Goal: Task Accomplishment & Management: Use online tool/utility

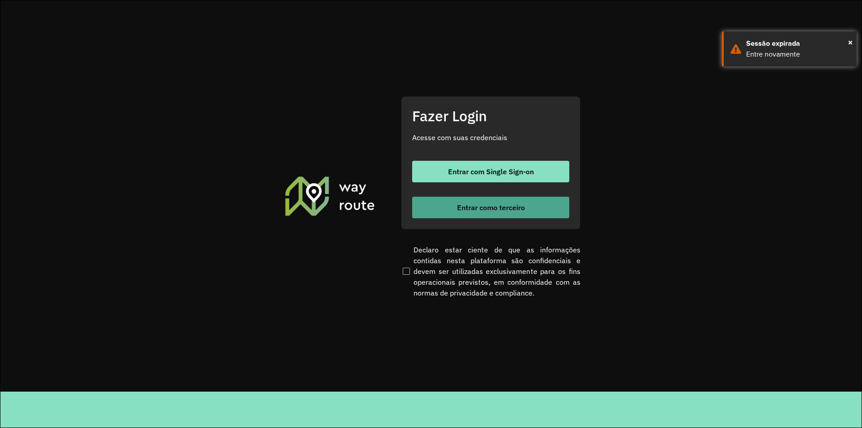
click at [470, 204] on span "Entrar como terceiro" at bounding box center [491, 207] width 68 height 7
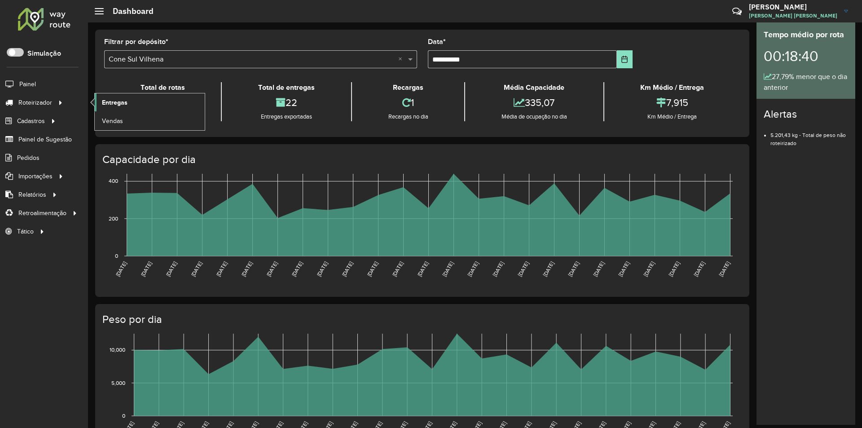
click at [113, 106] on span "Entregas" at bounding box center [115, 102] width 26 height 9
click at [113, 101] on span "Entregas" at bounding box center [115, 102] width 26 height 9
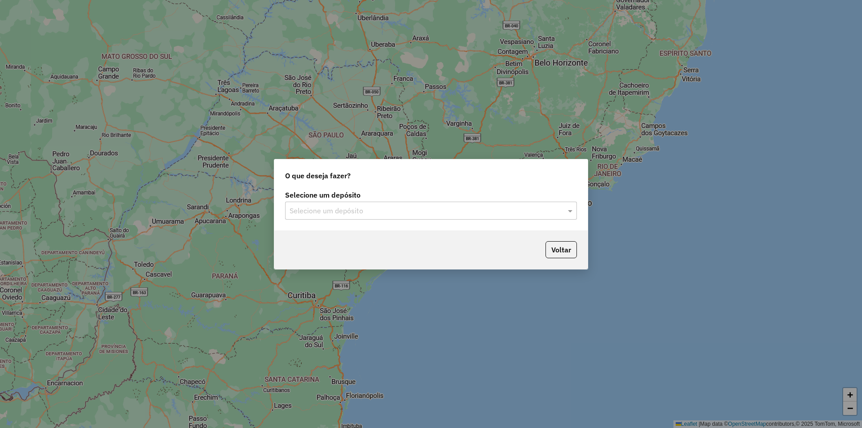
click at [318, 206] on input "text" at bounding box center [421, 211] width 265 height 11
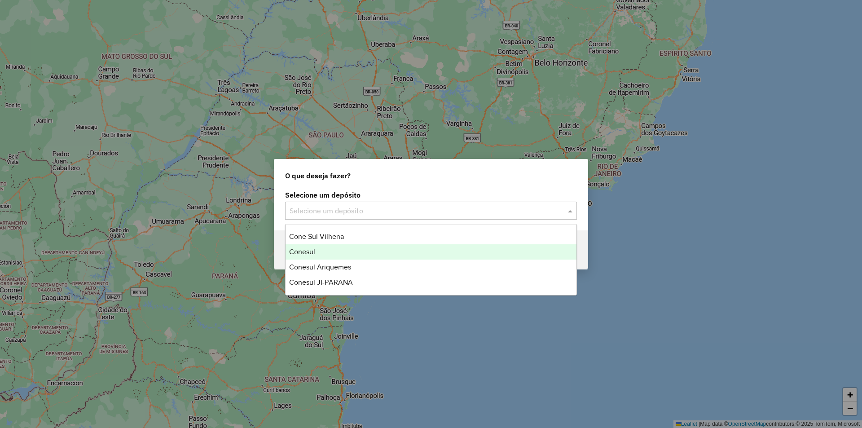
click at [313, 254] on span "Conesul" at bounding box center [302, 252] width 26 height 8
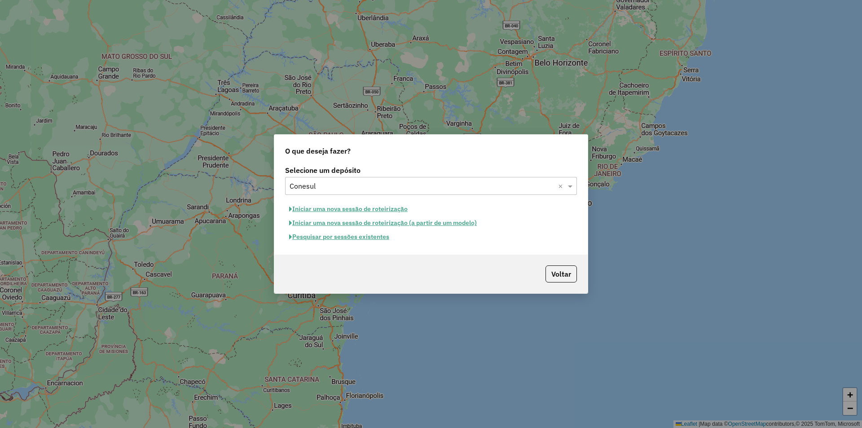
click at [346, 211] on button "Iniciar uma nova sessão de roteirização" at bounding box center [348, 209] width 127 height 14
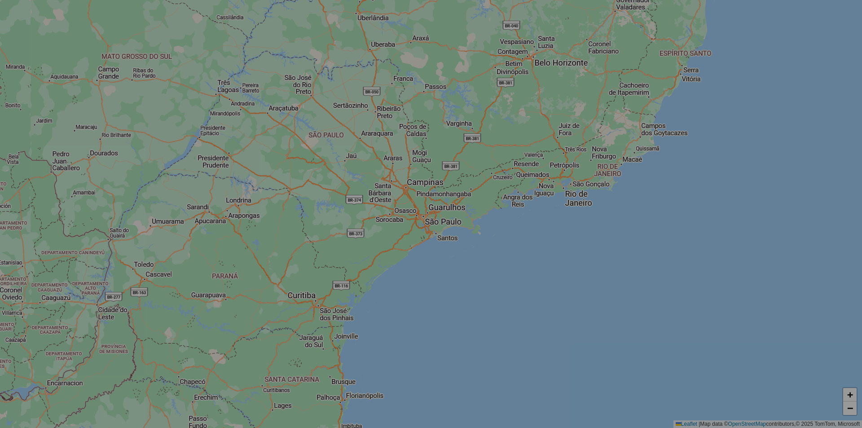
select select "*"
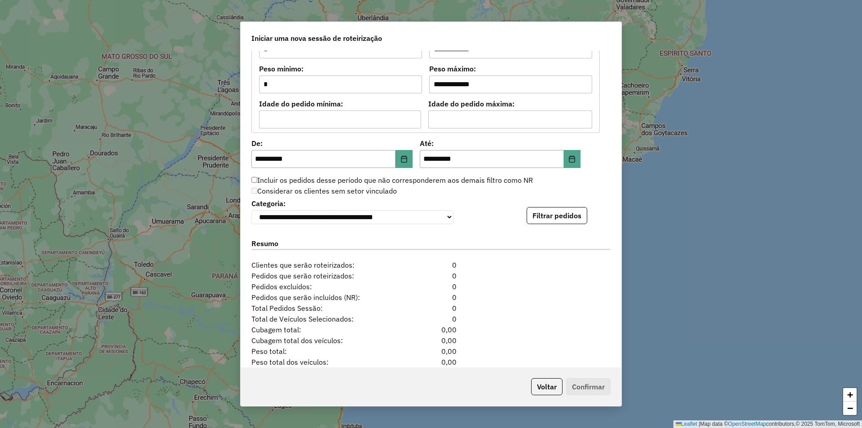
scroll to position [821, 0]
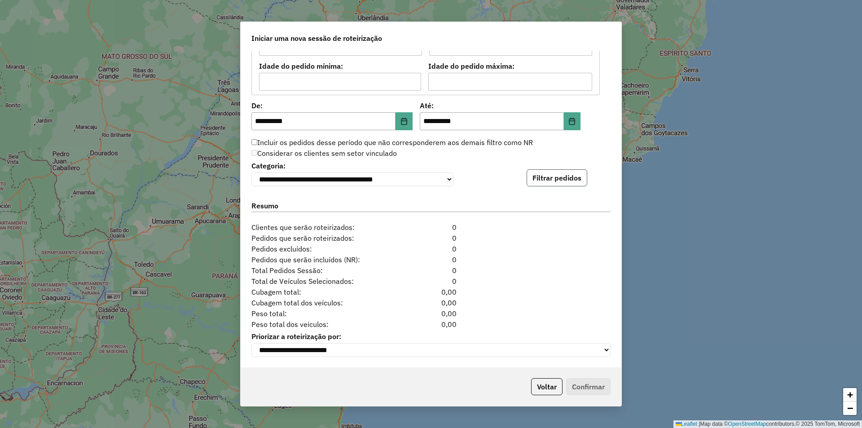
click at [533, 173] on button "Filtrar pedidos" at bounding box center [556, 177] width 61 height 17
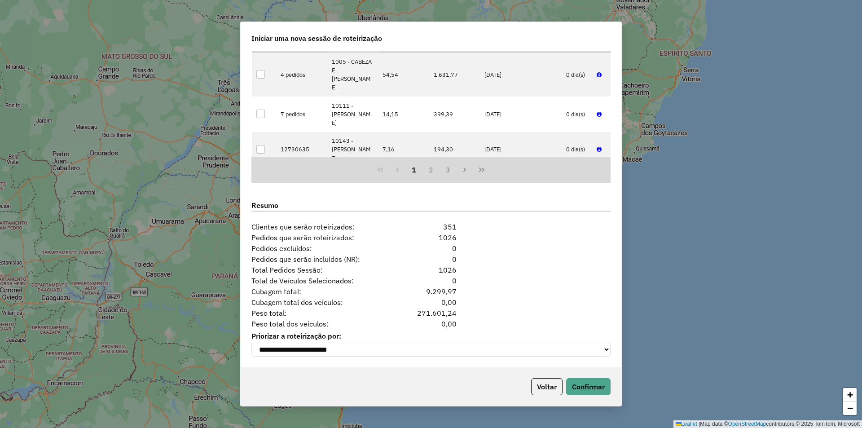
scroll to position [1006, 0]
click at [584, 386] on button "Confirmar" at bounding box center [588, 386] width 44 height 17
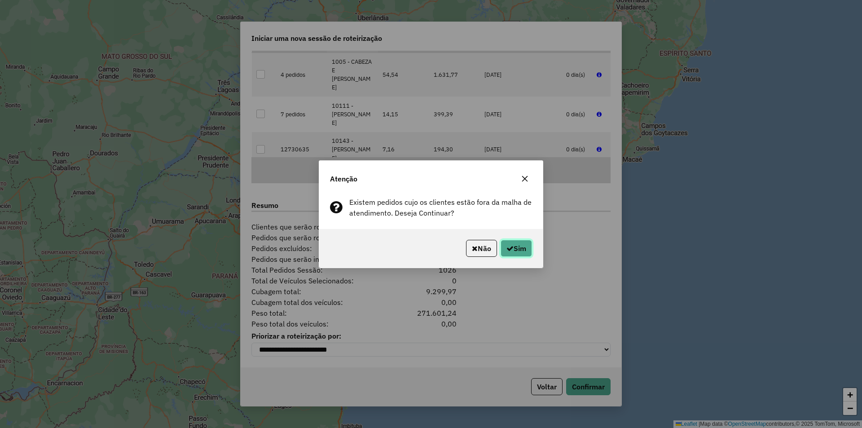
click at [520, 242] on button "Sim" at bounding box center [515, 248] width 31 height 17
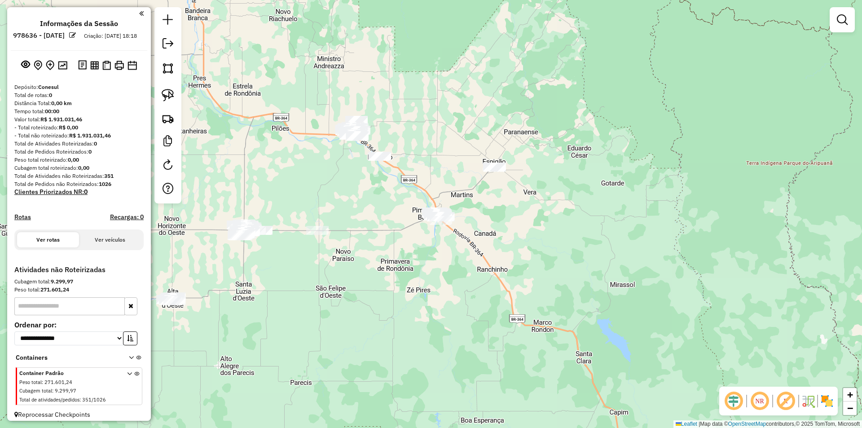
drag, startPoint x: 355, startPoint y: 179, endPoint x: 542, endPoint y: 172, distance: 186.8
click at [556, 163] on div "Janela de atendimento Grade de atendimento Capacidade Transportadoras Veículos …" at bounding box center [431, 214] width 862 height 428
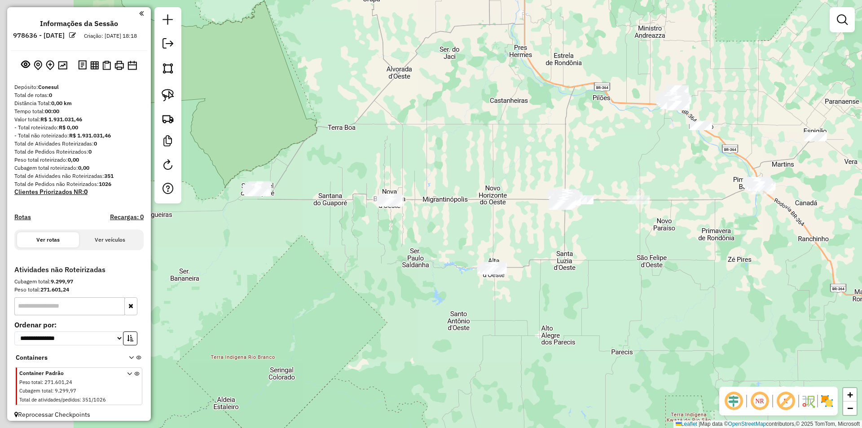
drag, startPoint x: 581, startPoint y: 173, endPoint x: 601, endPoint y: 166, distance: 20.9
click at [604, 166] on div "Janela de atendimento Grade de atendimento Capacidade Transportadoras Veículos …" at bounding box center [431, 214] width 862 height 428
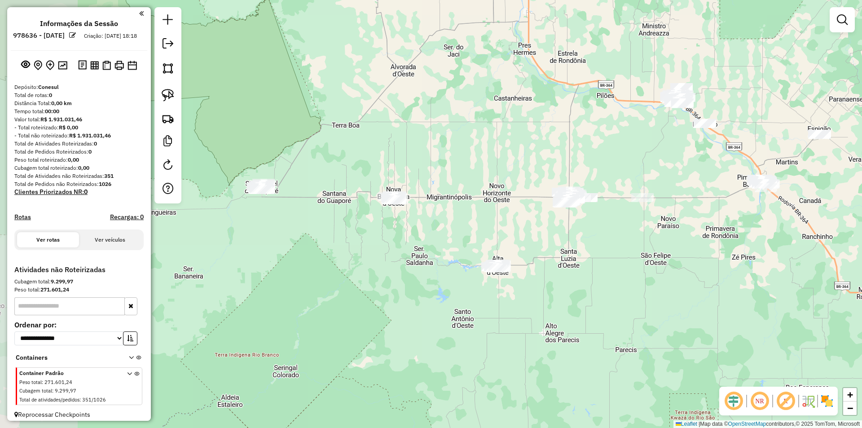
drag, startPoint x: 464, startPoint y: 199, endPoint x: 634, endPoint y: 161, distance: 175.2
click at [630, 162] on div "Janela de atendimento Grade de atendimento Capacidade Transportadoras Veículos …" at bounding box center [431, 214] width 862 height 428
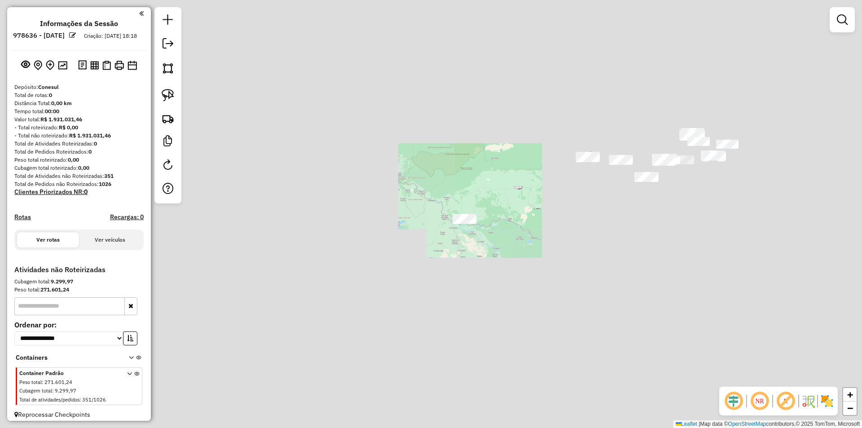
click at [484, 248] on div "Janela de atendimento Grade de atendimento Capacidade Transportadoras Veículos …" at bounding box center [431, 214] width 862 height 428
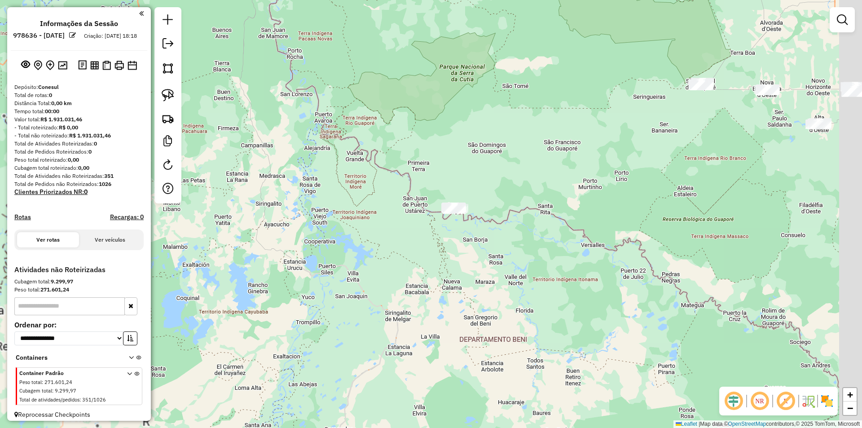
drag, startPoint x: 402, startPoint y: 219, endPoint x: 357, endPoint y: 197, distance: 50.0
click at [374, 200] on div "Janela de atendimento Grade de atendimento Capacidade Transportadoras Veículos …" at bounding box center [431, 214] width 862 height 428
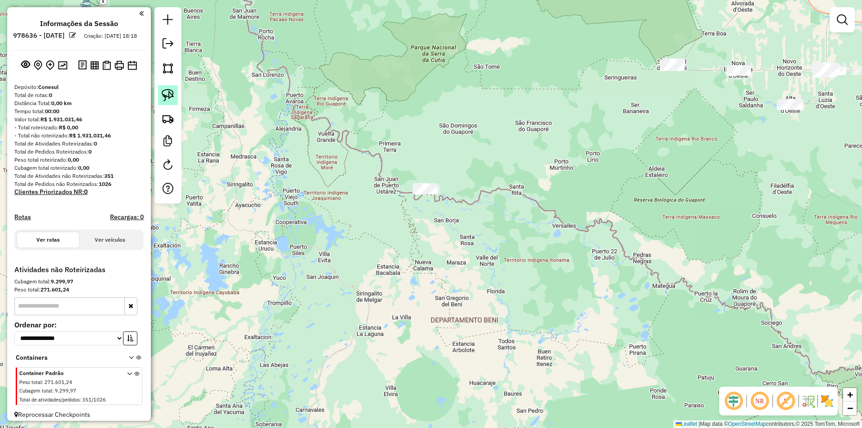
click at [163, 93] on img at bounding box center [168, 95] width 13 height 13
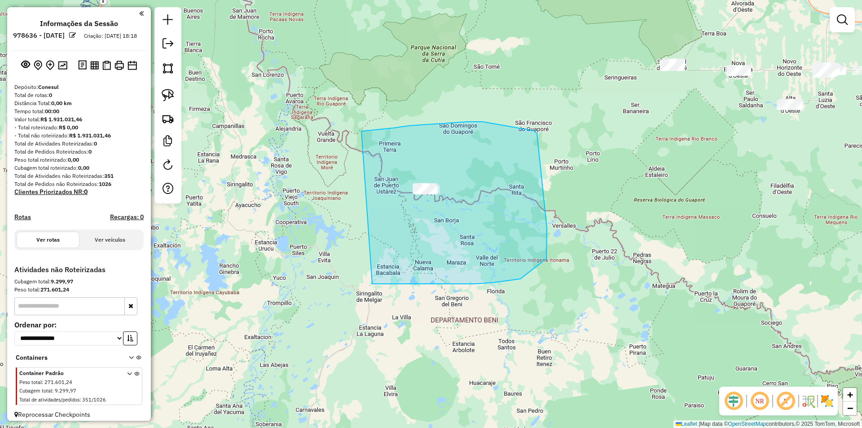
drag, startPoint x: 534, startPoint y: 131, endPoint x: 375, endPoint y: 283, distance: 219.9
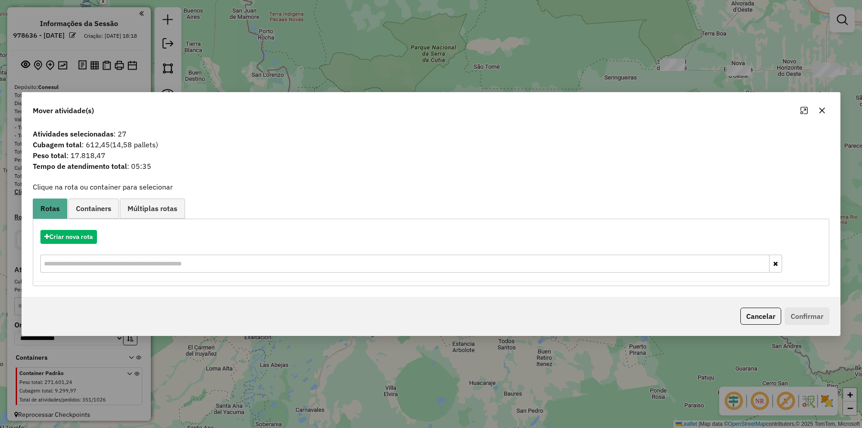
click at [826, 111] on button "button" at bounding box center [821, 110] width 14 height 14
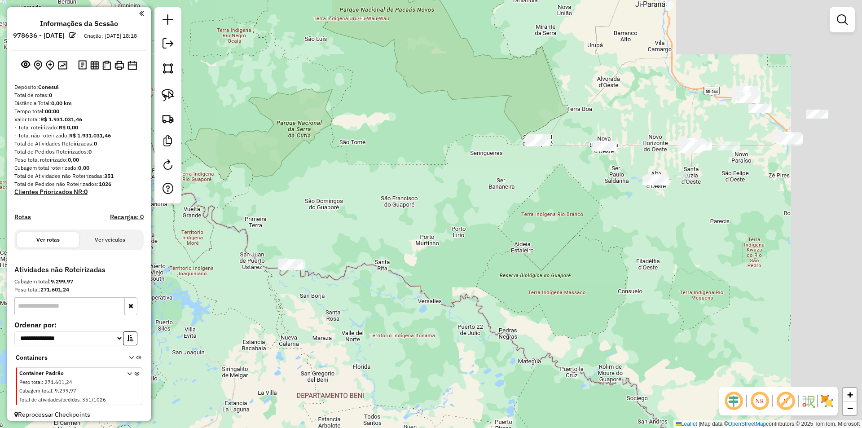
drag, startPoint x: 666, startPoint y: 160, endPoint x: 493, endPoint y: 229, distance: 186.9
click at [493, 229] on div "Janela de atendimento Grade de atendimento Capacidade Transportadoras Veículos …" at bounding box center [431, 214] width 862 height 428
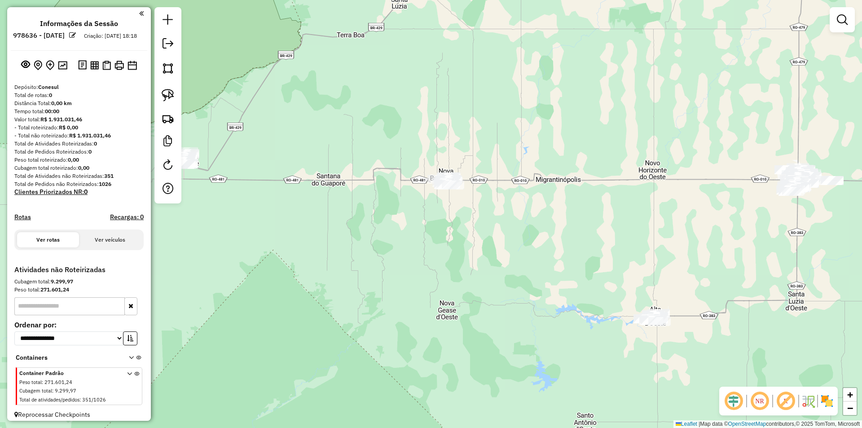
click at [485, 205] on div "Janela de atendimento Grade de atendimento Capacidade Transportadoras Veículos …" at bounding box center [431, 214] width 862 height 428
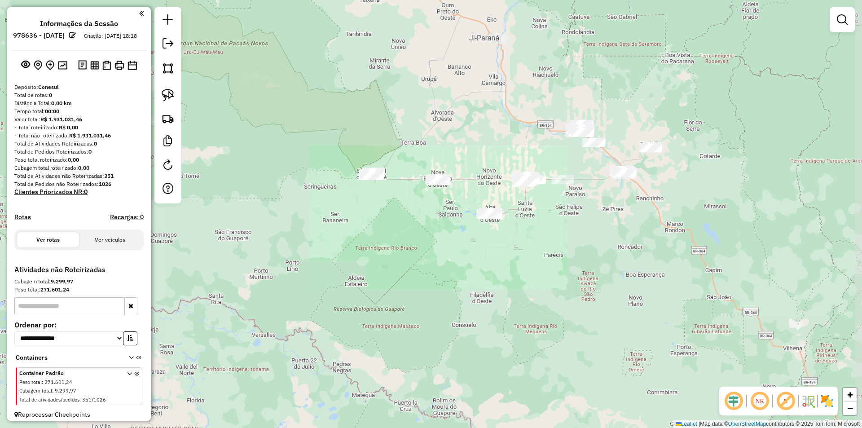
click at [425, 218] on div "Janela de atendimento Grade de atendimento Capacidade Transportadoras Veículos …" at bounding box center [431, 214] width 862 height 428
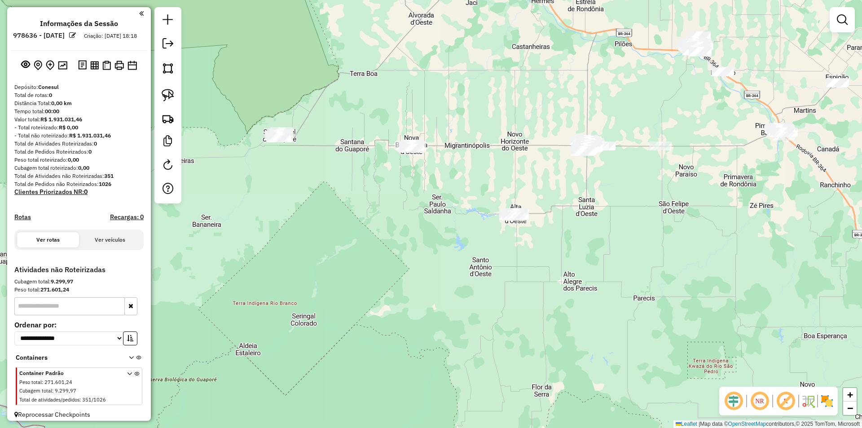
drag, startPoint x: 465, startPoint y: 213, endPoint x: 435, endPoint y: 206, distance: 30.6
click at [437, 206] on div "Janela de atendimento Grade de atendimento Capacidade Transportadoras Veículos …" at bounding box center [431, 214] width 862 height 428
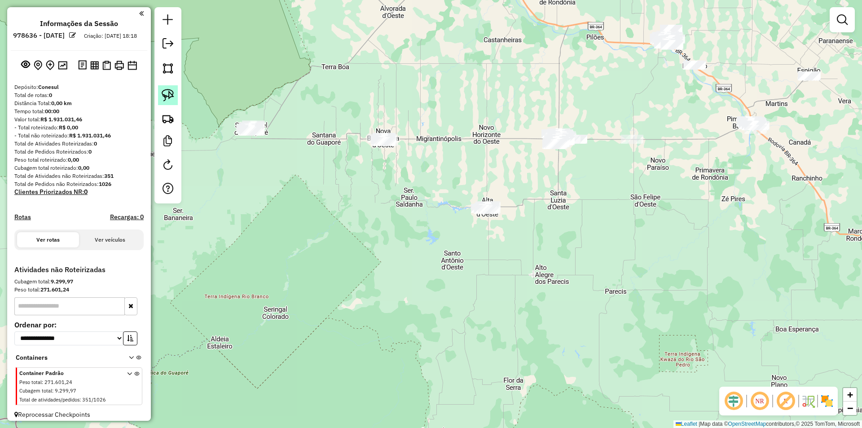
click at [163, 92] on img at bounding box center [168, 95] width 13 height 13
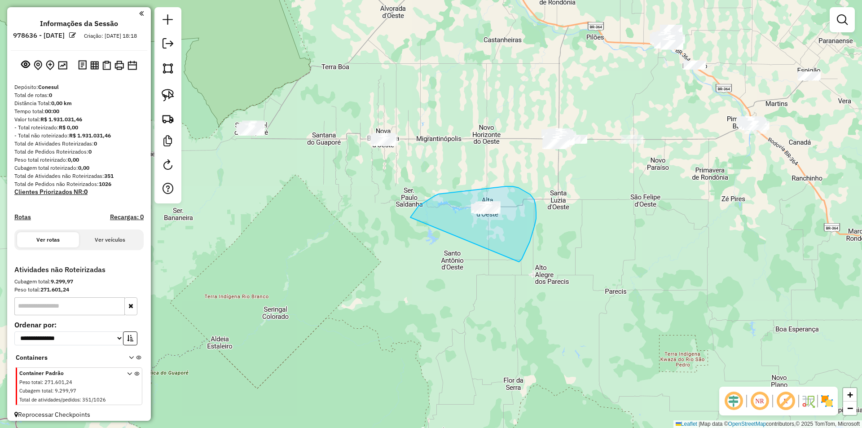
drag, startPoint x: 414, startPoint y: 212, endPoint x: 519, endPoint y: 262, distance: 116.2
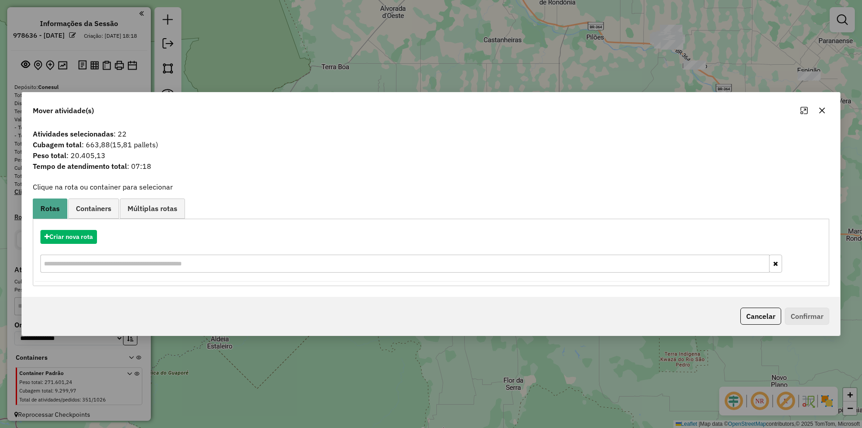
click at [819, 109] on icon "button" at bounding box center [821, 110] width 7 height 7
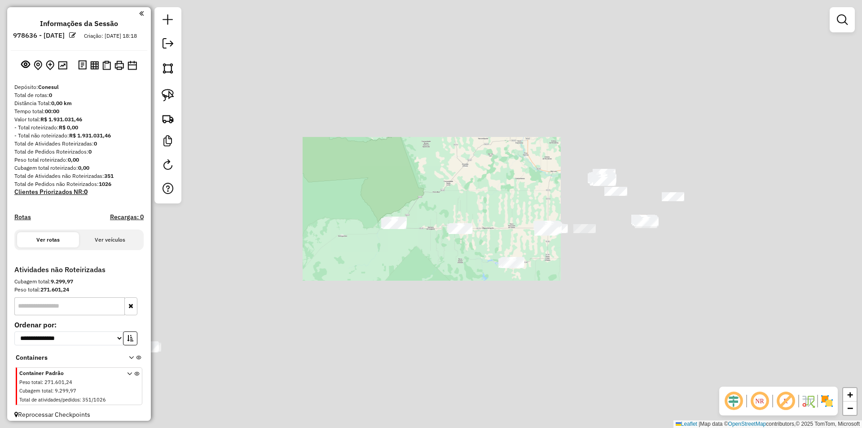
click at [474, 296] on div "Janela de atendimento Grade de atendimento Capacidade Transportadoras Veículos …" at bounding box center [431, 214] width 862 height 428
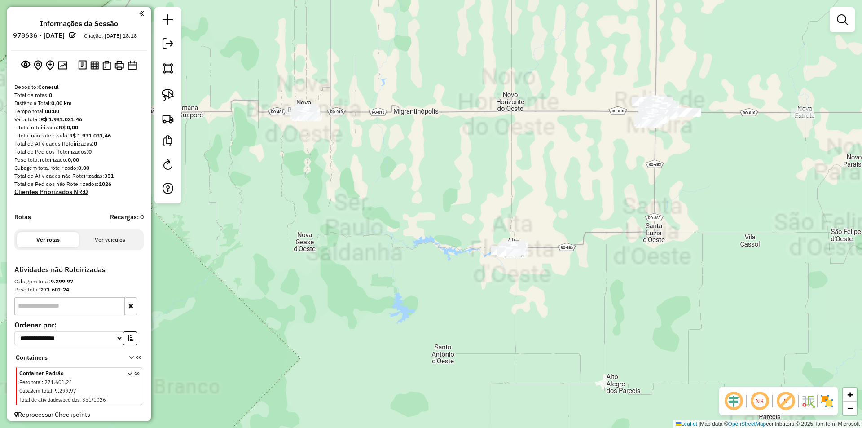
drag, startPoint x: 491, startPoint y: 281, endPoint x: 449, endPoint y: 263, distance: 45.8
click at [457, 268] on div "Janela de atendimento Grade de atendimento Capacidade Transportadoras Veículos …" at bounding box center [431, 214] width 862 height 428
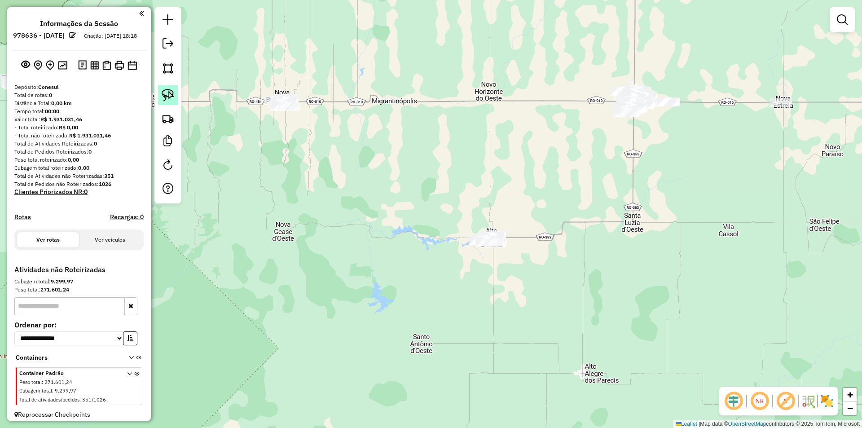
click at [169, 97] on img at bounding box center [168, 95] width 13 height 13
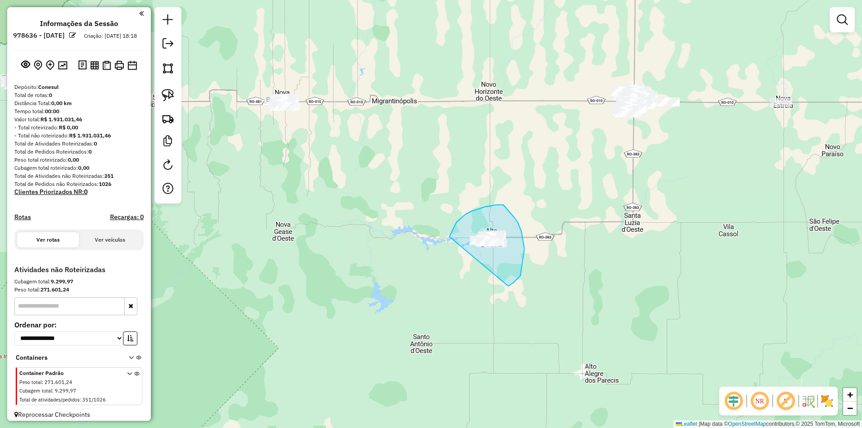
drag, startPoint x: 451, startPoint y: 231, endPoint x: 504, endPoint y: 292, distance: 80.2
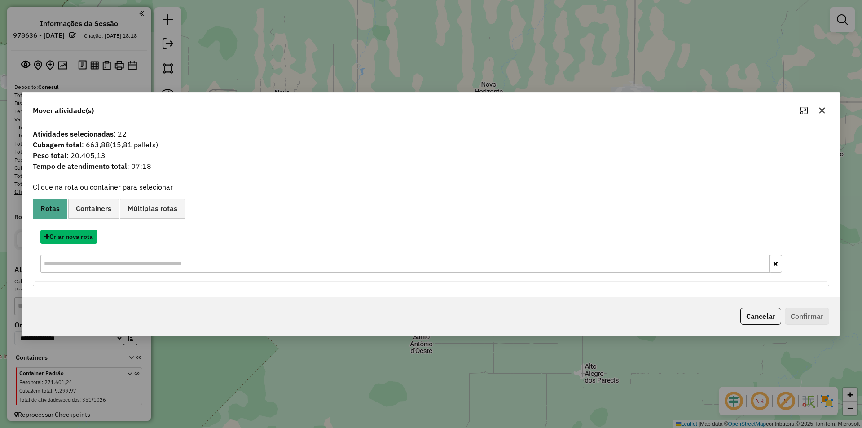
click at [56, 238] on button "Criar nova rota" at bounding box center [68, 237] width 57 height 14
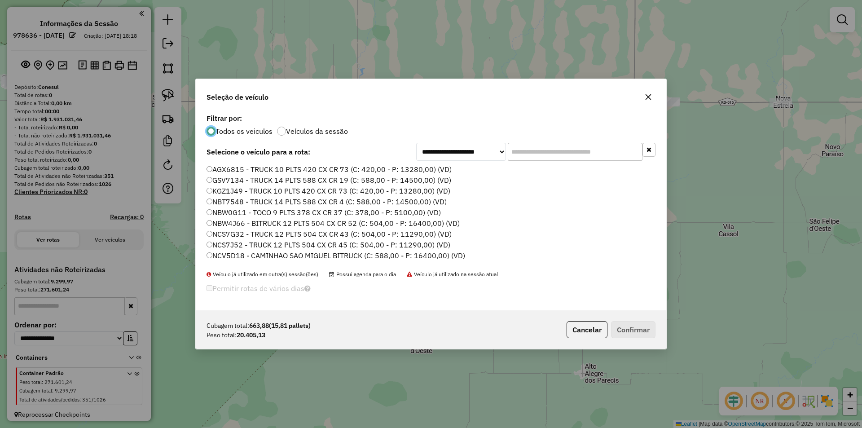
scroll to position [5, 3]
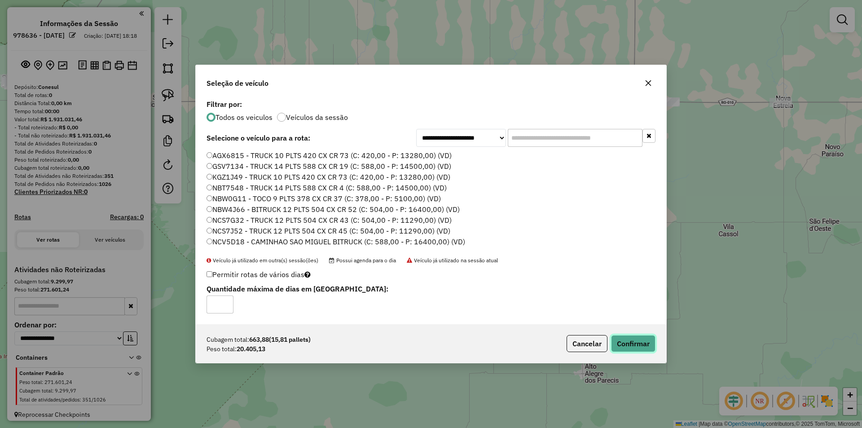
click at [630, 339] on button "Confirmar" at bounding box center [633, 343] width 44 height 17
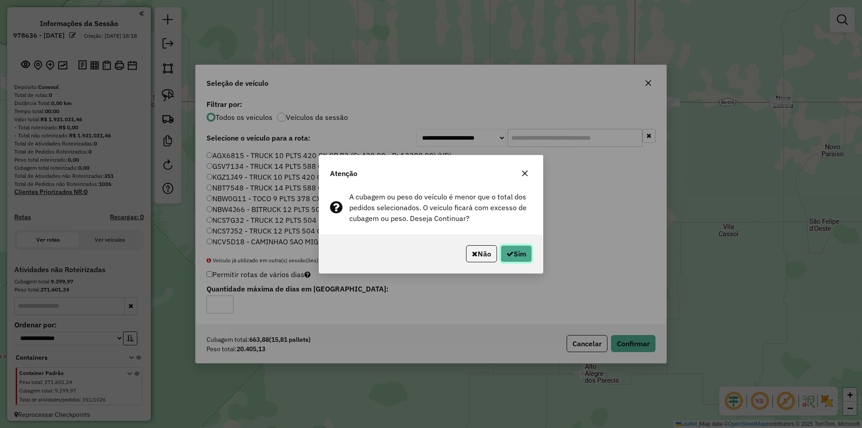
click at [509, 249] on button "Sim" at bounding box center [515, 253] width 31 height 17
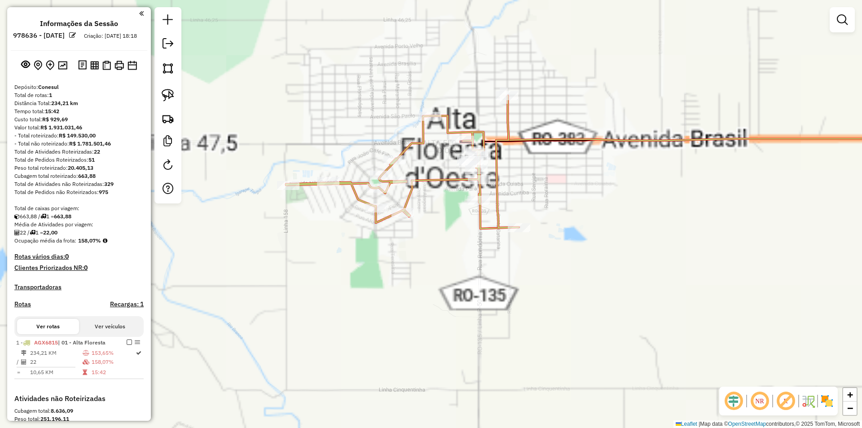
drag, startPoint x: 453, startPoint y: 275, endPoint x: 448, endPoint y: 285, distance: 11.0
click at [449, 285] on div "Janela de atendimento Grade de atendimento Capacidade Transportadoras Veículos …" at bounding box center [431, 214] width 862 height 428
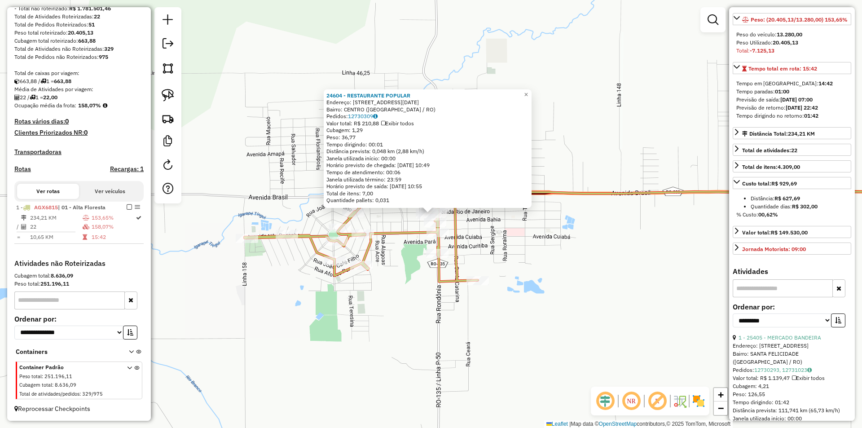
scroll to position [314, 0]
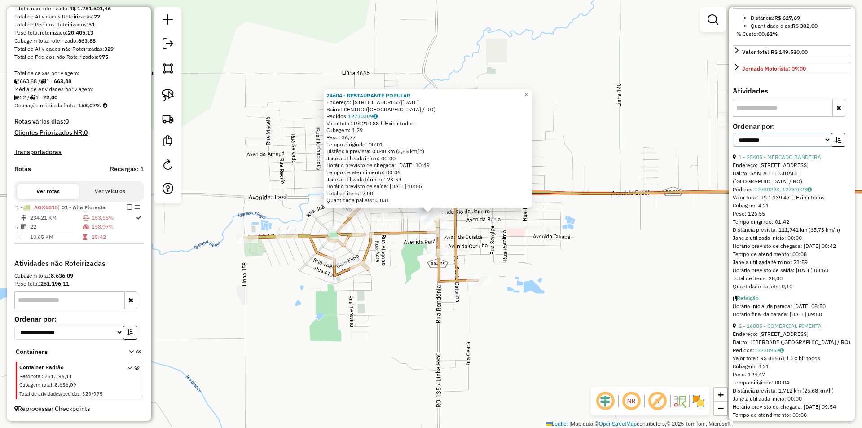
click at [784, 147] on select "**********" at bounding box center [781, 140] width 99 height 14
select select "*********"
click at [732, 147] on select "**********" at bounding box center [781, 140] width 99 height 14
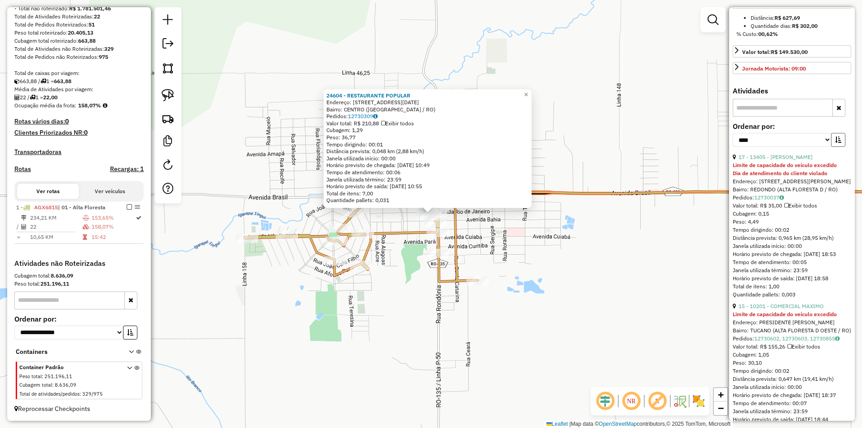
click at [831, 147] on button "button" at bounding box center [838, 140] width 14 height 14
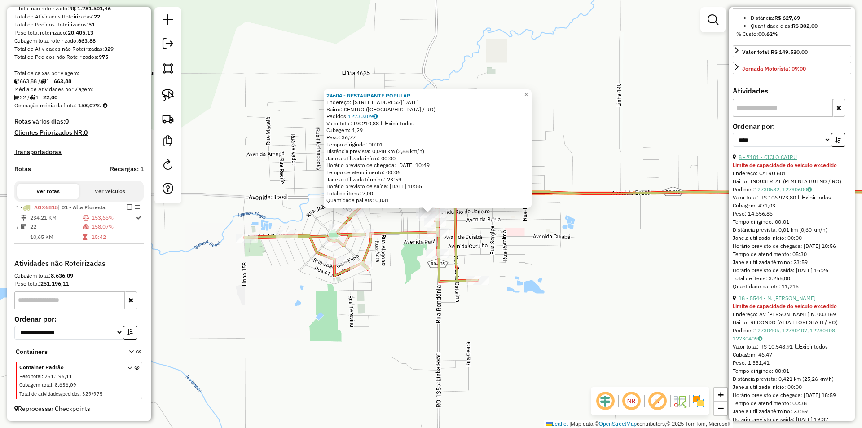
click at [783, 160] on link "8 - 7101 - CICLO CAIRU" at bounding box center [767, 156] width 58 height 7
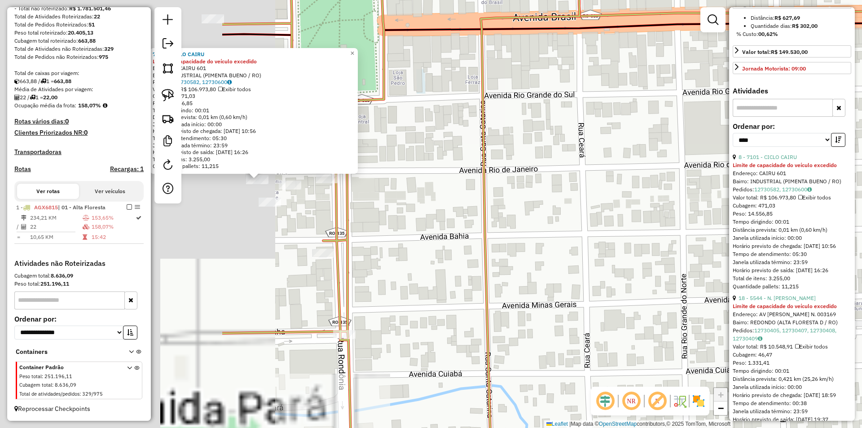
drag, startPoint x: 303, startPoint y: 241, endPoint x: 613, endPoint y: 202, distance: 312.5
click at [613, 202] on div "7101 - CICLO CAIRU Limite de capacidade do veículo excedido Endereço: CAIRU 601…" at bounding box center [431, 214] width 862 height 428
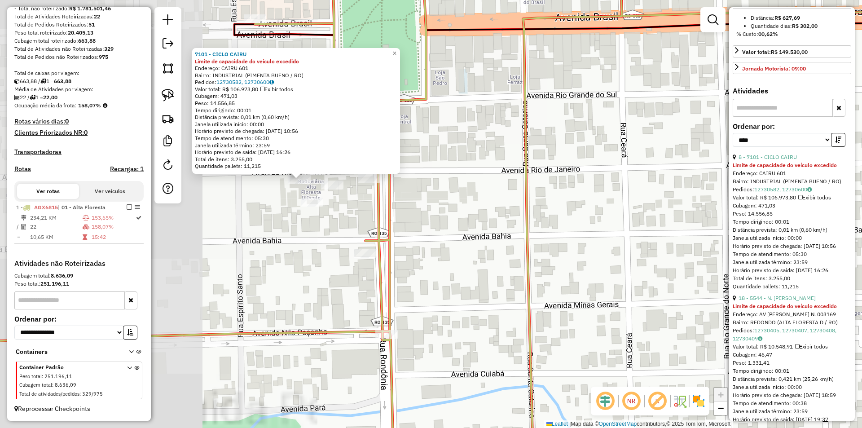
drag, startPoint x: 495, startPoint y: 226, endPoint x: 650, endPoint y: 195, distance: 158.4
click at [650, 195] on div "7101 - CICLO CAIRU Limite de capacidade do veículo excedido Endereço: CAIRU 601…" at bounding box center [431, 214] width 862 height 428
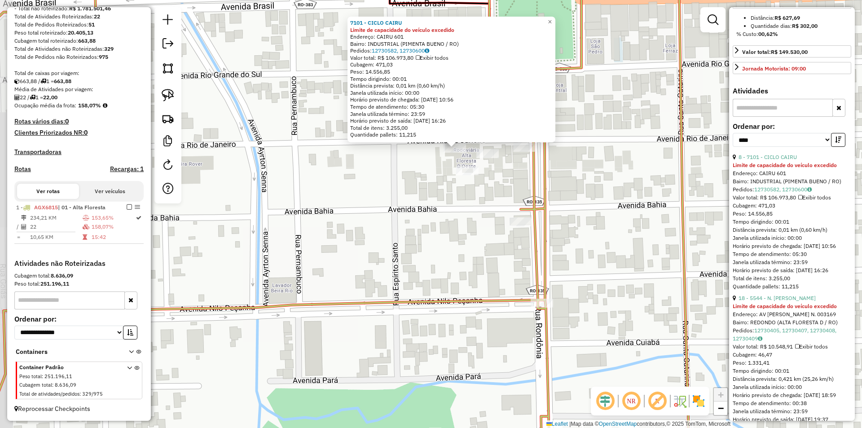
drag, startPoint x: 393, startPoint y: 289, endPoint x: 398, endPoint y: 287, distance: 5.7
click at [395, 291] on div "7101 - CICLO CAIRU Limite de capacidade do veículo excedido Endereço: CAIRU 601…" at bounding box center [431, 214] width 862 height 428
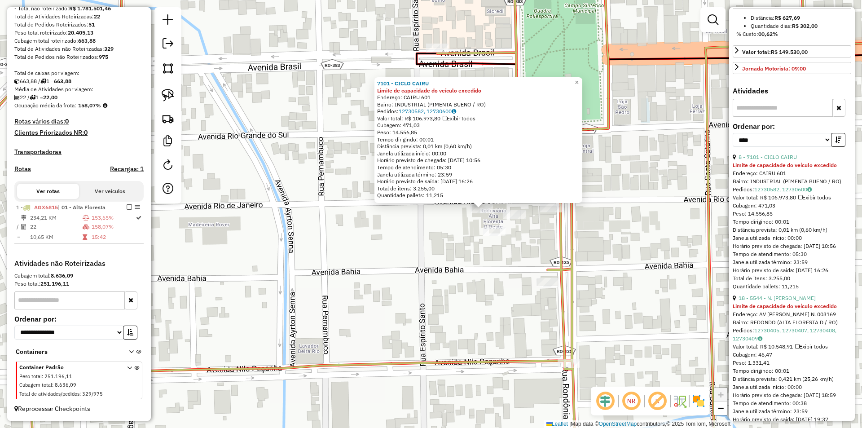
click at [435, 233] on div "7101 - CICLO CAIRU Limite de capacidade do veículo excedido Endereço: CAIRU 601…" at bounding box center [431, 214] width 862 height 428
click at [403, 242] on div "7101 - CICLO CAIRU Limite de capacidade do veículo excedido Endereço: CAIRU 601…" at bounding box center [431, 214] width 862 height 428
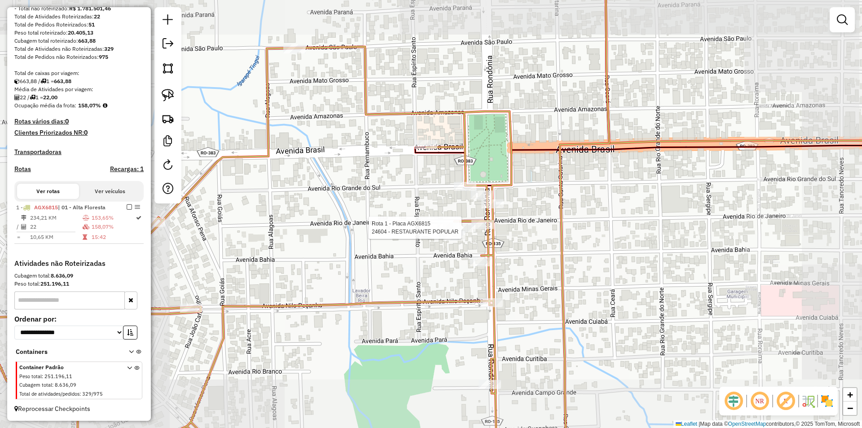
select select "*********"
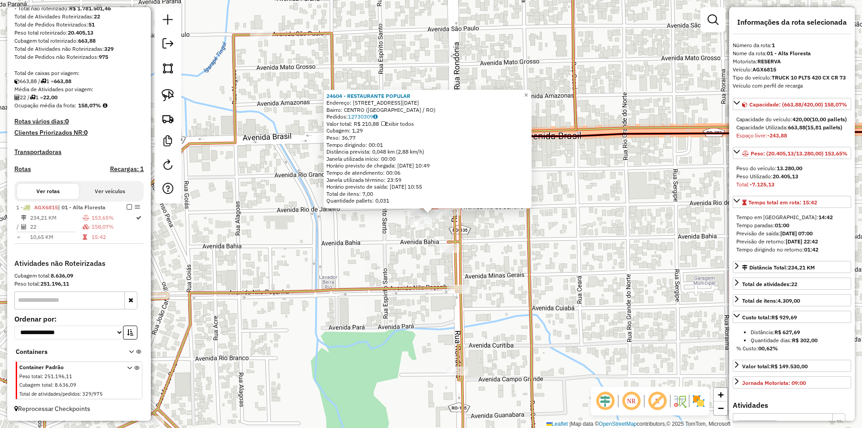
click at [564, 245] on div "24604 - RESTAURANTE POPULAR Endereço: AVENIDA RIO DE JANEIRO 3938 Bairro: CENTR…" at bounding box center [431, 214] width 862 height 428
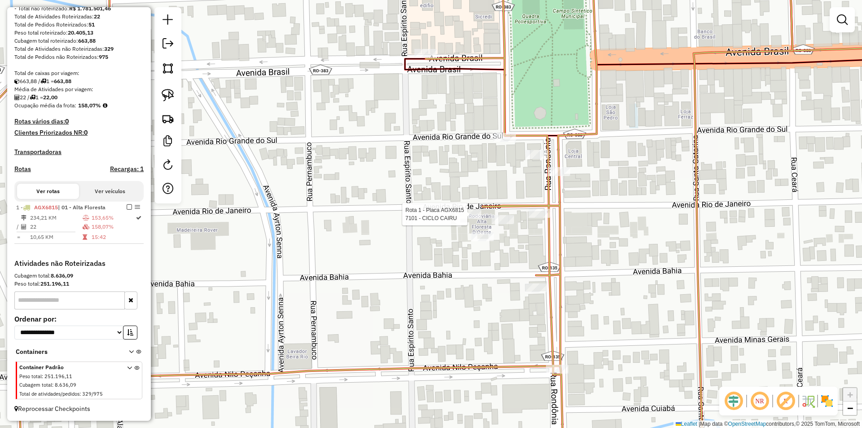
select select "*********"
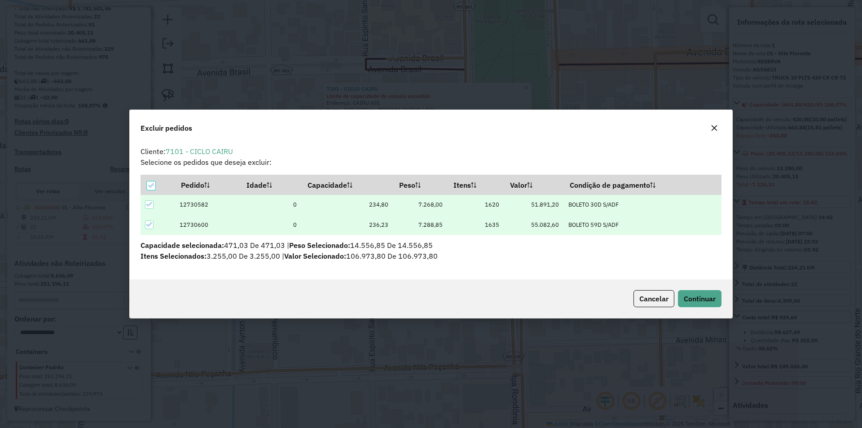
scroll to position [0, 0]
click at [701, 301] on span "Continuar" at bounding box center [699, 298] width 32 height 9
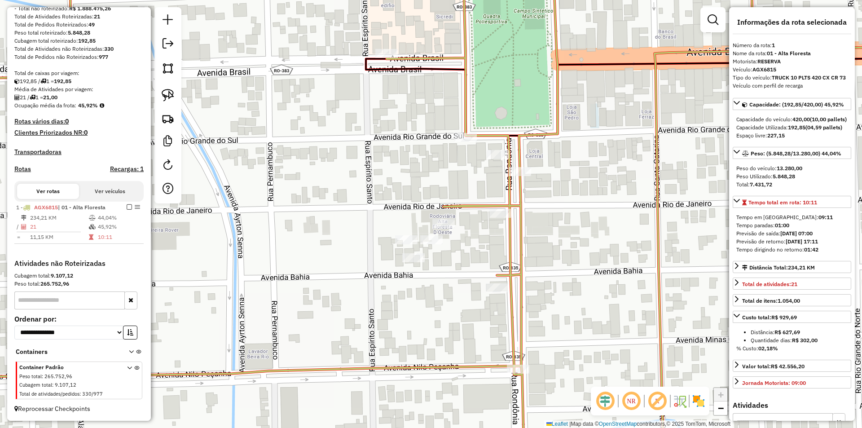
click at [337, 118] on div "Janela de atendimento Grade de atendimento Capacidade Transportadoras Veículos …" at bounding box center [431, 214] width 862 height 428
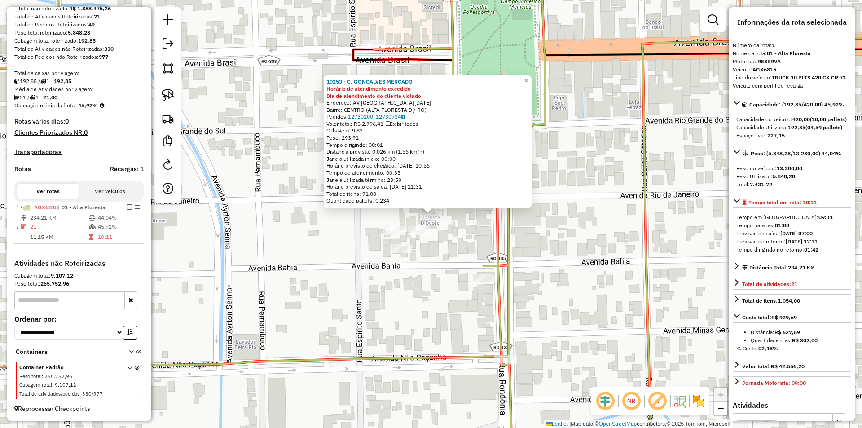
click at [628, 214] on div "10253 - C. GONCALVES MERCADO Horário de atendimento excedido Dia de atendimento…" at bounding box center [431, 214] width 862 height 428
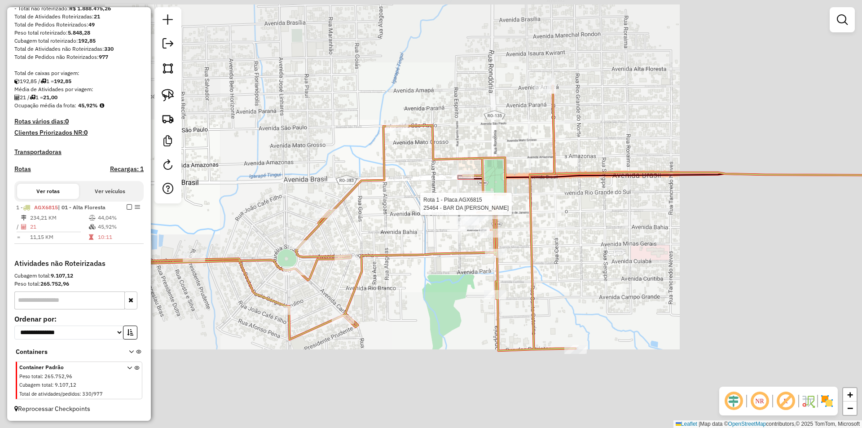
select select "*********"
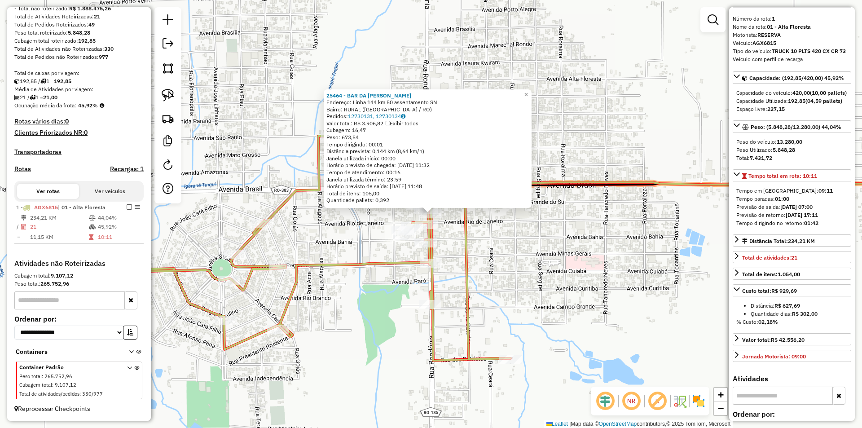
scroll to position [45, 0]
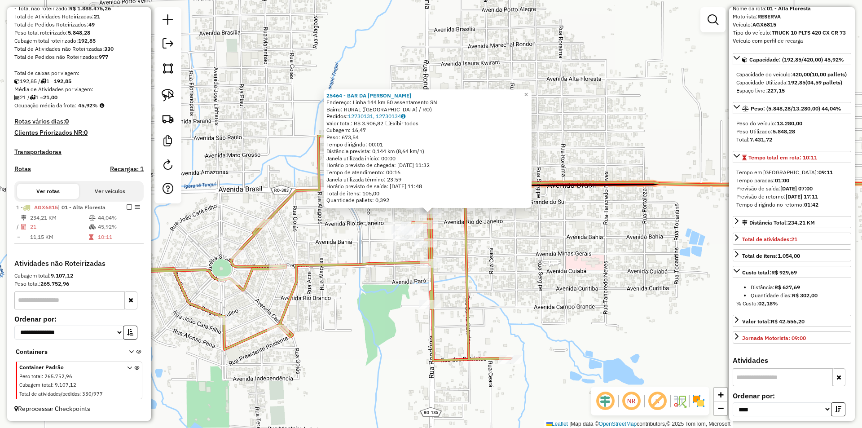
click at [653, 265] on div "25464 - BAR DA MARLENE Endereço: Linha 144 km 50 assentamento SN Bairro: RURAL …" at bounding box center [431, 214] width 862 height 428
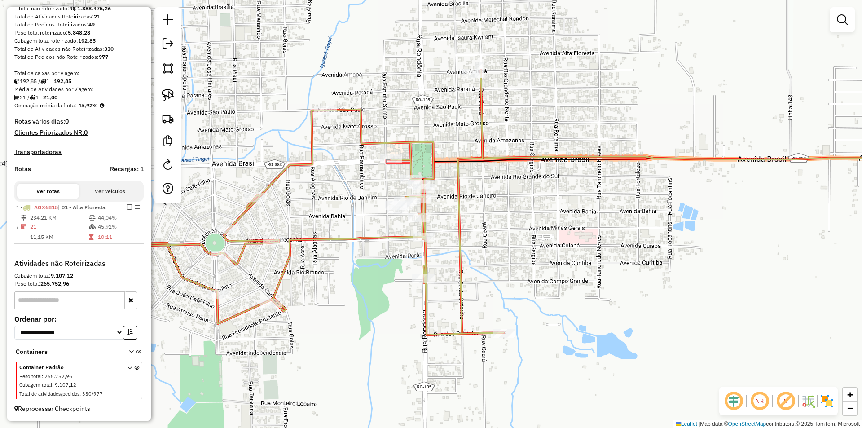
click at [534, 280] on div "Janela de atendimento Grade de atendimento Capacidade Transportadoras Veículos …" at bounding box center [431, 214] width 862 height 428
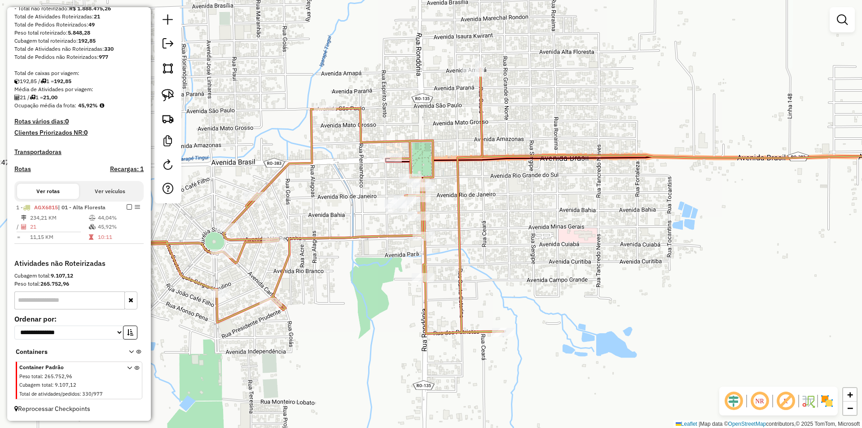
drag, startPoint x: 499, startPoint y: 258, endPoint x: 489, endPoint y: 249, distance: 13.5
click at [489, 250] on div "Janela de atendimento Grade de atendimento Capacidade Transportadoras Veículos …" at bounding box center [431, 214] width 862 height 428
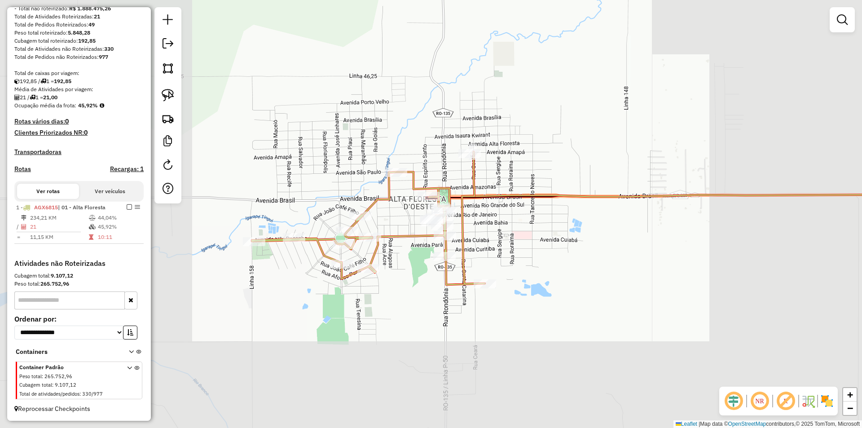
click at [514, 270] on div "Janela de atendimento Grade de atendimento Capacidade Transportadoras Veículos …" at bounding box center [431, 214] width 862 height 428
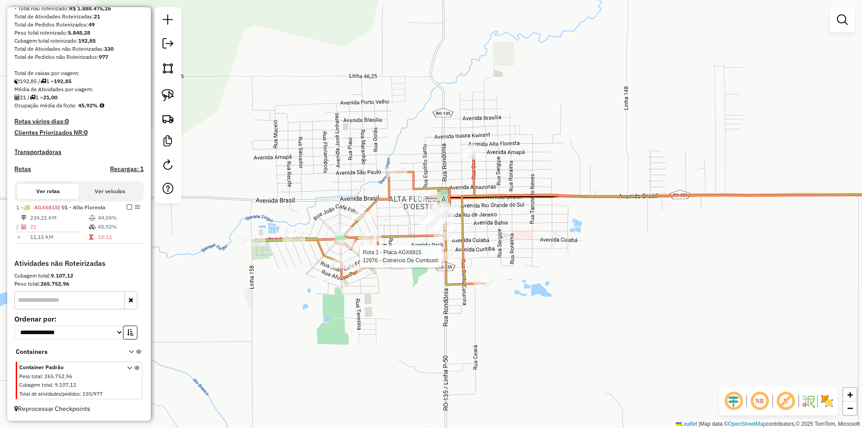
select select "*********"
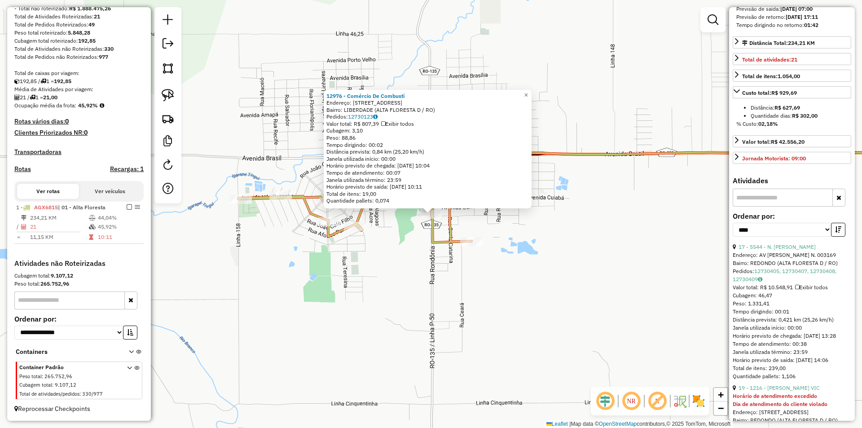
scroll to position [359, 0]
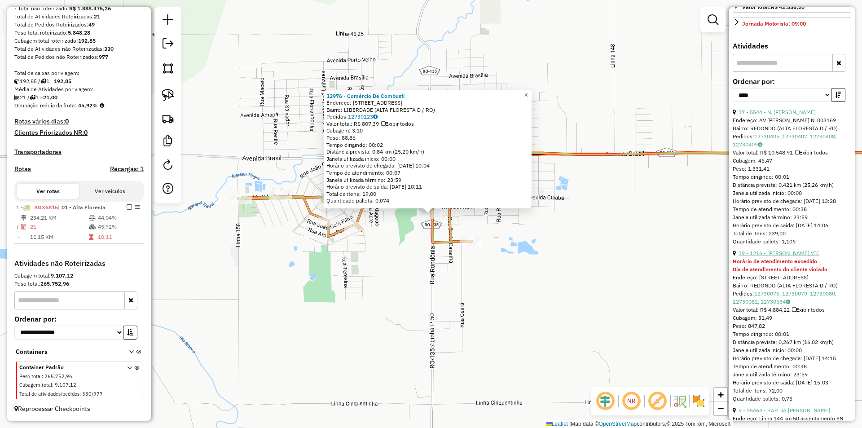
click at [803, 256] on link "19 - 1216 - ANTONIO DONIZETE VIC" at bounding box center [778, 252] width 81 height 7
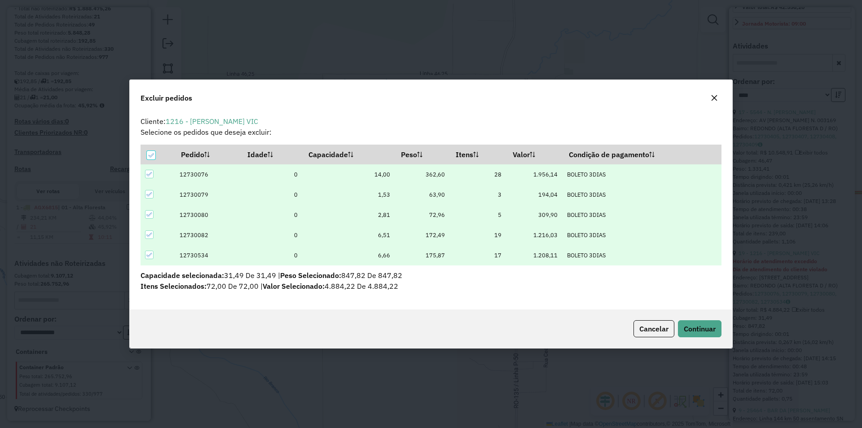
scroll to position [0, 0]
click at [691, 322] on button "Continuar" at bounding box center [700, 328] width 44 height 17
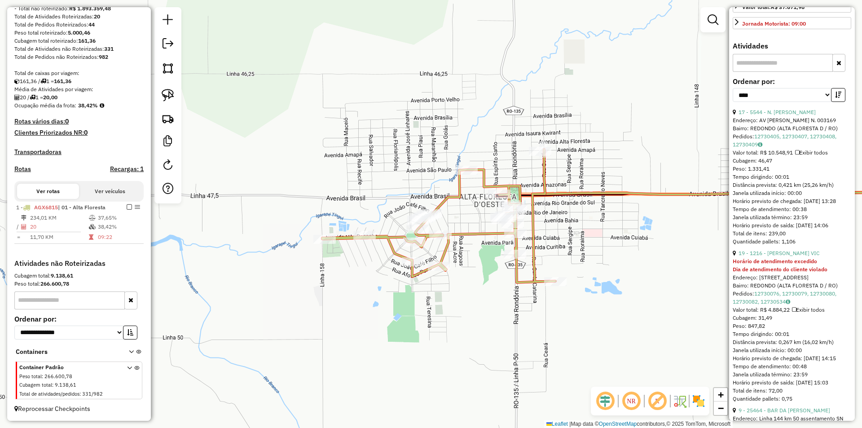
click at [442, 292] on div "Janela de atendimento Grade de atendimento Capacidade Transportadoras Veículos …" at bounding box center [431, 214] width 862 height 428
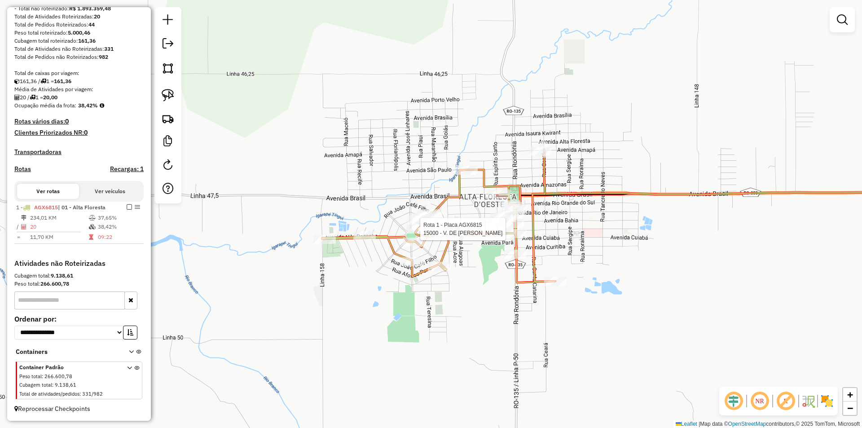
click at [419, 233] on div at bounding box center [417, 228] width 22 height 9
select select "*********"
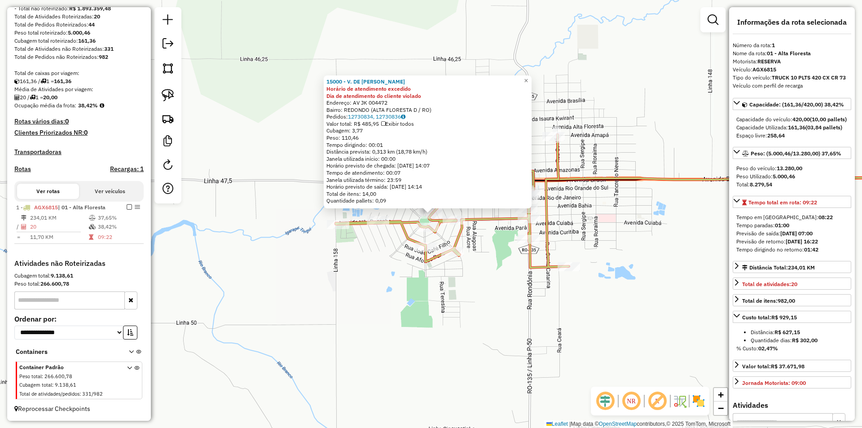
click at [631, 265] on div "15000 - V. DE ARRUDA CASTORI Horário de atendimento excedido Dia de atendimento…" at bounding box center [431, 214] width 862 height 428
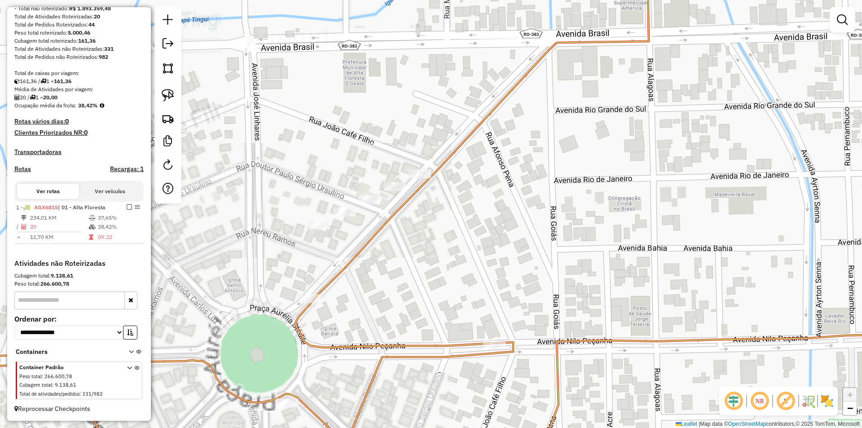
drag, startPoint x: 264, startPoint y: 197, endPoint x: 336, endPoint y: 172, distance: 75.6
click at [336, 172] on div "Janela de atendimento Grade de atendimento Capacidade Transportadoras Veículos …" at bounding box center [431, 214] width 862 height 428
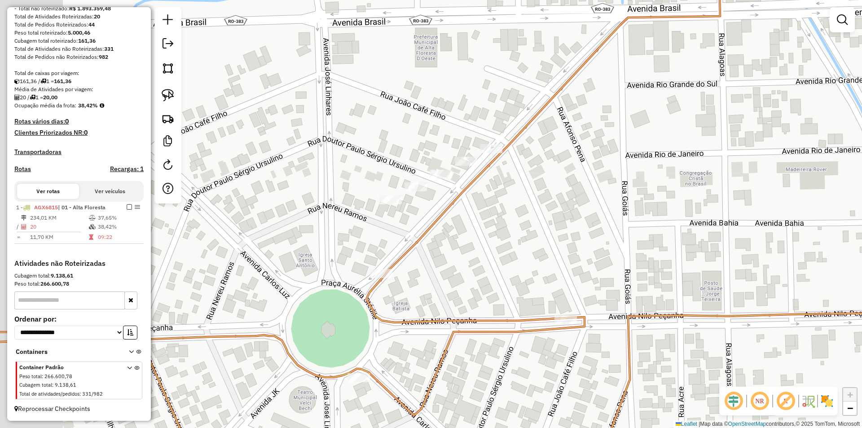
drag, startPoint x: 329, startPoint y: 172, endPoint x: 295, endPoint y: 164, distance: 34.5
click at [326, 171] on div "Janela de atendimento Grade de atendimento Capacidade Transportadoras Veículos …" at bounding box center [431, 214] width 862 height 428
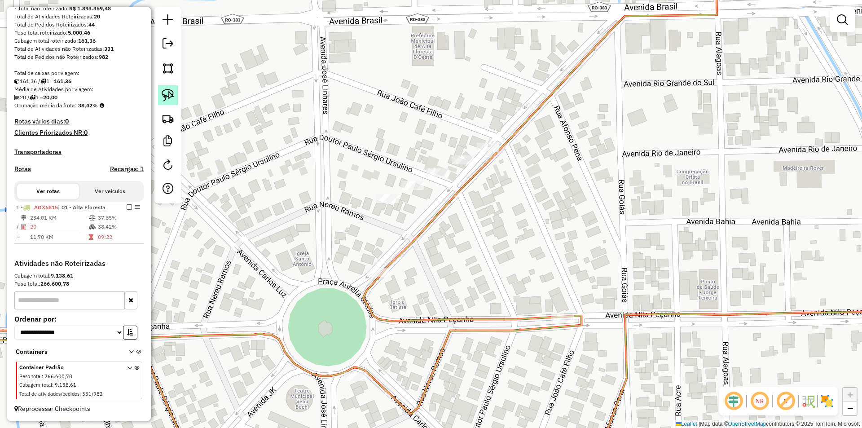
click at [174, 93] on img at bounding box center [168, 95] width 13 height 13
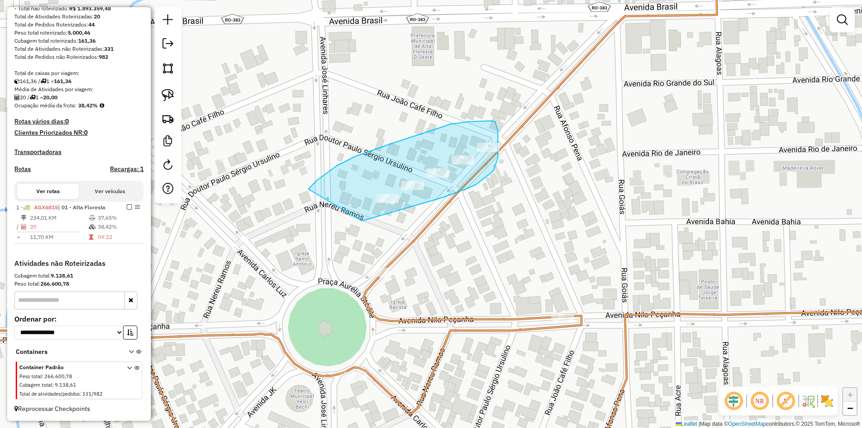
drag, startPoint x: 316, startPoint y: 180, endPoint x: 357, endPoint y: 222, distance: 58.1
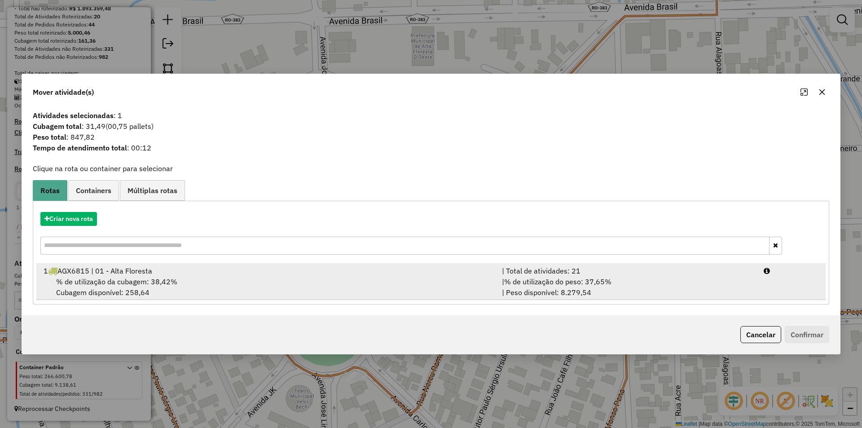
click at [96, 288] on div "% de utilização da cubagem: 38,42% Cubagem disponível: 258,64" at bounding box center [267, 287] width 458 height 22
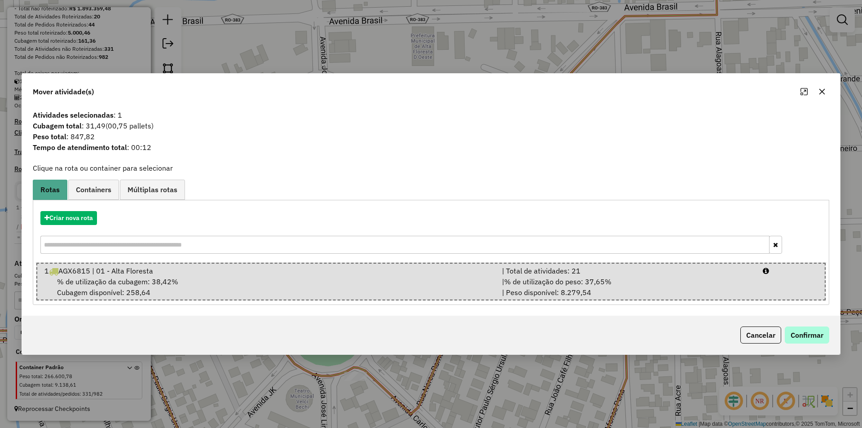
click at [803, 335] on div "Cancelar Confirmar" at bounding box center [431, 334] width 818 height 39
click at [803, 337] on button "Confirmar" at bounding box center [806, 334] width 44 height 17
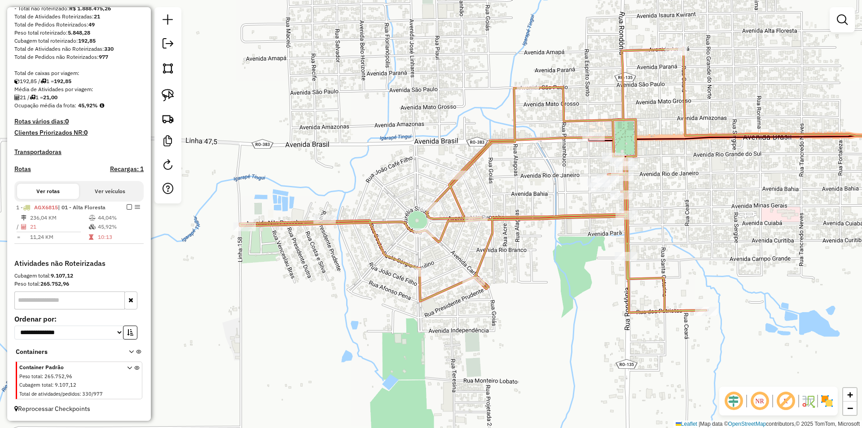
click at [451, 170] on div "Janela de atendimento Grade de atendimento Capacidade Transportadoras Veículos …" at bounding box center [431, 214] width 862 height 428
select select "*********"
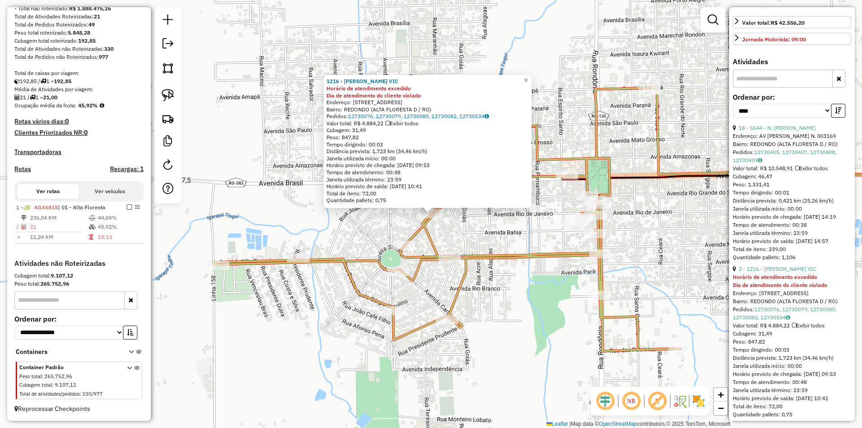
scroll to position [269, 0]
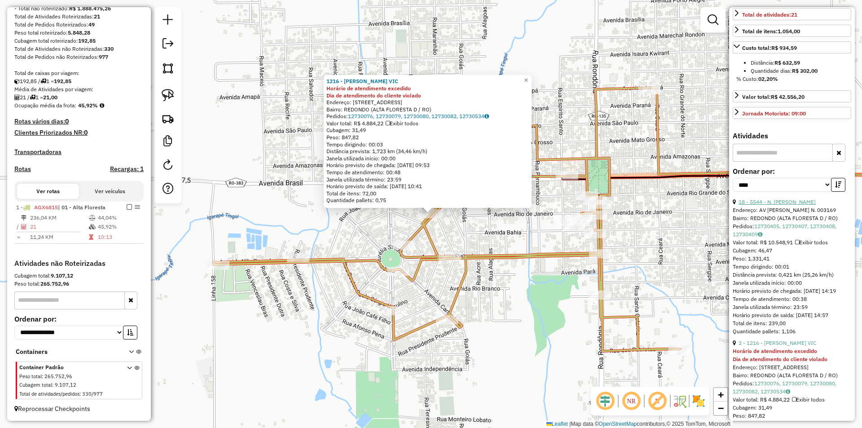
click at [783, 205] on link "18 - 5544 - N. PEREIRA BENTO - M" at bounding box center [776, 201] width 77 height 7
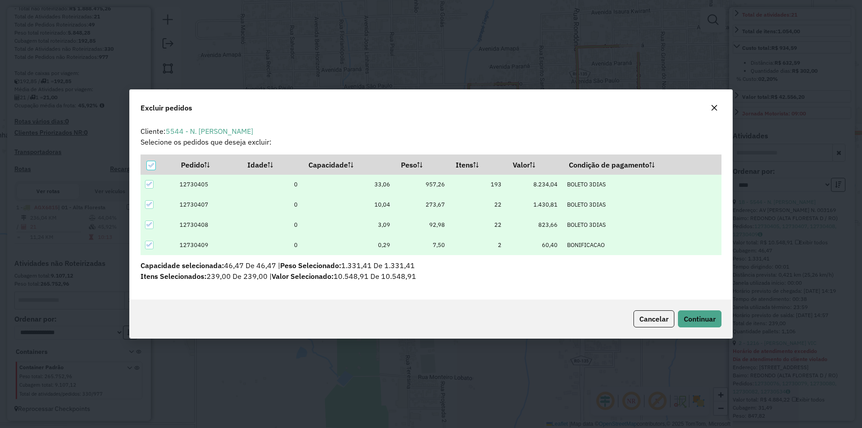
scroll to position [0, 0]
click at [690, 322] on span "Continuar" at bounding box center [699, 318] width 32 height 9
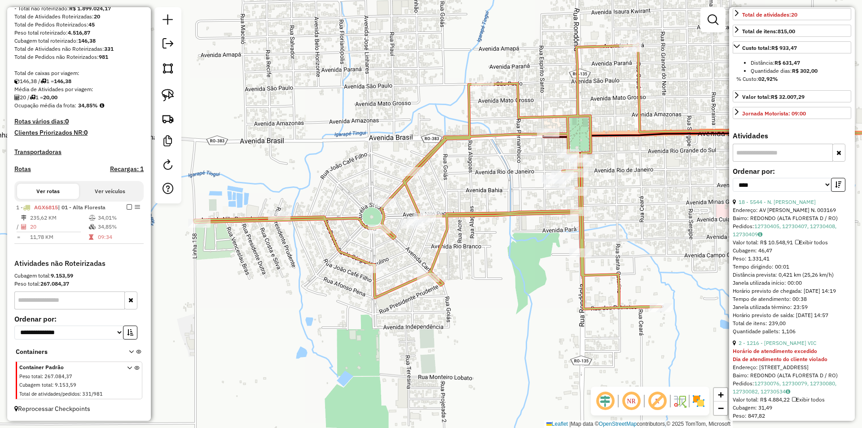
click at [548, 264] on div "Janela de atendimento Grade de atendimento Capacidade Transportadoras Veículos …" at bounding box center [431, 214] width 862 height 428
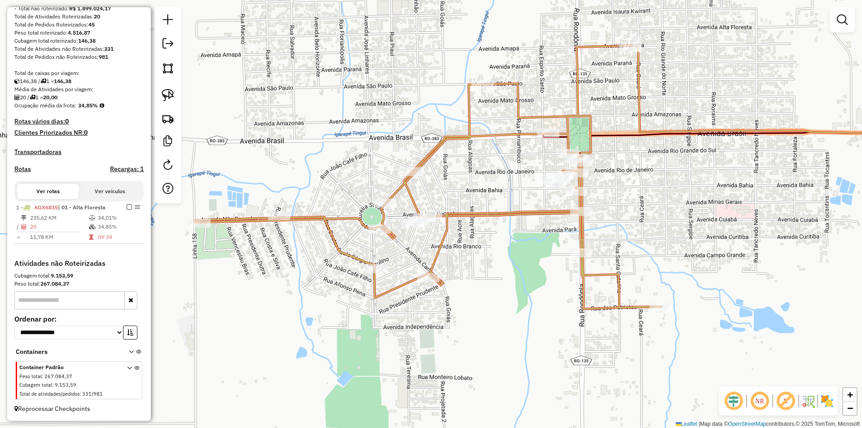
select select "*********"
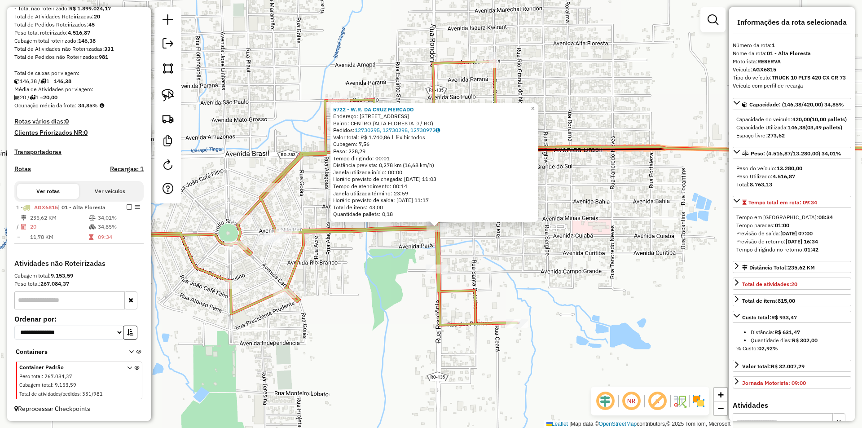
drag, startPoint x: 603, startPoint y: 229, endPoint x: 608, endPoint y: 241, distance: 13.5
click at [608, 241] on div "5722 - W.R. DA CRUZ MERCADO Endereço: AV RONDONIA 4290 Bairro: CENTRO (ALTA FLO…" at bounding box center [431, 214] width 862 height 428
click at [303, 323] on div "5722 - W.R. DA CRUZ MERCADO Endereço: AV RONDONIA 4290 Bairro: CENTRO (ALTA FLO…" at bounding box center [431, 214] width 862 height 428
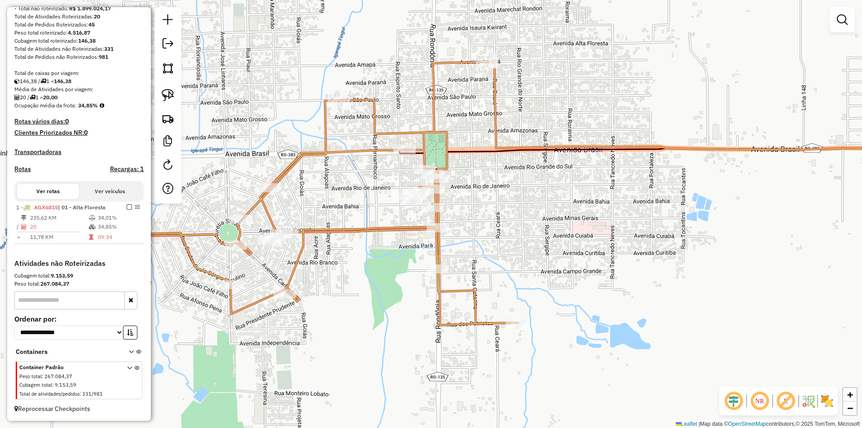
drag, startPoint x: 261, startPoint y: 351, endPoint x: 245, endPoint y: 341, distance: 18.7
click at [262, 351] on div "5722 - W.R. DA CRUZ MERCADO Endereço: AV RONDONIA 4290 Bairro: CENTRO (ALTA FLO…" at bounding box center [431, 214] width 862 height 428
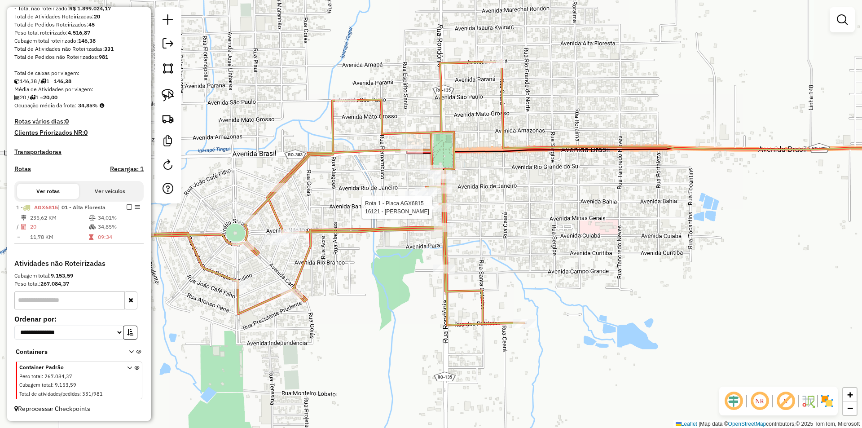
select select "*********"
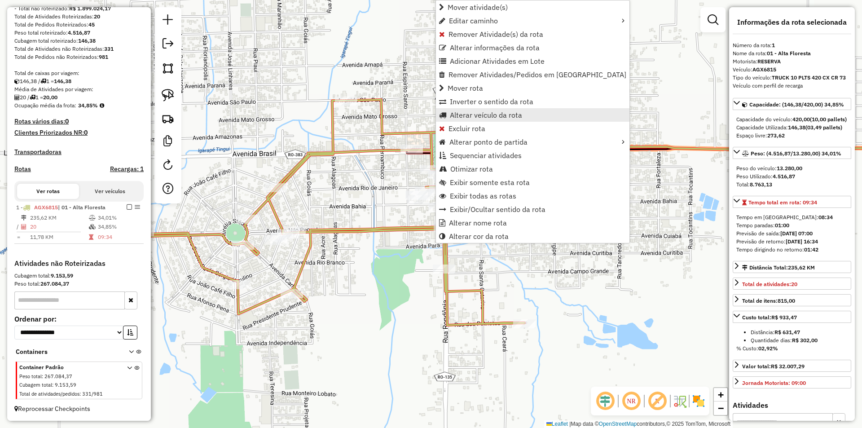
click at [476, 118] on span "Alterar veículo da rota" at bounding box center [486, 114] width 72 height 7
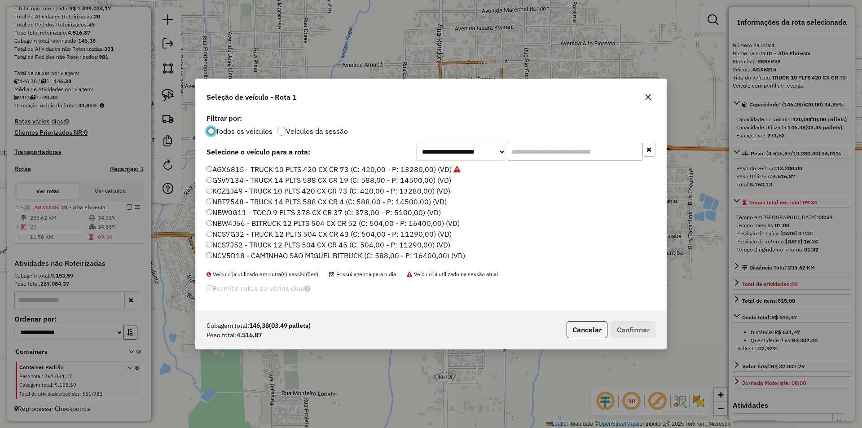
scroll to position [5, 3]
click at [535, 158] on input "text" at bounding box center [575, 152] width 135 height 18
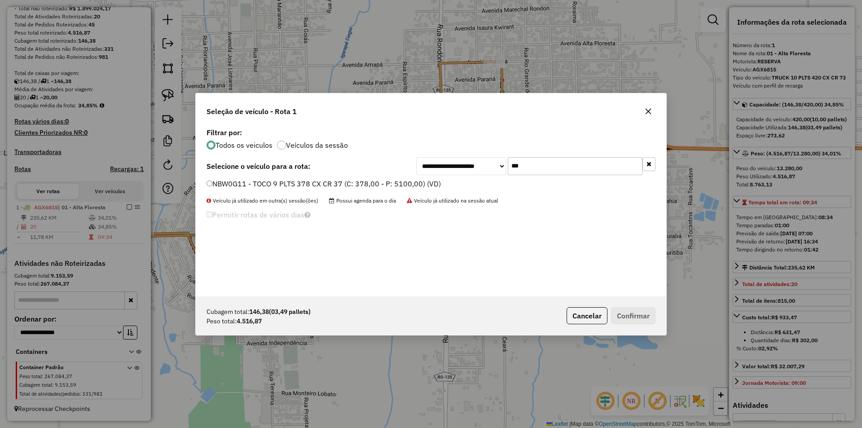
type input "***"
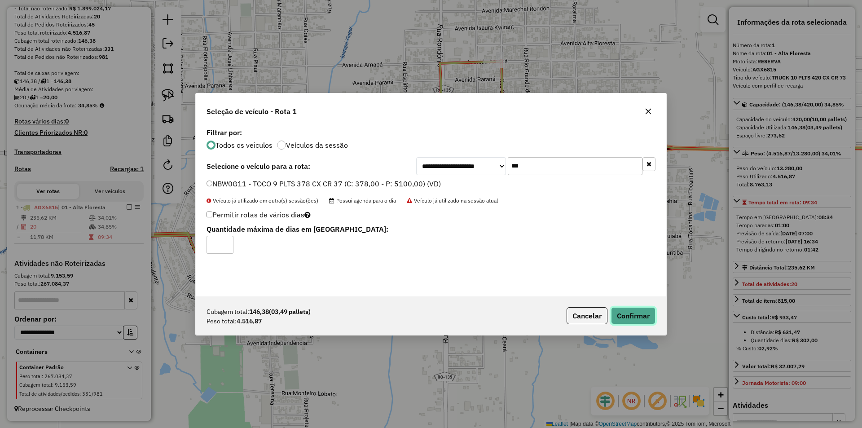
click at [643, 318] on button "Confirmar" at bounding box center [633, 315] width 44 height 17
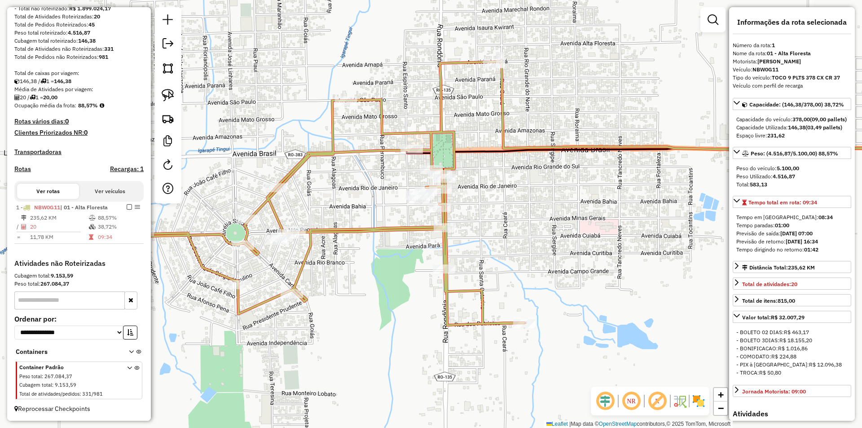
scroll to position [143, 0]
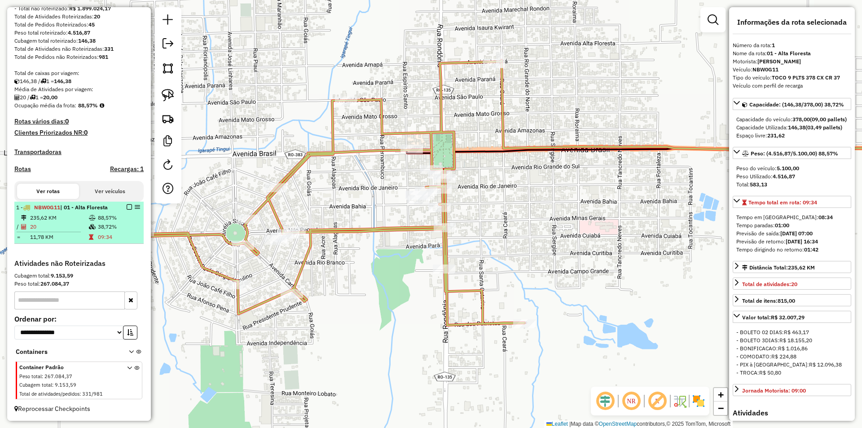
click at [127, 204] on em at bounding box center [129, 206] width 5 height 5
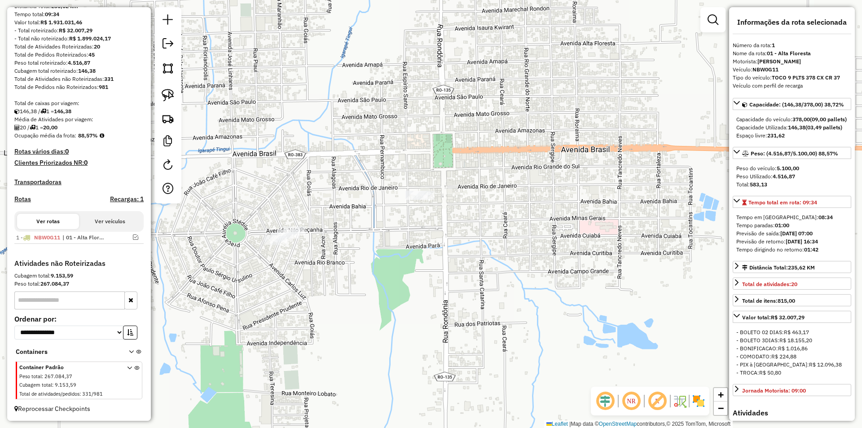
scroll to position [105, 0]
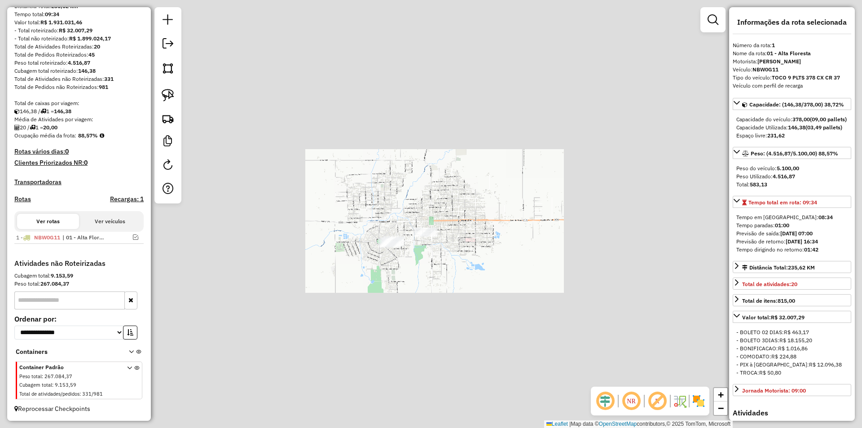
click at [440, 256] on div "Janela de atendimento Grade de atendimento Capacidade Transportadoras Veículos …" at bounding box center [431, 214] width 862 height 428
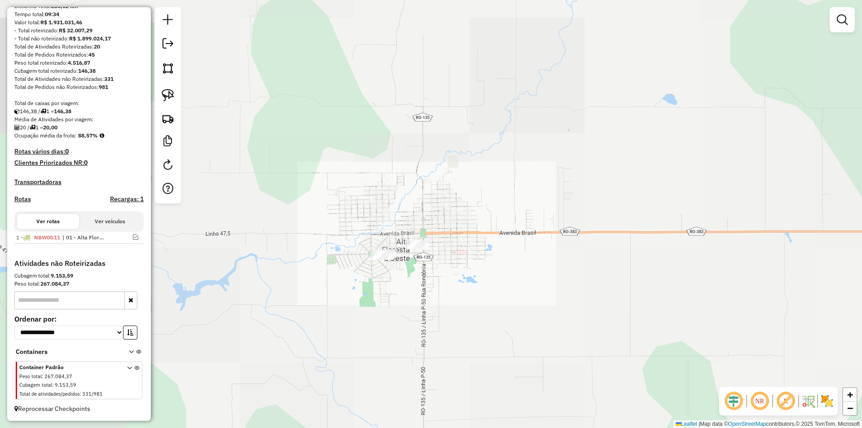
drag, startPoint x: 431, startPoint y: 275, endPoint x: 417, endPoint y: 289, distance: 20.0
click at [423, 289] on div "Janela de atendimento Grade de atendimento Capacidade Transportadoras Veículos …" at bounding box center [431, 214] width 862 height 428
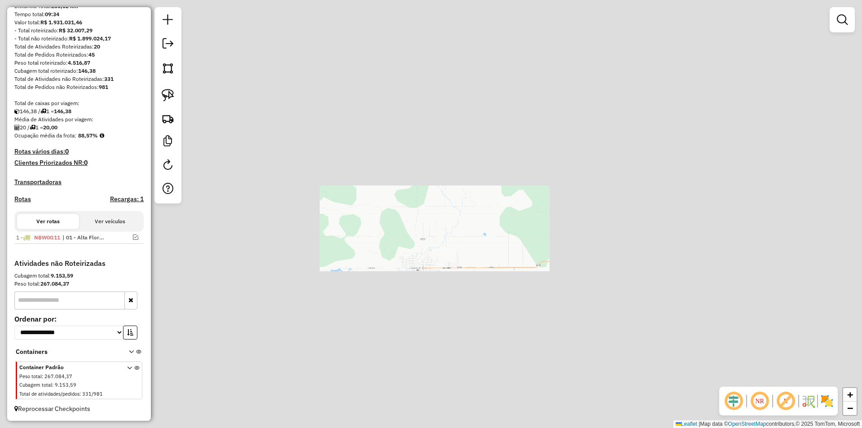
click at [431, 286] on div "Janela de atendimento Grade de atendimento Capacidade Transportadoras Veículos …" at bounding box center [431, 214] width 862 height 428
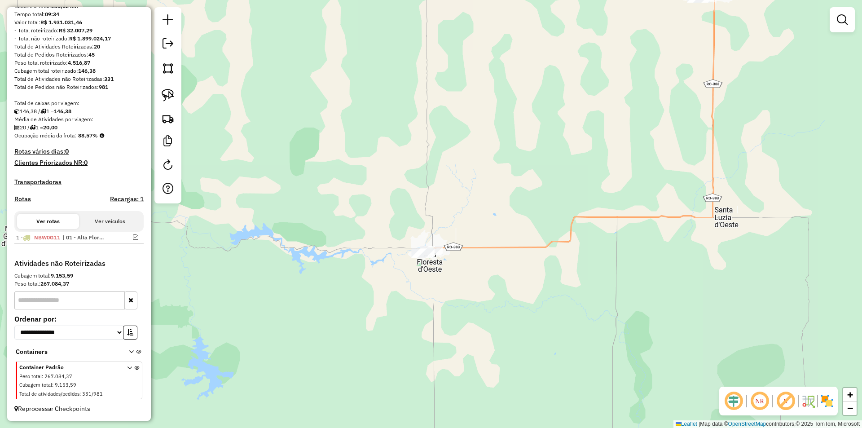
drag, startPoint x: 419, startPoint y: 325, endPoint x: 410, endPoint y: 308, distance: 18.7
click at [427, 304] on div "Janela de atendimento Grade de atendimento Capacidade Transportadoras Veículos …" at bounding box center [431, 214] width 862 height 428
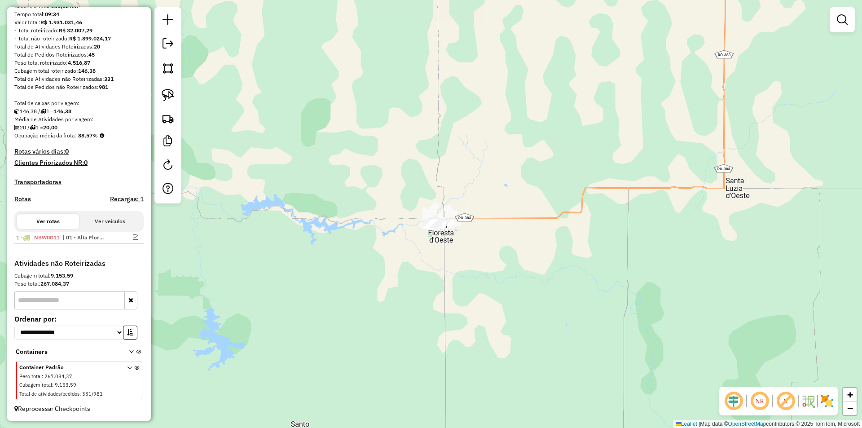
drag, startPoint x: 410, startPoint y: 309, endPoint x: 461, endPoint y: 283, distance: 57.6
click at [456, 287] on div "Janela de atendimento Grade de atendimento Capacidade Transportadoras Veículos …" at bounding box center [431, 214] width 862 height 428
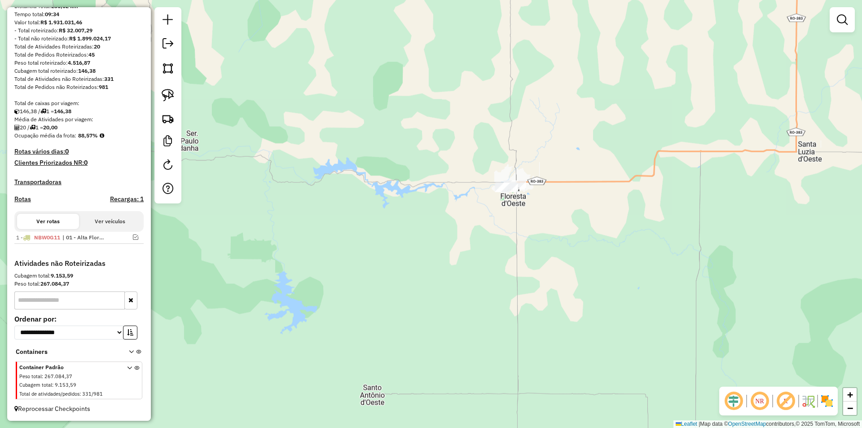
click at [461, 283] on div "Janela de atendimento Grade de atendimento Capacidade Transportadoras Veículos …" at bounding box center [431, 214] width 862 height 428
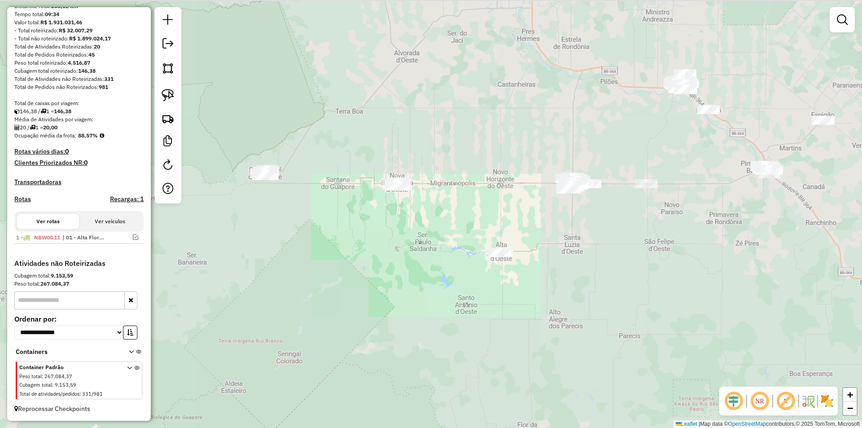
drag, startPoint x: 548, startPoint y: 206, endPoint x: 534, endPoint y: 263, distance: 59.6
click at [534, 263] on div "Janela de atendimento Grade de atendimento Capacidade Transportadoras Veículos …" at bounding box center [431, 214] width 862 height 428
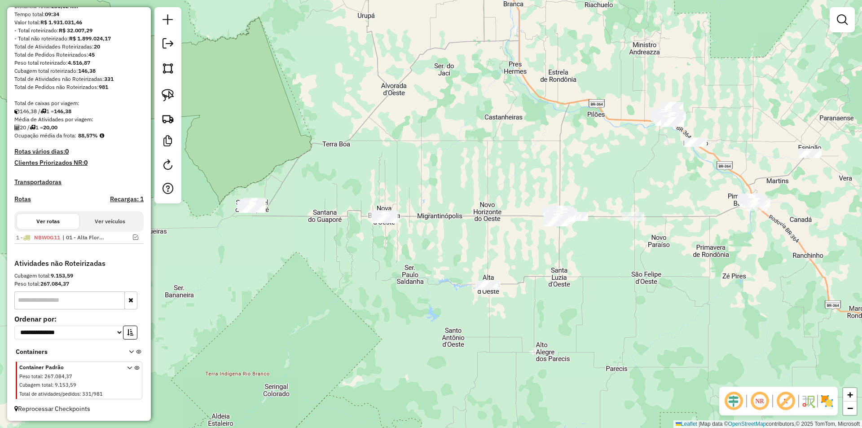
drag, startPoint x: 532, startPoint y: 255, endPoint x: 512, endPoint y: 263, distance: 21.2
click at [530, 263] on div "Janela de atendimento Grade de atendimento Capacidade Transportadoras Veículos …" at bounding box center [431, 214] width 862 height 428
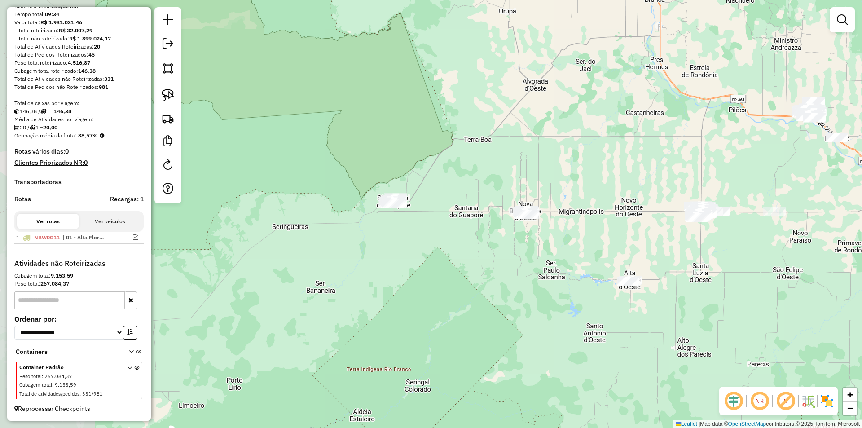
drag, startPoint x: 373, startPoint y: 282, endPoint x: 503, endPoint y: 269, distance: 131.2
click at [503, 269] on div "Janela de atendimento Grade de atendimento Capacidade Transportadoras Veículos …" at bounding box center [431, 214] width 862 height 428
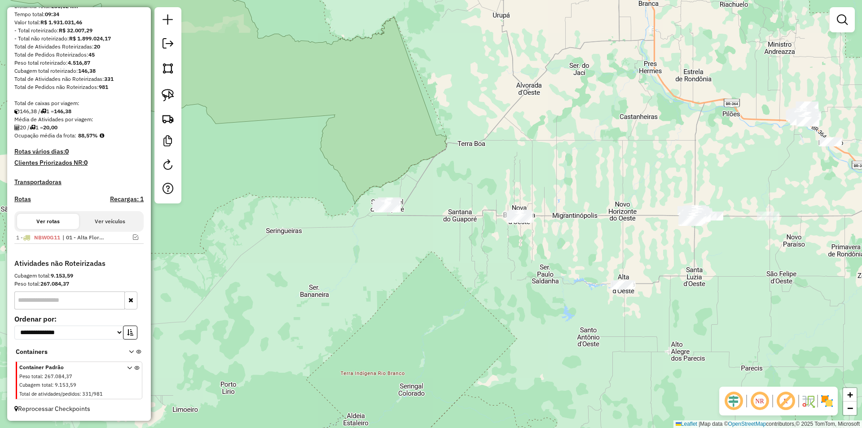
drag, startPoint x: 472, startPoint y: 276, endPoint x: 400, endPoint y: 291, distance: 73.4
click at [408, 289] on div "Janela de atendimento Grade de atendimento Capacidade Transportadoras Veículos …" at bounding box center [431, 214] width 862 height 428
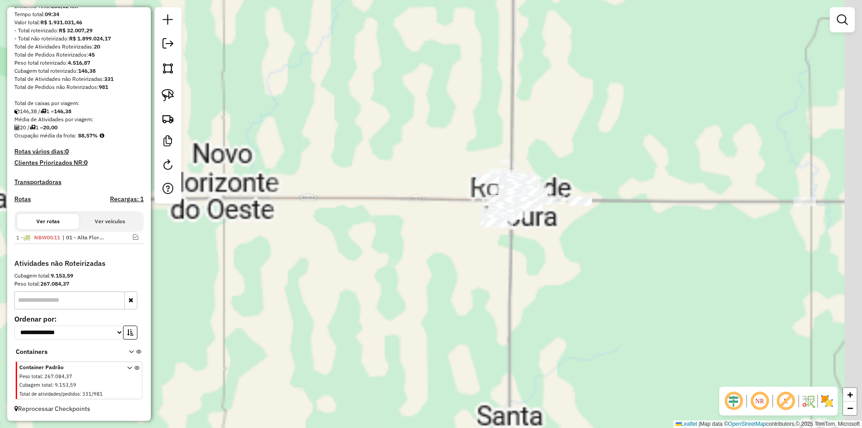
drag, startPoint x: 526, startPoint y: 276, endPoint x: 471, endPoint y: 296, distance: 58.3
click at [471, 296] on div "Janela de atendimento Grade de atendimento Capacidade Transportadoras Veículos …" at bounding box center [431, 214] width 862 height 428
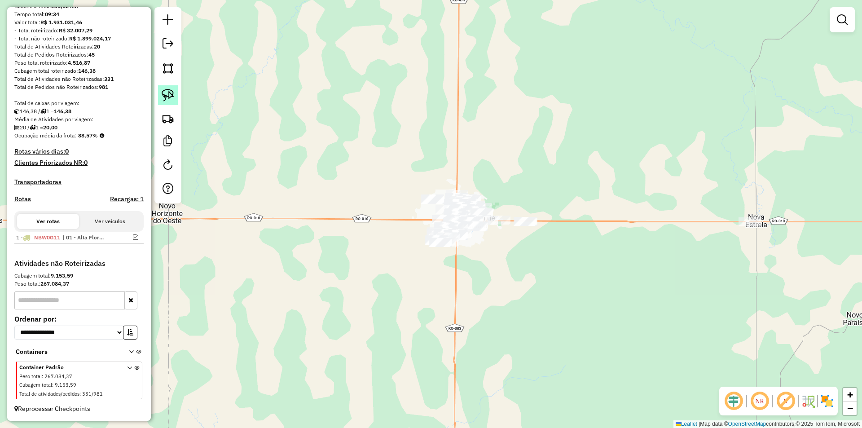
click at [165, 90] on img at bounding box center [168, 95] width 13 height 13
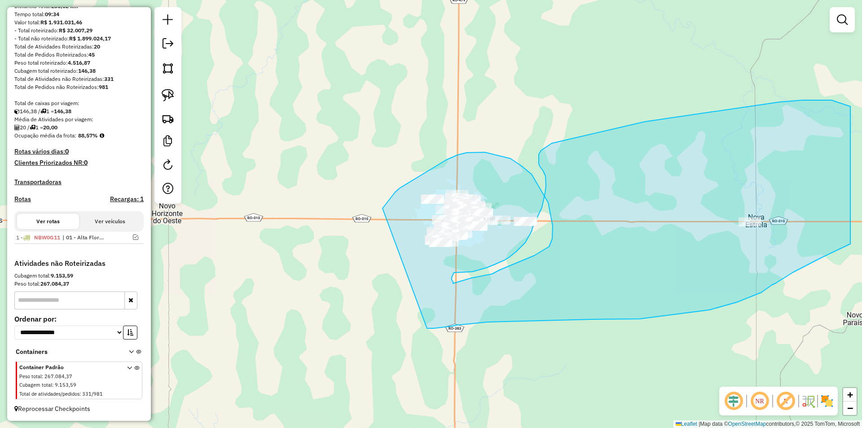
drag, startPoint x: 395, startPoint y: 192, endPoint x: 420, endPoint y: 317, distance: 127.7
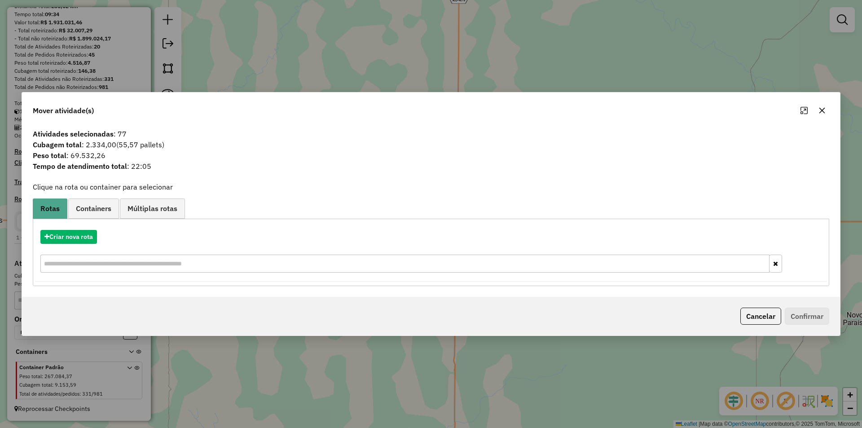
click at [823, 108] on icon "button" at bounding box center [822, 110] width 6 height 6
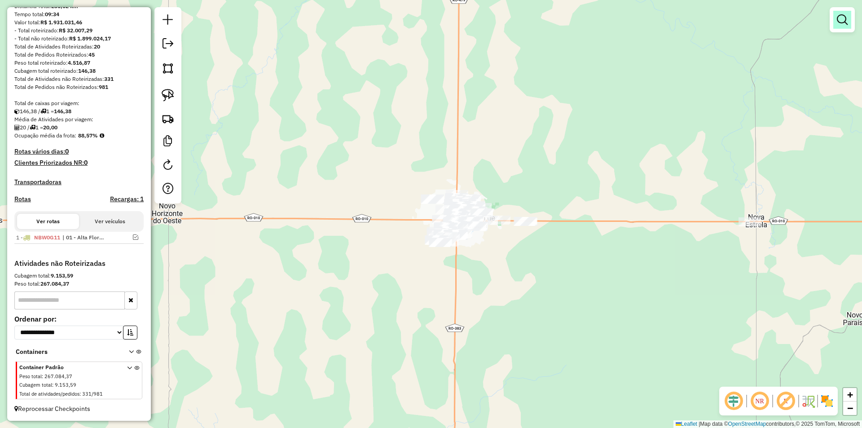
click at [838, 17] on em at bounding box center [841, 19] width 11 height 11
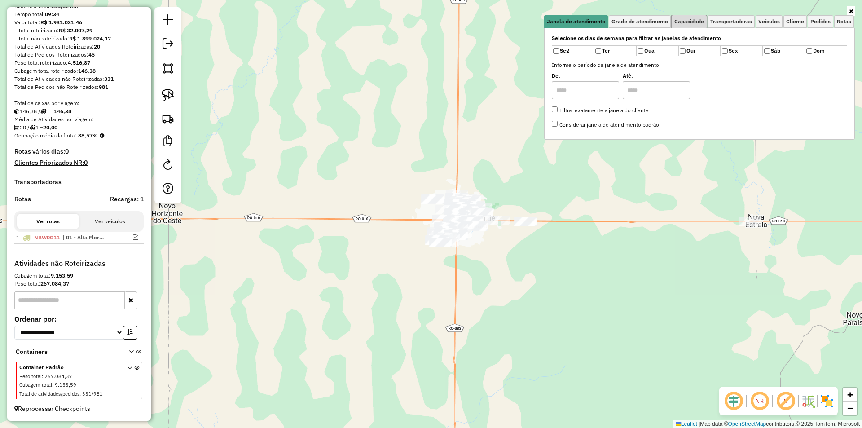
click at [679, 25] on link "Capacidade" at bounding box center [688, 21] width 35 height 13
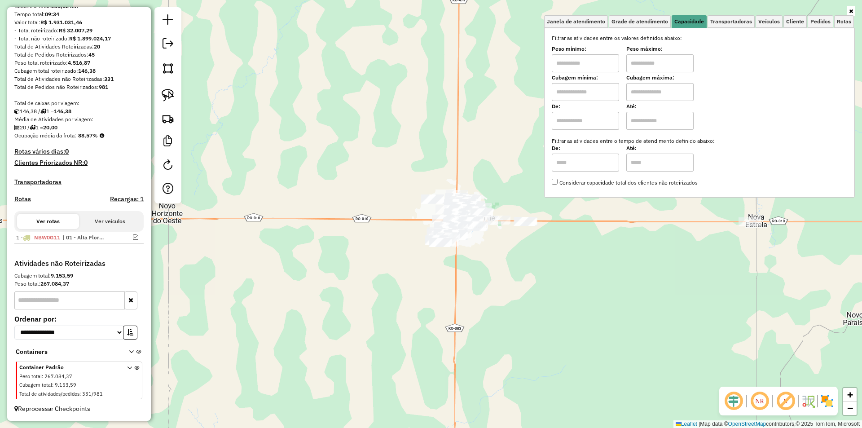
drag, startPoint x: 603, startPoint y: 60, endPoint x: 600, endPoint y: 72, distance: 12.8
click at [603, 60] on input "text" at bounding box center [584, 63] width 67 height 18
click at [642, 67] on input "text" at bounding box center [659, 63] width 67 height 18
click at [577, 66] on input "text" at bounding box center [584, 63] width 67 height 18
type input "****"
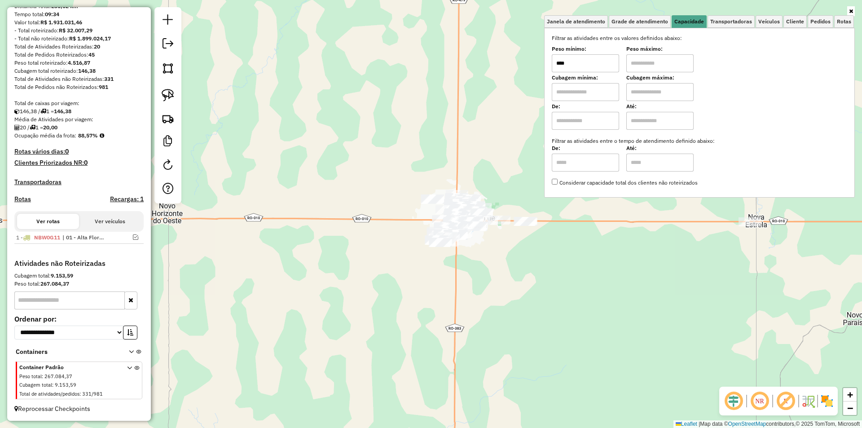
click at [648, 64] on input "text" at bounding box center [659, 63] width 67 height 18
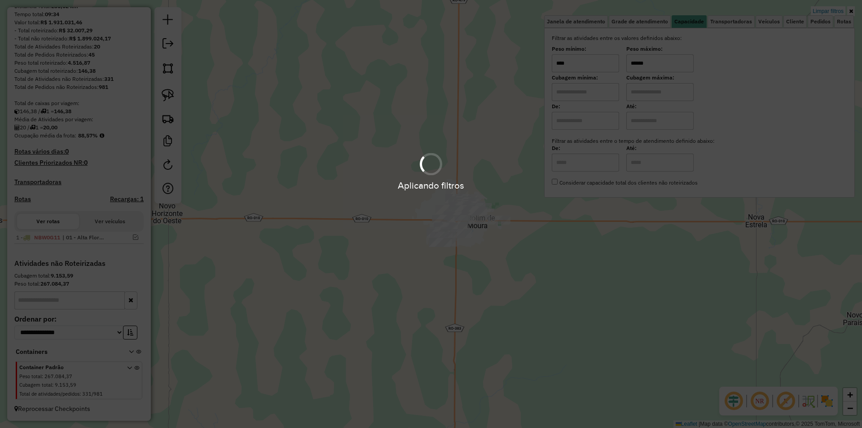
click at [377, 179] on hb-app "Aplicando filtros Pop-up bloqueado! Seu navegador bloqueou automáticamente a ab…" at bounding box center [431, 214] width 862 height 428
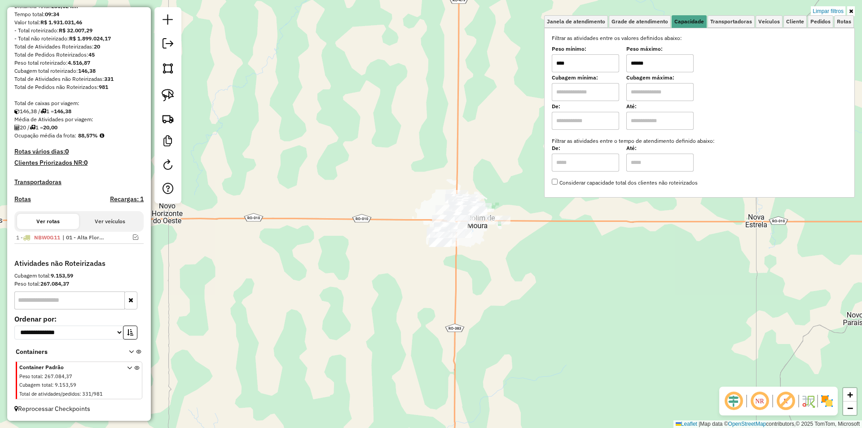
drag, startPoint x: 369, startPoint y: 184, endPoint x: 352, endPoint y: 186, distance: 16.7
click at [368, 184] on div "Limpar filtros Janela de atendimento Grade de atendimento Capacidade Transporta…" at bounding box center [431, 214] width 862 height 428
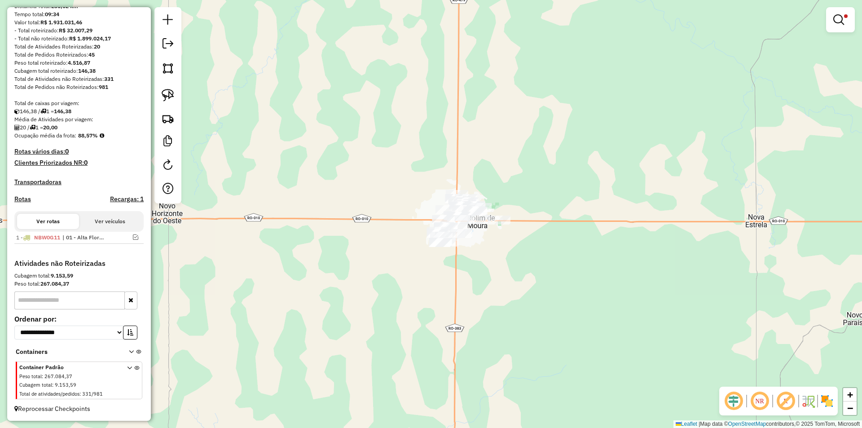
click at [352, 186] on div "Limpar filtros Janela de atendimento Grade de atendimento Capacidade Transporta…" at bounding box center [431, 214] width 862 height 428
click at [168, 95] on img at bounding box center [168, 95] width 13 height 13
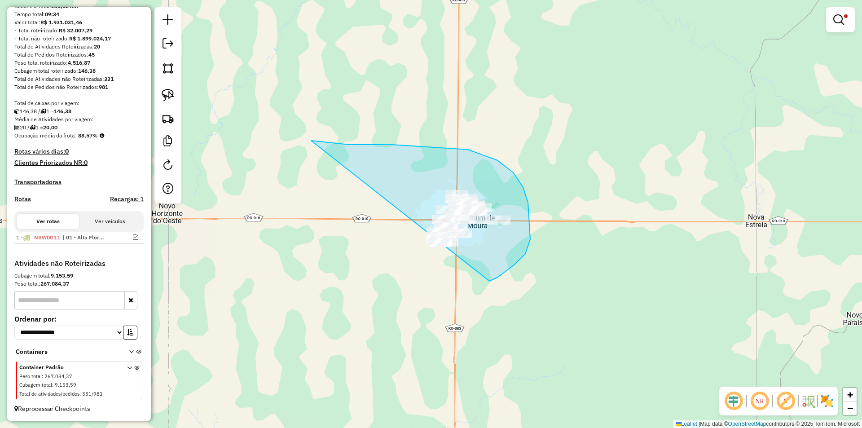
drag, startPoint x: 384, startPoint y: 144, endPoint x: 418, endPoint y: 292, distance: 151.5
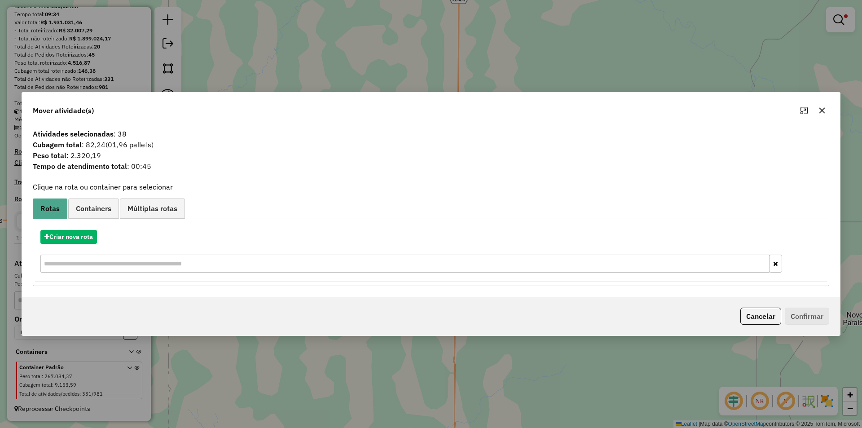
click at [821, 108] on icon "button" at bounding box center [821, 110] width 7 height 7
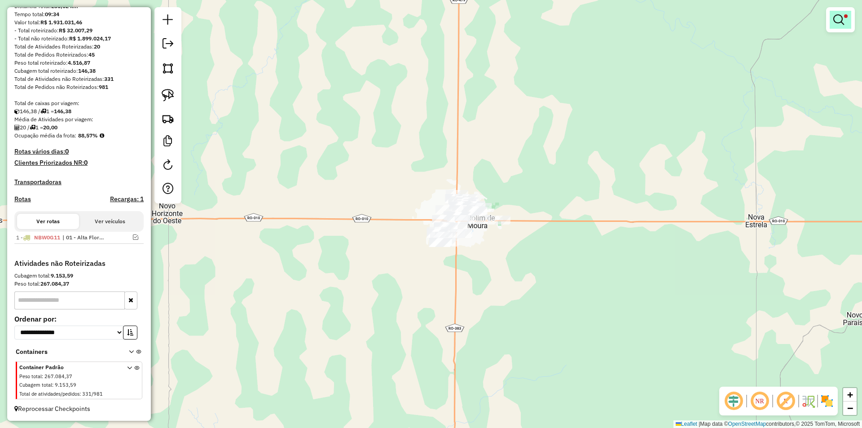
click at [832, 22] on link at bounding box center [840, 20] width 22 height 18
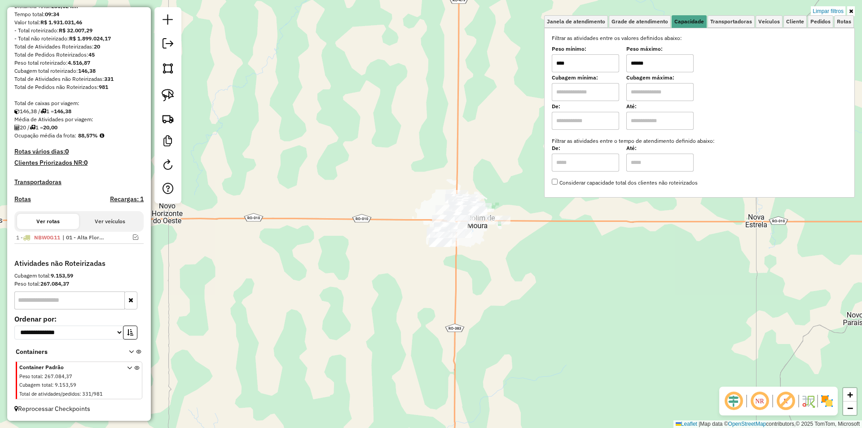
drag, startPoint x: 658, startPoint y: 63, endPoint x: 620, endPoint y: 73, distance: 39.4
click at [620, 73] on div "Filtrar as atividades entre os valores definidos abaixo: Peso mínimo: **** Peso…" at bounding box center [698, 110] width 295 height 153
click at [376, 202] on div "Limpar filtros Janela de atendimento Grade de atendimento Capacidade Transporta…" at bounding box center [431, 214] width 862 height 428
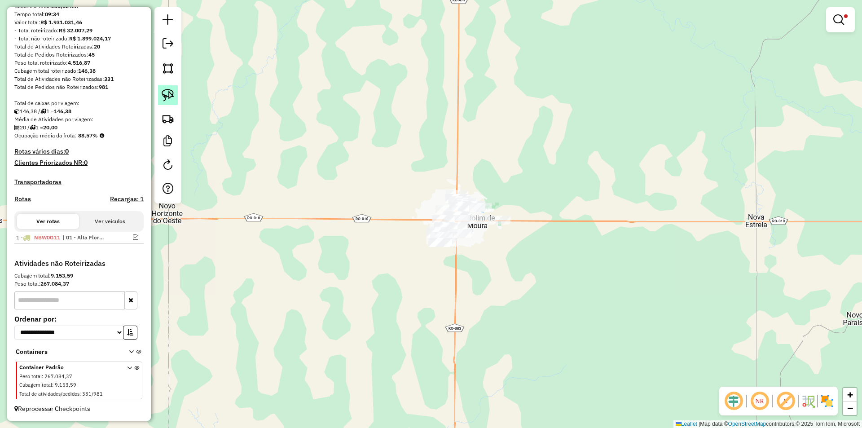
click at [164, 90] on img at bounding box center [168, 95] width 13 height 13
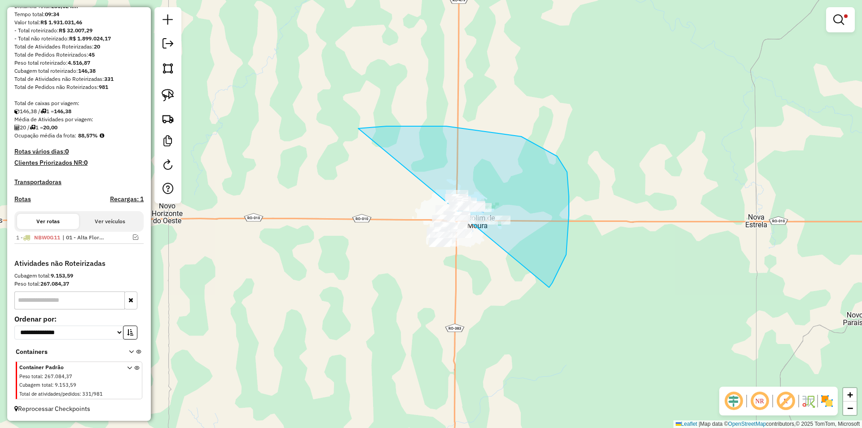
drag, startPoint x: 422, startPoint y: 126, endPoint x: 413, endPoint y: 302, distance: 175.7
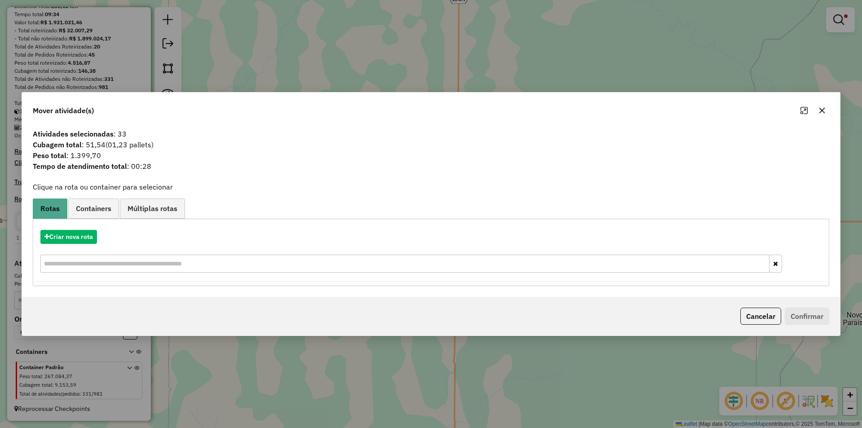
click at [822, 108] on icon "button" at bounding box center [821, 110] width 7 height 7
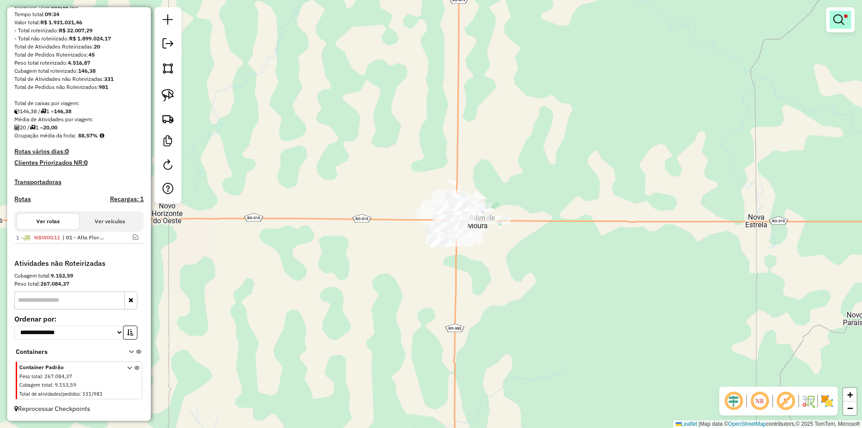
click at [840, 22] on em at bounding box center [838, 19] width 11 height 11
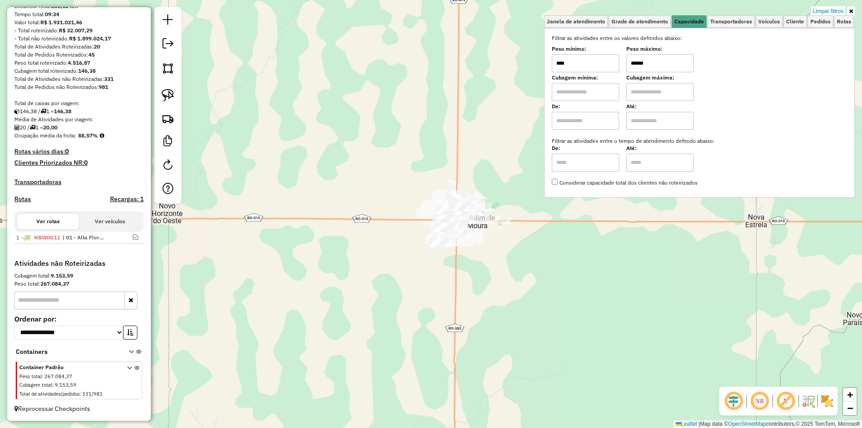
drag, startPoint x: 658, startPoint y: 66, endPoint x: 605, endPoint y: 74, distance: 53.6
click at [605, 74] on div "Filtrar as atividades entre os valores definidos abaixo: Peso mínimo: **** Peso…" at bounding box center [698, 110] width 295 height 153
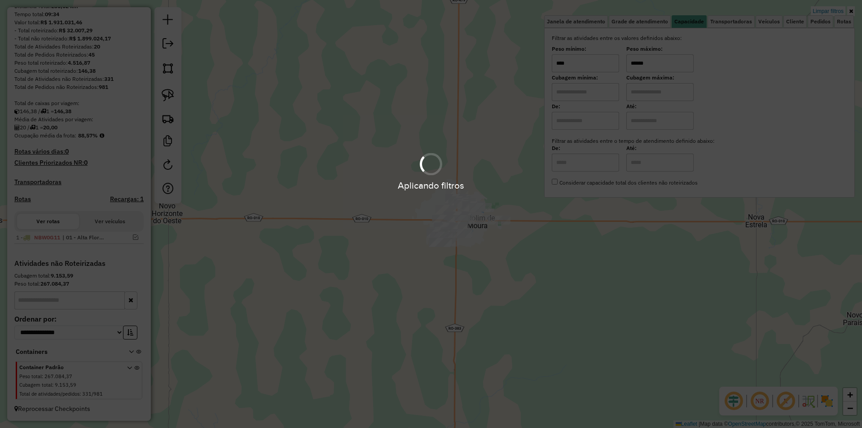
click at [386, 195] on div "Aplicando filtros" at bounding box center [431, 214] width 862 height 428
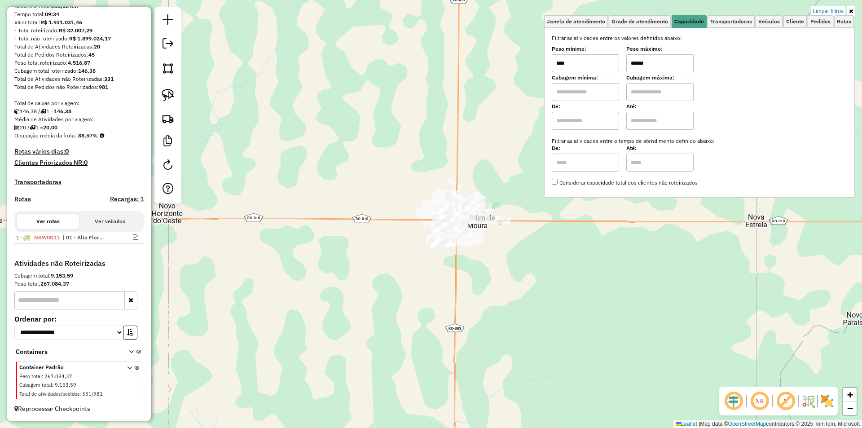
click at [202, 108] on div "Limpar filtros Janela de atendimento Grade de atendimento Capacidade Transporta…" at bounding box center [431, 214] width 862 height 428
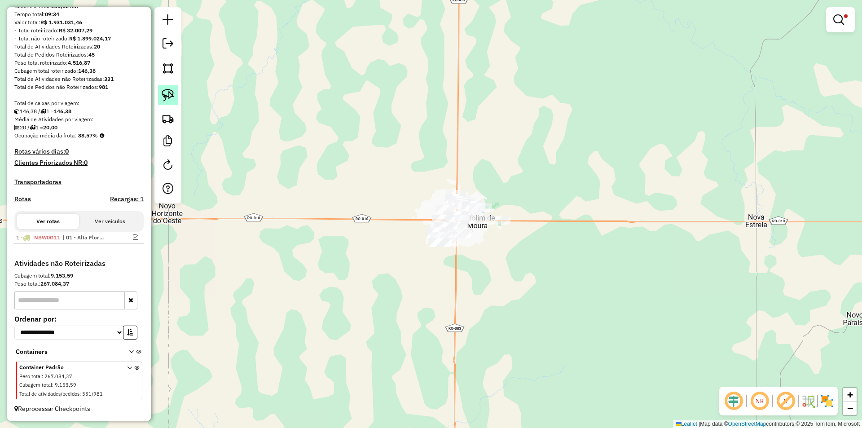
click at [165, 91] on img at bounding box center [168, 95] width 13 height 13
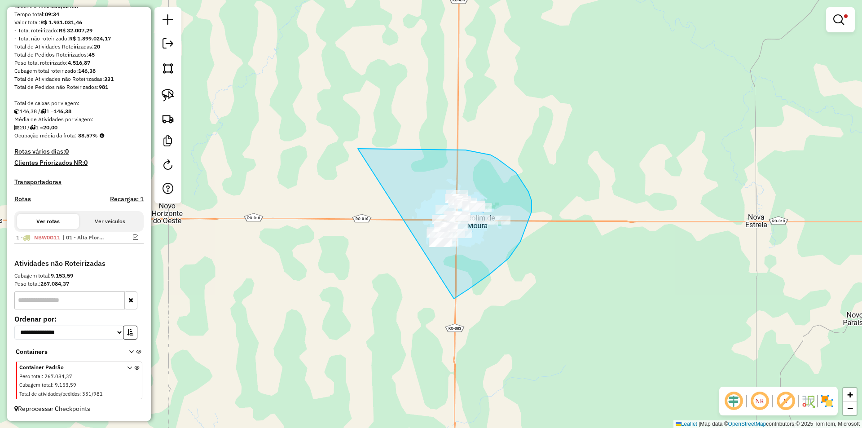
drag, startPoint x: 465, startPoint y: 150, endPoint x: 387, endPoint y: 306, distance: 174.8
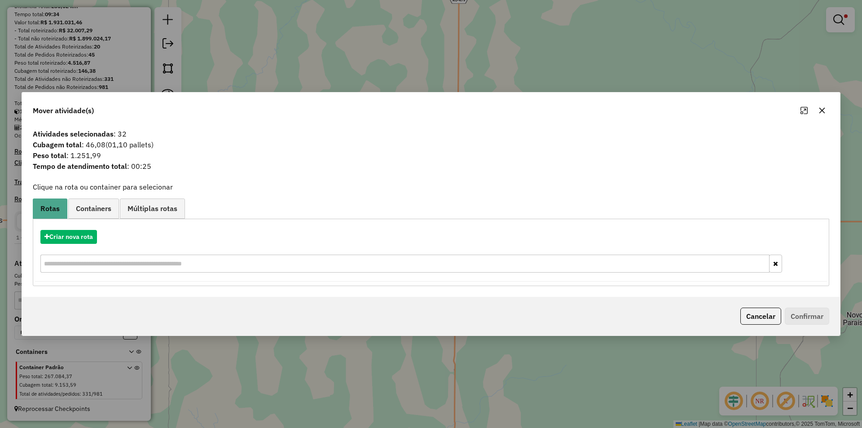
click at [819, 109] on icon "button" at bounding box center [821, 110] width 7 height 7
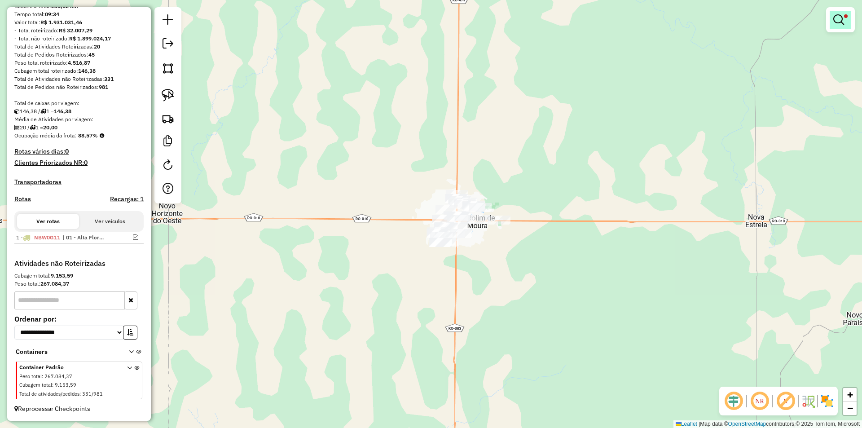
click at [838, 21] on em at bounding box center [838, 19] width 11 height 11
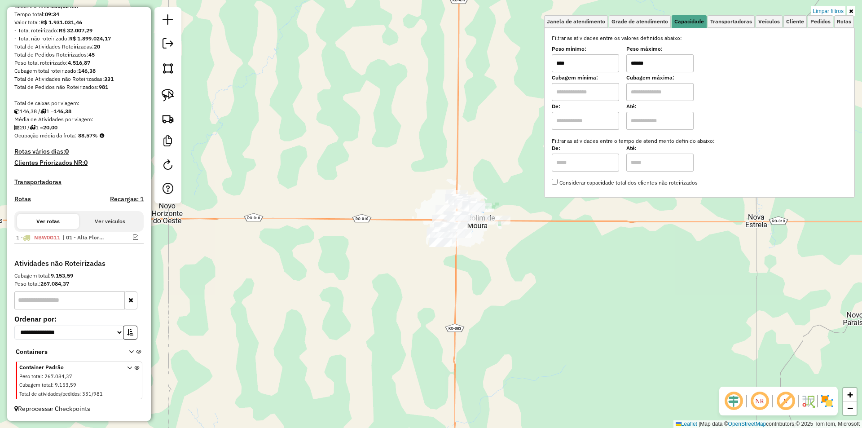
drag, startPoint x: 671, startPoint y: 66, endPoint x: 606, endPoint y: 66, distance: 65.1
click at [606, 66] on div "Peso mínimo: **** Peso máximo: ******" at bounding box center [698, 59] width 295 height 25
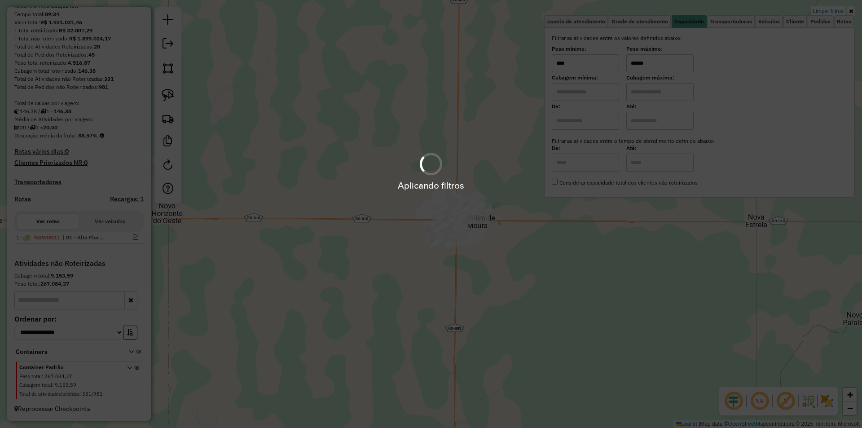
type input "******"
click at [321, 162] on div "Limpar filtros Janela de atendimento Grade de atendimento Capacidade Transporta…" at bounding box center [431, 214] width 862 height 428
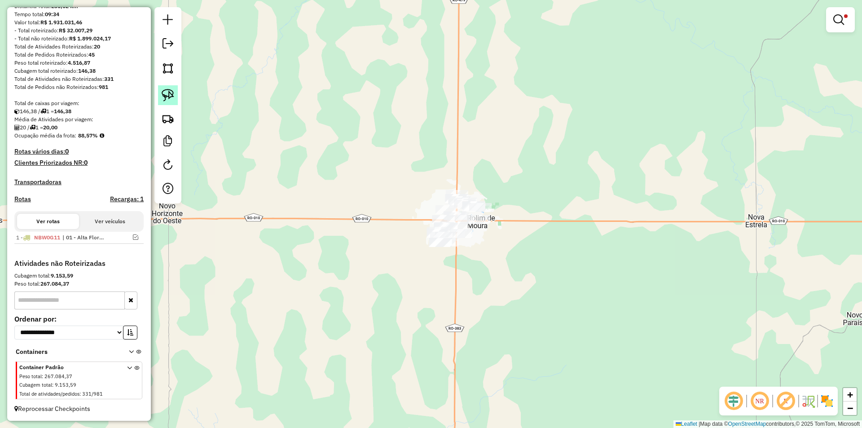
click at [175, 91] on link at bounding box center [168, 95] width 20 height 20
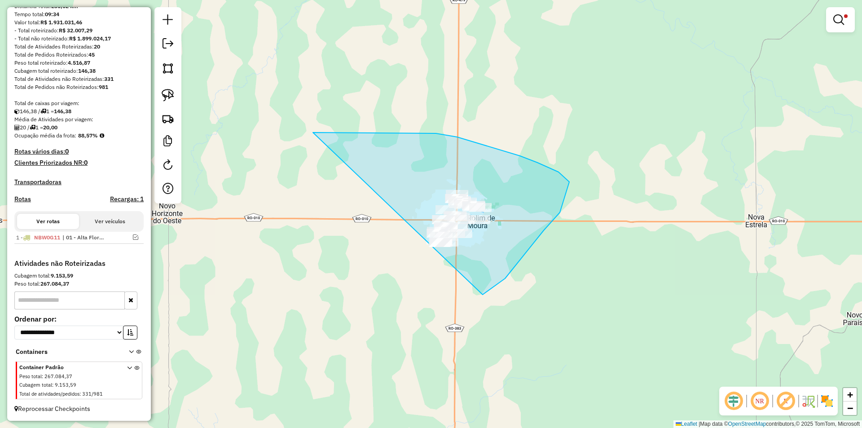
drag, startPoint x: 319, startPoint y: 132, endPoint x: 385, endPoint y: 321, distance: 199.7
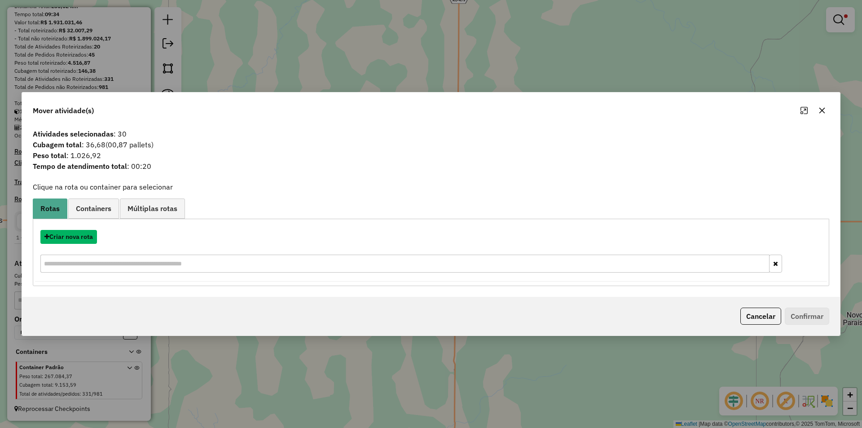
click at [80, 240] on button "Criar nova rota" at bounding box center [68, 237] width 57 height 14
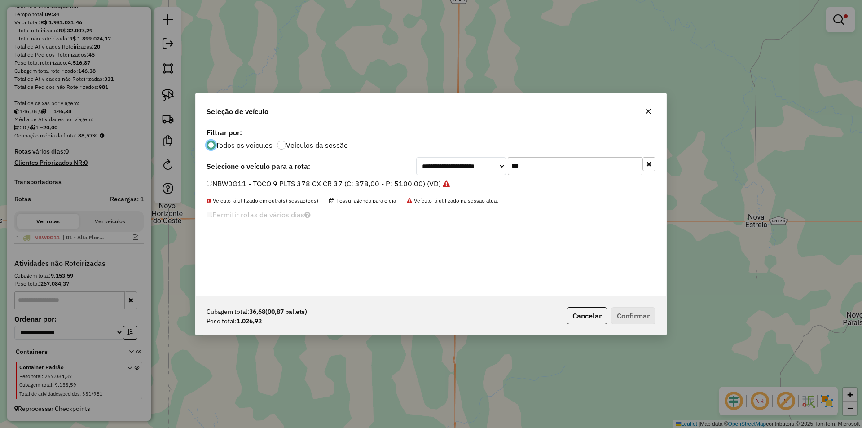
scroll to position [5, 3]
drag, startPoint x: 530, startPoint y: 165, endPoint x: 477, endPoint y: 166, distance: 52.5
click at [478, 166] on div "**********" at bounding box center [535, 166] width 239 height 18
type input "***"
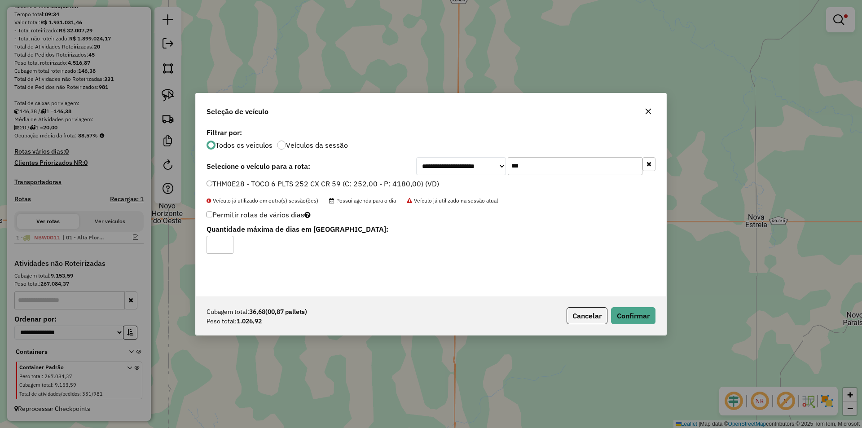
drag, startPoint x: 607, startPoint y: 317, endPoint x: 641, endPoint y: 318, distance: 34.6
click at [607, 317] on button "Cancelar" at bounding box center [586, 315] width 41 height 17
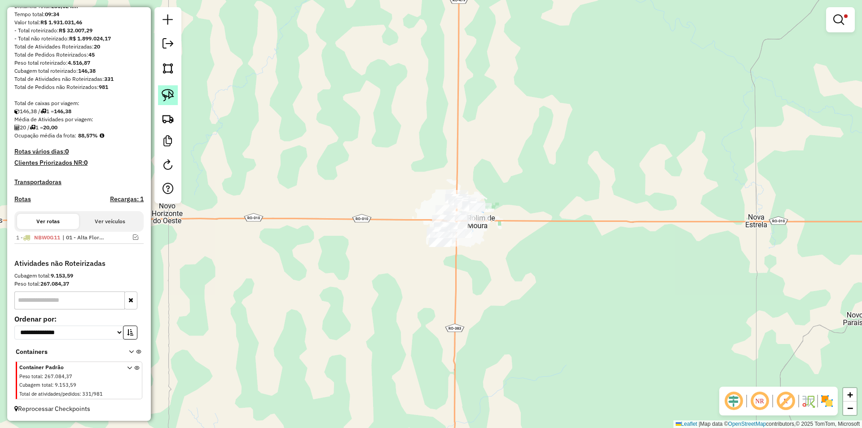
click at [171, 96] on img at bounding box center [168, 95] width 13 height 13
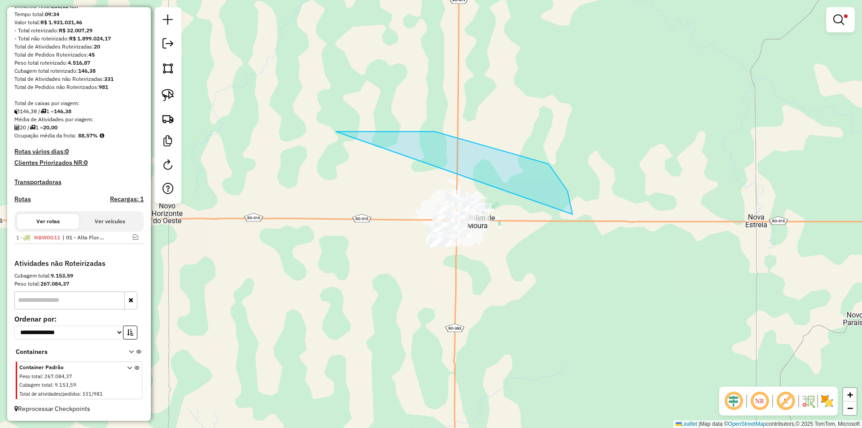
drag, startPoint x: 434, startPoint y: 131, endPoint x: 360, endPoint y: 341, distance: 222.7
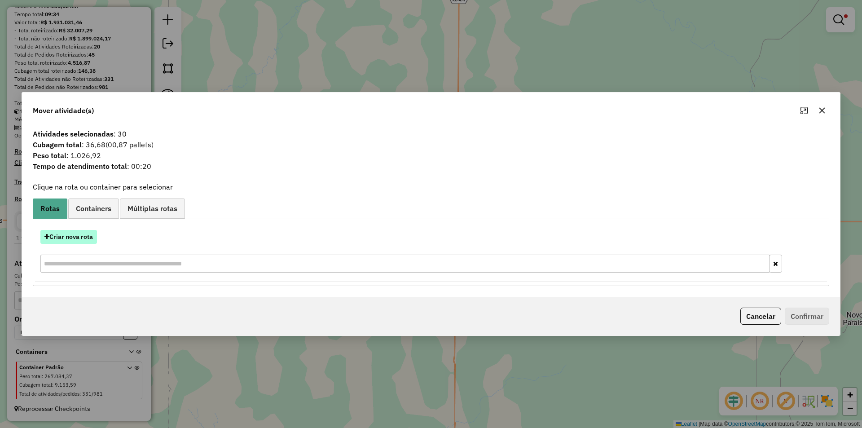
click at [61, 236] on button "Criar nova rota" at bounding box center [68, 237] width 57 height 14
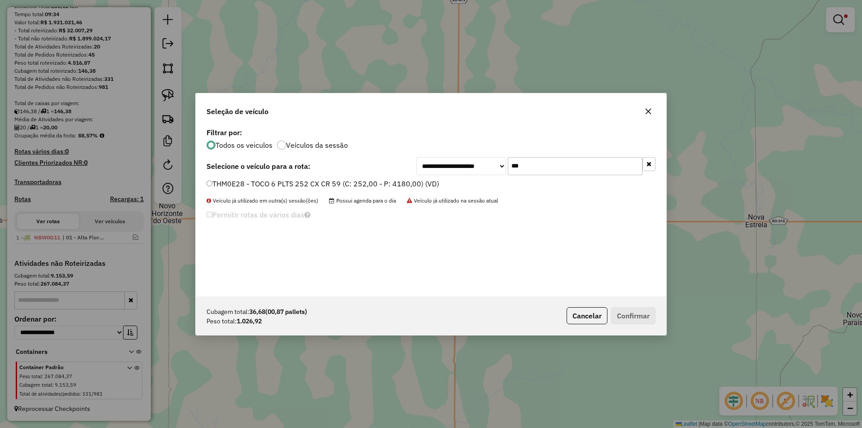
drag, startPoint x: 529, startPoint y: 167, endPoint x: 486, endPoint y: 170, distance: 42.7
click at [486, 170] on div "**********" at bounding box center [535, 166] width 239 height 18
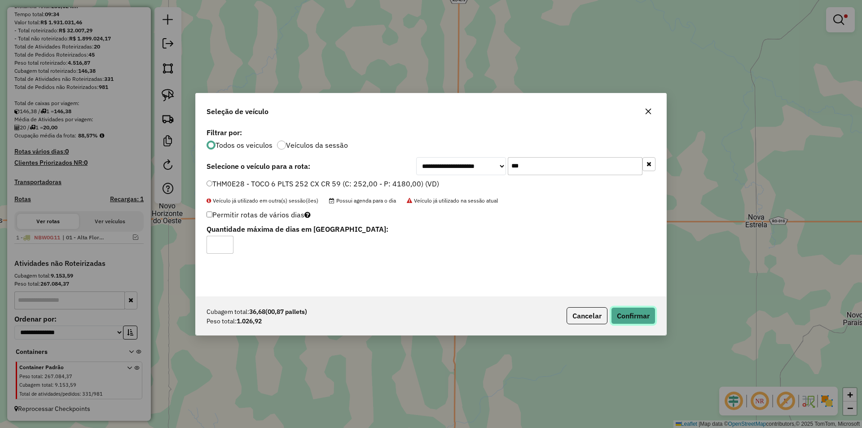
click at [630, 314] on button "Confirmar" at bounding box center [633, 315] width 44 height 17
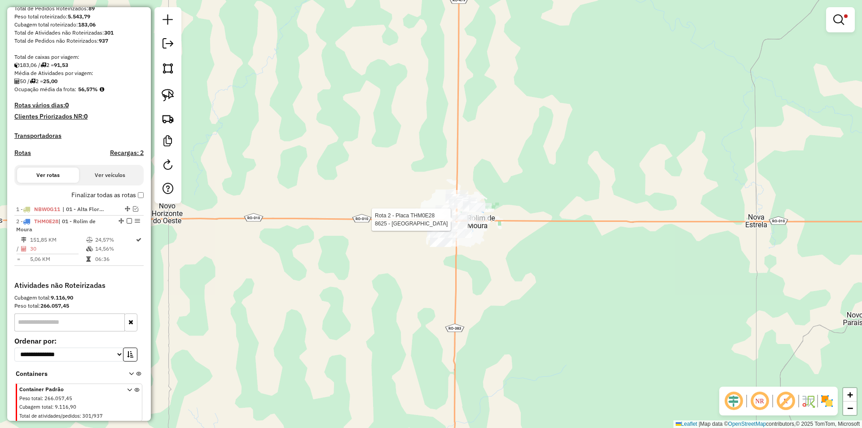
scroll to position [181, 0]
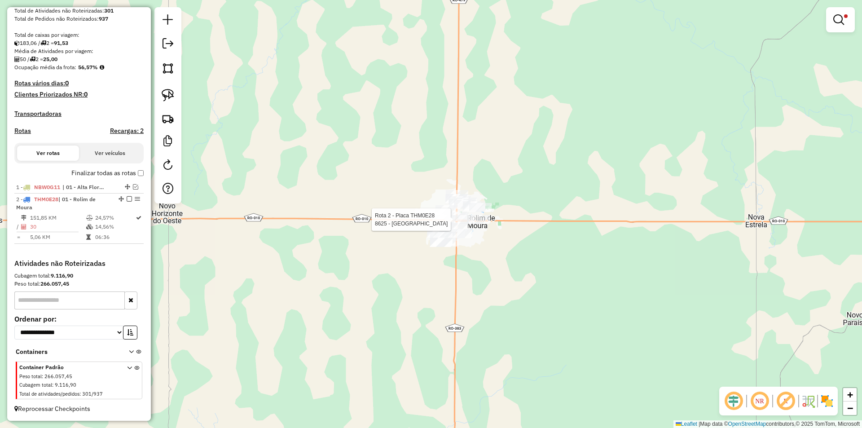
select select "*********"
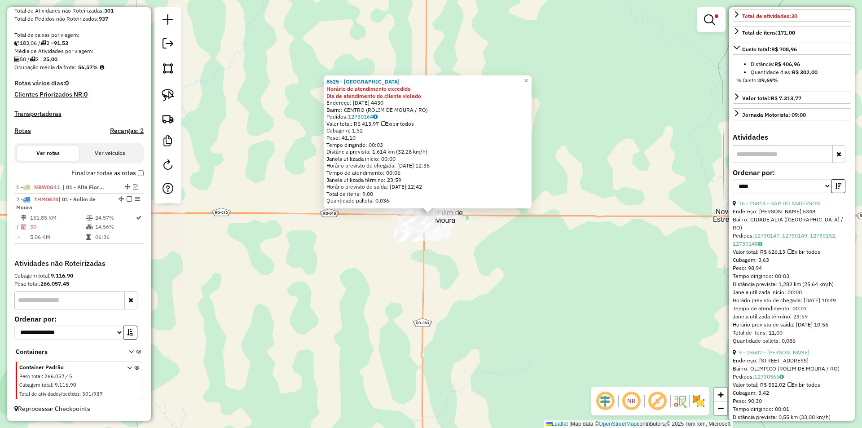
scroll to position [269, 0]
click at [777, 205] on link "16 - 25014 - BAR DO ANDERSON" at bounding box center [778, 201] width 81 height 7
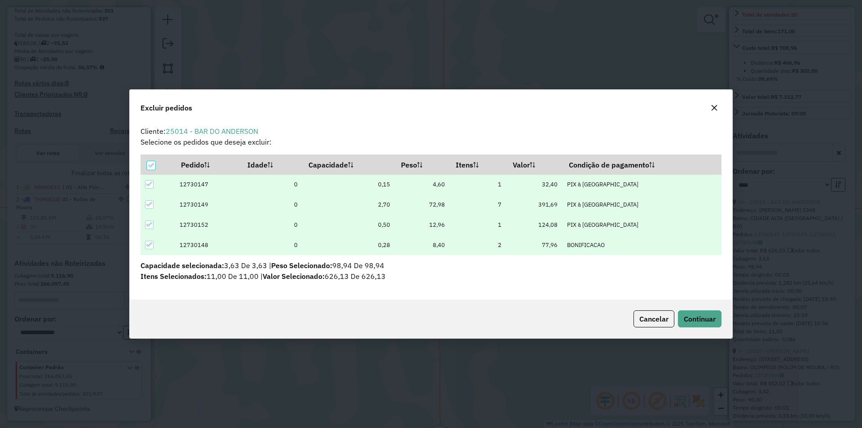
scroll to position [0, 0]
click at [705, 320] on span "Continuar" at bounding box center [699, 318] width 32 height 9
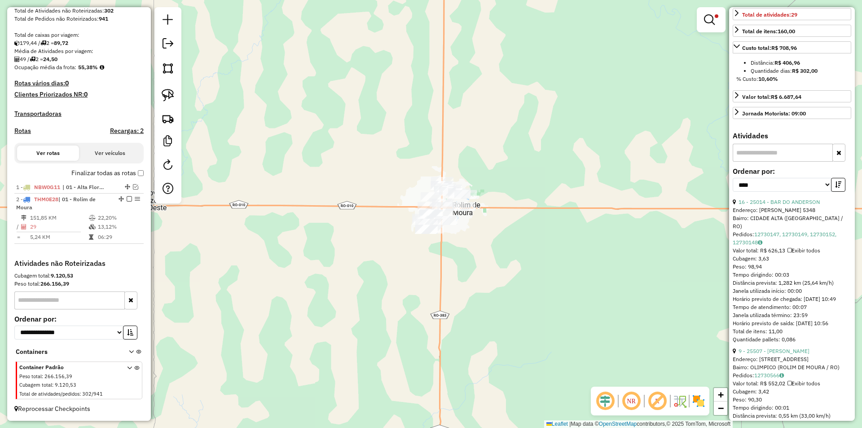
click at [420, 255] on div "Limpar filtros Janela de atendimento Grade de atendimento Capacidade Transporta…" at bounding box center [431, 214] width 862 height 428
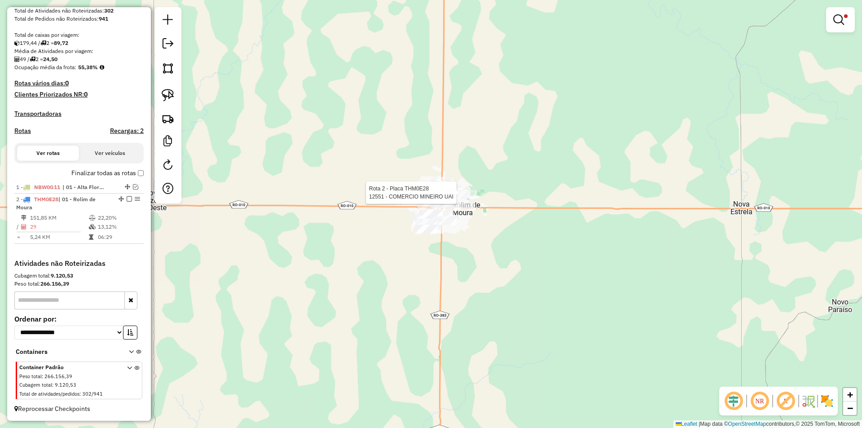
select select "*********"
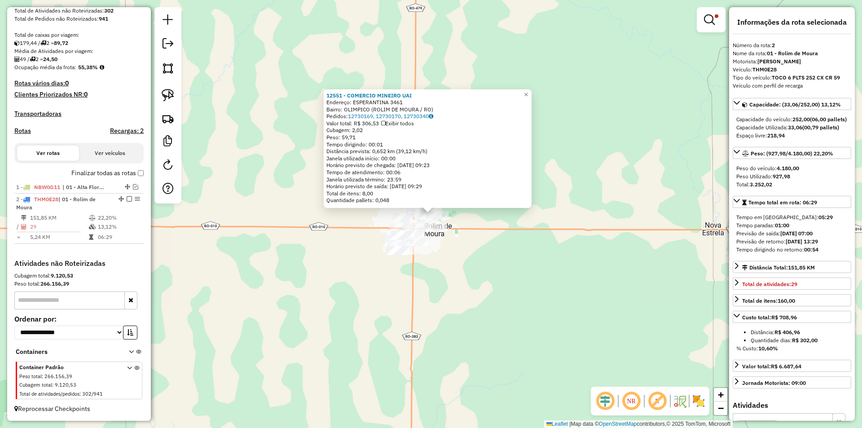
click at [599, 277] on div "12551 - COMERCIO MINEIRO UAI Endereço: ESPERANTINA 3461 Bairro: OLIMPICO (ROLIM…" at bounding box center [431, 214] width 862 height 428
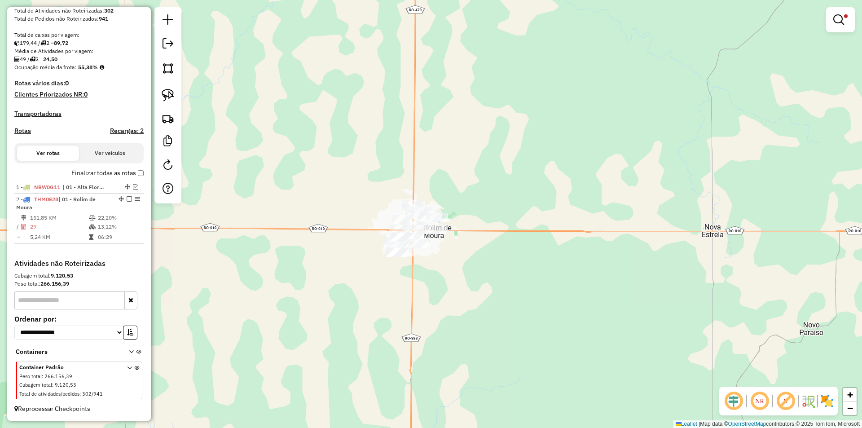
click at [549, 281] on div "Limpar filtros Janela de atendimento Grade de atendimento Capacidade Transporta…" at bounding box center [431, 214] width 862 height 428
click at [838, 19] on em at bounding box center [838, 19] width 11 height 11
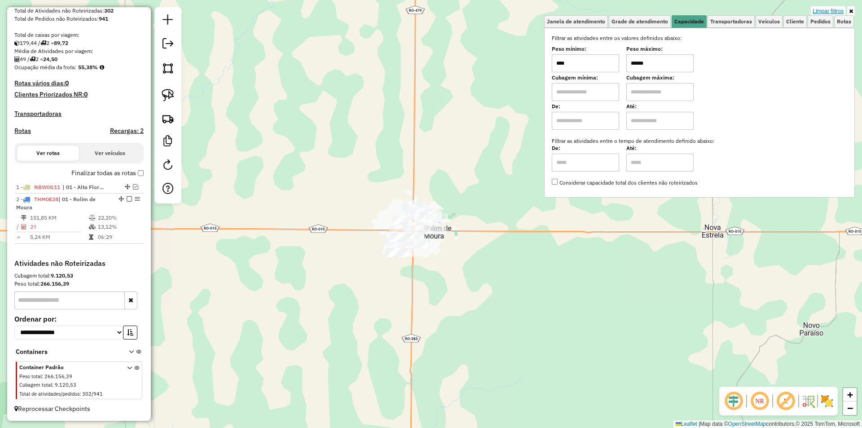
click at [831, 11] on link "Limpar filtros" at bounding box center [827, 11] width 35 height 10
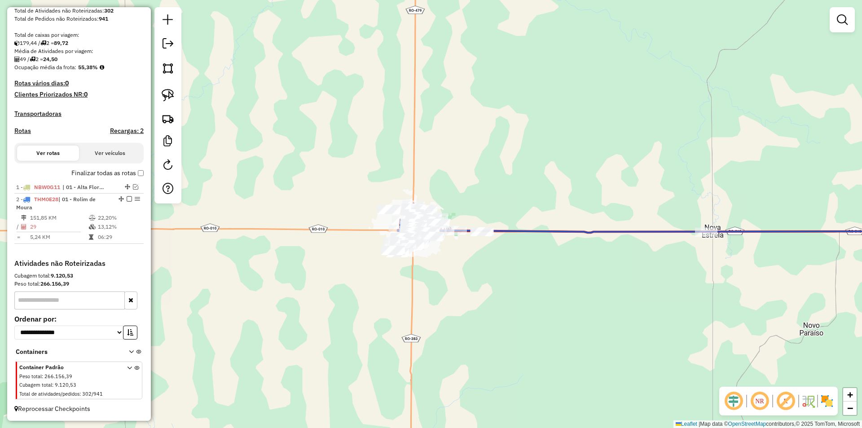
drag, startPoint x: 298, startPoint y: 275, endPoint x: 302, endPoint y: 282, distance: 7.4
click at [301, 279] on div "Janela de atendimento Grade de atendimento Capacidade Transportadoras Veículos …" at bounding box center [431, 214] width 862 height 428
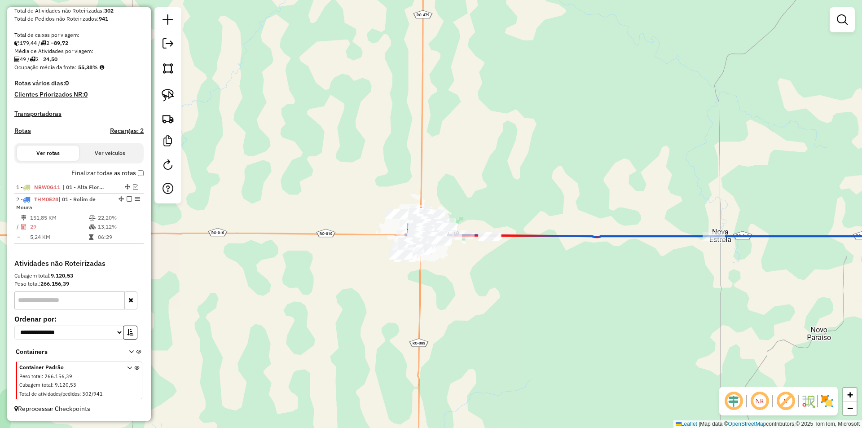
click at [127, 199] on em at bounding box center [129, 198] width 5 height 5
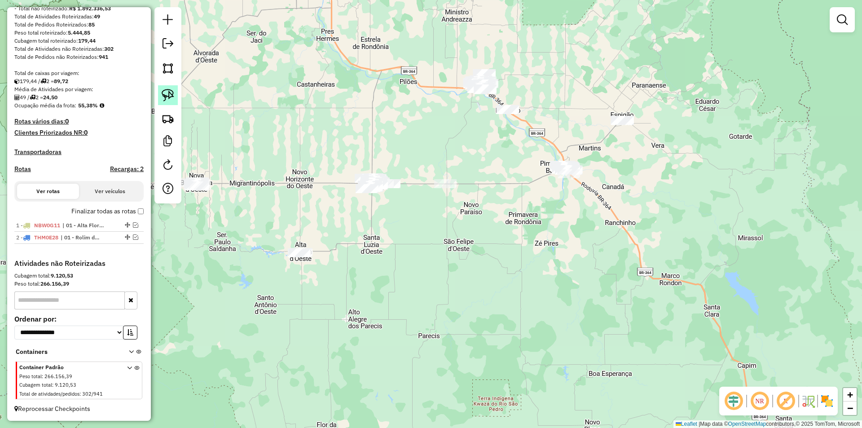
click at [171, 86] on link at bounding box center [168, 95] width 20 height 20
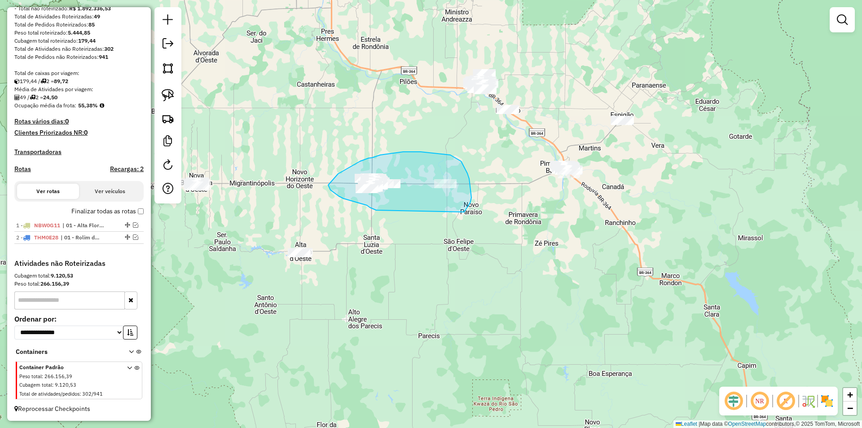
drag, startPoint x: 358, startPoint y: 202, endPoint x: 461, endPoint y: 215, distance: 104.5
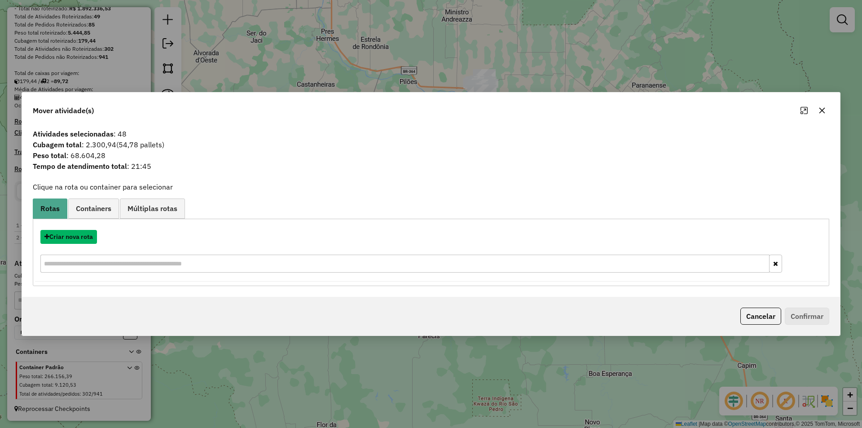
click at [76, 236] on button "Criar nova rota" at bounding box center [68, 237] width 57 height 14
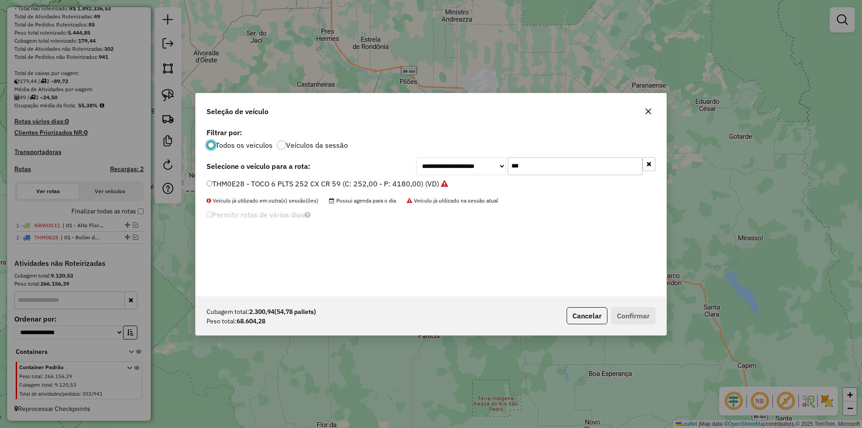
scroll to position [5, 3]
drag, startPoint x: 532, startPoint y: 172, endPoint x: 494, endPoint y: 174, distance: 37.7
click at [494, 173] on div "**********" at bounding box center [535, 166] width 239 height 18
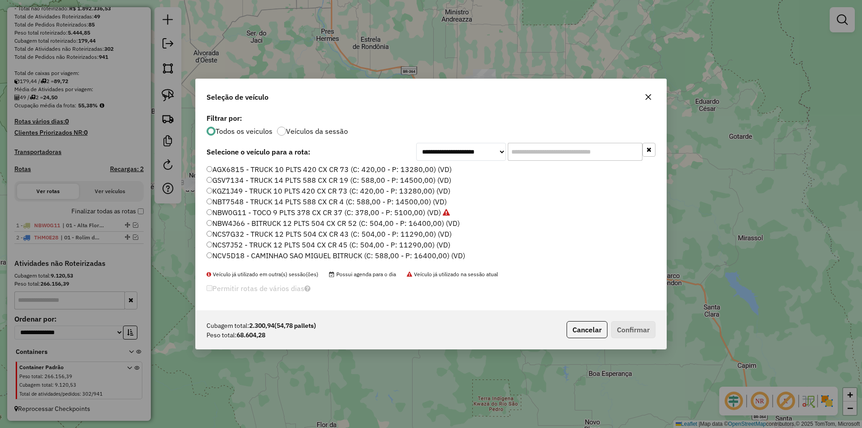
click at [210, 164] on label "AGX6815 - TRUCK 10 PLTS 420 CX CR 73 (C: 420,00 - P: 13280,00) (VD)" at bounding box center [328, 169] width 245 height 11
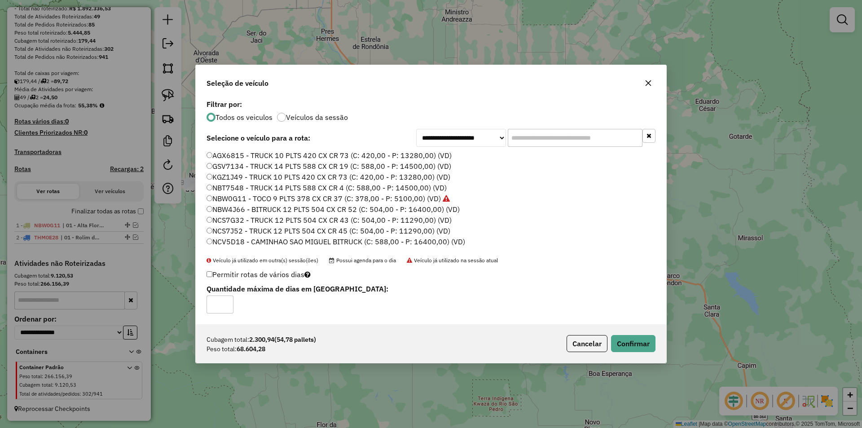
drag, startPoint x: 630, startPoint y: 352, endPoint x: 623, endPoint y: 332, distance: 21.1
click at [630, 352] on div "Cubagem total: 2.300,94 (54,78 pallets) Peso total: 68.604,28 Cancelar Confirmar" at bounding box center [431, 343] width 470 height 39
drag, startPoint x: 616, startPoint y: 327, endPoint x: 619, endPoint y: 338, distance: 12.1
click at [617, 332] on div "Cubagem total: 2.300,94 (54,78 pallets) Peso total: 68.604,28 Cancelar Confirmar" at bounding box center [431, 343] width 470 height 39
click at [621, 343] on button "Confirmar" at bounding box center [633, 343] width 44 height 17
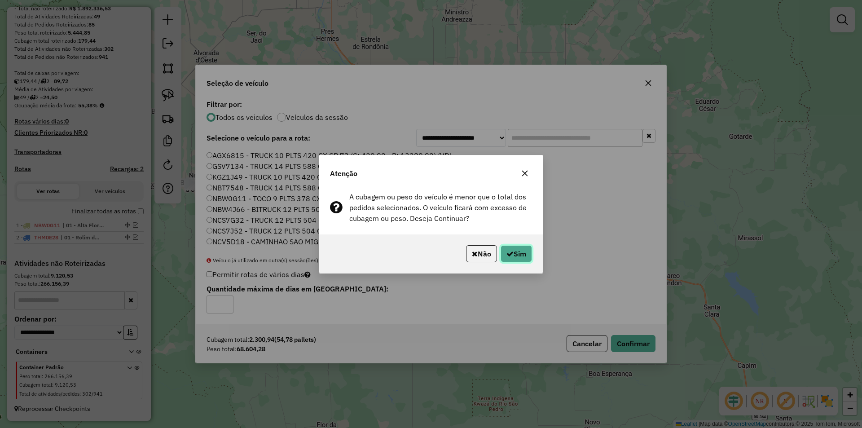
click at [511, 259] on button "Sim" at bounding box center [515, 253] width 31 height 17
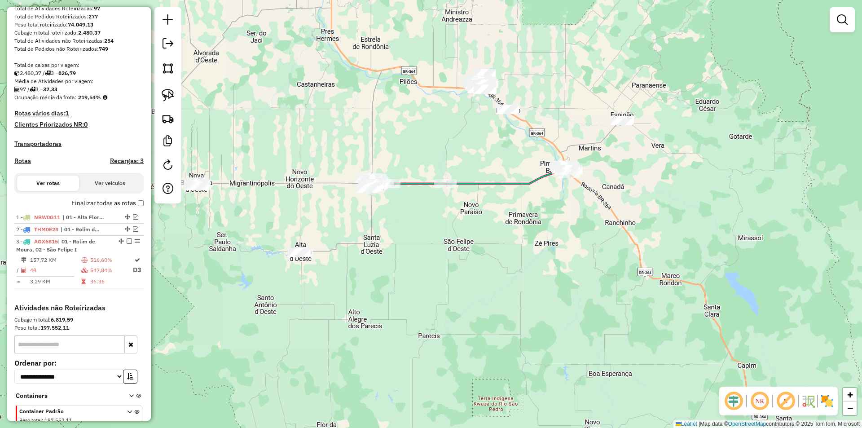
scroll to position [181, 0]
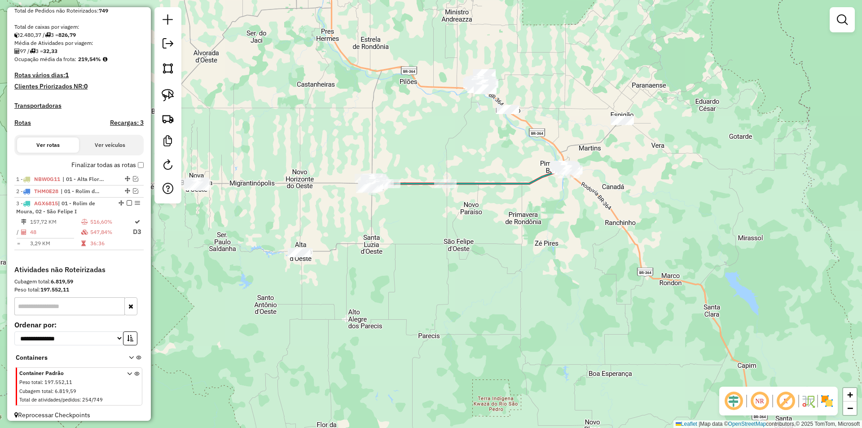
click at [392, 124] on div "Janela de atendimento Grade de atendimento Capacidade Transportadoras Veículos …" at bounding box center [431, 214] width 862 height 428
drag, startPoint x: 360, startPoint y: 141, endPoint x: 366, endPoint y: 150, distance: 10.1
click at [366, 149] on div "Janela de atendimento Grade de atendimento Capacidade Transportadoras Veículos …" at bounding box center [431, 214] width 862 height 428
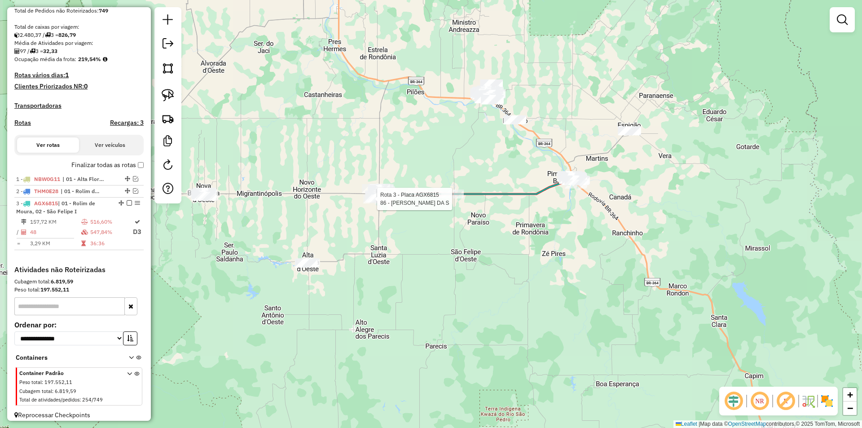
select select "*********"
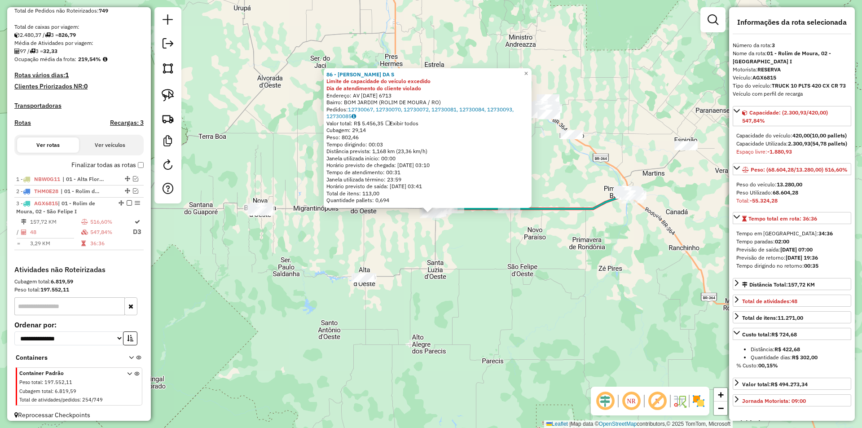
scroll to position [196, 0]
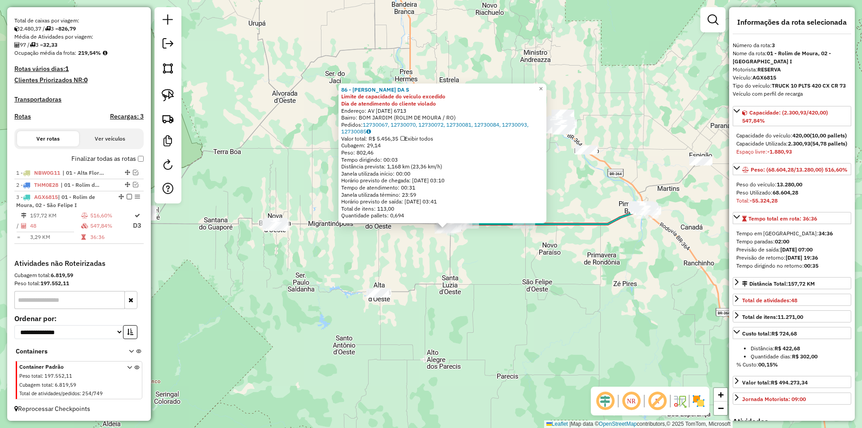
drag, startPoint x: 468, startPoint y: 242, endPoint x: 476, endPoint y: 250, distance: 10.8
click at [475, 249] on div "86 - MANOELINO ALVES DA S Limite de capacidade do veículo excedido Dia de atend…" at bounding box center [431, 214] width 862 height 428
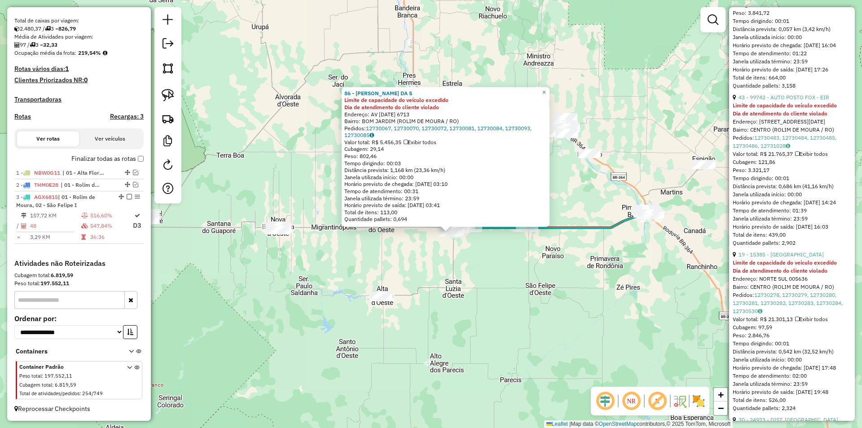
scroll to position [1212, 0]
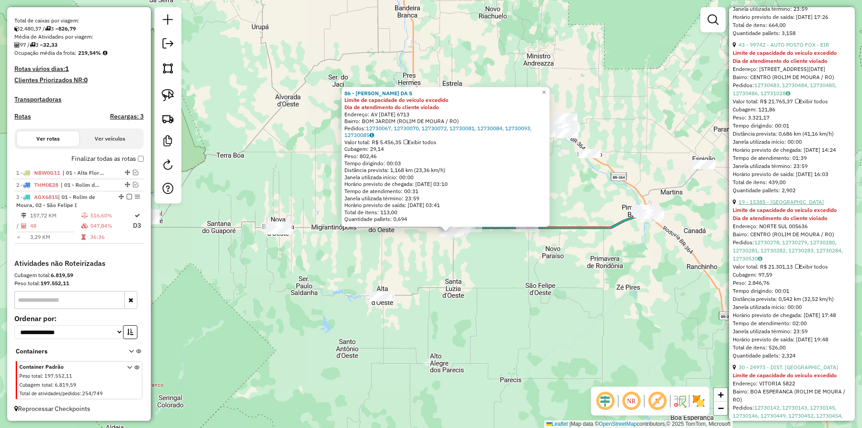
click at [791, 205] on link "19 - 15385 - SANTA HELENA MATRIZ" at bounding box center [780, 201] width 85 height 7
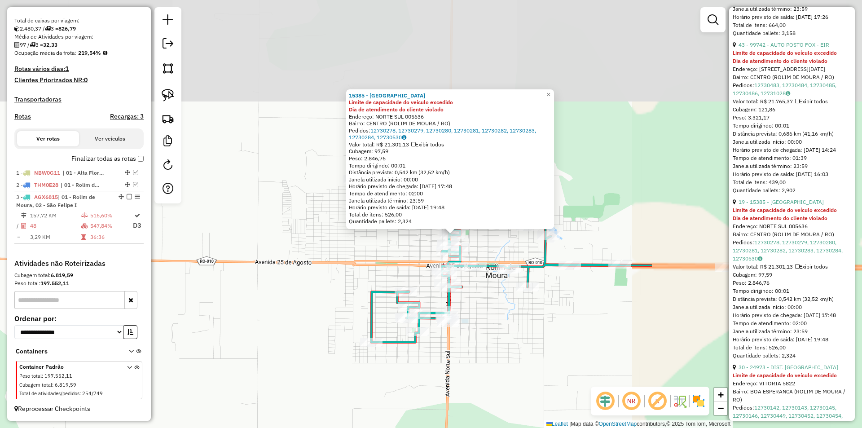
drag, startPoint x: 593, startPoint y: 166, endPoint x: 295, endPoint y: 315, distance: 333.7
click at [285, 326] on div "15385 - SANTA HELENA MATRIZ Limite de capacidade do veículo excedido Dia de ate…" at bounding box center [431, 214] width 862 height 428
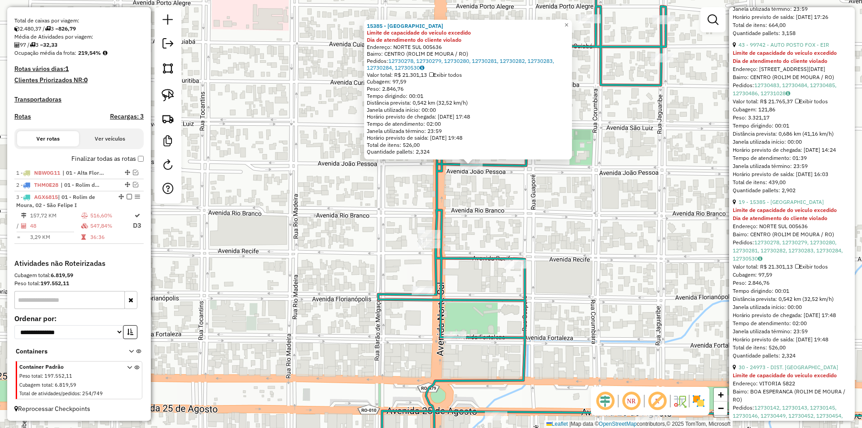
click at [462, 191] on div "15385 - SANTA HELENA MATRIZ Limite de capacidade do veículo excedido Dia de ate…" at bounding box center [431, 214] width 862 height 428
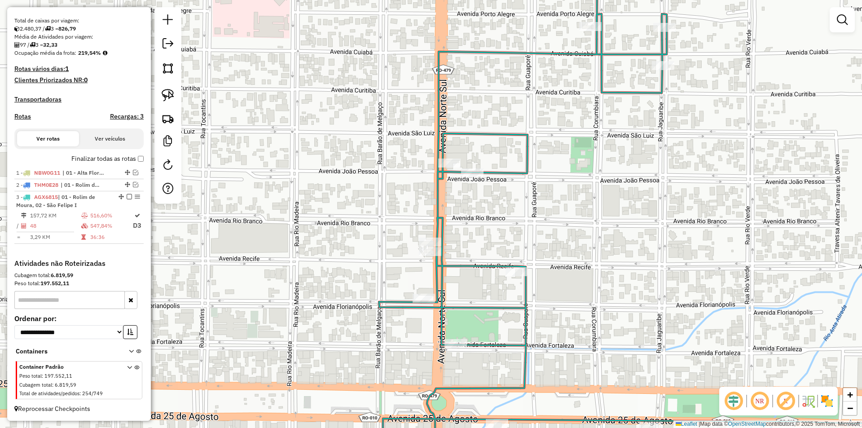
drag, startPoint x: 463, startPoint y: 191, endPoint x: 464, endPoint y: 199, distance: 7.7
click at [464, 199] on div "Janela de atendimento Grade de atendimento Capacidade Transportadoras Veículos …" at bounding box center [431, 214] width 862 height 428
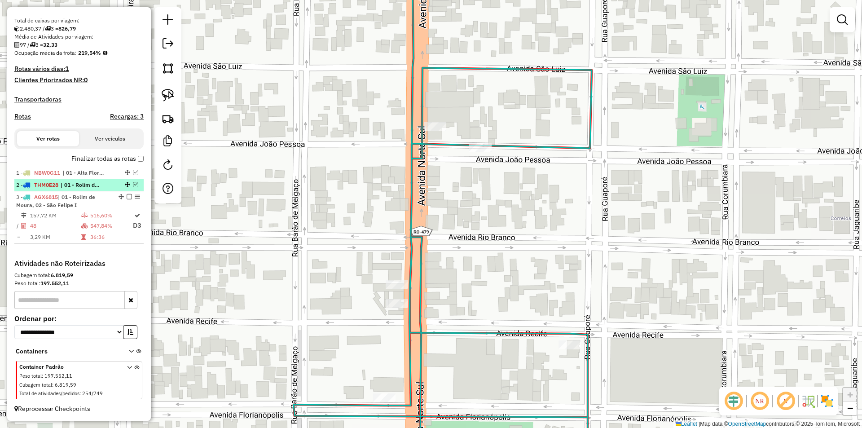
click at [133, 182] on em at bounding box center [135, 184] width 5 height 5
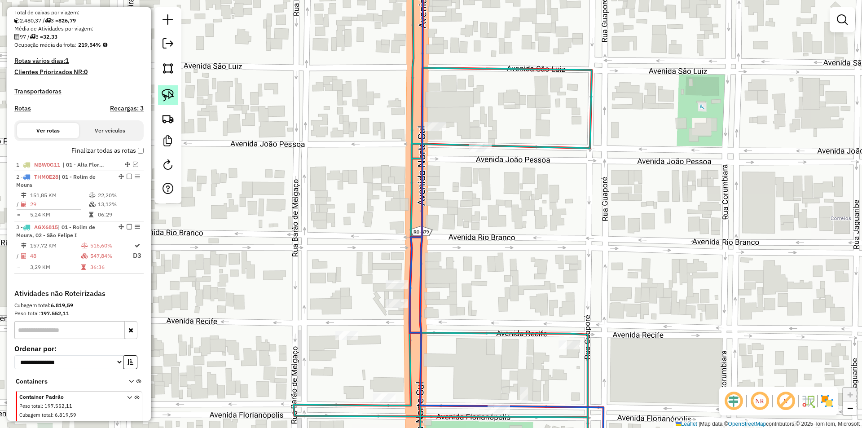
click at [168, 91] on img at bounding box center [168, 95] width 13 height 13
drag, startPoint x: 466, startPoint y: 167, endPoint x: 494, endPoint y: 163, distance: 28.2
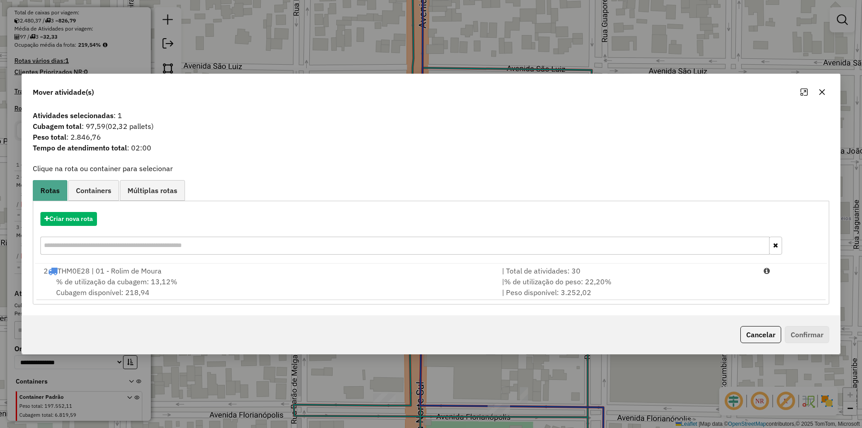
click at [109, 280] on span "% de utilização da cubagem: 13,12%" at bounding box center [116, 281] width 121 height 9
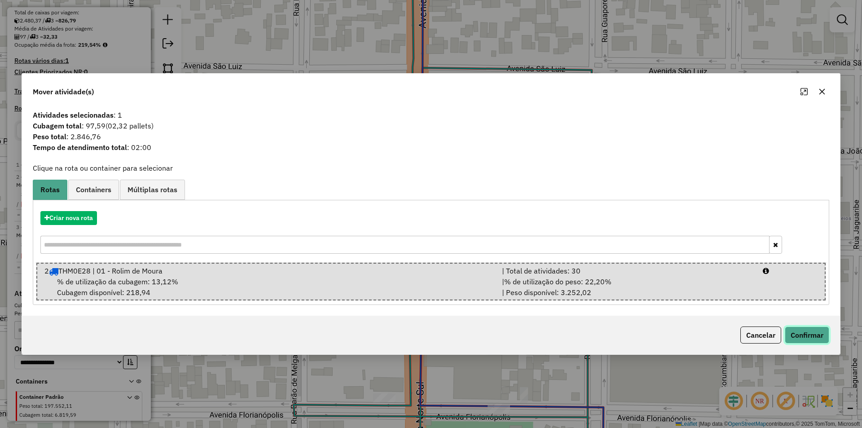
click at [810, 329] on button "Confirmar" at bounding box center [806, 334] width 44 height 17
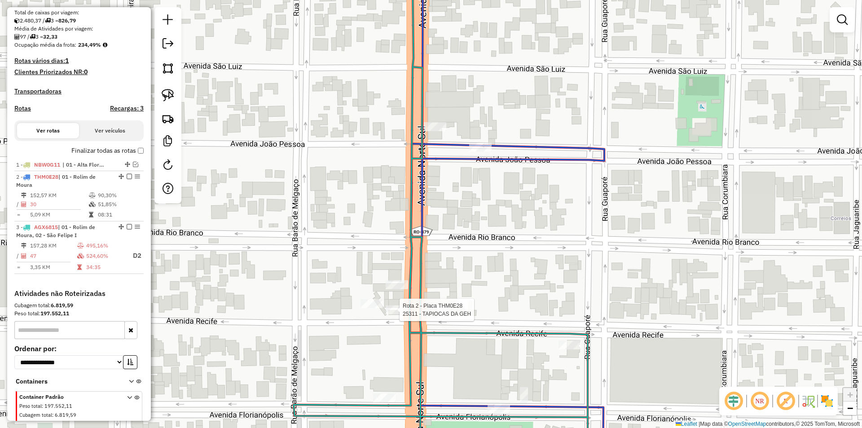
select select "*********"
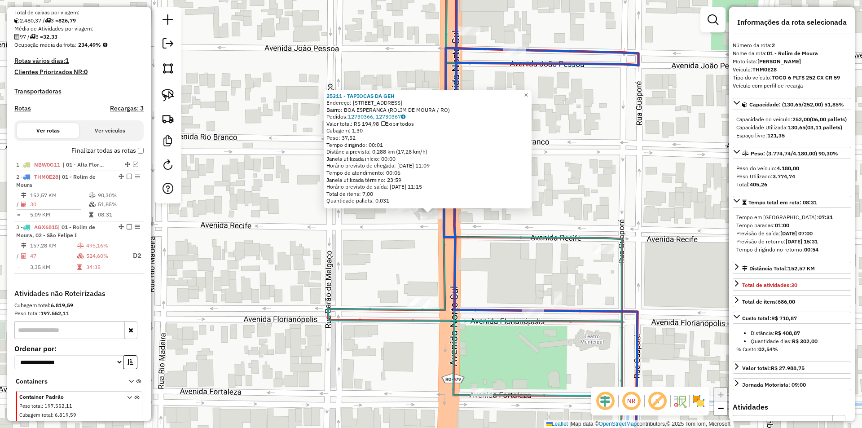
scroll to position [234, 0]
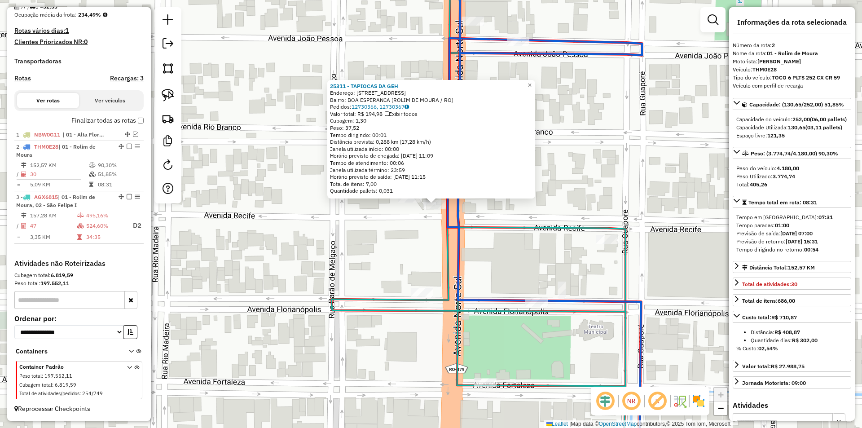
drag, startPoint x: 614, startPoint y: 232, endPoint x: 628, endPoint y: 192, distance: 42.1
click at [625, 192] on icon at bounding box center [478, 203] width 294 height 513
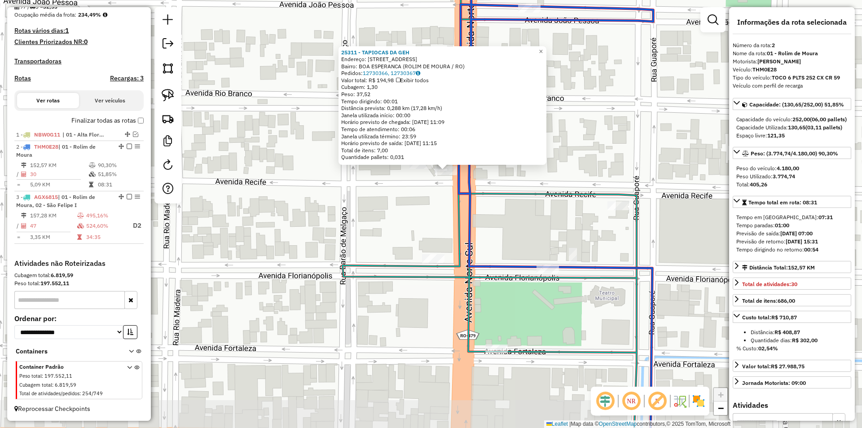
click at [578, 221] on div "Rota 3 - Placa AGX6815 25398 - BAO BISSURDO RM 25311 - TAPIOCAS DA GEH Endereço…" at bounding box center [431, 214] width 862 height 428
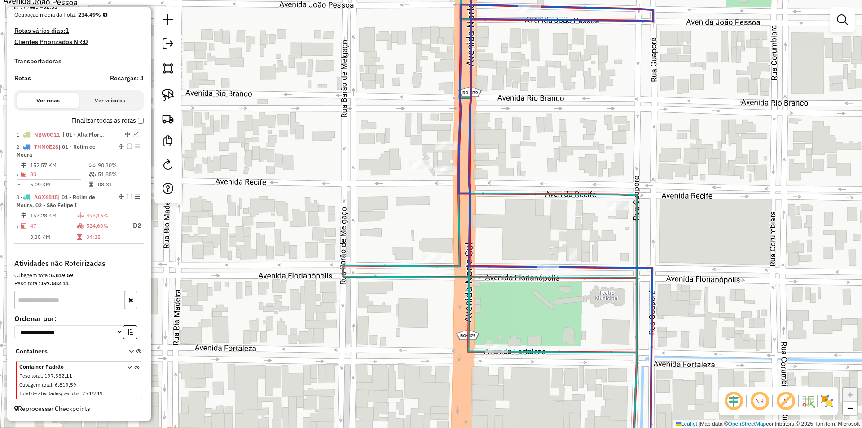
drag, startPoint x: 428, startPoint y: 265, endPoint x: 461, endPoint y: 264, distance: 33.7
click at [461, 264] on icon at bounding box center [489, 213] width 294 height 513
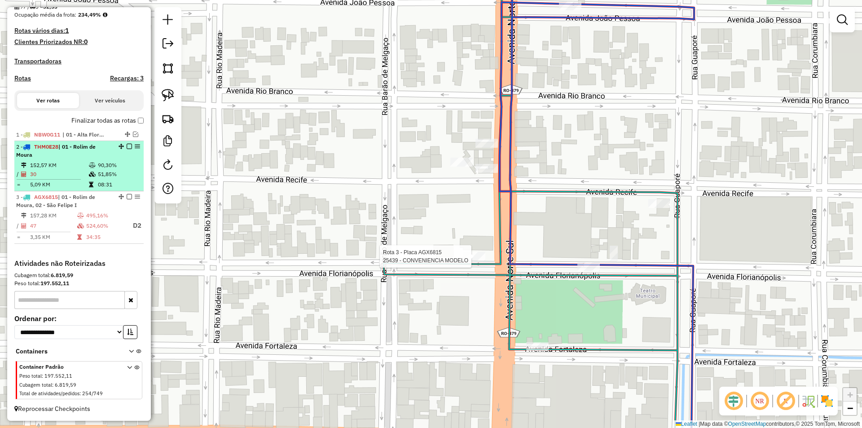
click at [127, 147] on em at bounding box center [129, 146] width 5 height 5
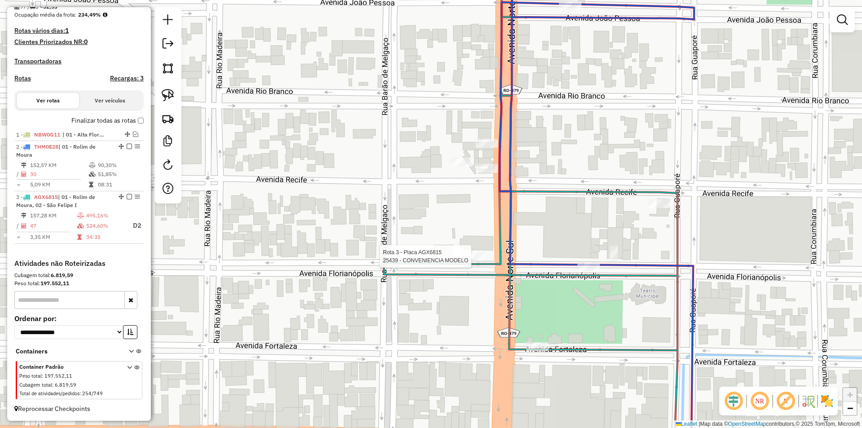
scroll to position [196, 0]
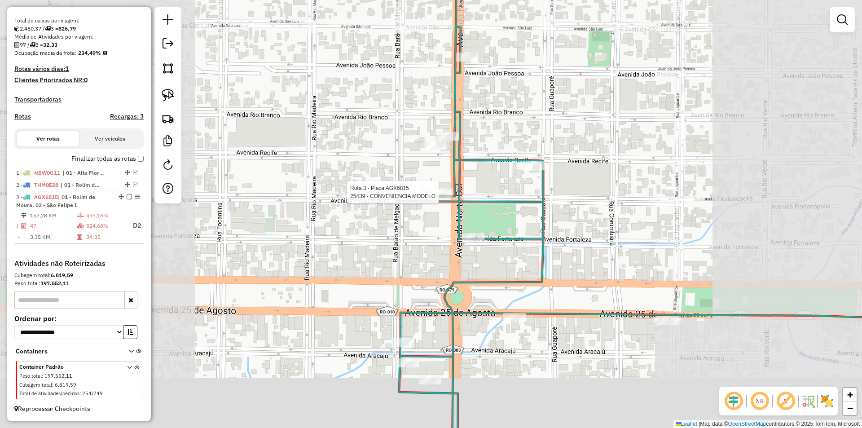
click at [338, 168] on div "Rota 3 - Placa AGX6815 25439 - CONVENIENCIA MODELO Janela de atendimento Grade …" at bounding box center [431, 214] width 862 height 428
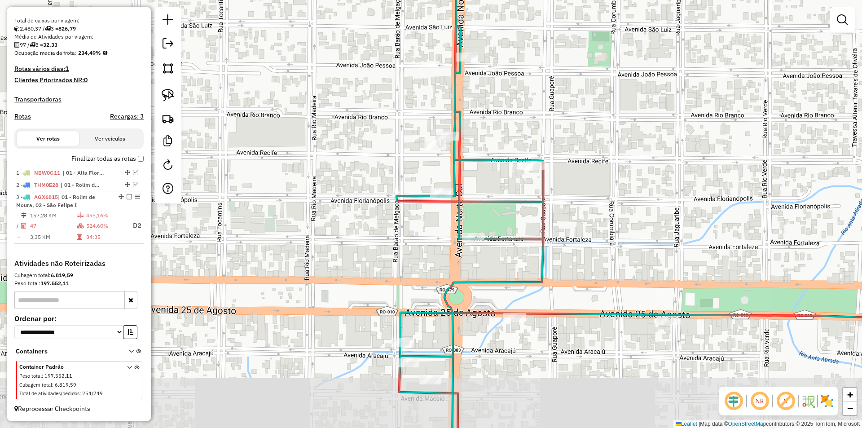
click at [334, 171] on div "Rota 3 - Placa AGX6815 25439 - CONVENIENCIA MODELO Janela de atendimento Grade …" at bounding box center [431, 214] width 862 height 428
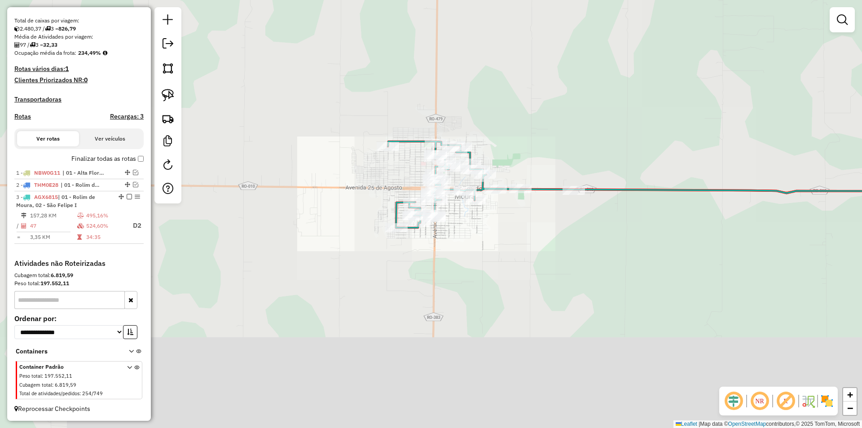
click at [560, 120] on div "Janela de atendimento Grade de atendimento Capacidade Transportadoras Veículos …" at bounding box center [431, 214] width 862 height 428
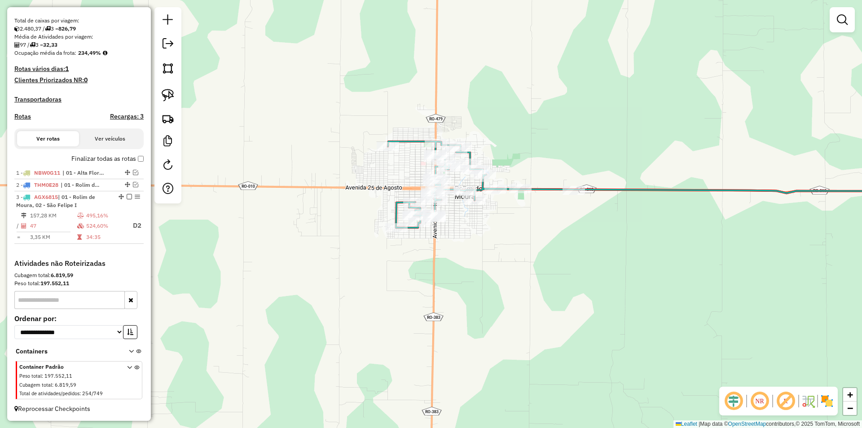
click at [482, 136] on div "Janela de atendimento Grade de atendimento Capacidade Transportadoras Veículos …" at bounding box center [431, 214] width 862 height 428
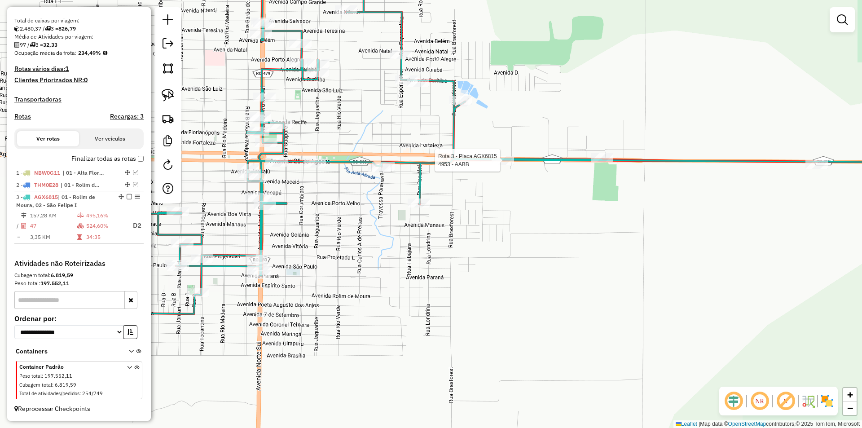
select select "*********"
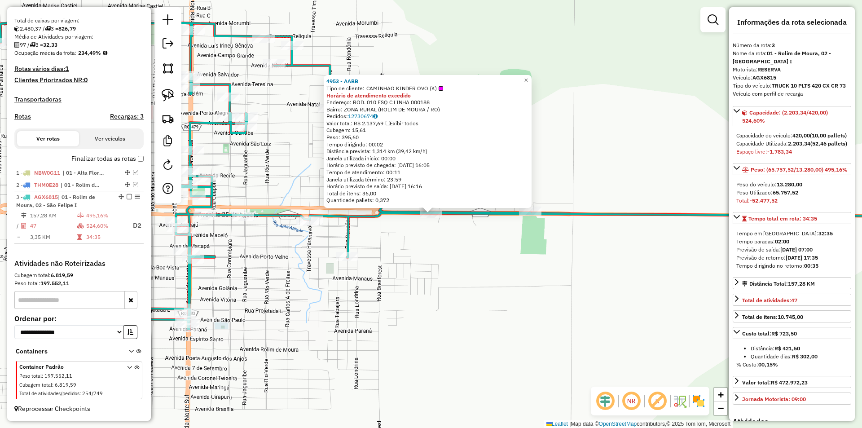
click at [424, 264] on div "4953 - AABB Tipo de cliente: CAMINHAO KINDER OVO (K) Horário de atendimento exc…" at bounding box center [431, 214] width 862 height 428
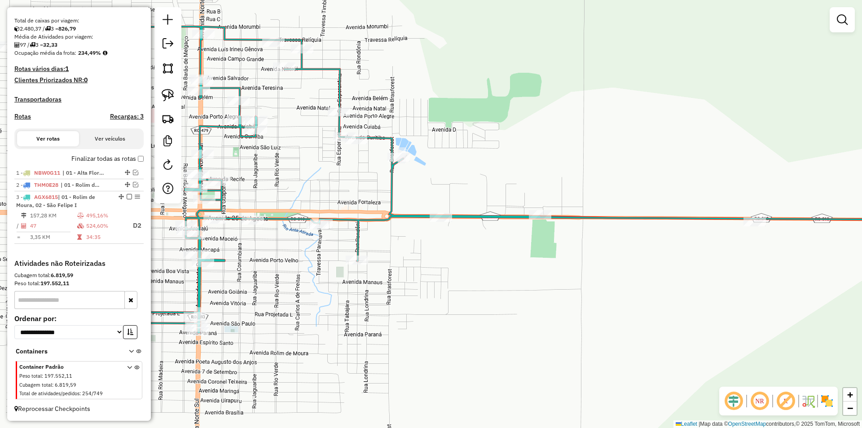
drag, startPoint x: 275, startPoint y: 263, endPoint x: 334, endPoint y: 266, distance: 59.8
click at [334, 266] on div "Janela de atendimento Grade de atendimento Capacidade Transportadoras Veículos …" at bounding box center [431, 214] width 862 height 428
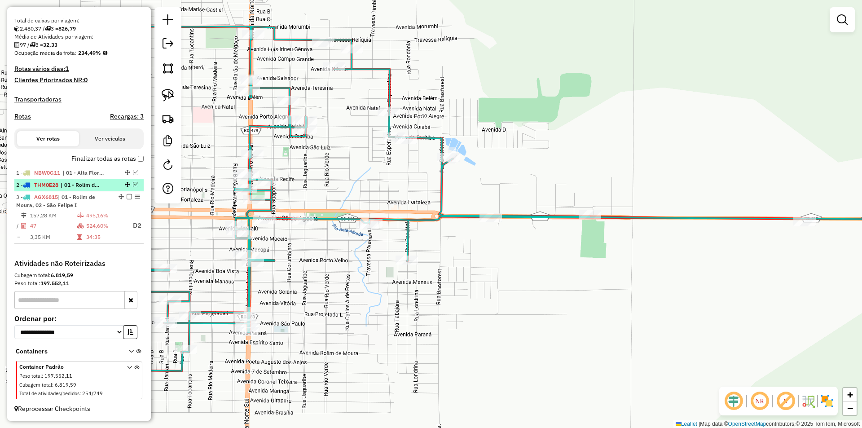
drag, startPoint x: 132, startPoint y: 183, endPoint x: 185, endPoint y: 187, distance: 52.7
click at [133, 184] on em at bounding box center [135, 184] width 5 height 5
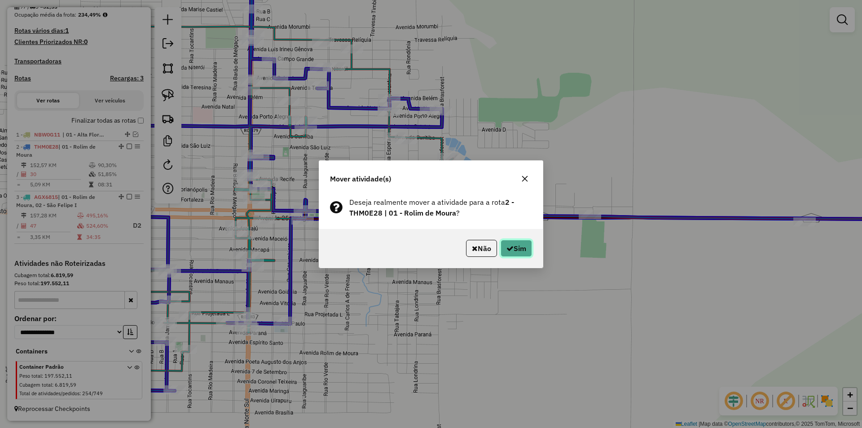
click at [508, 249] on icon "button" at bounding box center [509, 248] width 7 height 7
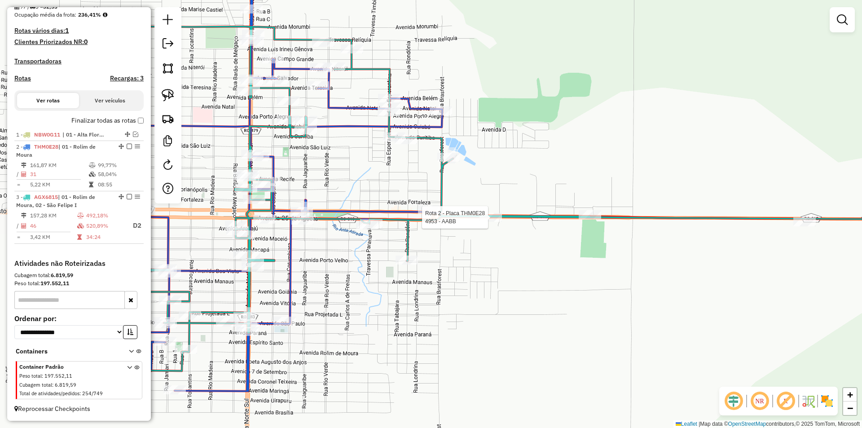
select select "*********"
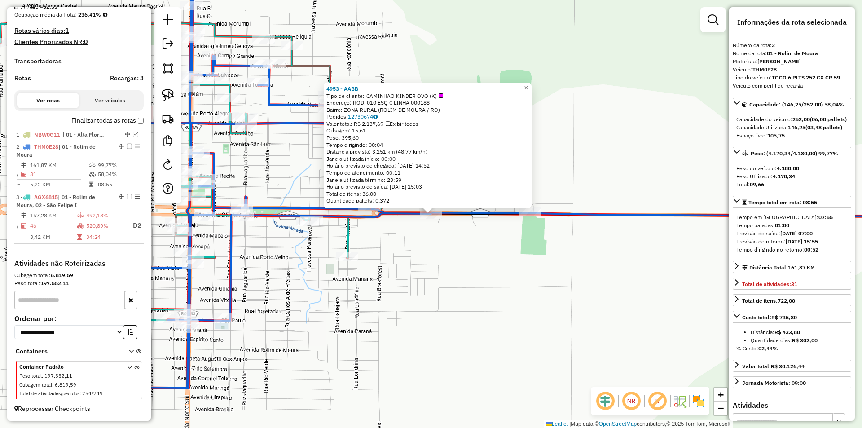
click at [679, 171] on div "4953 - AABB Tipo de cliente: CAMINHAO KINDER OVO (K) Endereço: ROD. 010 ESQ C L…" at bounding box center [431, 214] width 862 height 428
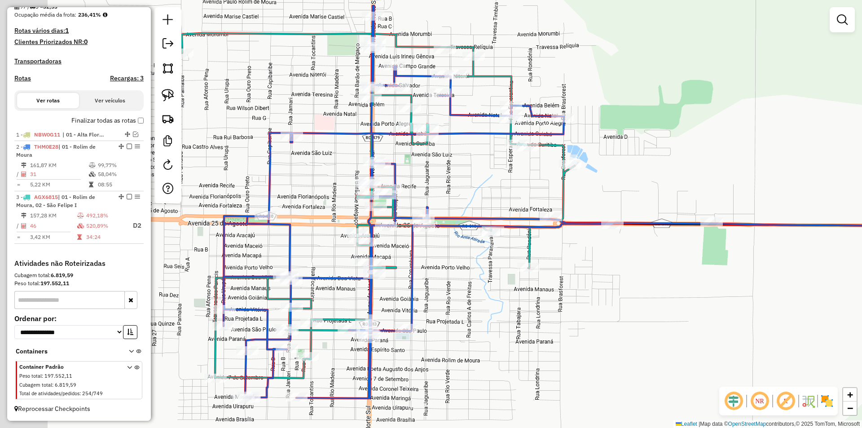
drag, startPoint x: 439, startPoint y: 312, endPoint x: 624, endPoint y: 308, distance: 184.5
click at [618, 310] on div "Janela de atendimento Grade de atendimento Capacidade Transportadoras Veículos …" at bounding box center [431, 214] width 862 height 428
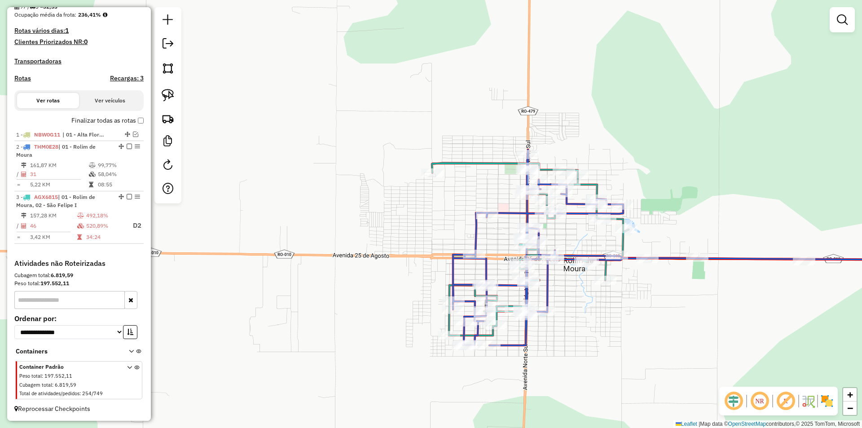
click at [483, 223] on div "Janela de atendimento Grade de atendimento Capacidade Transportadoras Veículos …" at bounding box center [431, 214] width 862 height 428
select select "*********"
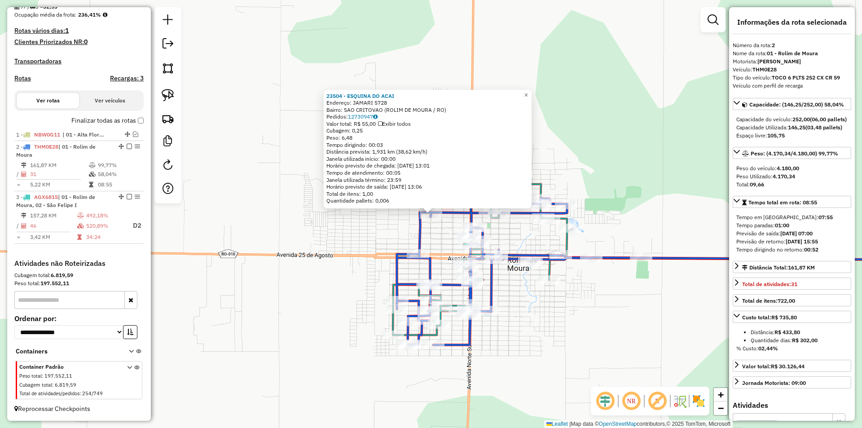
click at [357, 243] on div "23504 - ESQUINA DO ACAI Endereço: JAMARI 5728 Bairro: SAO CRITOVAO (ROLIM DE MO…" at bounding box center [431, 214] width 862 height 428
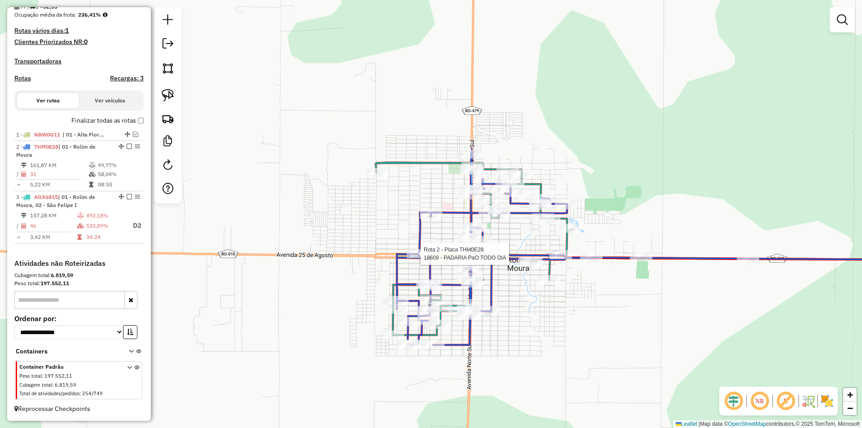
select select "*********"
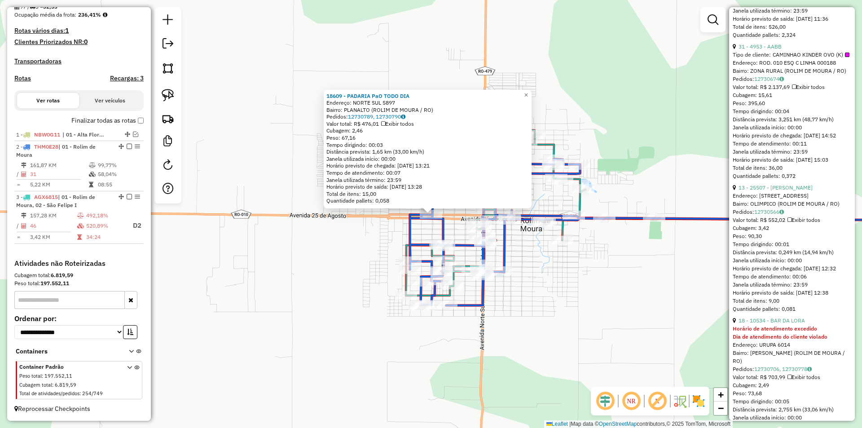
scroll to position [538, 0]
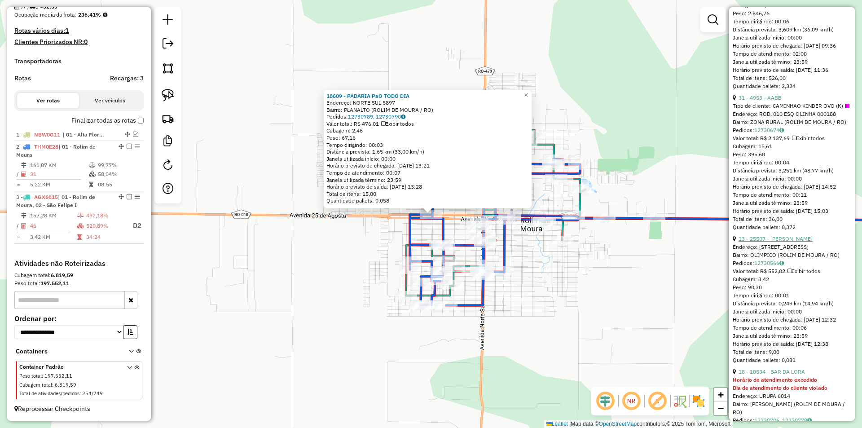
click at [774, 242] on link "13 - 25507 - ESPET VASCONCELOS" at bounding box center [775, 238] width 74 height 7
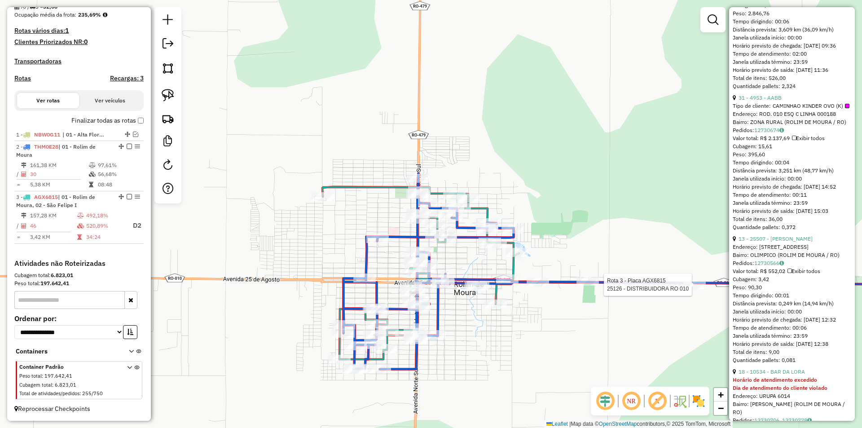
scroll to position [208, 0]
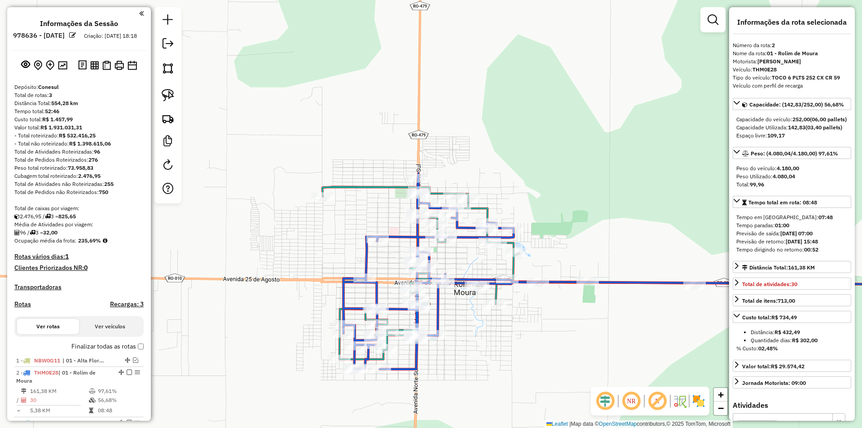
select select "*********"
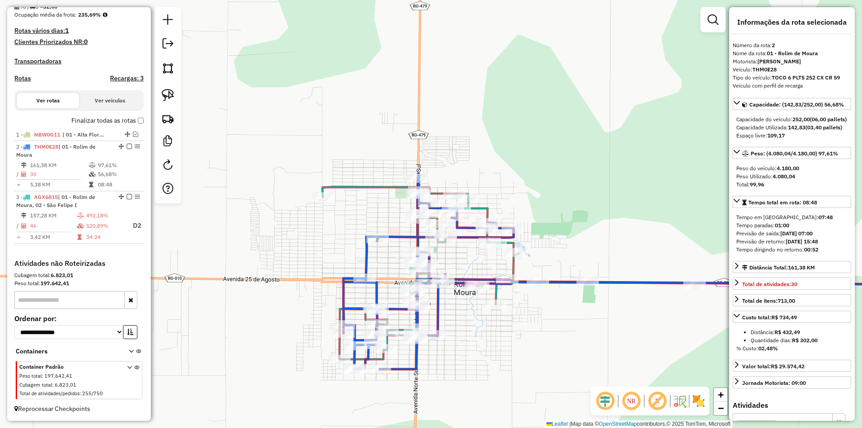
scroll to position [208, 0]
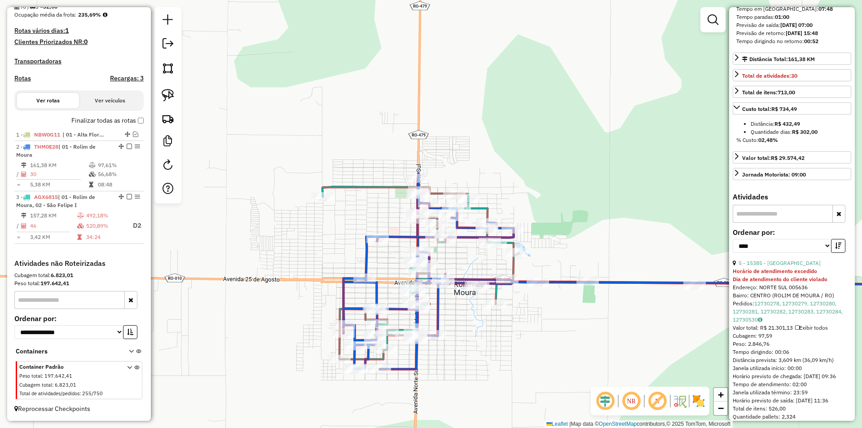
click at [498, 169] on div "Janela de atendimento Grade de atendimento Capacidade Transportadoras Veículos …" at bounding box center [431, 214] width 862 height 428
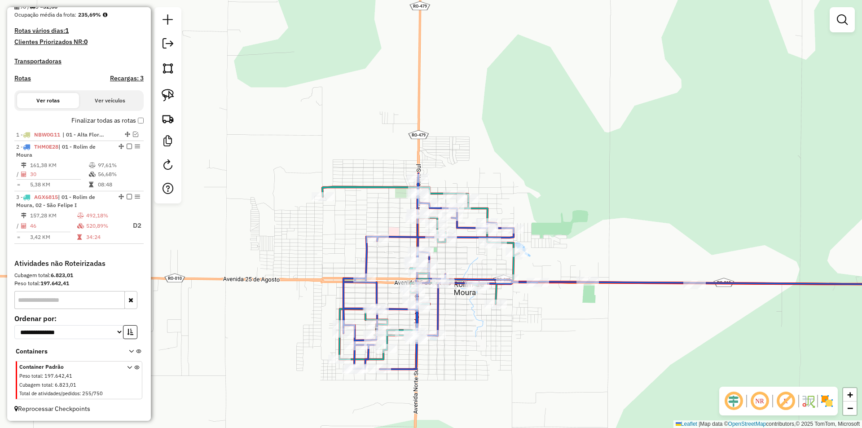
click at [498, 167] on div "Janela de atendimento Grade de atendimento Capacidade Transportadoras Veículos …" at bounding box center [431, 214] width 862 height 428
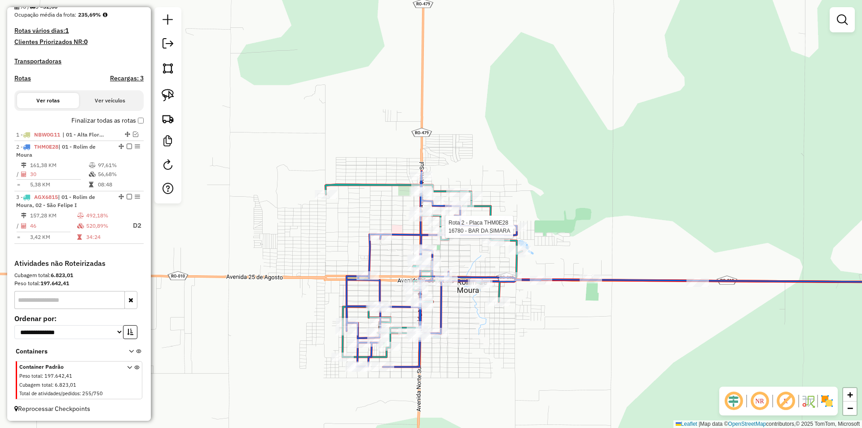
select select "*********"
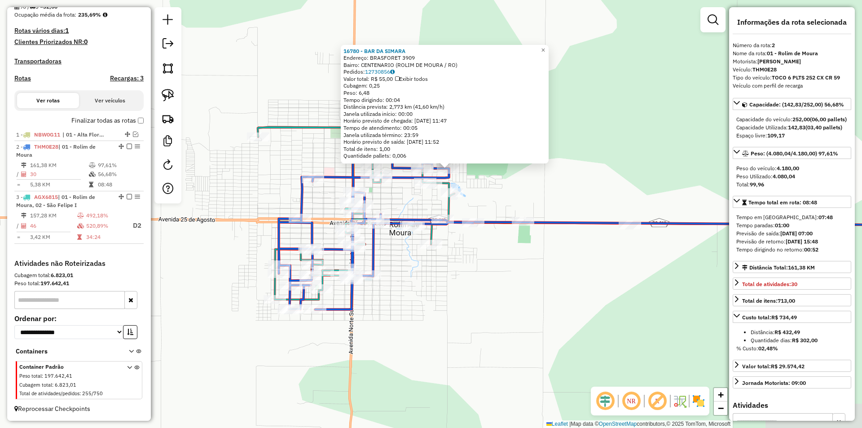
drag, startPoint x: 634, startPoint y: 197, endPoint x: 640, endPoint y: 171, distance: 26.7
click at [640, 171] on div "16780 - BAR DA SIMARA Endereço: BRASFORET 3909 Bairro: CENTENARIO (ROLIM DE MOU…" at bounding box center [431, 214] width 862 height 428
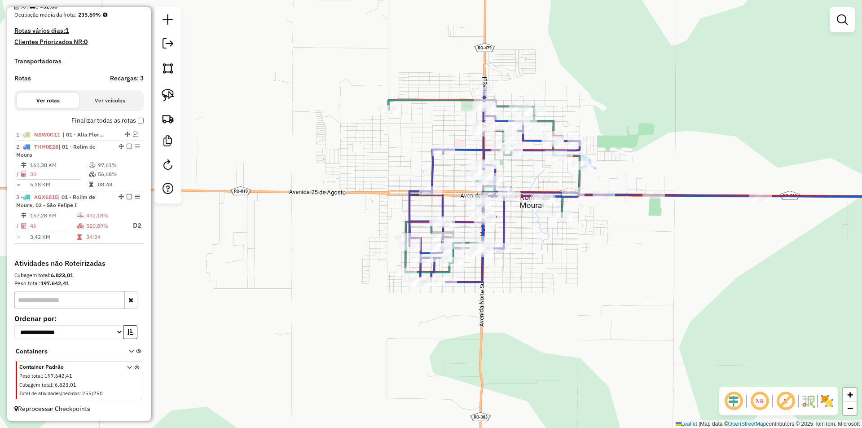
drag, startPoint x: 521, startPoint y: 307, endPoint x: 598, endPoint y: 283, distance: 81.3
click at [601, 284] on div "Janela de atendimento Grade de atendimento Capacidade Transportadoras Veículos …" at bounding box center [431, 214] width 862 height 428
click at [544, 292] on div "Janela de atendimento Grade de atendimento Capacidade Transportadoras Veículos …" at bounding box center [431, 214] width 862 height 428
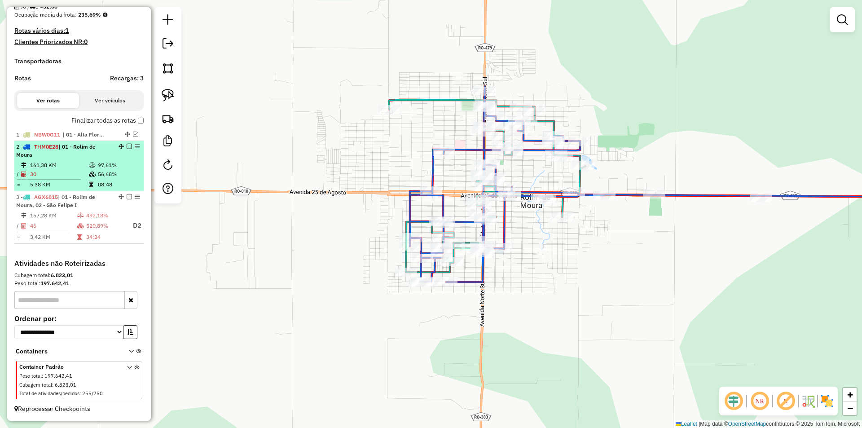
click at [127, 147] on em at bounding box center [129, 146] width 5 height 5
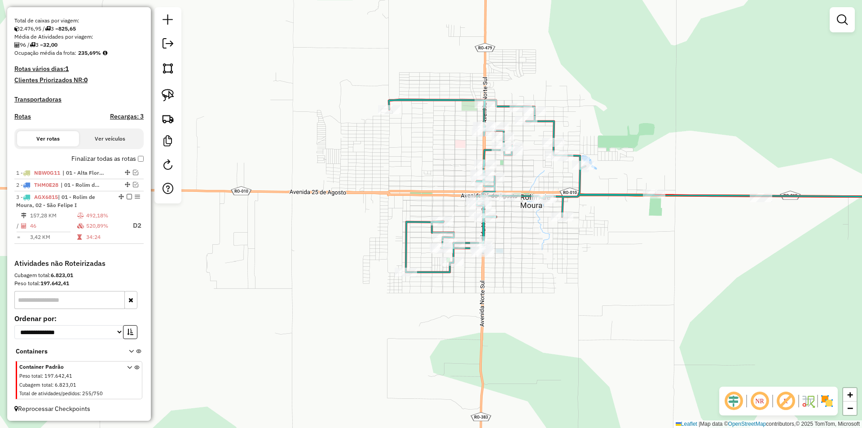
scroll to position [196, 0]
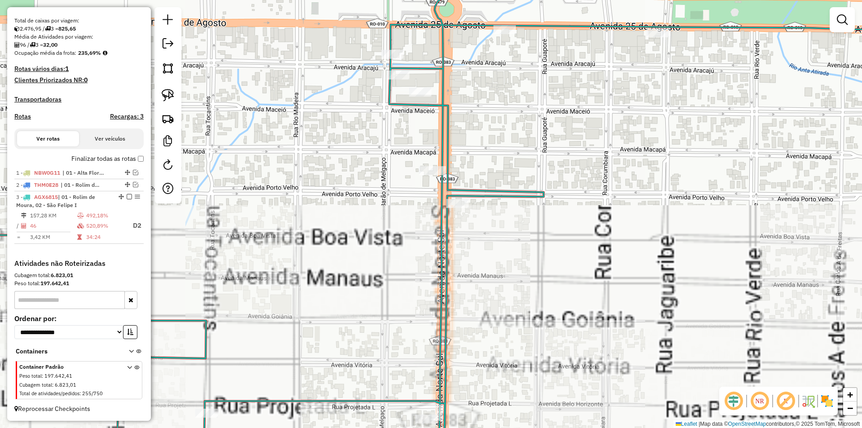
click at [369, 177] on div "Janela de atendimento Grade de atendimento Capacidade Transportadoras Veículos …" at bounding box center [431, 214] width 862 height 428
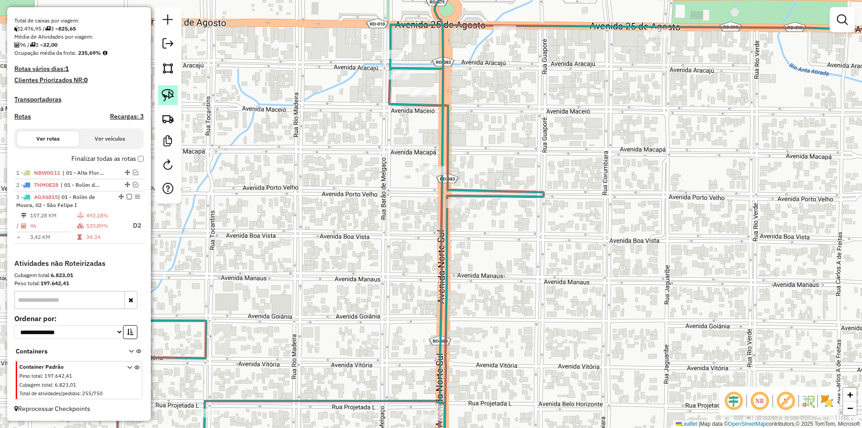
click at [168, 86] on link at bounding box center [168, 95] width 20 height 20
drag, startPoint x: 360, startPoint y: 160, endPoint x: 418, endPoint y: 188, distance: 64.2
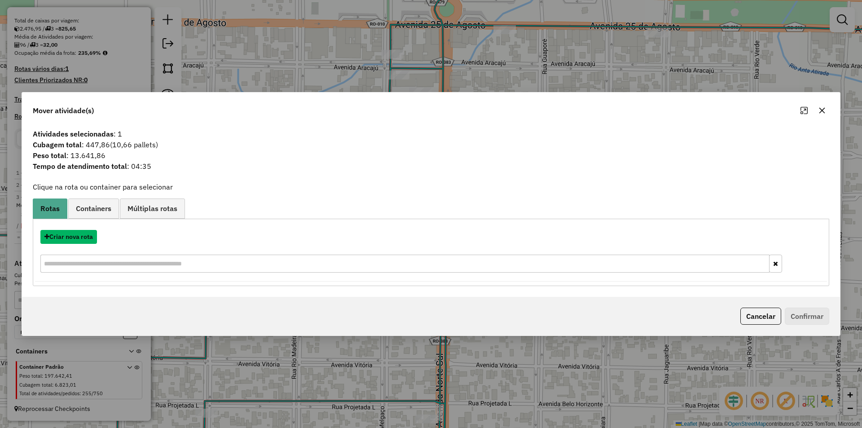
click at [70, 233] on button "Criar nova rota" at bounding box center [68, 237] width 57 height 14
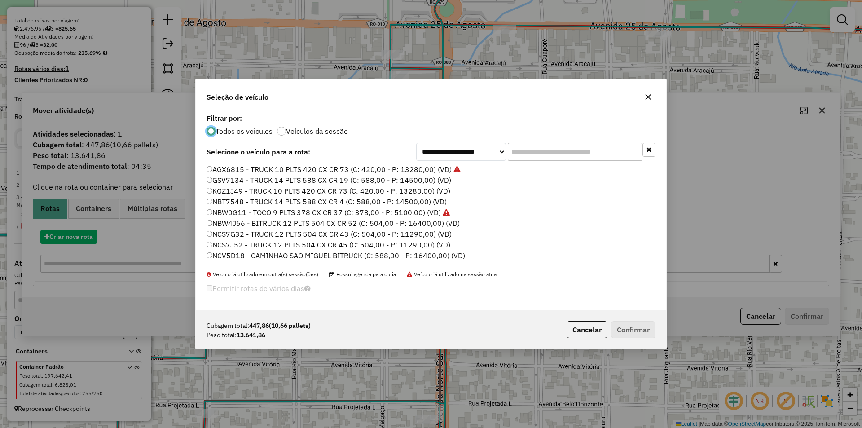
scroll to position [5, 3]
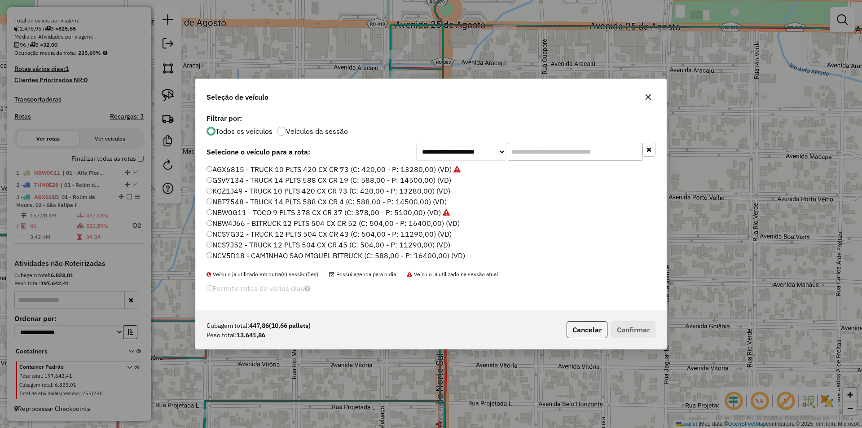
click at [536, 157] on input "text" at bounding box center [575, 152] width 135 height 18
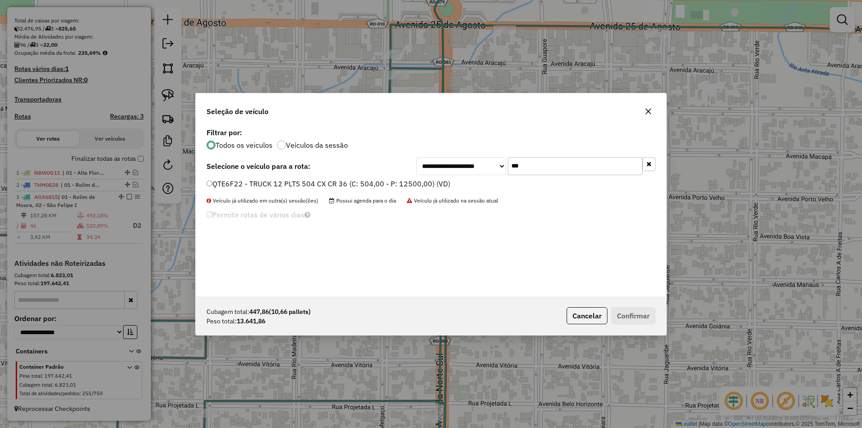
type input "***"
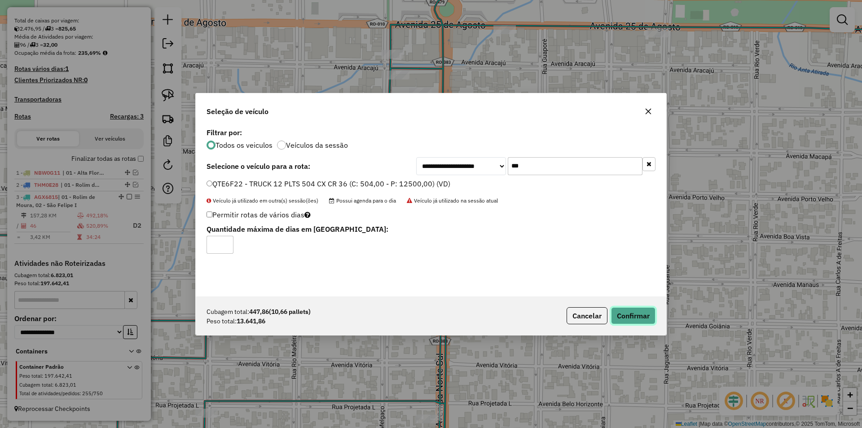
click at [634, 317] on button "Confirmar" at bounding box center [633, 315] width 44 height 17
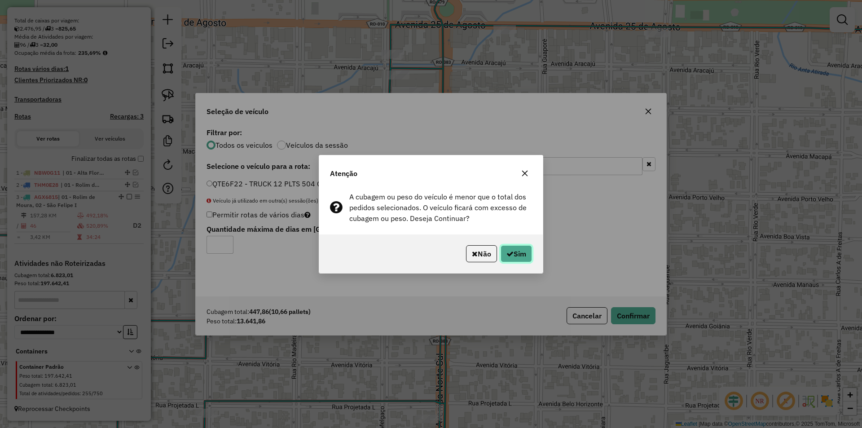
click at [514, 255] on button "Sim" at bounding box center [515, 253] width 31 height 17
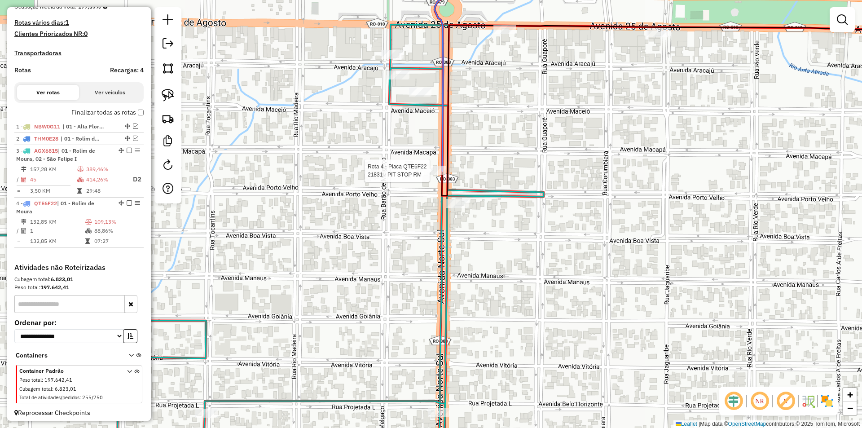
scroll to position [246, 0]
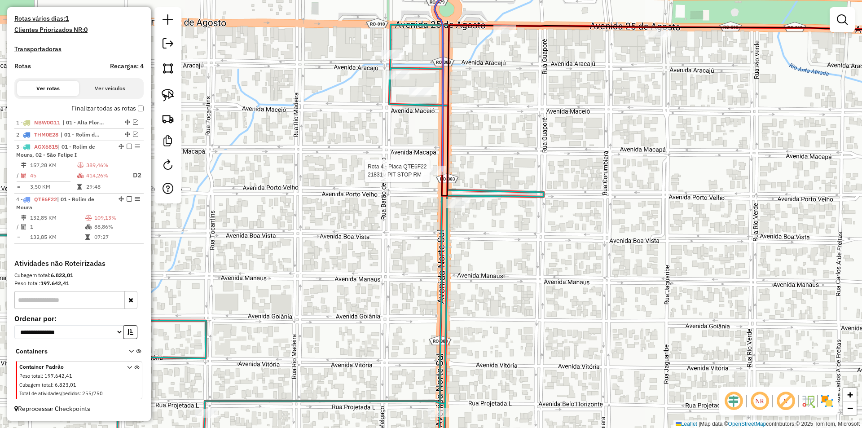
select select "*********"
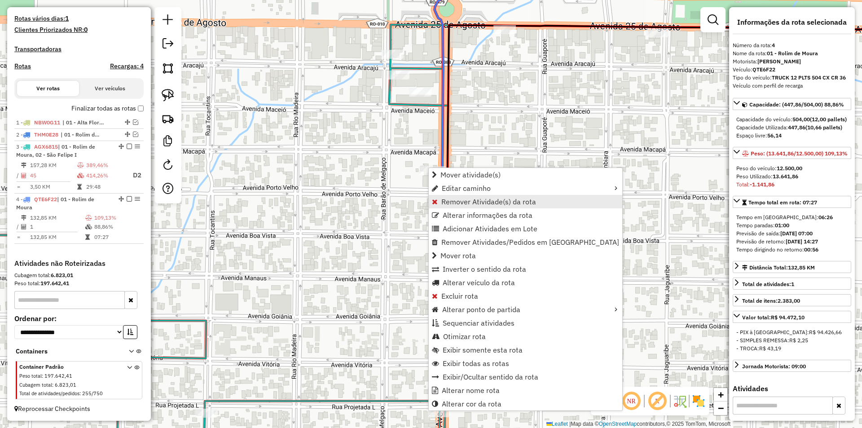
click at [459, 201] on span "Remover Atividade(s) da rota" at bounding box center [488, 201] width 95 height 7
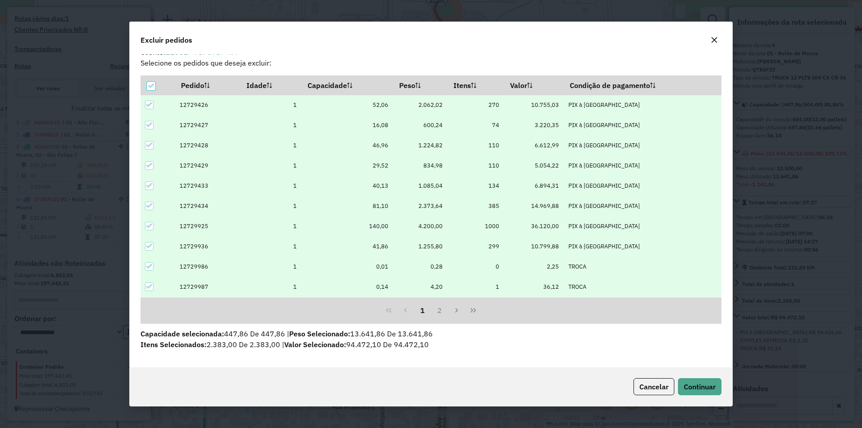
scroll to position [11, 0]
click at [153, 87] on icon at bounding box center [151, 86] width 6 height 6
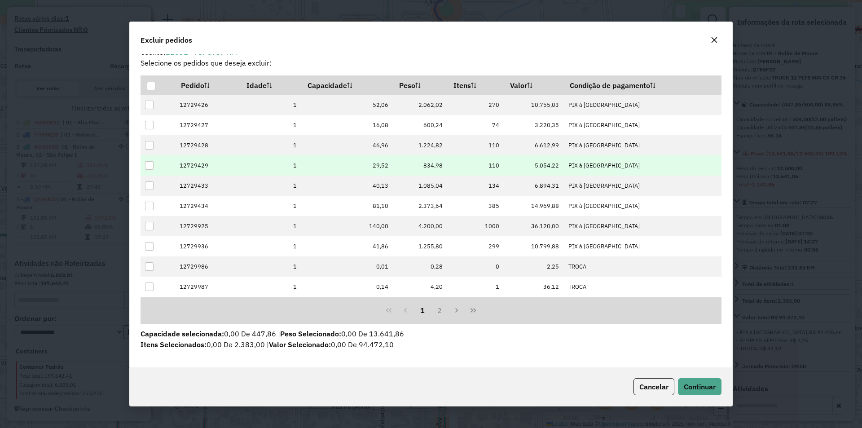
click at [146, 166] on div at bounding box center [149, 165] width 9 height 9
click at [703, 382] on span "Continuar" at bounding box center [699, 386] width 32 height 9
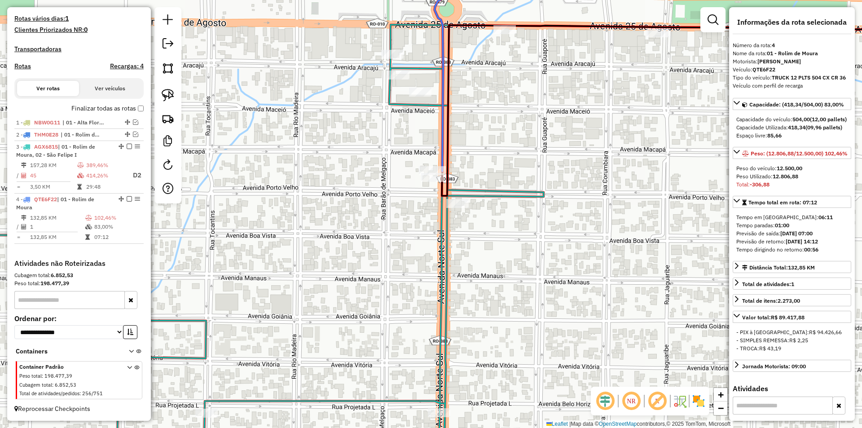
click at [400, 197] on div "Janela de atendimento Grade de atendimento Capacidade Transportadoras Veículos …" at bounding box center [431, 214] width 862 height 428
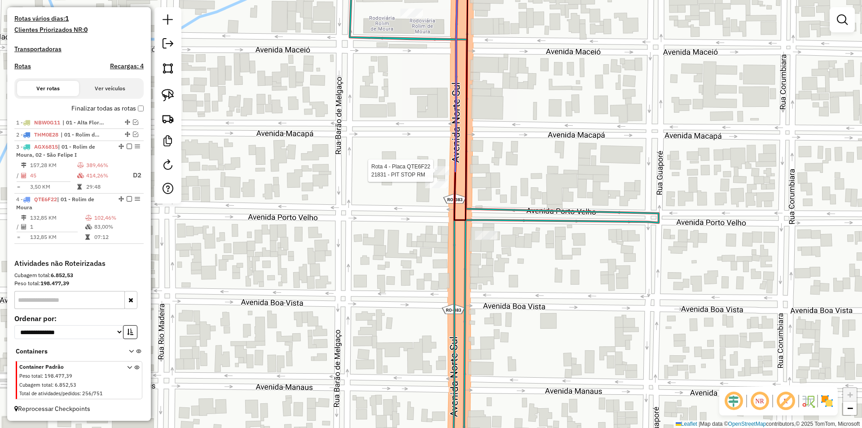
select select "*********"
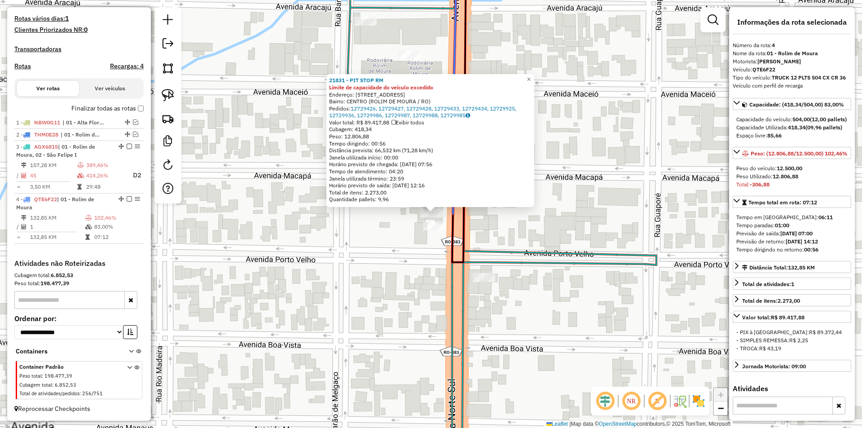
click at [616, 180] on div "21831 - PIT STOP RM Limite de capacidade do veículo excedido Endereço: AVENIDA …" at bounding box center [431, 214] width 862 height 428
click at [612, 206] on div "21831 - PIT STOP RM Limite de capacidade do veículo excedido Endereço: AVENIDA …" at bounding box center [431, 214] width 862 height 428
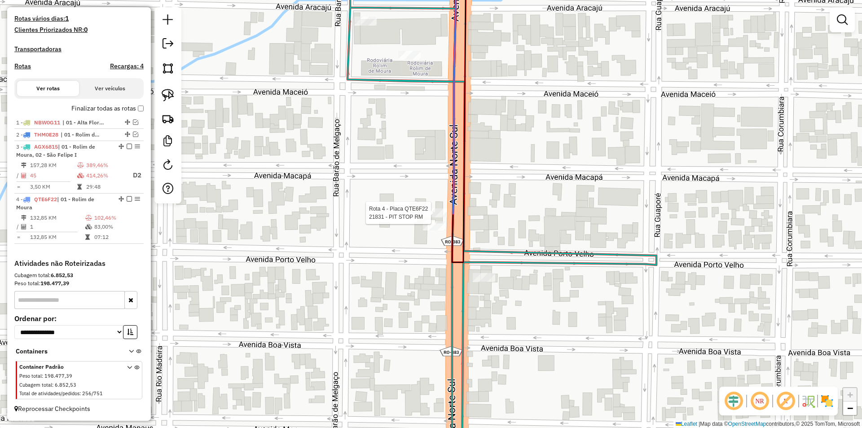
select select "*********"
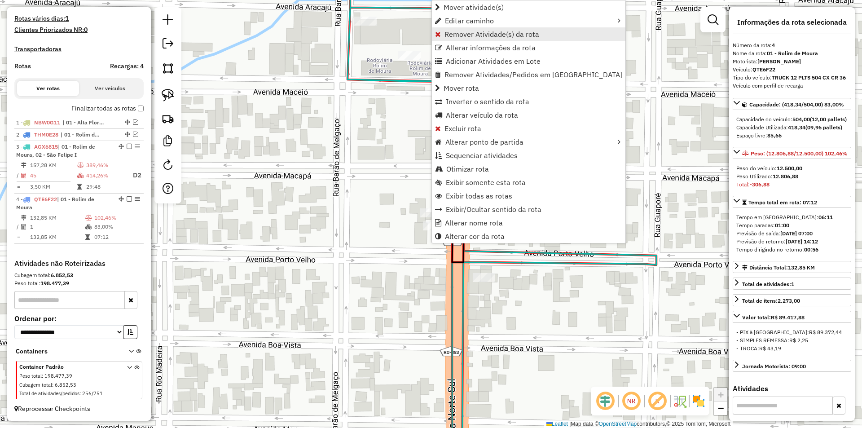
click at [459, 35] on span "Remover Atividade(s) da rota" at bounding box center [491, 34] width 95 height 7
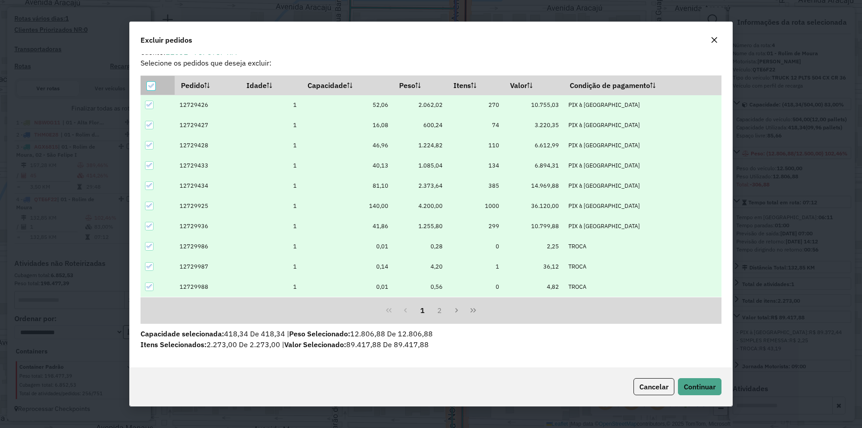
click at [153, 86] on icon at bounding box center [151, 86] width 6 height 6
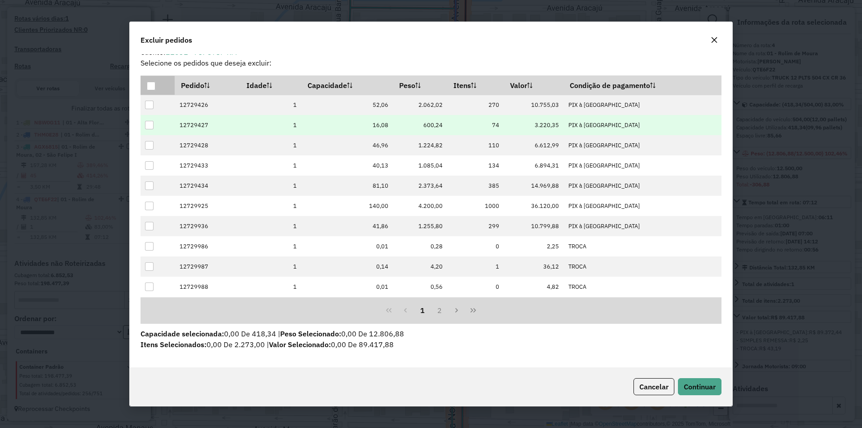
click at [147, 125] on div at bounding box center [149, 125] width 9 height 9
click at [700, 383] on span "Continuar" at bounding box center [699, 386] width 32 height 9
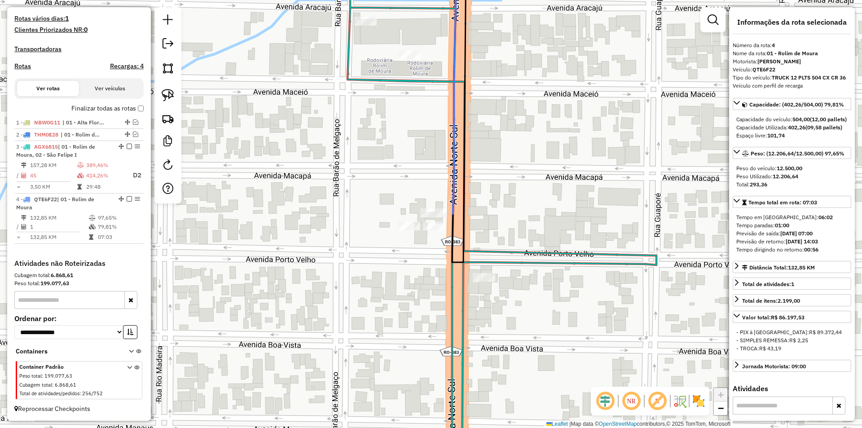
click at [403, 251] on div "Janela de atendimento Grade de atendimento Capacidade Transportadoras Veículos …" at bounding box center [431, 214] width 862 height 428
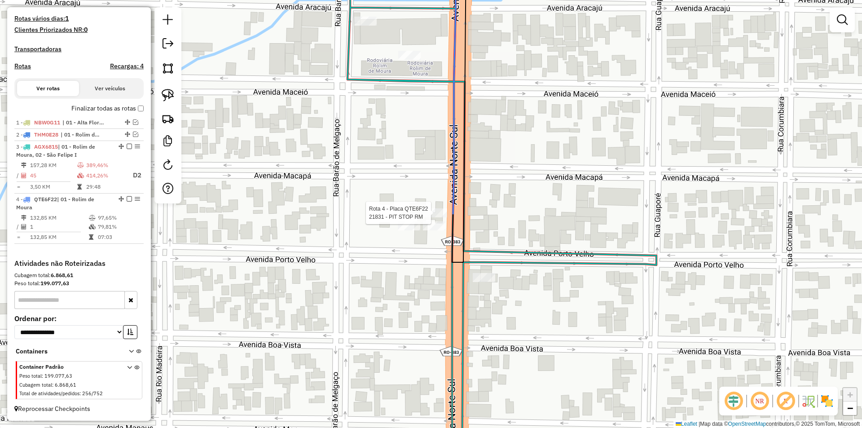
select select "*********"
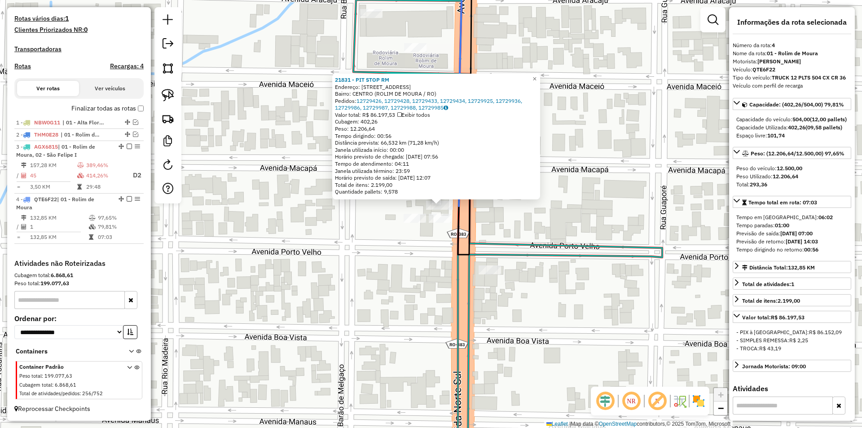
drag, startPoint x: 594, startPoint y: 187, endPoint x: 601, endPoint y: 178, distance: 11.1
click at [601, 178] on div "21831 - PIT STOP RM Endereço: AVENIDA NORTE SUL 4577 Bairro: CENTRO (ROLIM DE M…" at bounding box center [431, 214] width 862 height 428
click at [621, 188] on div "21831 - PIT STOP RM Endereço: AVENIDA NORTE SUL 4577 Bairro: CENTRO (ROLIM DE M…" at bounding box center [431, 214] width 862 height 428
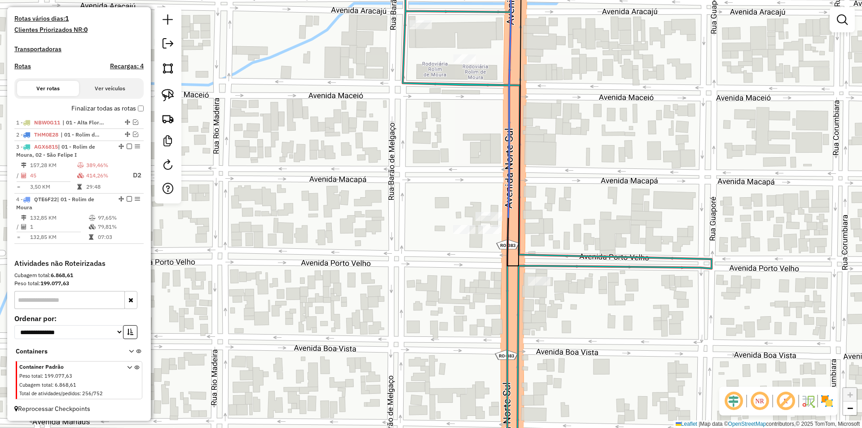
drag, startPoint x: 415, startPoint y: 290, endPoint x: 424, endPoint y: 293, distance: 8.8
click at [442, 293] on div "Janela de atendimento Grade de atendimento Capacidade Transportadoras Veículos …" at bounding box center [431, 214] width 862 height 428
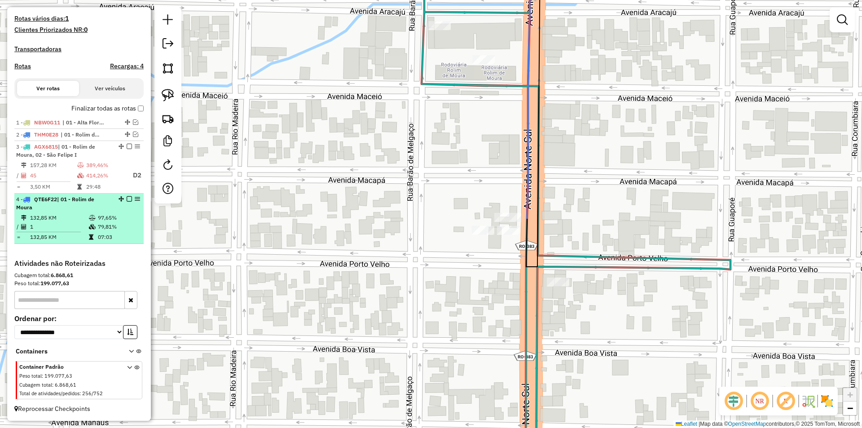
click at [127, 200] on em at bounding box center [129, 198] width 5 height 5
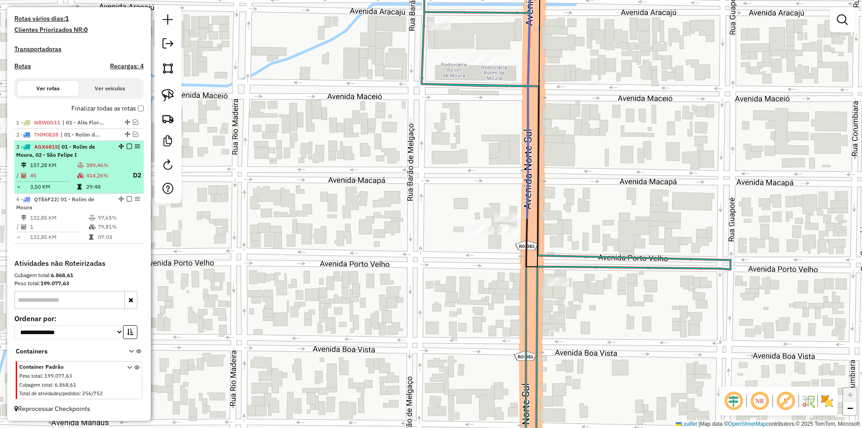
scroll to position [208, 0]
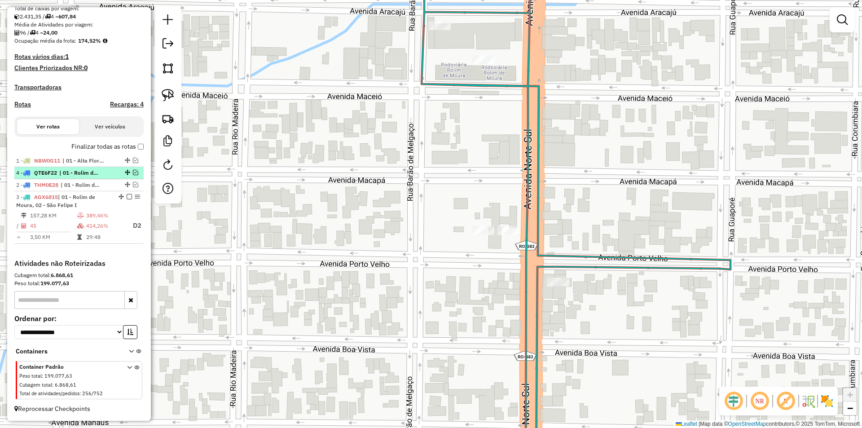
drag, startPoint x: 124, startPoint y: 236, endPoint x: 106, endPoint y: 171, distance: 67.4
click at [170, 99] on img at bounding box center [168, 95] width 13 height 13
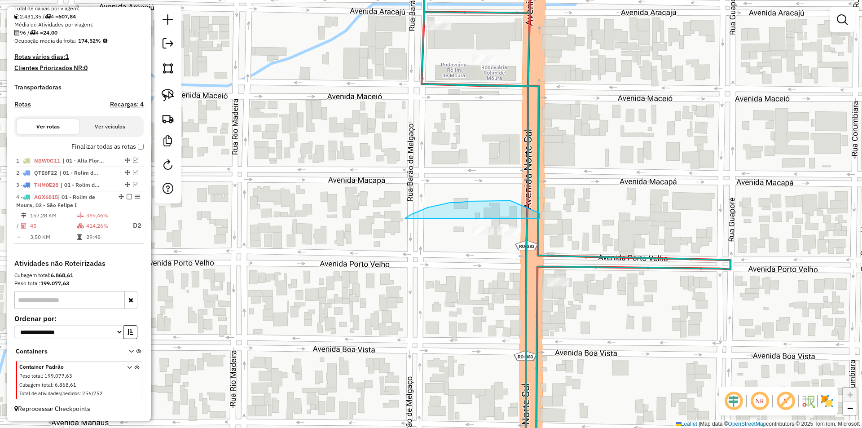
drag, startPoint x: 459, startPoint y: 202, endPoint x: 496, endPoint y: 258, distance: 67.2
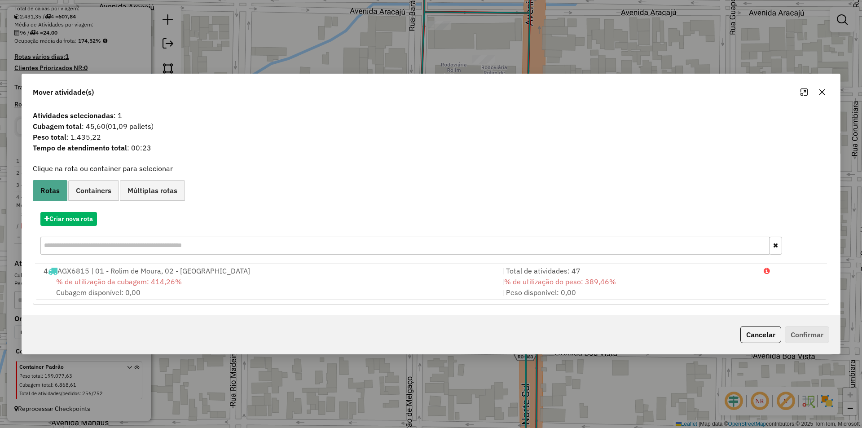
click at [91, 280] on span "% de utilização da cubagem: 414,26%" at bounding box center [119, 281] width 126 height 9
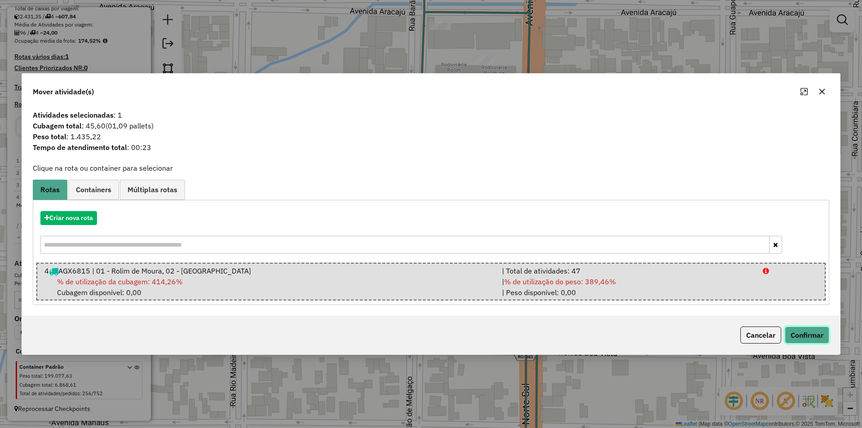
click at [814, 336] on button "Confirmar" at bounding box center [806, 334] width 44 height 17
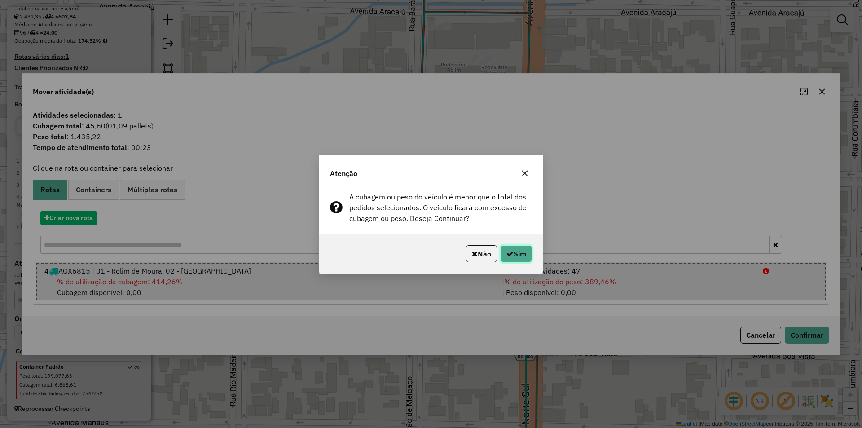
click at [501, 257] on button "Sim" at bounding box center [515, 253] width 31 height 17
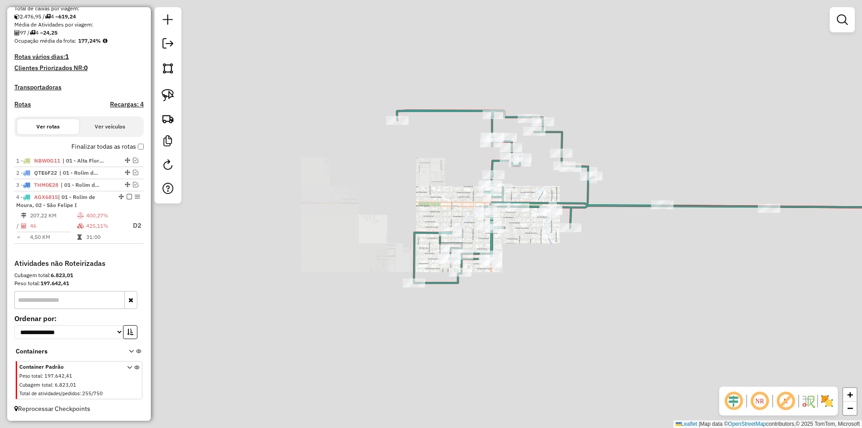
click at [579, 189] on div "Janela de atendimento Grade de atendimento Capacidade Transportadoras Veículos …" at bounding box center [431, 214] width 862 height 428
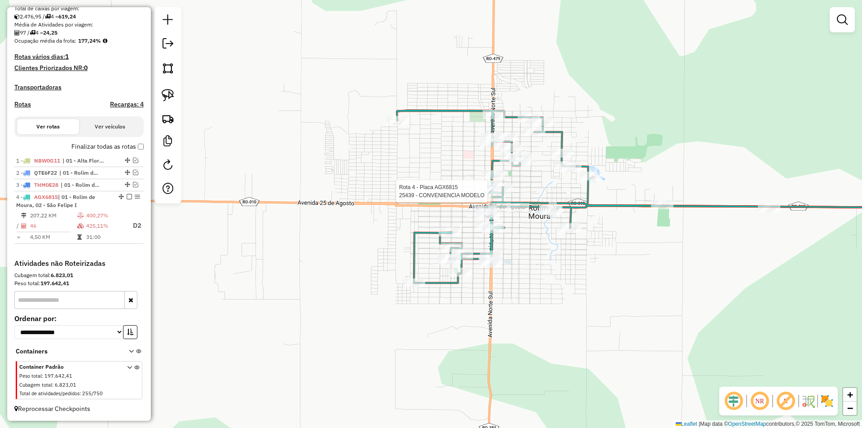
select select "*********"
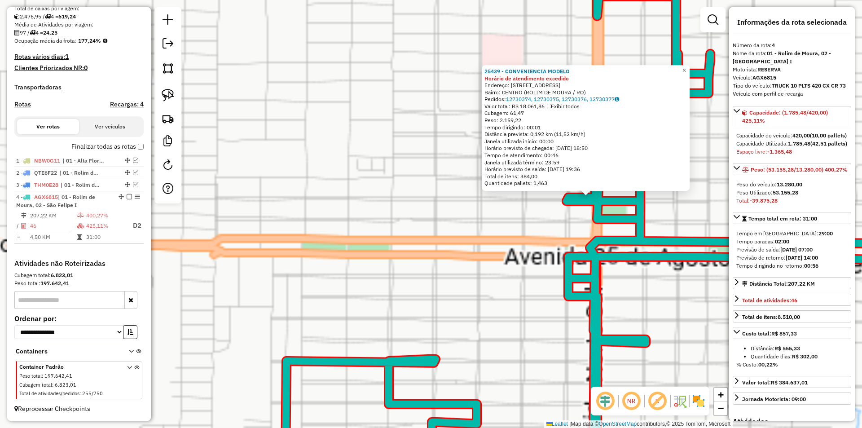
click at [374, 220] on div "25439 - CONVENIENCIA MODELO Horário de atendimento excedido Endereço: Avenida N…" at bounding box center [431, 214] width 862 height 428
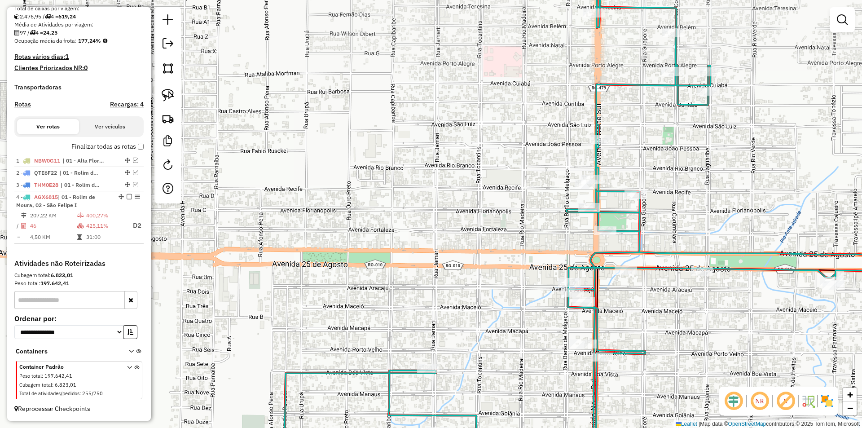
drag, startPoint x: 463, startPoint y: 223, endPoint x: 415, endPoint y: 286, distance: 79.5
click at [416, 286] on div "Janela de atendimento Grade de atendimento Capacidade Transportadoras Veículos …" at bounding box center [431, 214] width 862 height 428
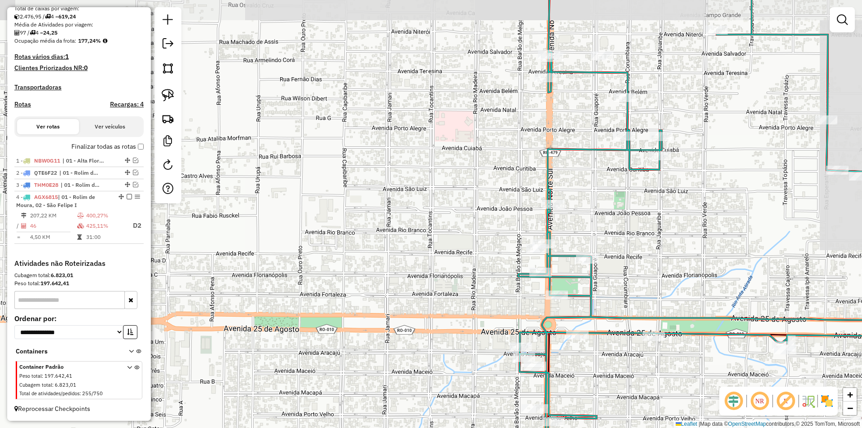
drag, startPoint x: 491, startPoint y: 170, endPoint x: 445, endPoint y: 263, distance: 104.4
click at [445, 263] on div "Janela de atendimento Grade de atendimento Capacidade Transportadoras Veículos …" at bounding box center [431, 214] width 862 height 428
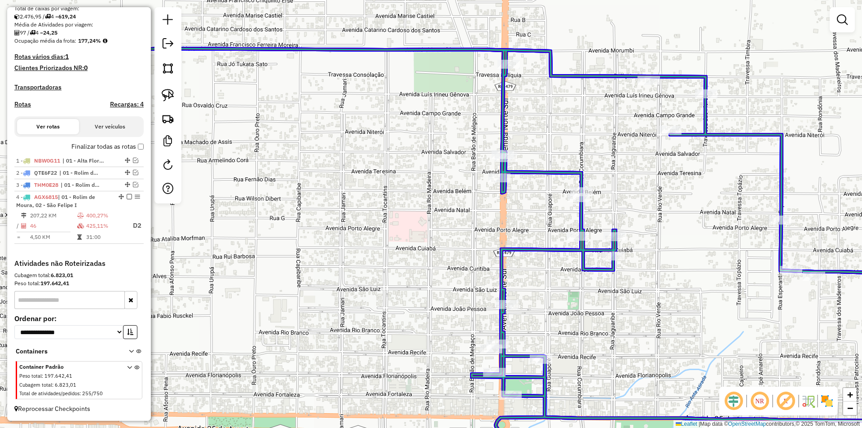
click at [570, 182] on div "Janela de atendimento Grade de atendimento Capacidade Transportadoras Veículos …" at bounding box center [431, 214] width 862 height 428
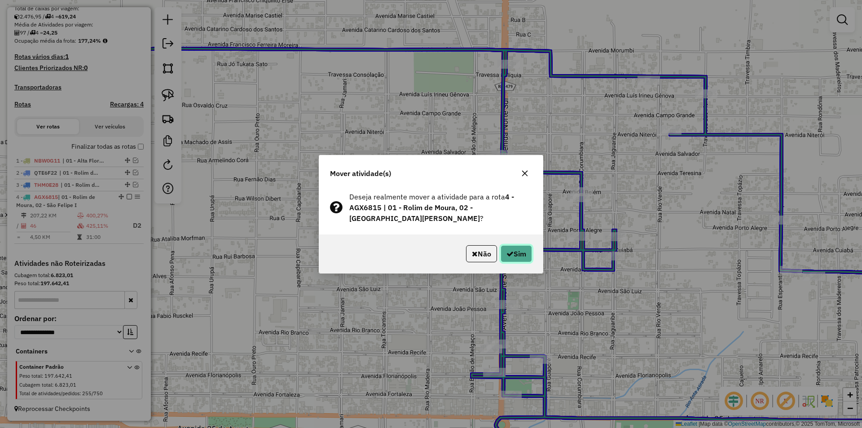
click at [510, 250] on icon "button" at bounding box center [509, 253] width 7 height 7
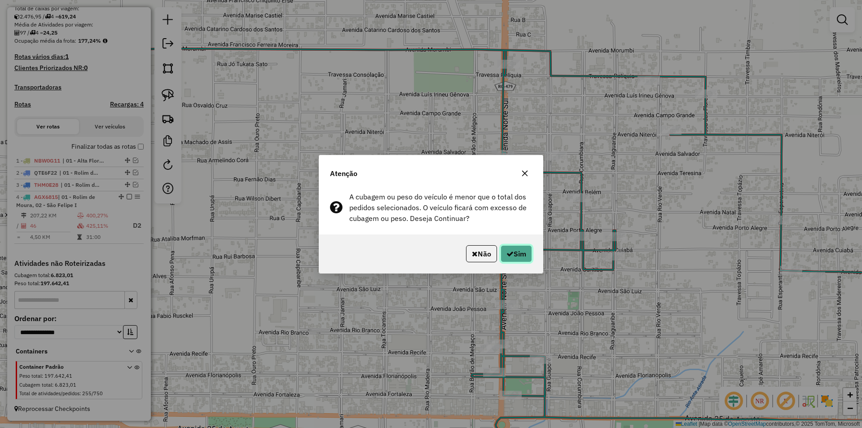
click at [507, 250] on icon "button" at bounding box center [509, 253] width 7 height 7
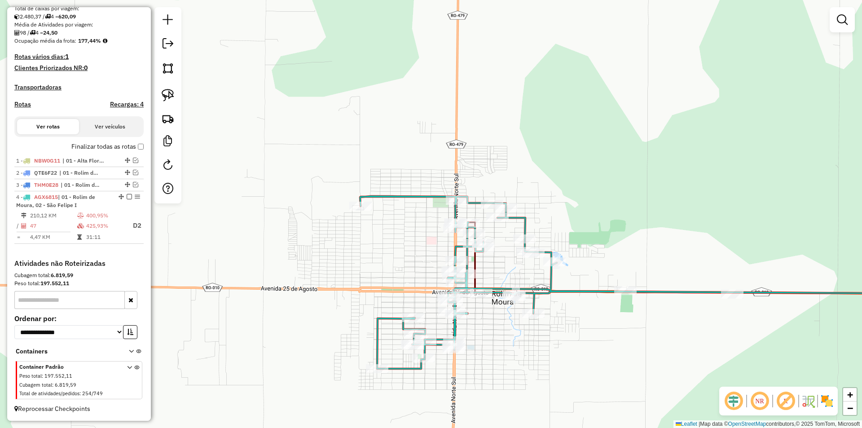
click at [556, 201] on div "Janela de atendimento Grade de atendimento Capacidade Transportadoras Veículos …" at bounding box center [431, 214] width 862 height 428
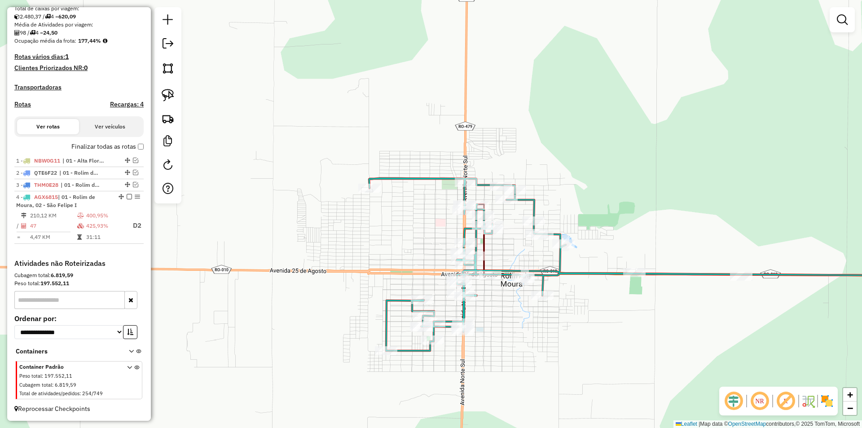
click at [556, 201] on div "Janela de atendimento Grade de atendimento Capacidade Transportadoras Veículos …" at bounding box center [431, 214] width 862 height 428
select select "*********"
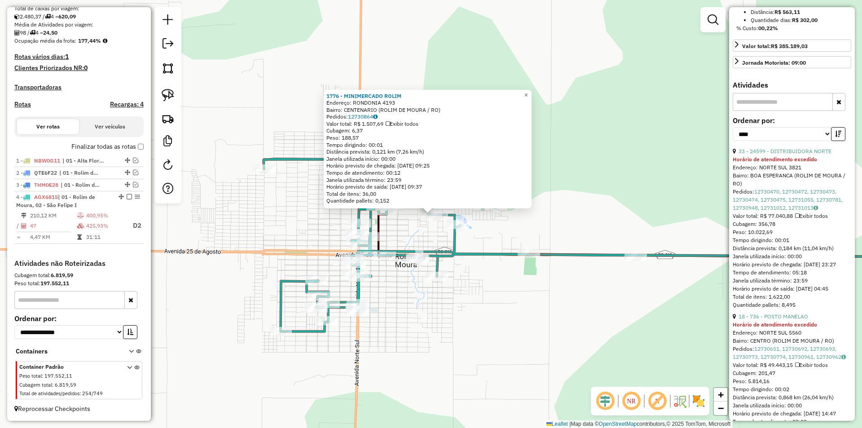
scroll to position [359, 0]
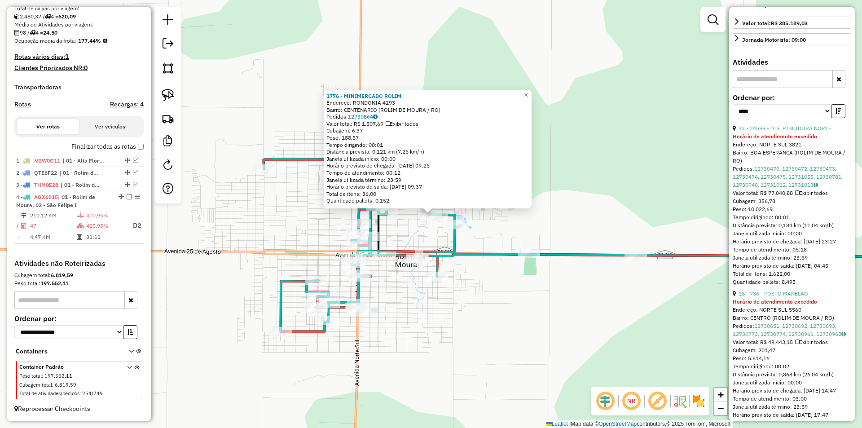
click at [775, 131] on link "33 - 24599 - DISTRIBUIDORA NORTE" at bounding box center [784, 128] width 93 height 7
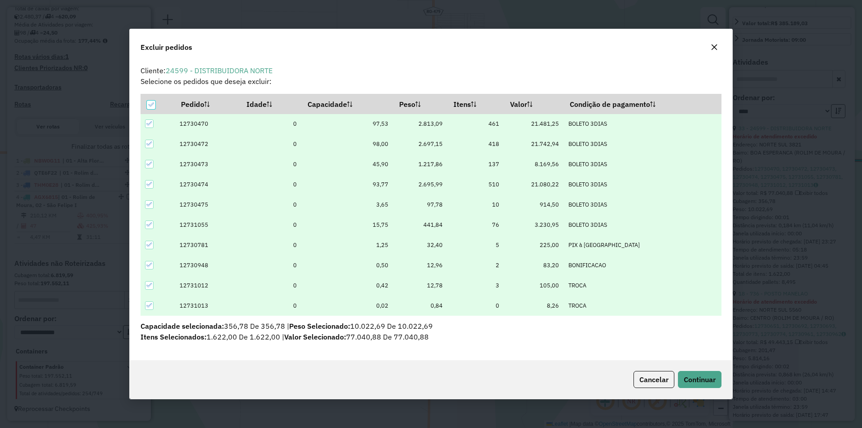
scroll to position [0, 0]
click at [709, 376] on span "Continuar" at bounding box center [699, 379] width 32 height 9
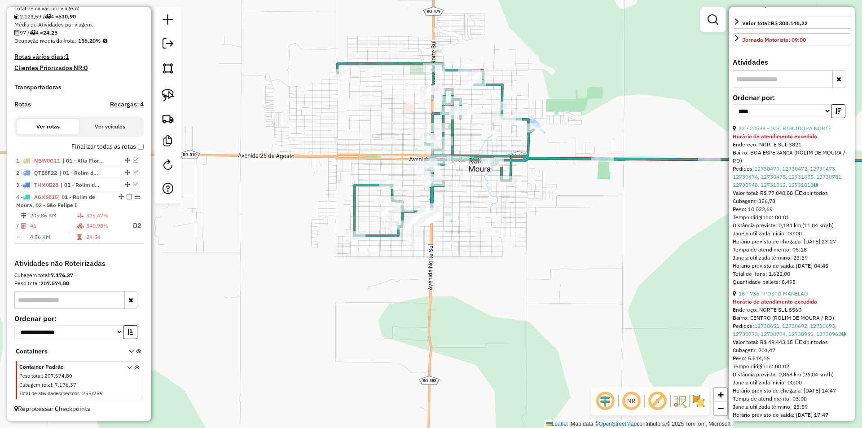
click at [503, 327] on div "Janela de atendimento Grade de atendimento Capacidade Transportadoras Veículos …" at bounding box center [431, 214] width 862 height 428
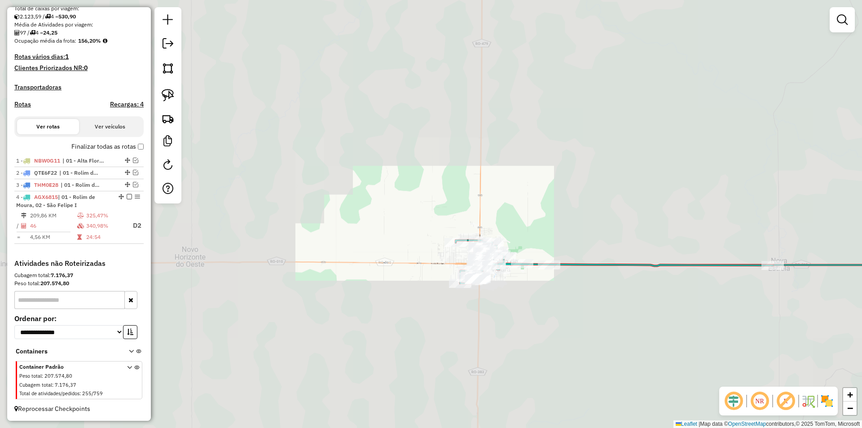
drag, startPoint x: 499, startPoint y: 300, endPoint x: 486, endPoint y: 300, distance: 12.6
click at [499, 301] on div "Janela de atendimento Grade de atendimento Capacidade Transportadoras Veículos …" at bounding box center [431, 214] width 862 height 428
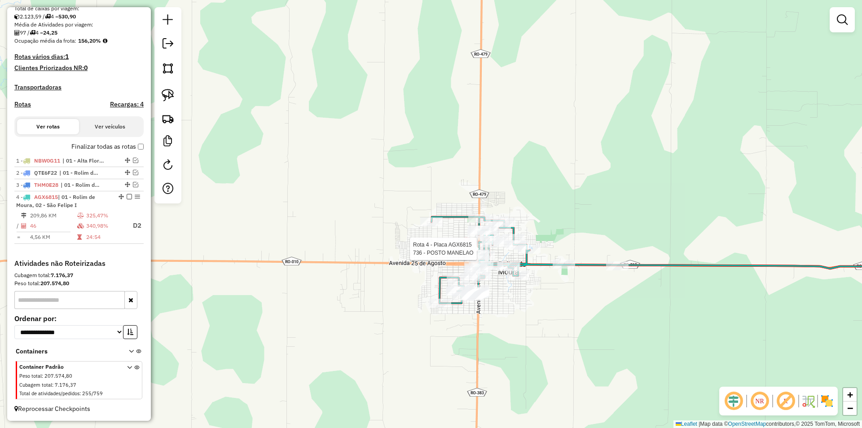
select select "*********"
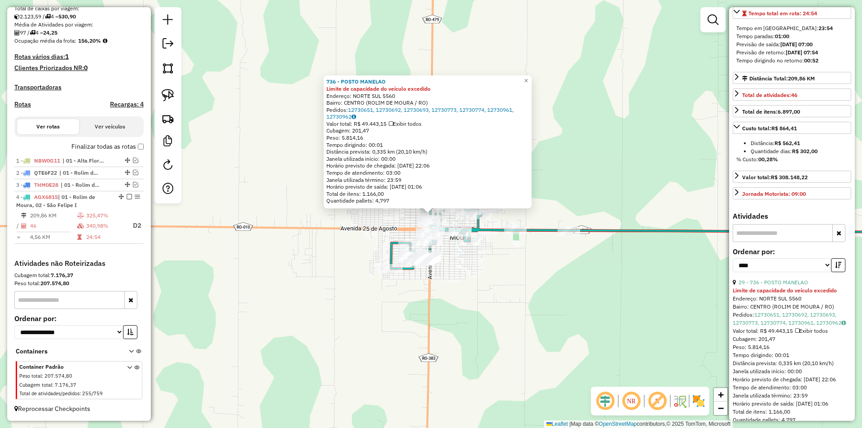
scroll to position [224, 0]
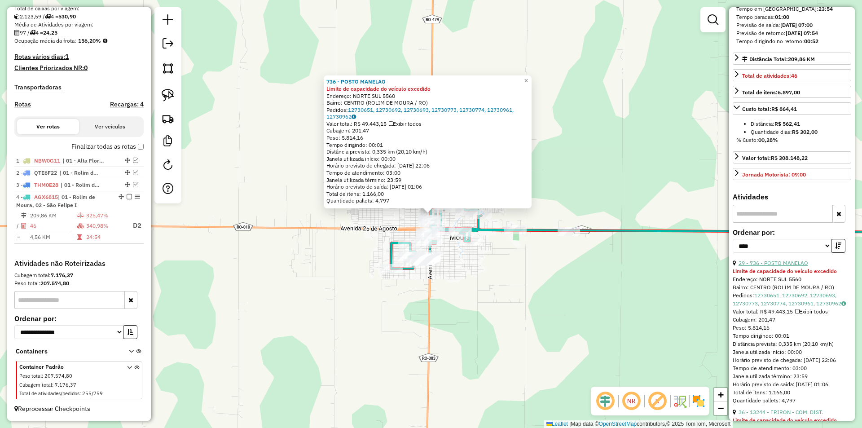
click at [789, 266] on link "29 - 736 - POSTO MANELAO" at bounding box center [773, 262] width 70 height 7
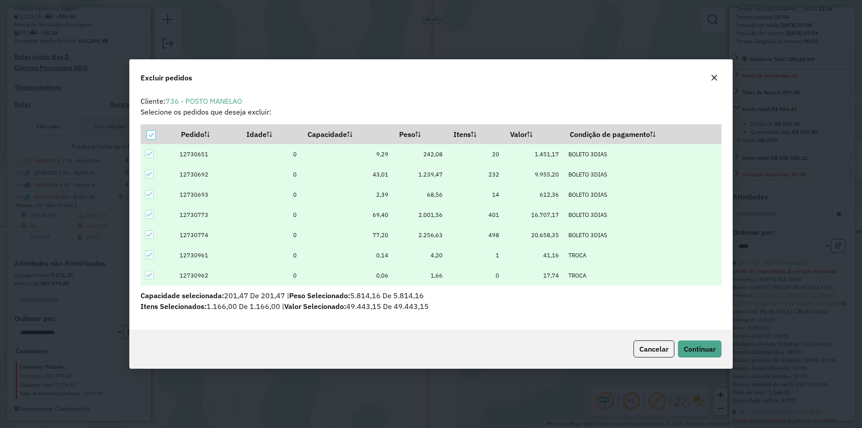
scroll to position [0, 0]
click at [706, 348] on span "Continuar" at bounding box center [699, 348] width 32 height 9
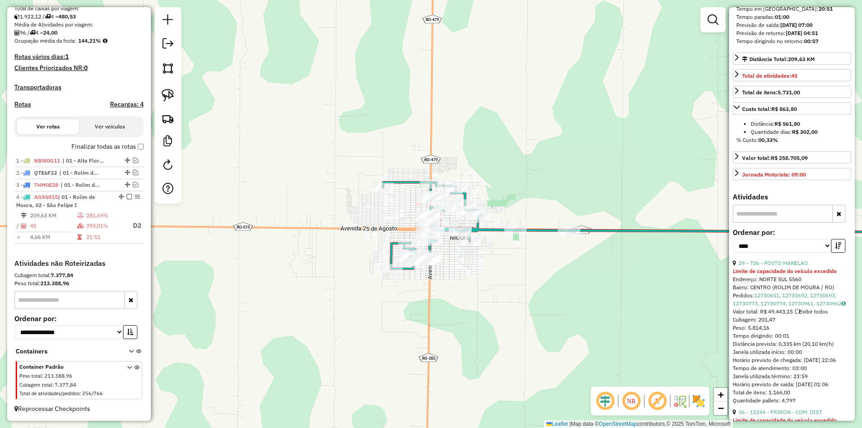
click at [474, 290] on div "Janela de atendimento Grade de atendimento Capacidade Transportadoras Veículos …" at bounding box center [431, 214] width 862 height 428
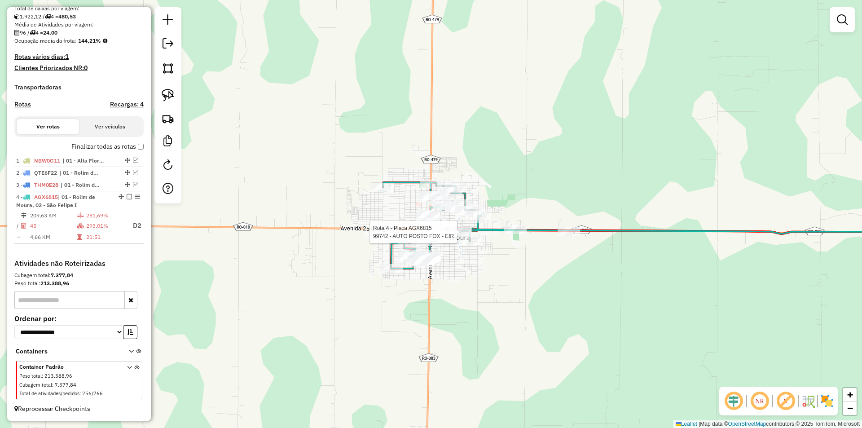
select select "*********"
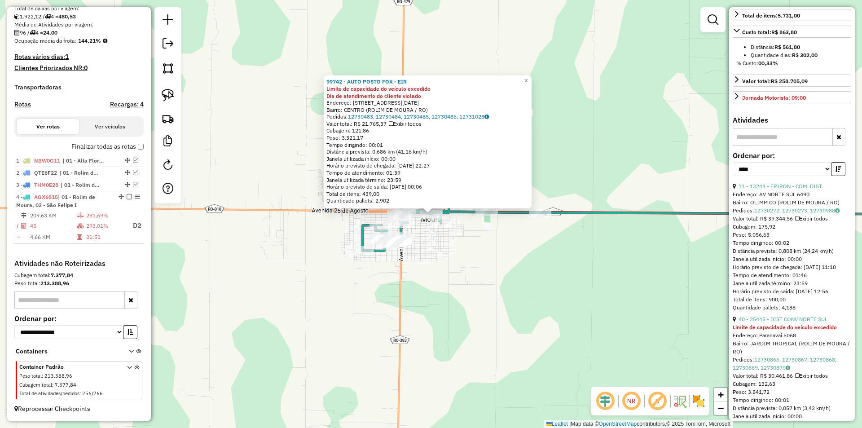
scroll to position [314, 0]
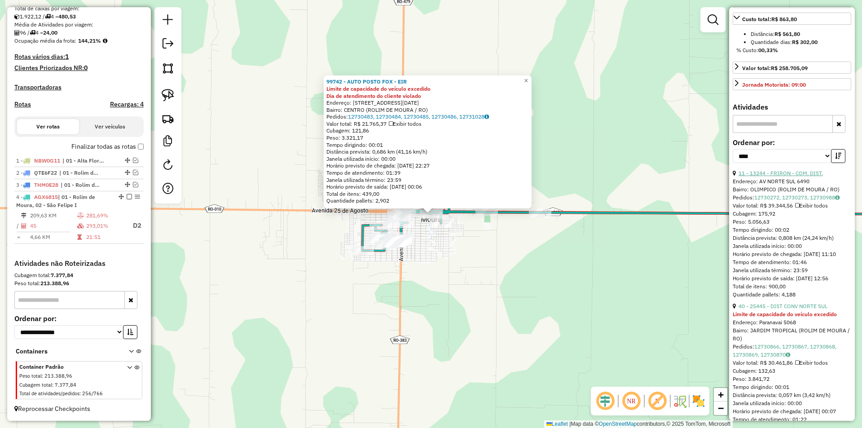
click at [795, 176] on link "11 - 13244 - FRIRON - COM. DIST." at bounding box center [780, 173] width 84 height 7
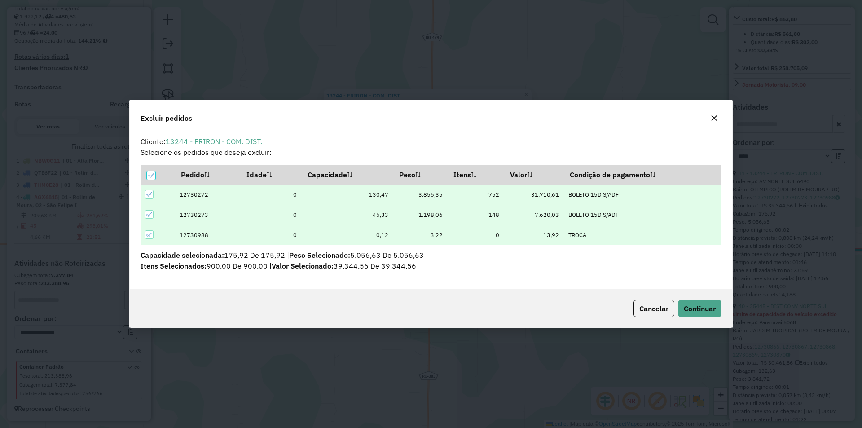
scroll to position [0, 0]
click at [704, 302] on button "Continuar" at bounding box center [700, 308] width 44 height 17
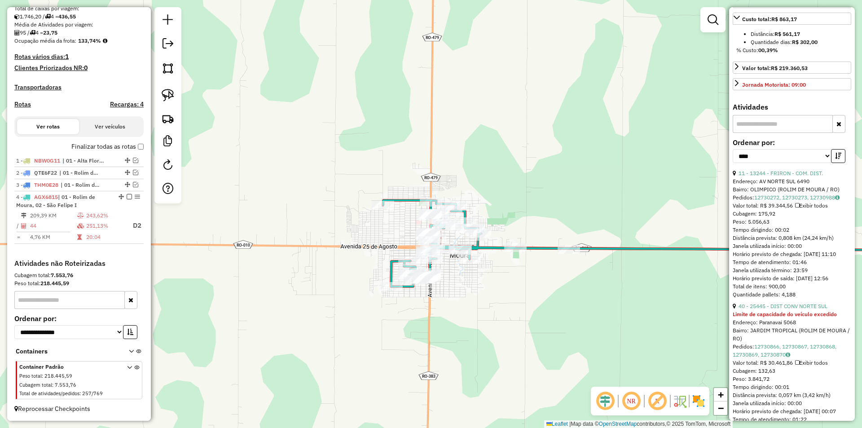
click at [460, 299] on div "Janela de atendimento Grade de atendimento Capacidade Transportadoras Veículos …" at bounding box center [431, 214] width 862 height 428
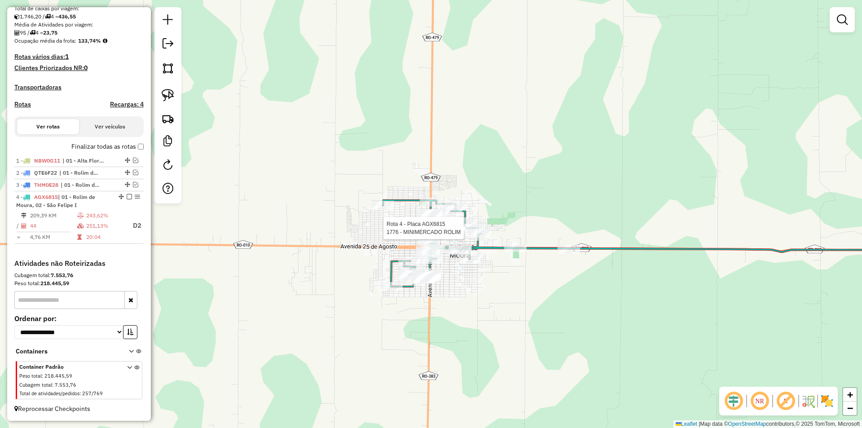
select select "*********"
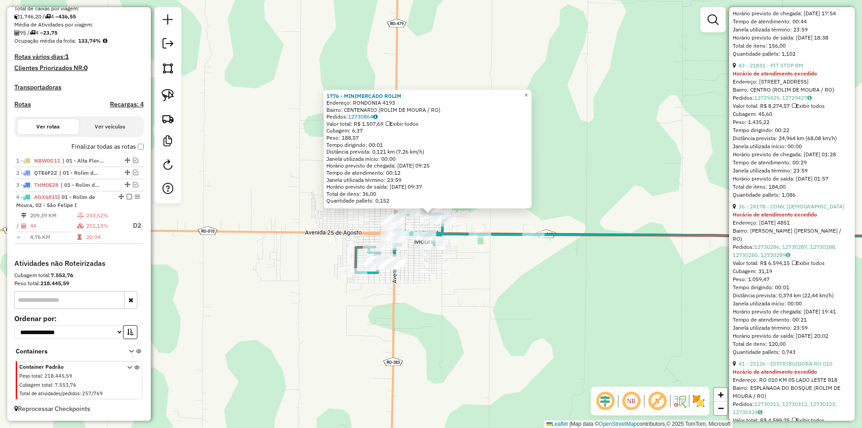
scroll to position [1615, 0]
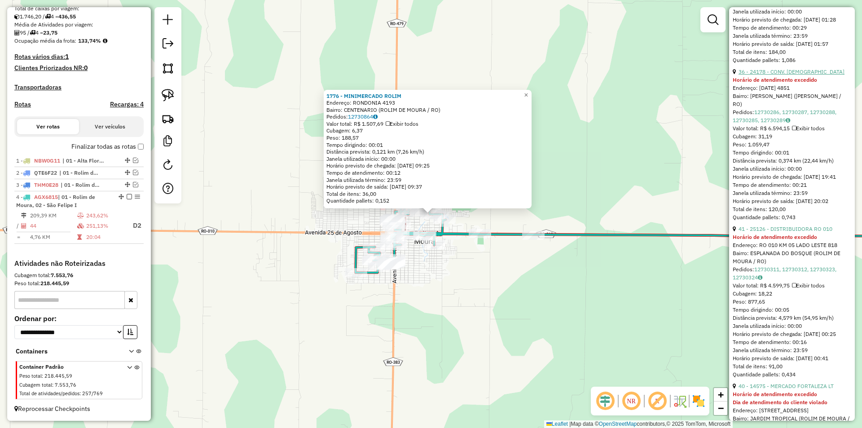
click at [797, 75] on link "36 - 24178 - CONV. DOM BOSCO" at bounding box center [791, 71] width 106 height 7
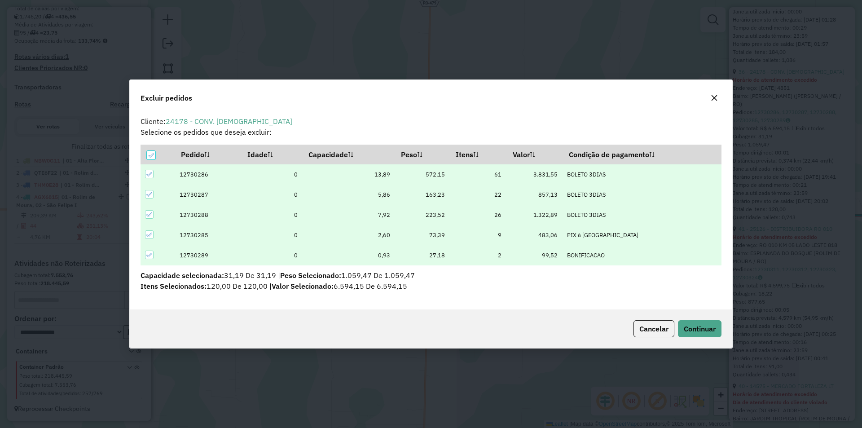
scroll to position [0, 0]
click at [701, 323] on button "Continuar" at bounding box center [700, 328] width 44 height 17
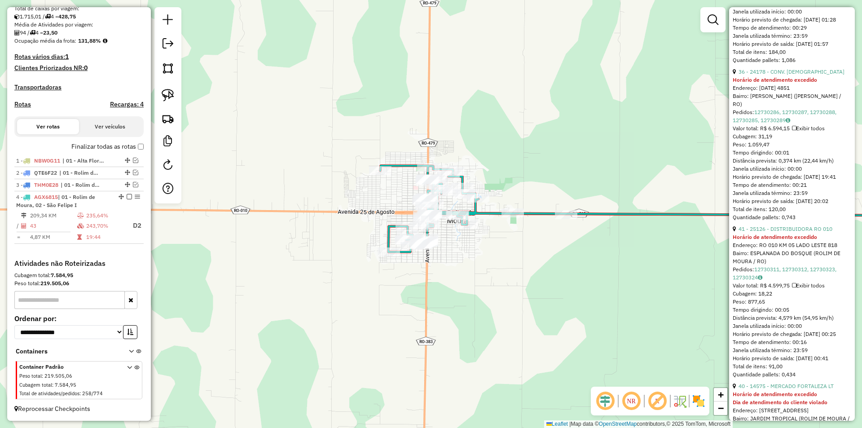
scroll to position [343, 0]
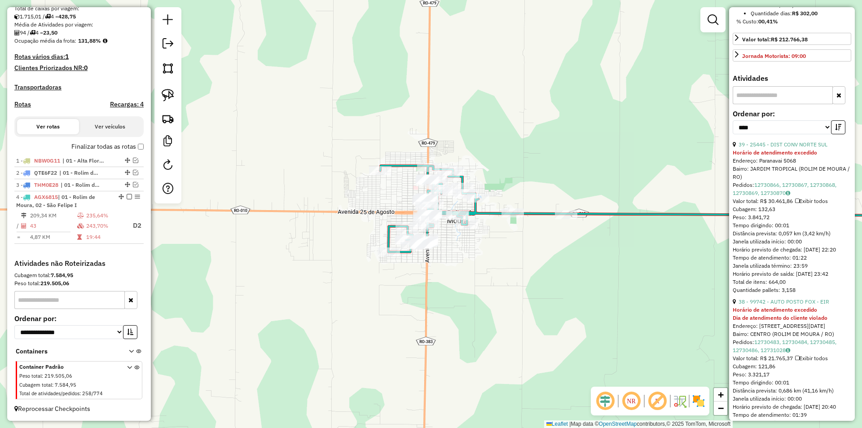
click at [564, 325] on div "Janela de atendimento Grade de atendimento Capacidade Transportadoras Veículos …" at bounding box center [431, 214] width 862 height 428
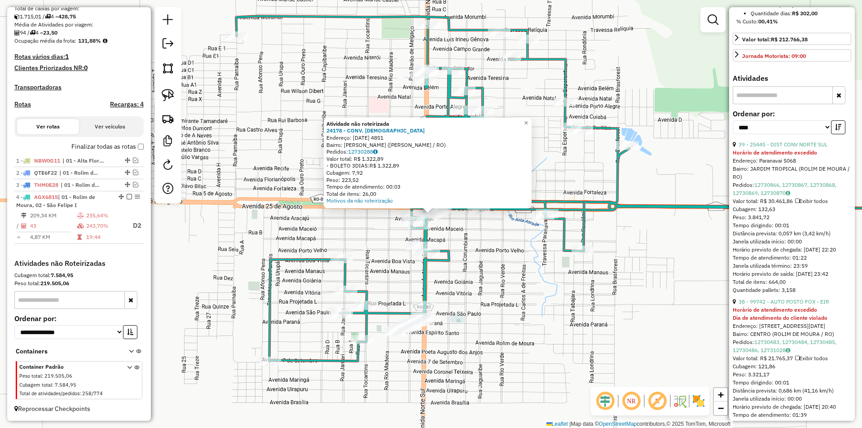
click at [485, 309] on div "Atividade não roteirizada 24178 - CONV. DOM BOSCO Endereço: 25 DE AGOSTO 4851 B…" at bounding box center [431, 214] width 862 height 428
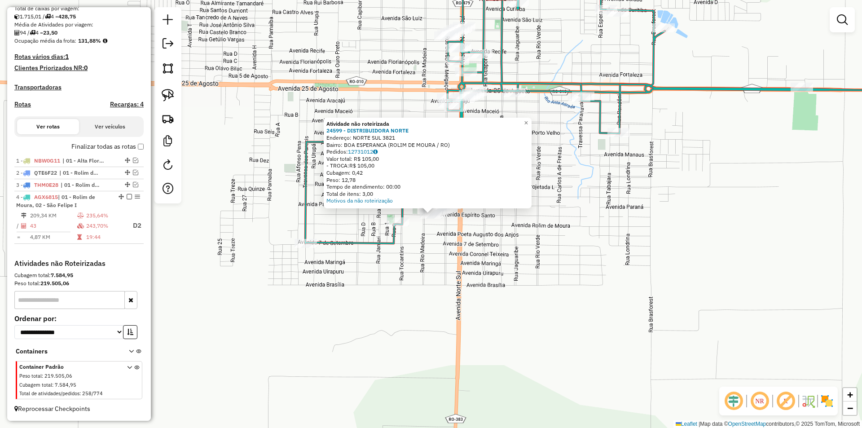
drag, startPoint x: 559, startPoint y: 292, endPoint x: 524, endPoint y: 287, distance: 35.0
click at [559, 292] on div "Atividade não roteirizada 24599 - DISTRIBUIDORA NORTE Endereço: NORTE SUL 3821 …" at bounding box center [431, 214] width 862 height 428
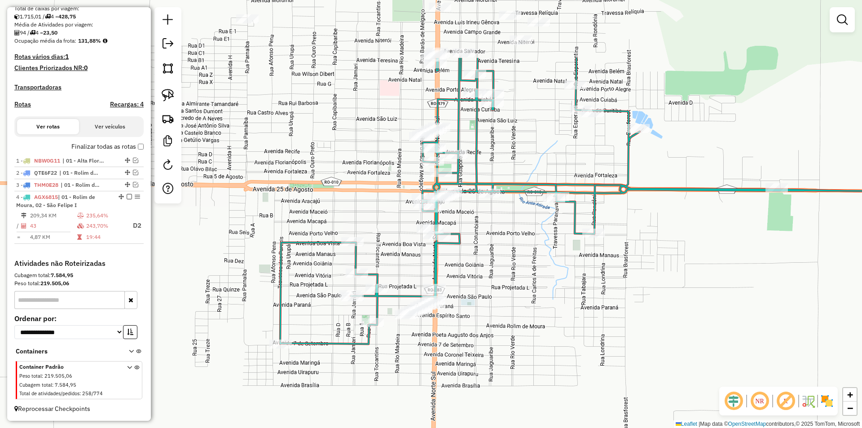
drag, startPoint x: 434, startPoint y: 259, endPoint x: 404, endPoint y: 358, distance: 103.2
click at [410, 368] on div "Janela de atendimento Grade de atendimento Capacidade Transportadoras Veículos …" at bounding box center [431, 214] width 862 height 428
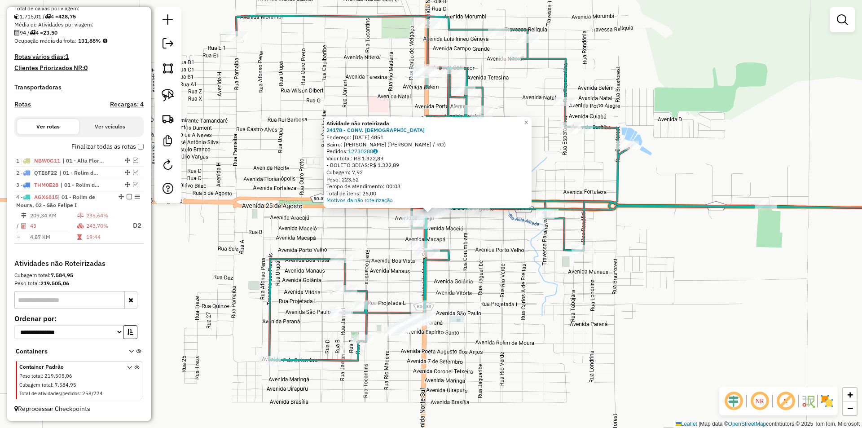
click at [483, 263] on div "Atividade não roteirizada 24178 - CONV. DOM BOSCO Endereço: 25 DE AGOSTO 4851 B…" at bounding box center [431, 214] width 862 height 428
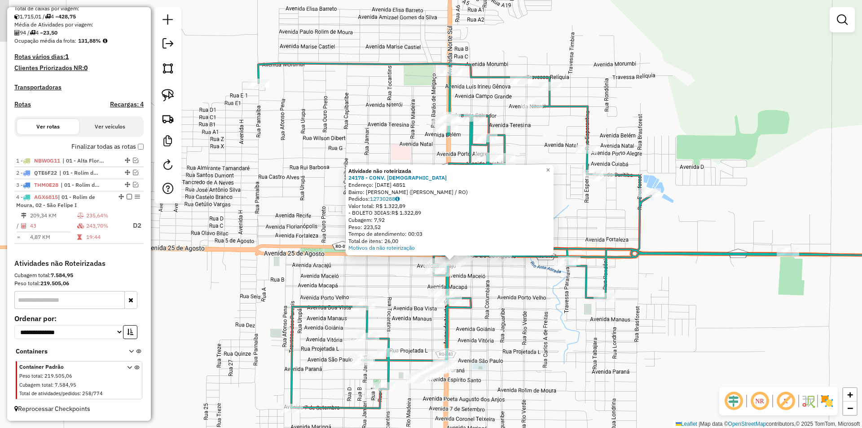
drag, startPoint x: 490, startPoint y: 308, endPoint x: 502, endPoint y: 335, distance: 28.8
click at [502, 335] on div "Atividade não roteirizada 24178 - CONV. DOM BOSCO Endereço: 25 DE AGOSTO 4851 B…" at bounding box center [431, 214] width 862 height 428
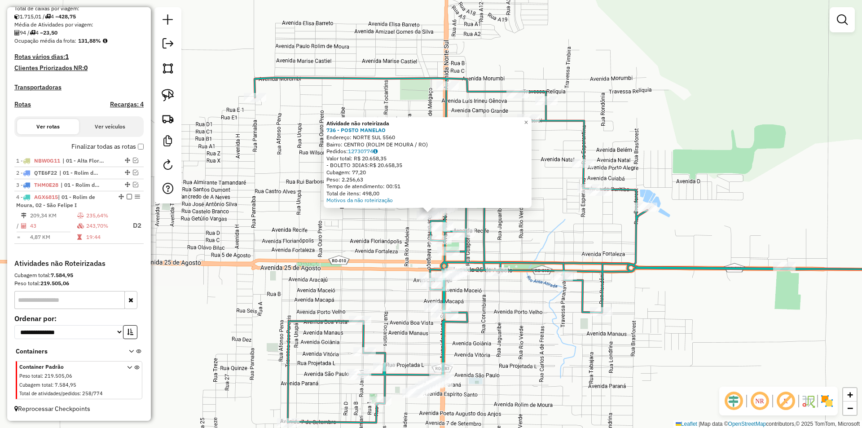
click at [352, 257] on div "Atividade não roteirizada 736 - POSTO MANELAO Endereço: NORTE SUL 5560 Bairro: …" at bounding box center [431, 214] width 862 height 428
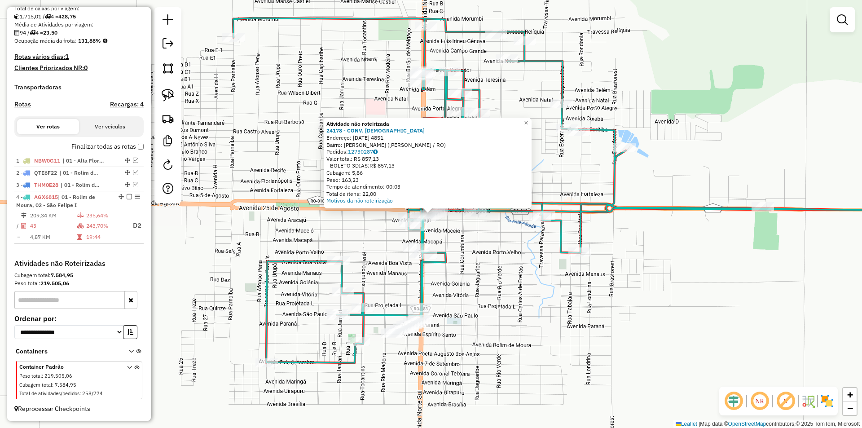
click at [675, 313] on div "Atividade não roteirizada 24178 - CONV. DOM BOSCO Endereço: 25 DE AGOSTO 4851 B…" at bounding box center [431, 214] width 862 height 428
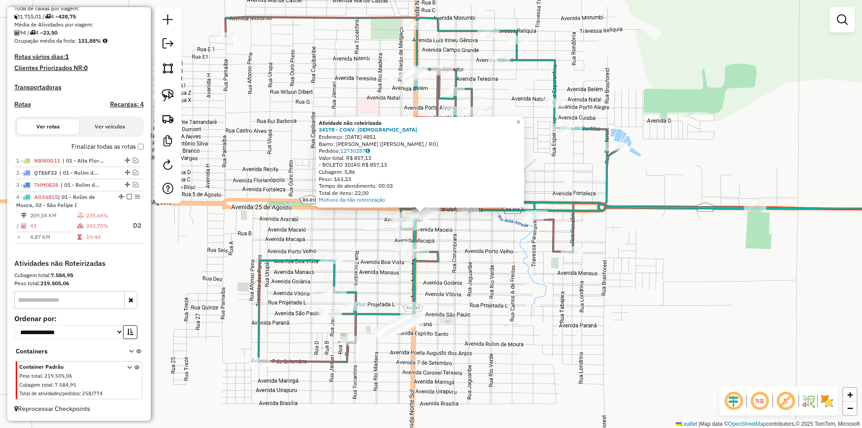
click at [513, 322] on div "Atividade não roteirizada 24178 - CONV. DOM BOSCO Endereço: 25 DE AGOSTO 4851 B…" at bounding box center [431, 214] width 862 height 428
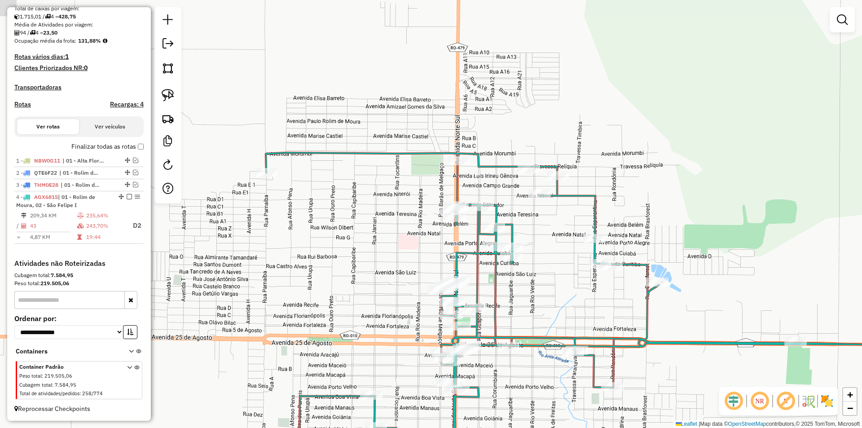
drag, startPoint x: 447, startPoint y: 309, endPoint x: 477, endPoint y: 406, distance: 101.9
click at [477, 412] on icon at bounding box center [627, 325] width 722 height 345
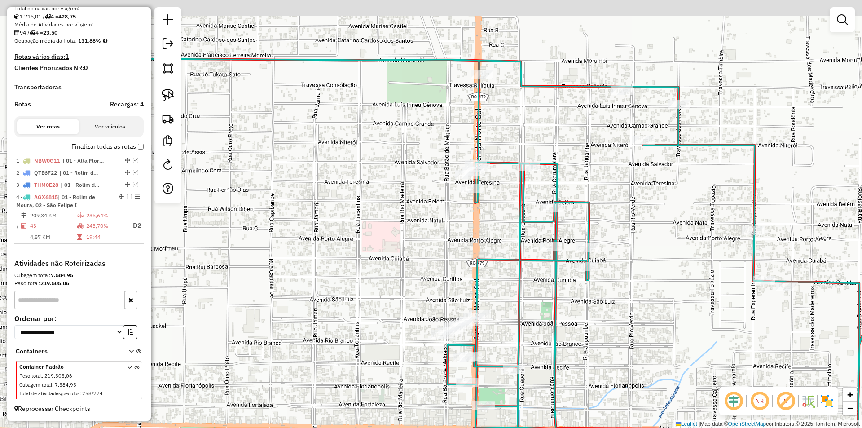
drag, startPoint x: 443, startPoint y: 255, endPoint x: 477, endPoint y: 263, distance: 35.4
click at [457, 270] on div "Janela de atendimento Grade de atendimento Capacidade Transportadoras Veículos …" at bounding box center [431, 214] width 862 height 428
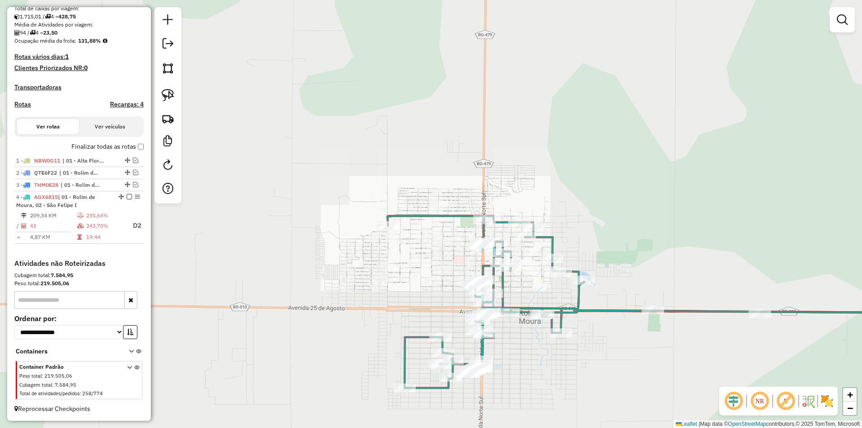
click at [453, 271] on div "Janela de atendimento Grade de atendimento Capacidade Transportadoras Veículos …" at bounding box center [431, 214] width 862 height 428
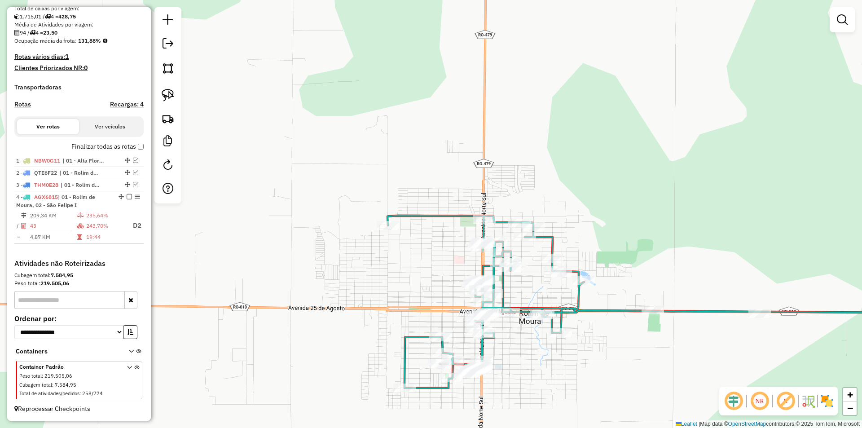
click at [424, 246] on div "Janela de atendimento Grade de atendimento Capacidade Transportadoras Veículos …" at bounding box center [431, 214] width 862 height 428
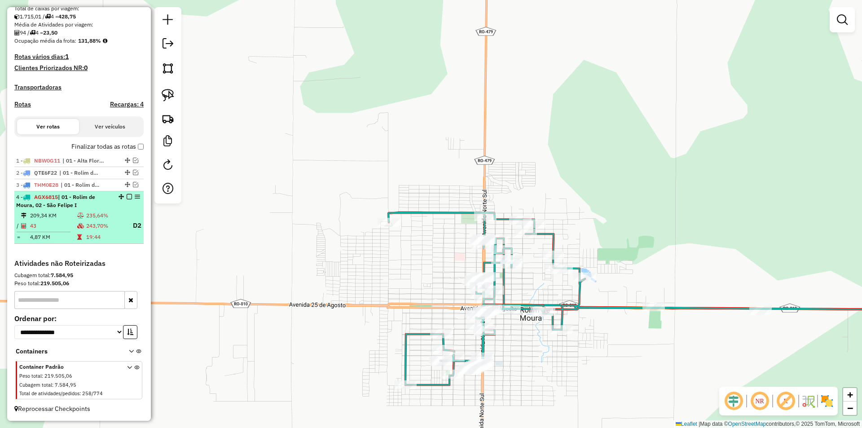
click at [127, 199] on em at bounding box center [129, 196] width 5 height 5
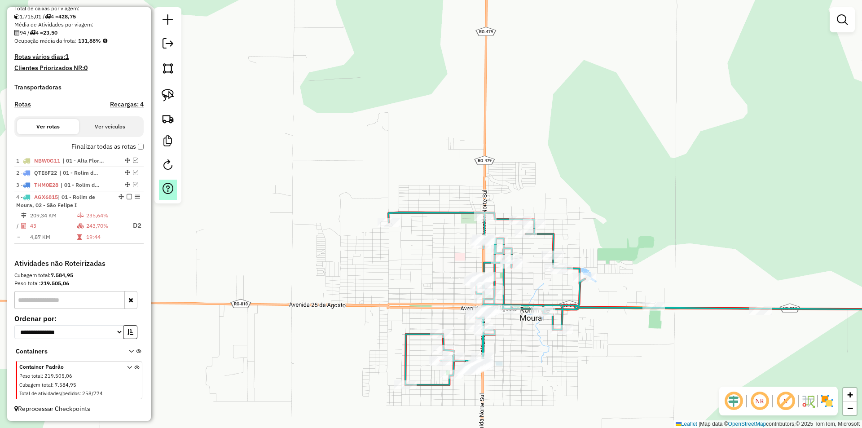
scroll to position [167, 0]
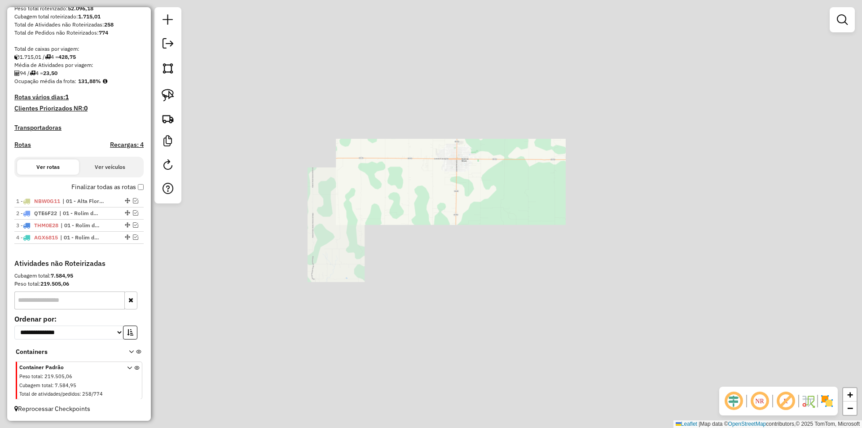
click at [348, 146] on div "Janela de atendimento Grade de atendimento Capacidade Transportadoras Veículos …" at bounding box center [431, 214] width 862 height 428
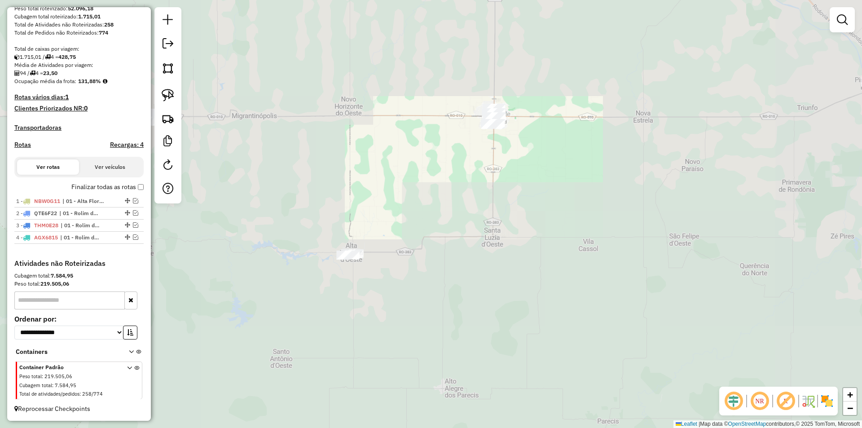
drag, startPoint x: 398, startPoint y: 158, endPoint x: 404, endPoint y: 156, distance: 6.2
click at [404, 156] on div "Janela de atendimento Grade de atendimento Capacidade Transportadoras Veículos …" at bounding box center [431, 214] width 862 height 428
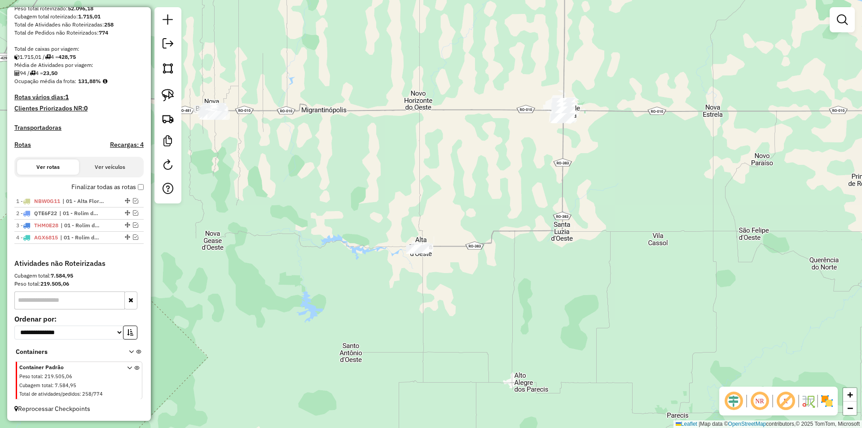
drag, startPoint x: 346, startPoint y: 181, endPoint x: 380, endPoint y: 186, distance: 34.4
click at [376, 186] on div "Janela de atendimento Grade de atendimento Capacidade Transportadoras Veículos …" at bounding box center [431, 214] width 862 height 428
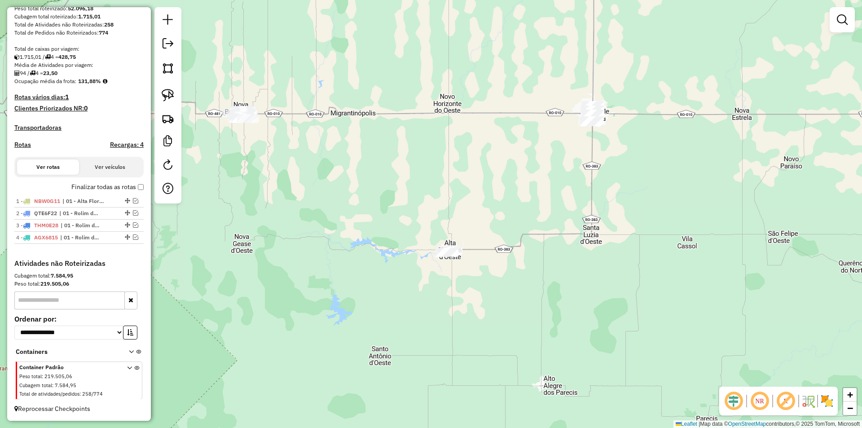
click at [404, 180] on div "Janela de atendimento Grade de atendimento Capacidade Transportadoras Veículos …" at bounding box center [431, 214] width 862 height 428
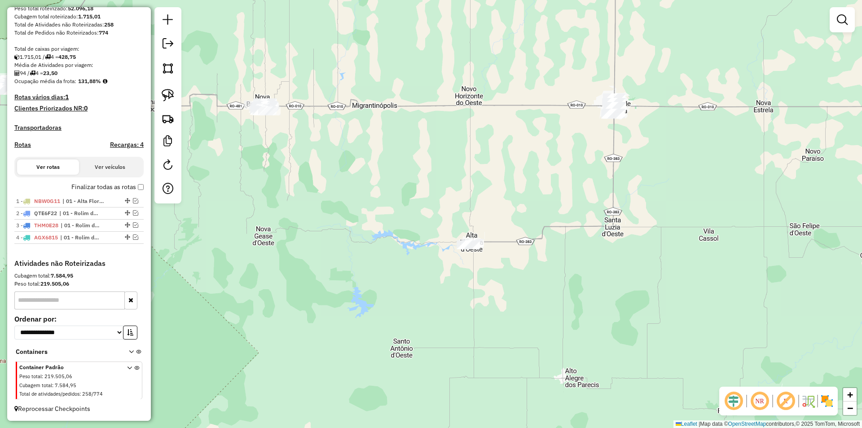
drag, startPoint x: 163, startPoint y: 99, endPoint x: 188, endPoint y: 106, distance: 26.6
click at [163, 100] on img at bounding box center [168, 95] width 13 height 13
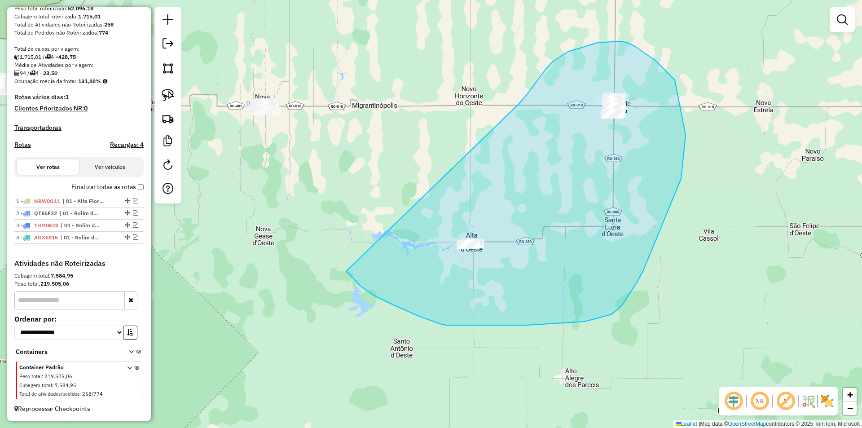
drag, startPoint x: 532, startPoint y: 87, endPoint x: 346, endPoint y: 267, distance: 259.0
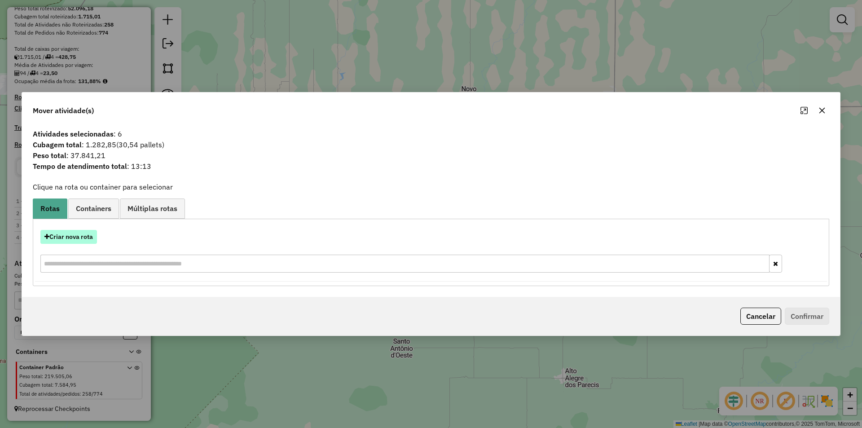
click at [66, 232] on button "Criar nova rota" at bounding box center [68, 237] width 57 height 14
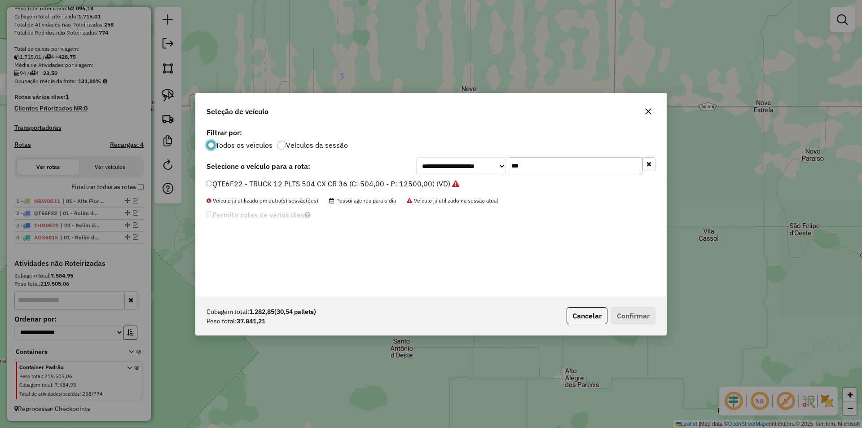
scroll to position [5, 3]
drag, startPoint x: 525, startPoint y: 164, endPoint x: 469, endPoint y: 167, distance: 55.3
click at [469, 167] on div "**********" at bounding box center [535, 166] width 239 height 18
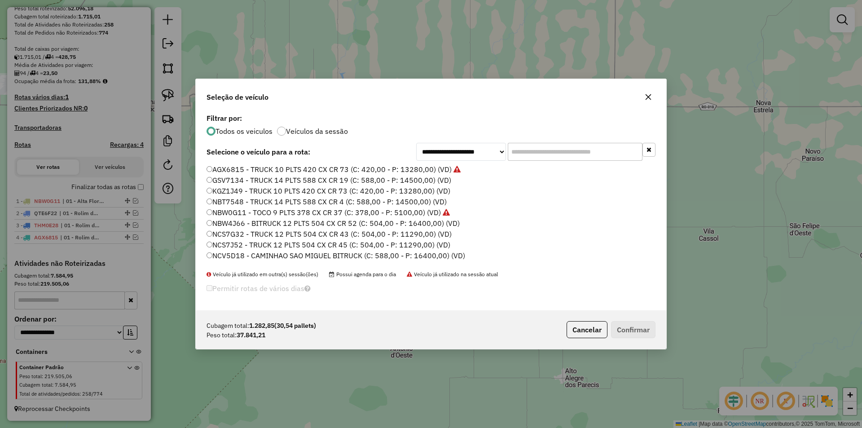
click at [206, 167] on div "AGX6815 - TRUCK 10 PLTS 420 CX CR 73 (C: 420,00 - P: 13280,00) (VD) GSV7134 - T…" at bounding box center [430, 217] width 459 height 106
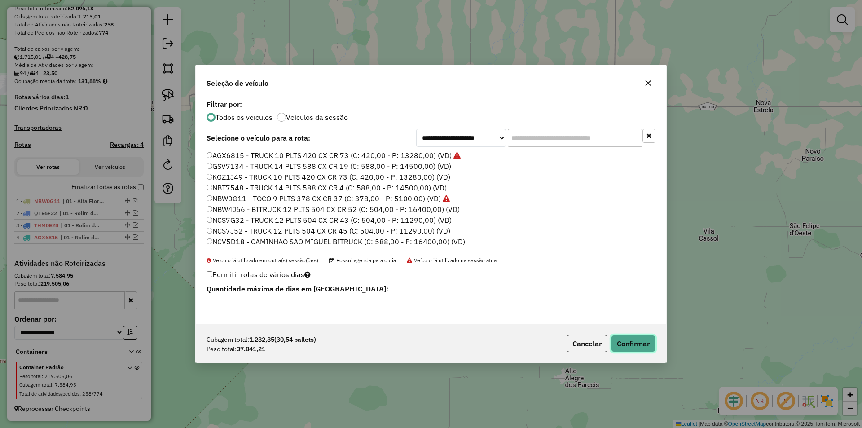
click at [620, 342] on button "Confirmar" at bounding box center [633, 343] width 44 height 17
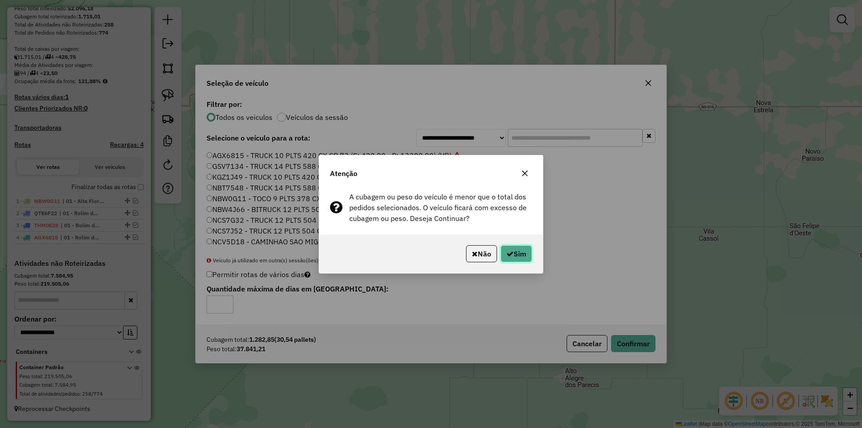
click at [518, 251] on button "Sim" at bounding box center [515, 253] width 31 height 17
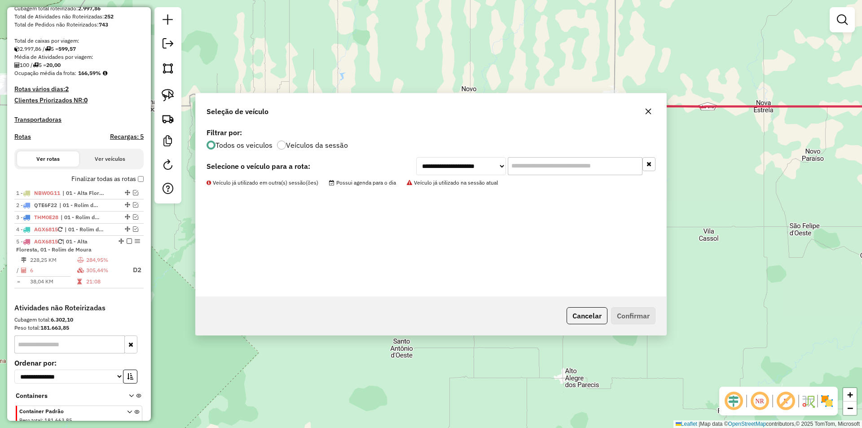
scroll to position [220, 0]
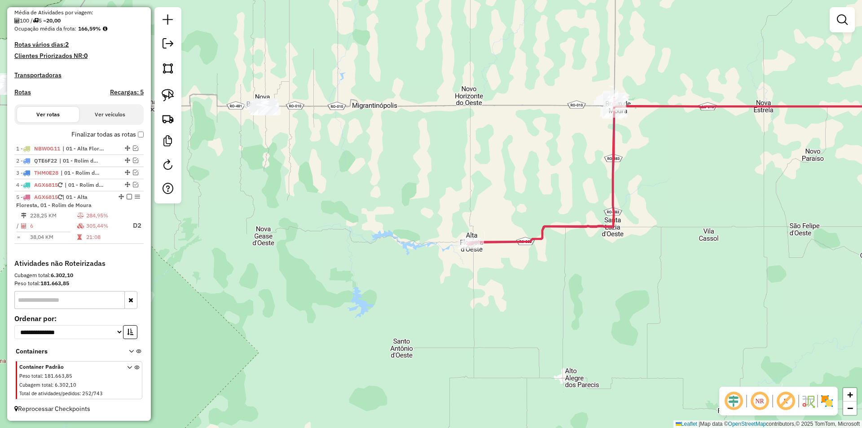
click at [520, 157] on div "Janela de atendimento Grade de atendimento Capacidade Transportadoras Veículos …" at bounding box center [431, 214] width 862 height 428
drag, startPoint x: 498, startPoint y: 172, endPoint x: 440, endPoint y: 187, distance: 59.4
click at [505, 179] on div "Janela de atendimento Grade de atendimento Capacidade Transportadoras Veículos …" at bounding box center [431, 214] width 862 height 428
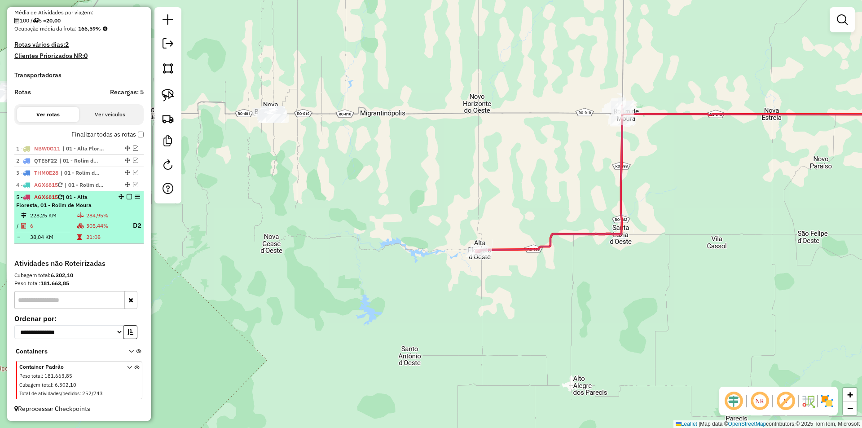
click at [127, 195] on em at bounding box center [129, 196] width 5 height 5
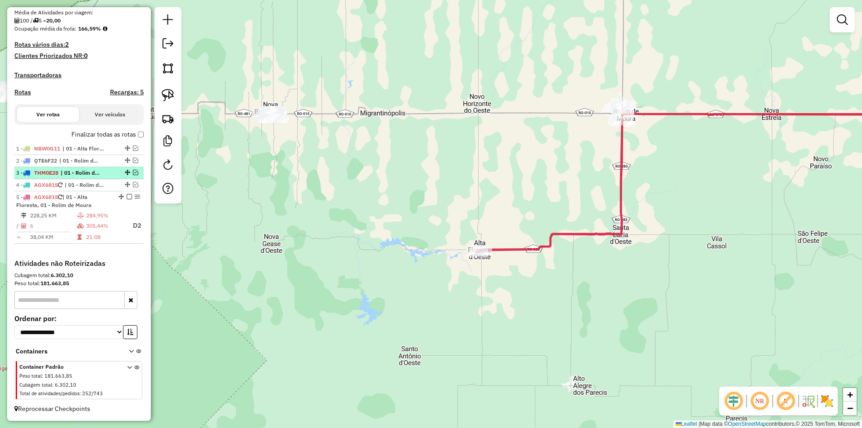
scroll to position [179, 0]
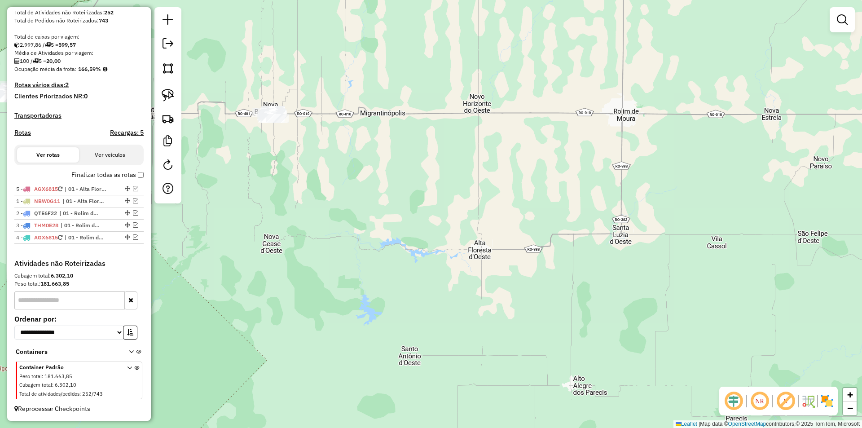
drag, startPoint x: 123, startPoint y: 235, endPoint x: 111, endPoint y: 176, distance: 59.9
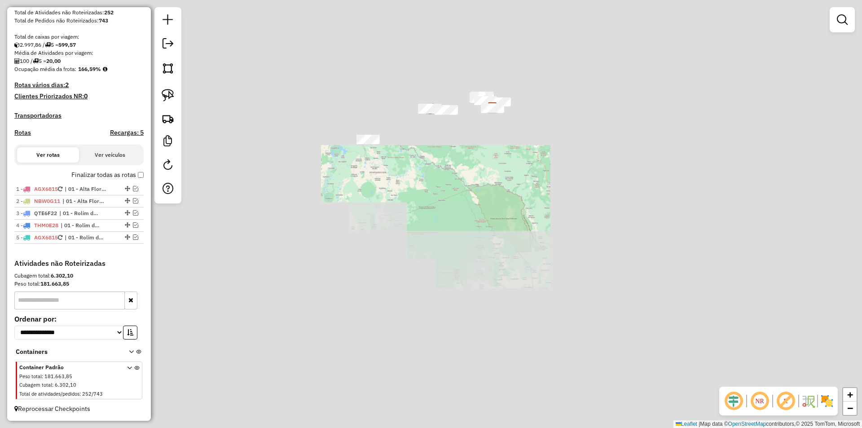
click at [512, 115] on div "Janela de atendimento Grade de atendimento Capacidade Transportadoras Veículos …" at bounding box center [431, 214] width 862 height 428
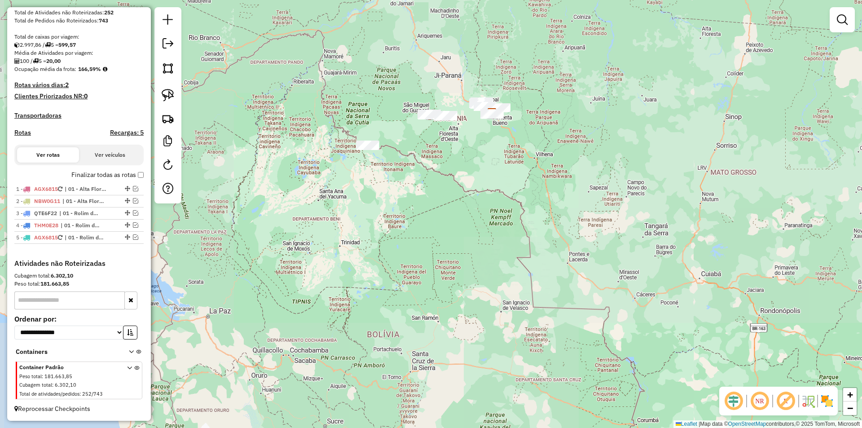
click at [491, 130] on div "Janela de atendimento Grade de atendimento Capacidade Transportadoras Veículos …" at bounding box center [431, 214] width 862 height 428
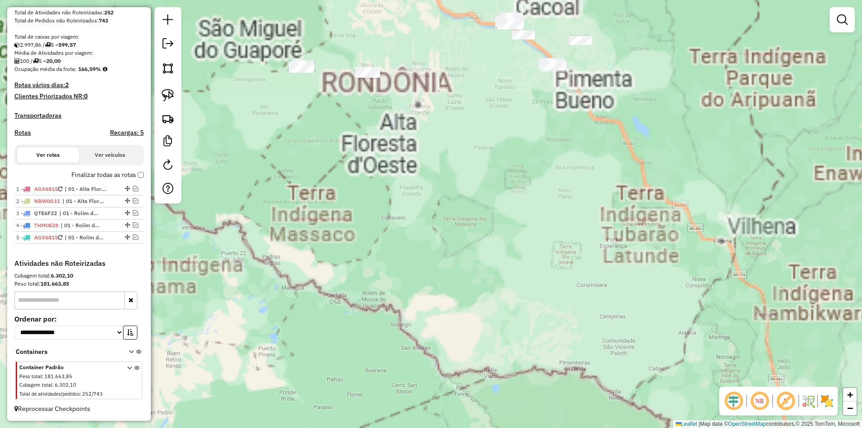
drag, startPoint x: 490, startPoint y: 137, endPoint x: 480, endPoint y: 151, distance: 17.2
click at [484, 151] on div "Janela de atendimento Grade de atendimento Capacidade Transportadoras Veículos …" at bounding box center [431, 214] width 862 height 428
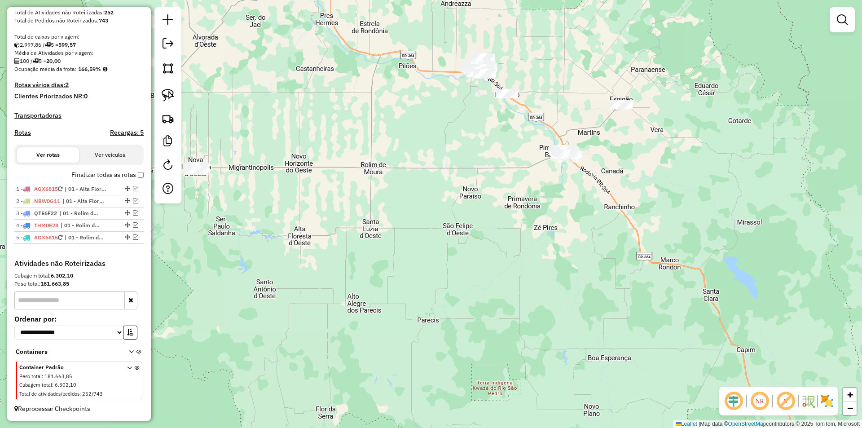
click at [400, 157] on div "Janela de atendimento Grade de atendimento Capacidade Transportadoras Veículos …" at bounding box center [431, 214] width 862 height 428
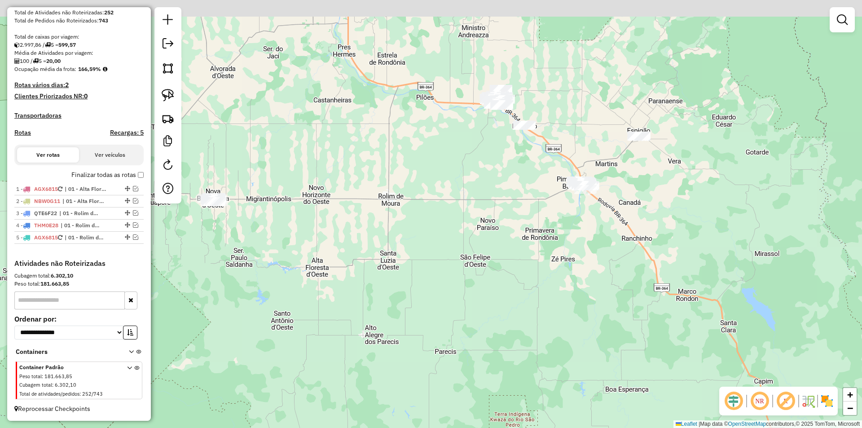
drag, startPoint x: 409, startPoint y: 163, endPoint x: 409, endPoint y: 202, distance: 38.6
click at [404, 223] on div "Janela de atendimento Grade de atendimento Capacidade Transportadoras Veículos …" at bounding box center [431, 214] width 862 height 428
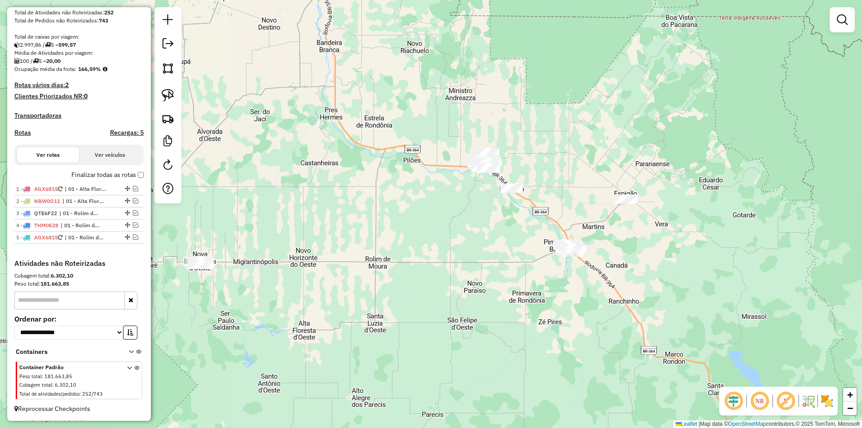
drag, startPoint x: 445, startPoint y: 176, endPoint x: 429, endPoint y: 210, distance: 38.0
click at [438, 210] on div "Janela de atendimento Grade de atendimento Capacidade Transportadoras Veículos …" at bounding box center [431, 214] width 862 height 428
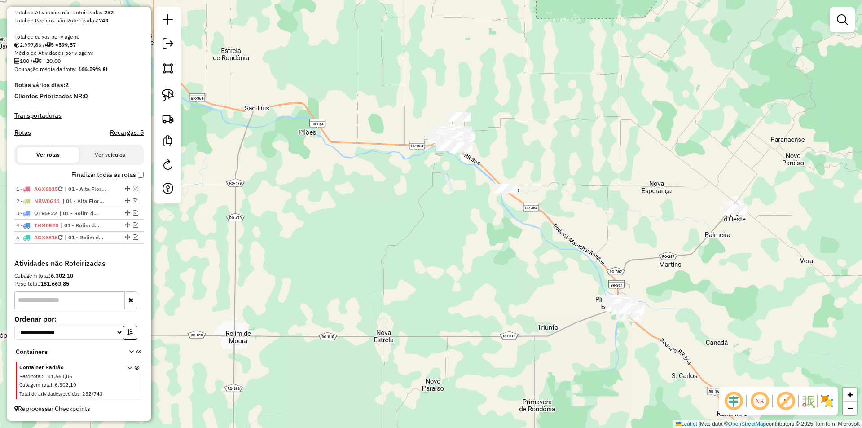
drag, startPoint x: 455, startPoint y: 223, endPoint x: 442, endPoint y: 229, distance: 14.9
click at [449, 234] on div "Janela de atendimento Grade de atendimento Capacidade Transportadoras Veículos …" at bounding box center [431, 214] width 862 height 428
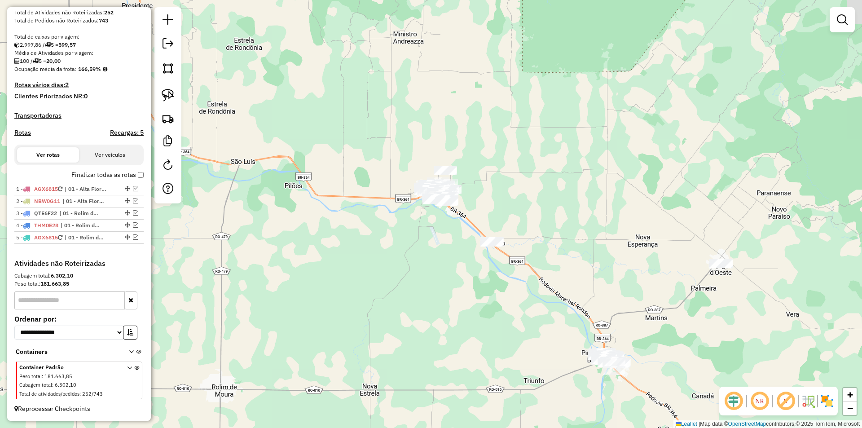
click at [424, 214] on div "Janela de atendimento Grade de atendimento Capacidade Transportadoras Veículos …" at bounding box center [431, 214] width 862 height 428
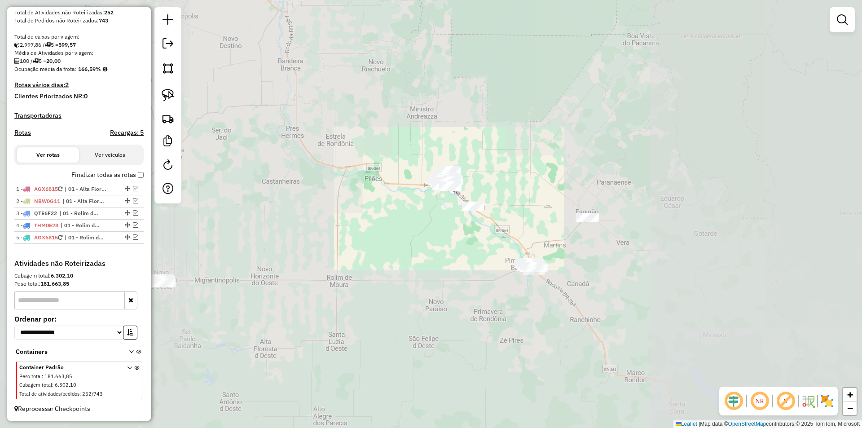
drag, startPoint x: 349, startPoint y: 210, endPoint x: 359, endPoint y: 202, distance: 12.8
click at [359, 202] on div "Janela de atendimento Grade de atendimento Capacidade Transportadoras Veículos …" at bounding box center [431, 214] width 862 height 428
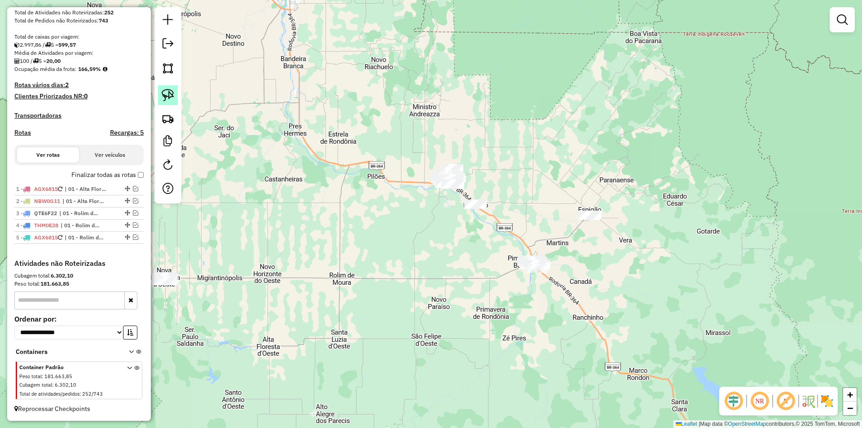
click at [171, 97] on img at bounding box center [168, 95] width 13 height 13
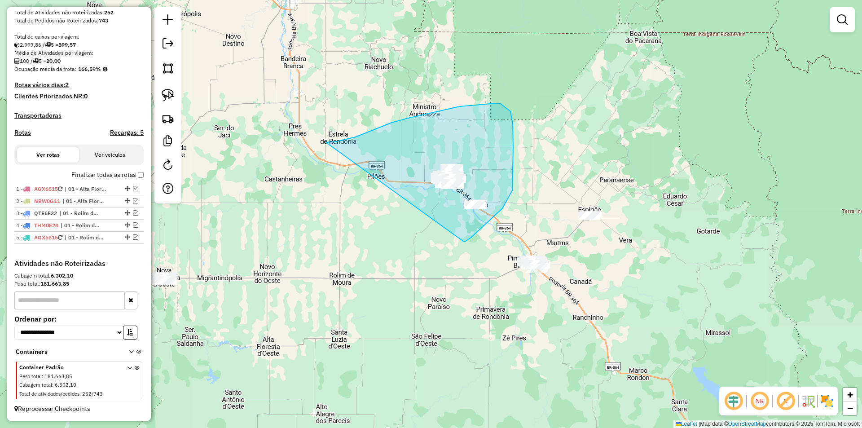
drag, startPoint x: 418, startPoint y: 116, endPoint x: 464, endPoint y: 241, distance: 133.7
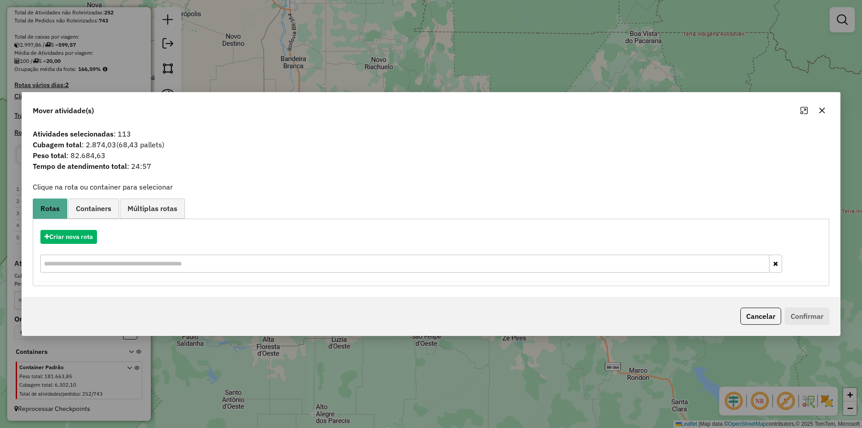
click at [819, 109] on icon "button" at bounding box center [821, 110] width 7 height 7
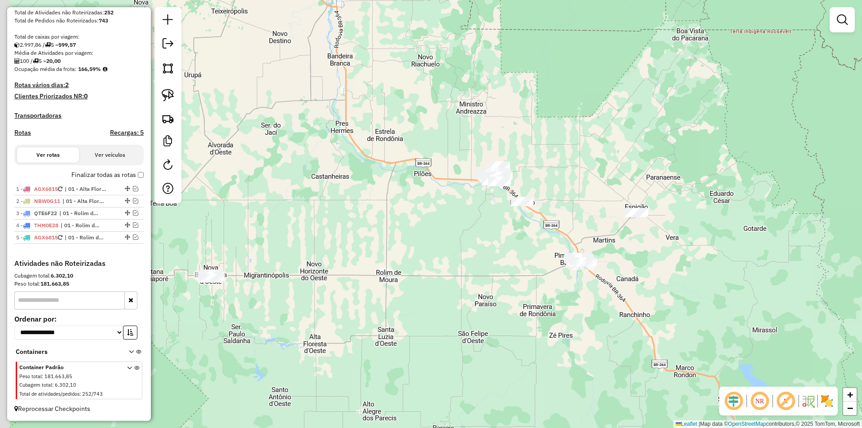
drag, startPoint x: 387, startPoint y: 200, endPoint x: 438, endPoint y: 191, distance: 51.1
click at [438, 191] on div "Janela de atendimento Grade de atendimento Capacidade Transportadoras Veículos …" at bounding box center [431, 214] width 862 height 428
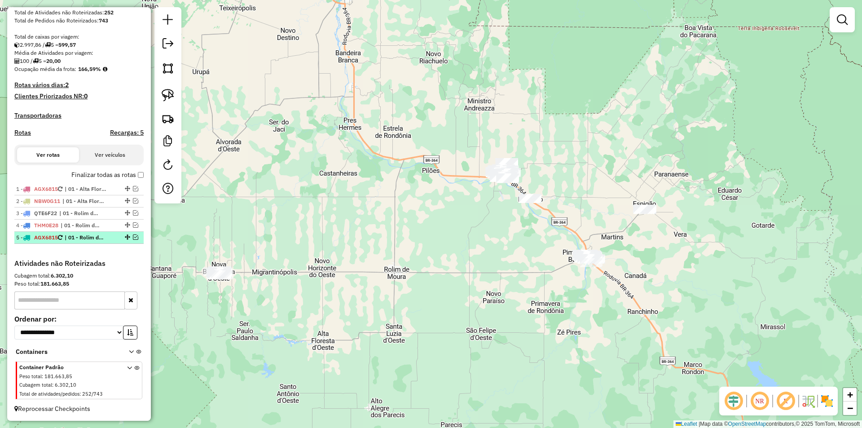
click at [133, 234] on div "5 - AGX6815 | 01 - Rolim de Moura, 02 - São Felipe I" at bounding box center [79, 237] width 126 height 8
select select "*********"
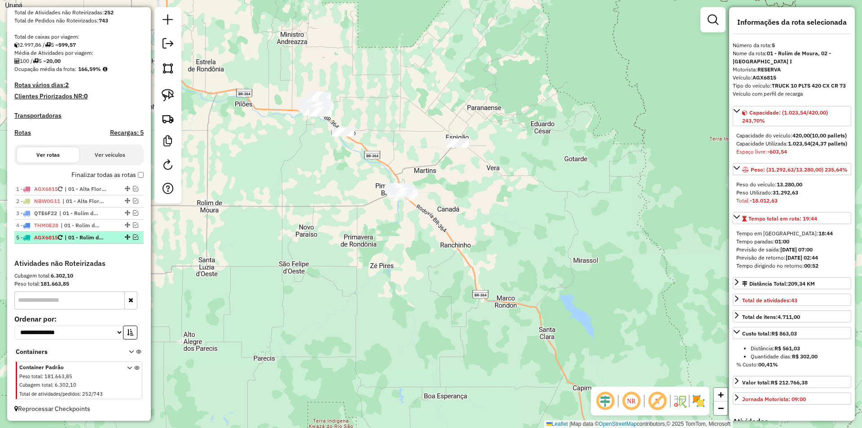
click at [133, 236] on em at bounding box center [135, 236] width 5 height 5
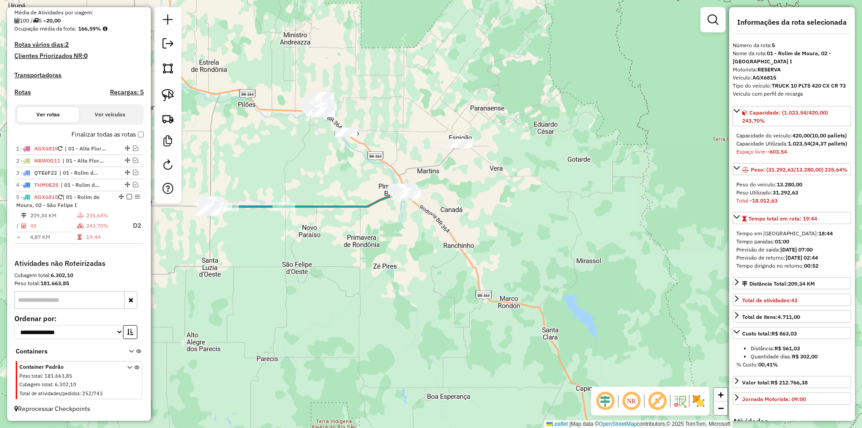
drag, startPoint x: 286, startPoint y: 172, endPoint x: 379, endPoint y: 179, distance: 93.2
click at [376, 179] on div "Janela de atendimento Grade de atendimento Capacidade Transportadoras Veículos …" at bounding box center [431, 214] width 862 height 428
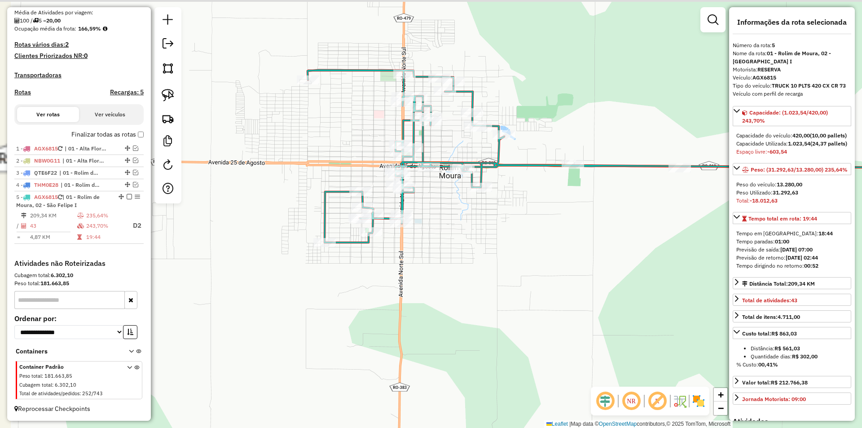
drag, startPoint x: 299, startPoint y: 236, endPoint x: 313, endPoint y: 271, distance: 37.1
click at [313, 271] on div "Janela de atendimento Grade de atendimento Capacidade Transportadoras Veículos …" at bounding box center [431, 214] width 862 height 428
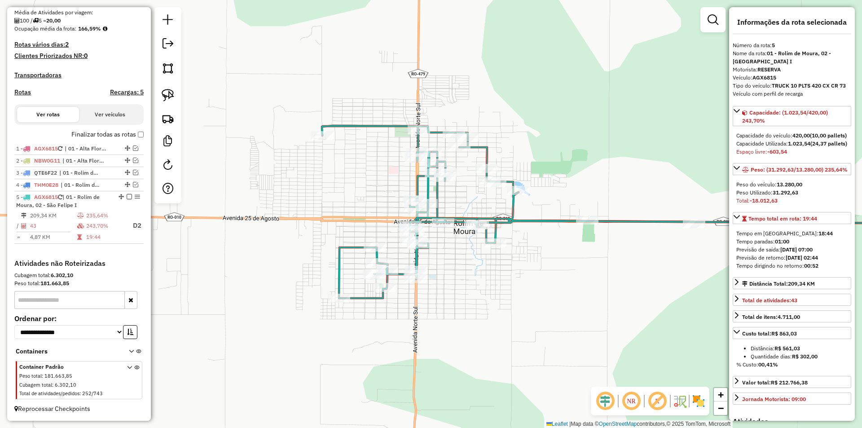
drag, startPoint x: 330, startPoint y: 193, endPoint x: 343, endPoint y: 214, distance: 25.2
click at [340, 214] on div "Janela de atendimento Grade de atendimento Capacidade Transportadoras Veículos …" at bounding box center [431, 214] width 862 height 428
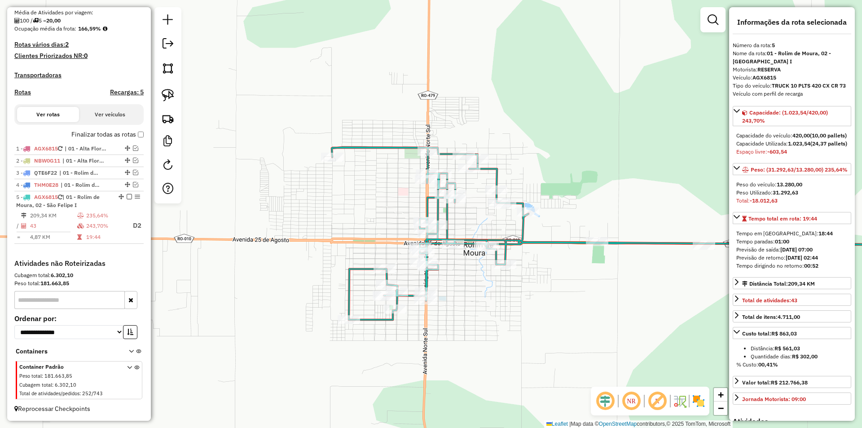
click at [431, 169] on icon at bounding box center [640, 233] width 616 height 172
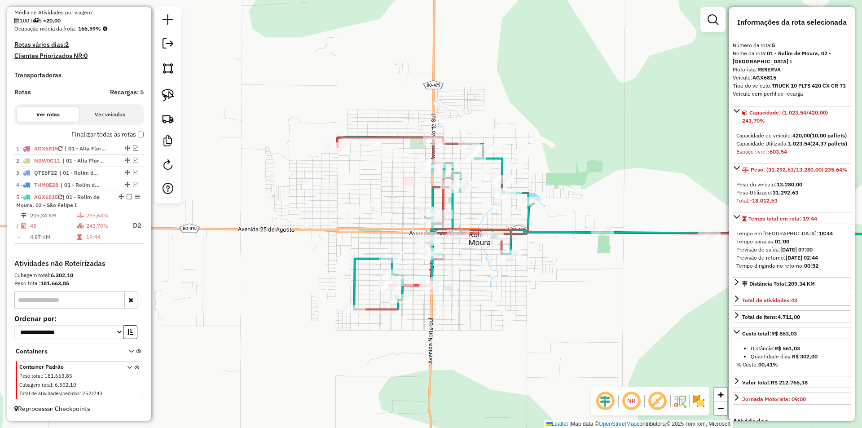
drag, startPoint x: 594, startPoint y: 172, endPoint x: 599, endPoint y: 162, distance: 11.6
click at [599, 162] on div "Janela de atendimento Grade de atendimento Capacidade Transportadoras Veículos …" at bounding box center [431, 214] width 862 height 428
click at [599, 161] on div "Janela de atendimento Grade de atendimento Capacidade Transportadoras Veículos …" at bounding box center [431, 214] width 862 height 428
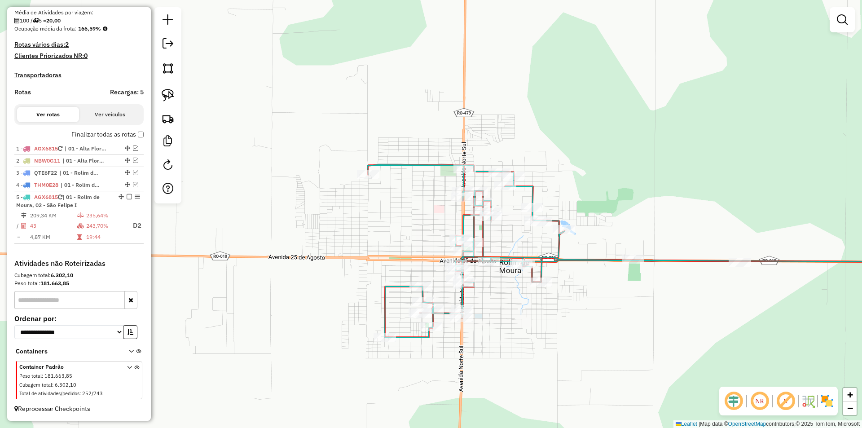
drag, startPoint x: 599, startPoint y: 161, endPoint x: 638, endPoint y: 190, distance: 48.0
click at [638, 190] on div "Janela de atendimento Grade de atendimento Capacidade Transportadoras Veículos …" at bounding box center [431, 214] width 862 height 428
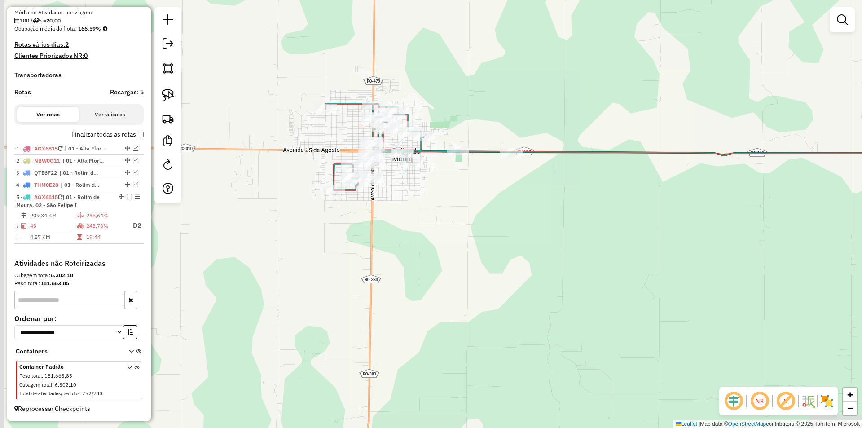
drag, startPoint x: 412, startPoint y: 75, endPoint x: 465, endPoint y: 131, distance: 77.4
click at [500, 112] on div "Janela de atendimento Grade de atendimento Capacidade Transportadoras Veículos …" at bounding box center [431, 214] width 862 height 428
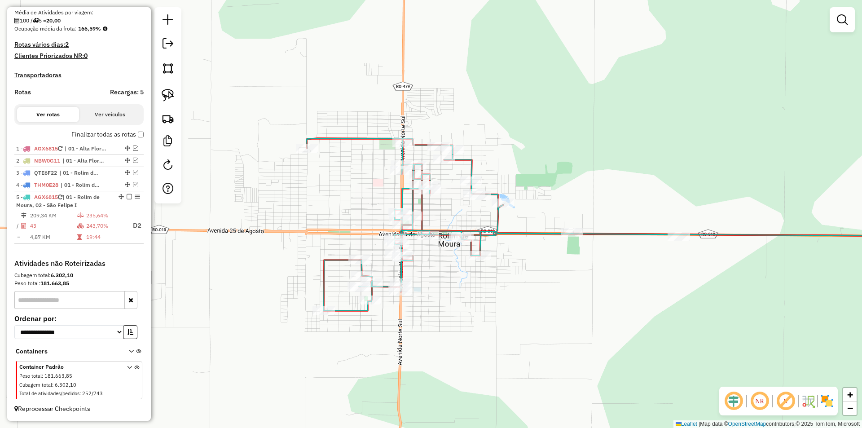
drag, startPoint x: 377, startPoint y: 162, endPoint x: 298, endPoint y: 149, distance: 81.0
click at [388, 163] on div "Janela de atendimento Grade de atendimento Capacidade Transportadoras Veículos …" at bounding box center [431, 214] width 862 height 428
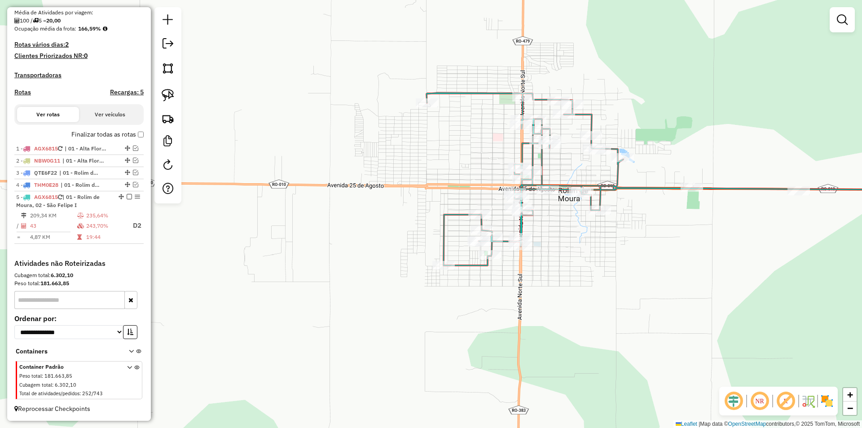
drag, startPoint x: 256, startPoint y: 132, endPoint x: 228, endPoint y: 100, distance: 42.3
click at [228, 100] on div "Janela de atendimento Grade de atendimento Capacidade Transportadoras Veículos …" at bounding box center [431, 214] width 862 height 428
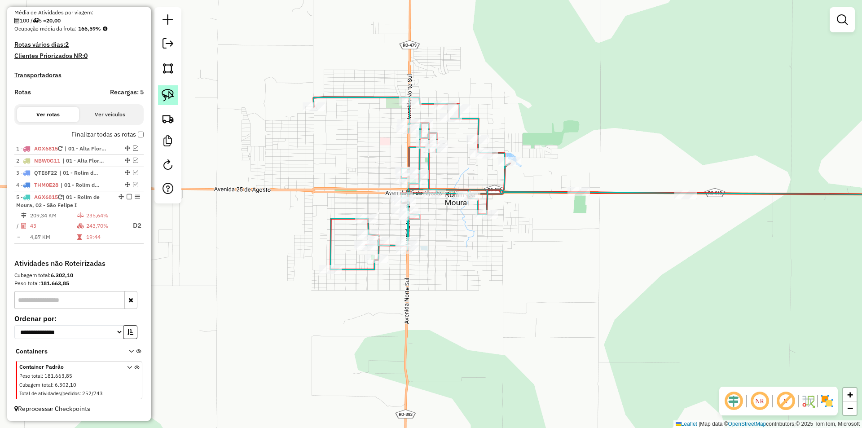
click at [165, 90] on img at bounding box center [168, 95] width 13 height 13
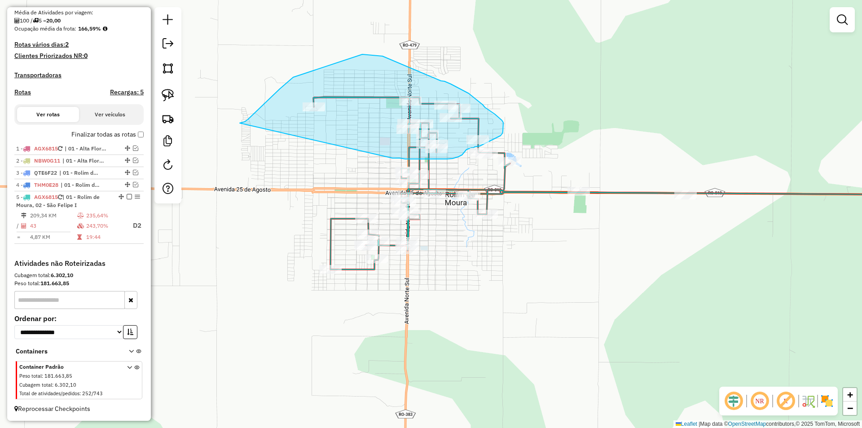
drag, startPoint x: 248, startPoint y: 119, endPoint x: 338, endPoint y: 156, distance: 97.4
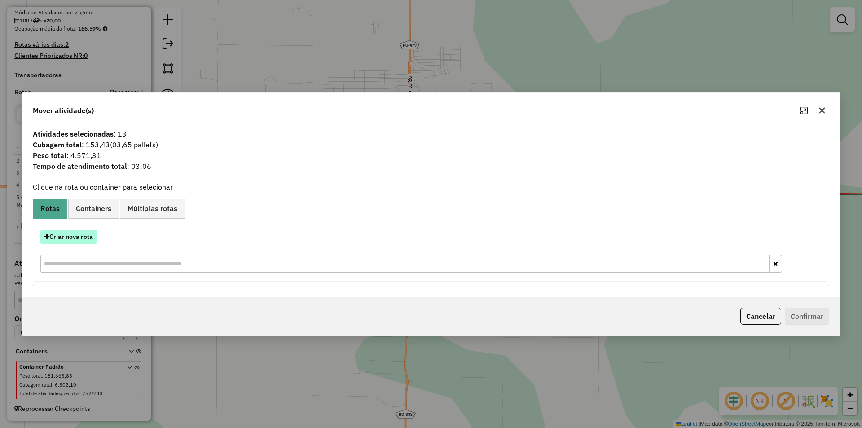
click at [65, 237] on button "Criar nova rota" at bounding box center [68, 237] width 57 height 14
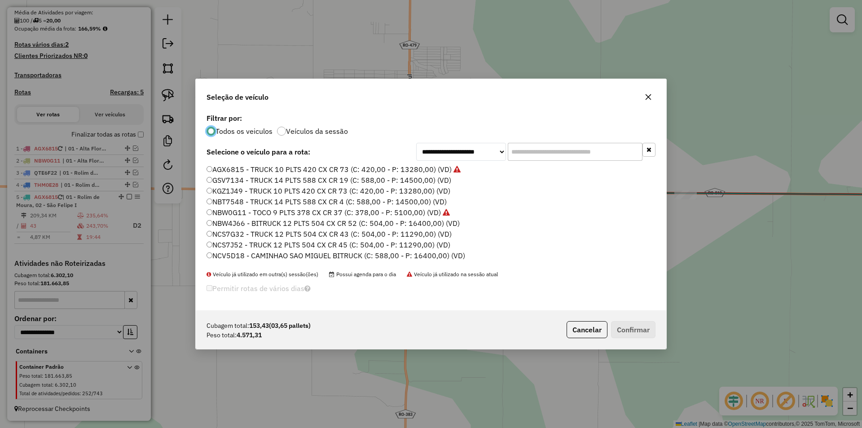
scroll to position [5, 3]
click at [520, 158] on input "text" at bounding box center [575, 152] width 135 height 18
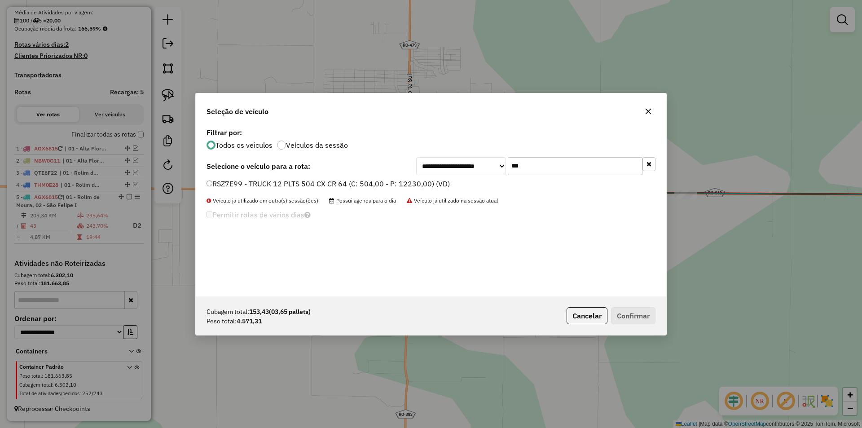
type input "***"
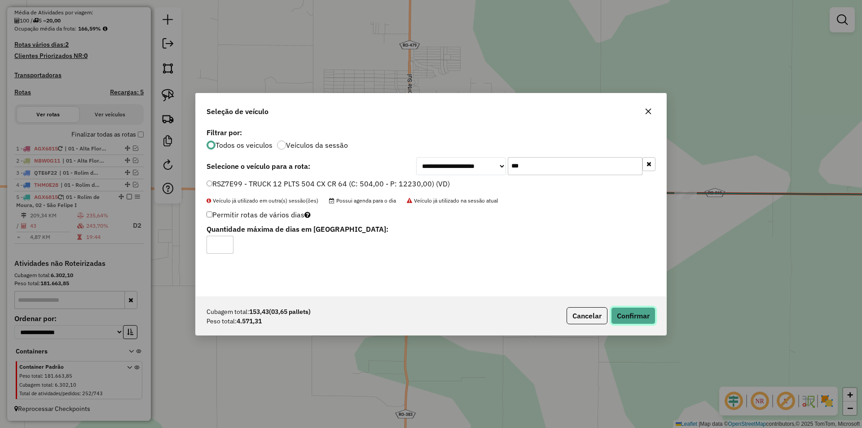
click at [628, 311] on button "Confirmar" at bounding box center [633, 315] width 44 height 17
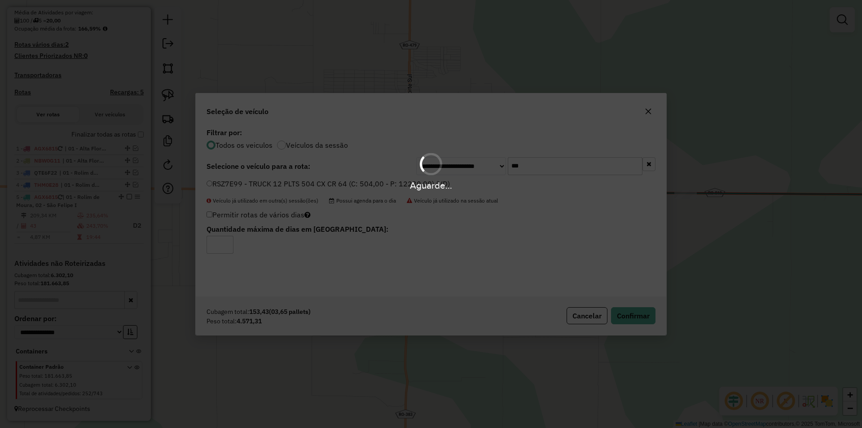
scroll to position [246, 0]
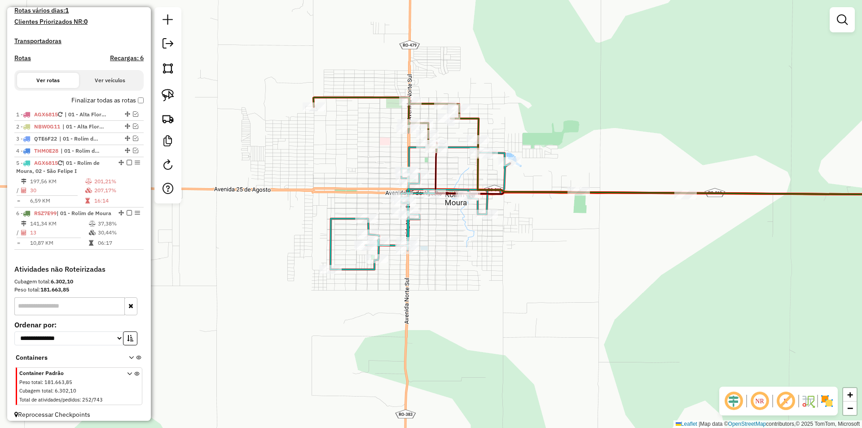
click at [338, 145] on div "Janela de atendimento Grade de atendimento Capacidade Transportadoras Veículos …" at bounding box center [431, 214] width 862 height 428
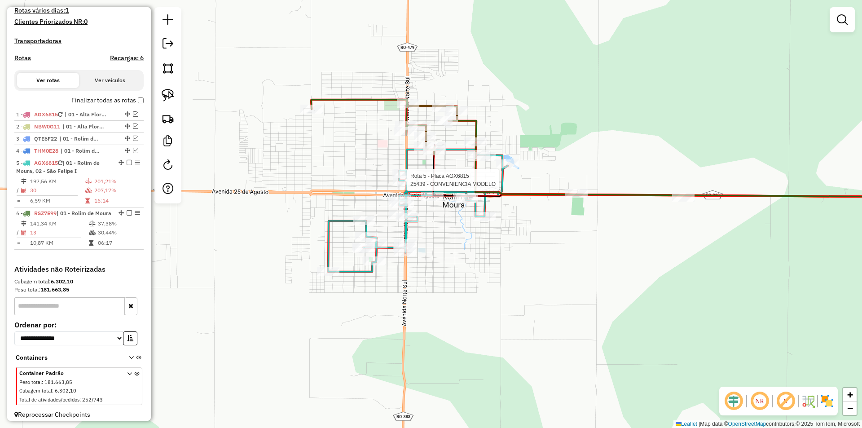
select select "*********"
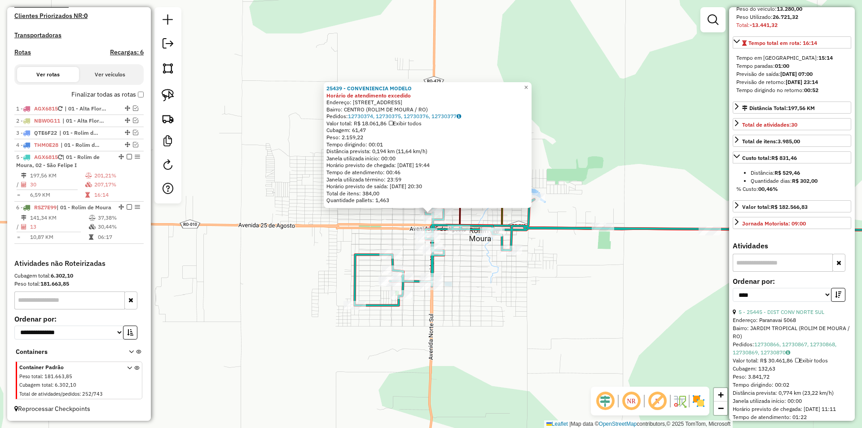
scroll to position [224, 0]
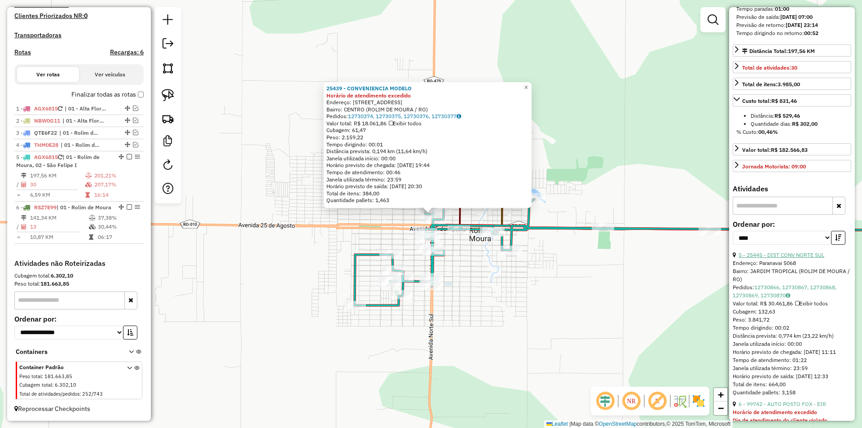
click at [790, 258] on link "5 - 25445 - DIST CONV NORTE SUL" at bounding box center [781, 254] width 86 height 7
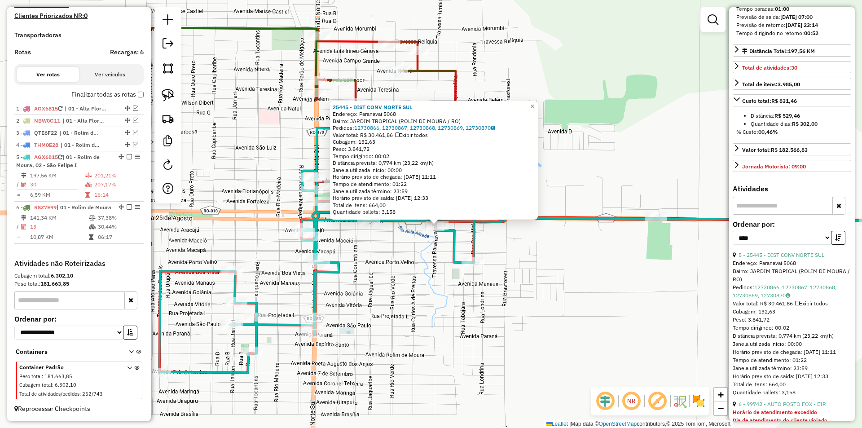
drag, startPoint x: 412, startPoint y: 258, endPoint x: 434, endPoint y: 307, distance: 53.2
click at [434, 307] on div "25445 - DIST CONV NORTE SUL Endereço: Paranavai 5068 Bairro: JARDIM TROPICAL (R…" at bounding box center [431, 214] width 862 height 428
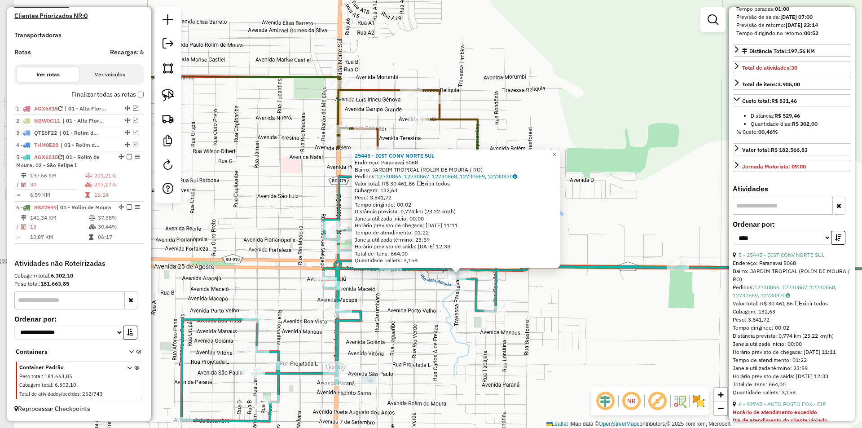
click at [434, 307] on div "25445 - DIST CONV NORTE SUL Endereço: Paranavai 5068 Bairro: JARDIM TROPICAL (R…" at bounding box center [431, 214] width 862 height 428
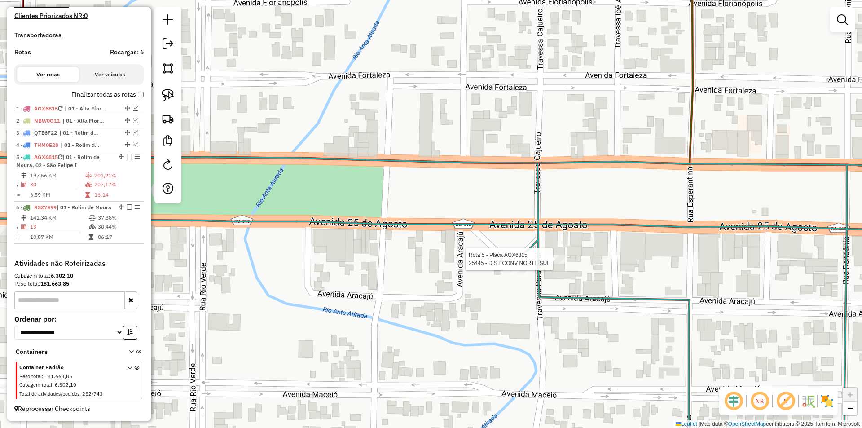
select select "*********"
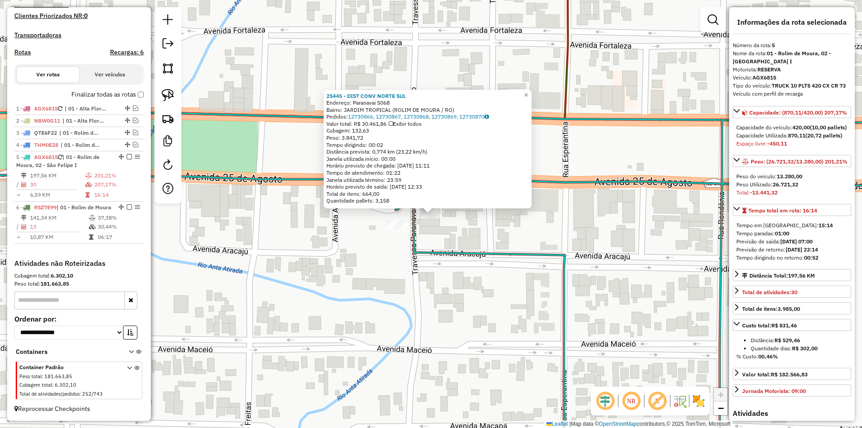
drag, startPoint x: 390, startPoint y: 283, endPoint x: 384, endPoint y: 241, distance: 41.7
click at [390, 277] on div "25445 - DIST CONV NORTE SUL Endereço: Paranavai 5068 Bairro: JARDIM TROPICAL (R…" at bounding box center [431, 214] width 862 height 428
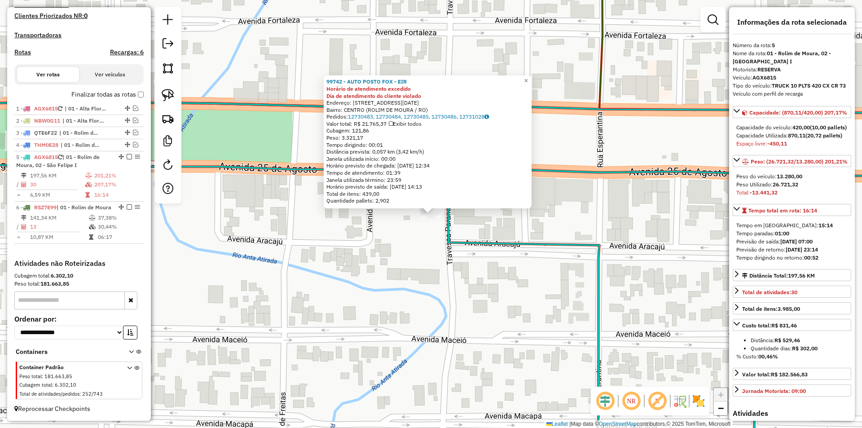
click at [399, 219] on div "99742 - AUTO POSTO FOX - EIR Horário de atendimento excedido Dia de atendimento…" at bounding box center [431, 214] width 862 height 428
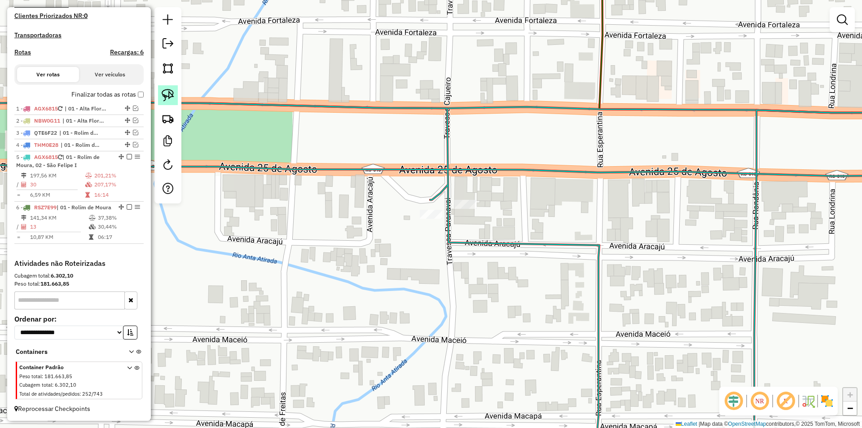
click at [164, 99] on img at bounding box center [168, 95] width 13 height 13
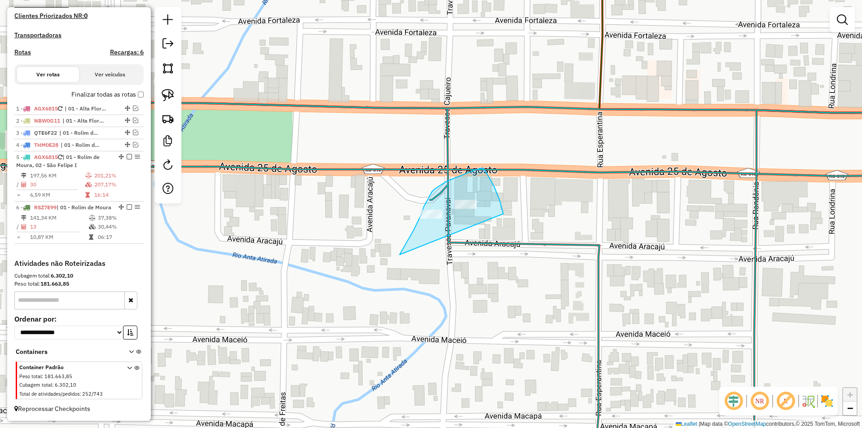
drag, startPoint x: 401, startPoint y: 251, endPoint x: 503, endPoint y: 230, distance: 103.6
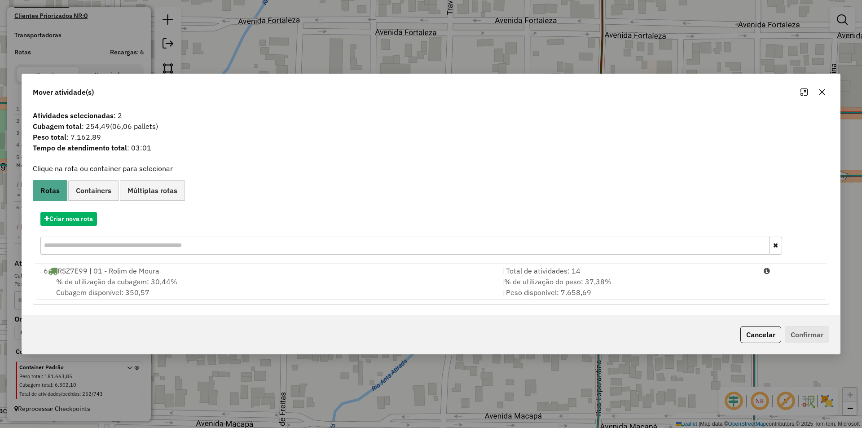
click at [118, 279] on span "% de utilização da cubagem: 30,44%" at bounding box center [116, 281] width 121 height 9
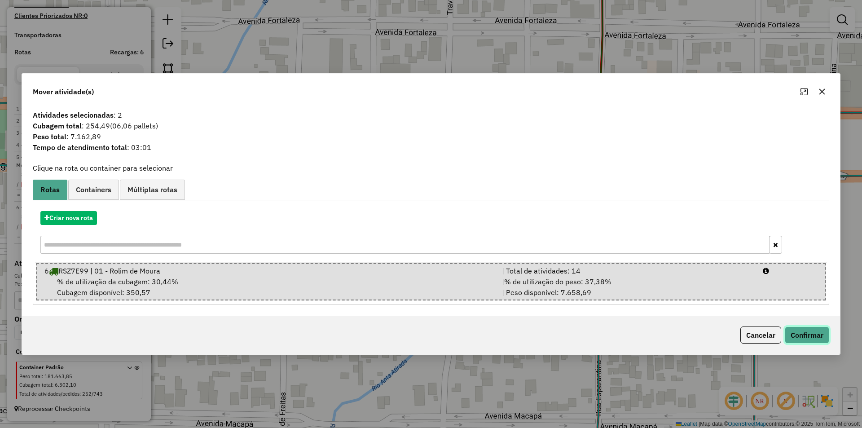
click at [809, 327] on button "Confirmar" at bounding box center [806, 334] width 44 height 17
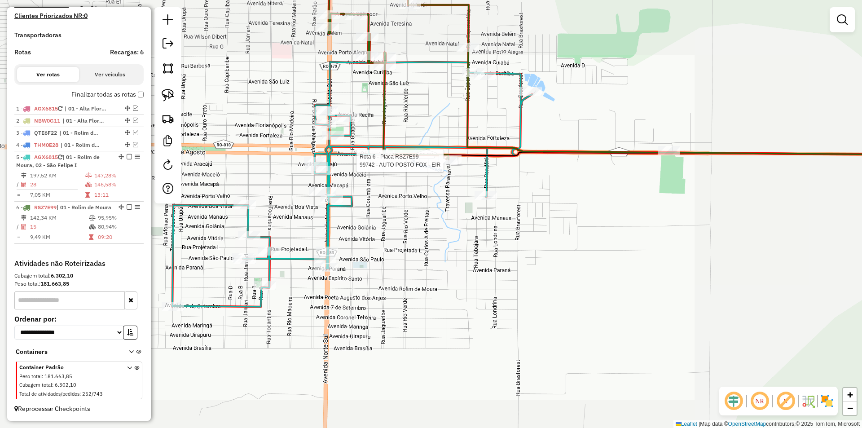
select select "*********"
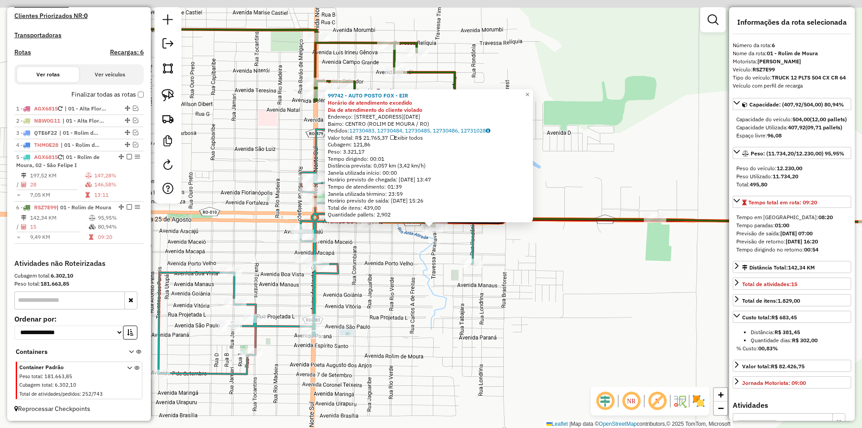
drag, startPoint x: 652, startPoint y: 128, endPoint x: 652, endPoint y: 139, distance: 11.2
click at [652, 139] on div "99742 - AUTO POSTO FOX - EIR Horário de atendimento excedido Dia de atendimento…" at bounding box center [431, 214] width 862 height 428
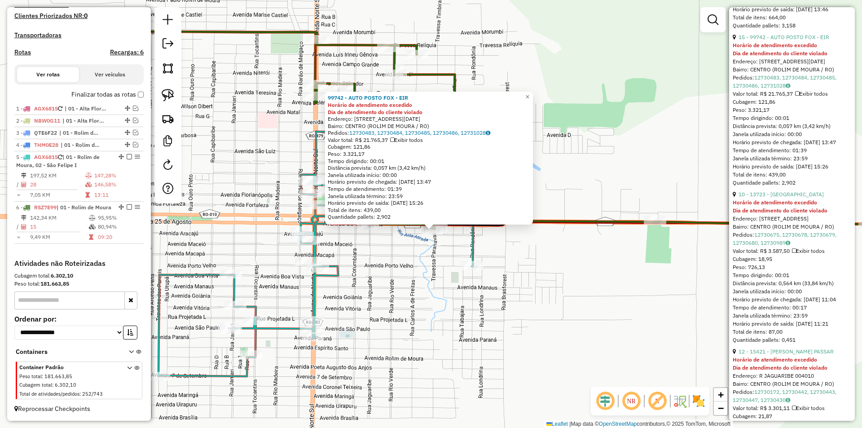
scroll to position [583, 0]
click at [790, 197] on link "10 - 13723 - MERCEARIA CENTER" at bounding box center [780, 193] width 85 height 7
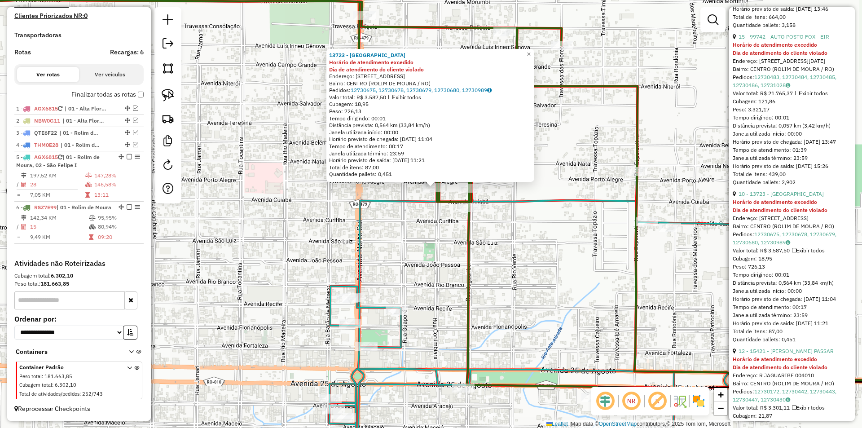
click at [410, 240] on div "13723 - MERCEARIA CENTER Horário de atendimento excedido Dia de atendimento do …" at bounding box center [431, 214] width 862 height 428
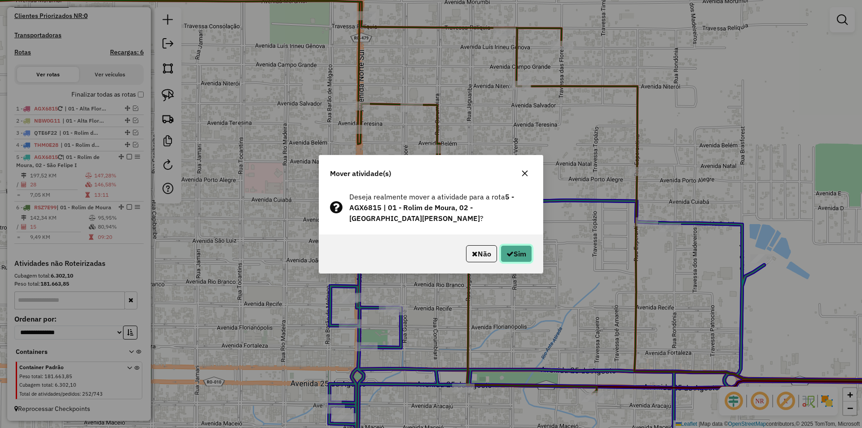
click at [517, 249] on button "Sim" at bounding box center [515, 253] width 31 height 17
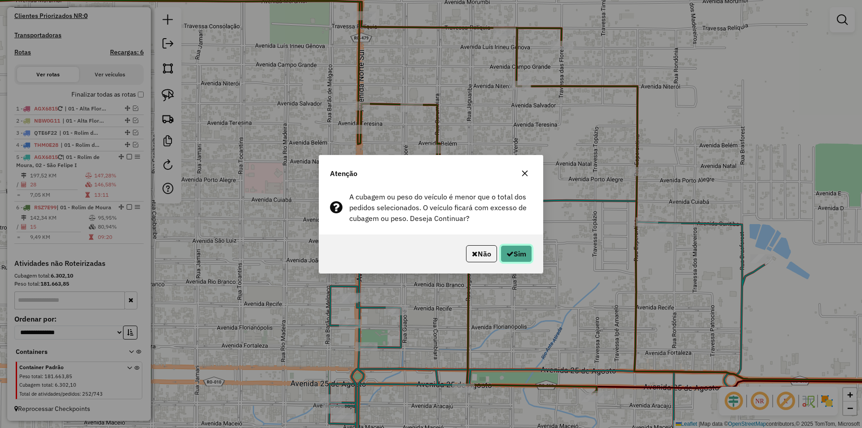
click at [521, 246] on button "Sim" at bounding box center [515, 253] width 31 height 17
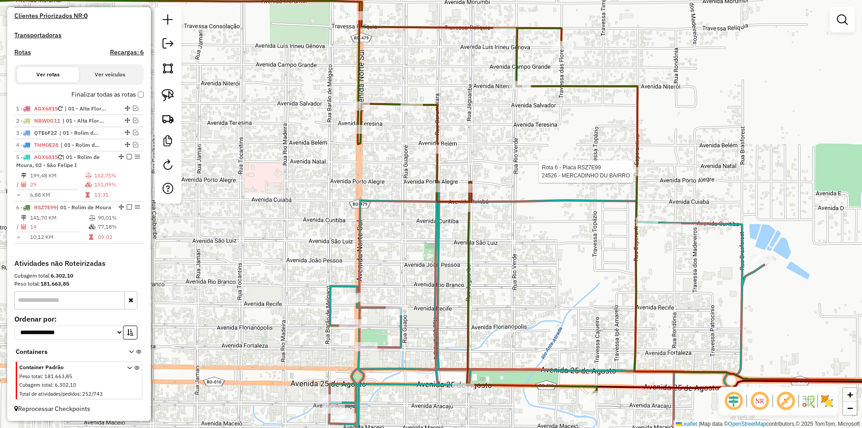
select select "*********"
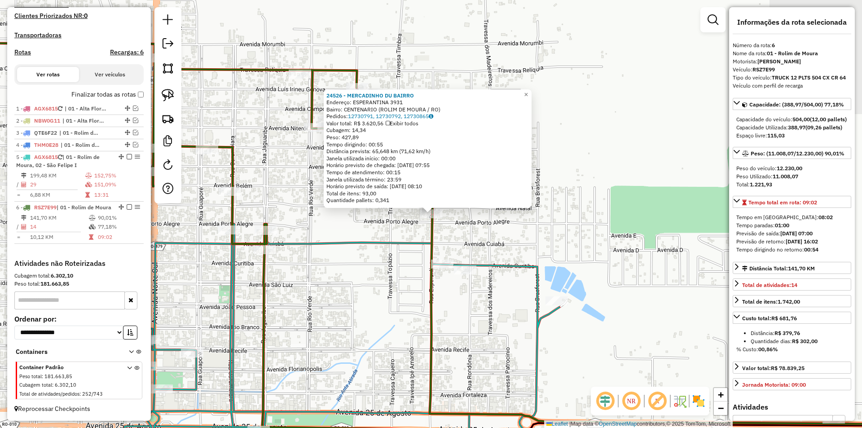
drag, startPoint x: 703, startPoint y: 180, endPoint x: 706, endPoint y: 170, distance: 10.4
click at [706, 170] on div "24526 - MERCADINHO DU BAIRRO Endereço: ESPERANTINA 3931 Bairro: CENTENARIO (ROL…" at bounding box center [431, 214] width 862 height 428
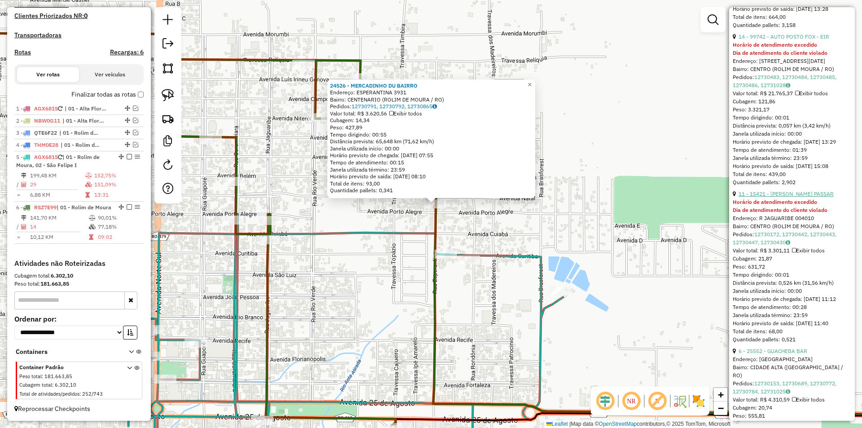
click at [777, 197] on link "11 - 15421 - ODAIR GEROMIM PASSAR" at bounding box center [785, 193] width 95 height 7
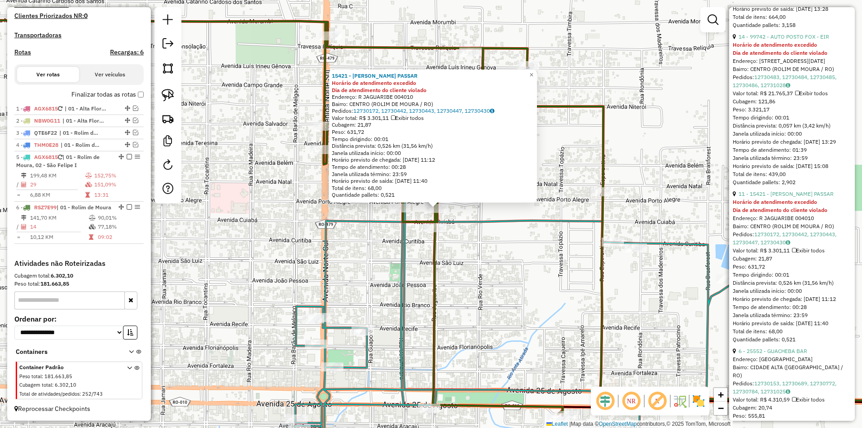
drag, startPoint x: 411, startPoint y: 245, endPoint x: 445, endPoint y: 221, distance: 41.7
click at [445, 221] on div "15421 - ODAIR GEROMIM PASSAR Horário de atendimento excedido Dia de atendimento…" at bounding box center [431, 214] width 862 height 428
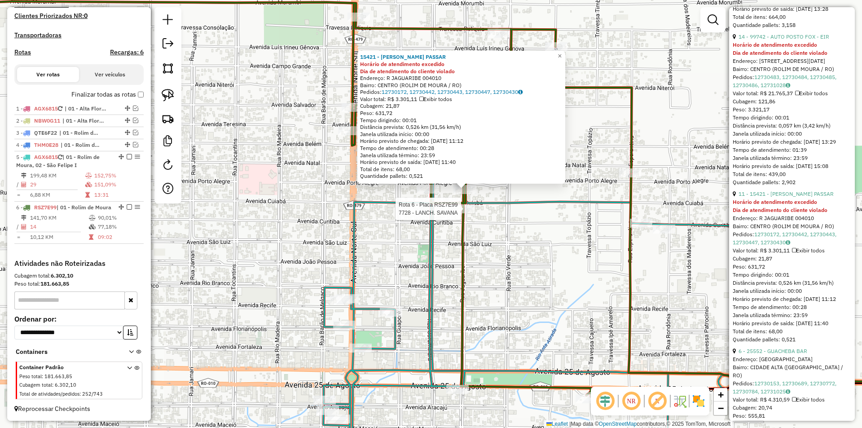
click at [445, 221] on div "Rota 6 - Placa RSZ7E99 7728 - LANCH. SAVANA 15421 - ODAIR GEROMIM PASSAR Horári…" at bounding box center [431, 214] width 862 height 428
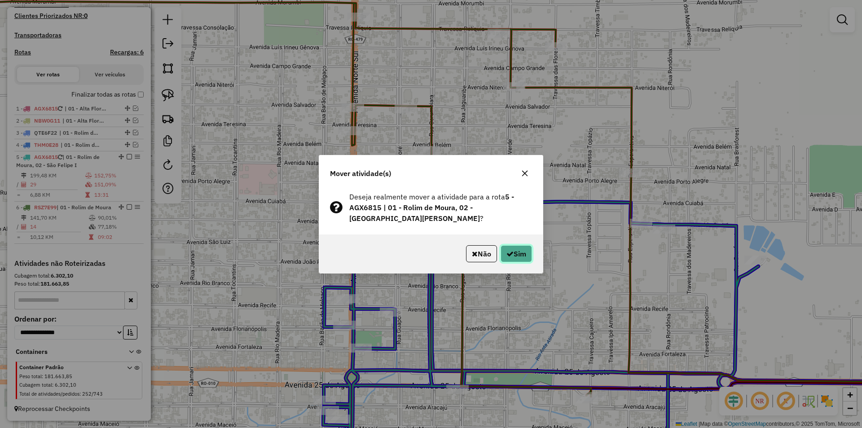
click at [509, 250] on icon "button" at bounding box center [509, 253] width 7 height 7
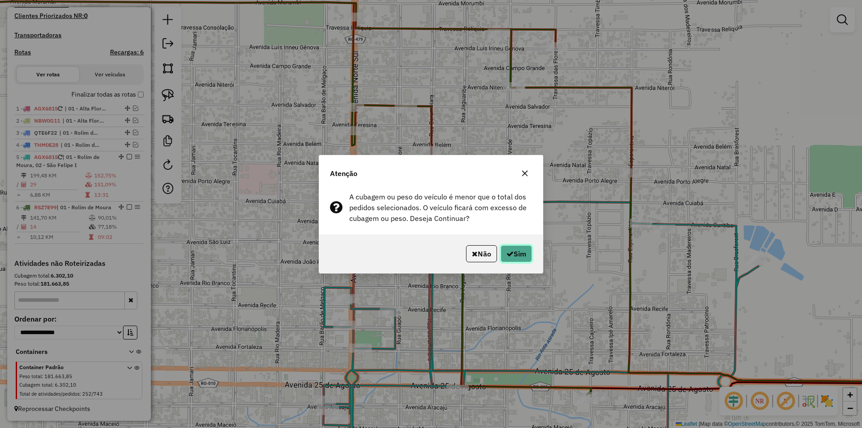
click at [511, 250] on icon "button" at bounding box center [509, 253] width 7 height 7
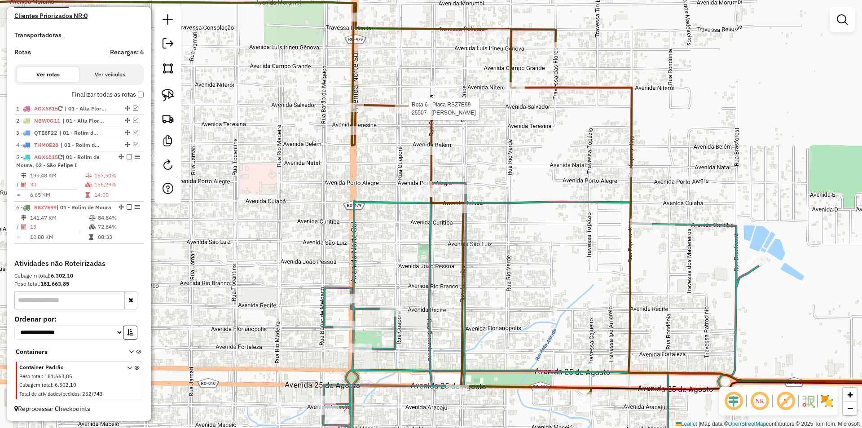
select select "*********"
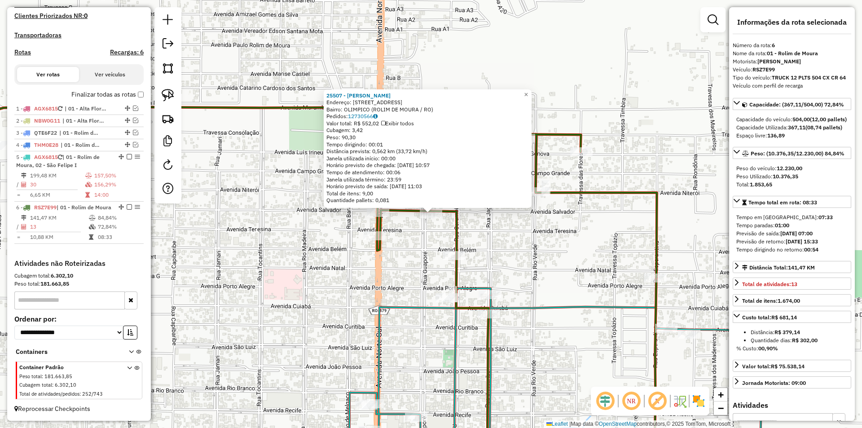
click at [698, 144] on div "25507 - ESPET VASCONCELOS Endereço: Avenida Salvador 4721 Bairro: OLIMPICO (ROL…" at bounding box center [431, 214] width 862 height 428
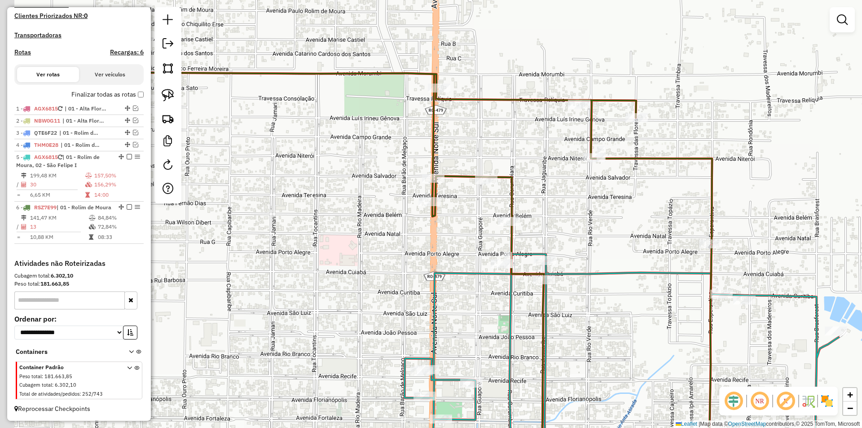
drag, startPoint x: 652, startPoint y: 181, endPoint x: 682, endPoint y: 159, distance: 37.2
click at [685, 160] on div "Janela de atendimento Grade de atendimento Capacidade Transportadoras Veículos …" at bounding box center [431, 214] width 862 height 428
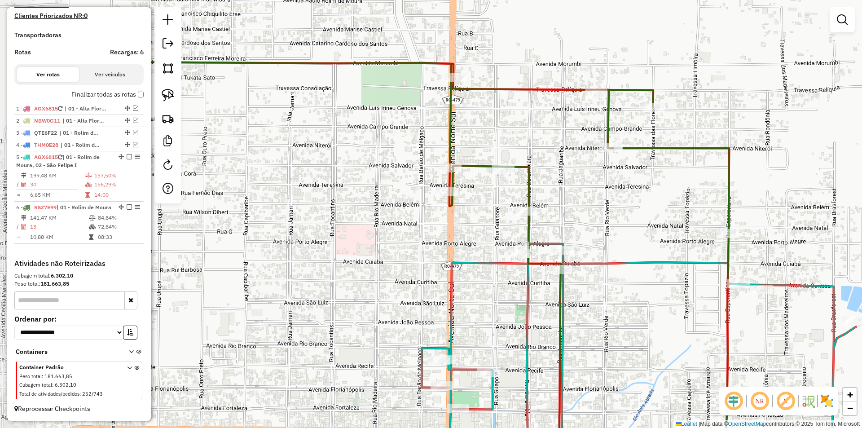
click at [668, 167] on div "Janela de atendimento Grade de atendimento Capacidade Transportadoras Veículos …" at bounding box center [431, 214] width 862 height 428
click at [521, 247] on div "Rota 5 - Placa AGX6815 13723 - MERCEARIA CENTER Janela de atendimento Grade de …" at bounding box center [431, 214] width 862 height 428
select select "*********"
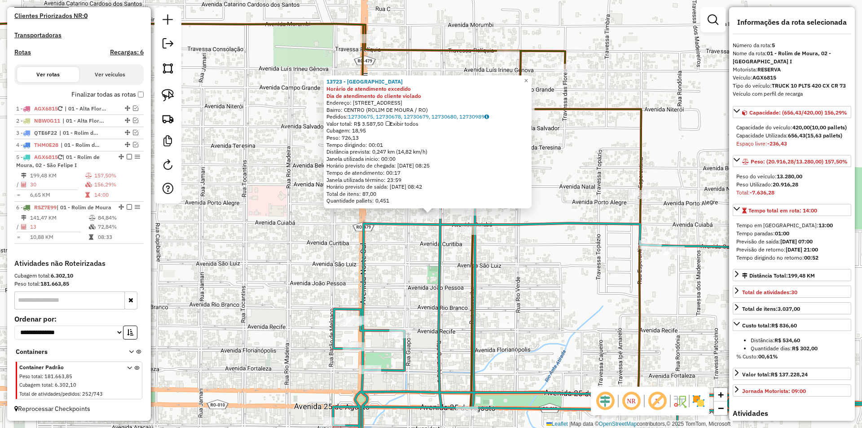
click at [464, 258] on div "13723 - MERCEARIA CENTER Horário de atendimento excedido Dia de atendimento do …" at bounding box center [431, 214] width 862 height 428
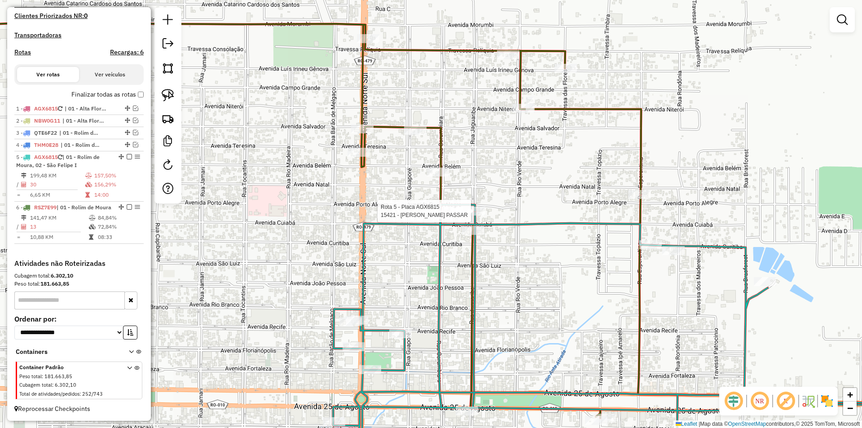
select select "*********"
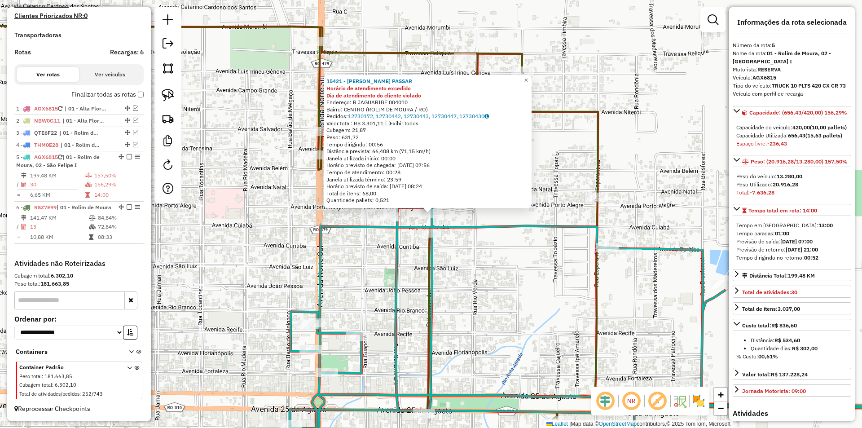
drag, startPoint x: 388, startPoint y: 271, endPoint x: 544, endPoint y: 263, distance: 156.4
click at [389, 271] on div "15421 - ODAIR GEROMIM PASSAR Horário de atendimento excedido Dia de atendimento…" at bounding box center [431, 214] width 862 height 428
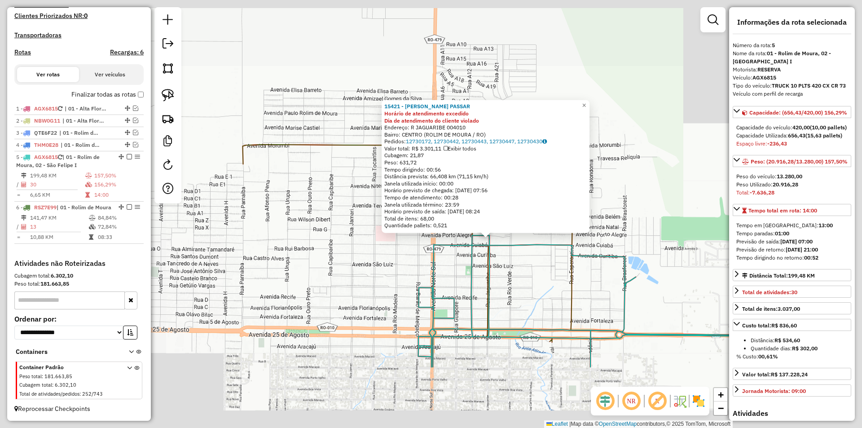
click at [541, 264] on div "15421 - ODAIR GEROMIM PASSAR Horário de atendimento excedido Dia de atendimento…" at bounding box center [431, 214] width 862 height 428
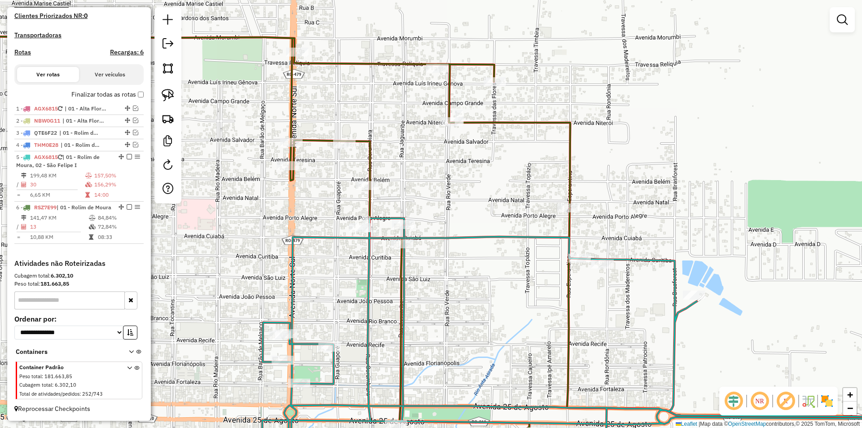
click at [574, 253] on div "Janela de atendimento Grade de atendimento Capacidade Transportadoras Veículos …" at bounding box center [431, 214] width 862 height 428
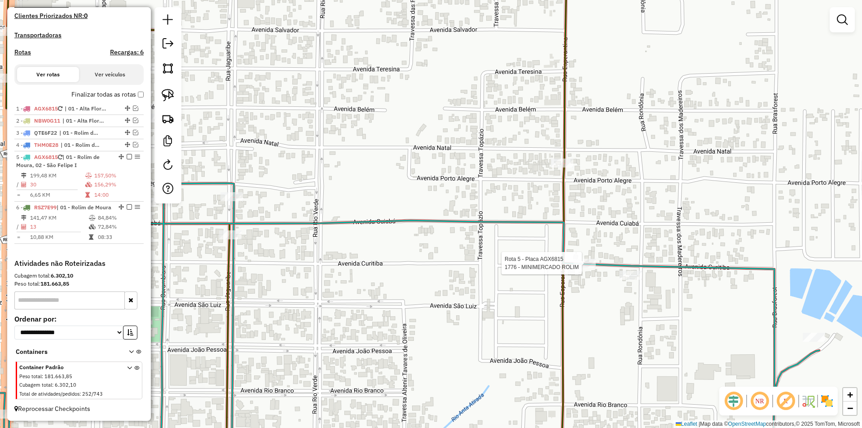
select select "*********"
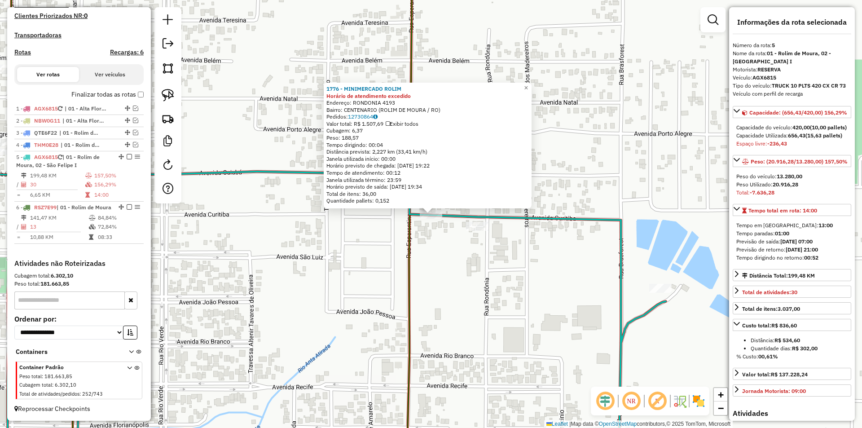
drag, startPoint x: 376, startPoint y: 258, endPoint x: 385, endPoint y: 255, distance: 9.7
click at [379, 258] on div "1776 - MINIMERCADO ROLIM Horário de atendimento excedido Endereço: RONDONIA 419…" at bounding box center [431, 214] width 862 height 428
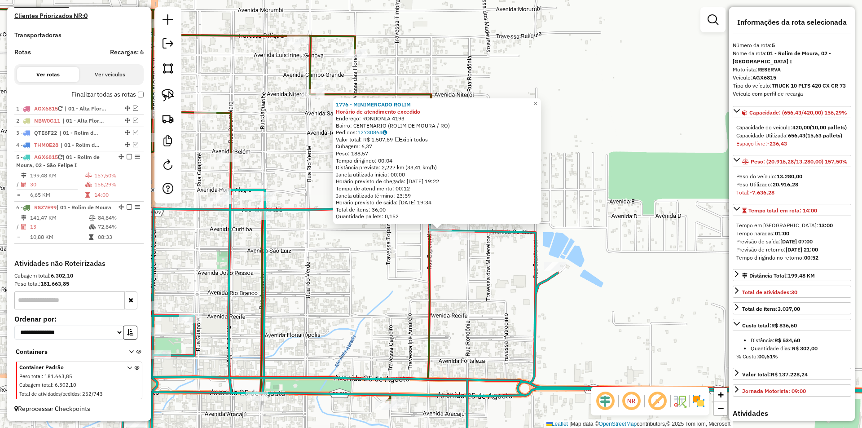
click at [457, 255] on div "Rota 5 - Placa AGX6815 25235 - CANTINHO DA CERVEJA 1776 - MINIMERCADO ROLIM Hor…" at bounding box center [431, 214] width 862 height 428
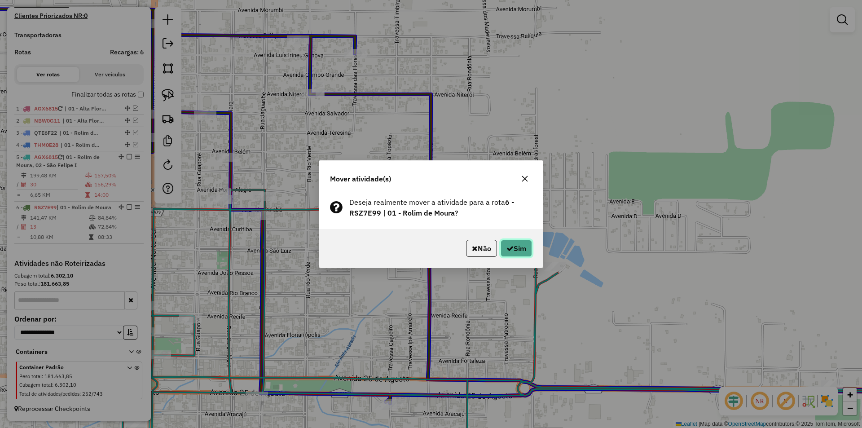
click at [530, 250] on button "Sim" at bounding box center [515, 248] width 31 height 17
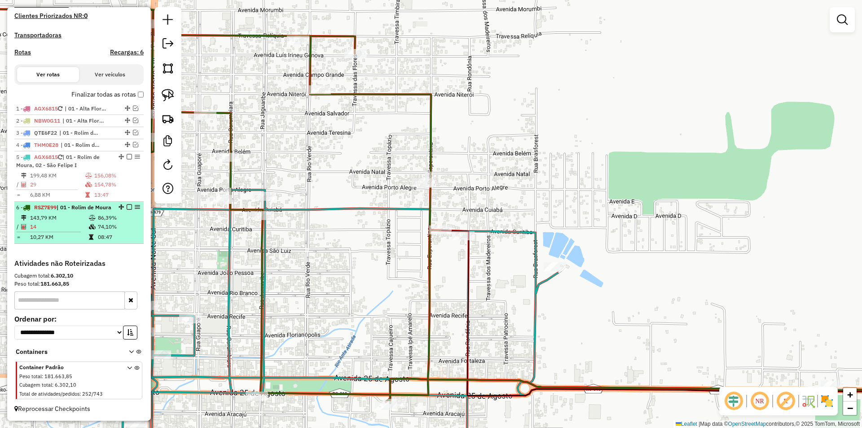
click at [127, 204] on em at bounding box center [129, 206] width 5 height 5
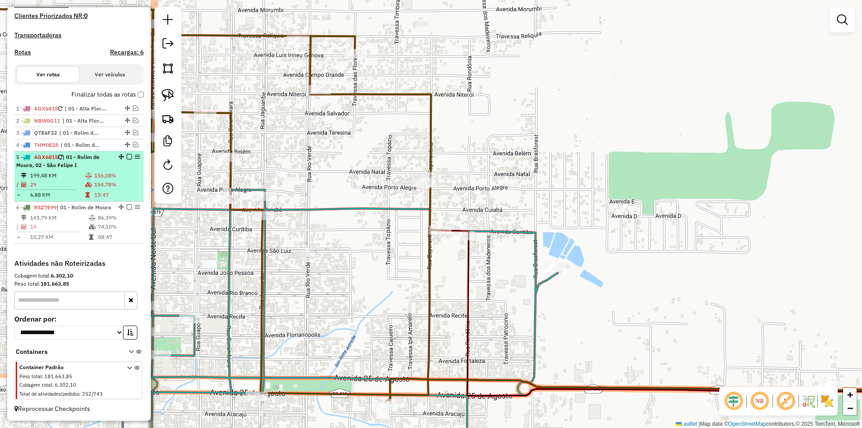
scroll to position [230, 0]
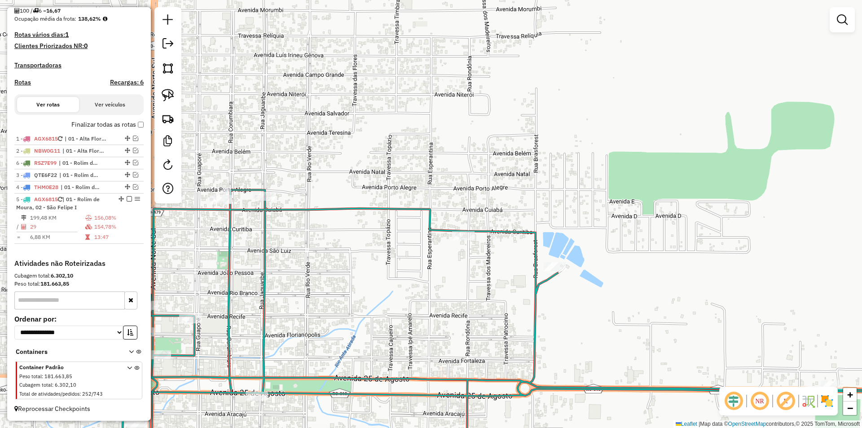
drag, startPoint x: 123, startPoint y: 236, endPoint x: 108, endPoint y: 162, distance: 76.0
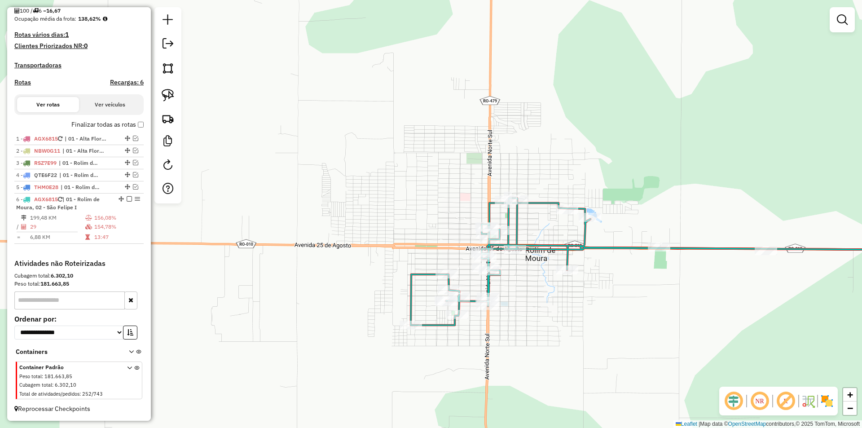
click at [529, 271] on div "Janela de atendimento Grade de atendimento Capacidade Transportadoras Veículos …" at bounding box center [431, 214] width 862 height 428
drag, startPoint x: 494, startPoint y: 290, endPoint x: 472, endPoint y: 233, distance: 61.1
click at [484, 242] on icon at bounding box center [679, 261] width 537 height 127
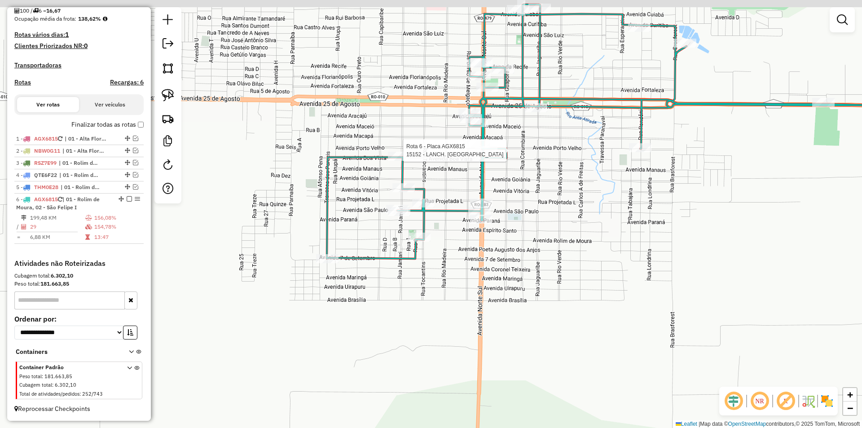
drag, startPoint x: 394, startPoint y: 277, endPoint x: 408, endPoint y: 285, distance: 16.3
click at [408, 285] on div "Rota 6 - Placa AGX6815 15152 - LANCH. CONCORDIA Janela de atendimento Grade de …" at bounding box center [431, 214] width 862 height 428
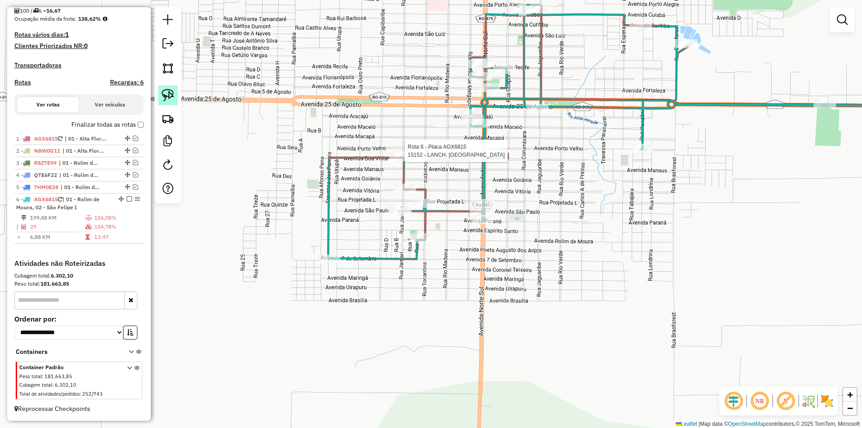
click at [169, 94] on img at bounding box center [168, 95] width 13 height 13
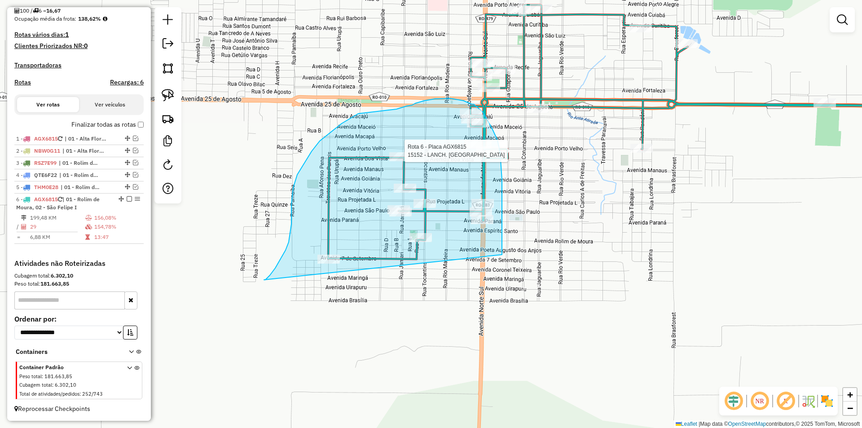
drag, startPoint x: 285, startPoint y: 250, endPoint x: 502, endPoint y: 254, distance: 216.3
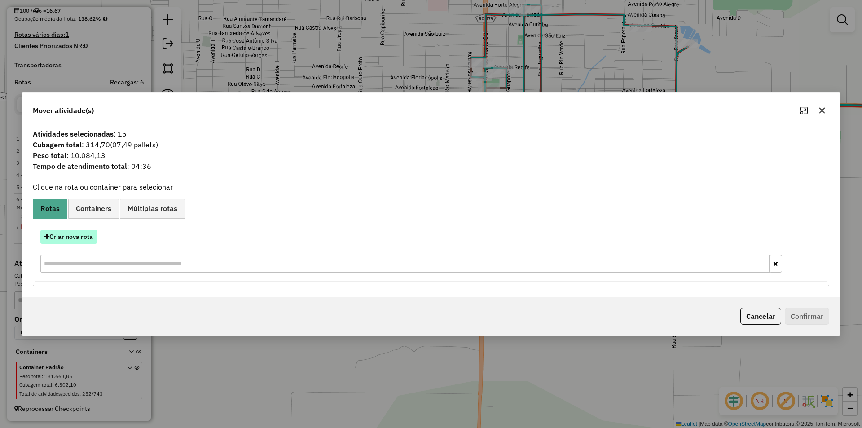
click at [78, 234] on button "Criar nova rota" at bounding box center [68, 237] width 57 height 14
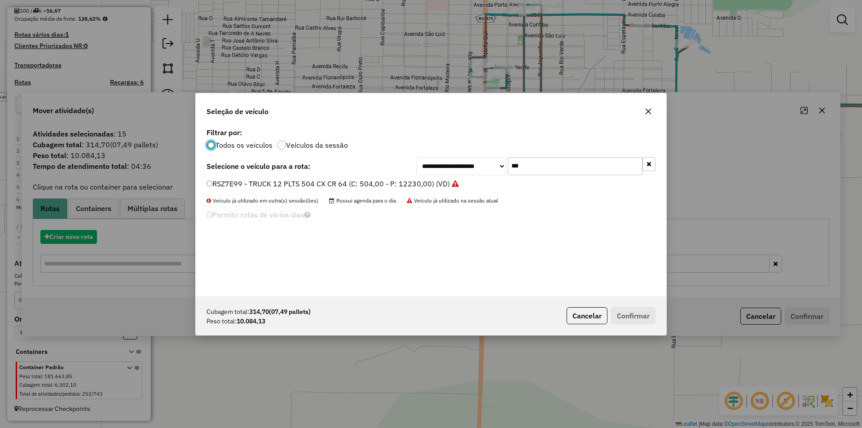
scroll to position [5, 3]
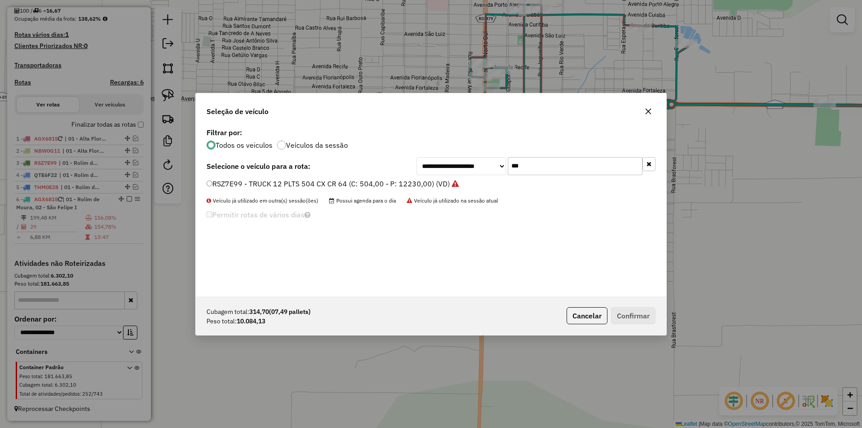
drag, startPoint x: 529, startPoint y: 166, endPoint x: 478, endPoint y: 166, distance: 50.7
click at [478, 166] on div "**********" at bounding box center [535, 166] width 239 height 18
type input "***"
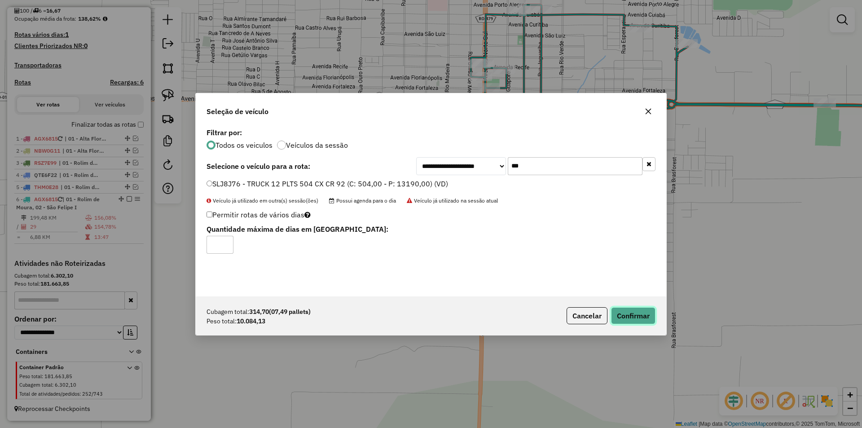
click at [635, 317] on button "Confirmar" at bounding box center [633, 315] width 44 height 17
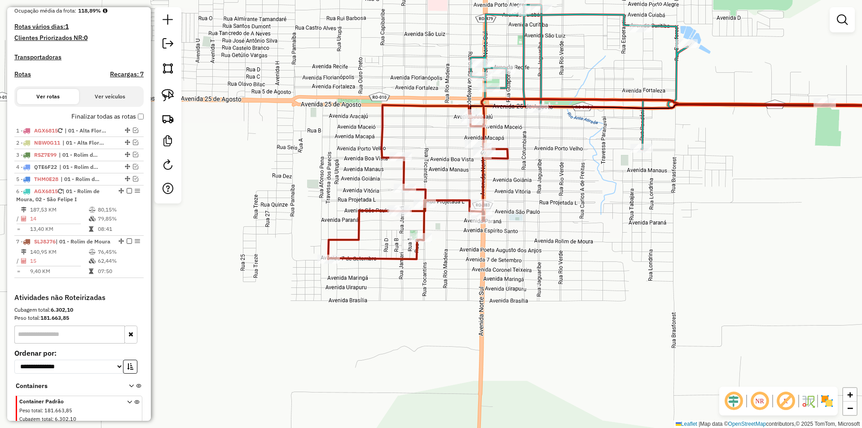
scroll to position [268, 0]
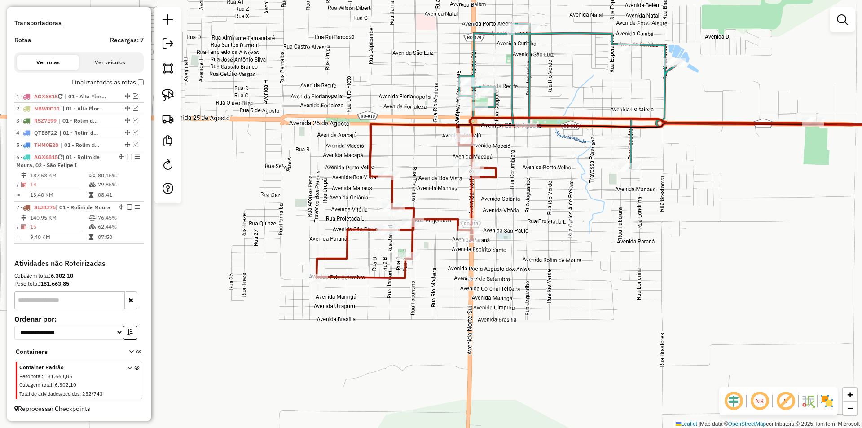
drag, startPoint x: 540, startPoint y: 201, endPoint x: 512, endPoint y: 251, distance: 57.2
click at [525, 244] on div "Janela de atendimento Grade de atendimento Capacidade Transportadoras Veículos …" at bounding box center [431, 214] width 862 height 428
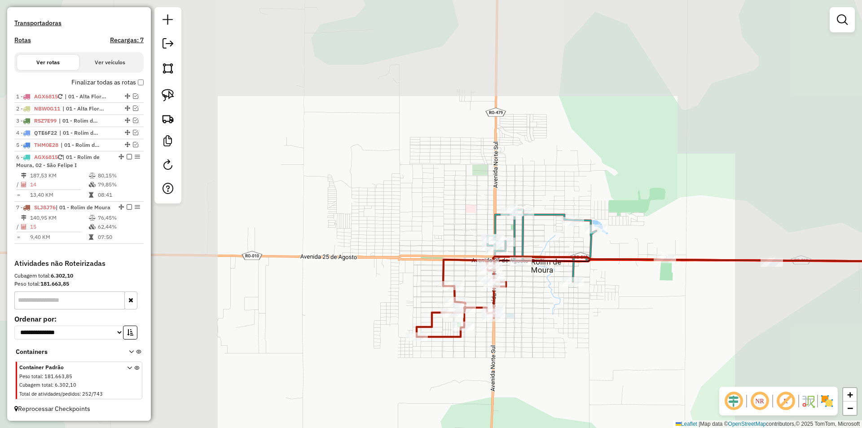
drag, startPoint x: 535, startPoint y: 294, endPoint x: 514, endPoint y: 276, distance: 27.4
click at [542, 337] on div "Janela de atendimento Grade de atendimento Capacidade Transportadoras Veículos …" at bounding box center [431, 214] width 862 height 428
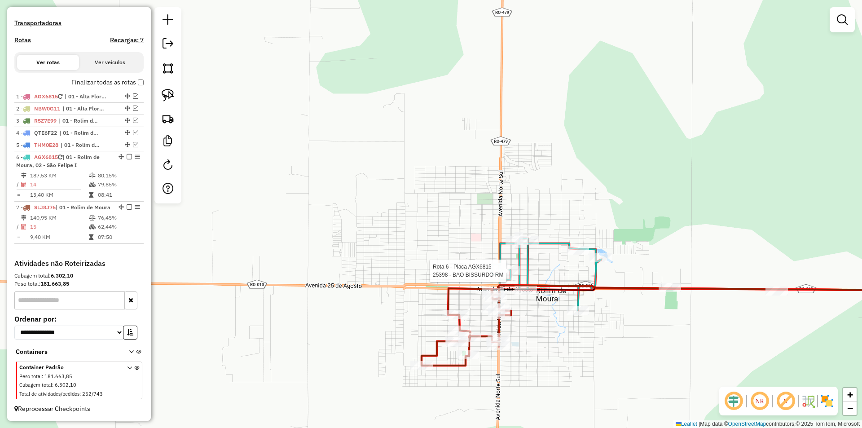
scroll to position [280, 0]
select select "*********"
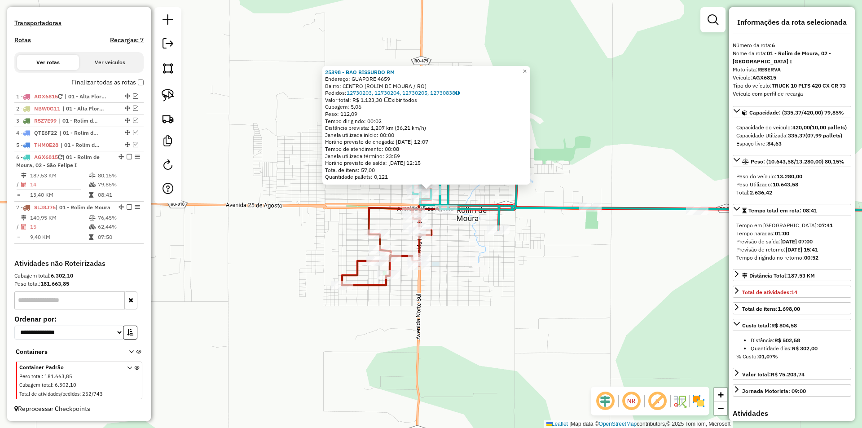
drag, startPoint x: 645, startPoint y: 192, endPoint x: 644, endPoint y: 168, distance: 23.8
click at [644, 168] on div "25398 - BAO BISSURDO RM Endereço: GUAPORE 4659 Bairro: CENTRO (ROLIM DE MOURA /…" at bounding box center [431, 214] width 862 height 428
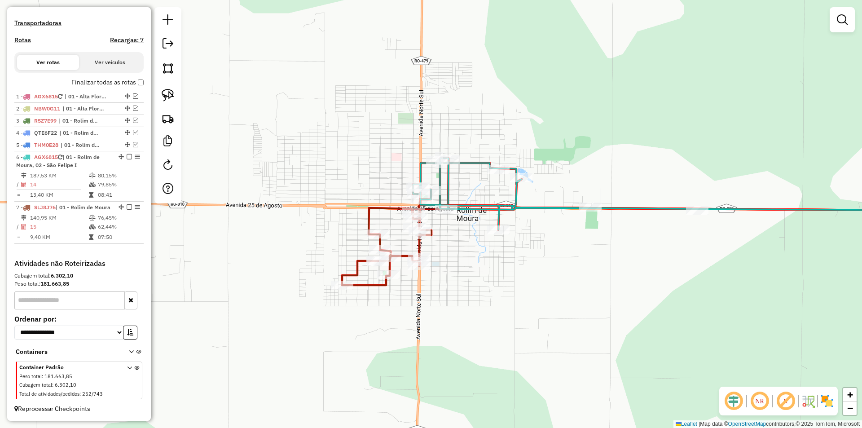
click at [478, 329] on div "25398 - BAO BISSURDO RM Endereço: GUAPORE 4659 Bairro: CENTRO (ROLIM DE MOURA /…" at bounding box center [431, 214] width 862 height 428
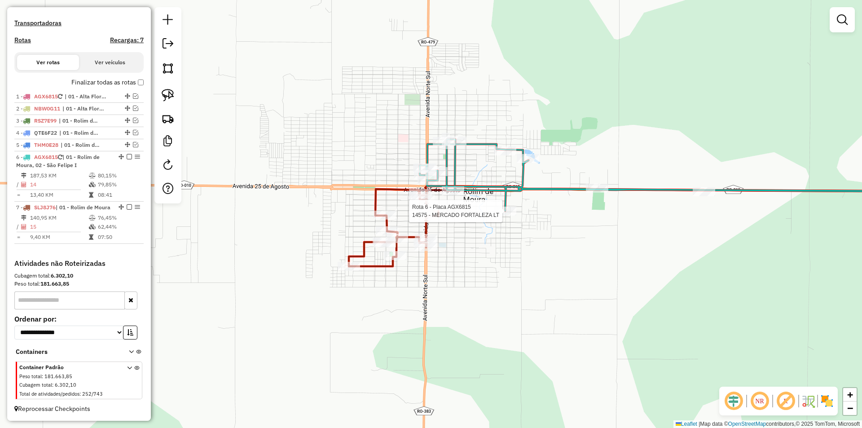
select select "*********"
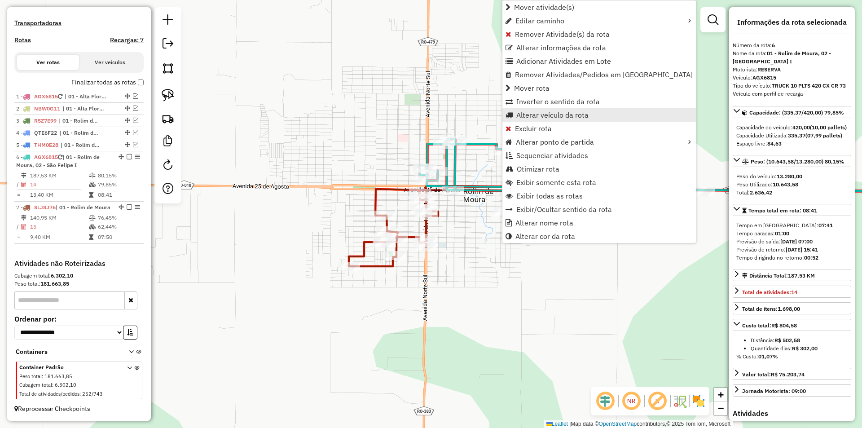
click at [540, 113] on span "Alterar veículo da rota" at bounding box center [552, 114] width 72 height 7
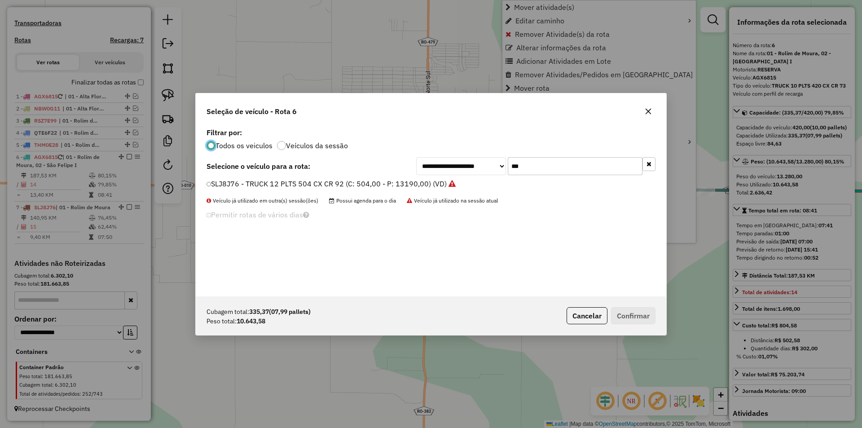
scroll to position [5, 3]
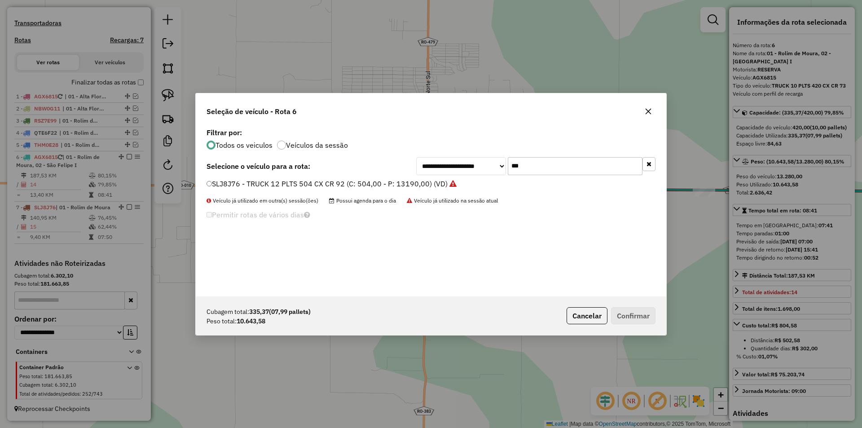
drag, startPoint x: 534, startPoint y: 166, endPoint x: 472, endPoint y: 172, distance: 62.7
click at [472, 172] on div "**********" at bounding box center [535, 166] width 239 height 18
type input "***"
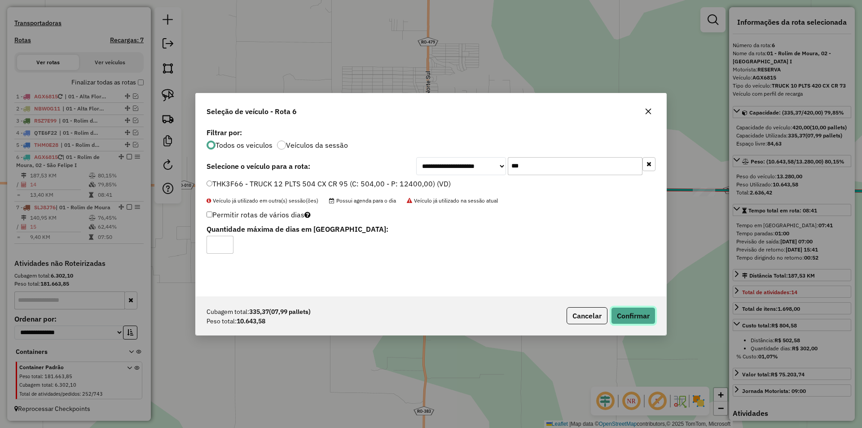
click at [635, 311] on button "Confirmar" at bounding box center [633, 315] width 44 height 17
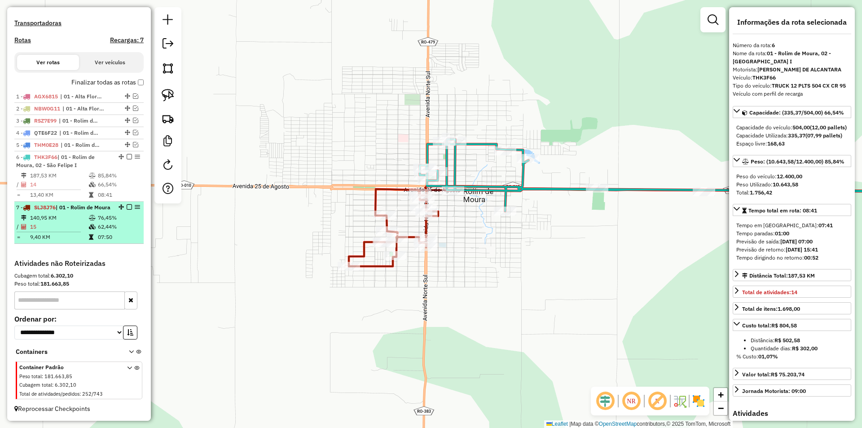
click at [127, 204] on em at bounding box center [129, 206] width 5 height 5
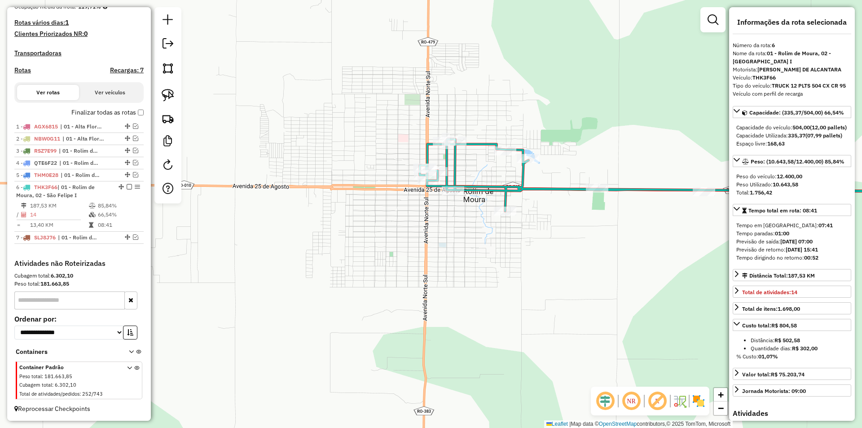
scroll to position [197, 0]
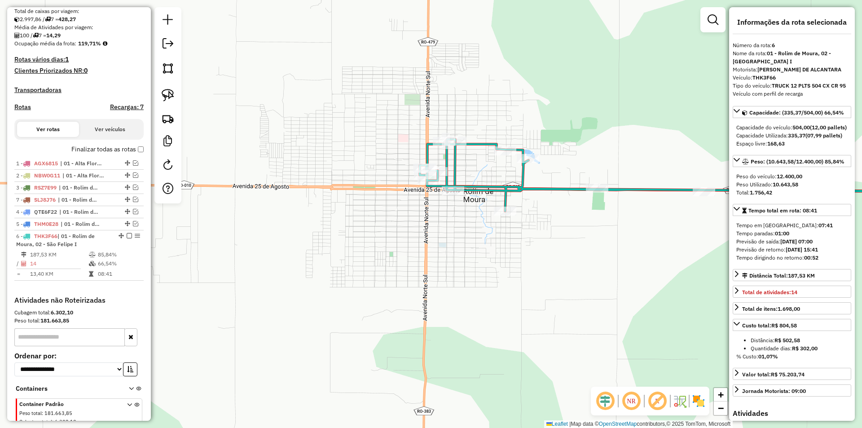
drag, startPoint x: 124, startPoint y: 281, endPoint x: 107, endPoint y: 202, distance: 80.5
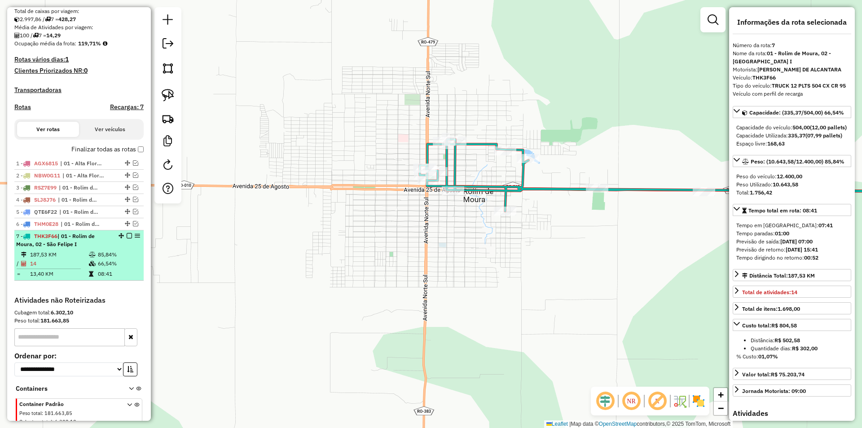
click at [127, 238] on em at bounding box center [129, 235] width 5 height 5
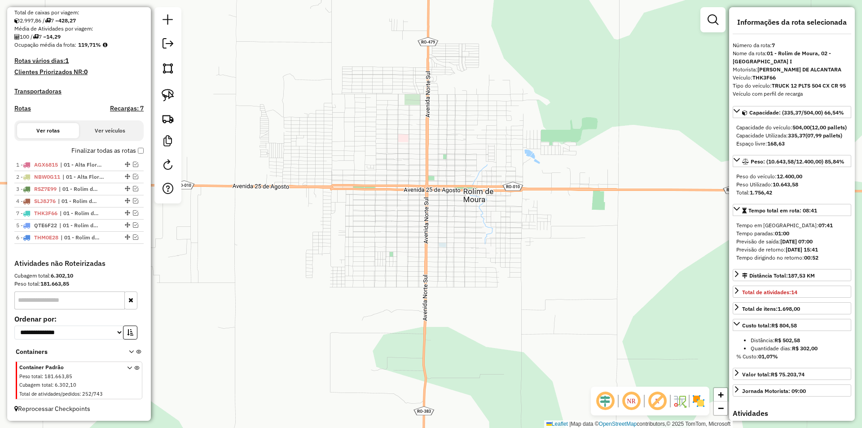
drag, startPoint x: 125, startPoint y: 243, endPoint x: 116, endPoint y: 216, distance: 28.2
drag, startPoint x: 125, startPoint y: 208, endPoint x: 120, endPoint y: 195, distance: 13.8
drag, startPoint x: 124, startPoint y: 219, endPoint x: 121, endPoint y: 204, distance: 14.8
click at [245, 227] on div "Janela de atendimento Grade de atendimento Capacidade Transportadoras Veículos …" at bounding box center [431, 214] width 862 height 428
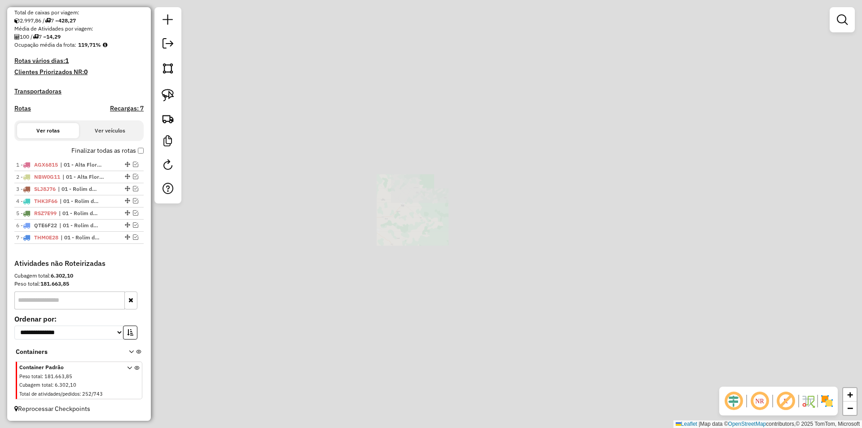
click at [301, 242] on div "Janela de atendimento Grade de atendimento Capacidade Transportadoras Veículos …" at bounding box center [431, 214] width 862 height 428
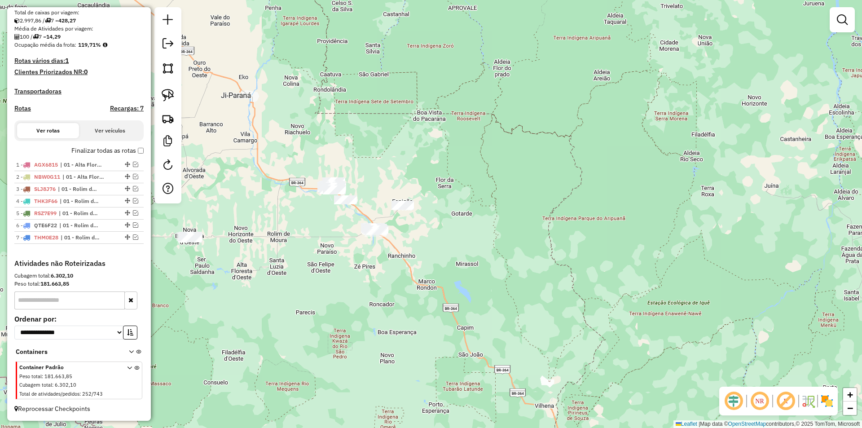
click at [293, 154] on div "Janela de atendimento Grade de atendimento Capacidade Transportadoras Veículos …" at bounding box center [431, 214] width 862 height 428
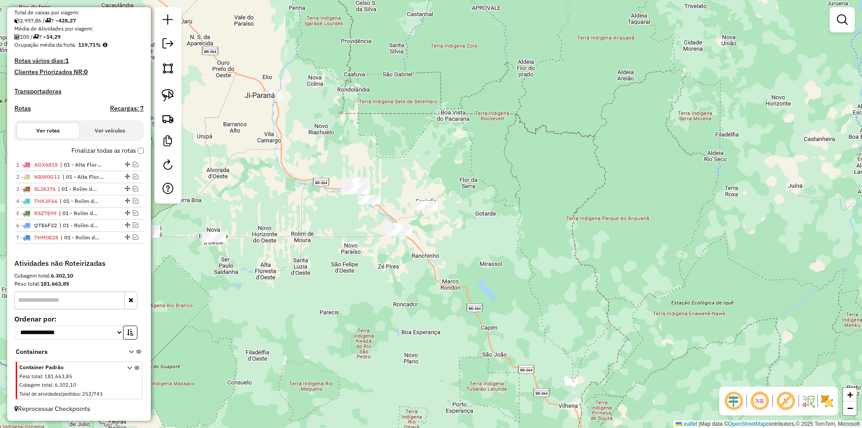
drag, startPoint x: 238, startPoint y: 254, endPoint x: 289, endPoint y: 271, distance: 53.4
click at [289, 271] on div "Janela de atendimento Grade de atendimento Capacidade Transportadoras Veículos …" at bounding box center [431, 214] width 862 height 428
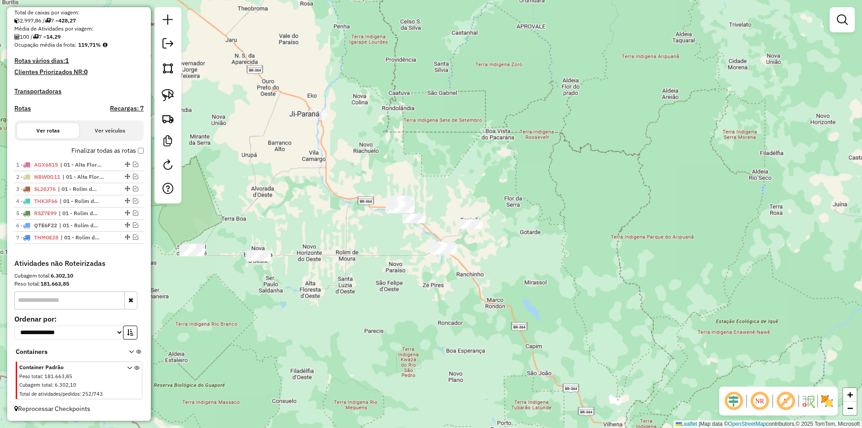
drag, startPoint x: 283, startPoint y: 272, endPoint x: 294, endPoint y: 279, distance: 13.3
click at [294, 278] on div "Janela de atendimento Grade de atendimento Capacidade Transportadoras Veículos …" at bounding box center [431, 214] width 862 height 428
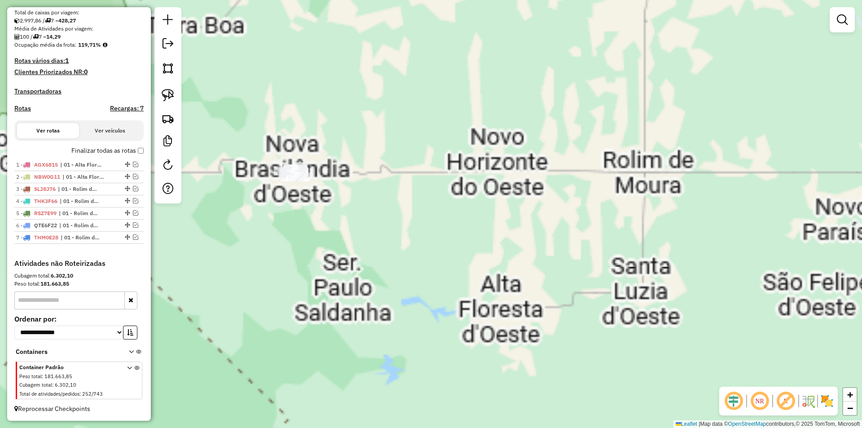
drag, startPoint x: 243, startPoint y: 285, endPoint x: 265, endPoint y: 317, distance: 39.0
click at [265, 318] on div "Janela de atendimento Grade de atendimento Capacidade Transportadoras Veículos …" at bounding box center [431, 214] width 862 height 428
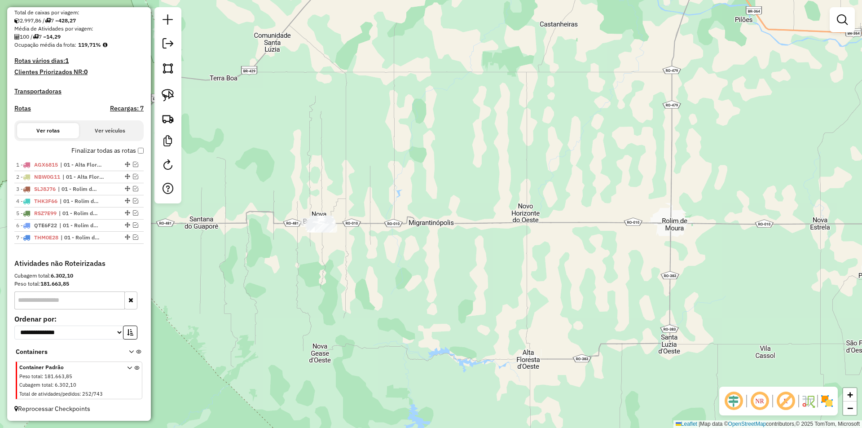
click at [306, 313] on div "Janela de atendimento Grade de atendimento Capacidade Transportadoras Veículos …" at bounding box center [431, 214] width 862 height 428
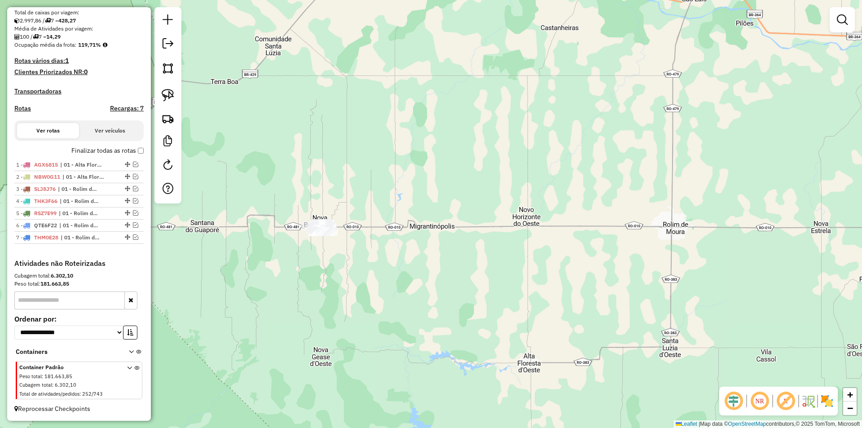
drag, startPoint x: 306, startPoint y: 313, endPoint x: 311, endPoint y: 327, distance: 14.6
click at [311, 327] on div "Janela de atendimento Grade de atendimento Capacidade Transportadoras Veículos …" at bounding box center [431, 214] width 862 height 428
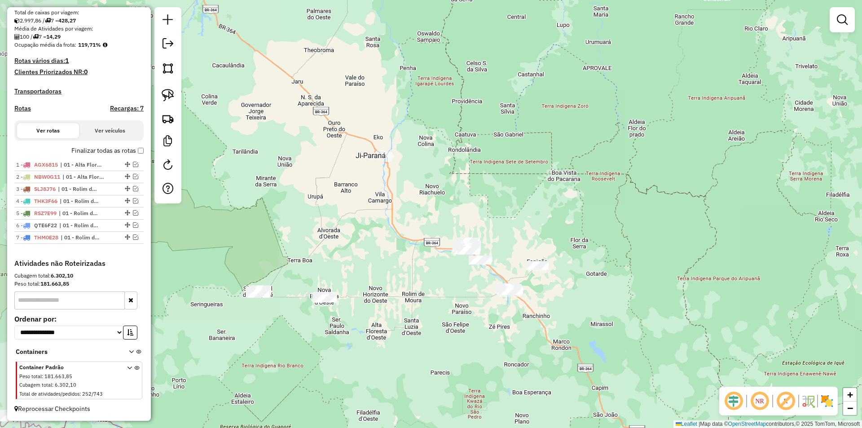
click at [470, 277] on div "Janela de atendimento Grade de atendimento Capacidade Transportadoras Veículos …" at bounding box center [431, 214] width 862 height 428
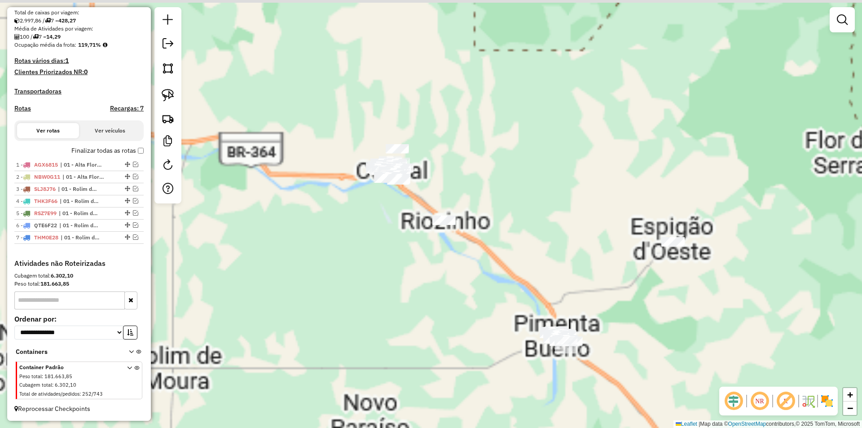
click at [440, 268] on div "Janela de atendimento Grade de atendimento Capacidade Transportadoras Veículos …" at bounding box center [431, 214] width 862 height 428
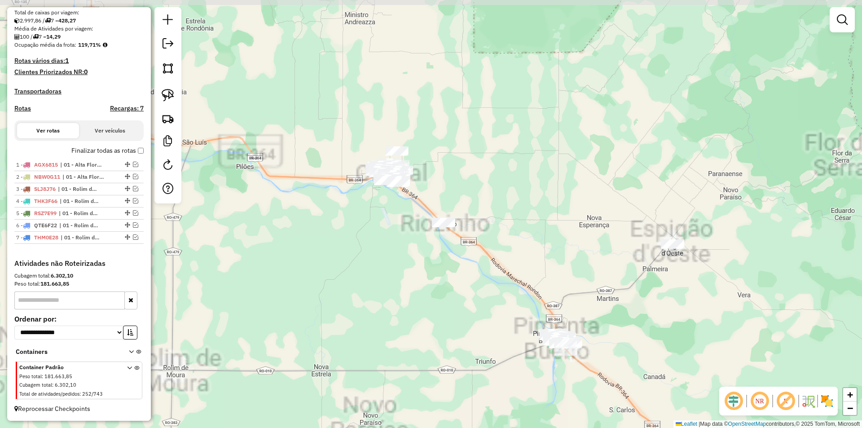
click at [436, 270] on div "Janela de atendimento Grade de atendimento Capacidade Transportadoras Veículos …" at bounding box center [431, 214] width 862 height 428
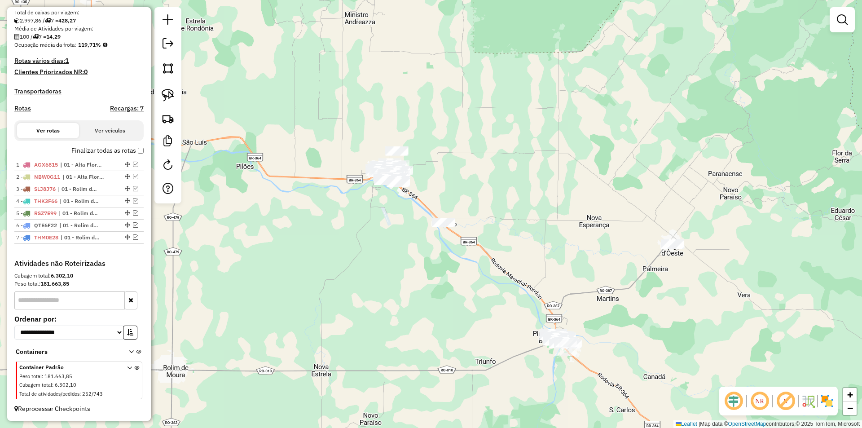
click at [429, 273] on div "Janela de atendimento Grade de atendimento Capacidade Transportadoras Veículos …" at bounding box center [431, 214] width 862 height 428
drag, startPoint x: 426, startPoint y: 276, endPoint x: 441, endPoint y: 280, distance: 15.5
click at [442, 280] on div "Janela de atendimento Grade de atendimento Capacidade Transportadoras Veículos …" at bounding box center [431, 214] width 862 height 428
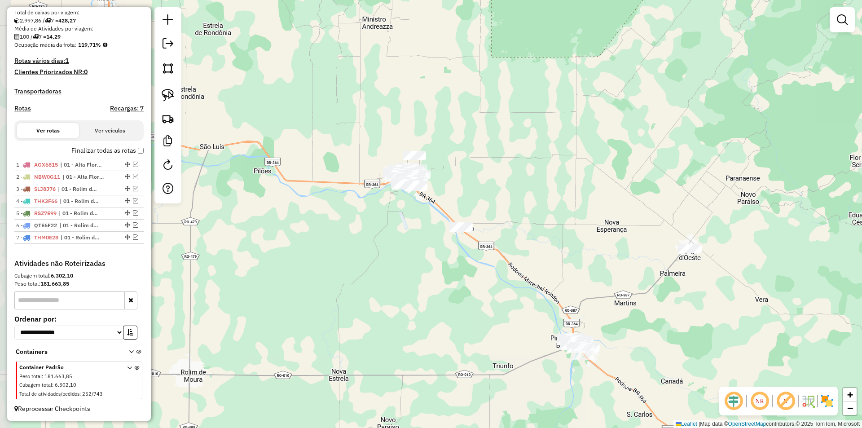
click at [419, 286] on div "Janela de atendimento Grade de atendimento Capacidade Transportadoras Veículos …" at bounding box center [431, 214] width 862 height 428
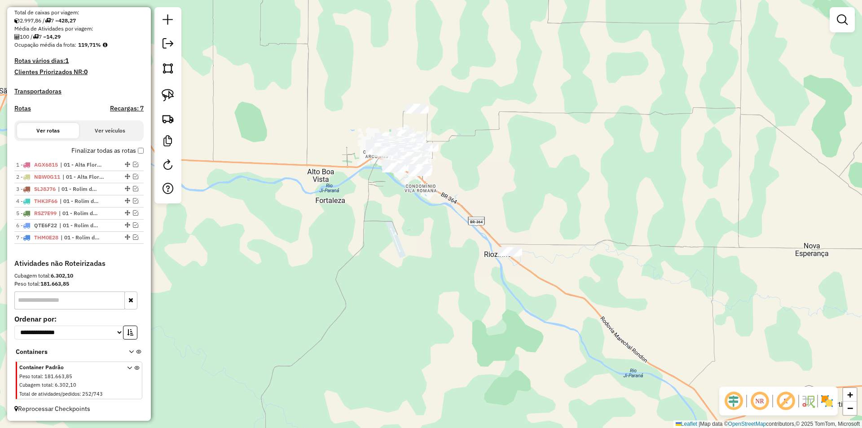
drag, startPoint x: 407, startPoint y: 268, endPoint x: 409, endPoint y: 273, distance: 5.7
click at [409, 273] on div "Janela de atendimento Grade de atendimento Capacidade Transportadoras Veículos …" at bounding box center [431, 214] width 862 height 428
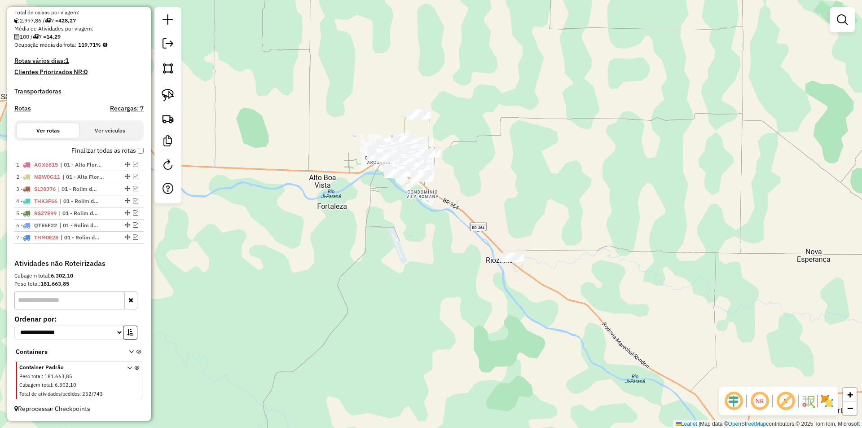
click at [836, 22] on link at bounding box center [842, 20] width 18 height 18
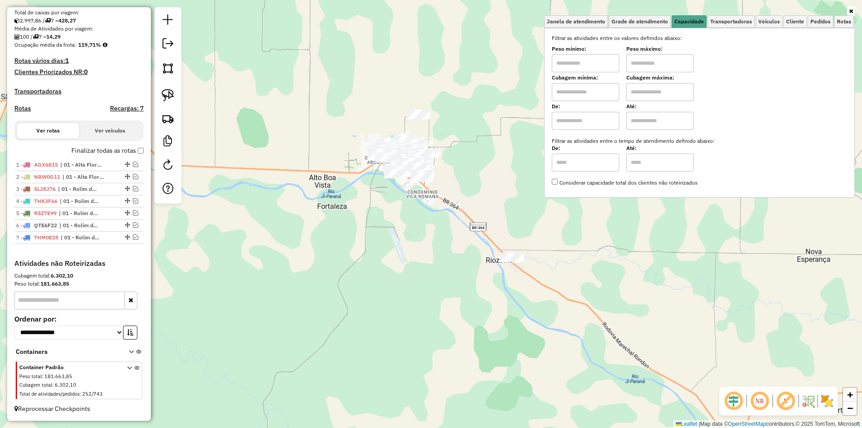
drag, startPoint x: 582, startPoint y: 58, endPoint x: 582, endPoint y: 65, distance: 6.7
click at [582, 58] on input "text" at bounding box center [584, 63] width 67 height 18
type input "****"
click at [640, 66] on input "text" at bounding box center [659, 63] width 67 height 18
click at [282, 131] on div "Limpar filtros Janela de atendimento Grade de atendimento Capacidade Transporta…" at bounding box center [431, 214] width 862 height 428
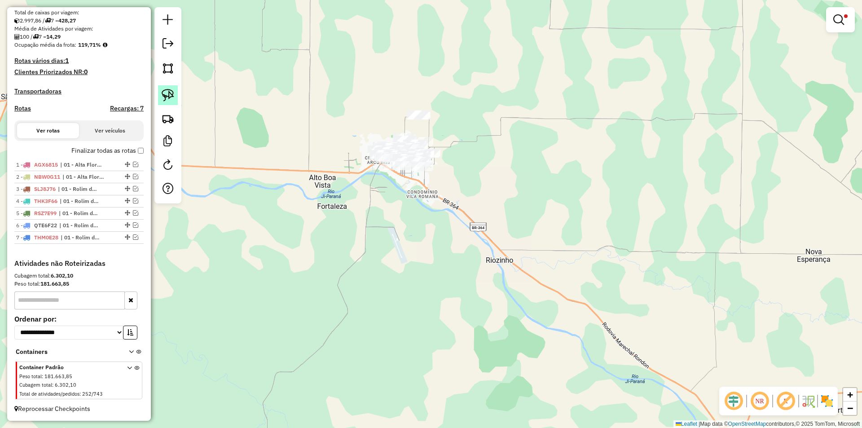
click at [171, 93] on img at bounding box center [168, 95] width 13 height 13
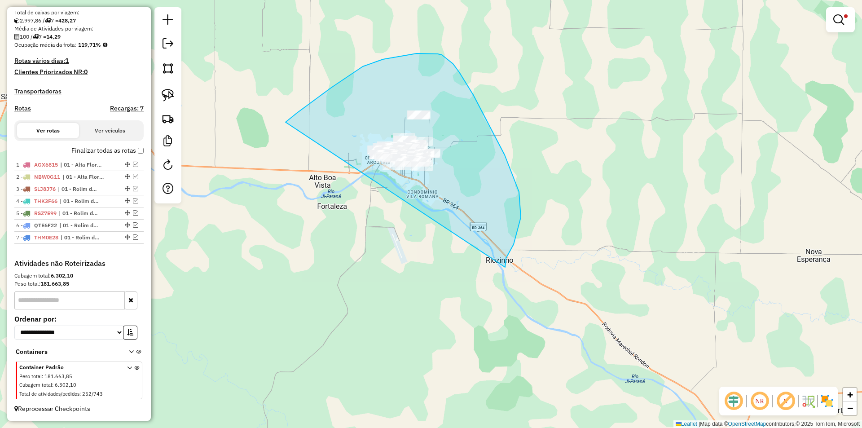
drag, startPoint x: 297, startPoint y: 113, endPoint x: 498, endPoint y: 274, distance: 257.3
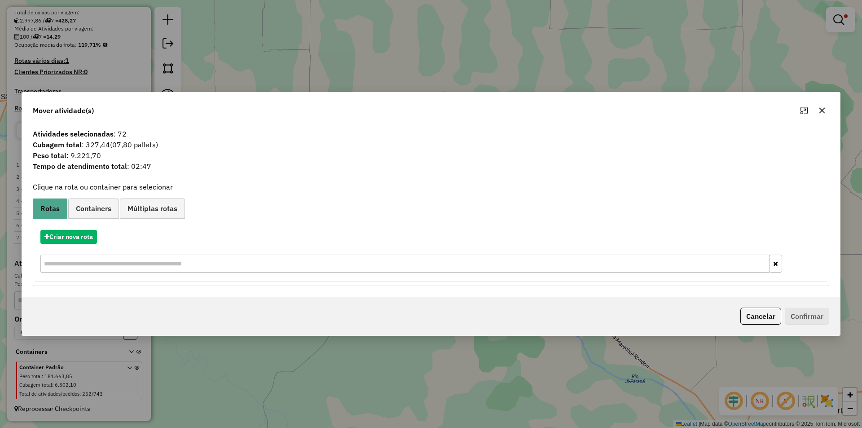
click at [819, 107] on icon "button" at bounding box center [821, 110] width 7 height 7
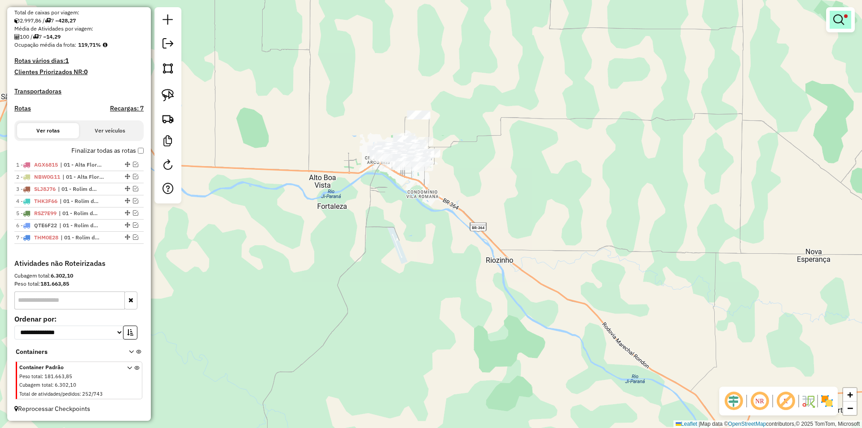
click at [837, 22] on em at bounding box center [838, 19] width 11 height 11
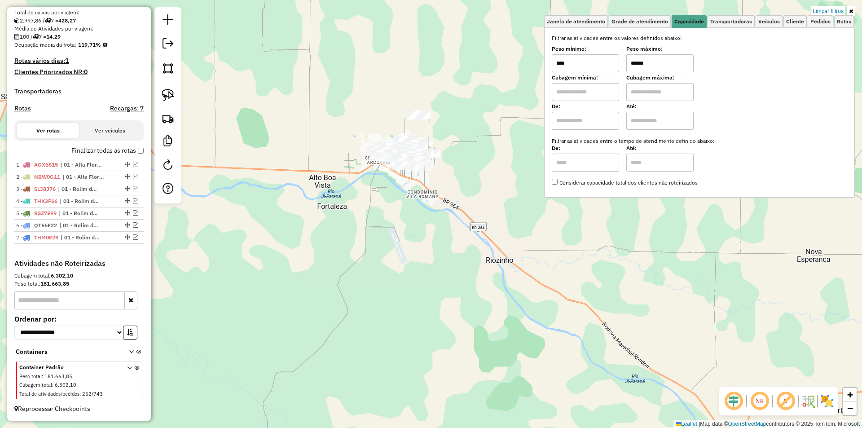
drag, startPoint x: 657, startPoint y: 58, endPoint x: 595, endPoint y: 80, distance: 66.4
click at [594, 79] on div "Filtrar as atividades entre os valores definidos abaixo: Peso mínimo: **** Peso…" at bounding box center [698, 110] width 295 height 153
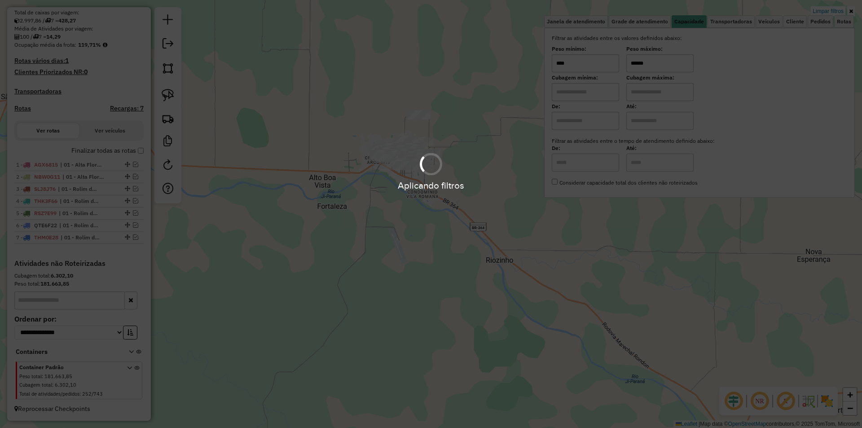
type input "******"
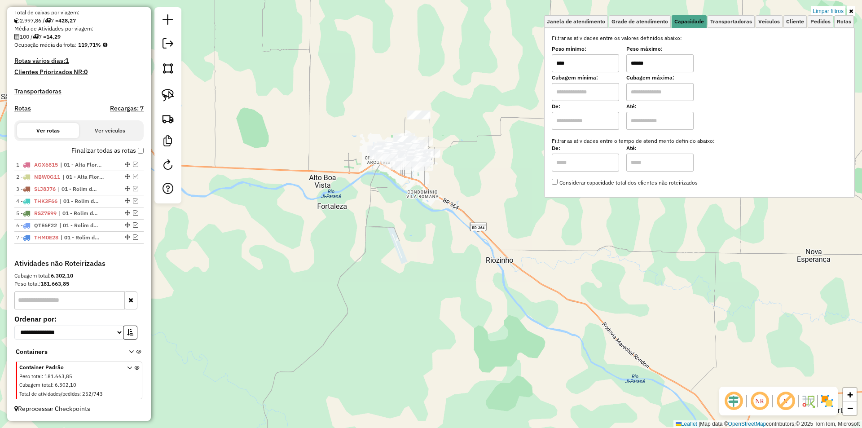
click at [291, 135] on div "Limpar filtros Janela de atendimento Grade de atendimento Capacidade Transporta…" at bounding box center [431, 214] width 862 height 428
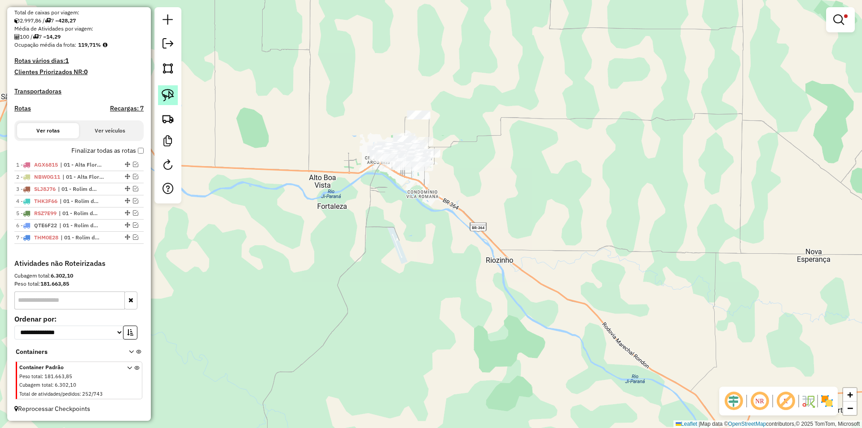
click at [167, 95] on img at bounding box center [168, 95] width 13 height 13
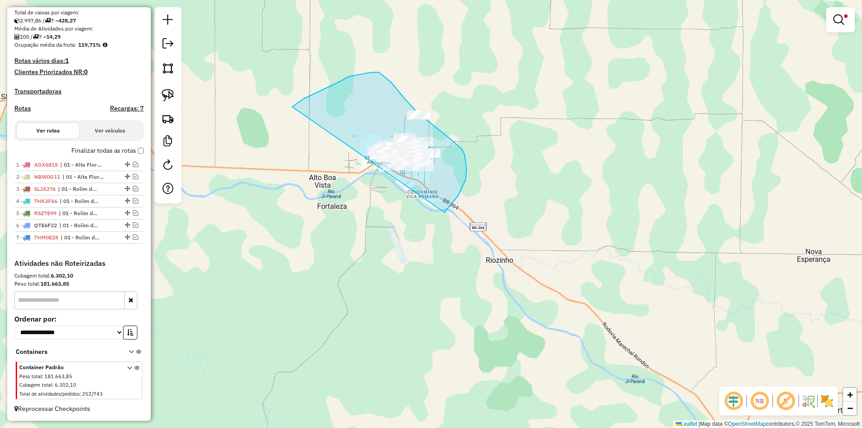
drag, startPoint x: 338, startPoint y: 82, endPoint x: 441, endPoint y: 215, distance: 167.9
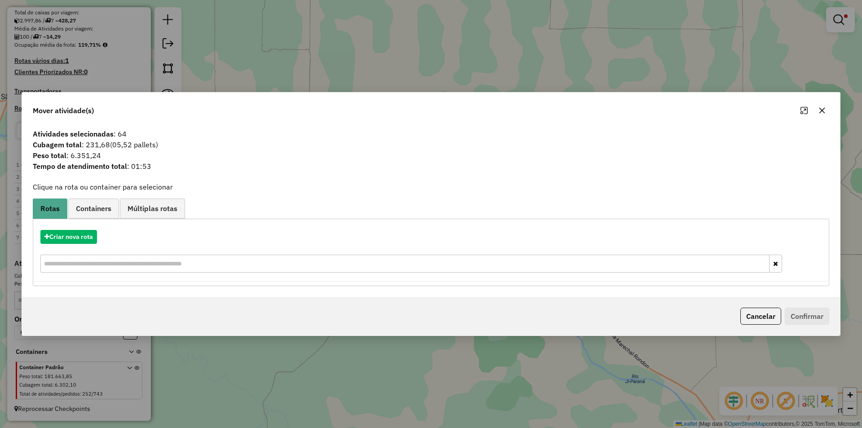
click at [820, 110] on icon "button" at bounding box center [821, 110] width 7 height 7
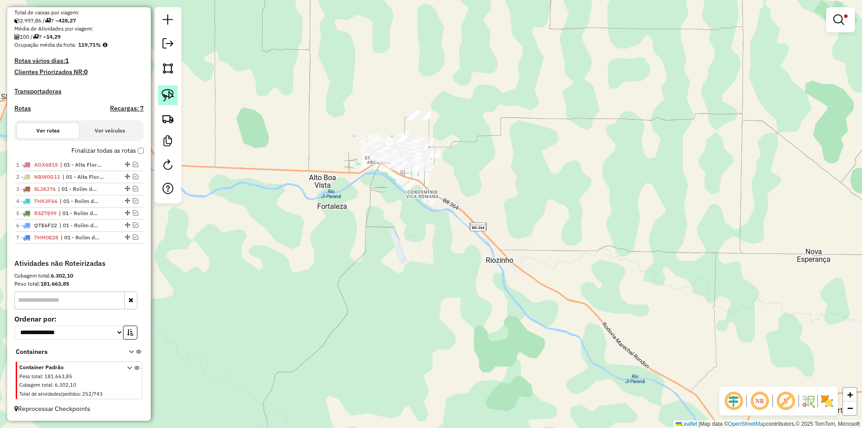
click at [171, 91] on img at bounding box center [168, 95] width 13 height 13
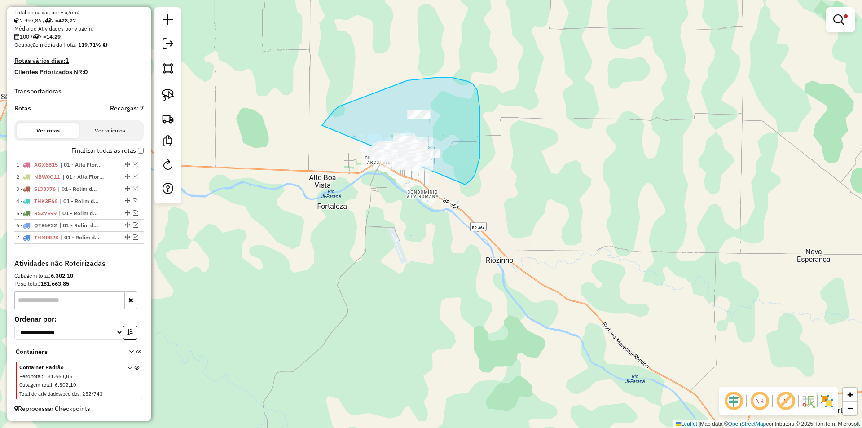
drag, startPoint x: 407, startPoint y: 80, endPoint x: 336, endPoint y: 207, distance: 145.9
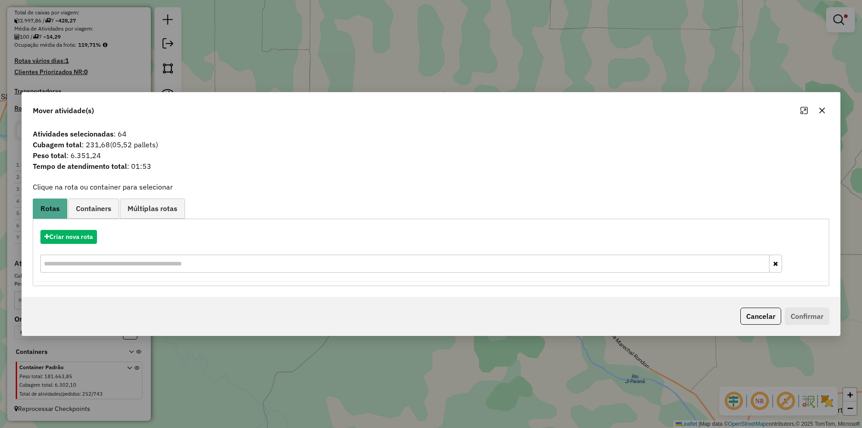
click at [820, 112] on icon "button" at bounding box center [822, 110] width 6 height 6
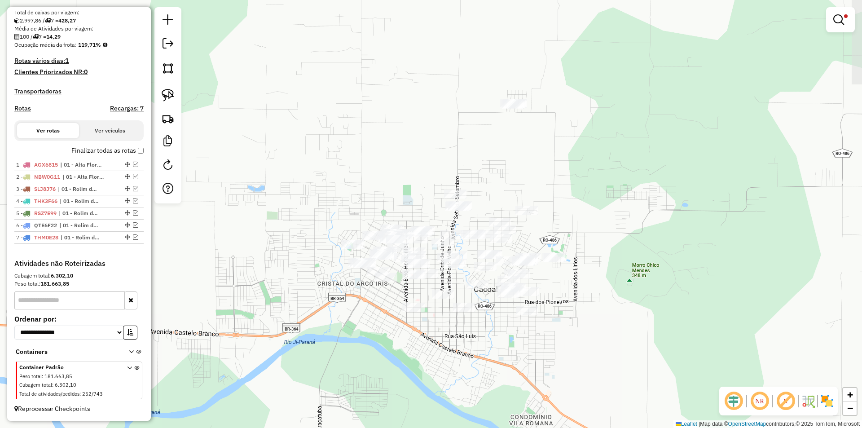
drag, startPoint x: 502, startPoint y: 136, endPoint x: 432, endPoint y: 381, distance: 255.1
click at [440, 386] on div "Limpar filtros Janela de atendimento Grade de atendimento Capacidade Transporta…" at bounding box center [431, 214] width 862 height 428
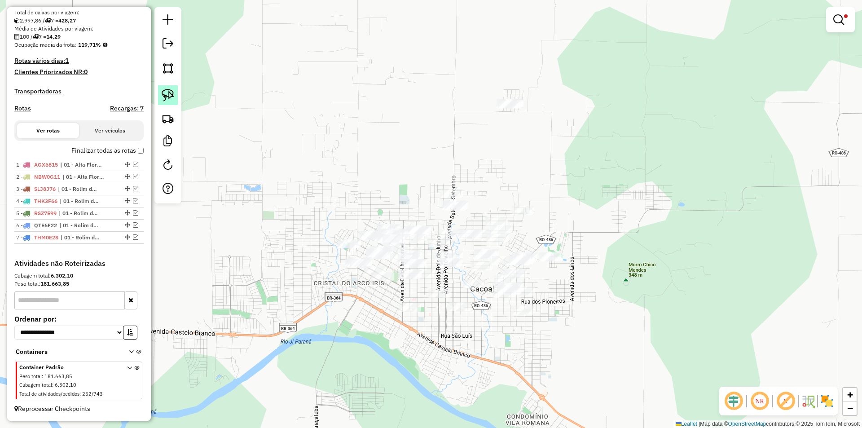
click at [160, 97] on link at bounding box center [168, 95] width 20 height 20
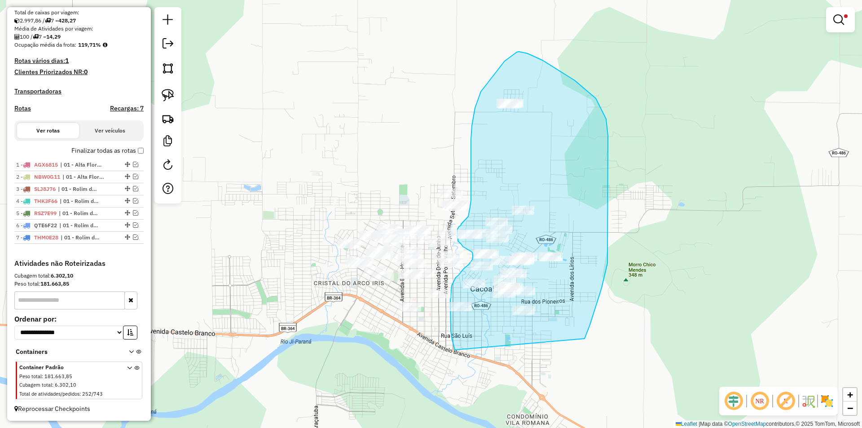
drag, startPoint x: 452, startPoint y: 341, endPoint x: 571, endPoint y: 355, distance: 119.3
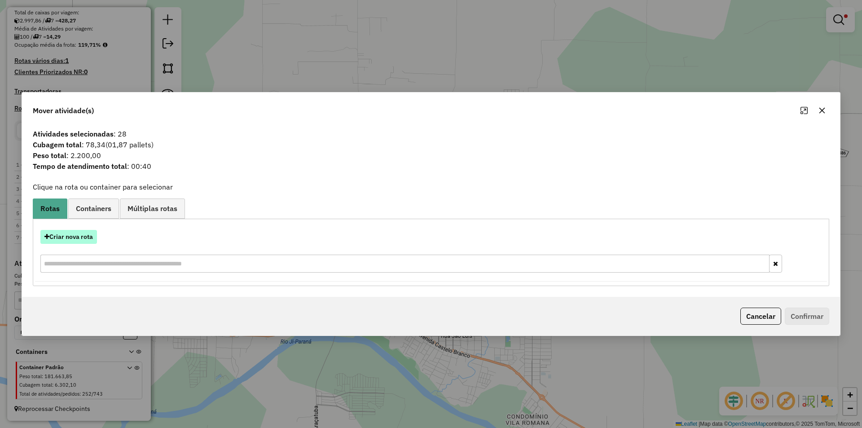
click at [76, 236] on button "Criar nova rota" at bounding box center [68, 237] width 57 height 14
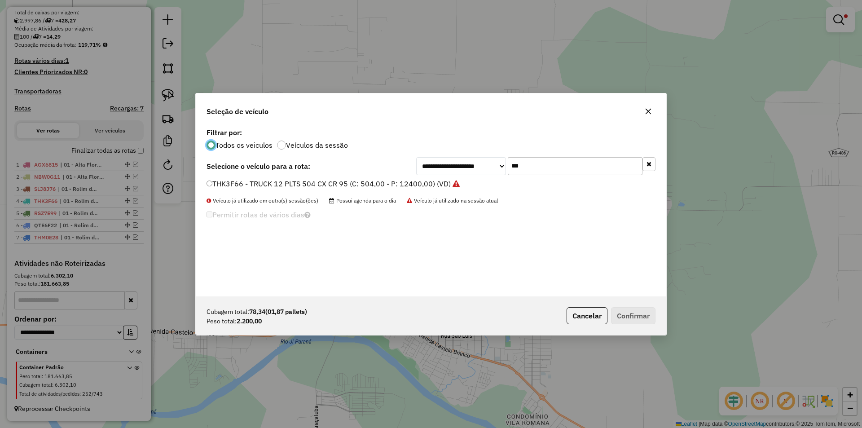
scroll to position [5, 3]
drag, startPoint x: 531, startPoint y: 168, endPoint x: 500, endPoint y: 185, distance: 35.0
click at [490, 178] on div "**********" at bounding box center [431, 211] width 470 height 171
type input "***"
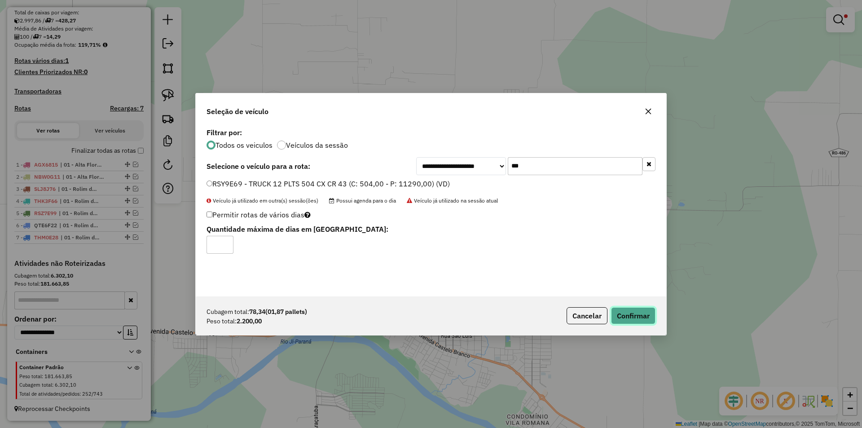
click at [645, 319] on button "Confirmar" at bounding box center [633, 315] width 44 height 17
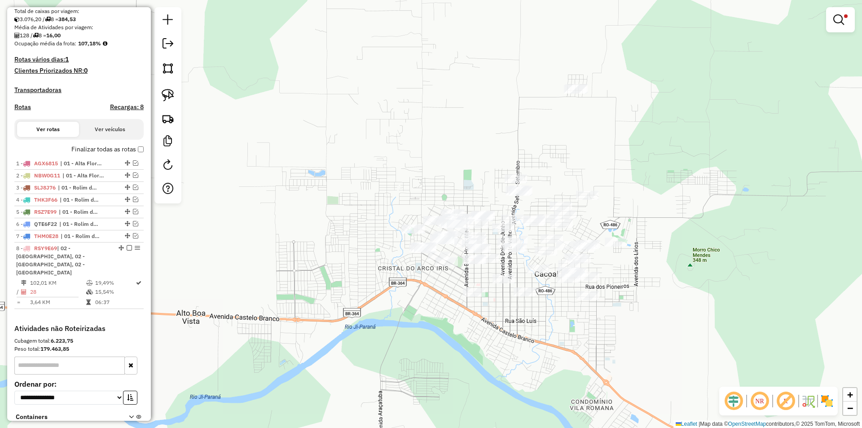
drag, startPoint x: 425, startPoint y: 324, endPoint x: 372, endPoint y: 237, distance: 101.5
click at [489, 306] on div "Limpar filtros Janela de atendimento Grade de atendimento Capacidade Transporta…" at bounding box center [431, 214] width 862 height 428
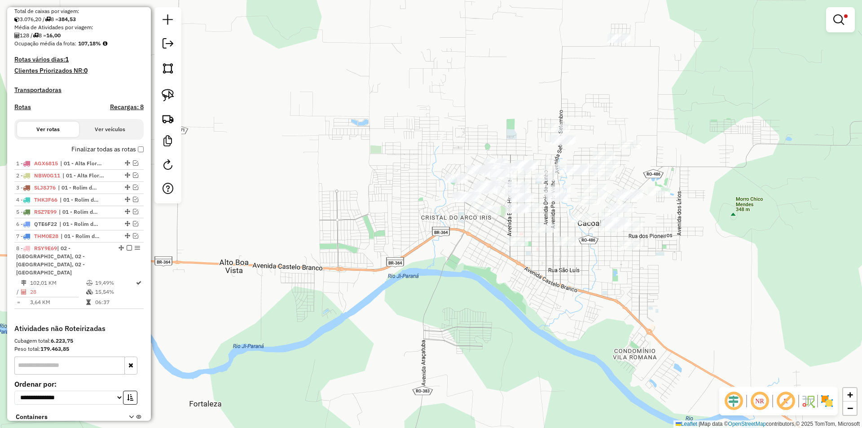
drag, startPoint x: 372, startPoint y: 189, endPoint x: 316, endPoint y: 140, distance: 73.8
click at [398, 155] on div "Limpar filtros Janela de atendimento Grade de atendimento Capacidade Transporta…" at bounding box center [431, 214] width 862 height 428
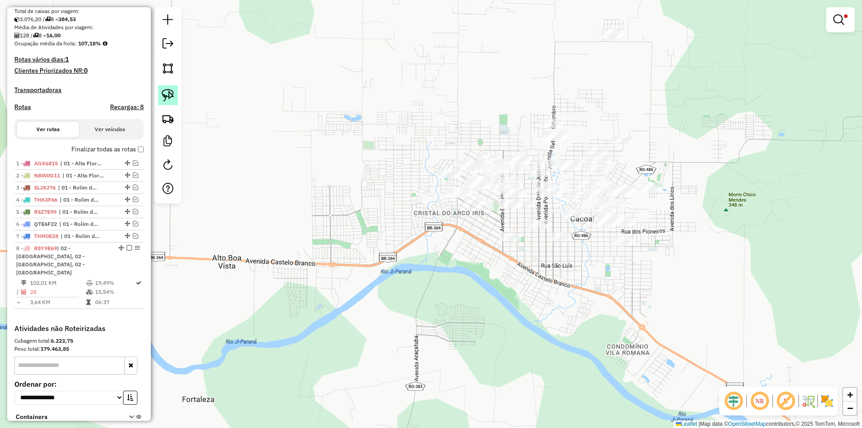
click at [173, 96] on img at bounding box center [168, 95] width 13 height 13
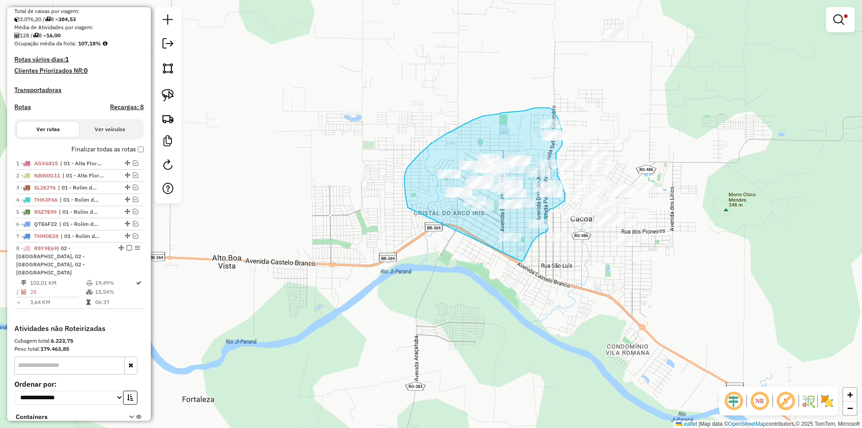
drag, startPoint x: 407, startPoint y: 206, endPoint x: 521, endPoint y: 261, distance: 127.2
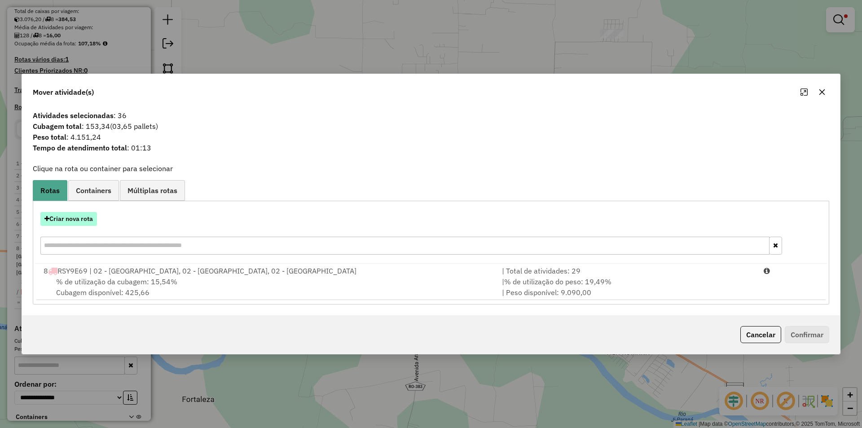
click at [73, 223] on button "Criar nova rota" at bounding box center [68, 219] width 57 height 14
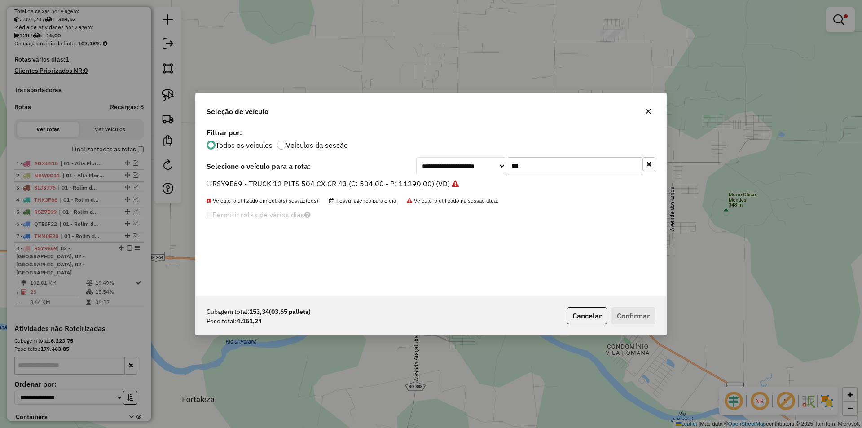
drag, startPoint x: 531, startPoint y: 174, endPoint x: 468, endPoint y: 170, distance: 63.4
click at [468, 170] on div "**********" at bounding box center [535, 166] width 239 height 18
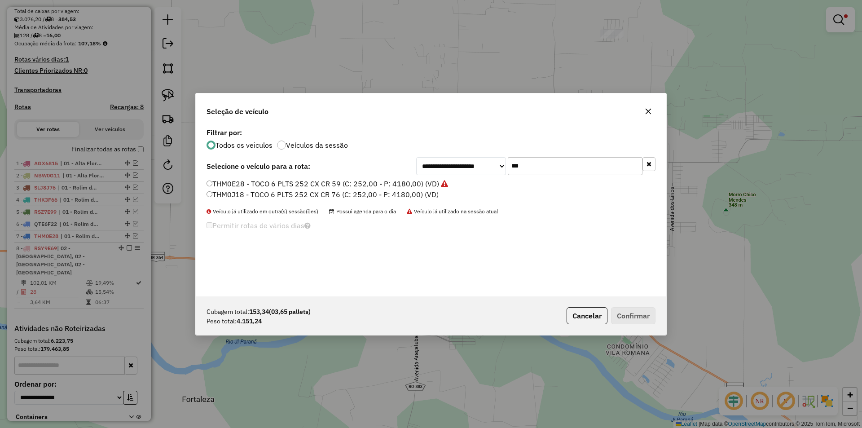
type input "***"
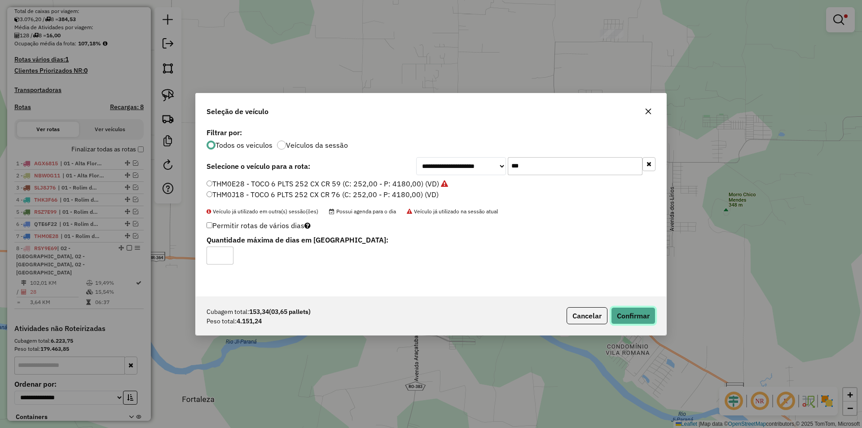
click at [633, 308] on button "Confirmar" at bounding box center [633, 315] width 44 height 17
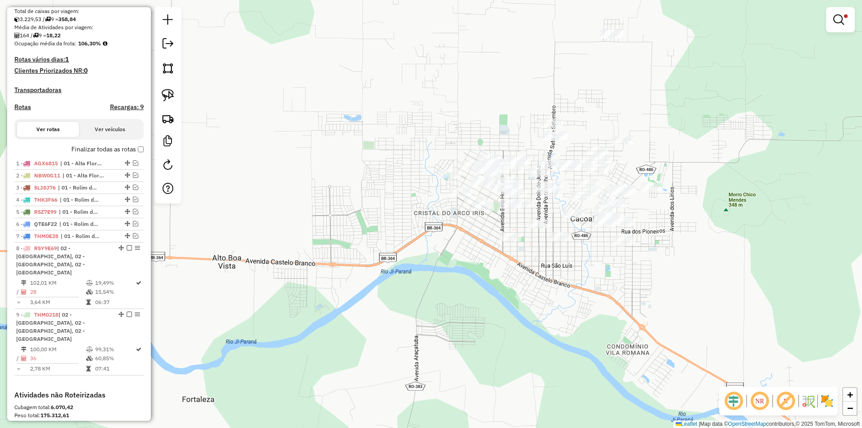
click at [359, 223] on div "Limpar filtros Janela de atendimento Grade de atendimento Capacidade Transporta…" at bounding box center [431, 214] width 862 height 428
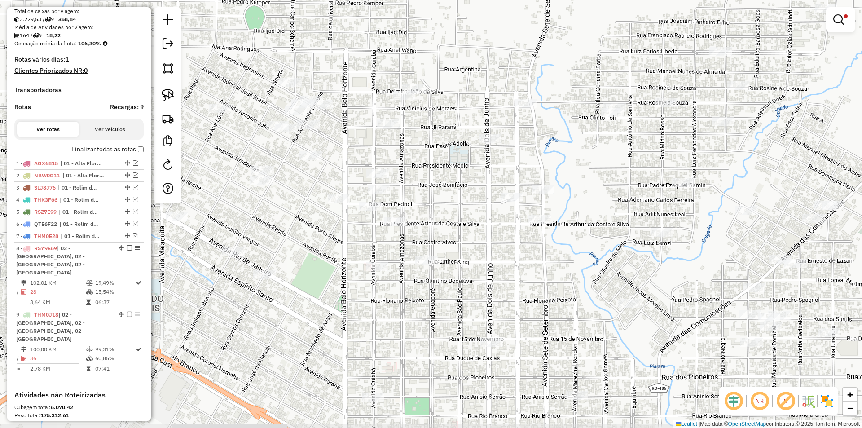
drag, startPoint x: 521, startPoint y: 258, endPoint x: 519, endPoint y: 249, distance: 10.1
click at [519, 249] on div "Limpar filtros Janela de atendimento Grade de atendimento Capacidade Transporta…" at bounding box center [431, 214] width 862 height 428
click at [169, 105] on link at bounding box center [168, 95] width 20 height 20
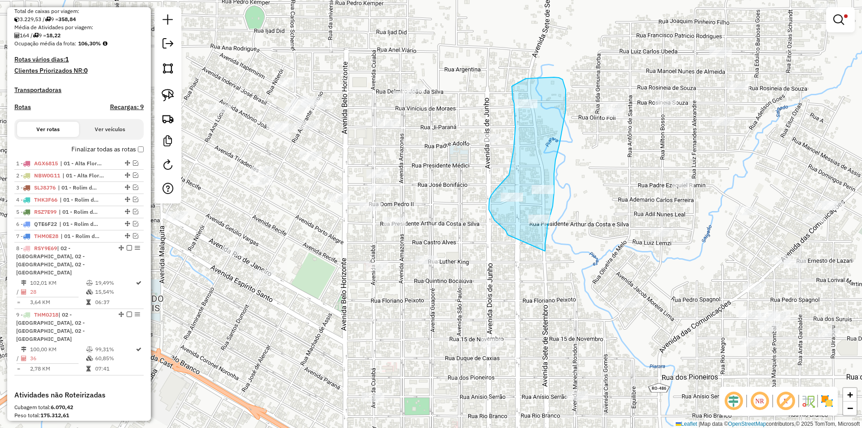
drag, startPoint x: 494, startPoint y: 220, endPoint x: 538, endPoint y: 254, distance: 56.3
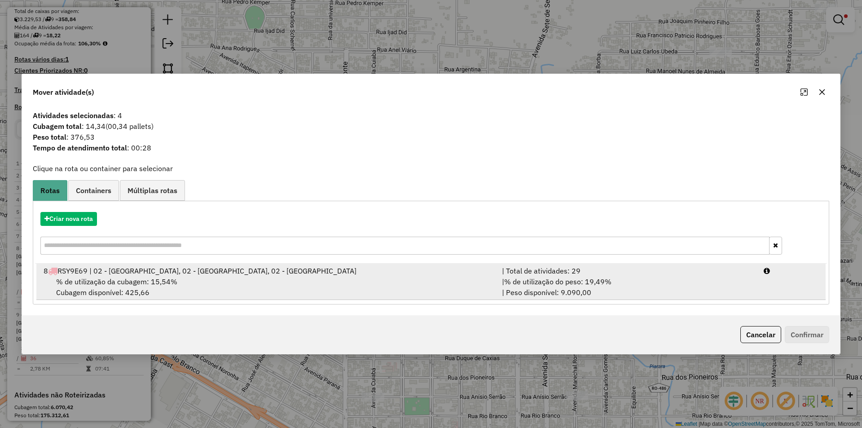
click at [117, 271] on div "8 RSY9E69 | 02 - Cacoal Leste, 02 - Cacoal Norte, 02 - Cacoal Sul" at bounding box center [267, 270] width 458 height 11
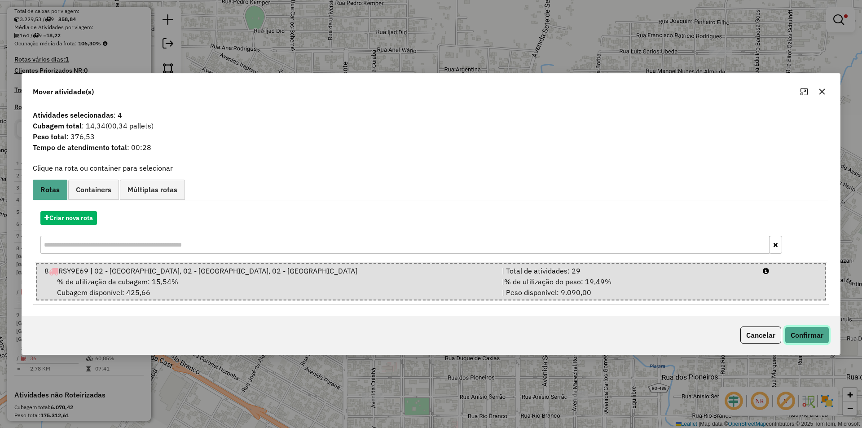
click at [800, 334] on button "Confirmar" at bounding box center [806, 334] width 44 height 17
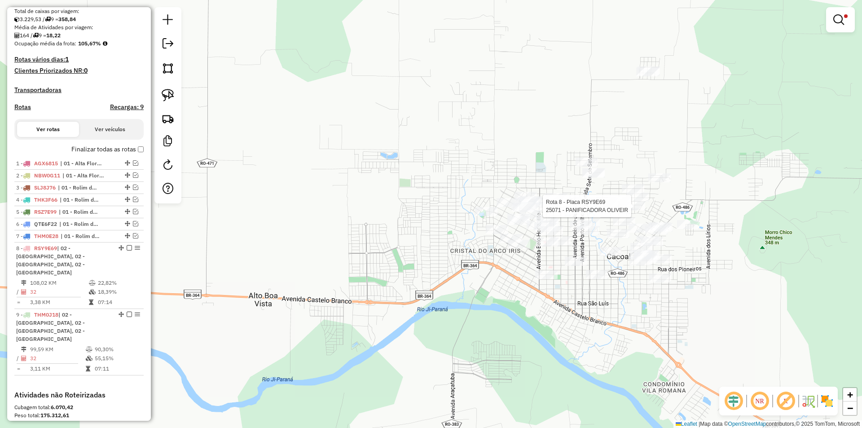
select select "*********"
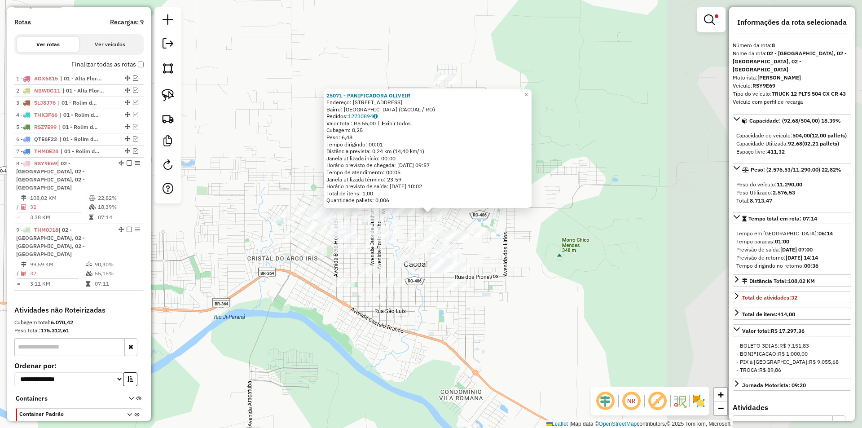
scroll to position [312, 0]
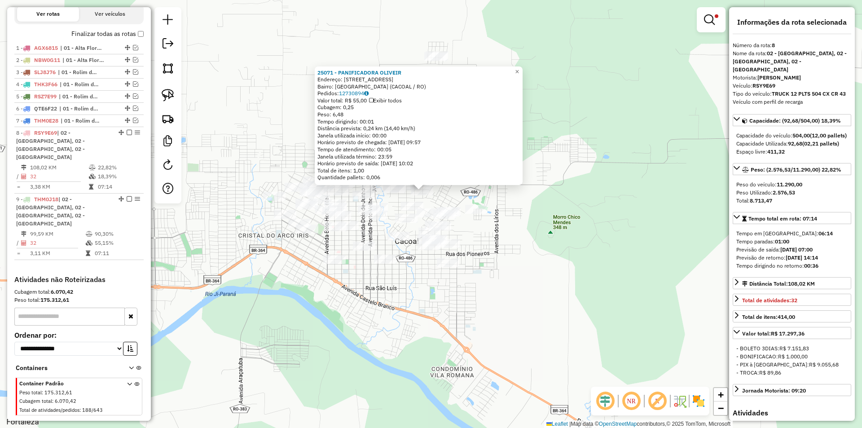
drag, startPoint x: 679, startPoint y: 221, endPoint x: 670, endPoint y: 198, distance: 24.6
click at [670, 198] on div "25071 - PANIFICADORA OLIVEIR Endereço: Rua Olinto Foli 3970 Bairro: VILLAGE DO …" at bounding box center [431, 214] width 862 height 428
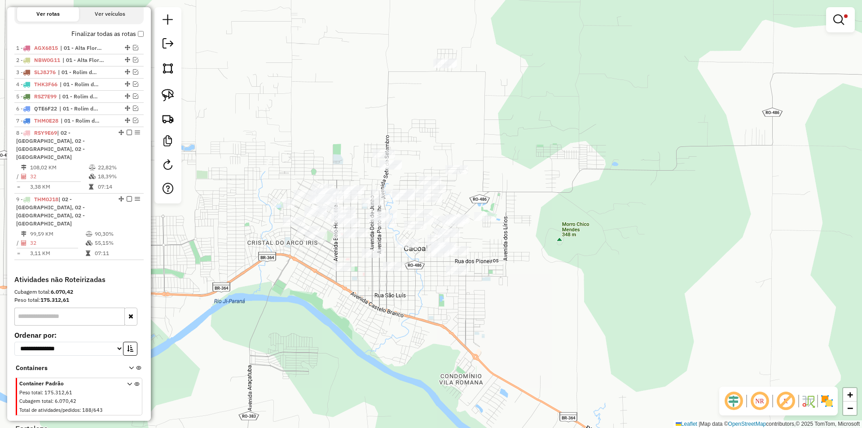
drag, startPoint x: 584, startPoint y: 238, endPoint x: 571, endPoint y: 250, distance: 17.8
click at [594, 249] on div "Limpar filtros Janela de atendimento Grade de atendimento Capacidade Transporta…" at bounding box center [431, 214] width 862 height 428
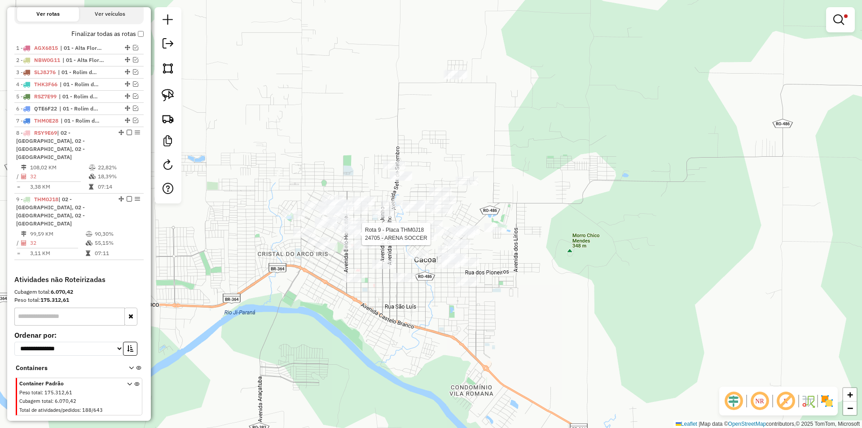
select select "*********"
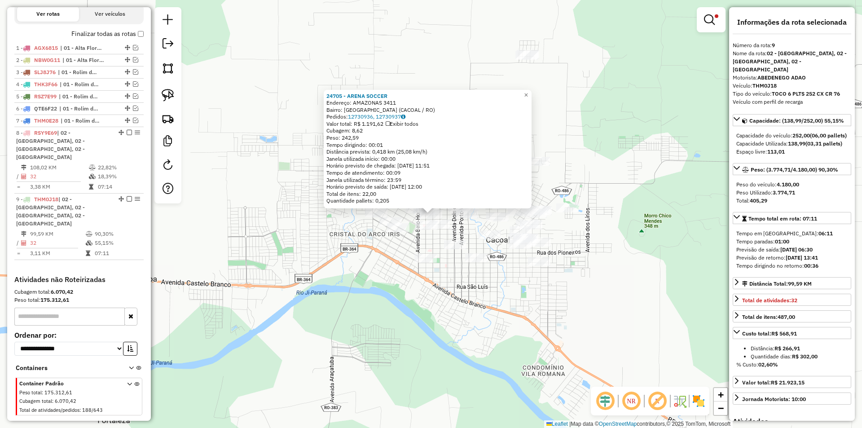
click at [597, 266] on div "24705 - ARENA SOCCER Endereço: AMAZONAS 3411 Bairro: JARDIM CLODOALDO (CACOAL /…" at bounding box center [431, 214] width 862 height 428
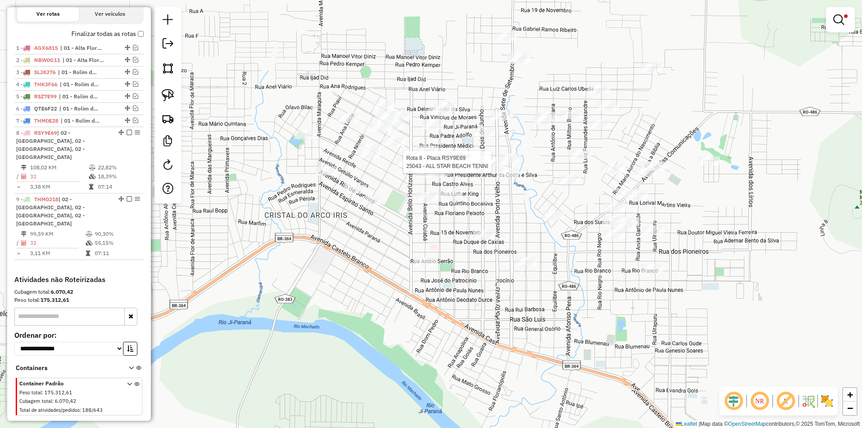
select select "*********"
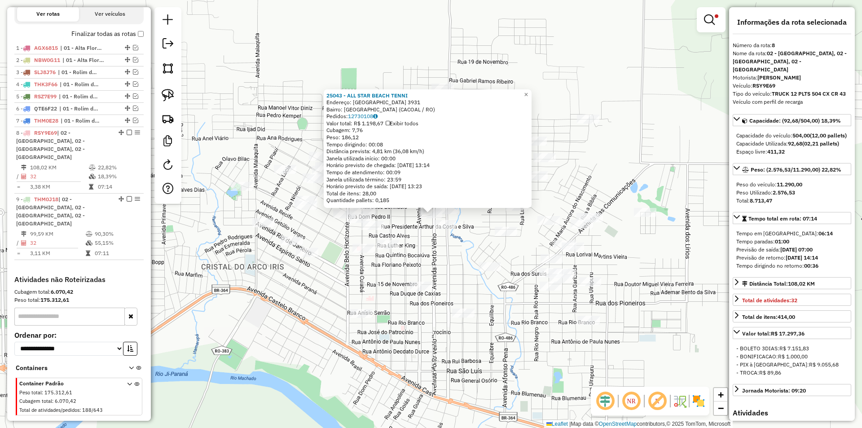
click at [437, 232] on div "Rota 8 - Placa RSY9E69 23613 - DISTRIBUIDORA PRECO 25043 - ALL STAR BEACH TENNI…" at bounding box center [431, 214] width 862 height 428
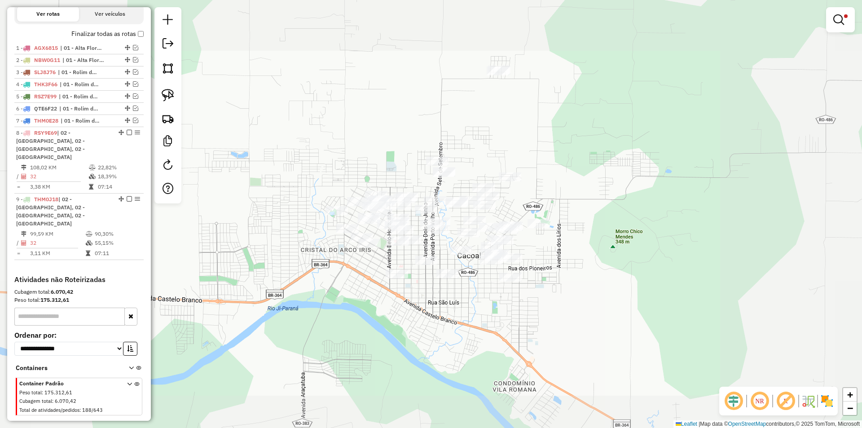
click at [423, 246] on div "Limpar filtros Janela de atendimento Grade de atendimento Capacidade Transporta…" at bounding box center [431, 214] width 862 height 428
select select "*********"
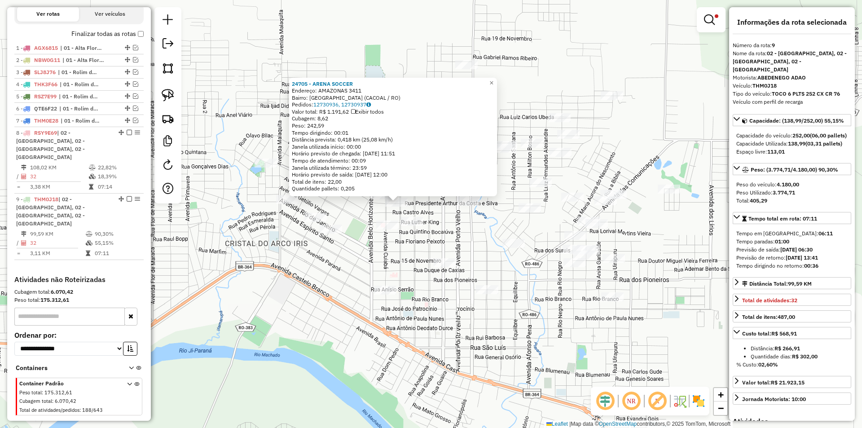
click at [463, 238] on div "24705 - ARENA SOCCER Endereço: AMAZONAS 3411 Bairro: JARDIM CLODOALDO (CACOAL /…" at bounding box center [431, 214] width 862 height 428
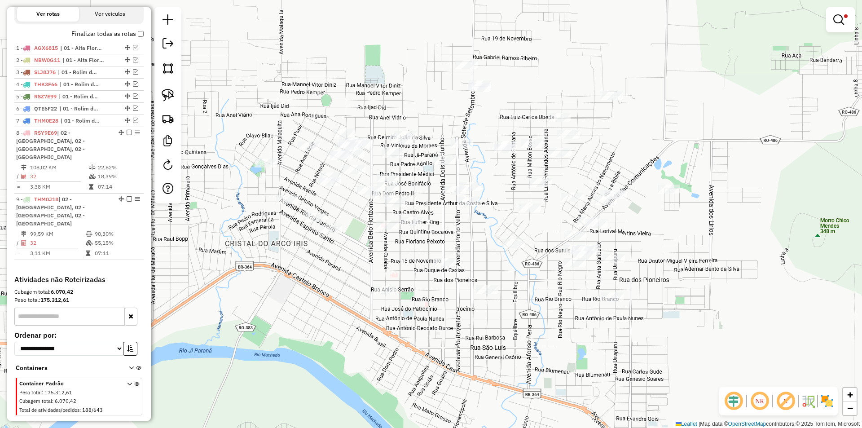
click at [440, 232] on div "24705 - ARENA SOCCER Endereço: AMAZONAS 3411 Bairro: JARDIM CLODOALDO (CACOAL /…" at bounding box center [431, 214] width 862 height 428
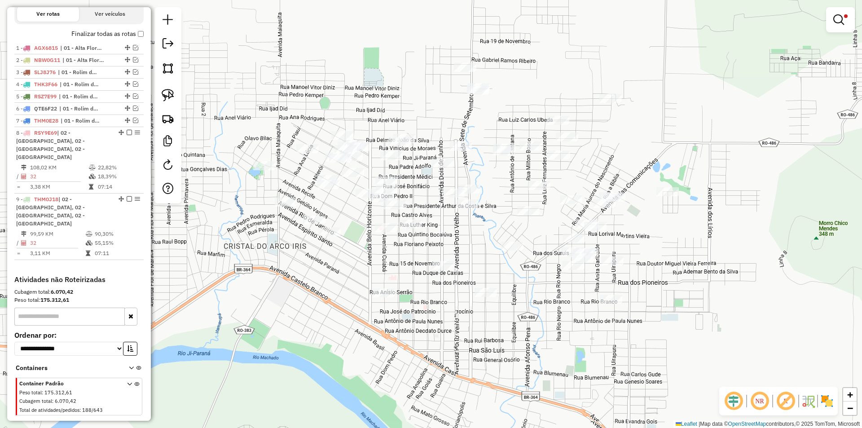
click at [451, 188] on div "Rota 8 - Placa RSY9E69 25043 - ALL STAR BEACH TENNI Limpar filtros Janela de at…" at bounding box center [431, 214] width 862 height 428
click at [433, 192] on div at bounding box center [441, 187] width 22 height 9
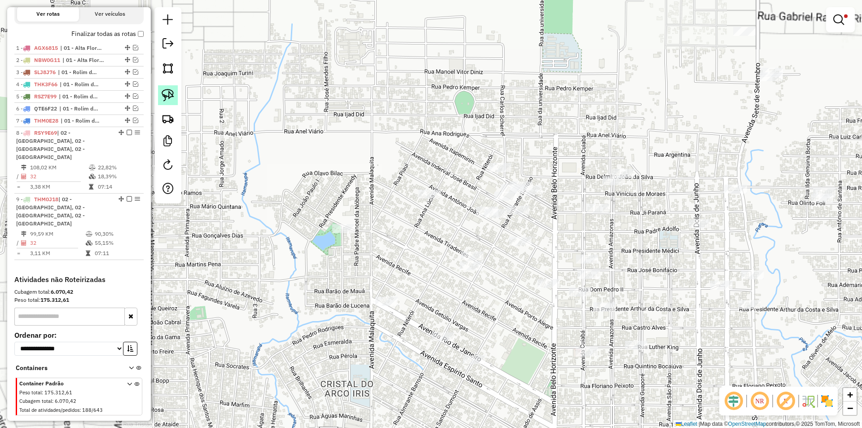
click at [173, 96] on img at bounding box center [168, 95] width 13 height 13
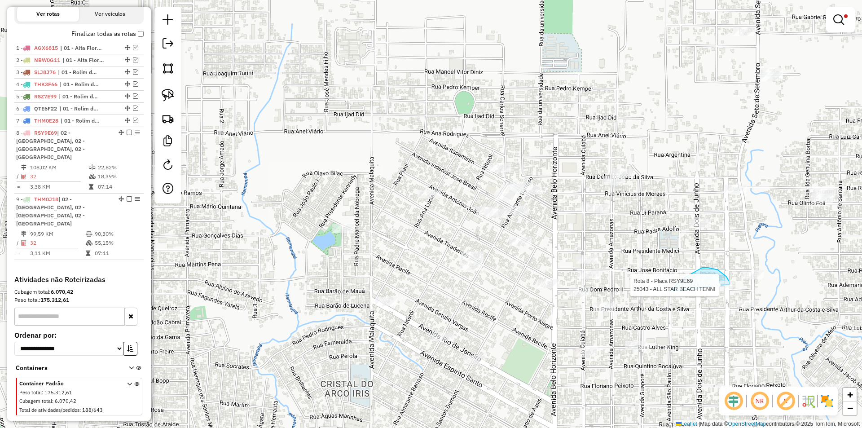
drag, startPoint x: 682, startPoint y: 279, endPoint x: 712, endPoint y: 302, distance: 37.8
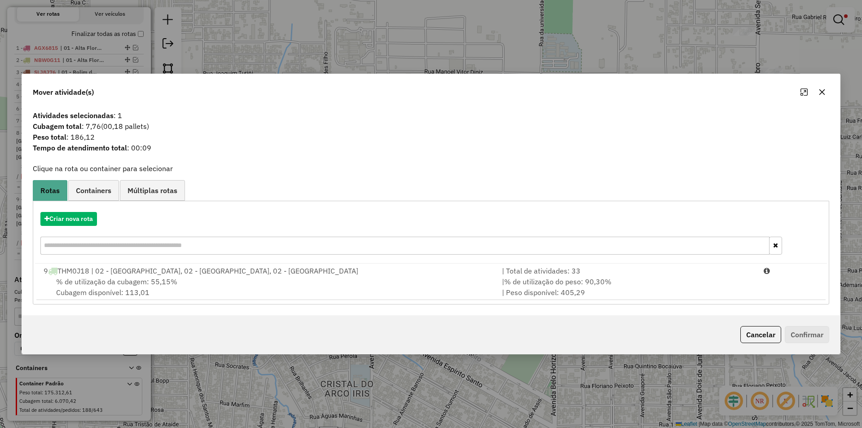
click at [143, 282] on span "% de utilização da cubagem: 55,15%" at bounding box center [116, 281] width 121 height 9
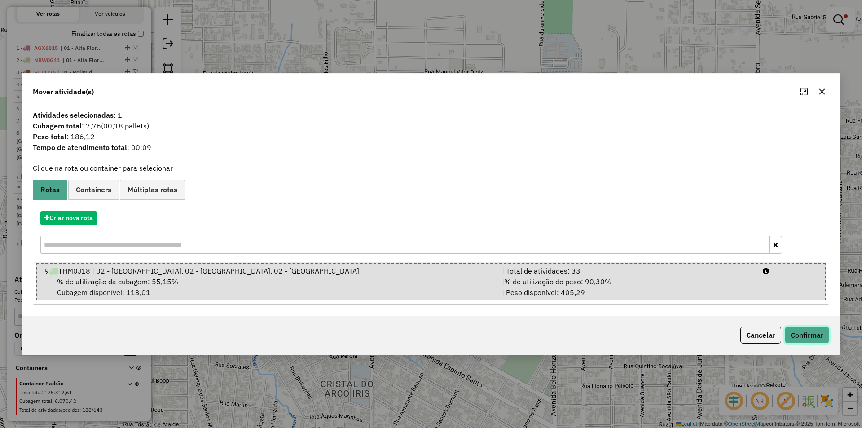
click at [812, 327] on button "Confirmar" at bounding box center [806, 334] width 44 height 17
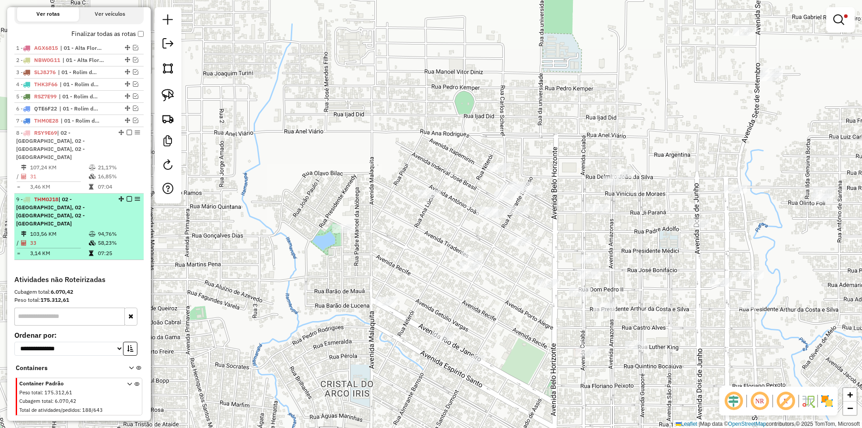
click at [127, 196] on em at bounding box center [129, 198] width 5 height 5
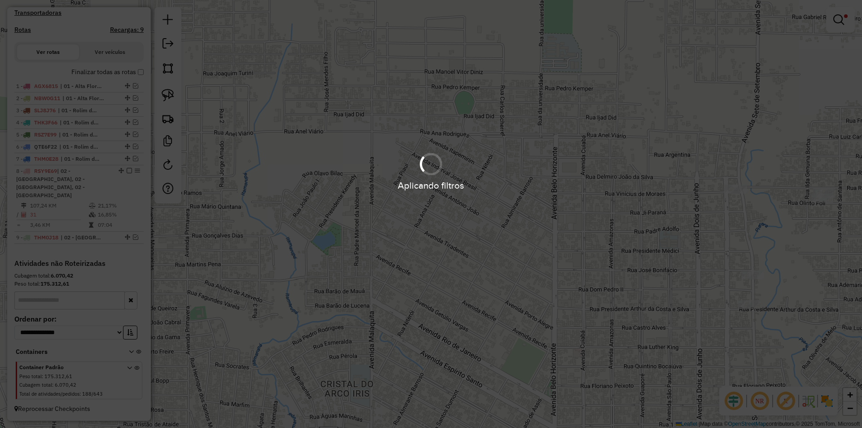
scroll to position [266, 0]
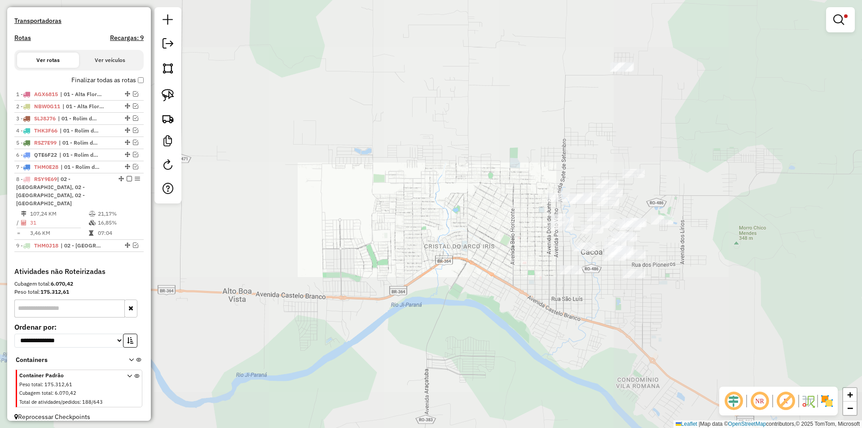
drag, startPoint x: 497, startPoint y: 206, endPoint x: 413, endPoint y: 241, distance: 90.9
click at [411, 245] on div "Limpar filtros Janela de atendimento Grade de atendimento Capacidade Transporta…" at bounding box center [431, 214] width 862 height 428
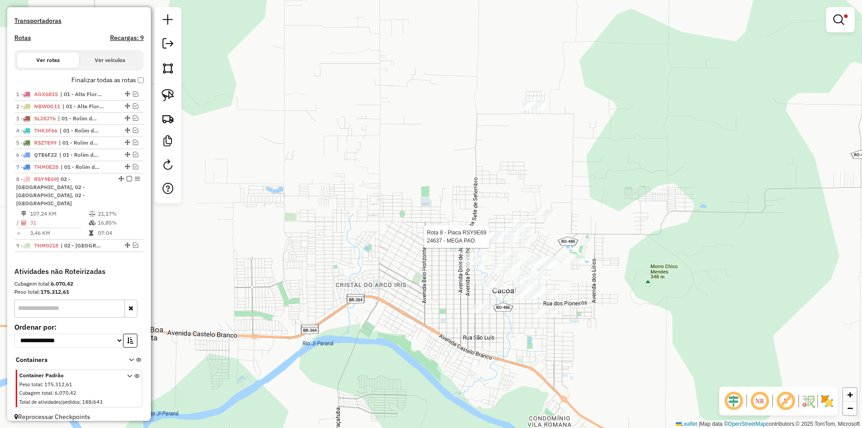
select select "*********"
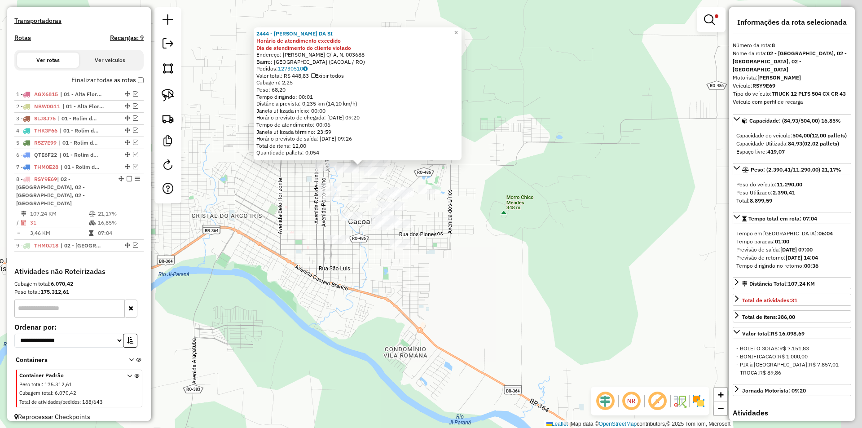
drag, startPoint x: 510, startPoint y: 204, endPoint x: 507, endPoint y: 201, distance: 4.8
click at [507, 201] on div "2444 - PAULO GRACIANO DA SI Horário de atendimento excedido Dia de atendimento …" at bounding box center [431, 214] width 862 height 428
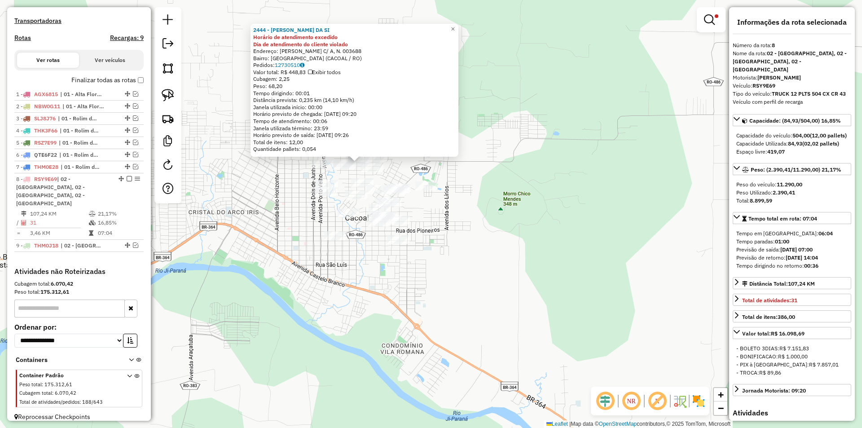
click at [507, 201] on div "2444 - PAULO GRACIANO DA SI Horário de atendimento excedido Dia de atendimento …" at bounding box center [431, 214] width 862 height 428
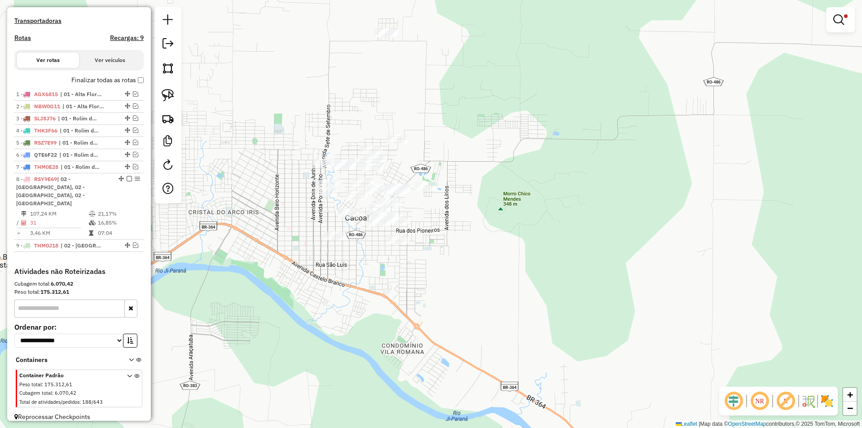
drag, startPoint x: 476, startPoint y: 216, endPoint x: 483, endPoint y: 214, distance: 7.4
click at [476, 218] on div "Limpar filtros Janela de atendimento Grade de atendimento Capacidade Transporta…" at bounding box center [431, 214] width 862 height 428
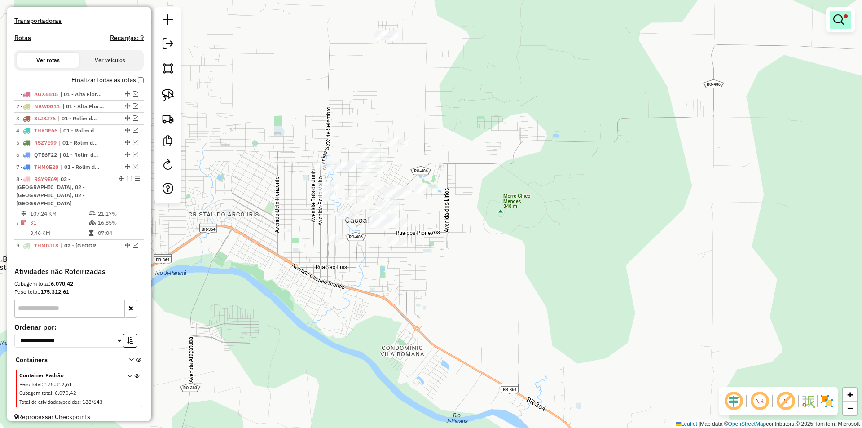
click at [830, 15] on link at bounding box center [840, 20] width 22 height 18
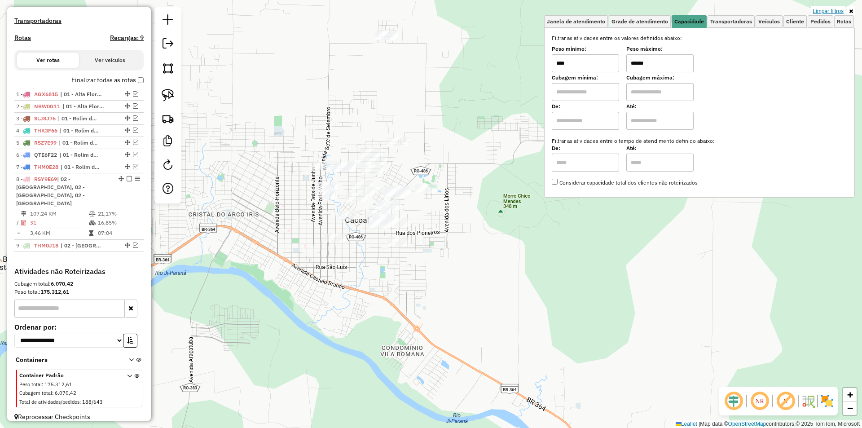
click at [831, 10] on link "Limpar filtros" at bounding box center [827, 11] width 35 height 10
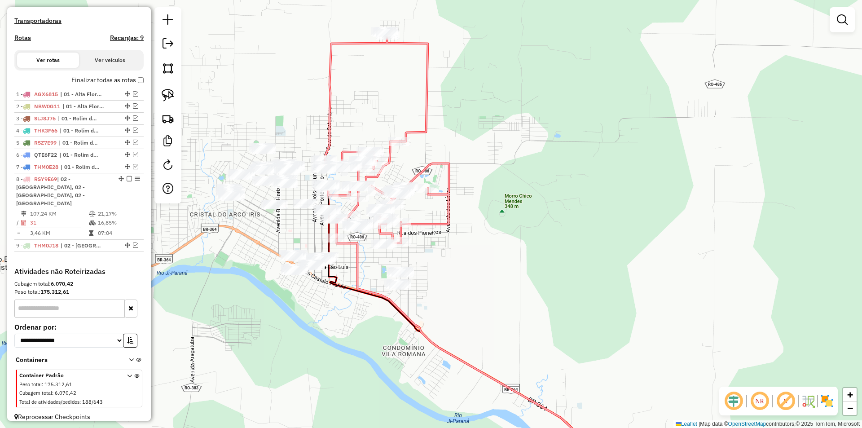
click at [488, 236] on div "Janela de atendimento Grade de atendimento Capacidade Transportadoras Veículos …" at bounding box center [431, 214] width 862 height 428
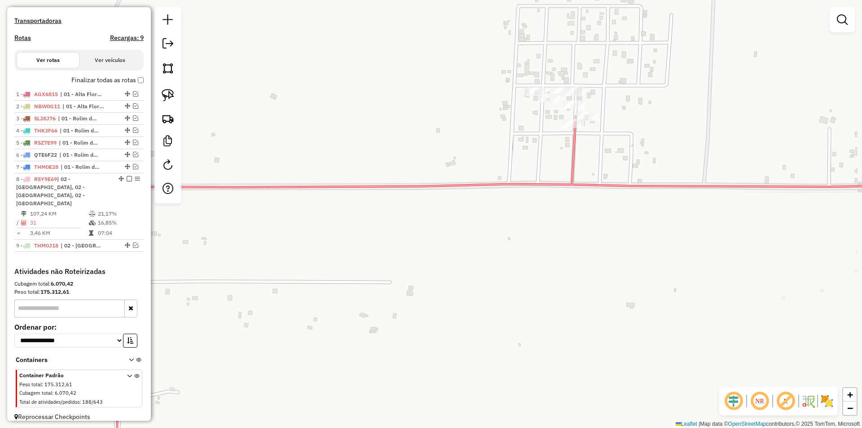
drag, startPoint x: 515, startPoint y: 120, endPoint x: 481, endPoint y: 143, distance: 40.1
click at [481, 143] on div "Janela de atendimento Grade de atendimento Capacidade Transportadoras Veículos …" at bounding box center [431, 214] width 862 height 428
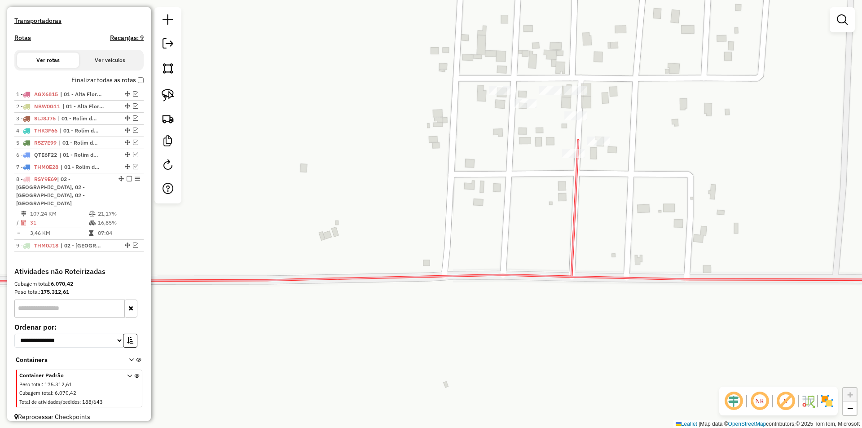
drag, startPoint x: 446, startPoint y: 140, endPoint x: 321, endPoint y: 108, distance: 129.6
click at [435, 141] on div "Janela de atendimento Grade de atendimento Capacidade Transportadoras Veículos …" at bounding box center [431, 214] width 862 height 428
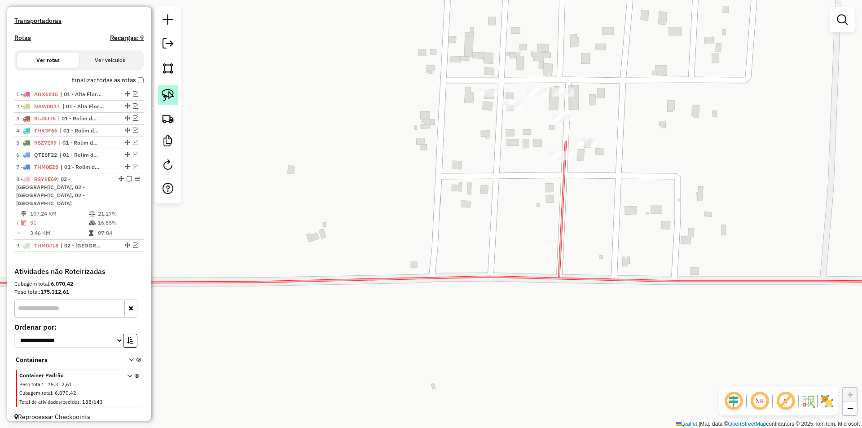
drag, startPoint x: 162, startPoint y: 97, endPoint x: 364, endPoint y: 98, distance: 202.4
click at [162, 97] on img at bounding box center [168, 95] width 13 height 13
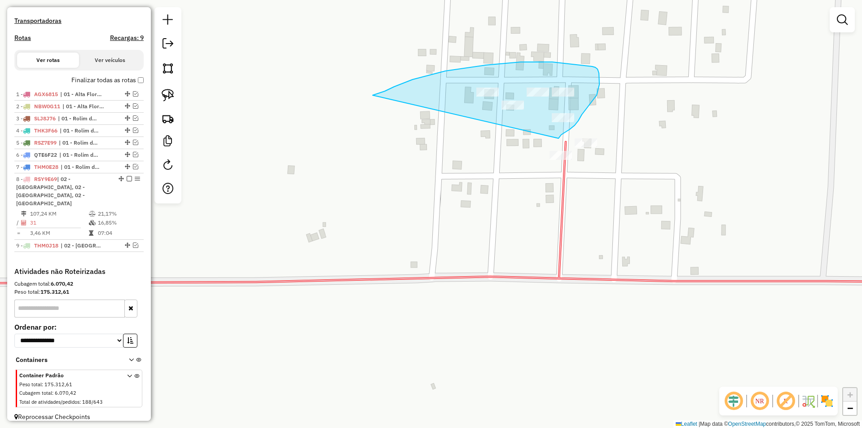
drag, startPoint x: 445, startPoint y: 71, endPoint x: 551, endPoint y: 140, distance: 127.1
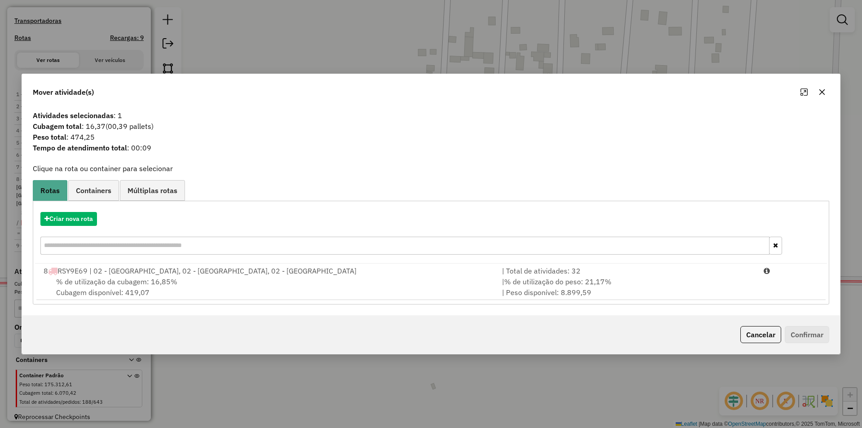
click at [129, 278] on span "% de utilização da cubagem: 16,85%" at bounding box center [116, 281] width 121 height 9
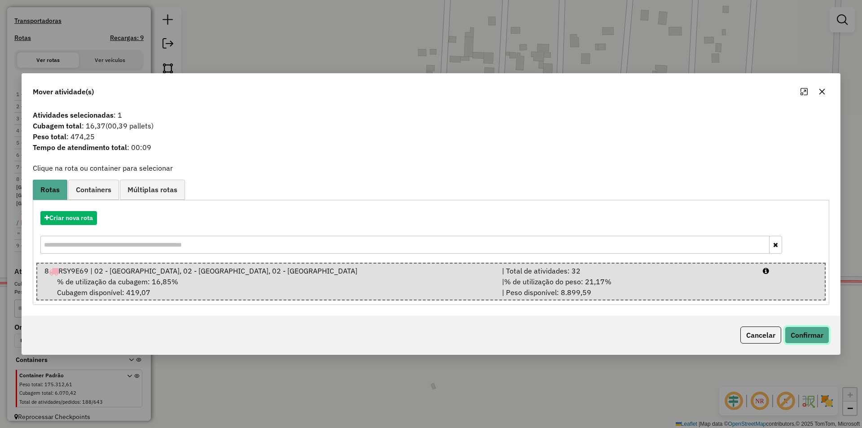
click at [809, 333] on button "Confirmar" at bounding box center [806, 334] width 44 height 17
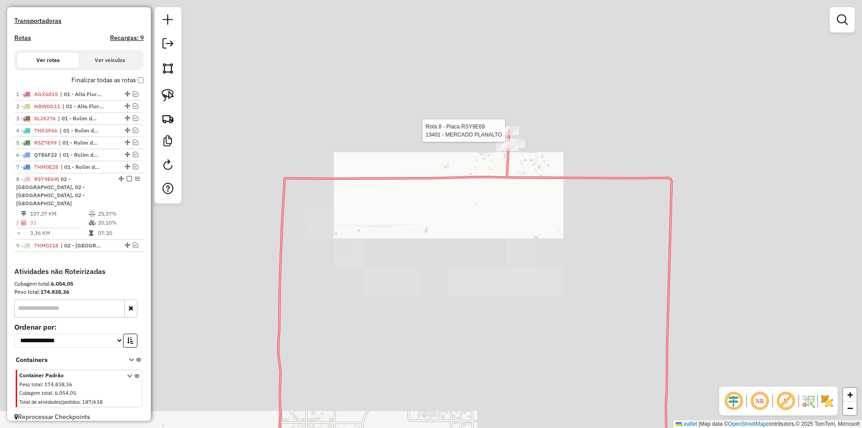
select select "*********"
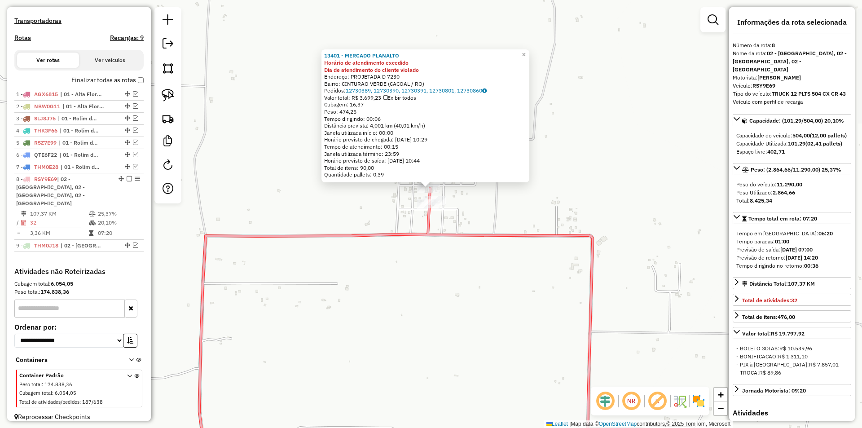
drag, startPoint x: 617, startPoint y: 211, endPoint x: 615, endPoint y: 185, distance: 26.1
click at [615, 185] on div "13401 - MERCADO PLANALTO Horário de atendimento excedido Dia de atendimento do …" at bounding box center [431, 214] width 862 height 428
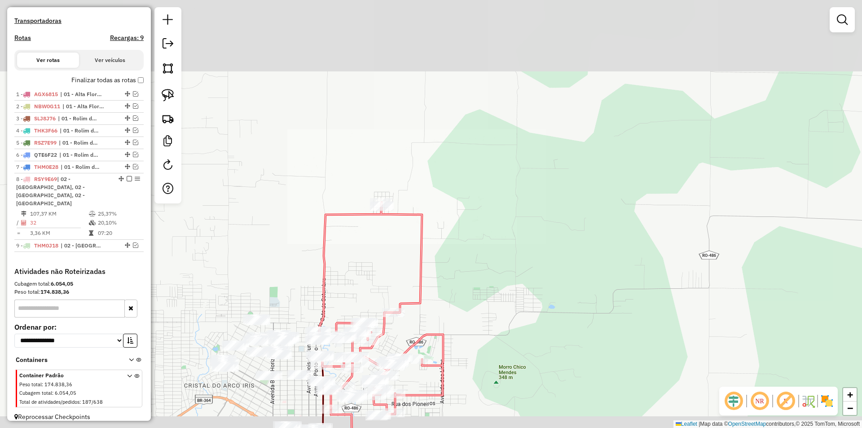
drag, startPoint x: 516, startPoint y: 283, endPoint x: 480, endPoint y: 229, distance: 65.0
click at [496, 241] on div "Janela de atendimento Grade de atendimento Capacidade Transportadoras Veículos …" at bounding box center [431, 214] width 862 height 428
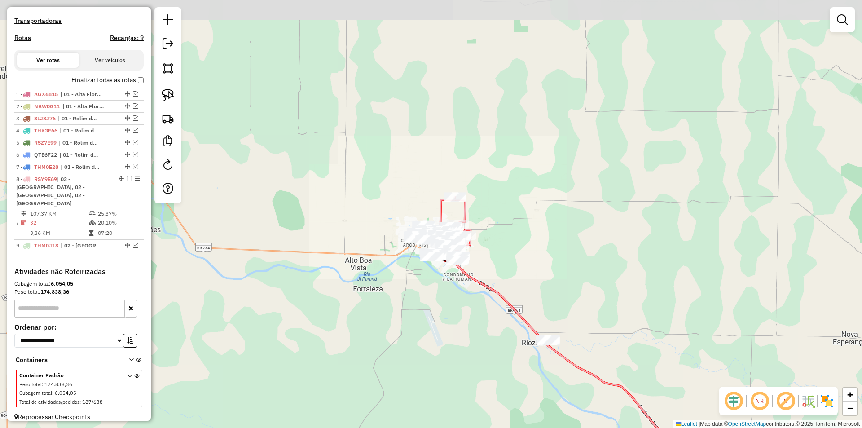
click at [494, 258] on div "Janela de atendimento Grade de atendimento Capacidade Transportadoras Veículos …" at bounding box center [431, 214] width 862 height 428
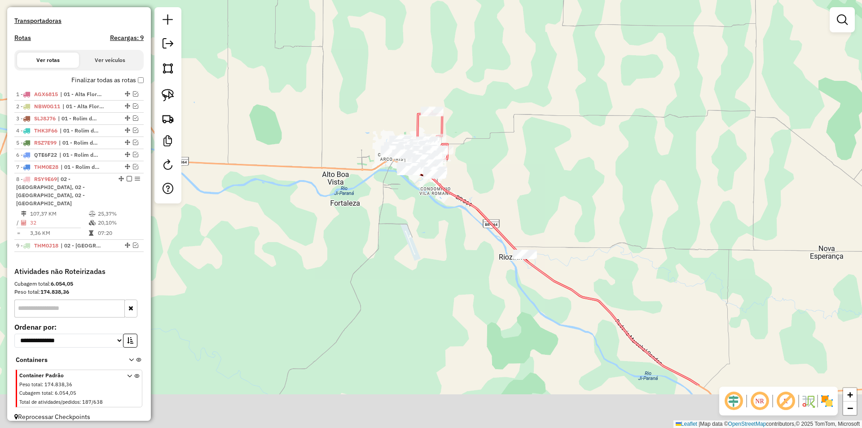
drag, startPoint x: 489, startPoint y: 306, endPoint x: 319, endPoint y: 138, distance: 238.0
click at [455, 207] on div "Janela de atendimento Grade de atendimento Capacidade Transportadoras Veículos …" at bounding box center [431, 214] width 862 height 428
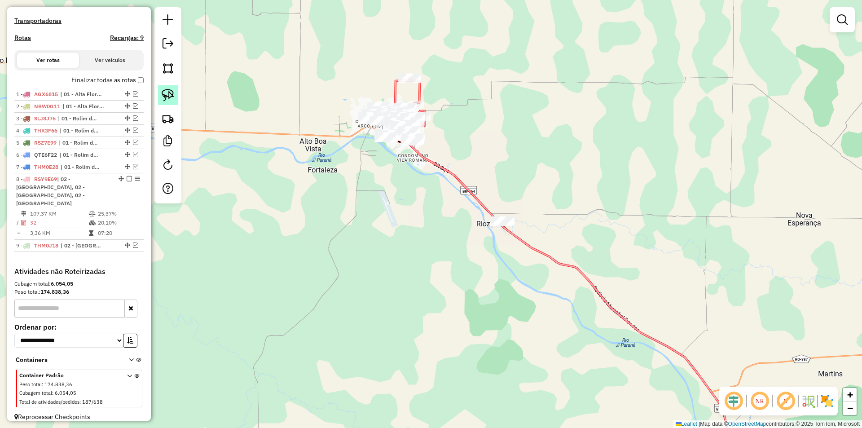
drag, startPoint x: 176, startPoint y: 99, endPoint x: 303, endPoint y: 162, distance: 142.3
click at [176, 100] on link at bounding box center [168, 95] width 20 height 20
drag, startPoint x: 439, startPoint y: 175, endPoint x: 509, endPoint y: 271, distance: 119.5
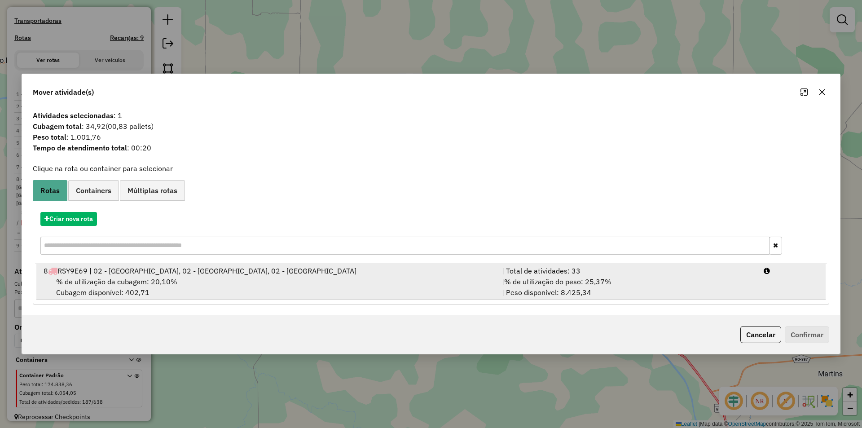
click at [76, 283] on span "% de utilização da cubagem: 20,10%" at bounding box center [116, 281] width 121 height 9
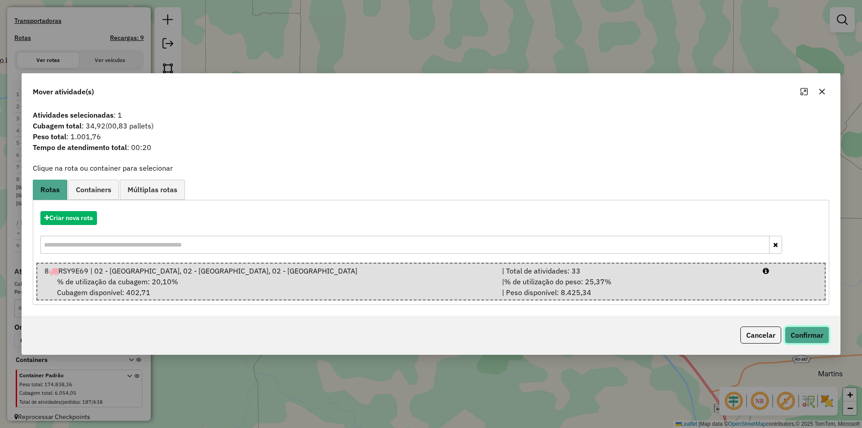
click at [804, 332] on button "Confirmar" at bounding box center [806, 334] width 44 height 17
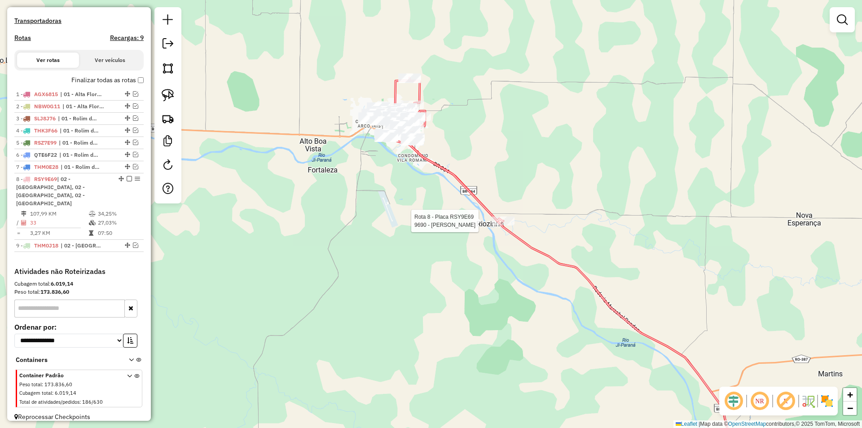
select select "*********"
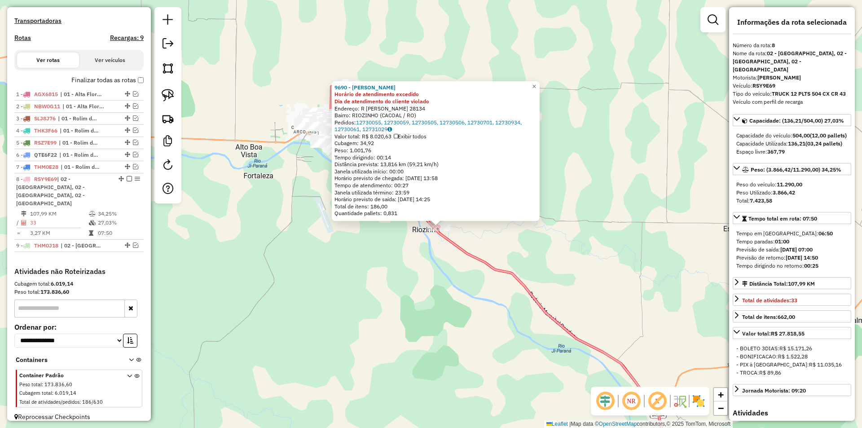
click at [619, 206] on div "9690 - LEDIANE BARBOSA PERE Horário de atendimento excedido Dia de atendimento …" at bounding box center [431, 214] width 862 height 428
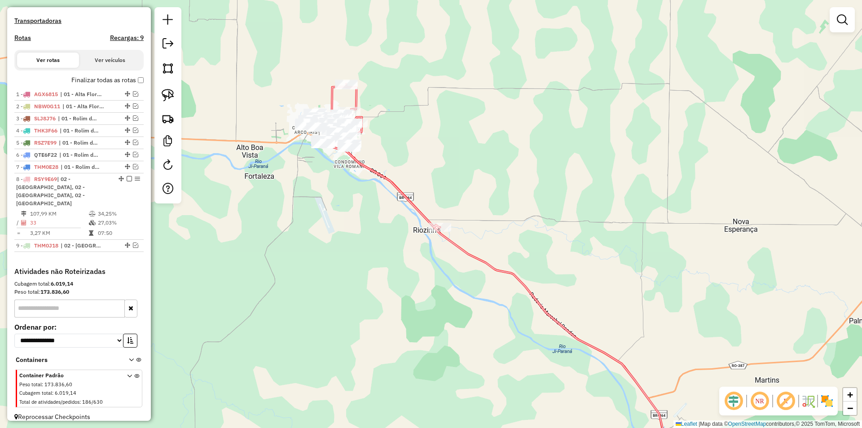
drag, startPoint x: 441, startPoint y: 274, endPoint x: 549, endPoint y: 270, distance: 108.2
click at [553, 272] on div "Janela de atendimento Grade de atendimento Capacidade Transportadoras Veículos …" at bounding box center [431, 214] width 862 height 428
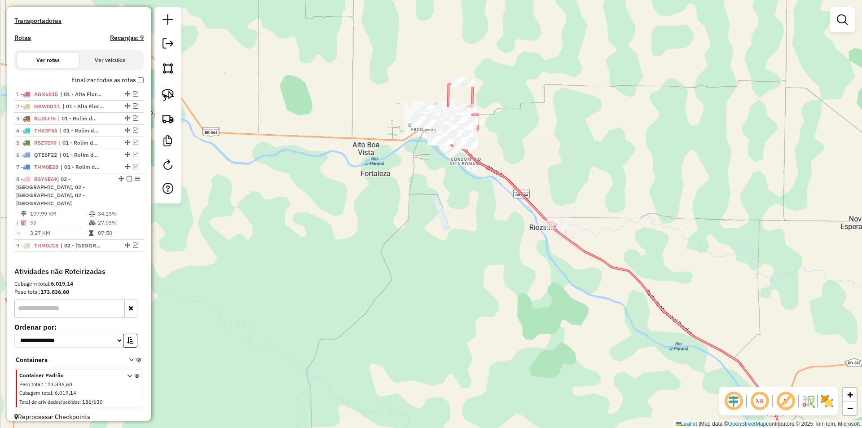
drag, startPoint x: 459, startPoint y: 259, endPoint x: 502, endPoint y: 271, distance: 44.9
click at [502, 271] on div "Janela de atendimento Grade de atendimento Capacidade Transportadoras Veículos …" at bounding box center [431, 214] width 862 height 428
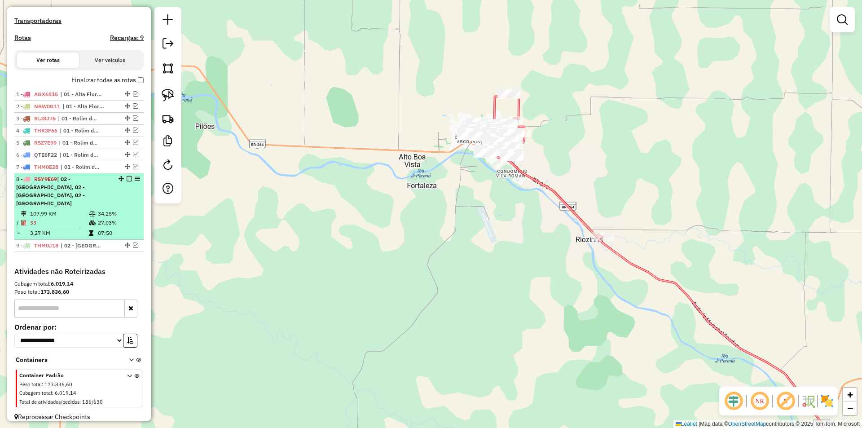
click at [127, 181] on em at bounding box center [129, 178] width 5 height 5
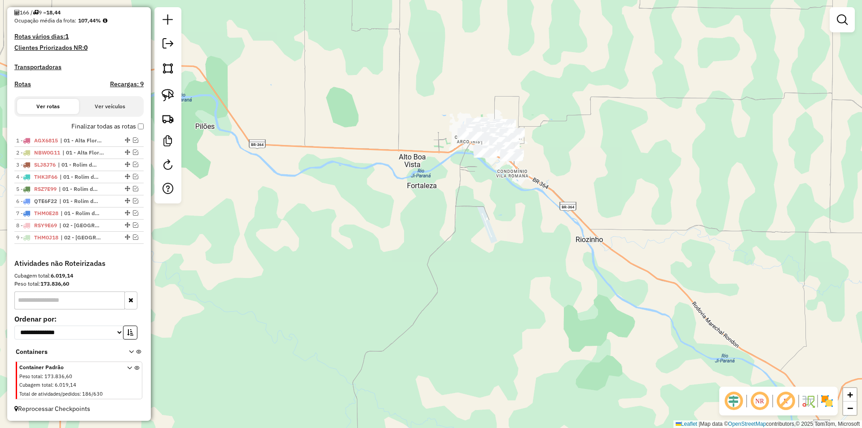
scroll to position [228, 0]
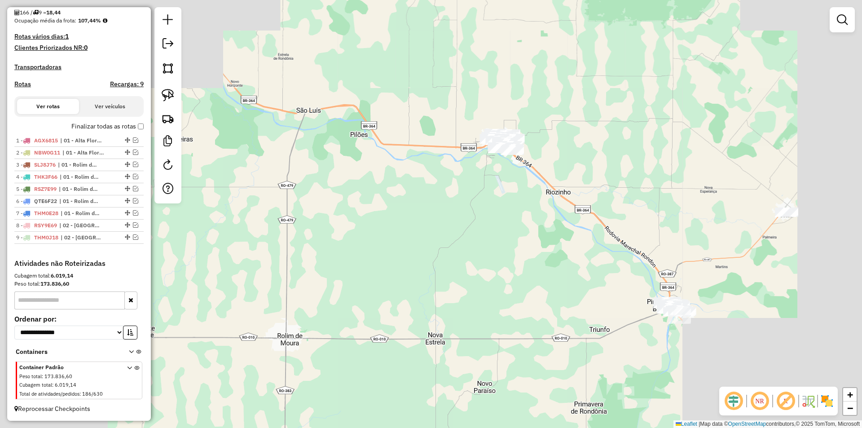
click at [559, 124] on div "Janela de atendimento Grade de atendimento Capacidade Transportadoras Veículos …" at bounding box center [431, 214] width 862 height 428
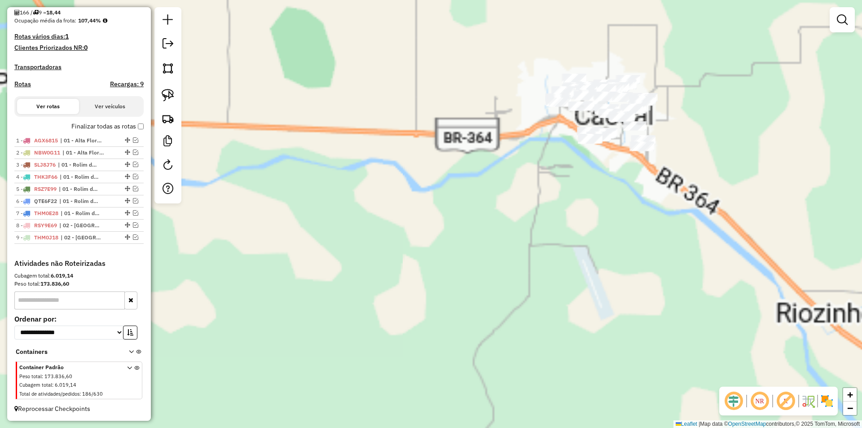
drag, startPoint x: 528, startPoint y: 188, endPoint x: 472, endPoint y: 198, distance: 57.4
click at [477, 198] on div "Janela de atendimento Grade de atendimento Capacidade Transportadoras Veículos …" at bounding box center [431, 214] width 862 height 428
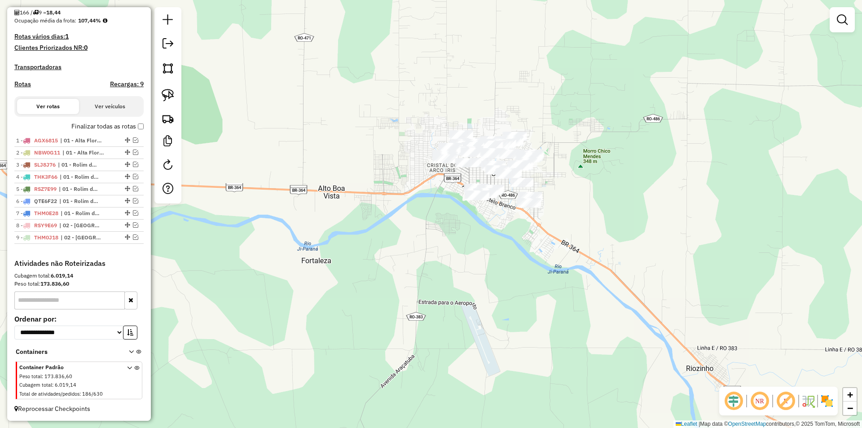
drag, startPoint x: 526, startPoint y: 179, endPoint x: 375, endPoint y: 172, distance: 151.9
click at [473, 214] on div "Janela de atendimento Grade de atendimento Capacidade Transportadoras Veículos …" at bounding box center [431, 214] width 862 height 428
drag, startPoint x: 154, startPoint y: 98, endPoint x: 170, endPoint y: 96, distance: 15.4
click at [156, 99] on div at bounding box center [167, 105] width 27 height 196
click at [170, 96] on img at bounding box center [168, 95] width 13 height 13
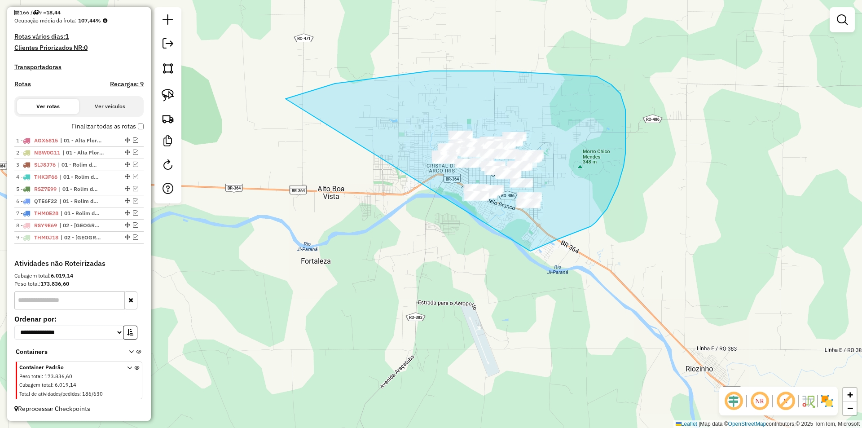
drag, startPoint x: 485, startPoint y: 71, endPoint x: 529, endPoint y: 251, distance: 185.9
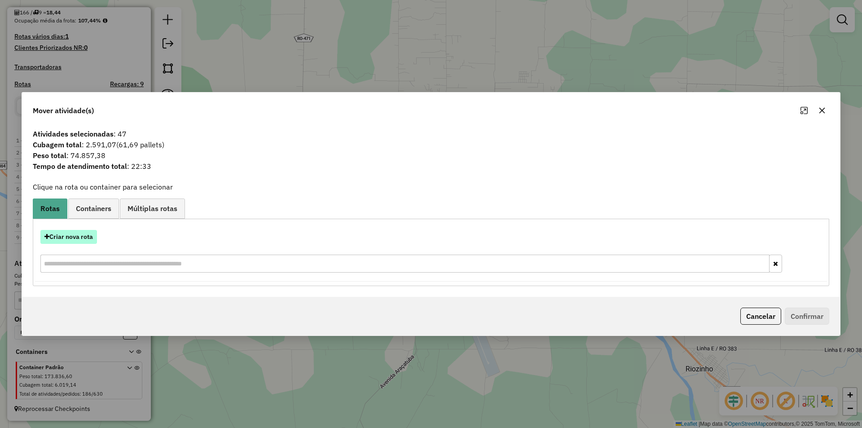
click at [76, 233] on button "Criar nova rota" at bounding box center [68, 237] width 57 height 14
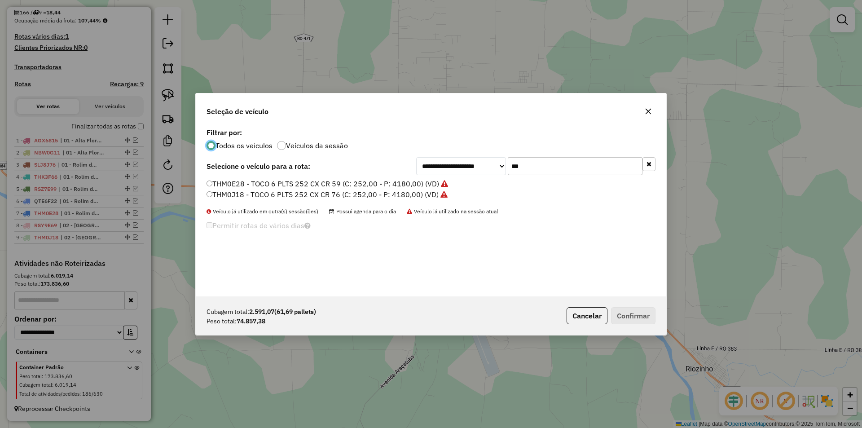
scroll to position [5, 3]
drag, startPoint x: 520, startPoint y: 168, endPoint x: 468, endPoint y: 171, distance: 51.7
click at [468, 171] on div "**********" at bounding box center [535, 166] width 239 height 18
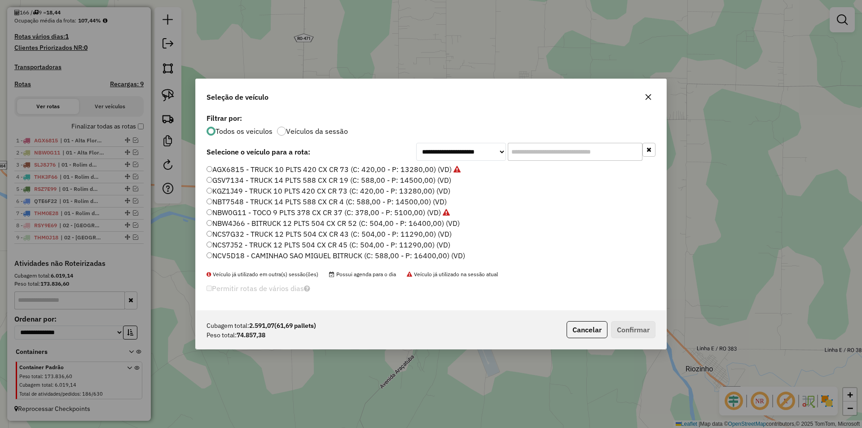
click at [214, 169] on label "AGX6815 - TRUCK 10 PLTS 420 CX CR 73 (C: 420,00 - P: 13280,00) (VD)" at bounding box center [333, 169] width 254 height 11
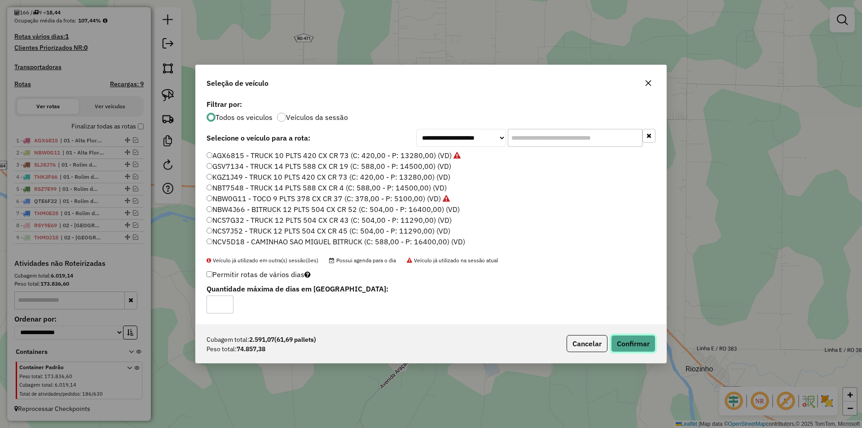
click at [638, 345] on button "Confirmar" at bounding box center [633, 343] width 44 height 17
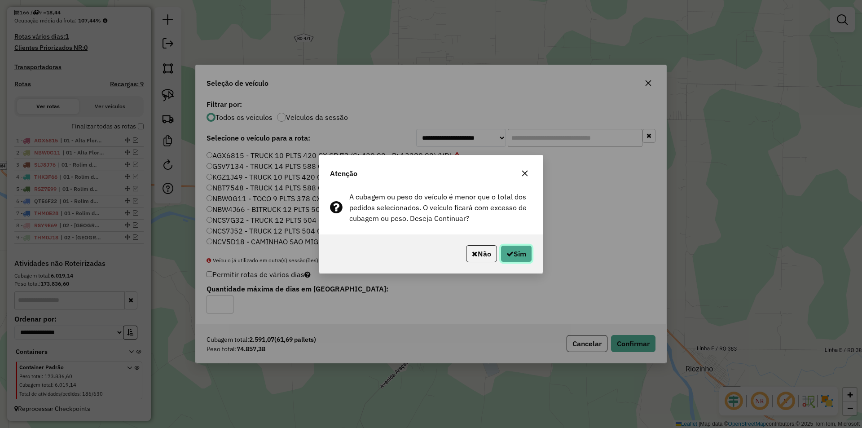
click at [521, 260] on button "Sim" at bounding box center [515, 253] width 31 height 17
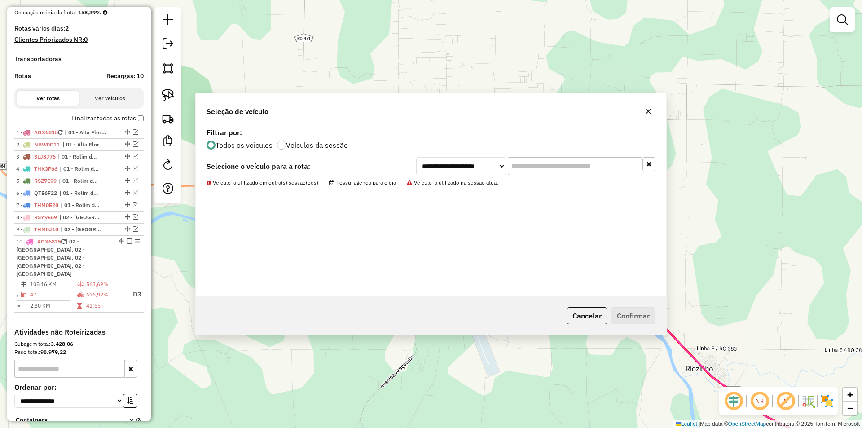
scroll to position [289, 0]
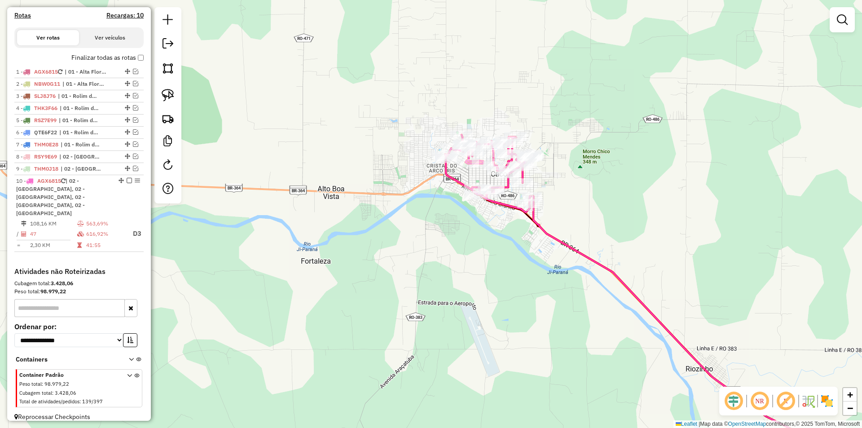
click at [414, 209] on div "Rota 10 - Placa AGX6815 24648 - DIST. UIRAPURU Rota 10 - Placa AGX6815 13180 - …" at bounding box center [431, 214] width 862 height 428
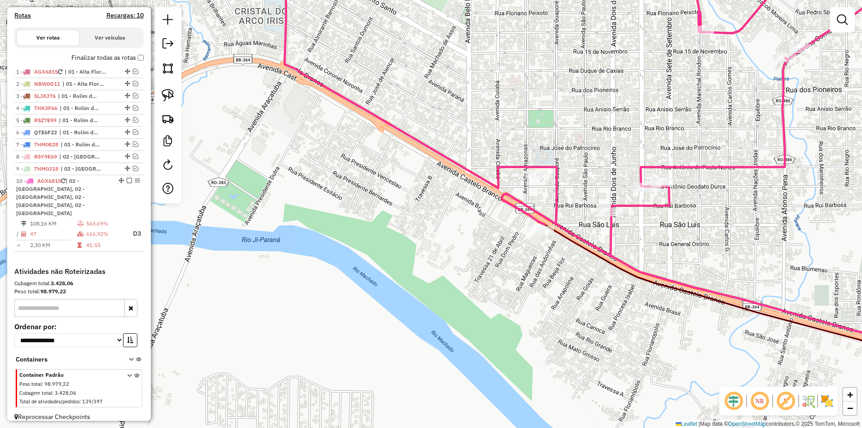
click at [398, 57] on div "Janela de atendimento Grade de atendimento Capacidade Transportadoras Veículos …" at bounding box center [431, 214] width 862 height 428
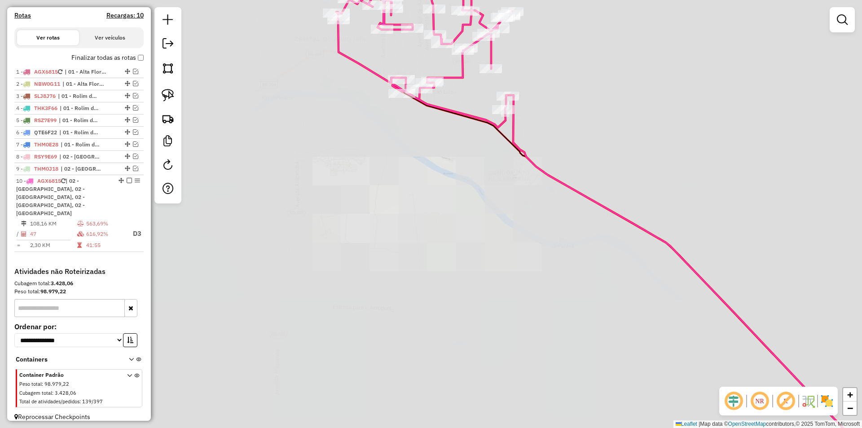
drag, startPoint x: 400, startPoint y: 105, endPoint x: 406, endPoint y: 198, distance: 93.5
click at [406, 198] on div "Rota 10 - Placa AGX6815 13180 - RODOLFO E SEPP LTDA Janela de atendimento Grade…" at bounding box center [431, 214] width 862 height 428
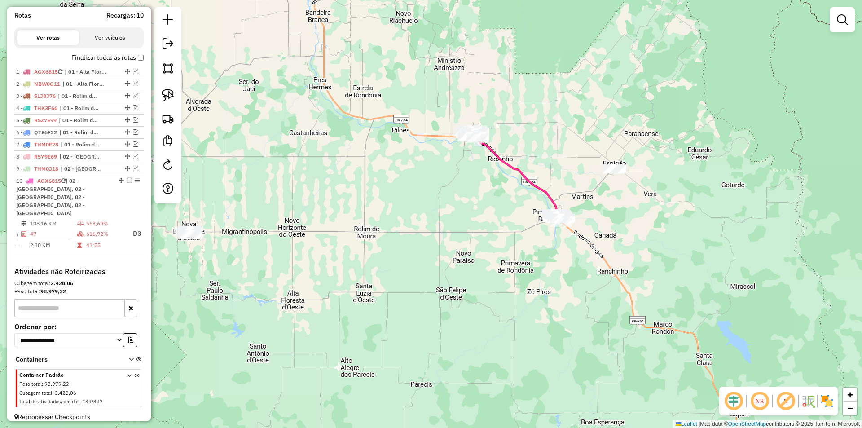
click at [403, 229] on div "Janela de atendimento Grade de atendimento Capacidade Transportadoras Veículos …" at bounding box center [431, 214] width 862 height 428
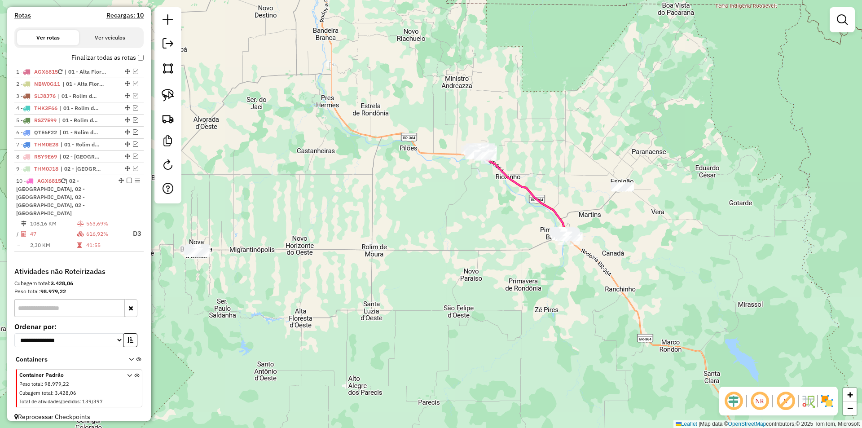
click at [403, 226] on div "Janela de atendimento Grade de atendimento Capacidade Transportadoras Veículos …" at bounding box center [431, 214] width 862 height 428
click at [367, 104] on div "Janela de atendimento Grade de atendimento Capacidade Transportadoras Veículos …" at bounding box center [431, 214] width 862 height 428
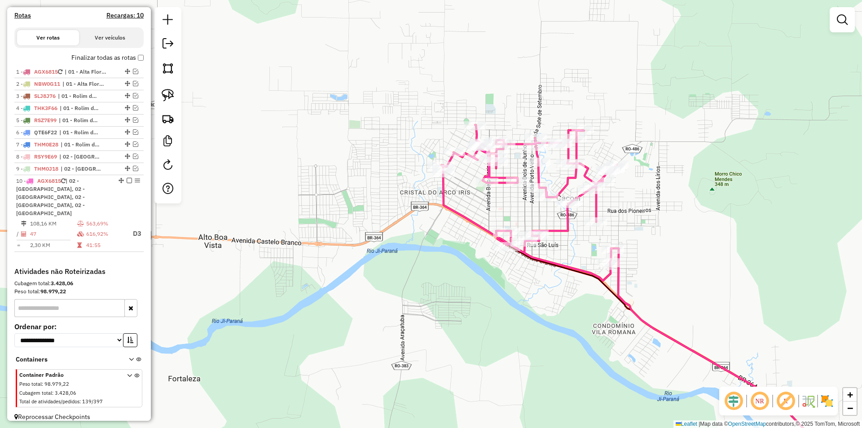
drag, startPoint x: 498, startPoint y: 279, endPoint x: 518, endPoint y: 254, distance: 31.5
click at [499, 278] on div "Janela de atendimento Grade de atendimento Capacidade Transportadoras Veículos …" at bounding box center [431, 214] width 862 height 428
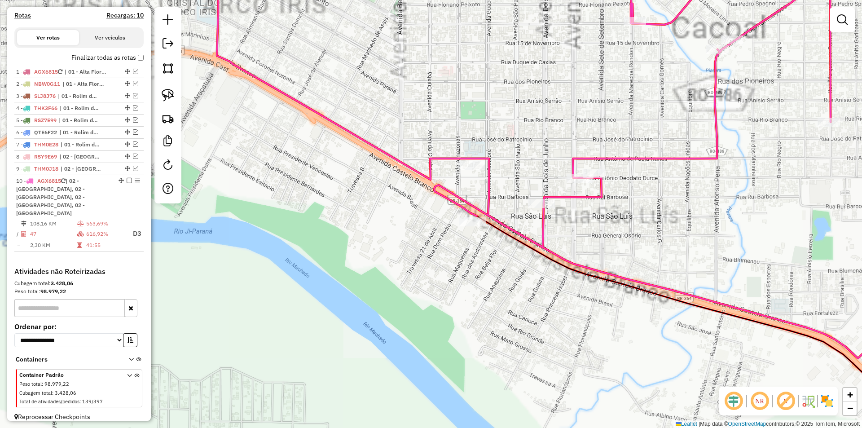
drag, startPoint x: 491, startPoint y: 256, endPoint x: 477, endPoint y: 258, distance: 13.7
click at [491, 258] on div "Janela de atendimento Grade de atendimento Capacidade Transportadoras Veículos …" at bounding box center [431, 214] width 862 height 428
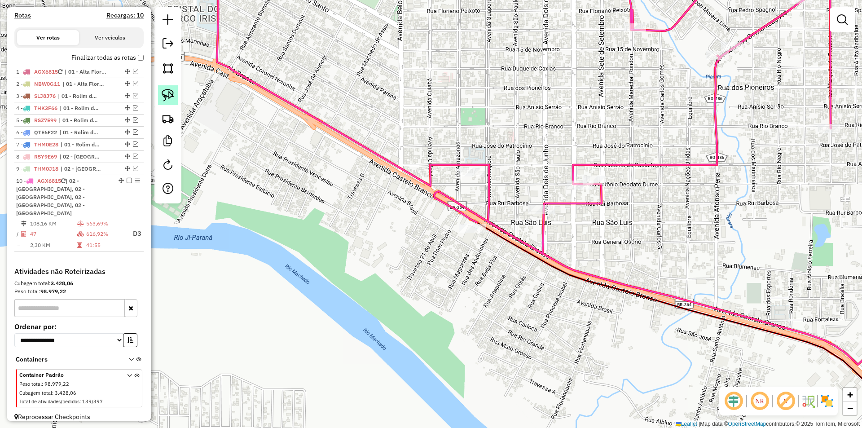
click at [169, 92] on img at bounding box center [168, 95] width 13 height 13
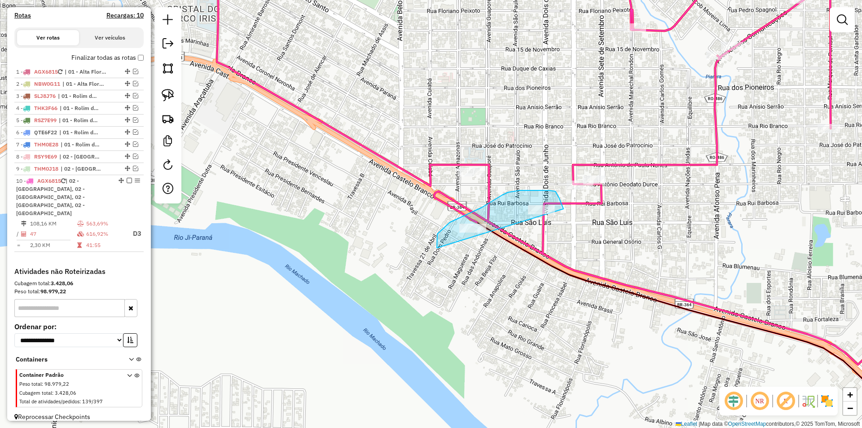
drag, startPoint x: 437, startPoint y: 246, endPoint x: 566, endPoint y: 214, distance: 133.4
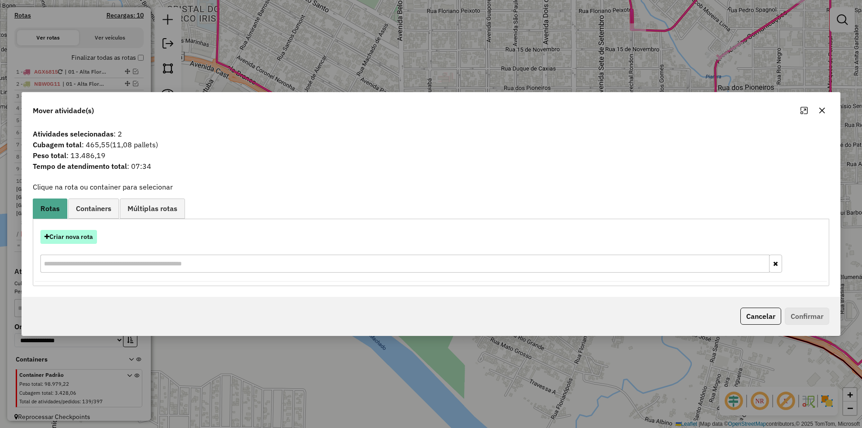
click at [69, 237] on button "Criar nova rota" at bounding box center [68, 237] width 57 height 14
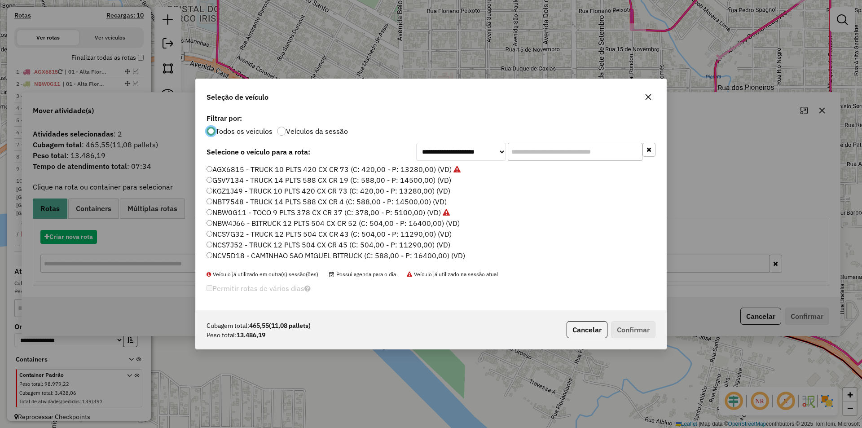
scroll to position [5, 3]
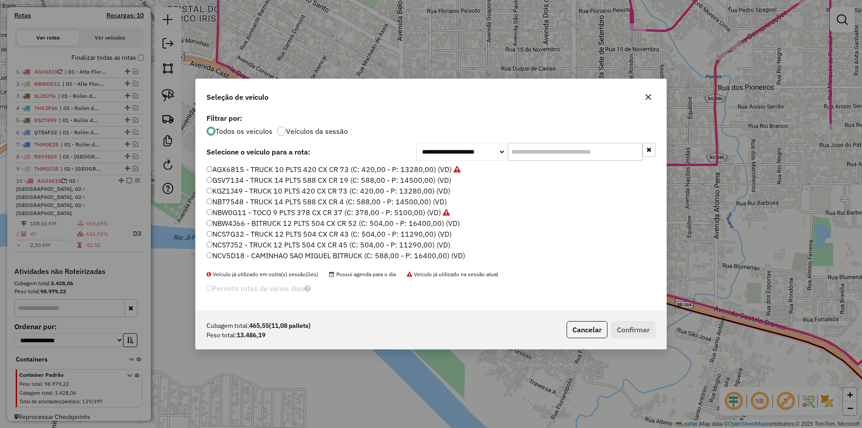
click at [517, 148] on input "text" at bounding box center [575, 152] width 135 height 18
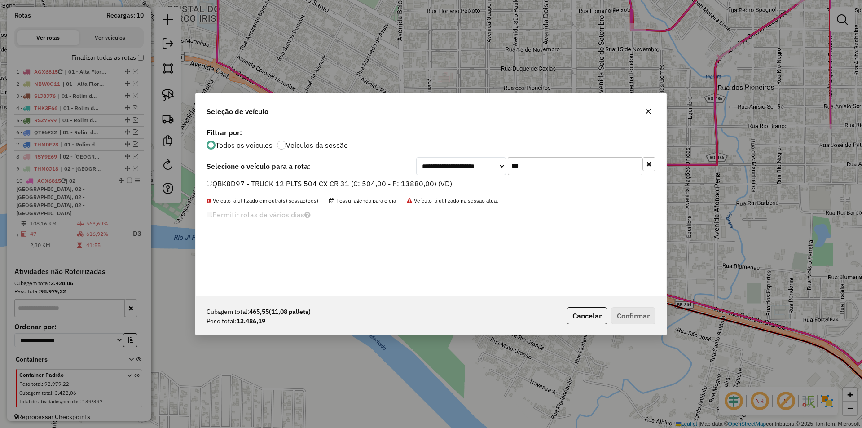
type input "***"
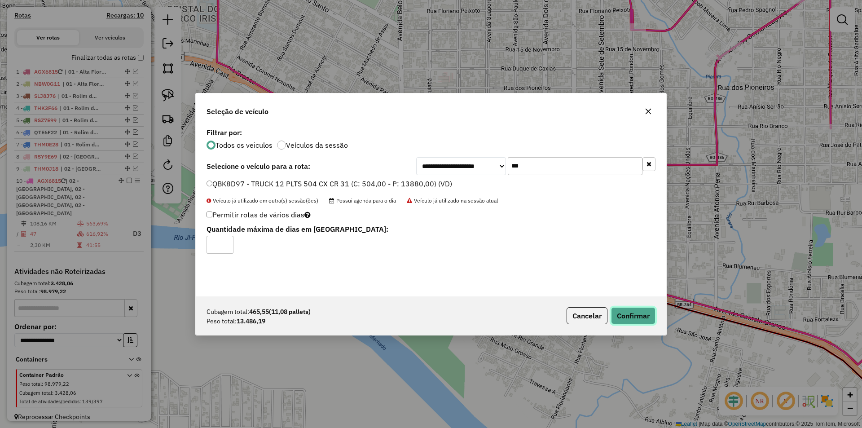
click at [627, 312] on button "Confirmar" at bounding box center [633, 315] width 44 height 17
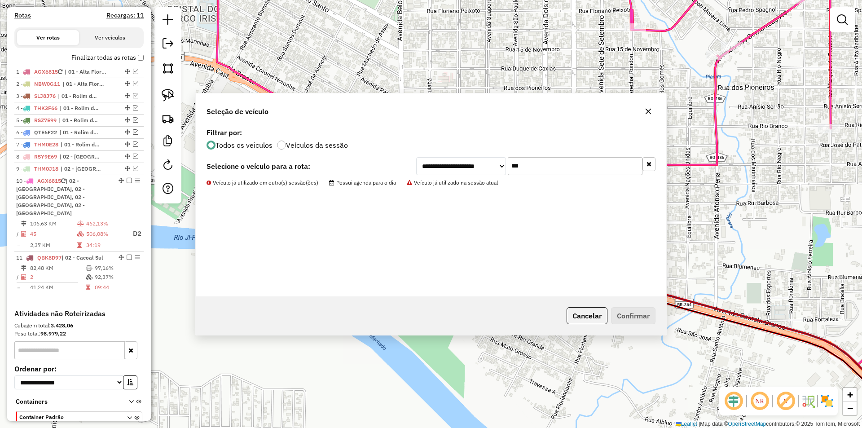
scroll to position [312, 0]
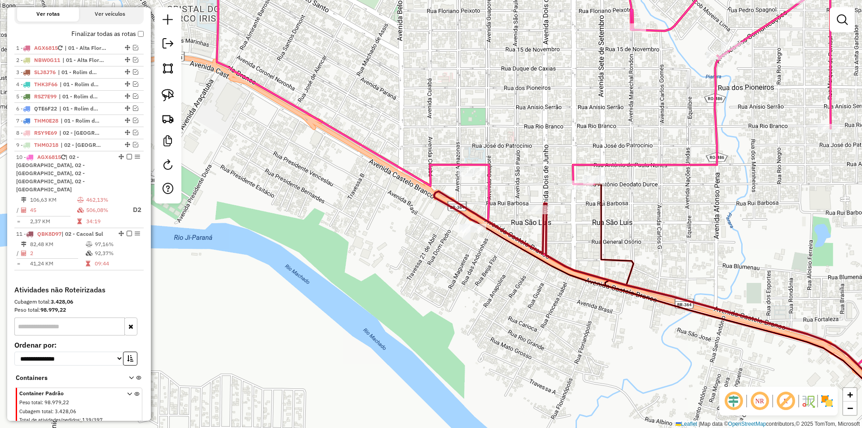
click at [426, 214] on div "Janela de atendimento Grade de atendimento Capacidade Transportadoras Veículos …" at bounding box center [431, 214] width 862 height 428
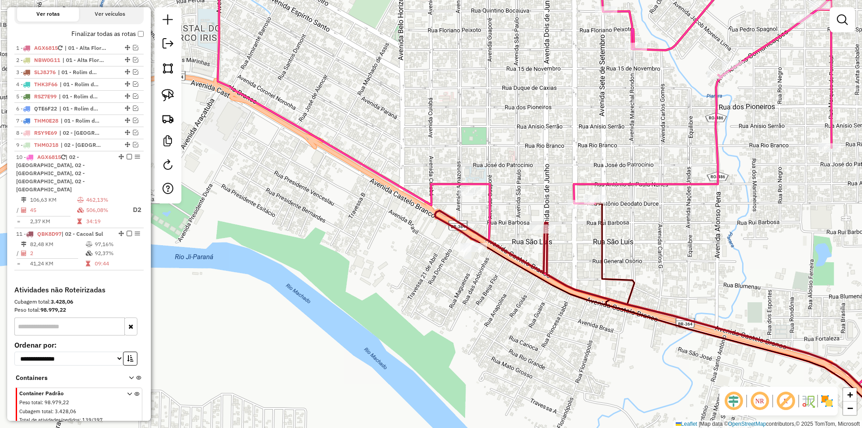
click at [454, 218] on icon at bounding box center [489, 241] width 109 height 62
select select "*********"
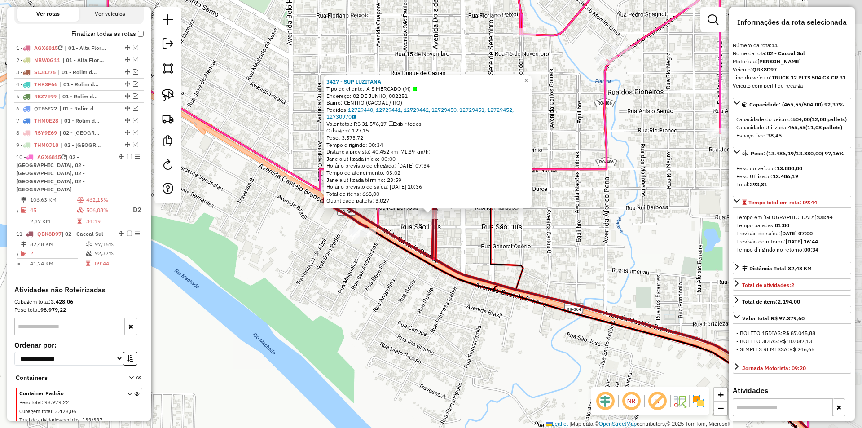
scroll to position [331, 0]
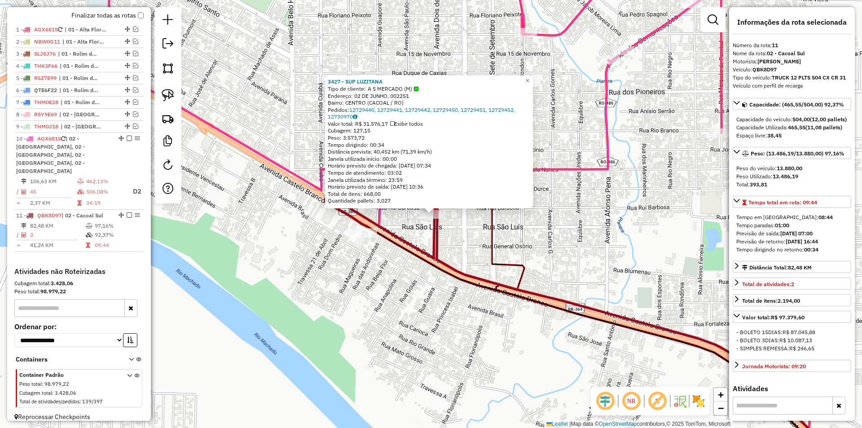
click at [289, 241] on div "3427 - SUP LUZITANA Tipo de cliente: A S MERCADO (M) Endereço: 02 DE JUNHO, 002…" at bounding box center [431, 214] width 862 height 428
click at [341, 242] on div "3427 - SUP LUZITANA Tipo de cliente: A S MERCADO (M) Endereço: 02 DE JUNHO, 002…" at bounding box center [431, 214] width 862 height 428
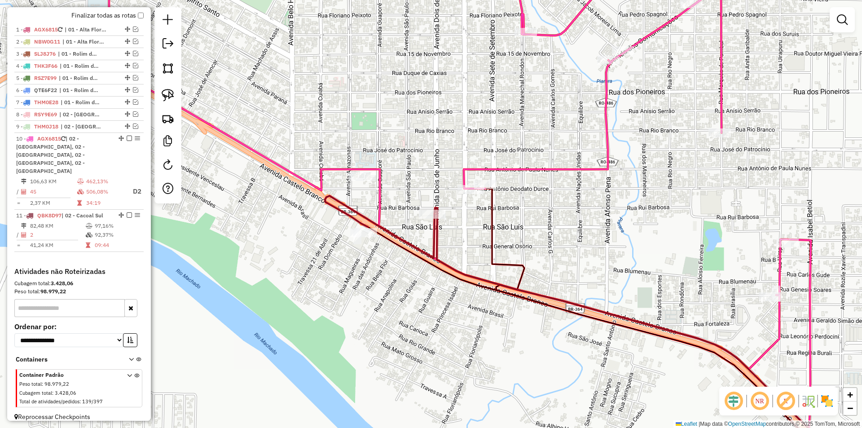
select select "*********"
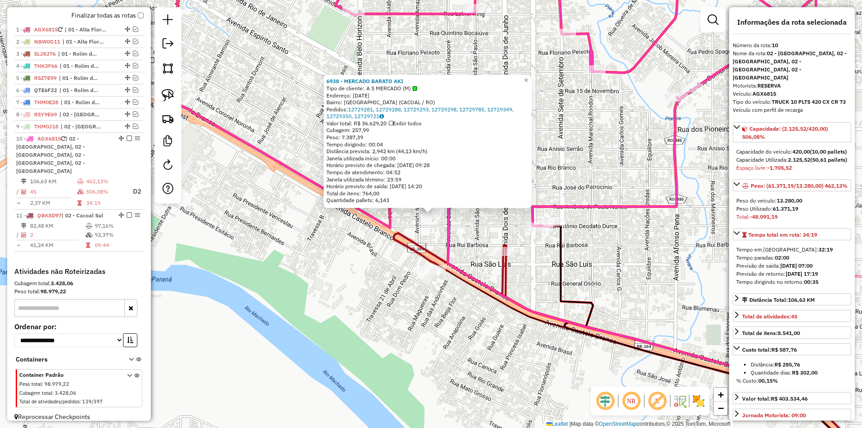
click at [357, 230] on div "6938 - MERCADO BARATO AKI Tipo de cliente: A S MERCADO (M) Endereço: [DATE] [GE…" at bounding box center [431, 214] width 862 height 428
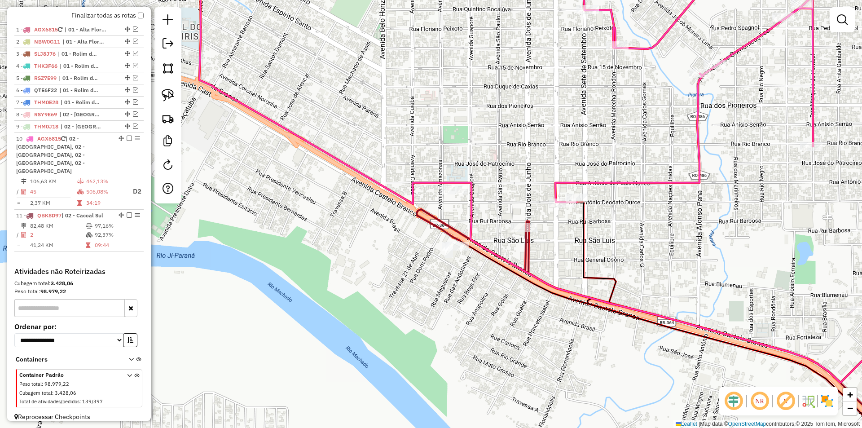
click at [372, 218] on div "Janela de atendimento Grade de atendimento Capacidade Transportadoras Veículos …" at bounding box center [431, 214] width 862 height 428
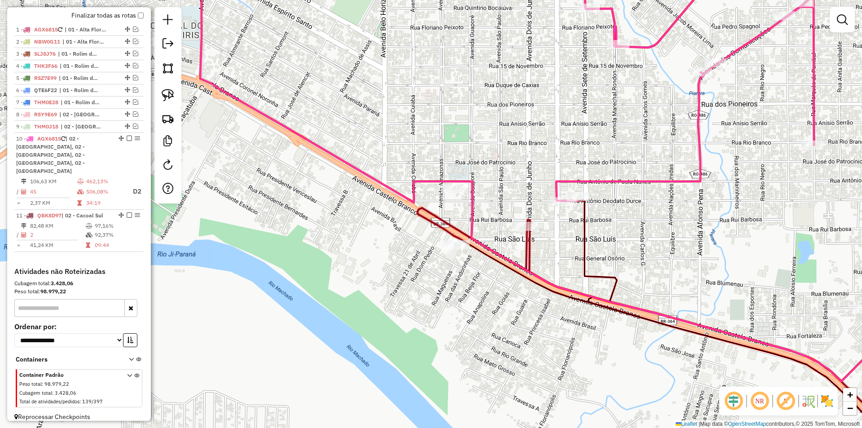
drag, startPoint x: 428, startPoint y: 221, endPoint x: 429, endPoint y: 226, distance: 5.0
click at [429, 226] on icon at bounding box center [471, 239] width 109 height 62
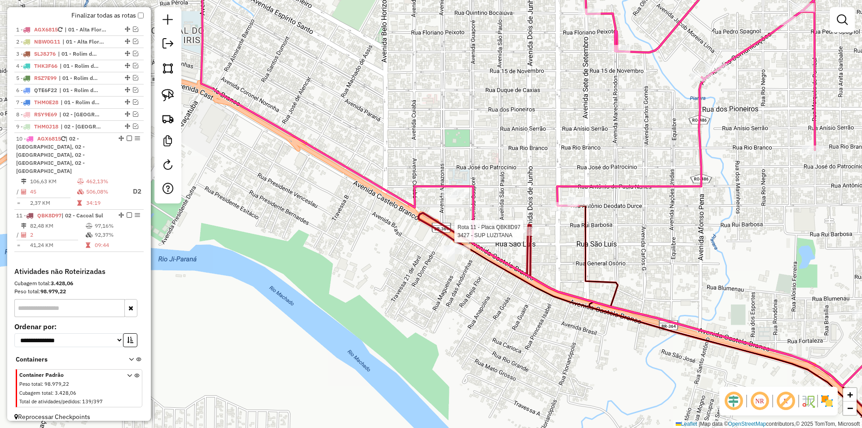
select select "*********"
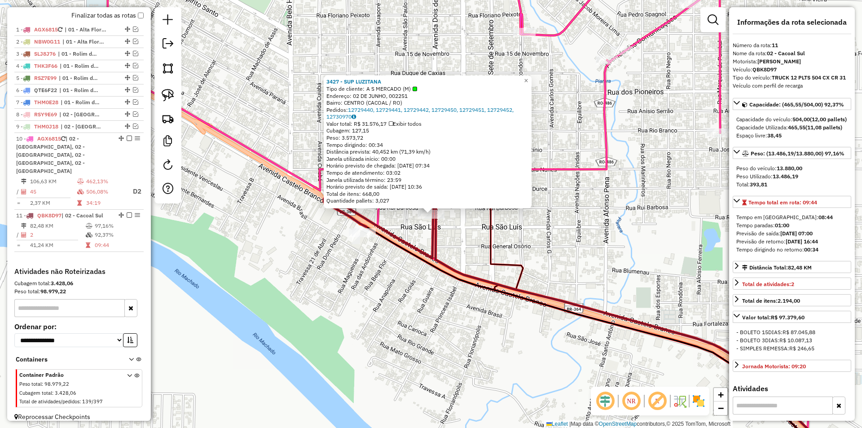
click at [357, 255] on div "3427 - SUP LUZITANA Tipo de cliente: A S MERCADO (M) Endereço: 02 DE JUNHO, 002…" at bounding box center [431, 214] width 862 height 428
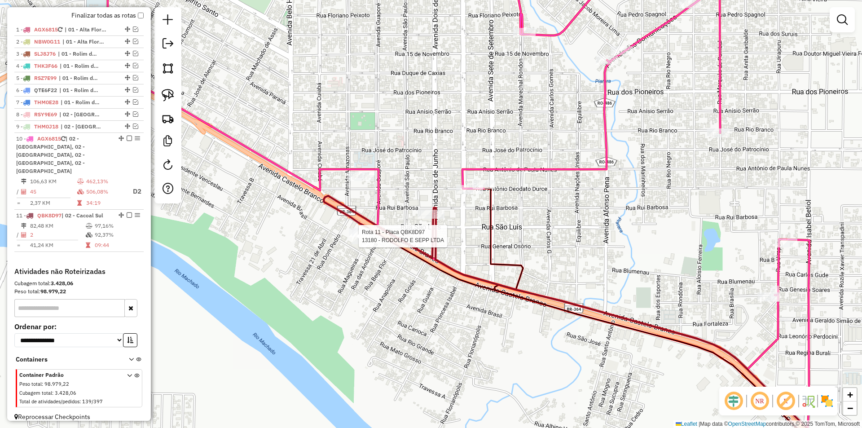
select select "*********"
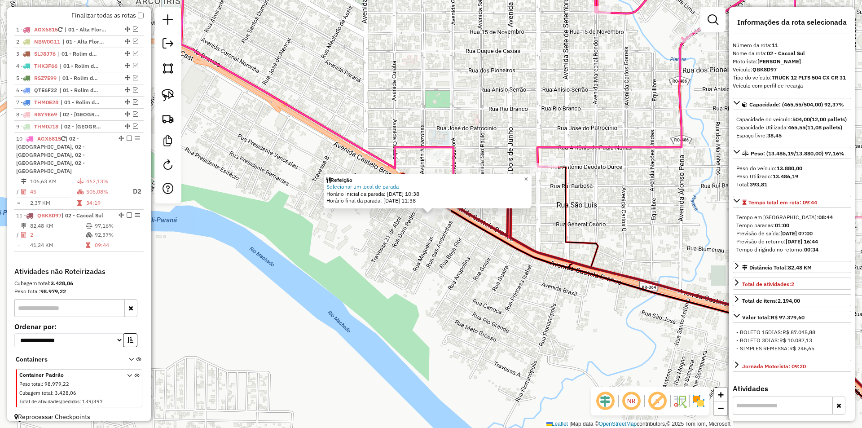
click at [438, 281] on div "Refeição Selecionar um local de parada Horário inicial da parada: 13/08/2025 10…" at bounding box center [431, 214] width 862 height 428
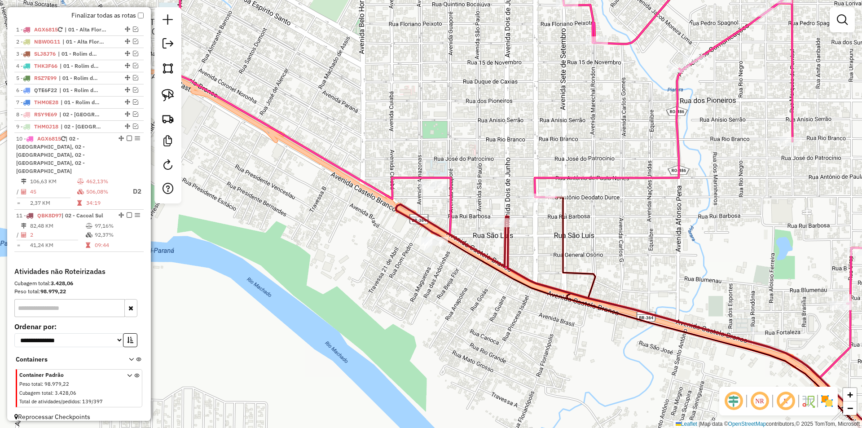
drag, startPoint x: 449, startPoint y: 280, endPoint x: 441, endPoint y: 312, distance: 33.3
click at [444, 311] on div "Janela de atendimento Grade de atendimento Capacidade Transportadoras Veículos …" at bounding box center [431, 214] width 862 height 428
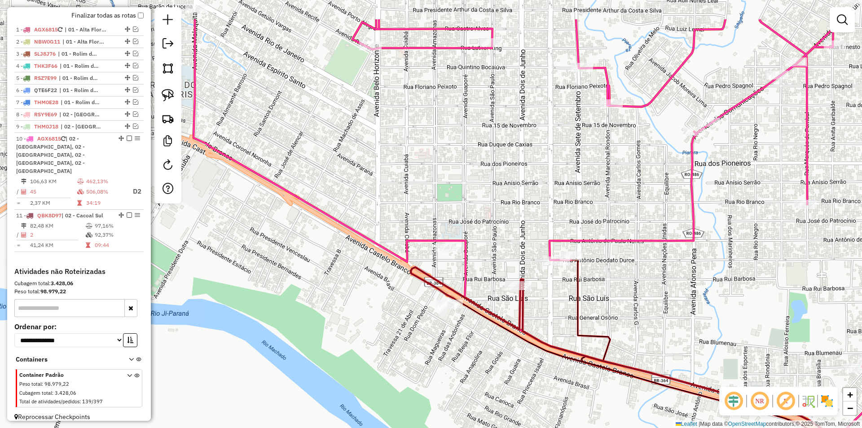
drag, startPoint x: 449, startPoint y: 270, endPoint x: 467, endPoint y: 336, distance: 68.4
click at [467, 336] on div "Rota 11 - Placa QBK8D97 13180 - RODOLFO E SEPP LTDA Janela de atendimento Grade…" at bounding box center [431, 214] width 862 height 428
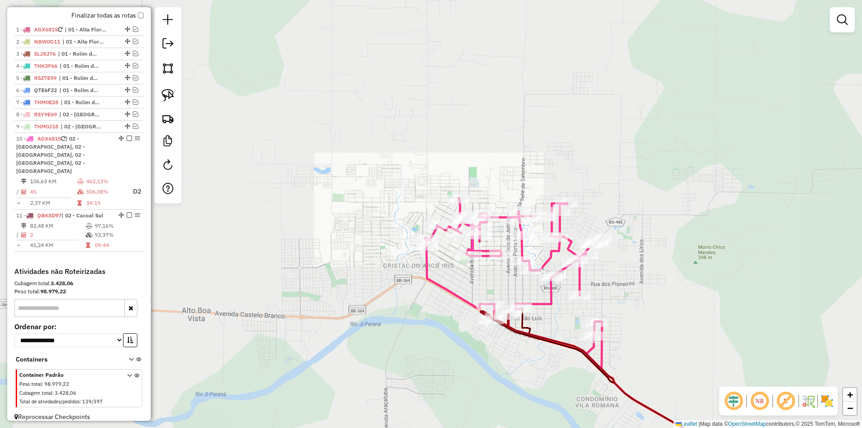
click at [401, 271] on div "Janela de atendimento Grade de atendimento Capacidade Transportadoras Veículos …" at bounding box center [431, 214] width 862 height 428
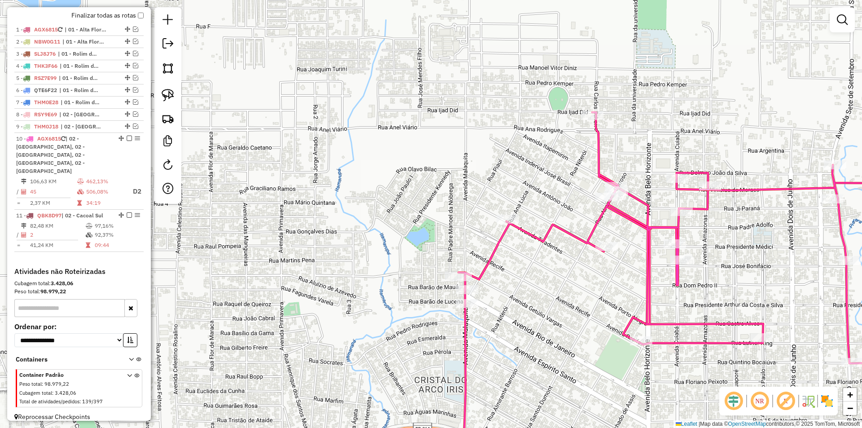
click at [444, 274] on div "Janela de atendimento Grade de atendimento Capacidade Transportadoras Veículos …" at bounding box center [431, 214] width 862 height 428
select select "*********"
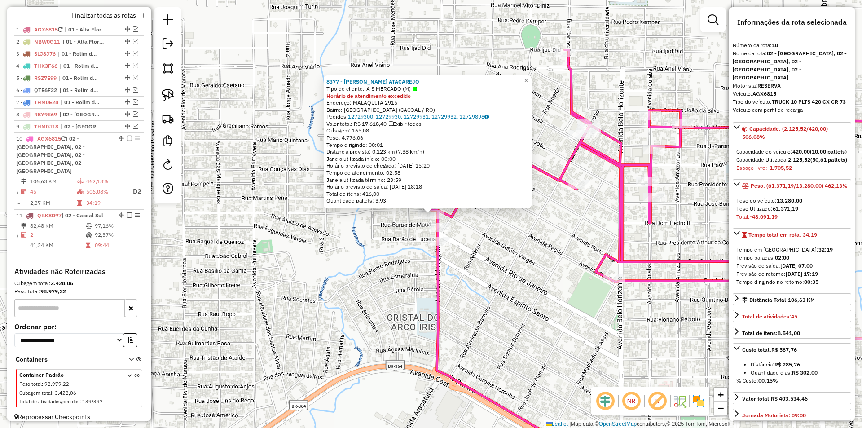
click at [403, 286] on div "8377 - PIEMON ATACAREJO Tipo de cliente: A S MERCADO (M) Horário de atendimento…" at bounding box center [431, 214] width 862 height 428
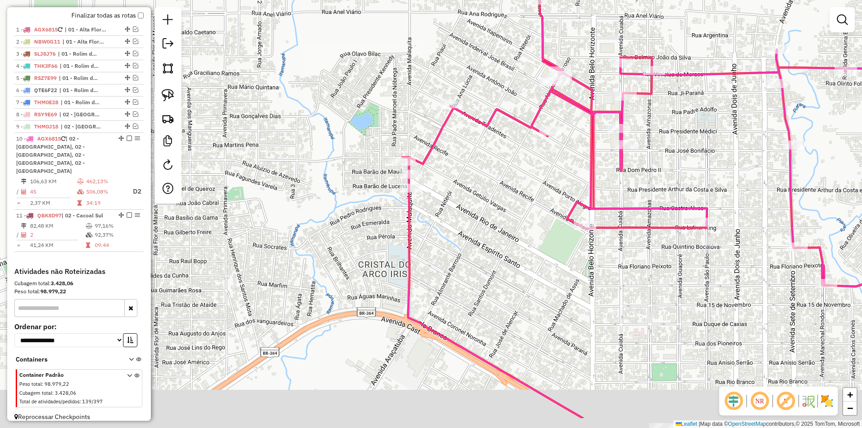
drag, startPoint x: 404, startPoint y: 298, endPoint x: 357, endPoint y: 171, distance: 135.0
click at [340, 186] on div "Janela de atendimento Grade de atendimento Capacidade Transportadoras Veículos …" at bounding box center [431, 214] width 862 height 428
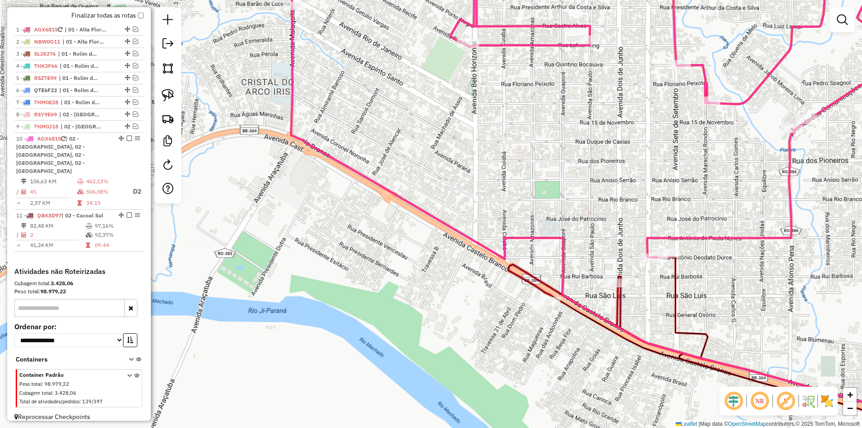
drag, startPoint x: 450, startPoint y: 215, endPoint x: 441, endPoint y: 214, distance: 8.5
click at [432, 208] on div "Janela de atendimento Grade de atendimento Capacidade Transportadoras Veículos …" at bounding box center [431, 214] width 862 height 428
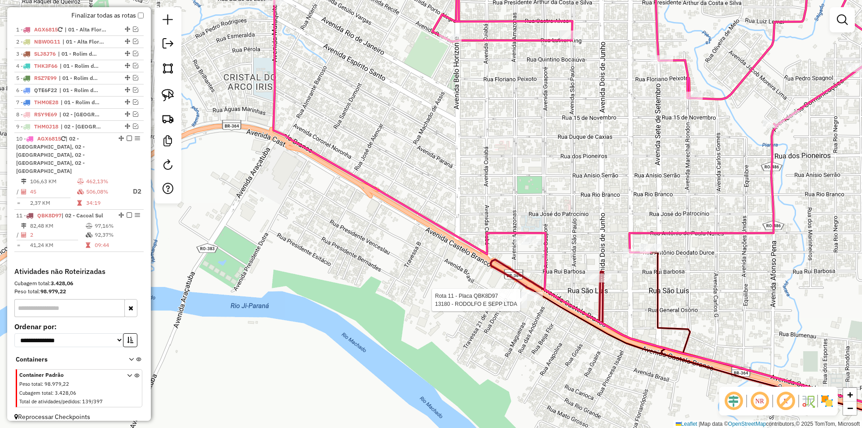
select select "*********"
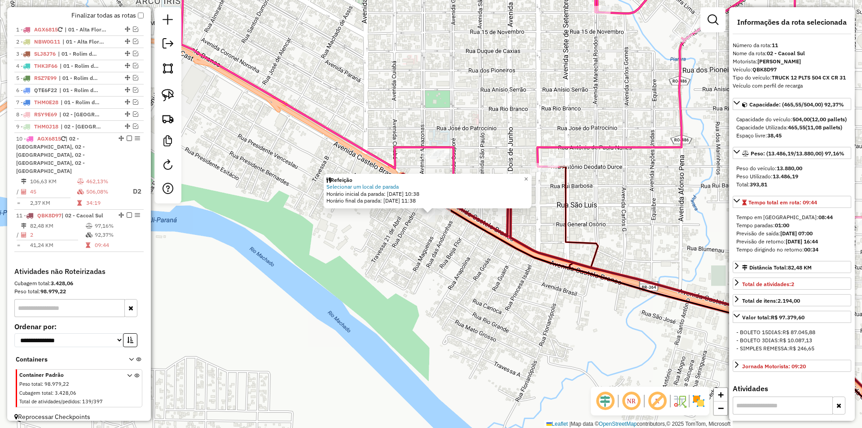
drag, startPoint x: 547, startPoint y: 274, endPoint x: 536, endPoint y: 267, distance: 12.9
click at [546, 274] on div "Refeição Selecionar um local de parada Horário inicial da parada: 13/08/2025 10…" at bounding box center [431, 214] width 862 height 428
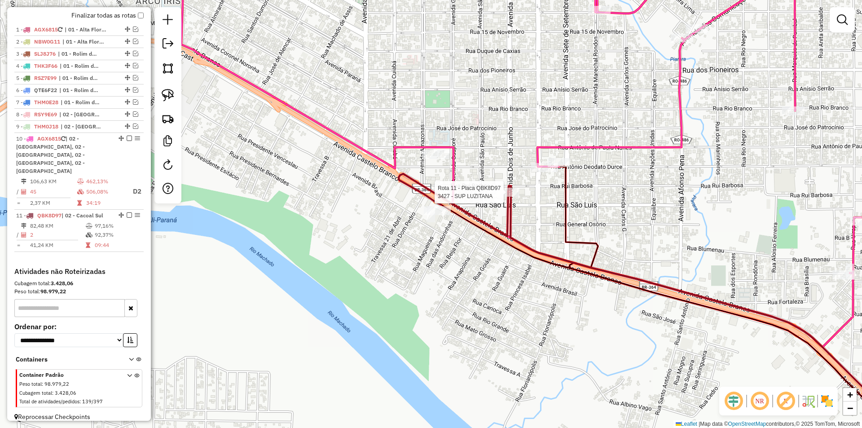
select select "*********"
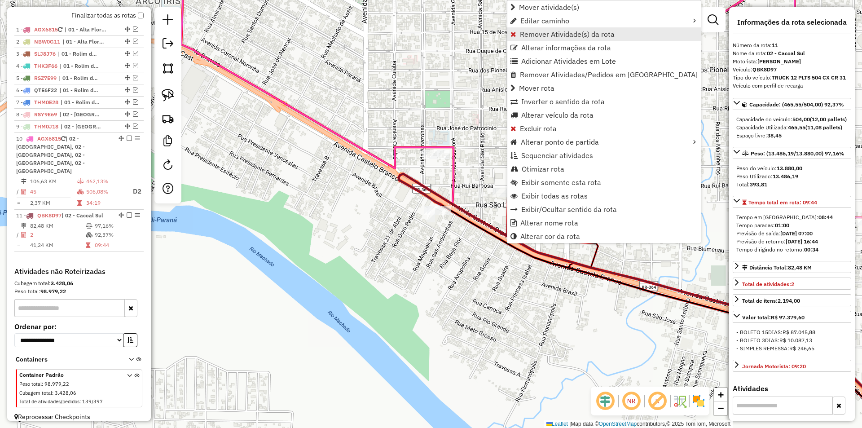
click at [541, 34] on span "Remover Atividade(s) da rota" at bounding box center [567, 34] width 95 height 7
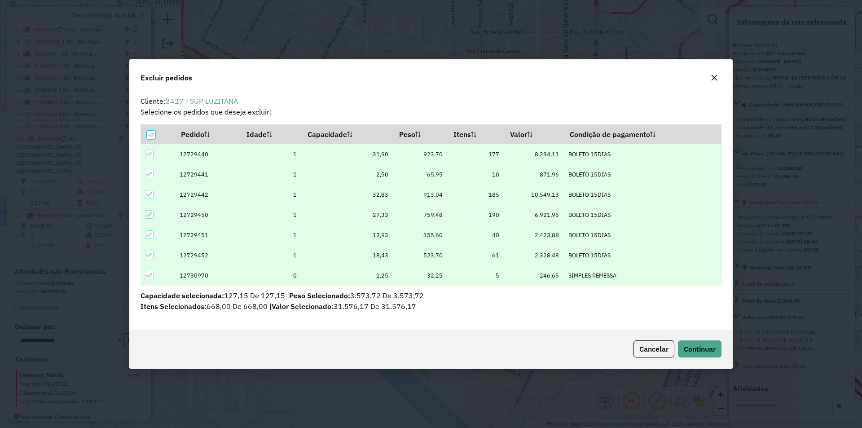
scroll to position [5, 3]
click at [153, 132] on icon at bounding box center [151, 135] width 6 height 6
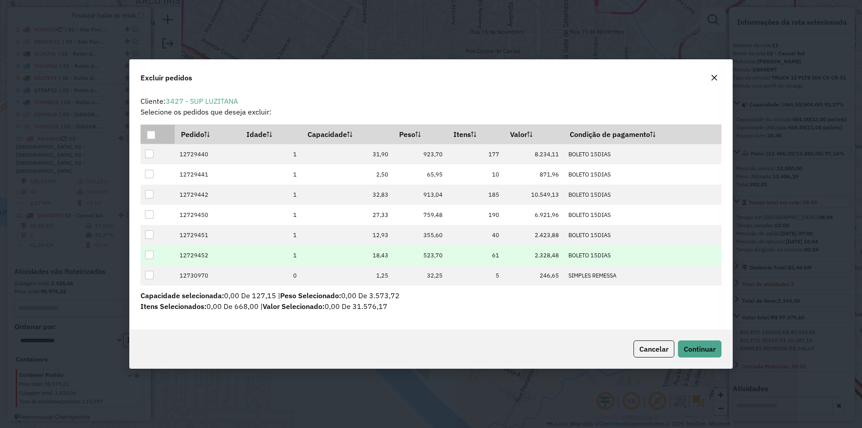
click at [153, 254] on div at bounding box center [149, 254] width 9 height 9
click at [704, 348] on span "Continuar" at bounding box center [699, 348] width 32 height 9
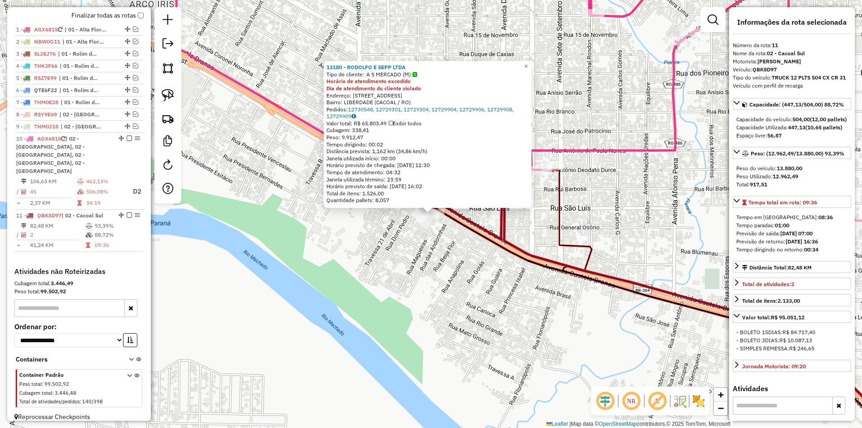
click at [624, 214] on div "13180 - RODOLFO E SEPP LTDA Tipo de cliente: A S MERCADO (M) Horário de atendim…" at bounding box center [431, 214] width 862 height 428
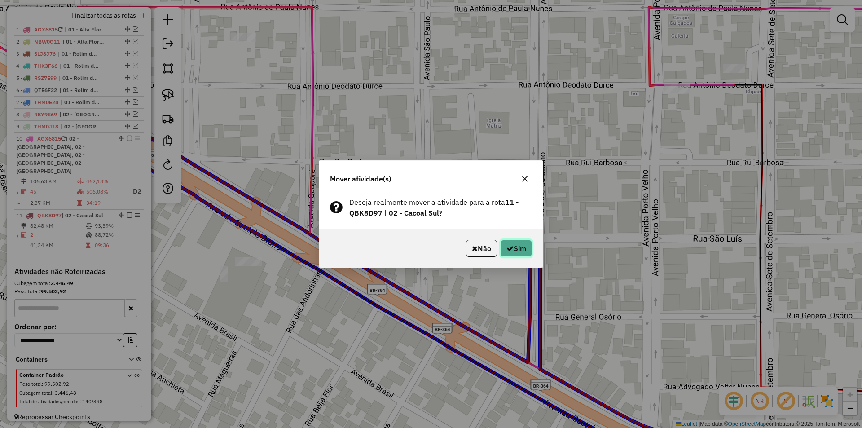
click at [513, 255] on button "Sim" at bounding box center [515, 248] width 31 height 17
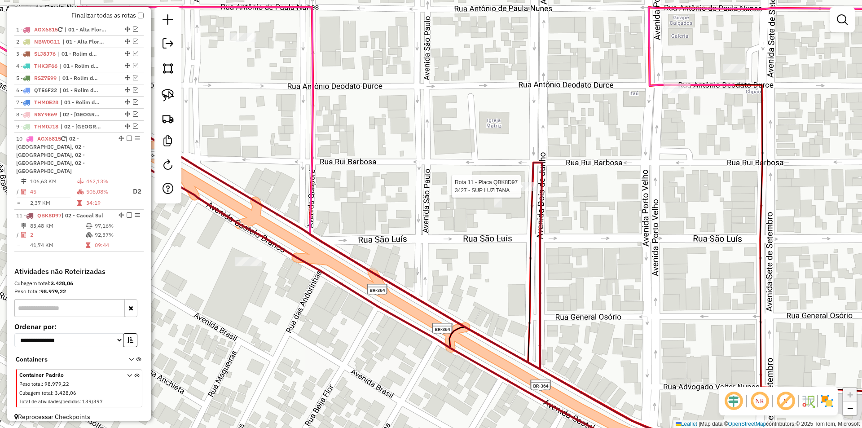
select select "*********"
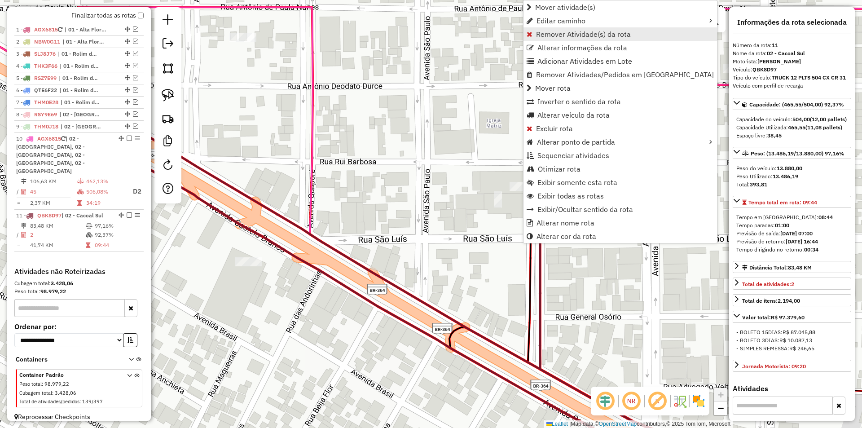
click at [559, 38] on span "Remover Atividade(s) da rota" at bounding box center [583, 34] width 95 height 7
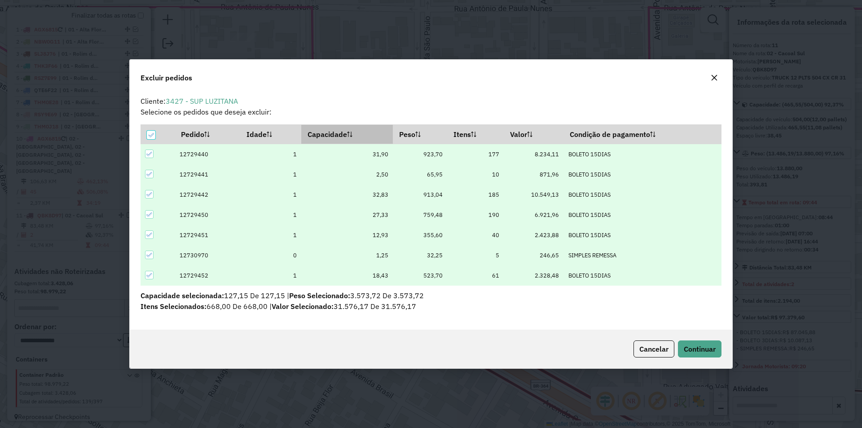
scroll to position [0, 0]
click at [152, 131] on div at bounding box center [151, 135] width 9 height 9
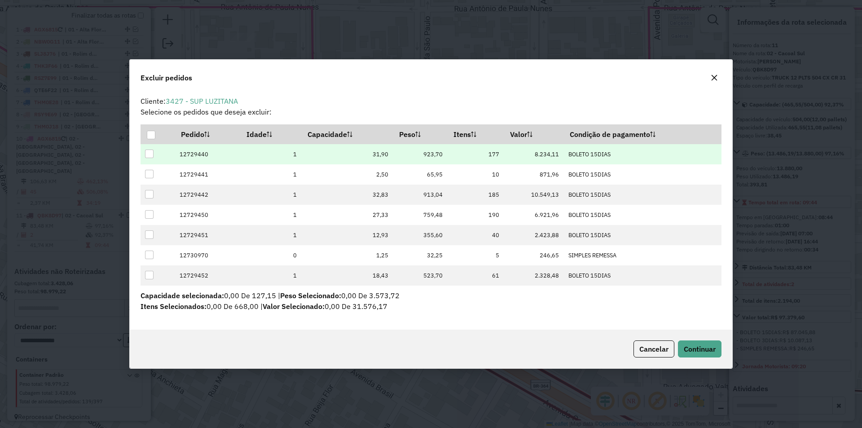
drag, startPoint x: 148, startPoint y: 151, endPoint x: 156, endPoint y: 158, distance: 10.5
click at [147, 151] on div at bounding box center [149, 153] width 9 height 9
click at [699, 353] on span "Continuar" at bounding box center [699, 348] width 32 height 9
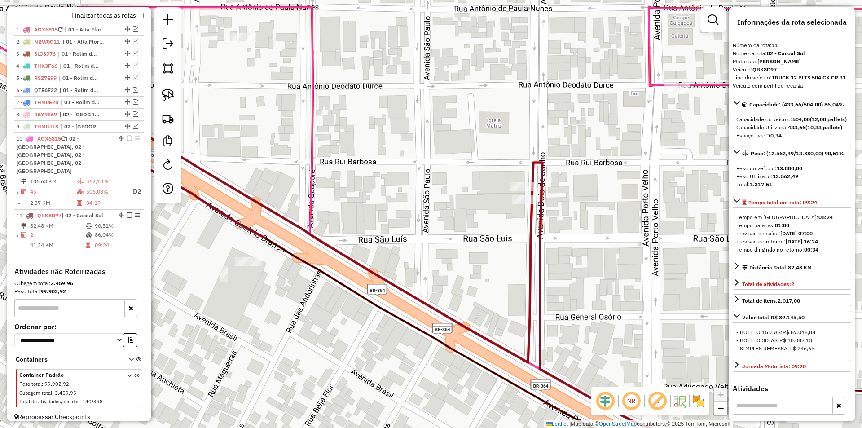
click at [452, 232] on div "Janela de atendimento Grade de atendimento Capacidade Transportadoras Veículos …" at bounding box center [431, 214] width 862 height 428
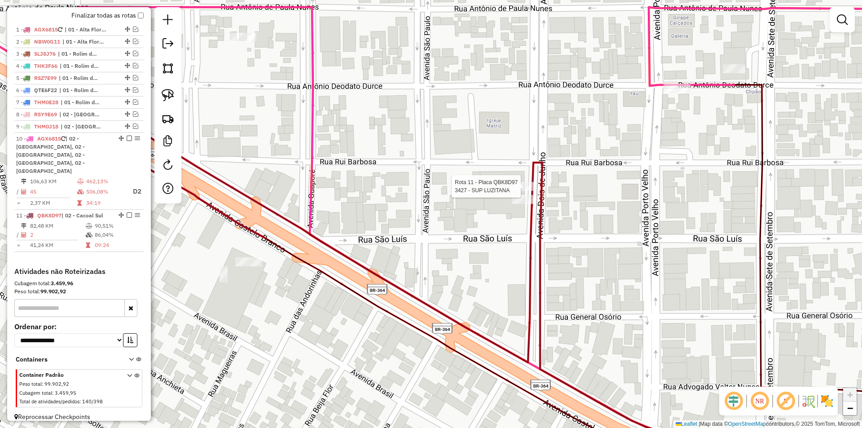
select select "*********"
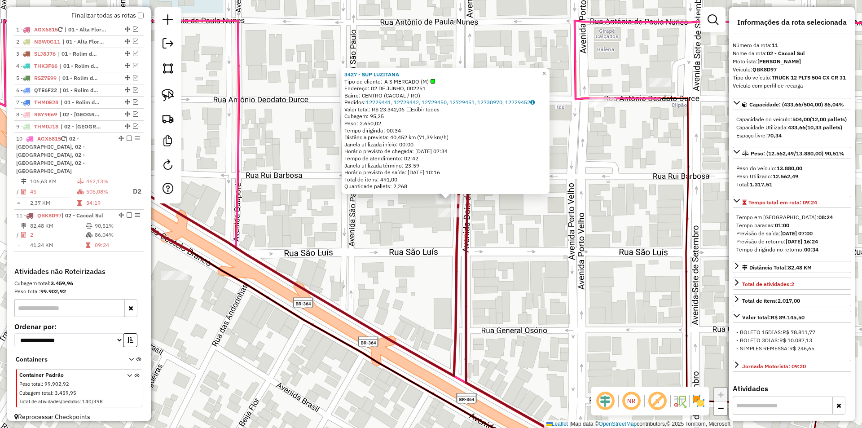
drag, startPoint x: 580, startPoint y: 262, endPoint x: 593, endPoint y: 247, distance: 19.7
click at [593, 247] on div "3427 - SUP LUZITANA Tipo de cliente: A S MERCADO (M) Endereço: 02 DE JUNHO, 002…" at bounding box center [431, 214] width 862 height 428
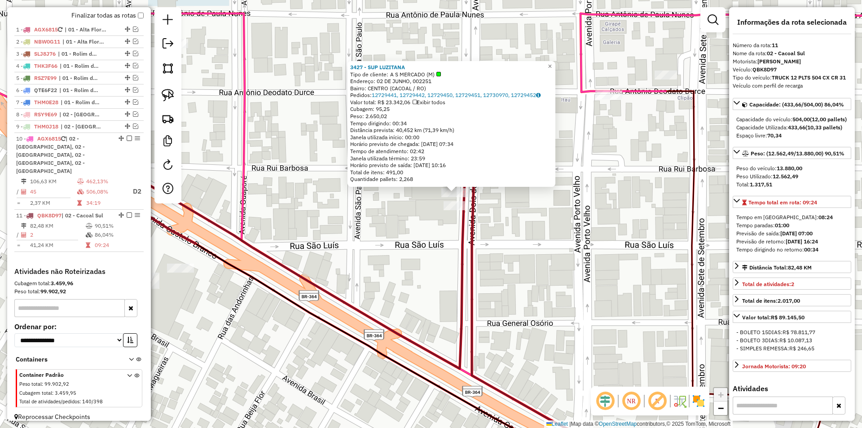
click at [593, 247] on div "3427 - SUP LUZITANA Tipo de cliente: A S MERCADO (M) Endereço: 02 DE JUNHO, 002…" at bounding box center [431, 214] width 862 height 428
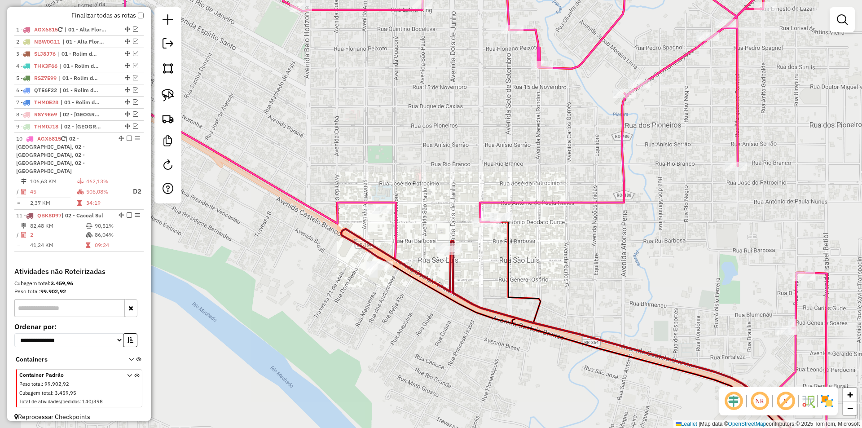
drag, startPoint x: 350, startPoint y: 332, endPoint x: 306, endPoint y: 302, distance: 53.0
click at [360, 331] on div "Janela de atendimento Grade de atendimento Capacidade Transportadoras Veículos …" at bounding box center [431, 214] width 862 height 428
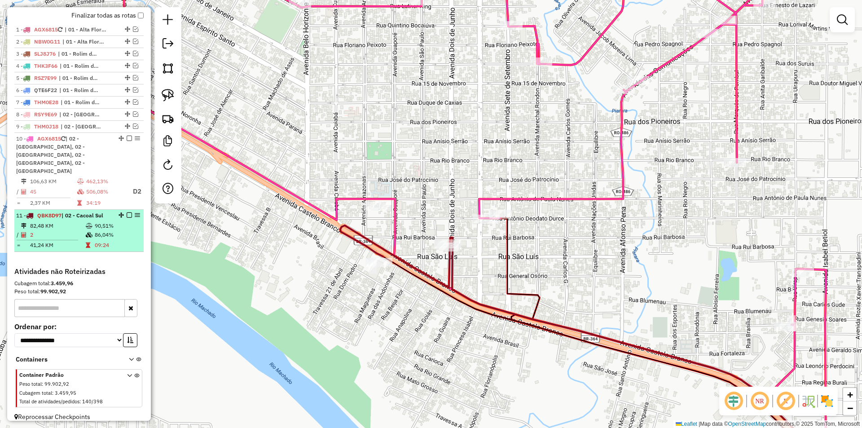
click at [128, 212] on em at bounding box center [129, 214] width 5 height 5
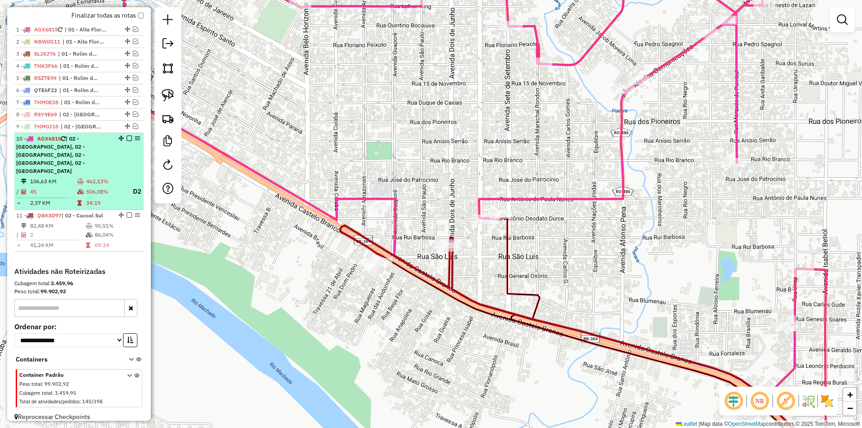
scroll to position [301, 0]
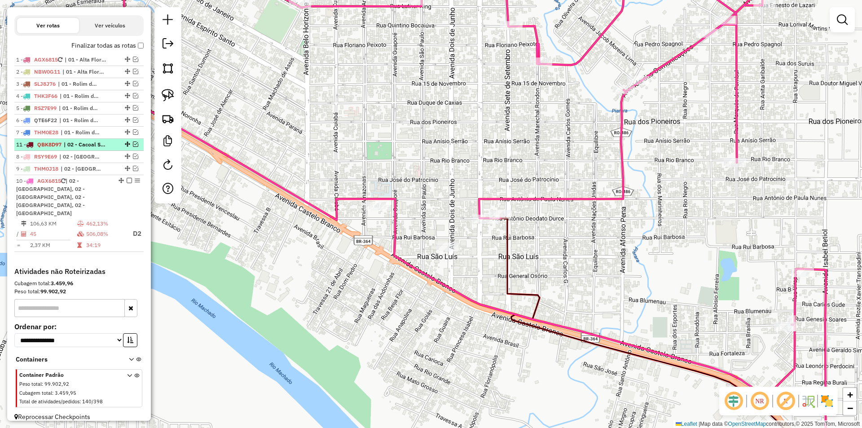
drag, startPoint x: 123, startPoint y: 237, endPoint x: 116, endPoint y: 149, distance: 87.8
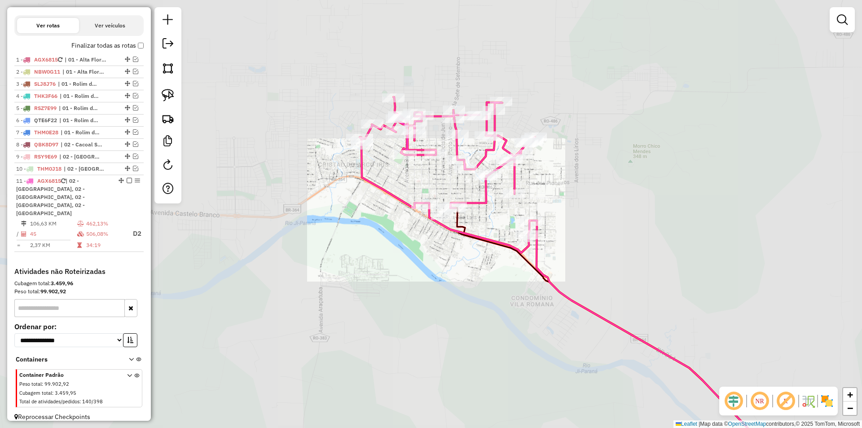
click at [476, 230] on div "Janela de atendimento Grade de atendimento Capacidade Transportadoras Veículos …" at bounding box center [431, 214] width 862 height 428
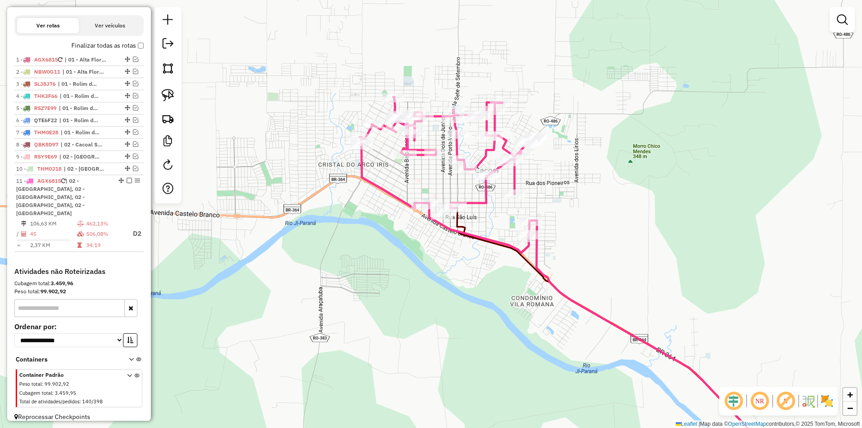
click at [419, 297] on div "Janela de atendimento Grade de atendimento Capacidade Transportadoras Veículos …" at bounding box center [431, 214] width 862 height 428
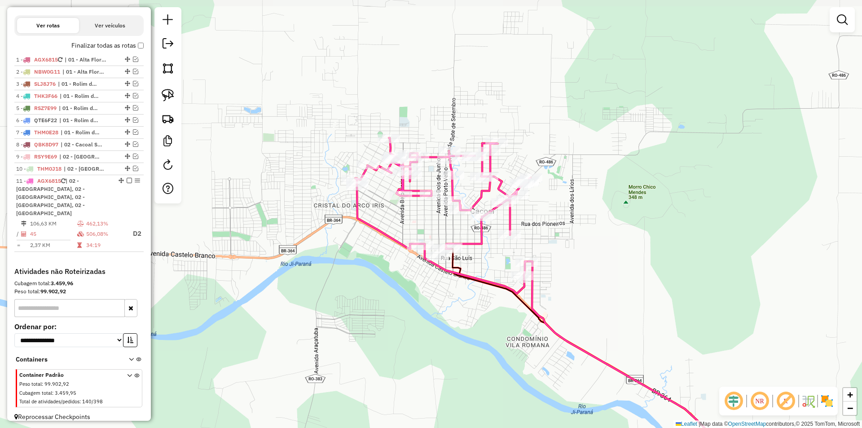
click at [423, 280] on div "Janela de atendimento Grade de atendimento Capacidade Transportadoras Veículos …" at bounding box center [431, 214] width 862 height 428
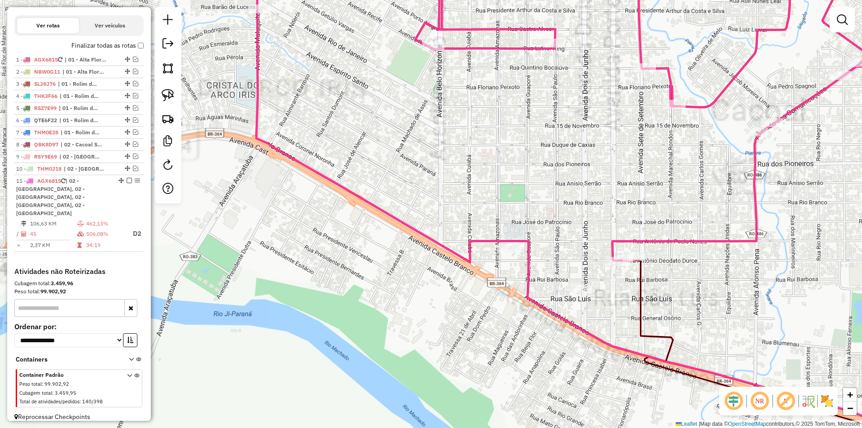
click at [398, 256] on div "Janela de atendimento Grade de atendimento Capacidade Transportadoras Veículos …" at bounding box center [431, 214] width 862 height 428
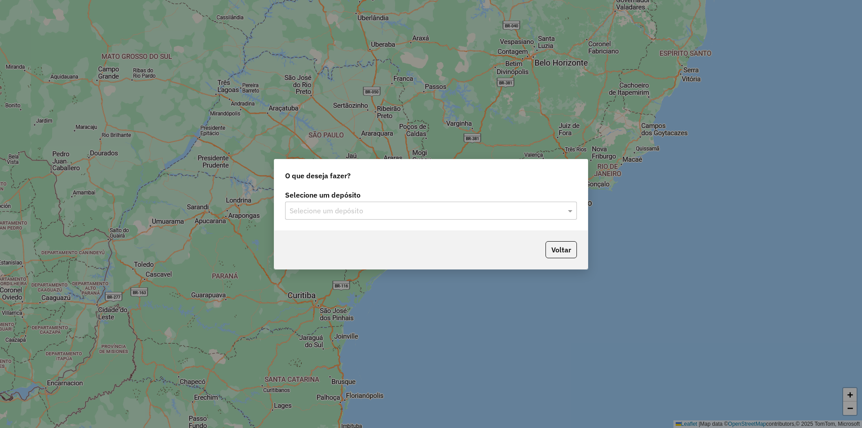
click at [348, 203] on div "Selecione um depósito" at bounding box center [431, 210] width 292 height 18
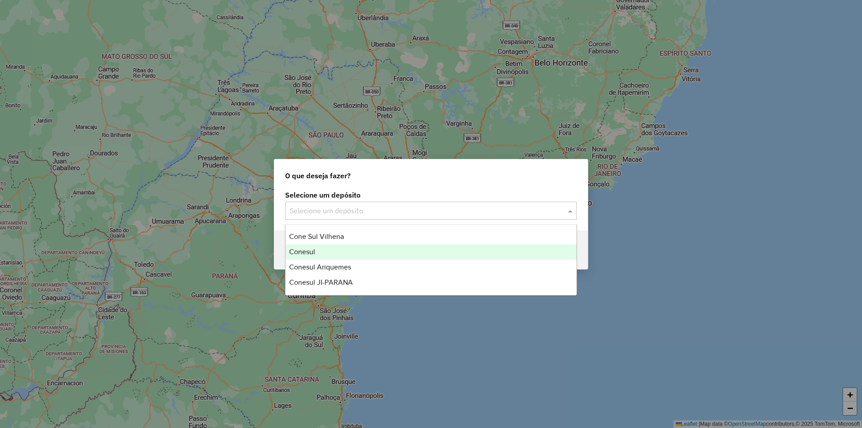
click at [308, 249] on span "Conesul" at bounding box center [302, 252] width 26 height 8
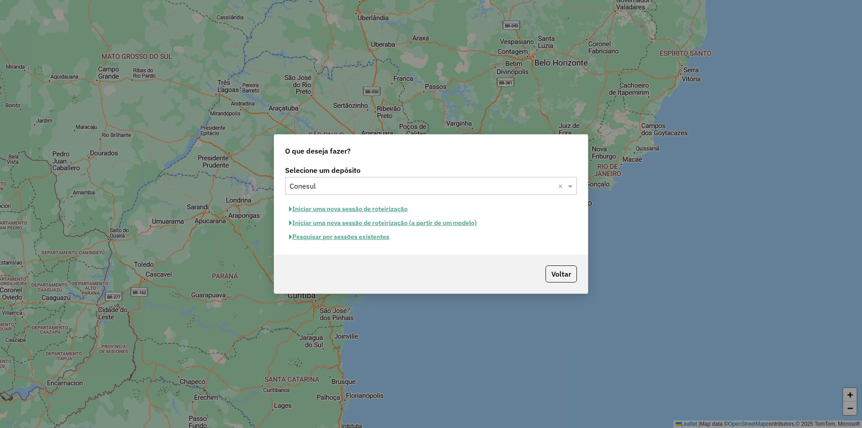
click at [319, 237] on button "Pesquisar por sessões existentes" at bounding box center [339, 237] width 108 height 14
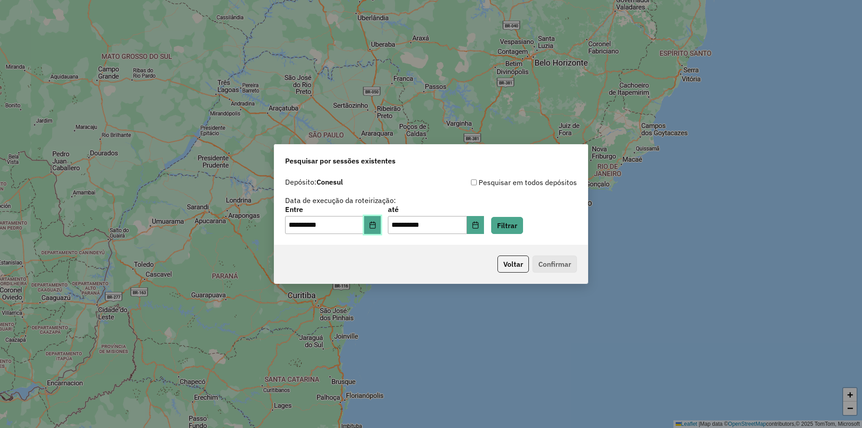
click at [381, 229] on button "Choose Date" at bounding box center [372, 225] width 17 height 18
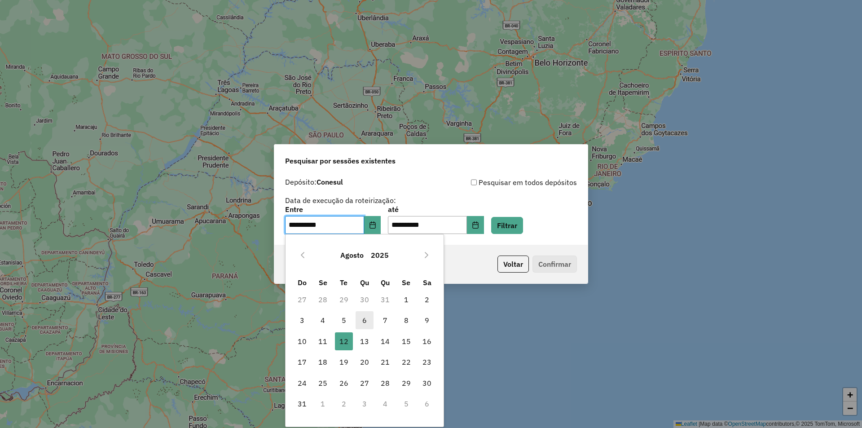
click at [362, 318] on span "6" at bounding box center [364, 320] width 18 height 18
type input "**********"
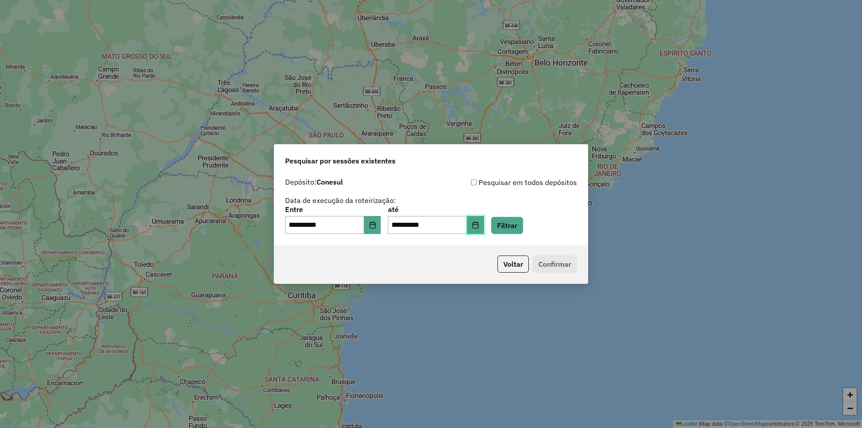
click at [478, 224] on icon "Choose Date" at bounding box center [475, 224] width 6 height 7
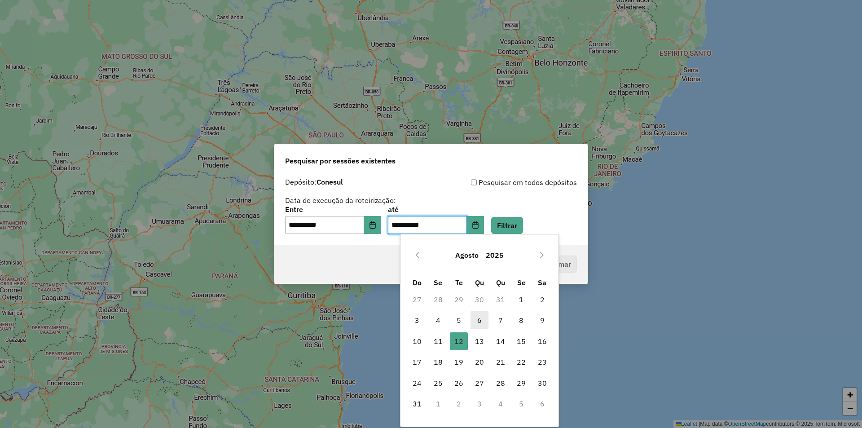
click at [475, 319] on span "6" at bounding box center [479, 320] width 18 height 18
type input "**********"
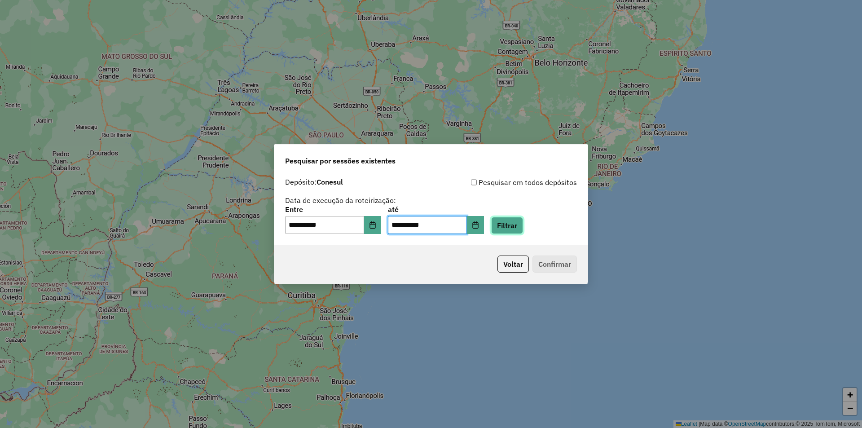
click at [523, 224] on button "Filtrar" at bounding box center [507, 225] width 32 height 17
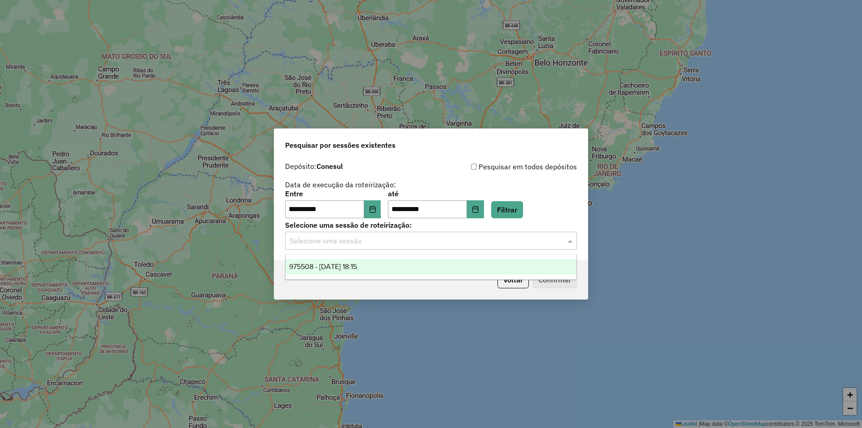
click at [306, 239] on input "text" at bounding box center [421, 241] width 265 height 11
click at [326, 264] on span "975508 - [DATE] 18:15" at bounding box center [323, 267] width 68 height 8
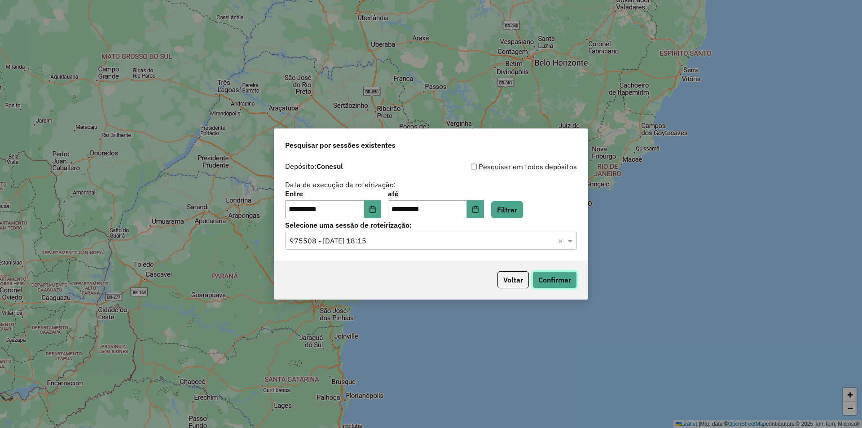
click at [564, 279] on button "Confirmar" at bounding box center [554, 279] width 44 height 17
click at [381, 205] on button "Choose Date" at bounding box center [372, 209] width 17 height 18
click at [523, 209] on button "Filtrar" at bounding box center [507, 209] width 32 height 17
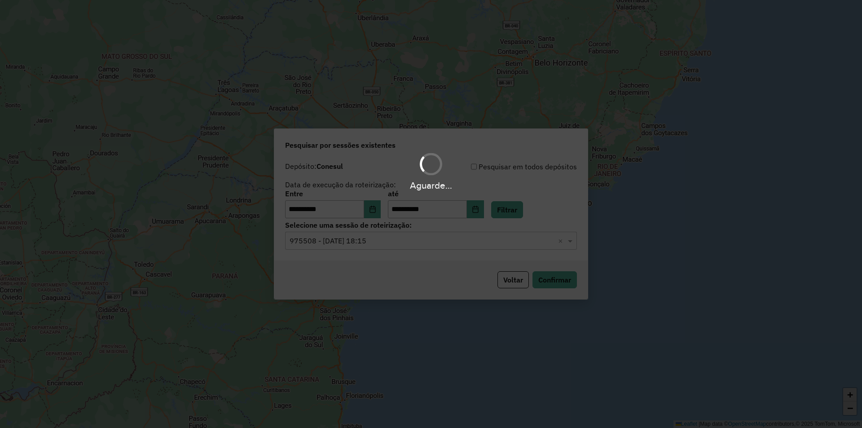
click at [325, 243] on input "text" at bounding box center [421, 241] width 265 height 11
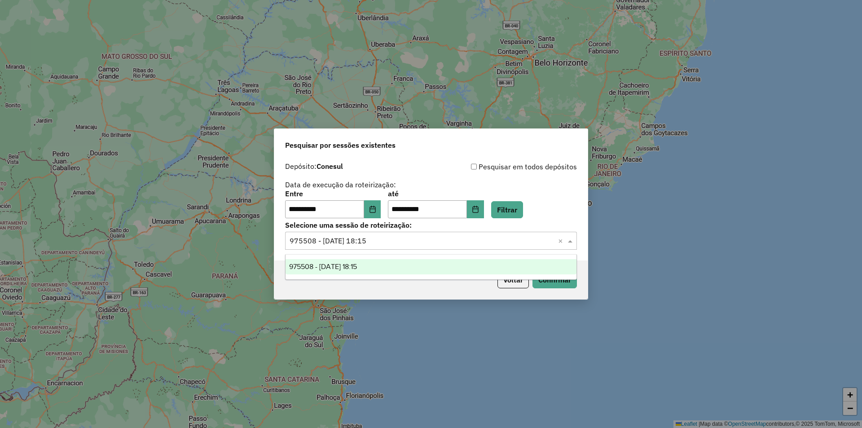
click at [343, 261] on div "975508 - [DATE] 18:15" at bounding box center [430, 266] width 291 height 15
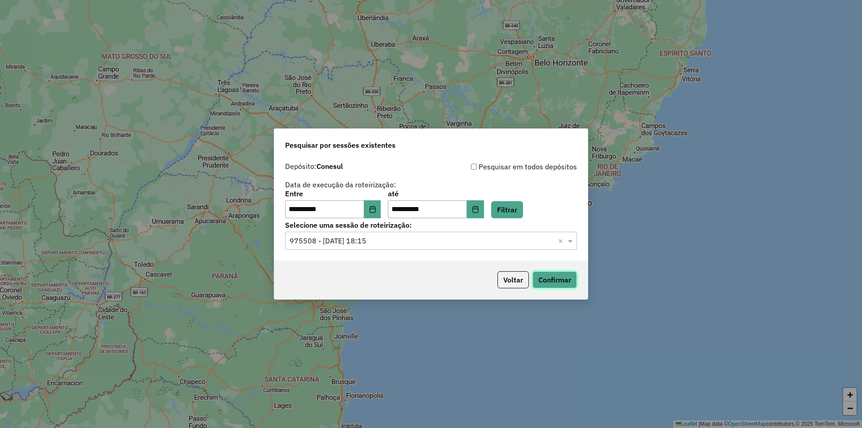
click at [548, 276] on button "Confirmar" at bounding box center [554, 279] width 44 height 17
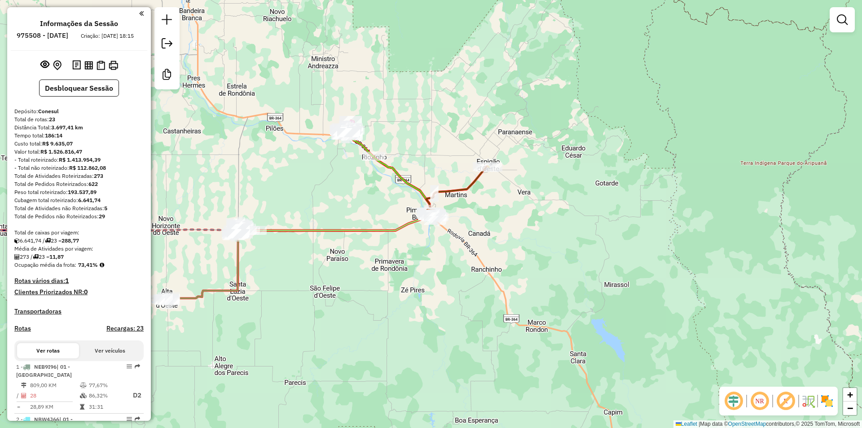
drag, startPoint x: 282, startPoint y: 168, endPoint x: 283, endPoint y: 174, distance: 5.9
click at [284, 168] on div "Janela de atendimento Grade de atendimento Capacidade Transportadoras Veículos …" at bounding box center [431, 214] width 862 height 428
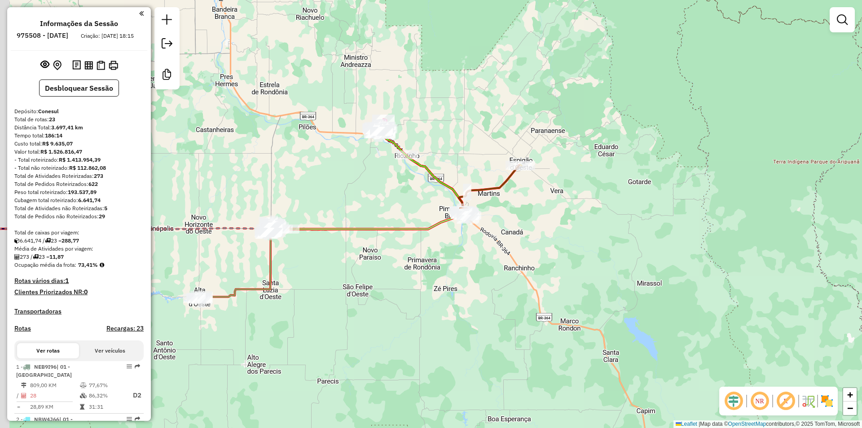
drag, startPoint x: 353, startPoint y: 186, endPoint x: 316, endPoint y: 217, distance: 48.4
click at [360, 187] on div "Janela de atendimento Grade de atendimento Capacidade Transportadoras Veículos …" at bounding box center [431, 214] width 862 height 428
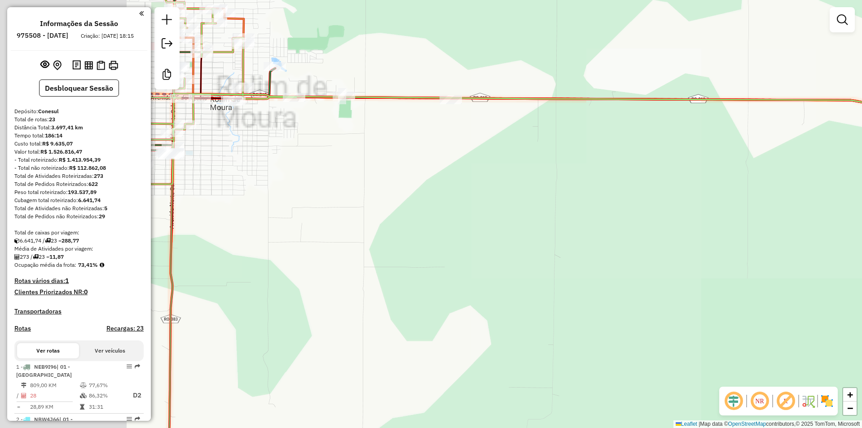
drag, startPoint x: 220, startPoint y: 230, endPoint x: 485, endPoint y: 243, distance: 265.5
click at [493, 251] on div "Janela de atendimento Grade de atendimento Capacidade Transportadoras Veículos …" at bounding box center [431, 214] width 862 height 428
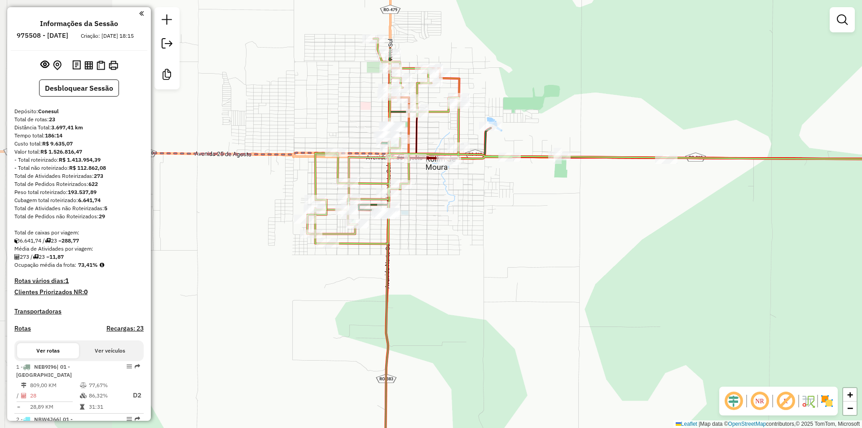
drag, startPoint x: 491, startPoint y: 269, endPoint x: 506, endPoint y: 263, distance: 15.9
click at [521, 271] on div "Janela de atendimento Grade de atendimento Capacidade Transportadoras Veículos …" at bounding box center [431, 214] width 862 height 428
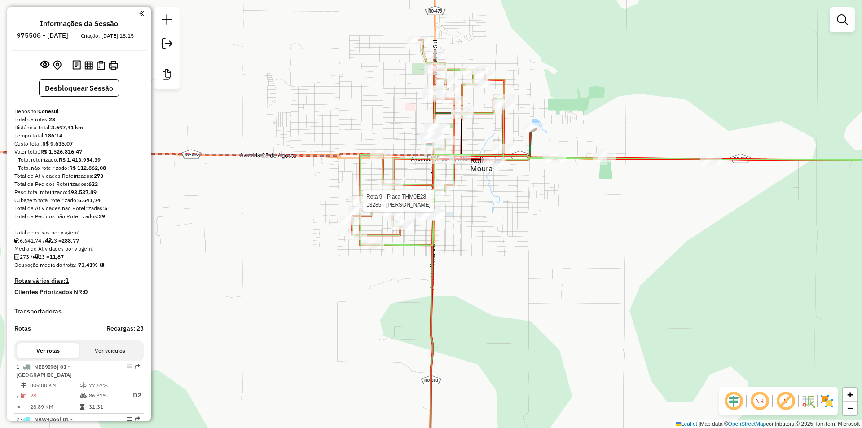
select select "**********"
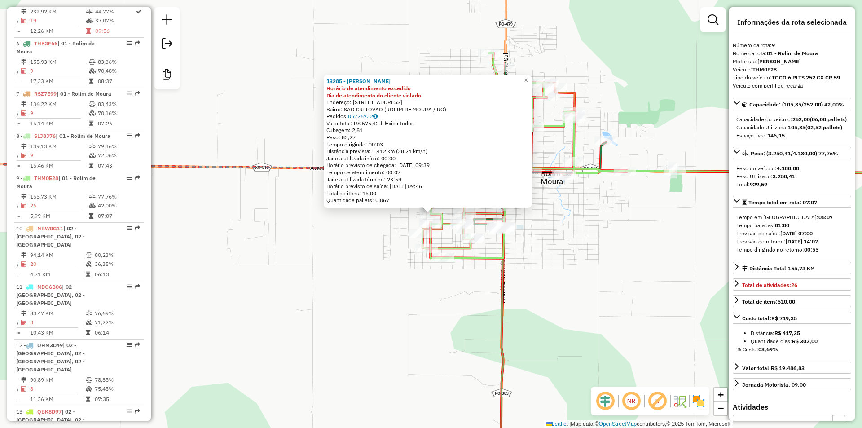
scroll to position [758, 0]
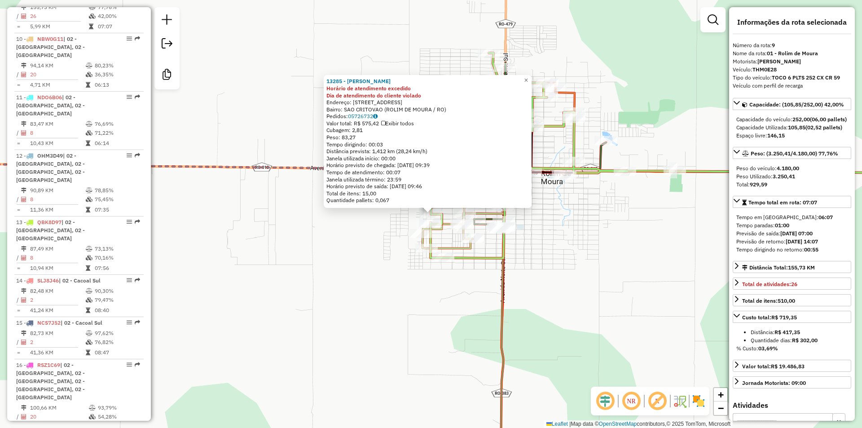
click at [643, 232] on div "13285 - [PERSON_NAME] DE S Horário de atendimento excedido Dia de atendimento d…" at bounding box center [431, 214] width 862 height 428
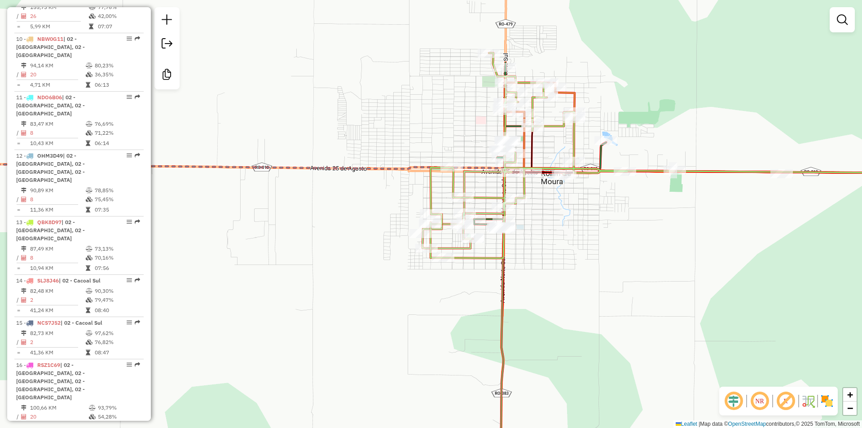
drag, startPoint x: 640, startPoint y: 231, endPoint x: 551, endPoint y: 248, distance: 90.8
click at [629, 237] on div "Janela de atendimento Grade de atendimento Capacidade Transportadoras Veículos …" at bounding box center [431, 214] width 862 height 428
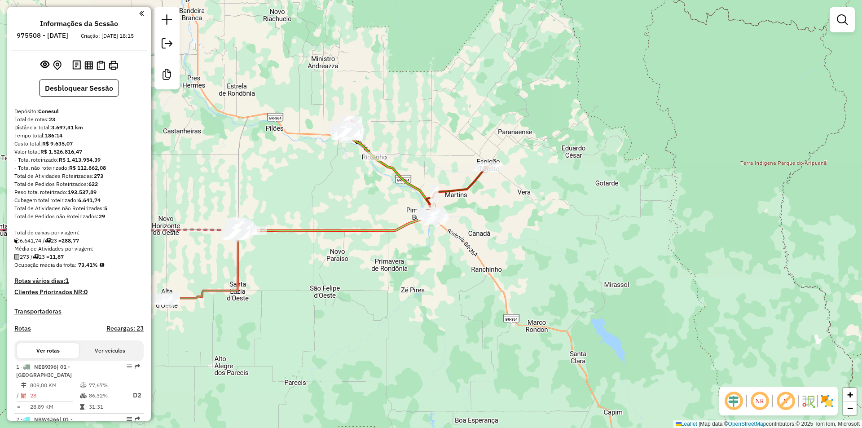
click at [347, 111] on div "Janela de atendimento Grade de atendimento Capacidade Transportadoras Veículos …" at bounding box center [431, 214] width 862 height 428
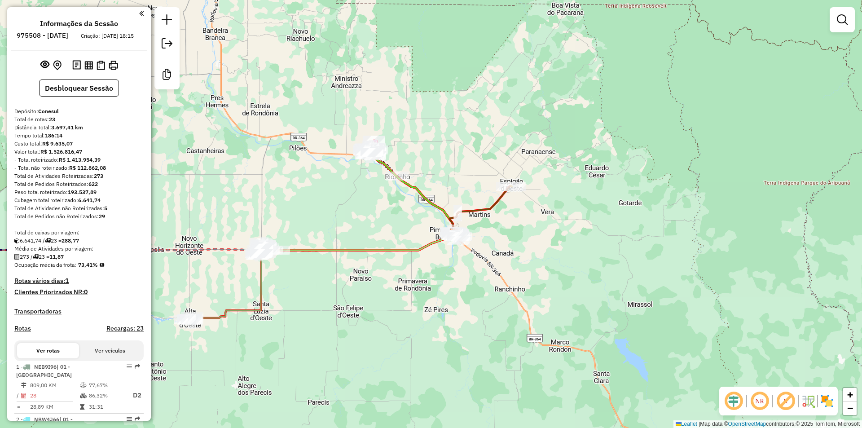
drag, startPoint x: 279, startPoint y: 111, endPoint x: 375, endPoint y: 139, distance: 99.5
click at [368, 138] on div "Janela de atendimento Grade de atendimento Capacidade Transportadoras Veículos …" at bounding box center [431, 214] width 862 height 428
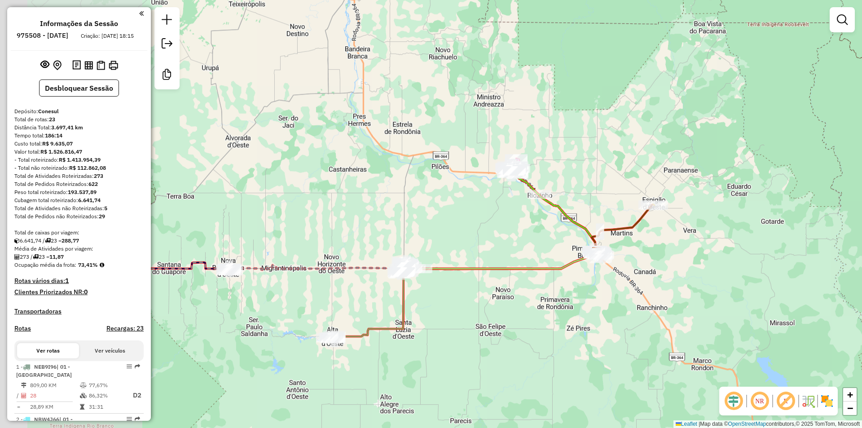
click at [356, 158] on div "Janela de atendimento Grade de atendimento Capacidade Transportadoras Veículos …" at bounding box center [431, 214] width 862 height 428
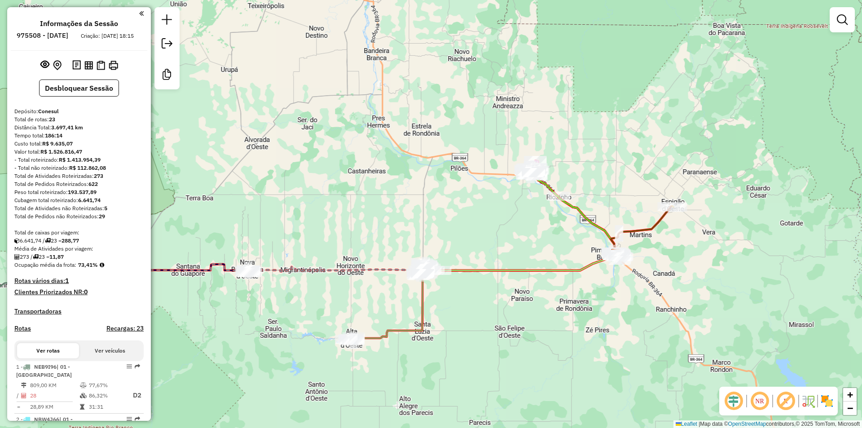
drag, startPoint x: 548, startPoint y: 227, endPoint x: 520, endPoint y: 219, distance: 29.0
click at [538, 227] on div "Janela de atendimento Grade de atendimento Capacidade Transportadoras Veículos …" at bounding box center [431, 214] width 862 height 428
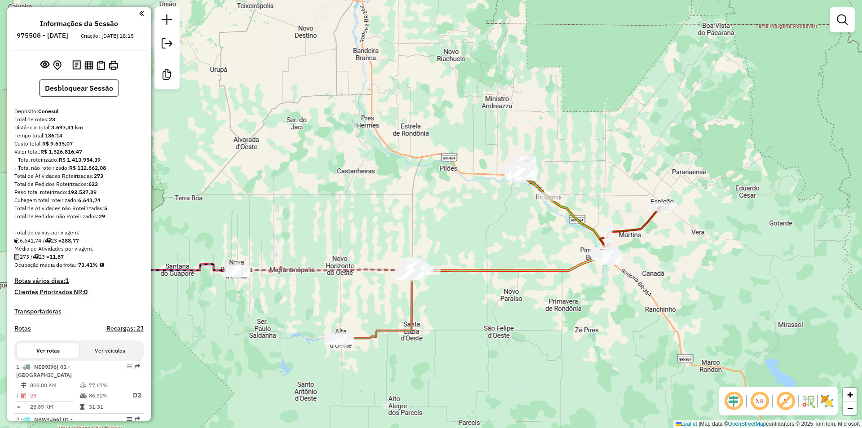
click at [343, 189] on div "Janela de atendimento Grade de atendimento Capacidade Transportadoras Veículos …" at bounding box center [431, 214] width 862 height 428
click at [536, 195] on icon at bounding box center [532, 182] width 30 height 28
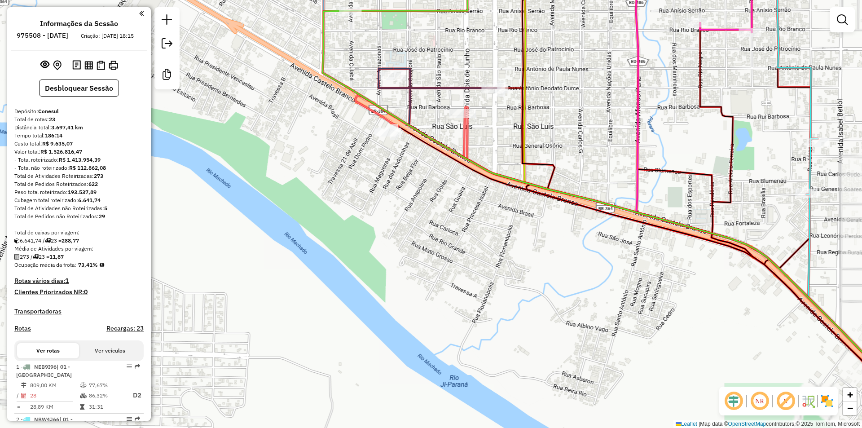
drag, startPoint x: 449, startPoint y: 201, endPoint x: 454, endPoint y: 244, distance: 43.3
click at [454, 244] on div "Janela de atendimento Grade de atendimento Capacidade Transportadoras Veículos …" at bounding box center [431, 214] width 862 height 428
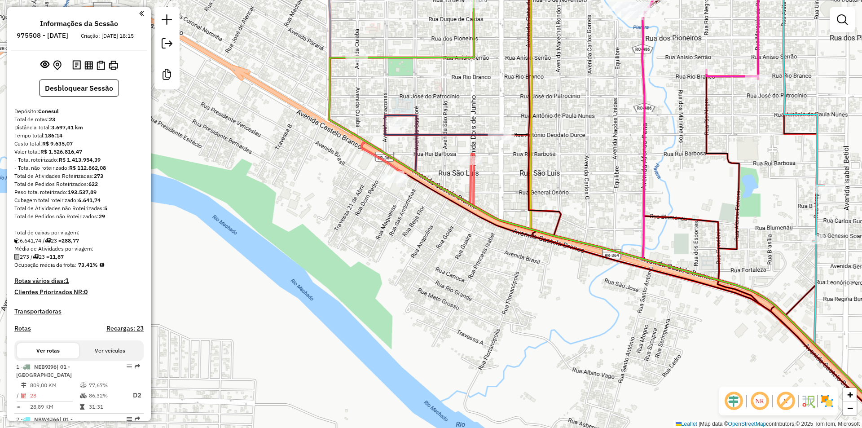
drag, startPoint x: 406, startPoint y: 210, endPoint x: 416, endPoint y: 232, distance: 23.9
click at [415, 233] on div "Janela de atendimento Grade de atendimento Capacidade Transportadoras Veículos …" at bounding box center [431, 214] width 862 height 428
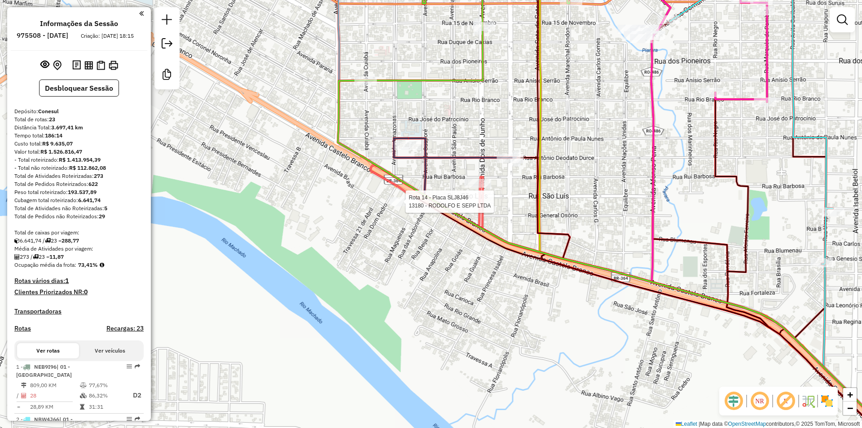
select select "**********"
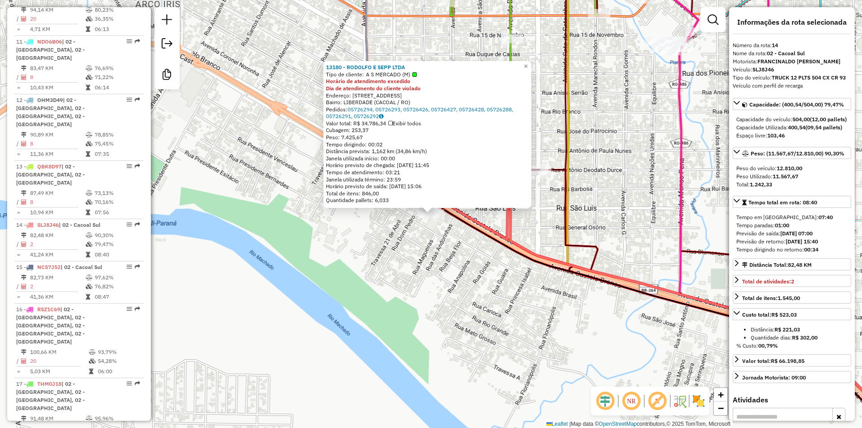
scroll to position [1017, 0]
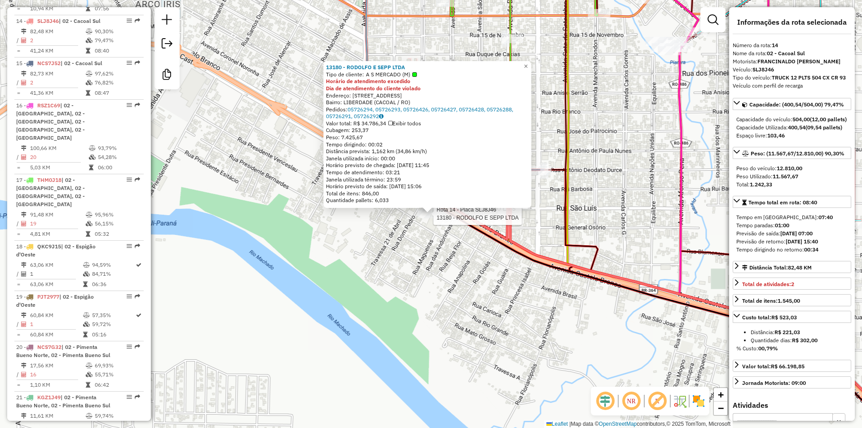
drag, startPoint x: 407, startPoint y: 335, endPoint x: 410, endPoint y: 312, distance: 23.4
click at [407, 334] on div "Rota 14 - Placa SLJ8J46 13180 - [PERSON_NAME] SEPP LTDA 13180 - [PERSON_NAME] S…" at bounding box center [431, 214] width 862 height 428
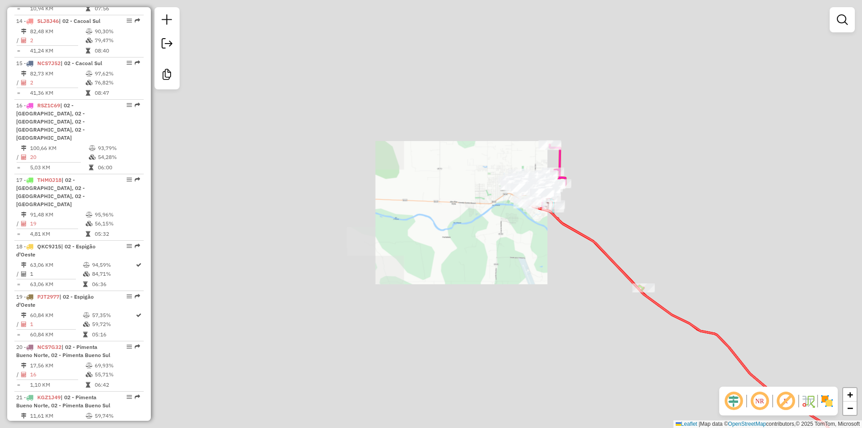
click at [440, 249] on div "Janela de atendimento Grade de atendimento Capacidade Transportadoras Veículos …" at bounding box center [431, 214] width 862 height 428
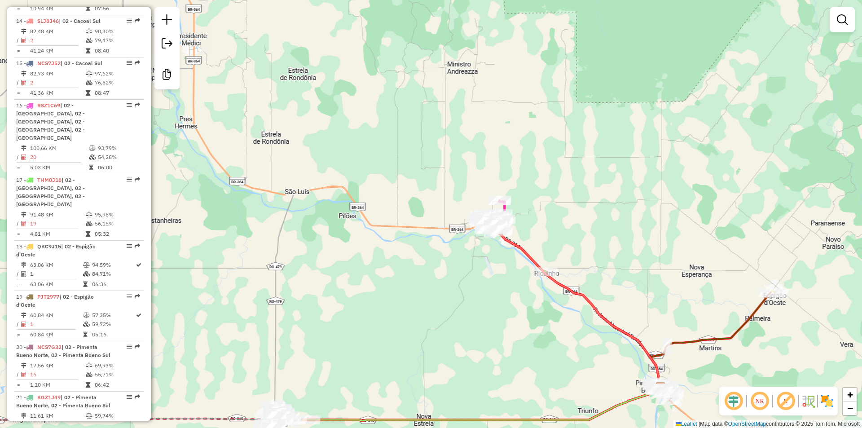
click at [303, 127] on div "Janela de atendimento Grade de atendimento Capacidade Transportadoras Veículos …" at bounding box center [431, 214] width 862 height 428
click at [349, 172] on div "Janela de atendimento Grade de atendimento Capacidade Transportadoras Veículos …" at bounding box center [431, 214] width 862 height 428
drag, startPoint x: 307, startPoint y: 197, endPoint x: 312, endPoint y: 196, distance: 5.0
click at [315, 197] on div "Janela de atendimento Grade de atendimento Capacidade Transportadoras Veículos …" at bounding box center [431, 214] width 862 height 428
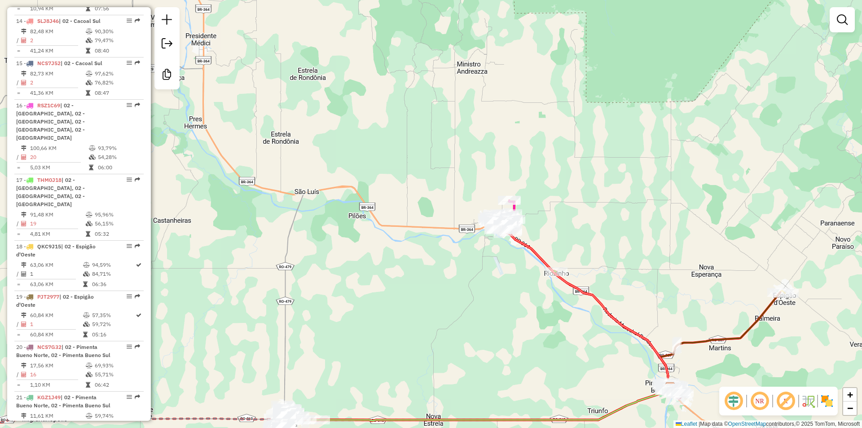
drag, startPoint x: 302, startPoint y: 206, endPoint x: 564, endPoint y: 147, distance: 269.1
click at [548, 153] on div "Janela de atendimento Grade de atendimento Capacidade Transportadoras Veículos …" at bounding box center [431, 214] width 862 height 428
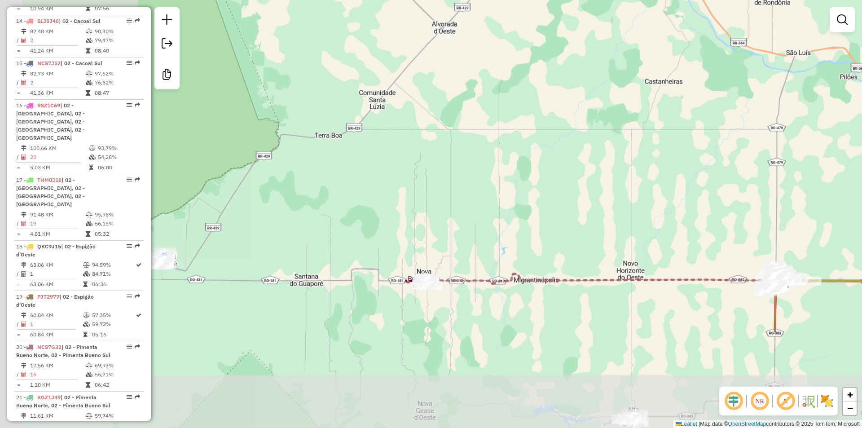
drag, startPoint x: 472, startPoint y: 166, endPoint x: 464, endPoint y: 160, distance: 10.2
click at [482, 168] on div "Janela de atendimento Grade de atendimento Capacidade Transportadoras Veículos …" at bounding box center [431, 214] width 862 height 428
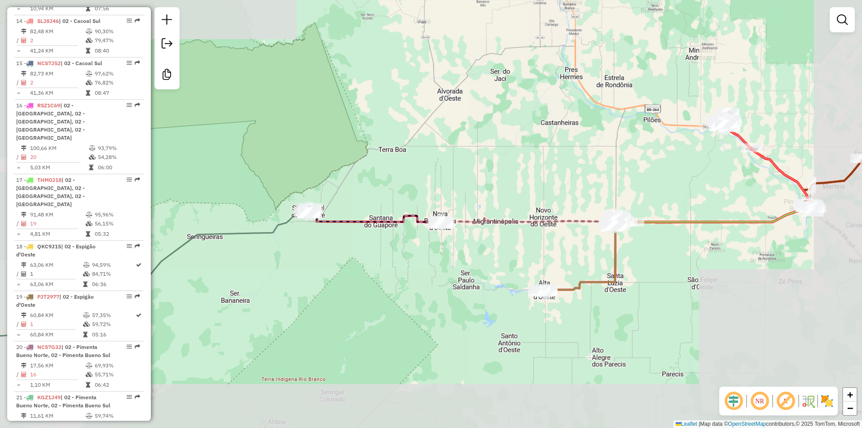
drag, startPoint x: 376, startPoint y: 200, endPoint x: 358, endPoint y: 230, distance: 35.2
click at [377, 201] on div "Janela de atendimento Grade de atendimento Capacidade Transportadoras Veículos …" at bounding box center [431, 214] width 862 height 428
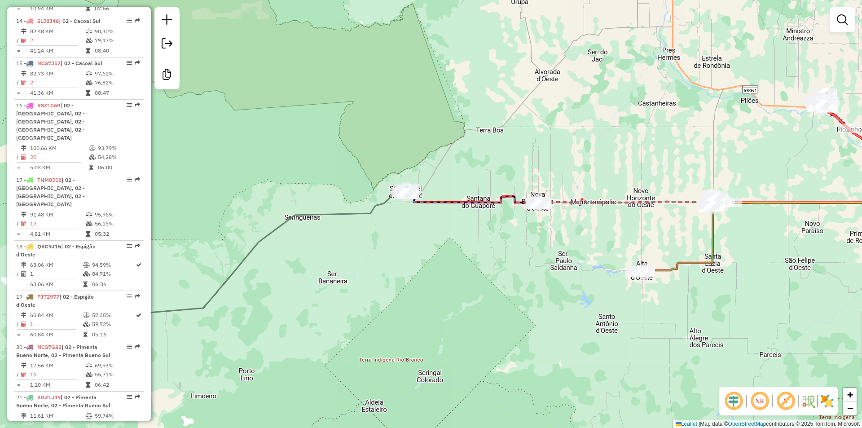
drag, startPoint x: 403, startPoint y: 246, endPoint x: 443, endPoint y: 231, distance: 42.9
click at [439, 233] on div "Janela de atendimento Grade de atendimento Capacidade Transportadoras Veículos …" at bounding box center [431, 214] width 862 height 428
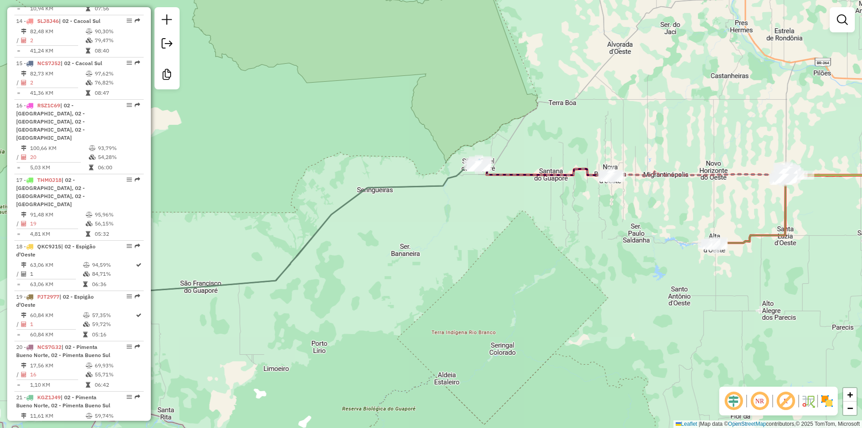
drag, startPoint x: 322, startPoint y: 272, endPoint x: 337, endPoint y: 46, distance: 227.1
click at [328, 269] on div "Janela de atendimento Grade de atendimento Capacidade Transportadoras Veículos …" at bounding box center [431, 214] width 862 height 428
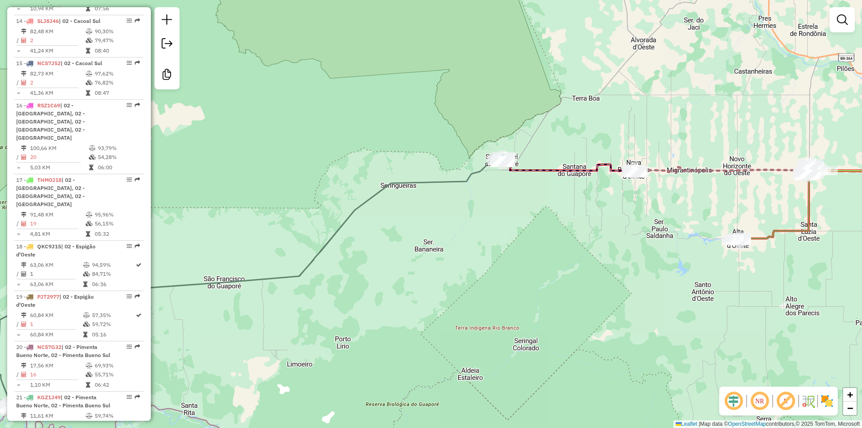
click at [394, 124] on div "Janela de atendimento Grade de atendimento Capacidade Transportadoras Veículos …" at bounding box center [431, 214] width 862 height 428
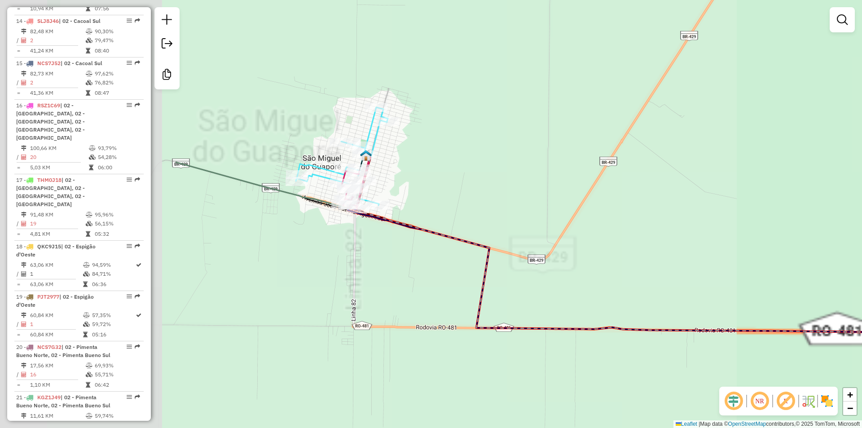
drag, startPoint x: 450, startPoint y: 177, endPoint x: 678, endPoint y: 203, distance: 229.0
click at [678, 204] on div "Janela de atendimento Grade de atendimento Capacidade Transportadoras Veículos …" at bounding box center [431, 214] width 862 height 428
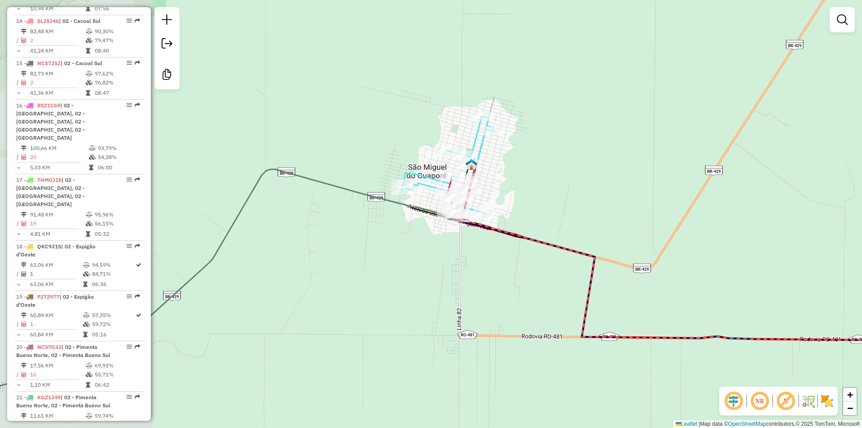
click at [547, 199] on div "Janela de atendimento Grade de atendimento Capacidade Transportadoras Veículos …" at bounding box center [431, 214] width 862 height 428
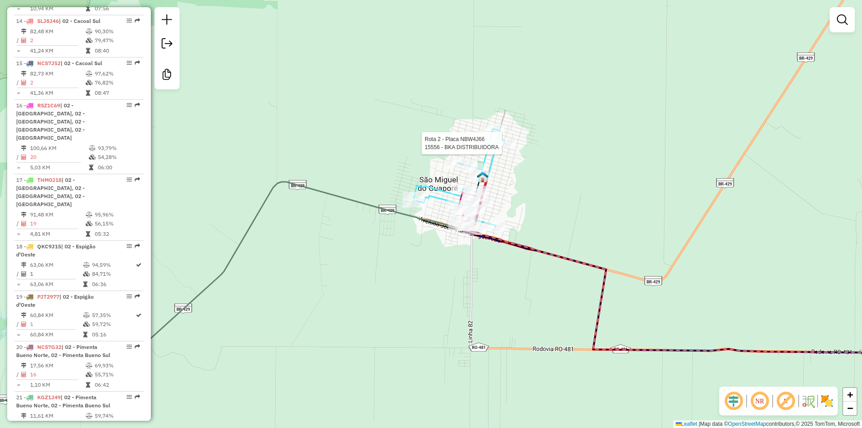
select select "**********"
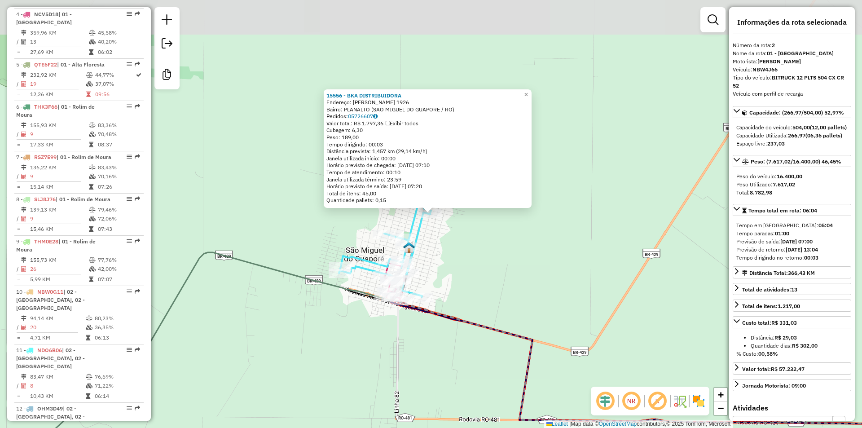
scroll to position [414, 0]
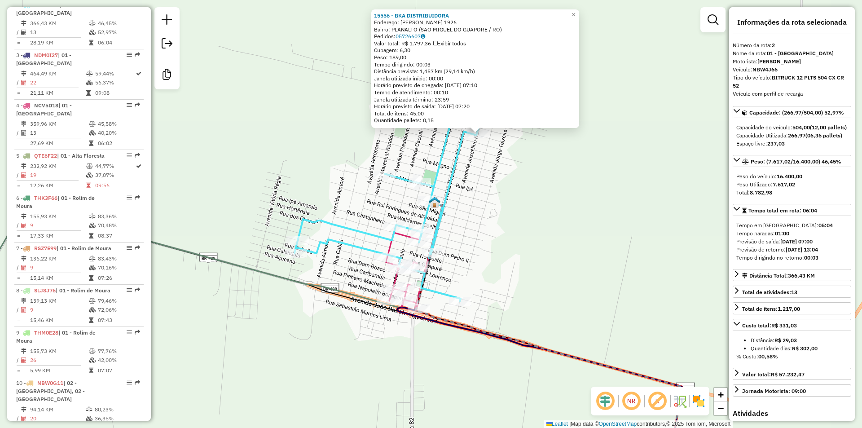
click at [395, 281] on icon at bounding box center [403, 269] width 35 height 75
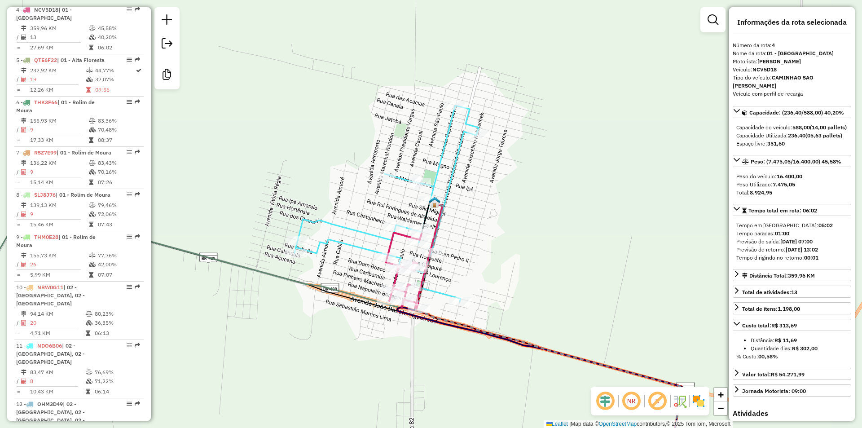
scroll to position [515, 0]
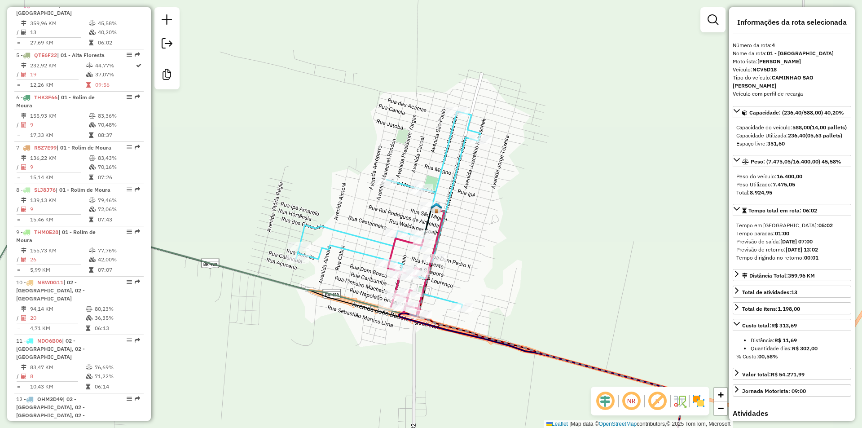
drag, startPoint x: 449, startPoint y: 334, endPoint x: 452, endPoint y: 343, distance: 9.9
click at [452, 343] on icon at bounding box center [541, 342] width 284 height 267
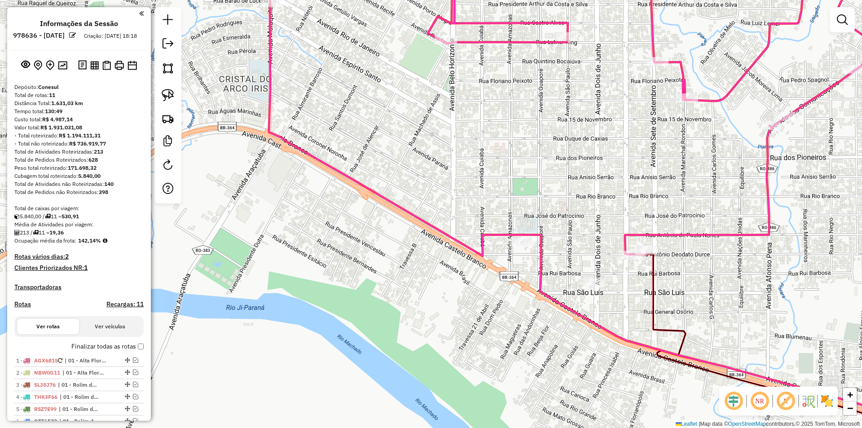
scroll to position [301, 0]
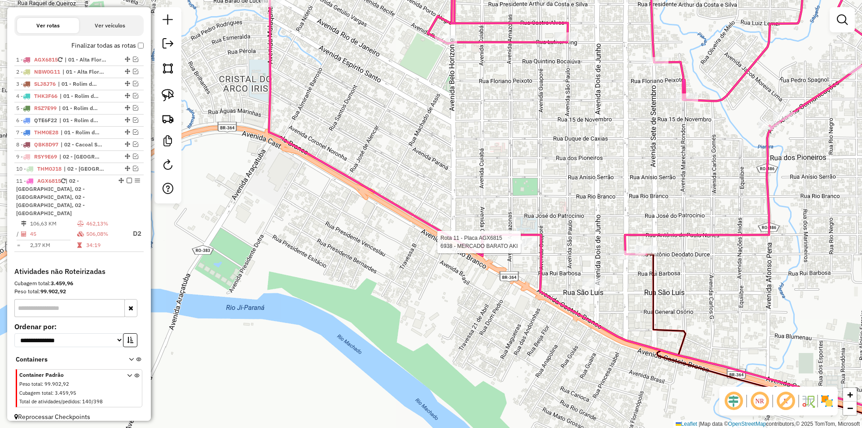
click at [520, 246] on div at bounding box center [523, 241] width 27 height 9
select select "*********"
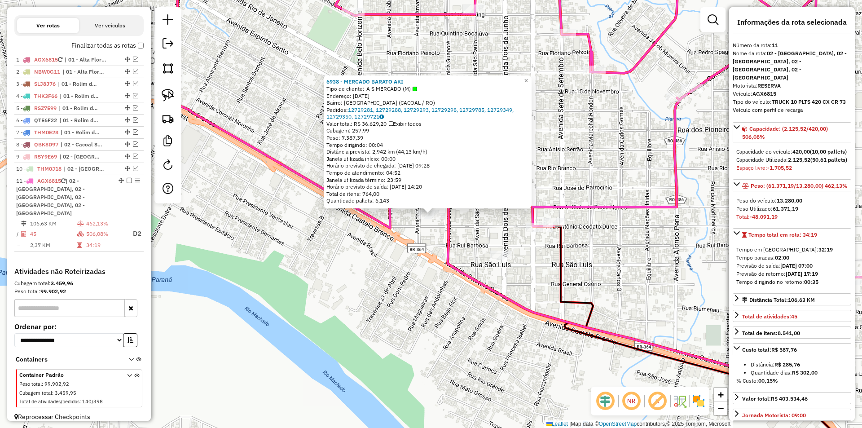
click at [442, 270] on div "6938 - MERCADO BARATO AKI Tipo de cliente: A S MERCADO (M) Endereço: [DATE] [GE…" at bounding box center [431, 214] width 862 height 428
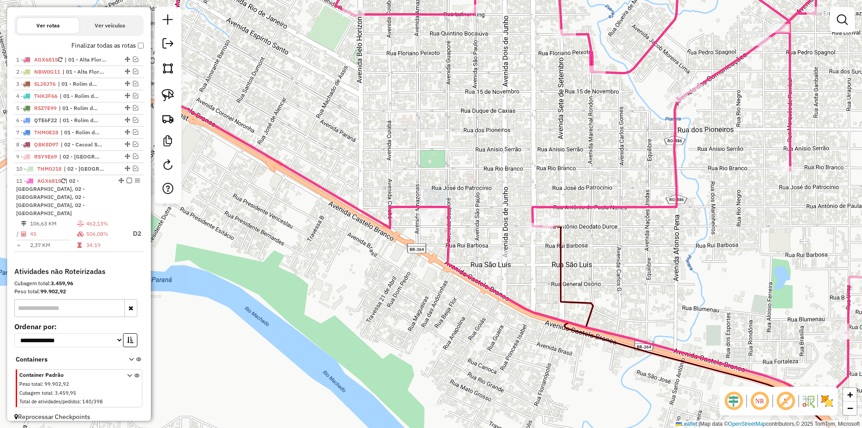
click at [438, 278] on div "6938 - MERCADO BARATO AKI Tipo de cliente: A S MERCADO (M) Endereço: [DATE] [GE…" at bounding box center [431, 214] width 862 height 428
select select "*********"
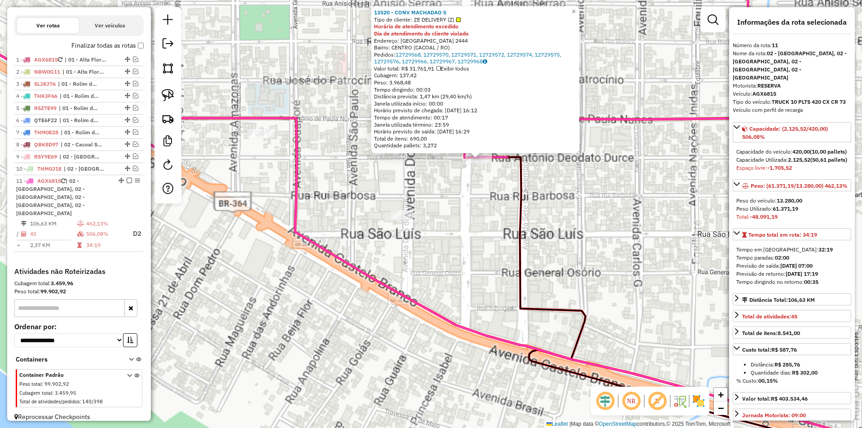
drag, startPoint x: 383, startPoint y: 268, endPoint x: 368, endPoint y: 269, distance: 14.4
click at [382, 268] on div "13520 - CONV MACHADAO 5 Tipo de cliente: ZE DELIVERY (Z) Horário de atendimento…" at bounding box center [431, 214] width 862 height 428
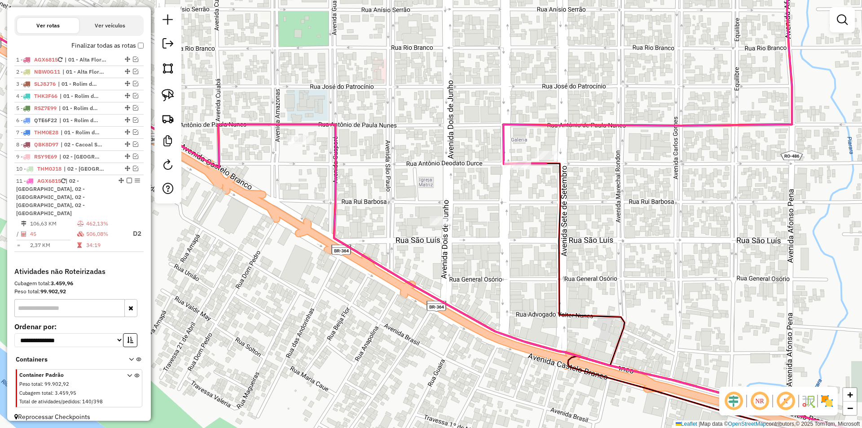
drag, startPoint x: 356, startPoint y: 274, endPoint x: 390, endPoint y: 273, distance: 34.1
click at [407, 279] on icon at bounding box center [470, 216] width 1034 height 504
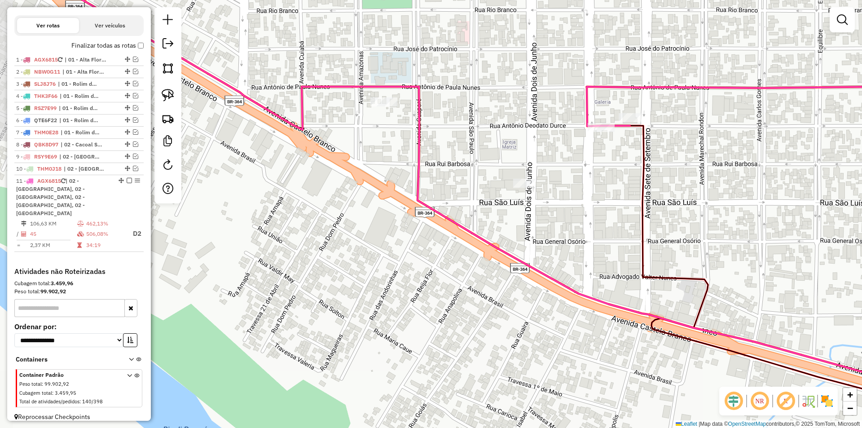
drag, startPoint x: 319, startPoint y: 124, endPoint x: 299, endPoint y: 109, distance: 24.9
click at [323, 118] on div "Janela de atendimento Grade de atendimento Capacidade Transportadoras Veículos …" at bounding box center [431, 214] width 862 height 428
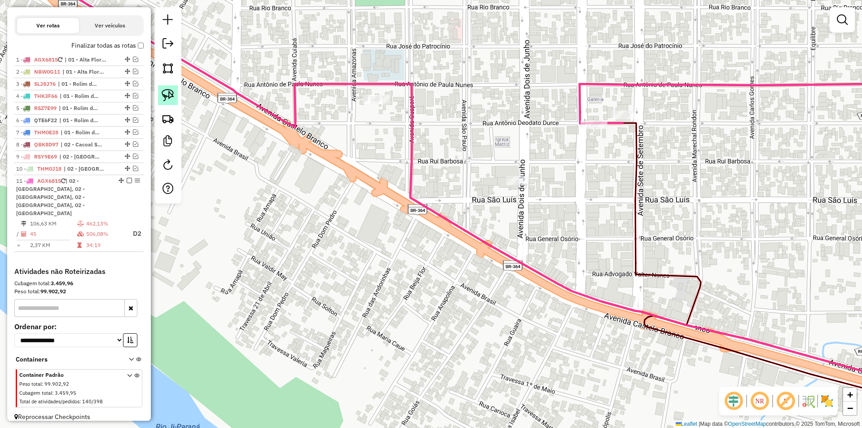
click at [169, 94] on img at bounding box center [168, 95] width 13 height 13
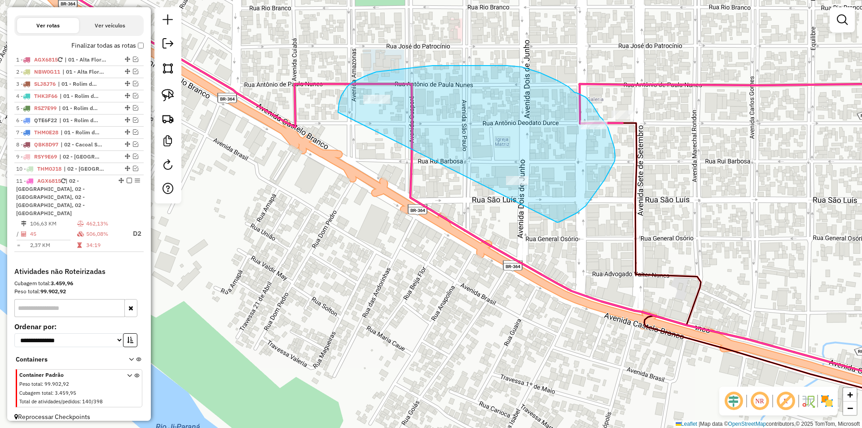
drag, startPoint x: 339, startPoint y: 103, endPoint x: 548, endPoint y: 223, distance: 241.6
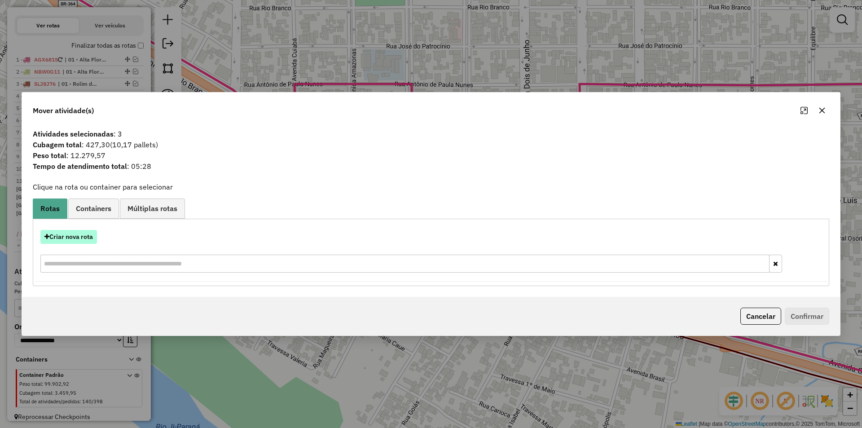
click at [74, 234] on button "Criar nova rota" at bounding box center [68, 237] width 57 height 14
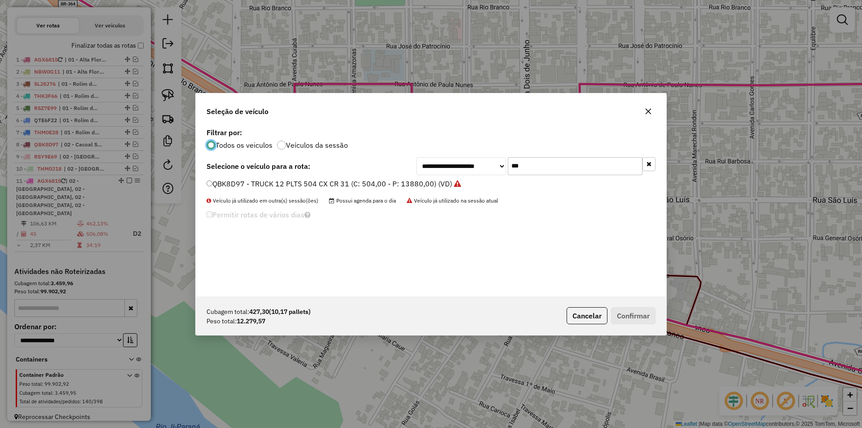
scroll to position [5, 3]
drag, startPoint x: 534, startPoint y: 166, endPoint x: 486, endPoint y: 172, distance: 48.8
click at [486, 172] on div "**********" at bounding box center [535, 166] width 239 height 18
type input "***"
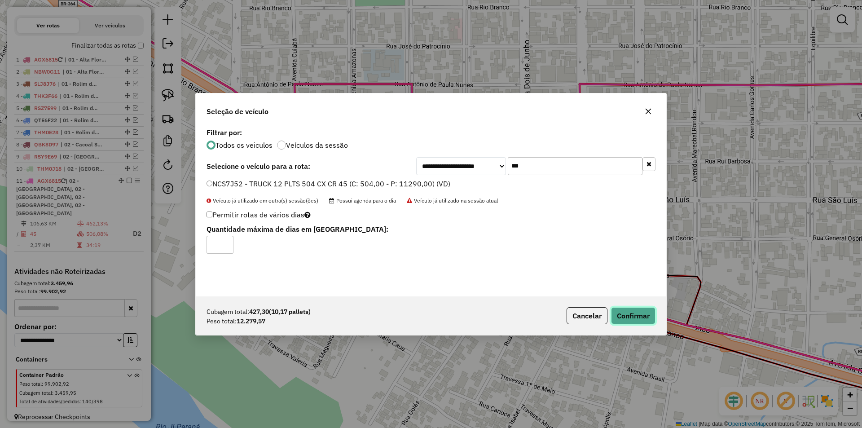
click at [624, 318] on button "Confirmar" at bounding box center [633, 315] width 44 height 17
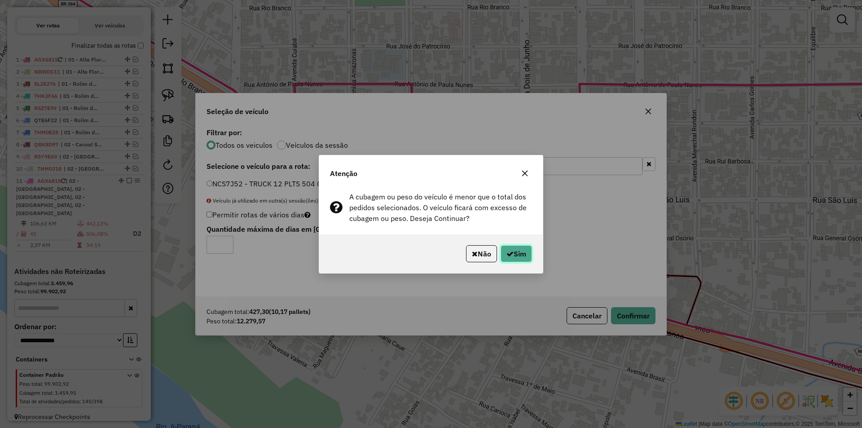
click at [516, 254] on button "Sim" at bounding box center [515, 253] width 31 height 17
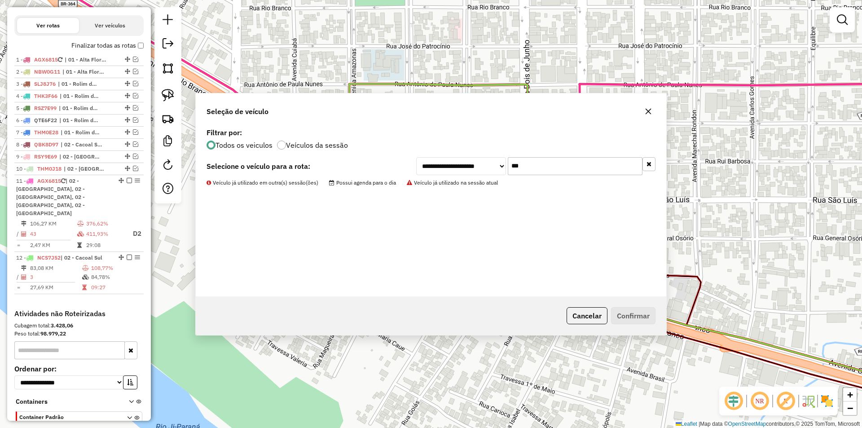
scroll to position [331, 0]
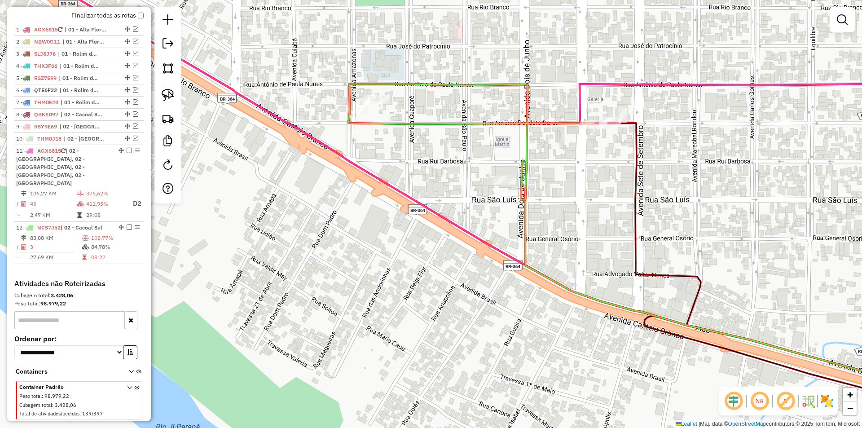
click at [478, 188] on div "Janela de atendimento Grade de atendimento Capacidade Transportadoras Veículos …" at bounding box center [431, 214] width 862 height 428
select select "*********"
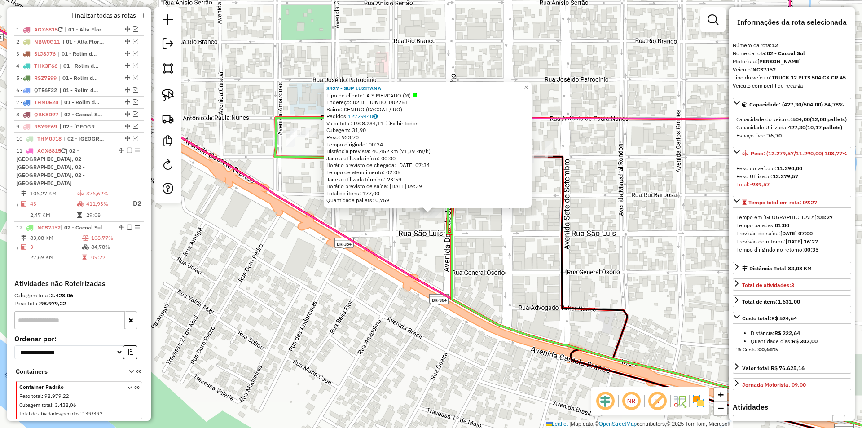
scroll to position [343, 0]
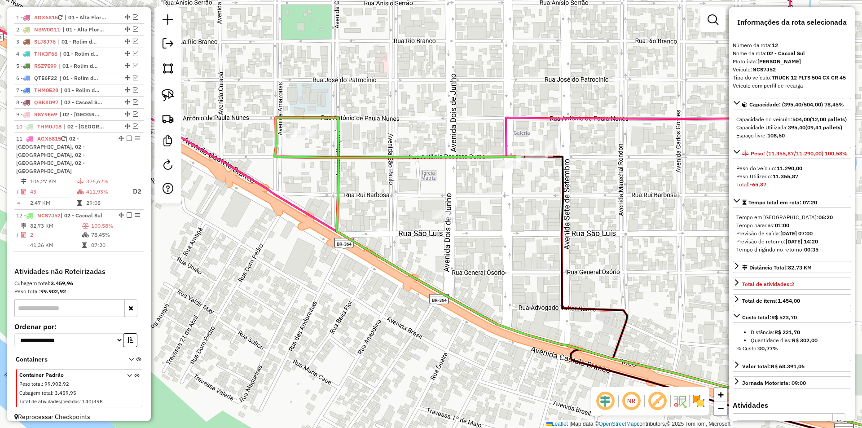
click at [308, 221] on div "3427 - SUP LUZITANA Tipo de cliente: A S MERCADO (M) Endereço: [DATE], 002251 […" at bounding box center [431, 214] width 862 height 428
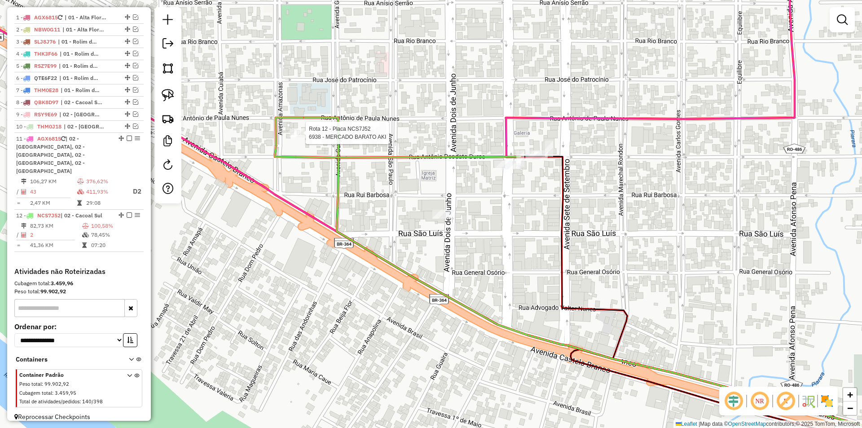
select select "*********"
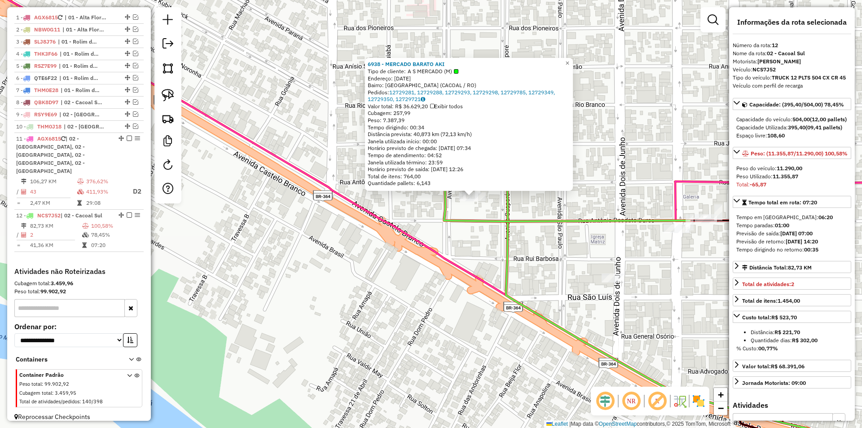
click at [362, 218] on div "6938 - MERCADO BARATO AKI Tipo de cliente: A S MERCADO (M) Endereço: [DATE] [GE…" at bounding box center [431, 214] width 862 height 428
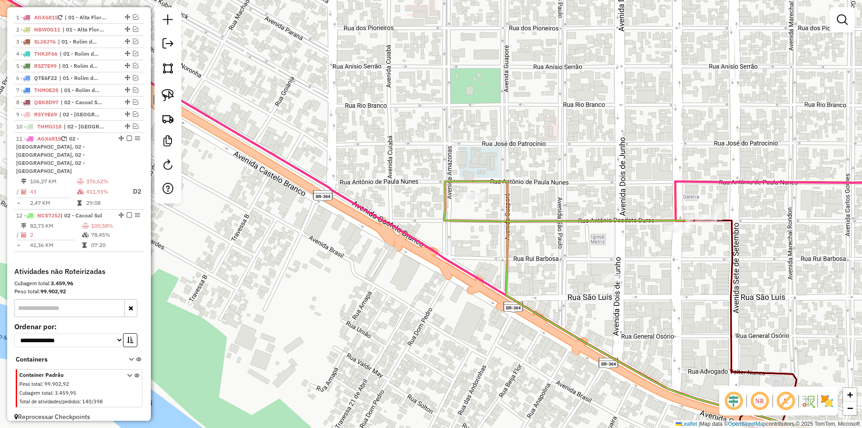
drag, startPoint x: 389, startPoint y: 217, endPoint x: 352, endPoint y: 224, distance: 38.0
click at [352, 224] on div "Janela de atendimento Grade de atendimento Capacidade Transportadoras Veículos …" at bounding box center [431, 214] width 862 height 428
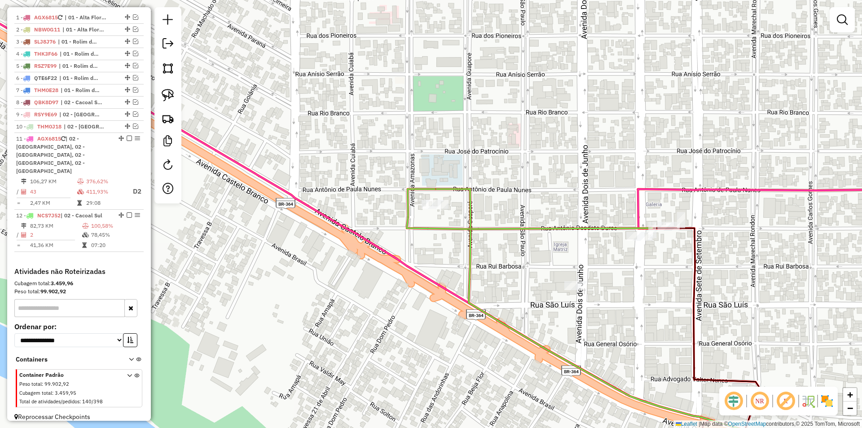
drag, startPoint x: 508, startPoint y: 237, endPoint x: 423, endPoint y: 240, distance: 84.9
click at [423, 240] on div "Janela de atendimento Grade de atendimento Capacidade Transportadoras Veículos …" at bounding box center [431, 214] width 862 height 428
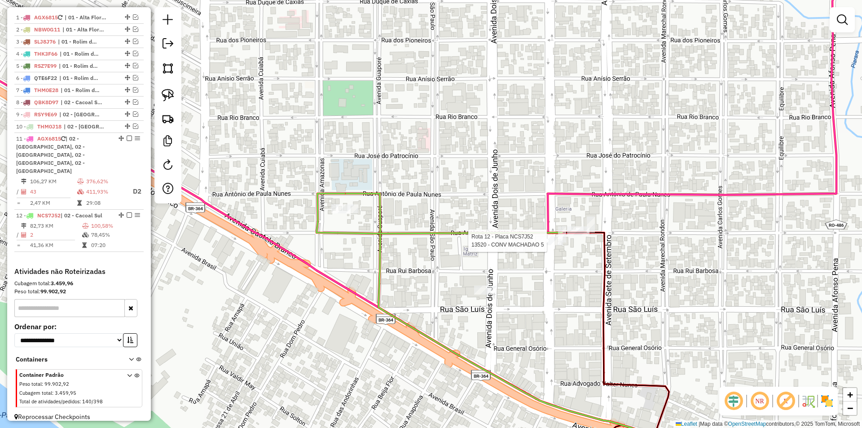
select select "*********"
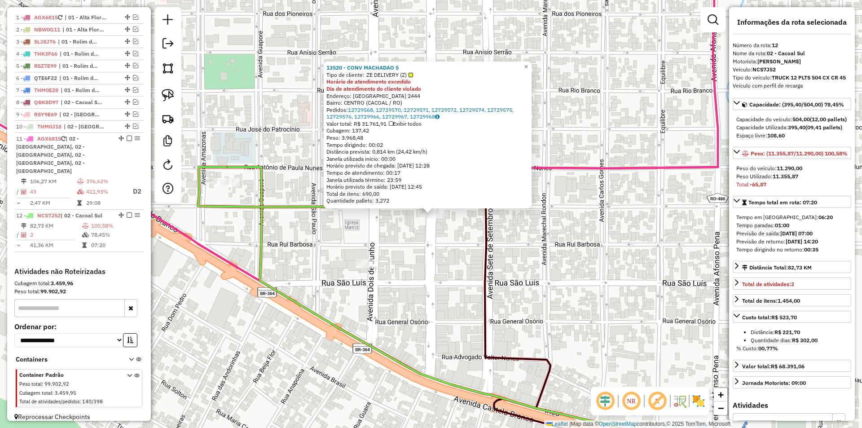
click at [422, 252] on div "13520 - CONV MACHADAO 5 Tipo de cliente: ZE DELIVERY (Z) Horário de atendimento…" at bounding box center [431, 214] width 862 height 428
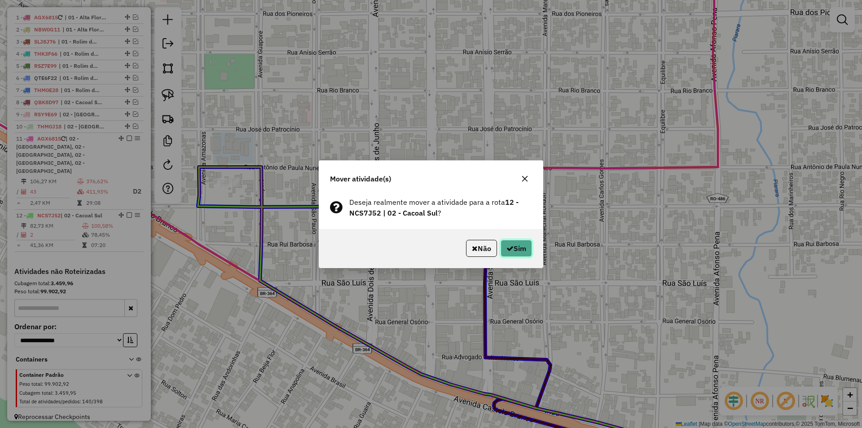
click at [506, 246] on icon "button" at bounding box center [509, 248] width 7 height 7
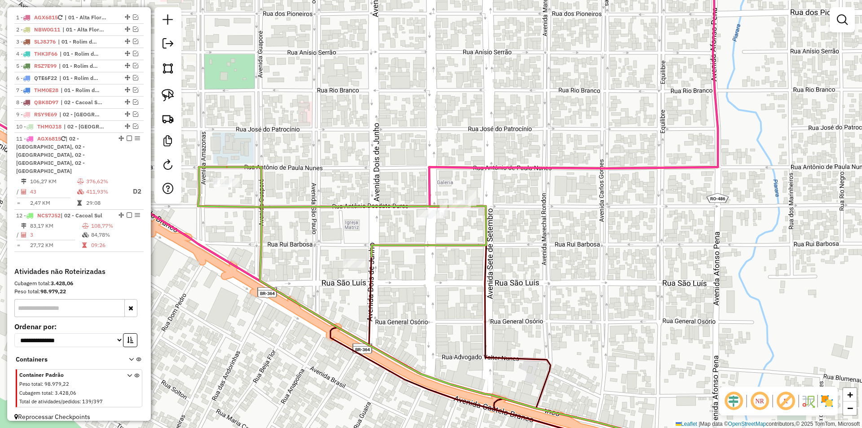
click at [410, 254] on div "Janela de atendimento Grade de atendimento Capacidade Transportadoras Veículos …" at bounding box center [431, 214] width 862 height 428
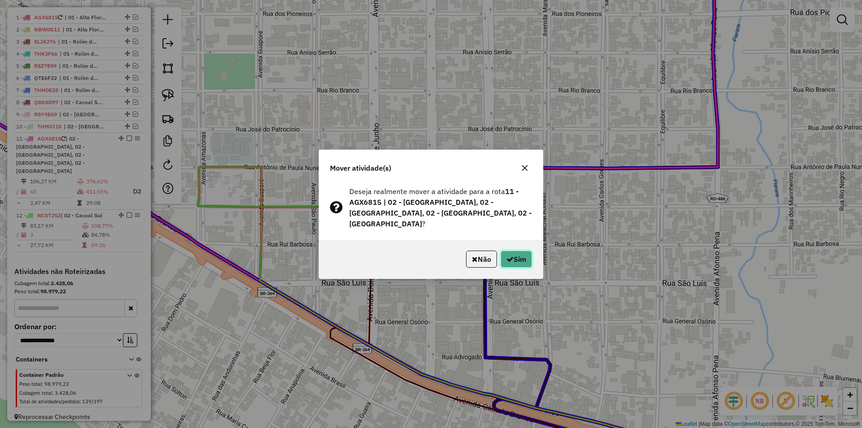
click at [516, 250] on button "Sim" at bounding box center [515, 258] width 31 height 17
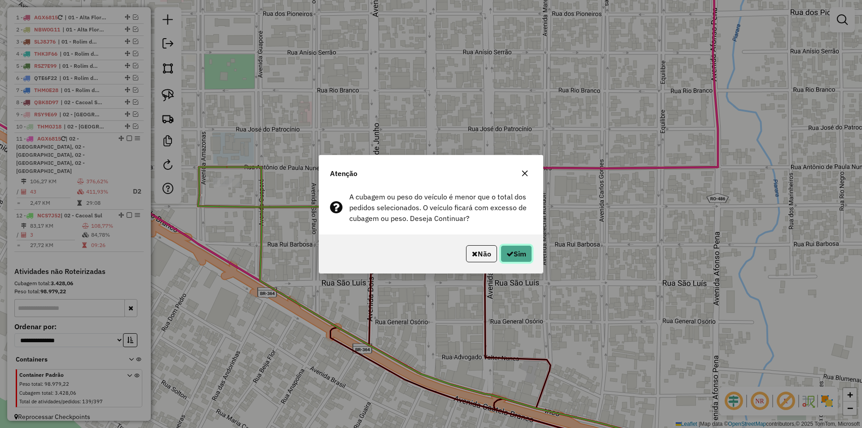
click at [504, 255] on button "Sim" at bounding box center [515, 253] width 31 height 17
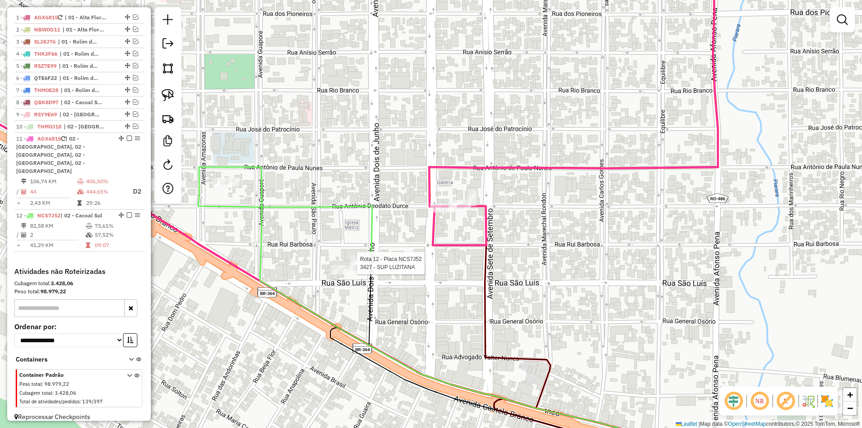
select select "*********"
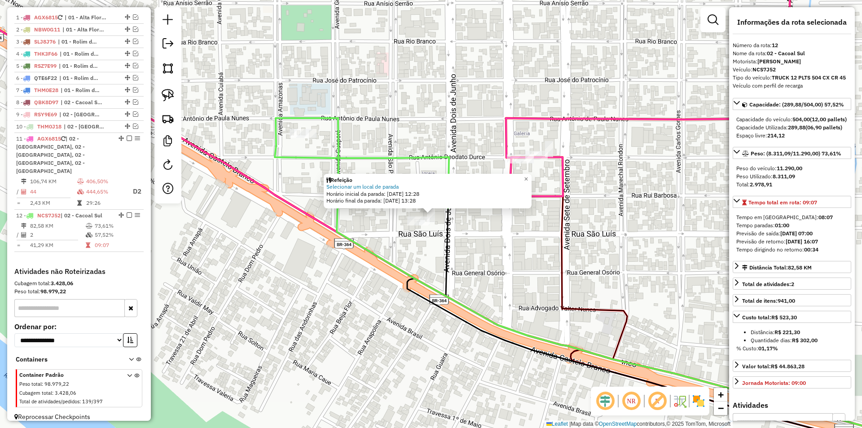
click at [637, 240] on div "Refeição Selecionar um local de parada Horário inicial da parada: [DATE] 12:28 …" at bounding box center [431, 214] width 862 height 428
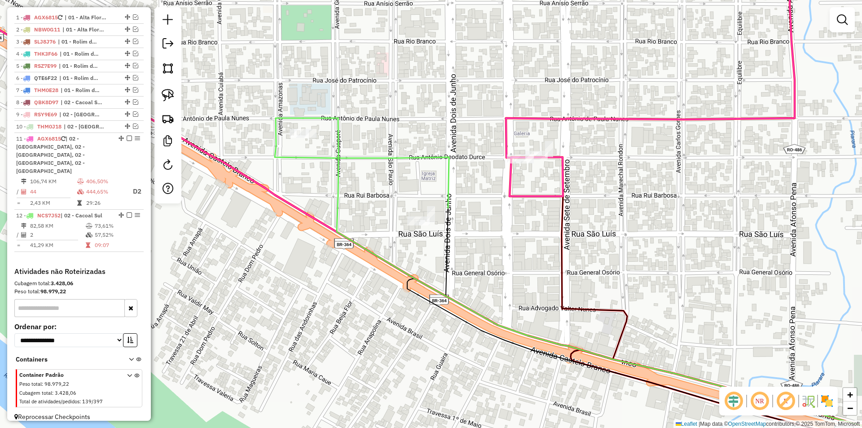
click at [414, 271] on div "Janela de atendimento Grade de atendimento Capacidade Transportadoras Veículos …" at bounding box center [431, 214] width 862 height 428
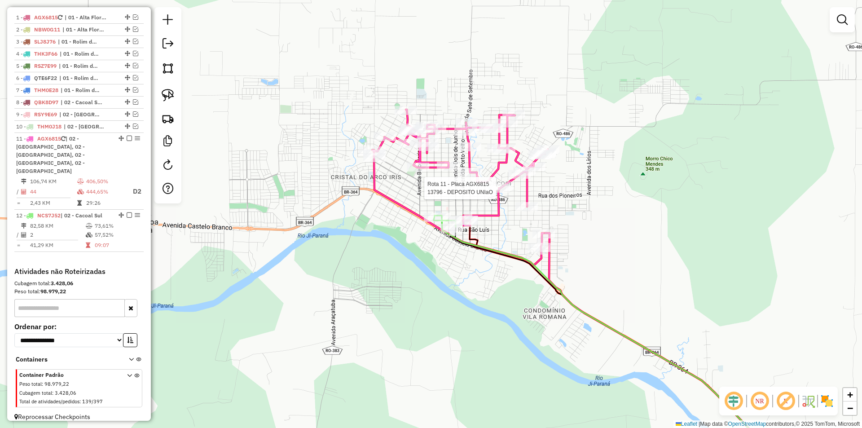
select select "*********"
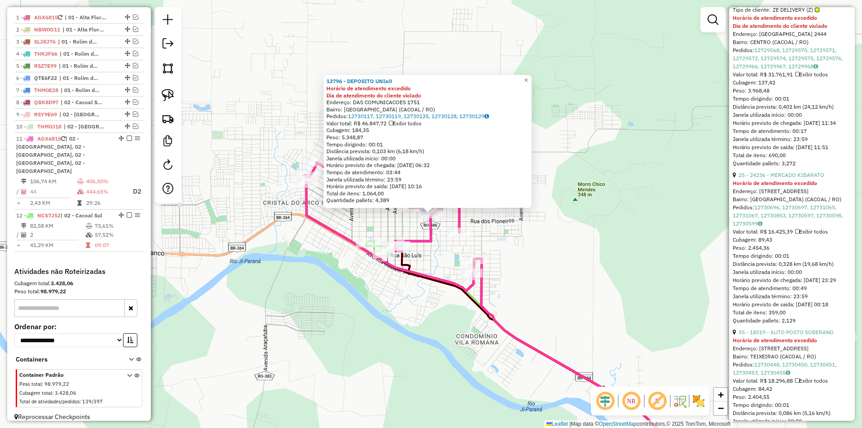
scroll to position [853, 0]
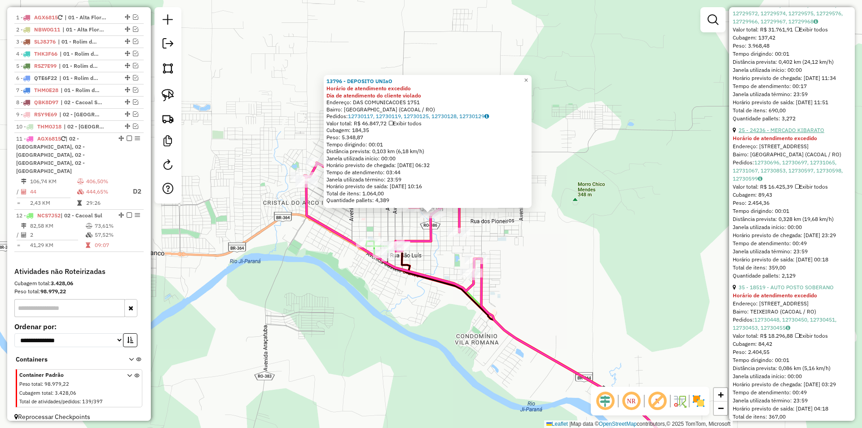
click at [786, 133] on link "25 - 24236 - MERCADO KIBARATO" at bounding box center [781, 130] width 86 height 7
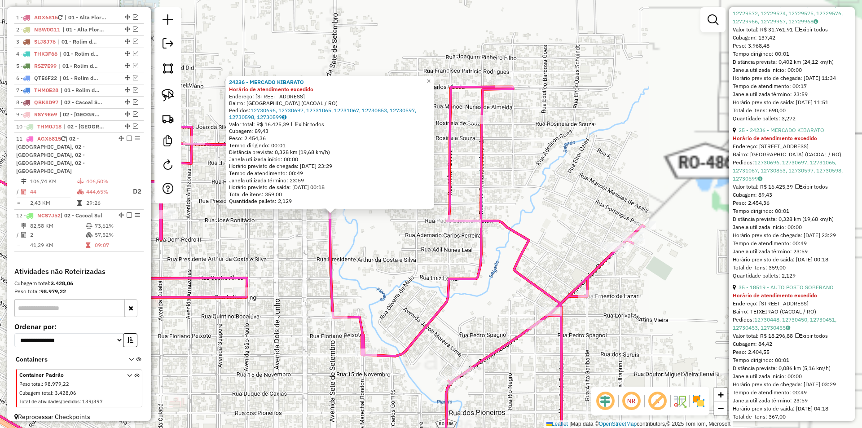
drag, startPoint x: 281, startPoint y: 276, endPoint x: 334, endPoint y: 264, distance: 54.4
click at [334, 264] on div "24236 - MERCADO KIBARATO Horário de atendimento excedido Endereço: [STREET_ADDR…" at bounding box center [431, 214] width 862 height 428
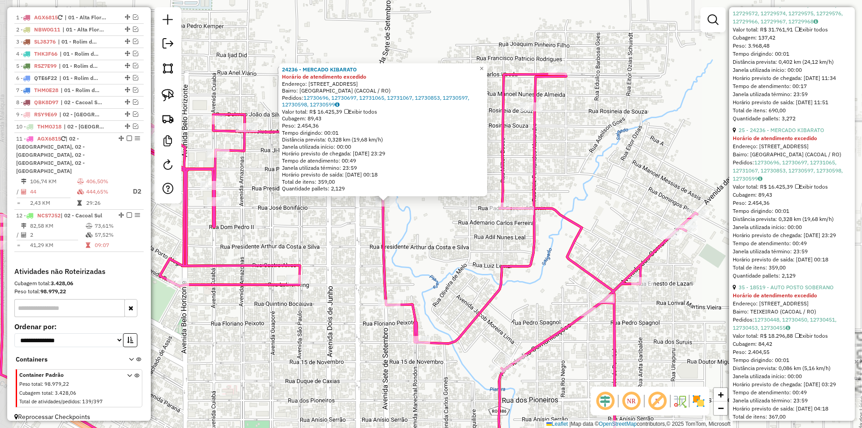
click at [334, 264] on div "24236 - MERCADO KIBARATO Horário de atendimento excedido Endereço: [STREET_ADDR…" at bounding box center [431, 214] width 862 height 428
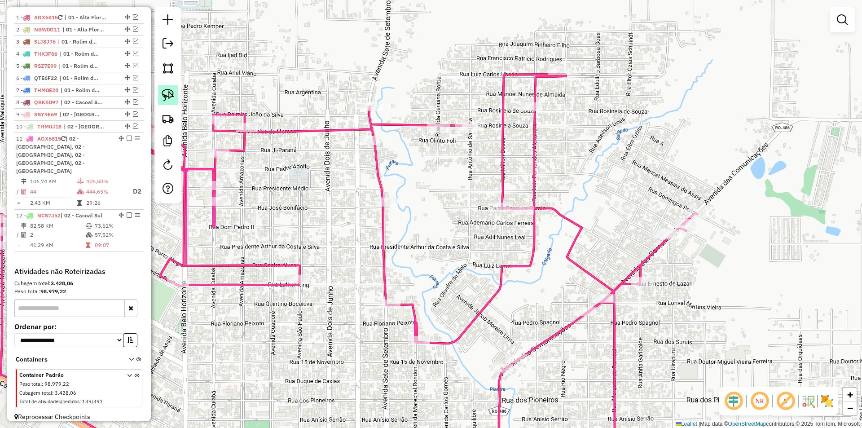
click at [168, 92] on img at bounding box center [168, 95] width 13 height 13
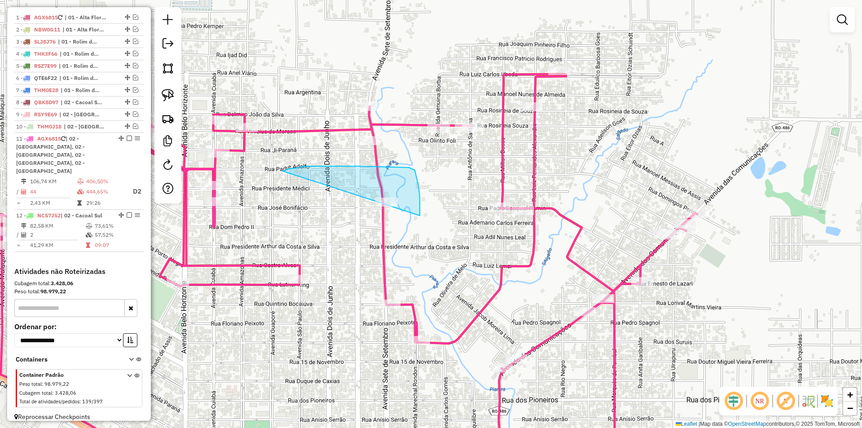
drag, startPoint x: 304, startPoint y: 166, endPoint x: 395, endPoint y: 232, distance: 113.1
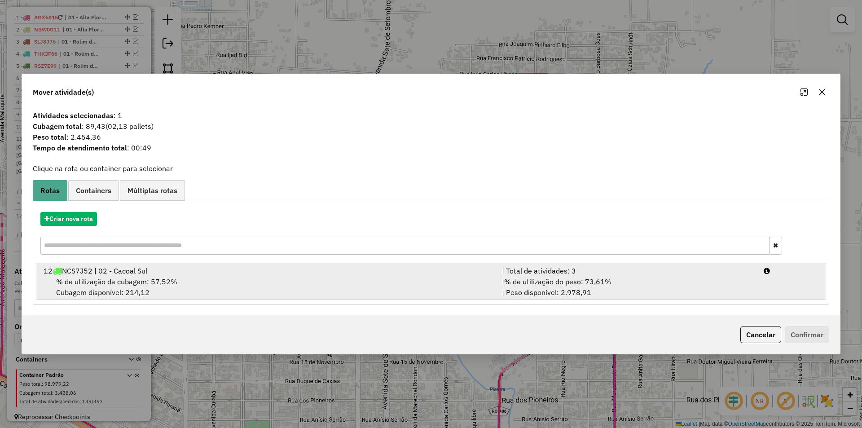
click at [123, 280] on span "% de utilização da cubagem: 57,52%" at bounding box center [116, 281] width 121 height 9
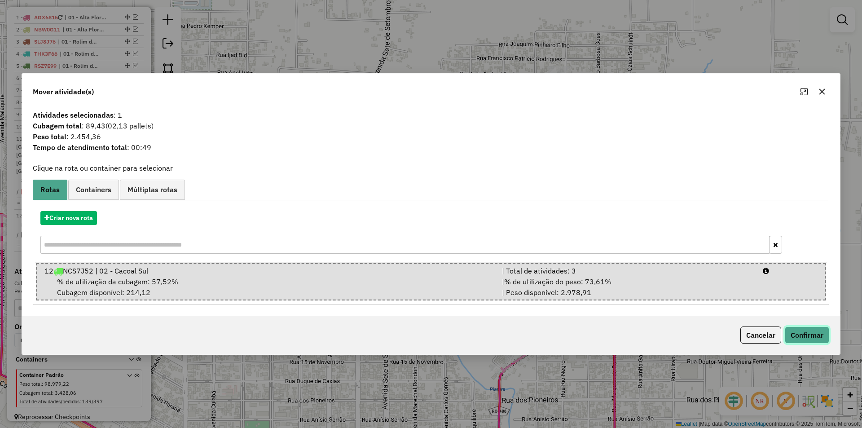
click at [796, 343] on button "Confirmar" at bounding box center [806, 334] width 44 height 17
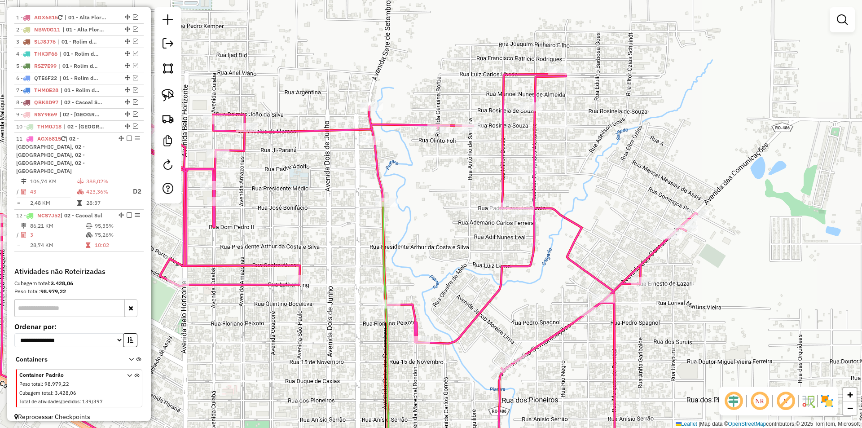
click at [441, 252] on div "Janela de atendimento Grade de atendimento Capacidade Transportadoras Veículos …" at bounding box center [431, 214] width 862 height 428
select select "*********"
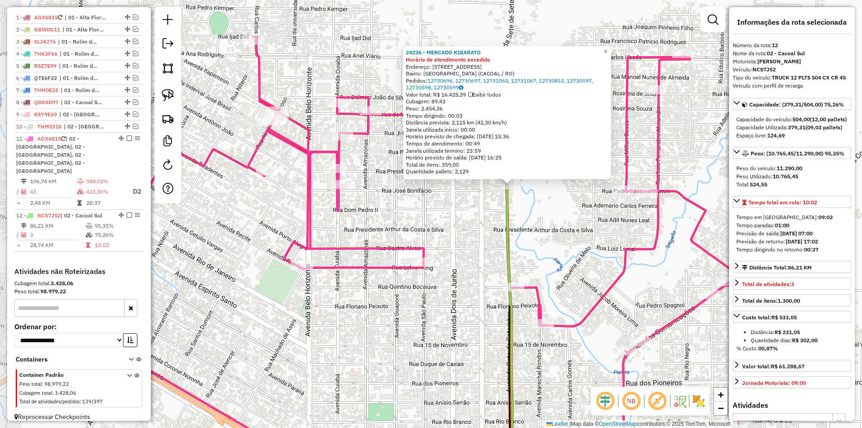
drag, startPoint x: 428, startPoint y: 226, endPoint x: 470, endPoint y: 208, distance: 45.8
click at [470, 208] on div "24236 - MERCADO KIBARATO Horário de atendimento excedido Endereço: [STREET_ADDR…" at bounding box center [431, 214] width 862 height 428
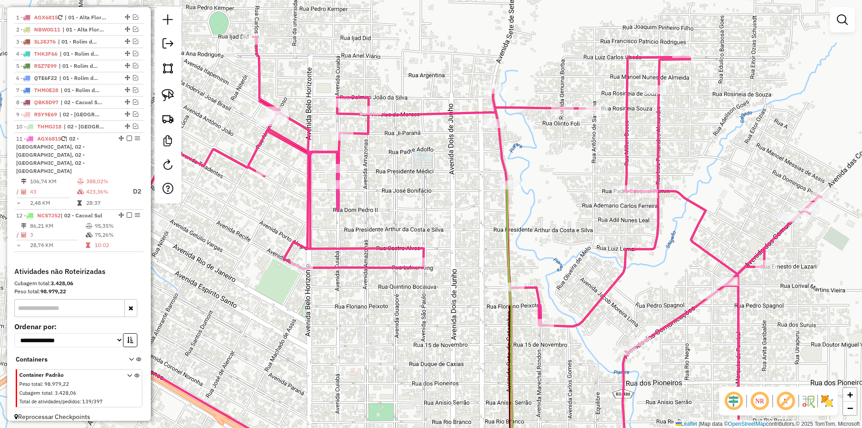
drag, startPoint x: 394, startPoint y: 275, endPoint x: 413, endPoint y: 259, distance: 24.9
click at [417, 261] on div "24236 - MERCADO KIBARATO Horário de atendimento excedido Endereço: [STREET_ADDR…" at bounding box center [431, 214] width 862 height 428
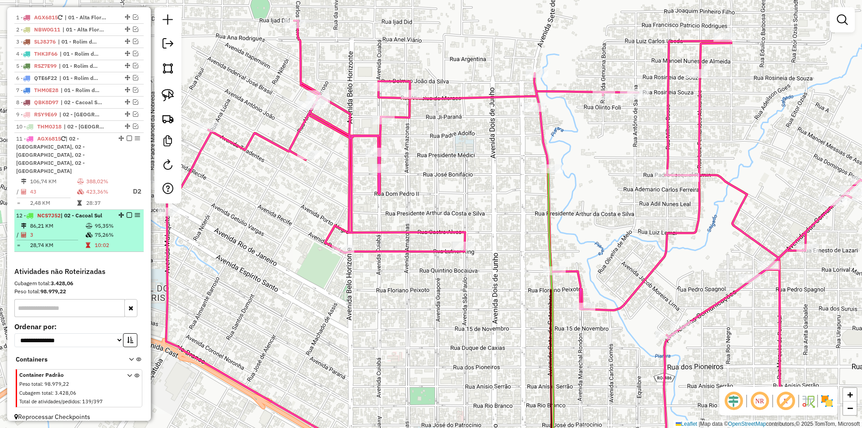
click at [127, 212] on em at bounding box center [129, 214] width 5 height 5
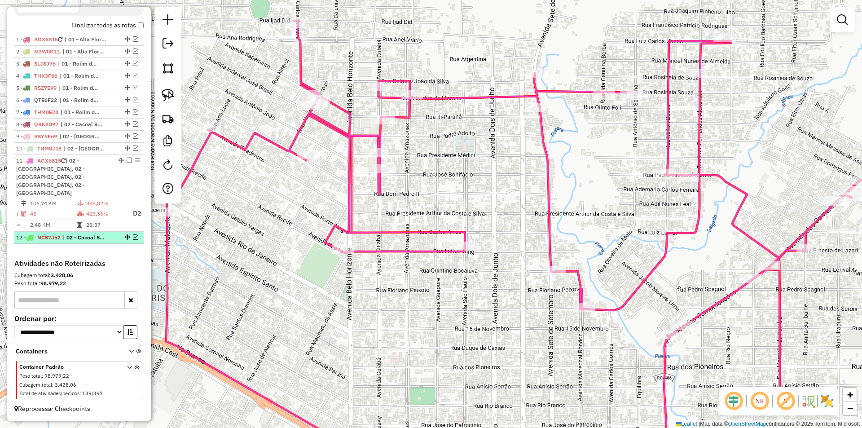
scroll to position [313, 0]
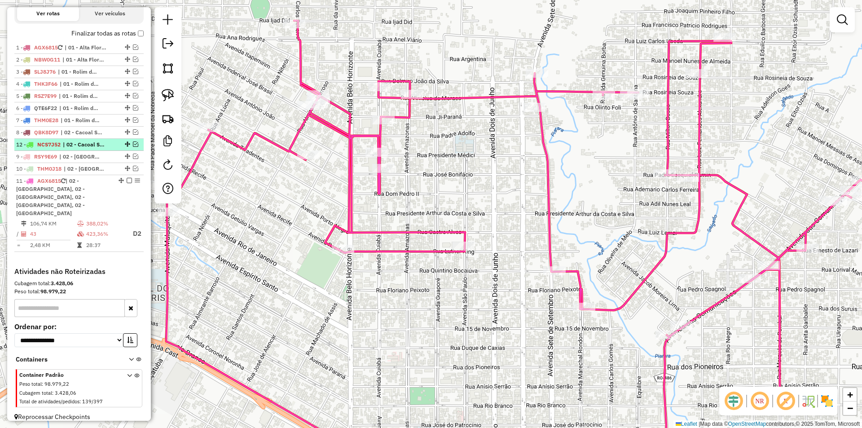
drag, startPoint x: 123, startPoint y: 238, endPoint x: 113, endPoint y: 149, distance: 89.0
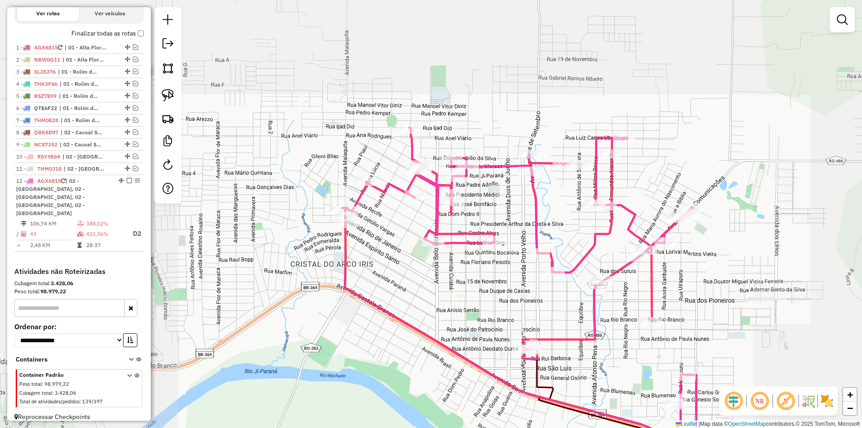
drag, startPoint x: 385, startPoint y: 280, endPoint x: 423, endPoint y: 286, distance: 38.3
click at [423, 286] on div "Janela de atendimento Grade de atendimento Capacidade Transportadoras Veículos …" at bounding box center [431, 214] width 862 height 428
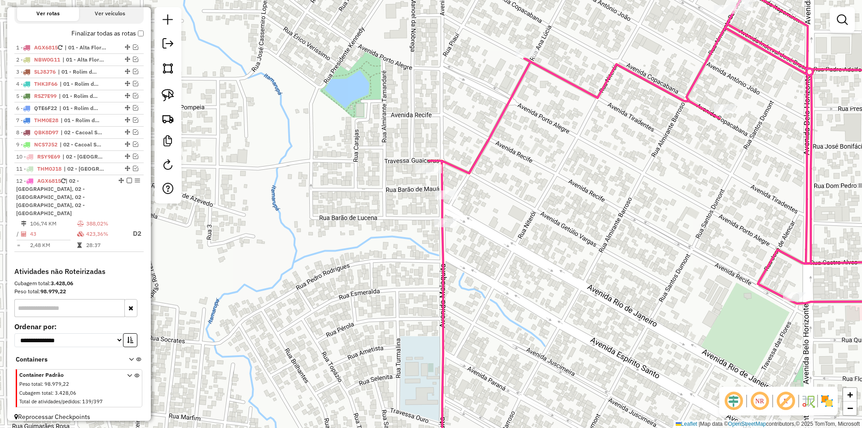
drag, startPoint x: 309, startPoint y: 216, endPoint x: 284, endPoint y: 188, distance: 36.9
click at [297, 193] on div "Janela de atendimento Grade de atendimento Capacidade Transportadoras Veículos …" at bounding box center [431, 214] width 862 height 428
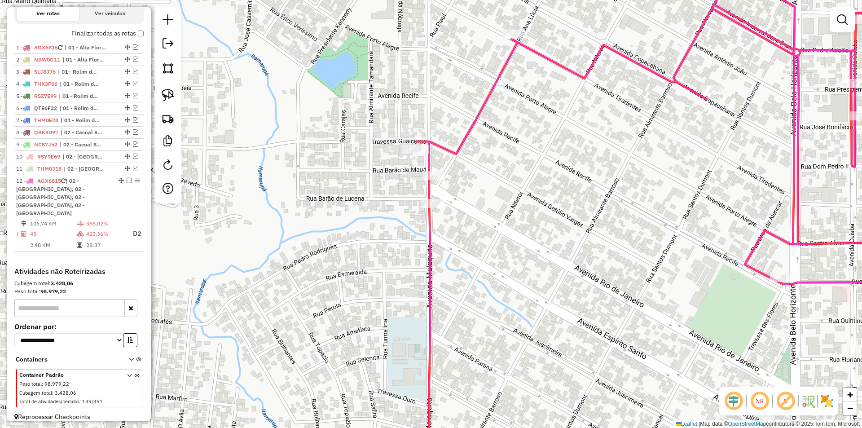
drag, startPoint x: 168, startPoint y: 94, endPoint x: 250, endPoint y: 113, distance: 83.7
click at [169, 94] on img at bounding box center [168, 95] width 13 height 13
drag, startPoint x: 378, startPoint y: 128, endPoint x: 403, endPoint y: 162, distance: 42.1
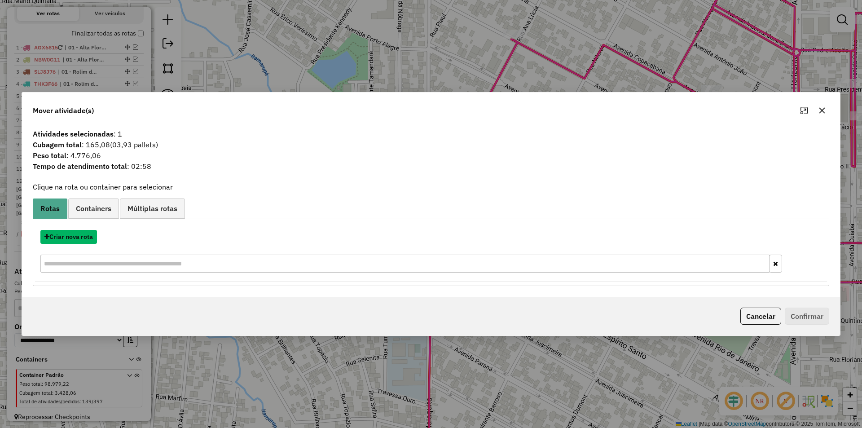
click at [66, 236] on button "Criar nova rota" at bounding box center [68, 237] width 57 height 14
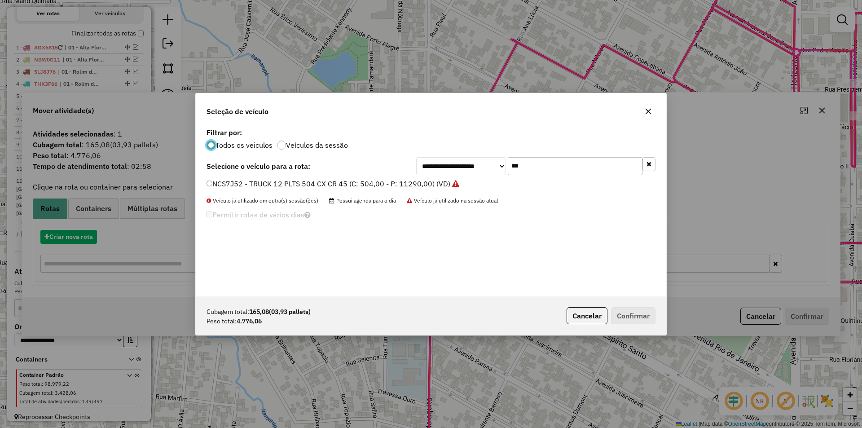
scroll to position [5, 3]
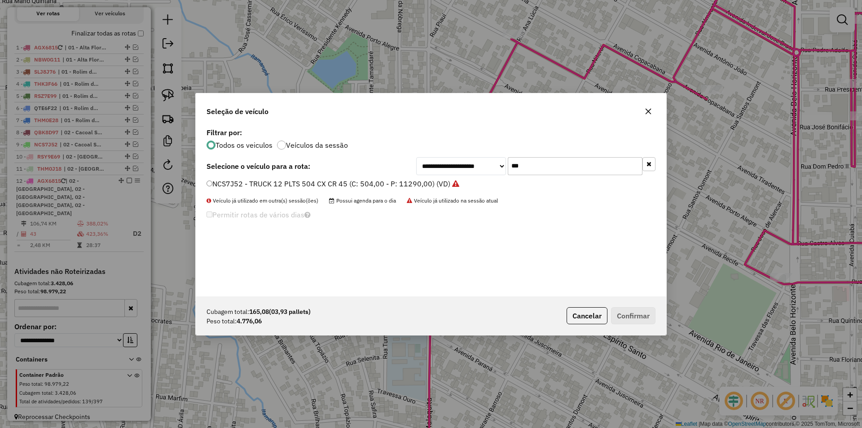
click at [479, 175] on div "**********" at bounding box center [431, 211] width 470 height 171
click at [554, 165] on input "***" at bounding box center [575, 166] width 135 height 18
click at [530, 167] on input "***" at bounding box center [575, 166] width 135 height 18
type input "****"
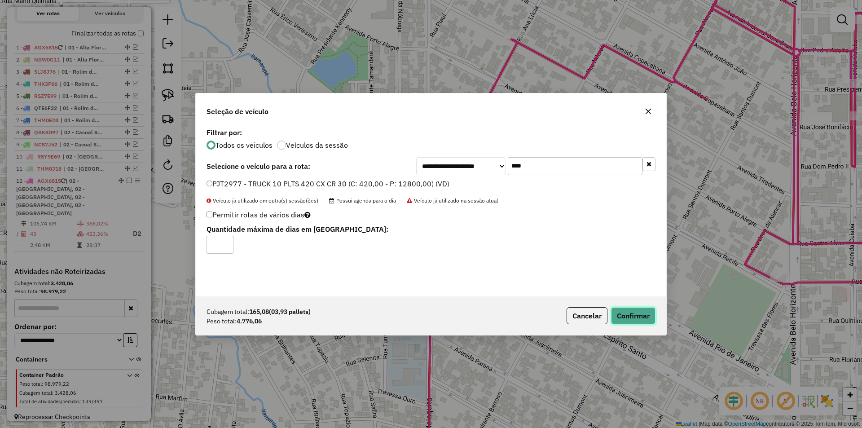
click at [627, 316] on button "Confirmar" at bounding box center [633, 315] width 44 height 17
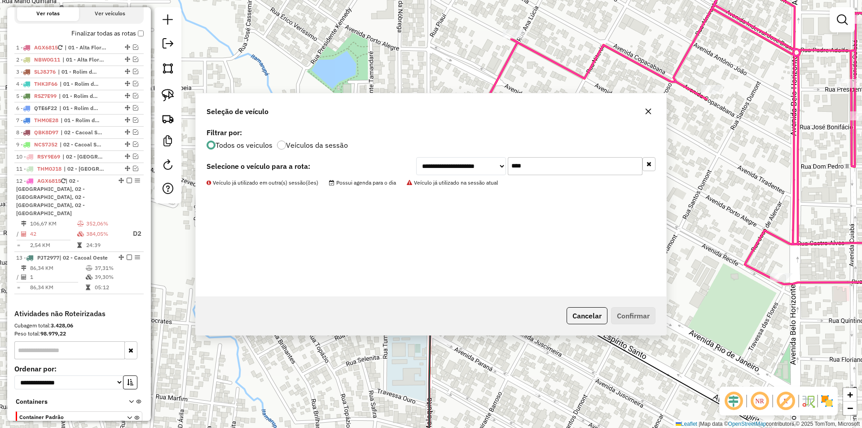
scroll to position [343, 0]
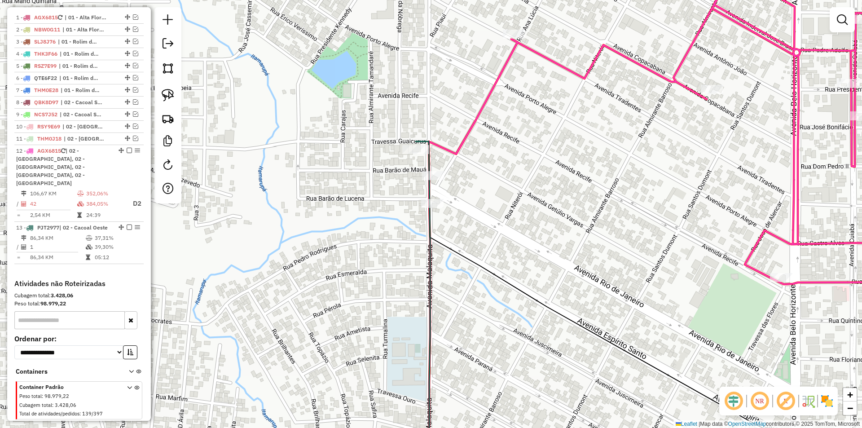
drag, startPoint x: 419, startPoint y: 267, endPoint x: 414, endPoint y: 310, distance: 42.5
click at [420, 318] on div "Janela de atendimento Grade de atendimento Capacidade Transportadoras Veículos …" at bounding box center [431, 214] width 862 height 428
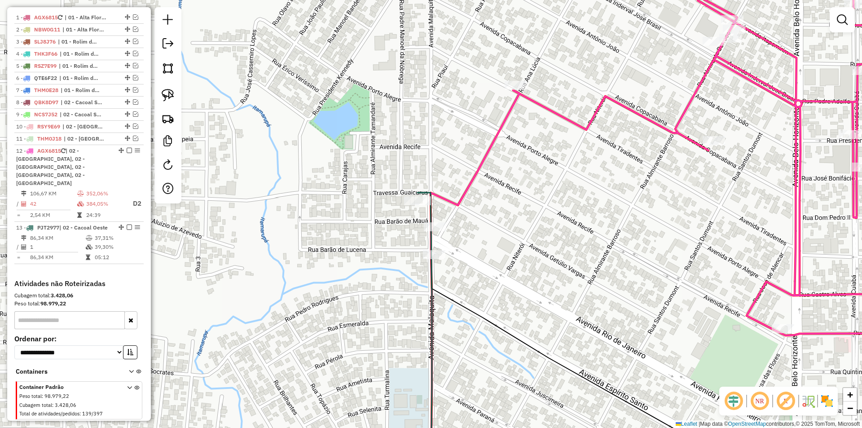
drag, startPoint x: 510, startPoint y: 202, endPoint x: 471, endPoint y: 211, distance: 40.0
click at [512, 203] on div "Janela de atendimento Grade de atendimento Capacidade Transportadoras Veículos …" at bounding box center [431, 214] width 862 height 428
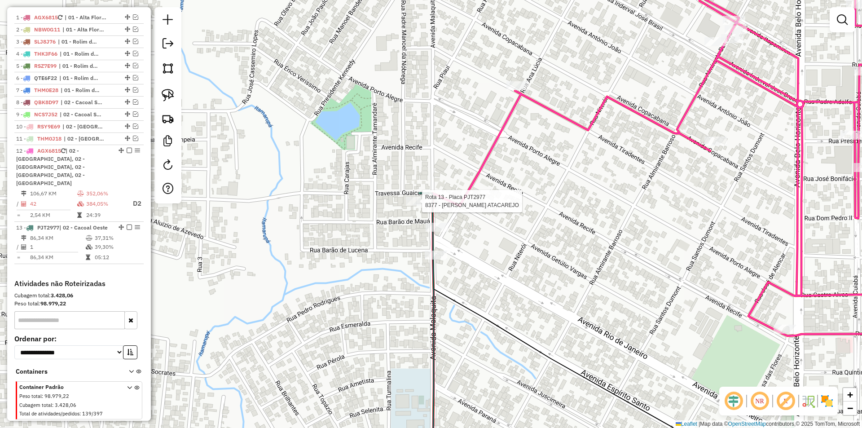
scroll to position [363, 0]
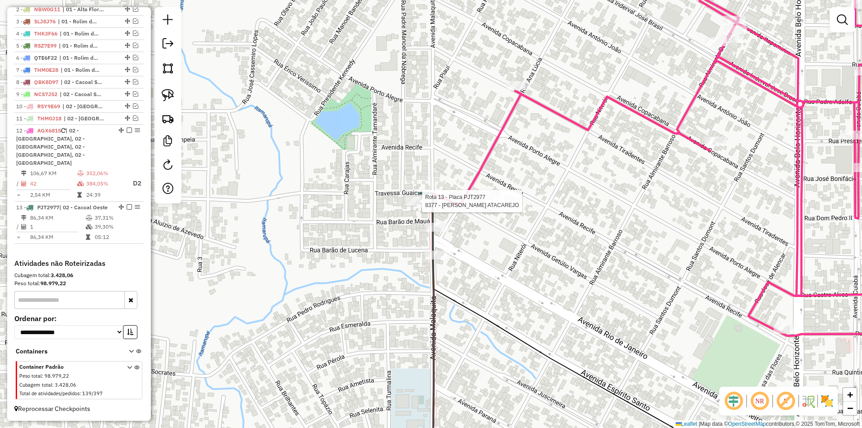
select select "*********"
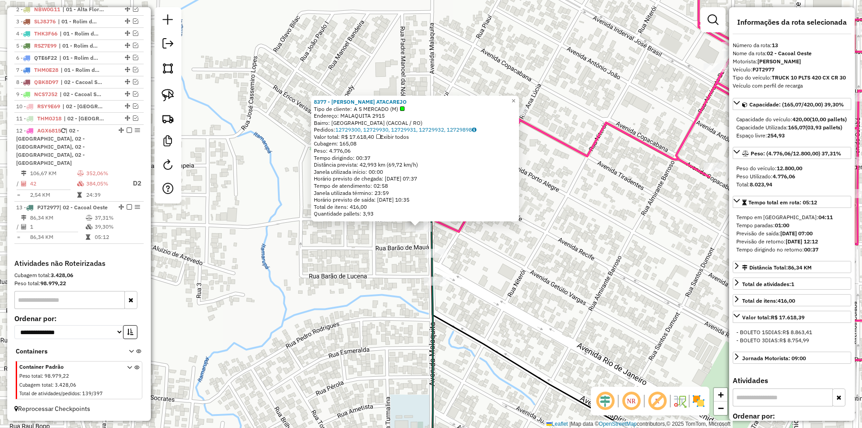
drag, startPoint x: 584, startPoint y: 268, endPoint x: 576, endPoint y: 271, distance: 8.5
click at [576, 271] on div "8377 - PIEMON ATACAREJO Tipo de cliente: A S MERCADO (M) Endereço: MALAQUITA 29…" at bounding box center [431, 214] width 862 height 428
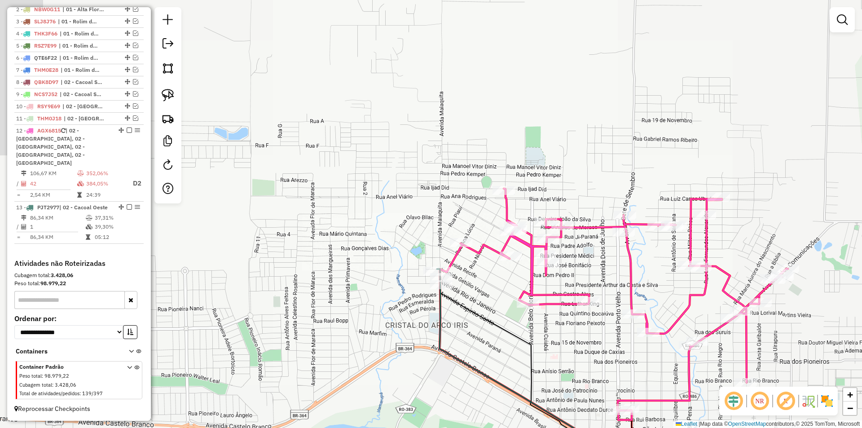
click at [515, 269] on div "Janela de atendimento Grade de atendimento Capacidade Transportadoras Veículos …" at bounding box center [431, 214] width 862 height 428
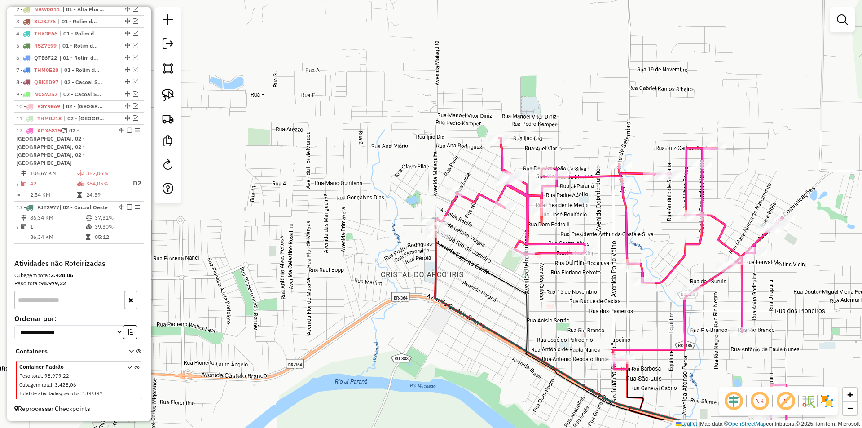
drag, startPoint x: 519, startPoint y: 296, endPoint x: 502, endPoint y: 229, distance: 69.0
click at [502, 229] on div "Rota 12 - Placa AGX6815 24141 - CONV TARDEZINHA Janela de atendimento Grade de …" at bounding box center [431, 214] width 862 height 428
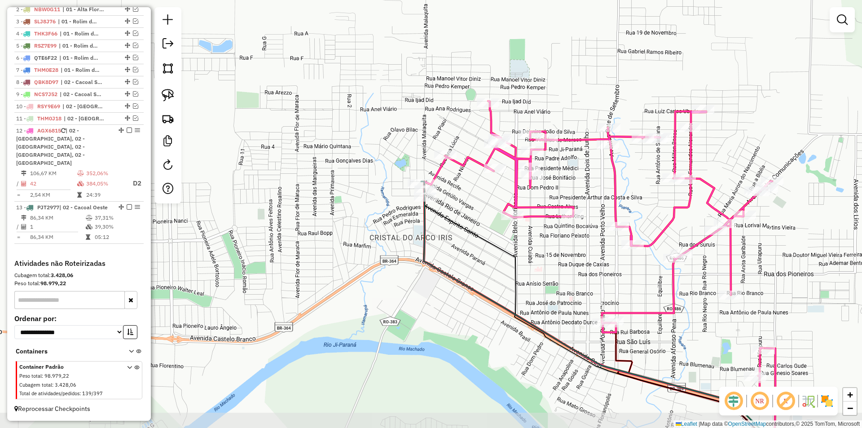
click at [502, 251] on div "Janela de atendimento Grade de atendimento Capacidade Transportadoras Veículos …" at bounding box center [431, 214] width 862 height 428
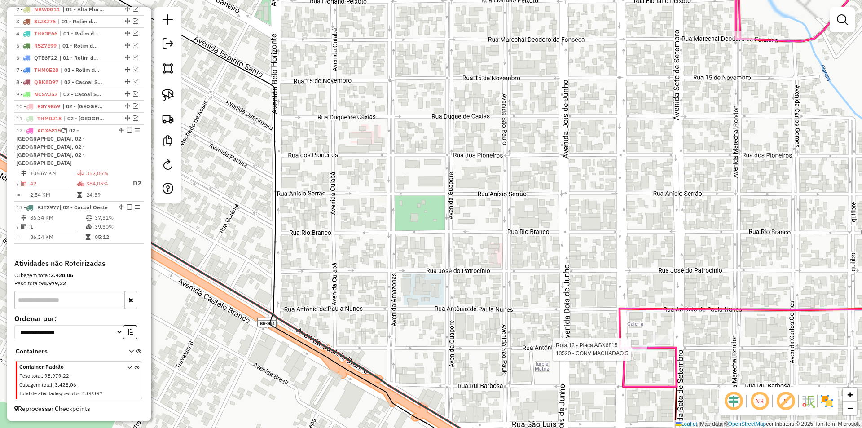
select select "*********"
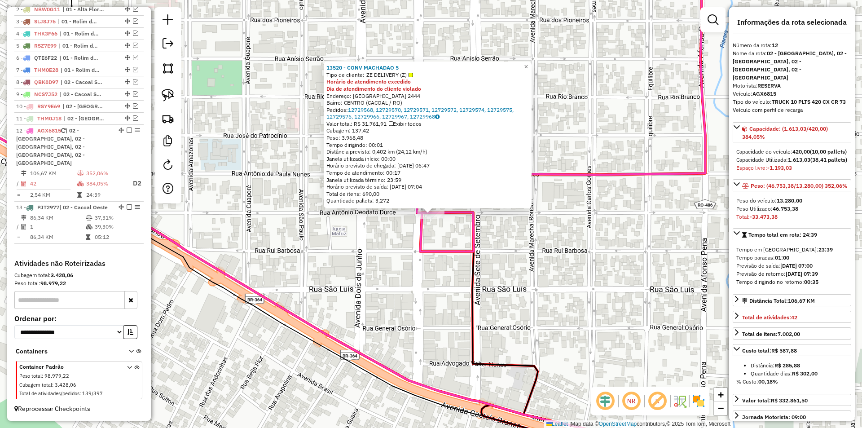
drag, startPoint x: 456, startPoint y: 282, endPoint x: 456, endPoint y: 267, distance: 15.3
click at [456, 267] on div "13520 - CONV MACHADAO 5 Tipo de cliente: ZE DELIVERY (Z) Horário de atendimento…" at bounding box center [431, 214] width 862 height 428
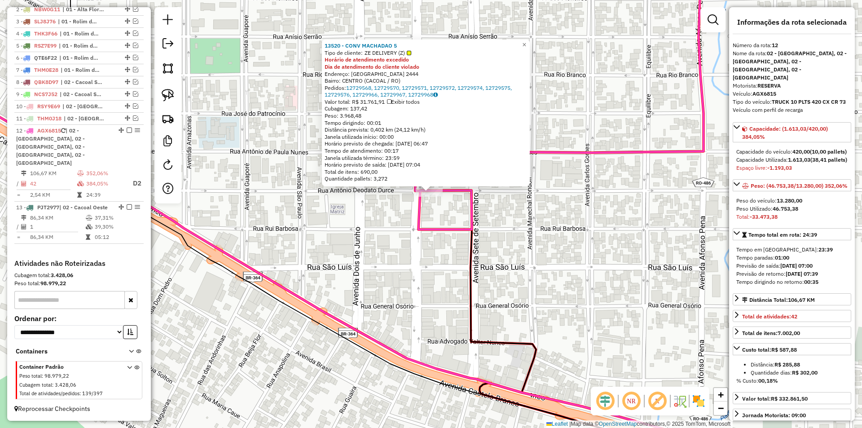
click at [432, 268] on div "13520 - CONV MACHADAO 5 Tipo de cliente: ZE DELIVERY (Z) Horário de atendimento…" at bounding box center [431, 214] width 862 height 428
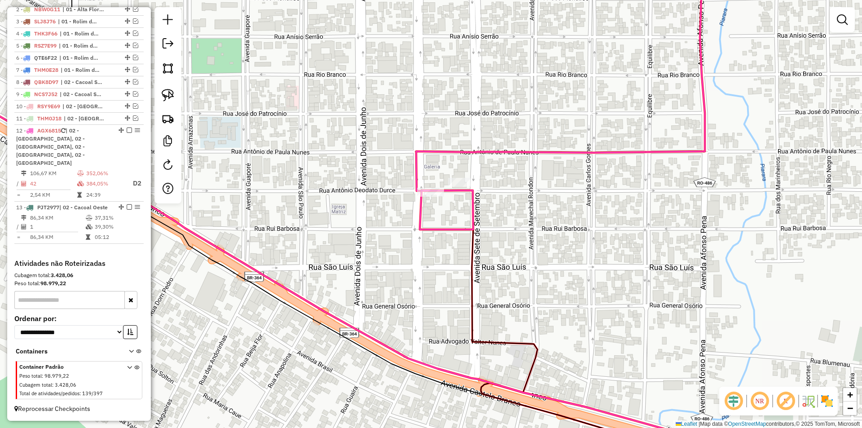
drag, startPoint x: 304, startPoint y: 174, endPoint x: 313, endPoint y: 181, distance: 11.8
click at [311, 179] on div "Janela de atendimento Grade de atendimento Capacidade Transportadoras Veículos …" at bounding box center [431, 214] width 862 height 428
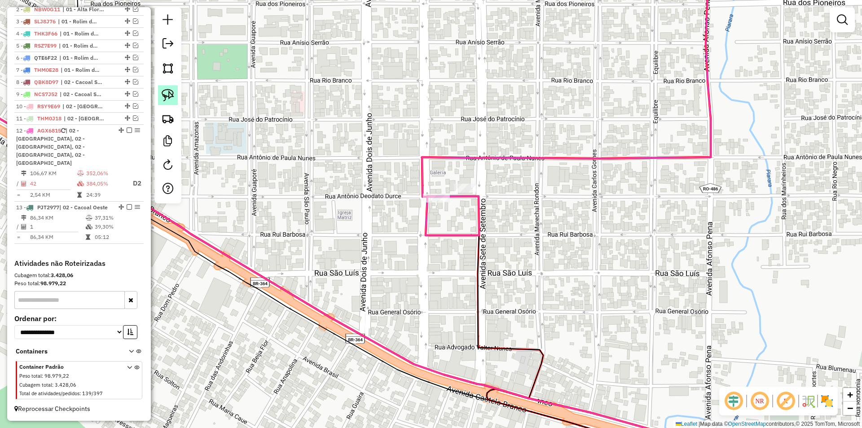
click at [169, 96] on img at bounding box center [168, 95] width 13 height 13
drag, startPoint x: 389, startPoint y: 185, endPoint x: 442, endPoint y: 214, distance: 60.8
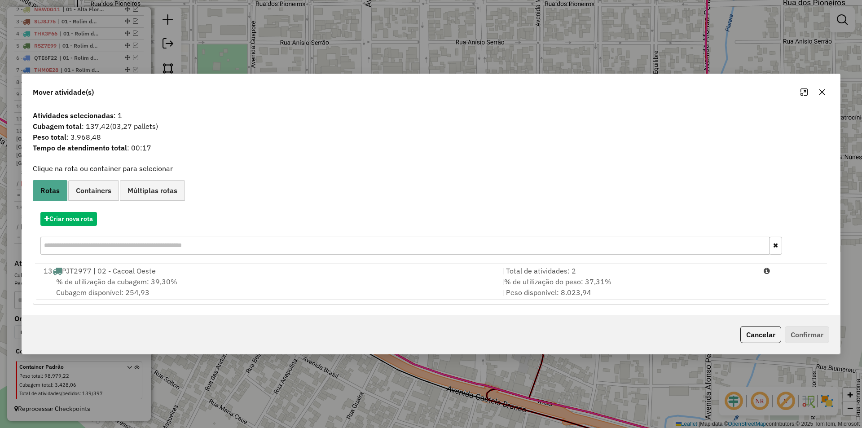
click at [118, 277] on span "% de utilização da cubagem: 39,30%" at bounding box center [116, 281] width 121 height 9
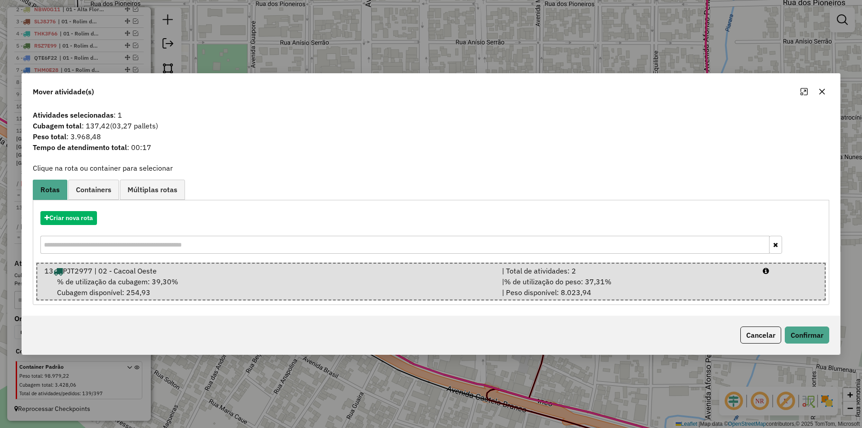
click at [807, 326] on div "Cancelar Confirmar" at bounding box center [431, 334] width 818 height 39
click at [808, 327] on button "Confirmar" at bounding box center [806, 334] width 44 height 17
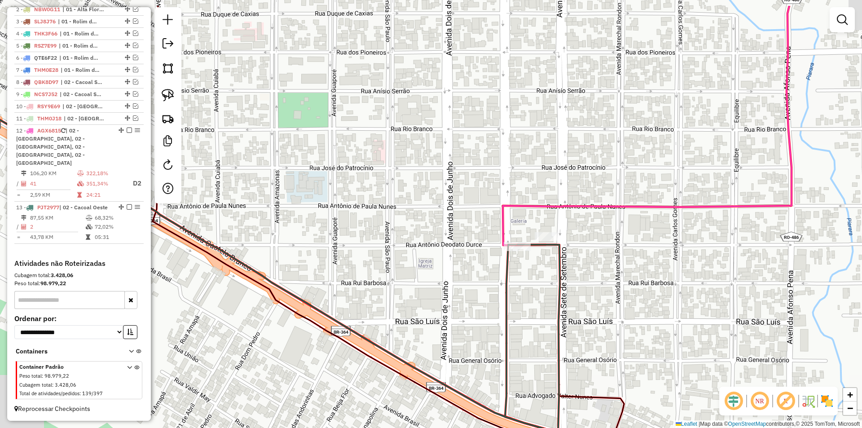
drag, startPoint x: 339, startPoint y: 257, endPoint x: 481, endPoint y: 322, distance: 155.8
click at [486, 322] on div "Janela de atendimento Grade de atendimento Capacidade Transportadoras Veículos …" at bounding box center [431, 214] width 862 height 428
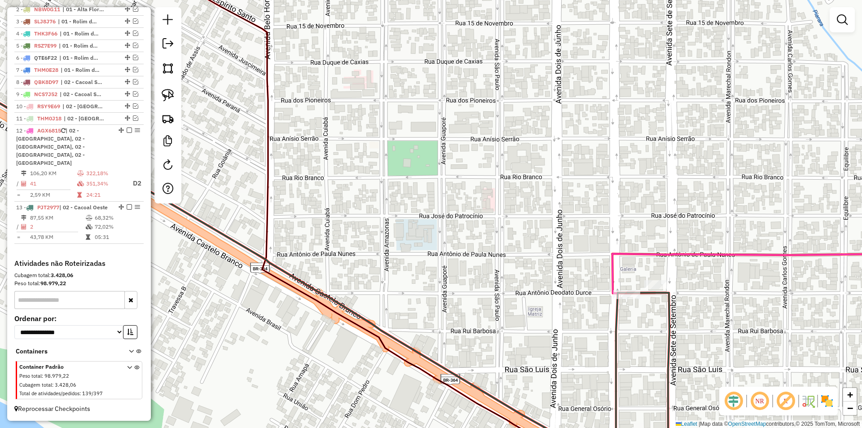
click at [499, 223] on div "Janela de atendimento Grade de atendimento Capacidade Transportadoras Veículos …" at bounding box center [431, 214] width 862 height 428
select select "*********"
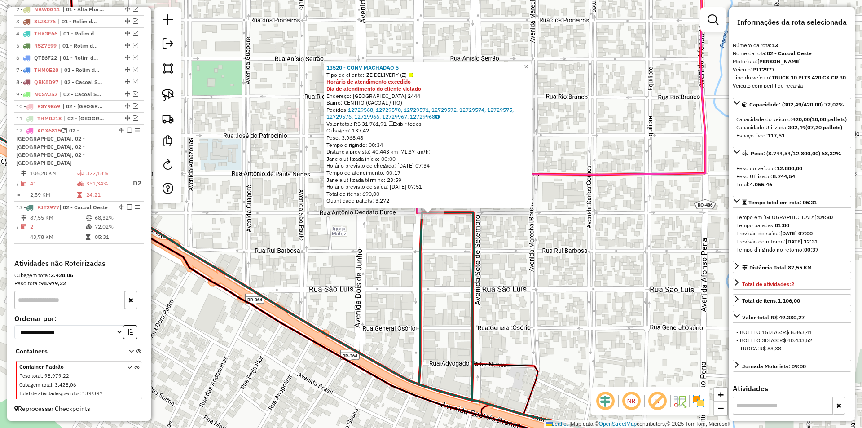
click at [589, 292] on div "13520 - CONV MACHADAO 5 Tipo de cliente: ZE DELIVERY (Z) Horário de atendimento…" at bounding box center [431, 214] width 862 height 428
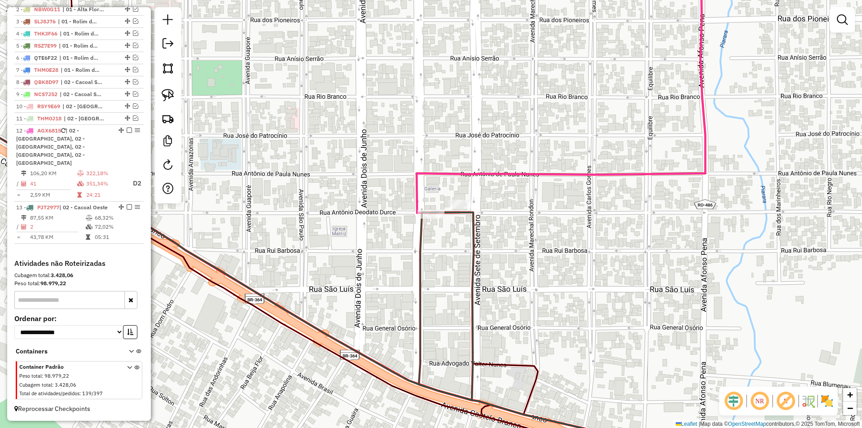
drag, startPoint x: 481, startPoint y: 311, endPoint x: 487, endPoint y: 308, distance: 6.7
click at [487, 308] on div "13520 - CONV MACHADAO 5 Tipo de cliente: ZE DELIVERY (Z) Horário de atendimento…" at bounding box center [431, 214] width 862 height 428
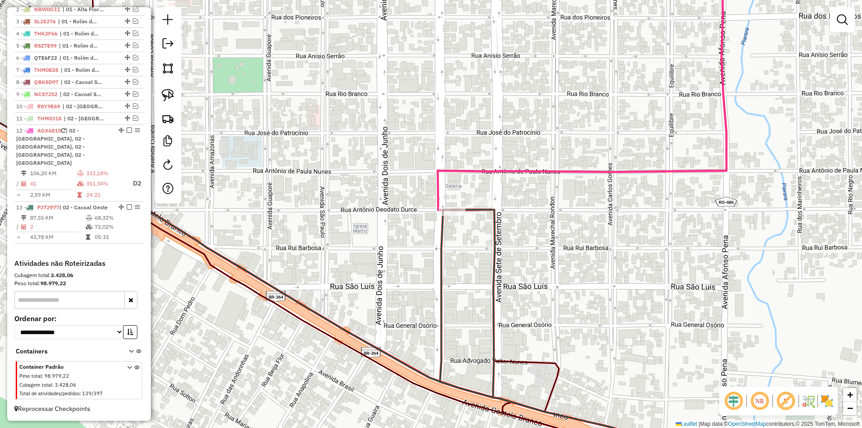
click at [449, 203] on div "Janela de atendimento Grade de atendimento Capacidade Transportadoras Veículos …" at bounding box center [431, 214] width 862 height 428
select select "*********"
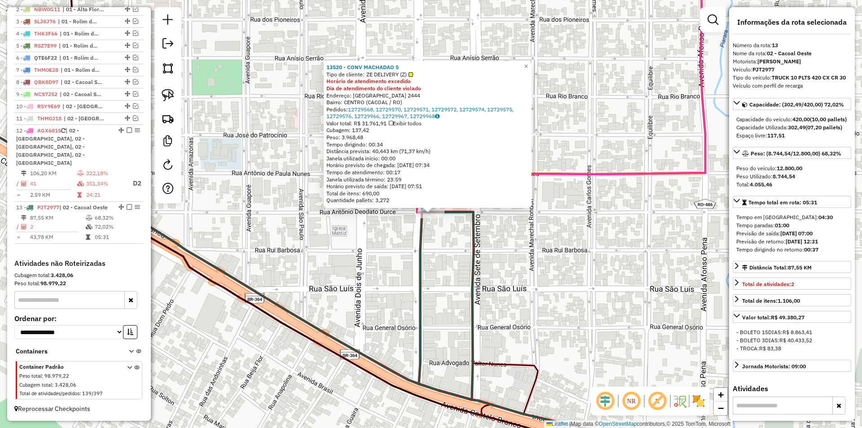
click at [548, 241] on div "13520 - CONV MACHADAO 5 Tipo de cliente: ZE DELIVERY (Z) Horário de atendimento…" at bounding box center [431, 214] width 862 height 428
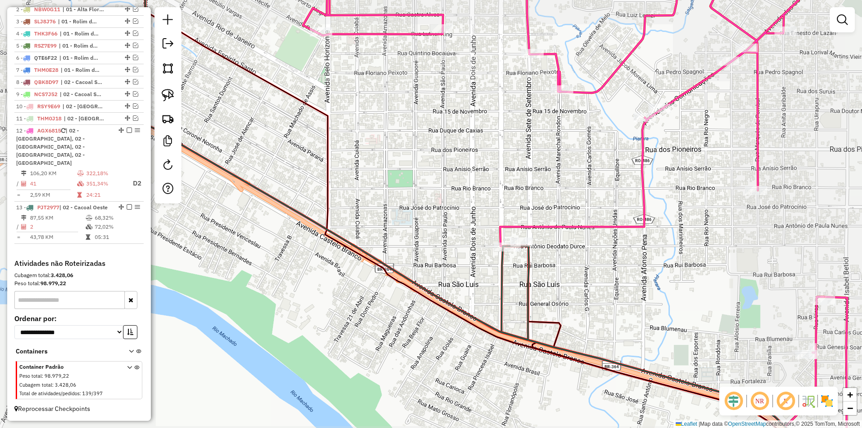
drag, startPoint x: 560, startPoint y: 293, endPoint x: 568, endPoint y: 302, distance: 11.1
click at [567, 301] on div "Janela de atendimento Grade de atendimento Capacidade Transportadoras Veículos …" at bounding box center [431, 214] width 862 height 428
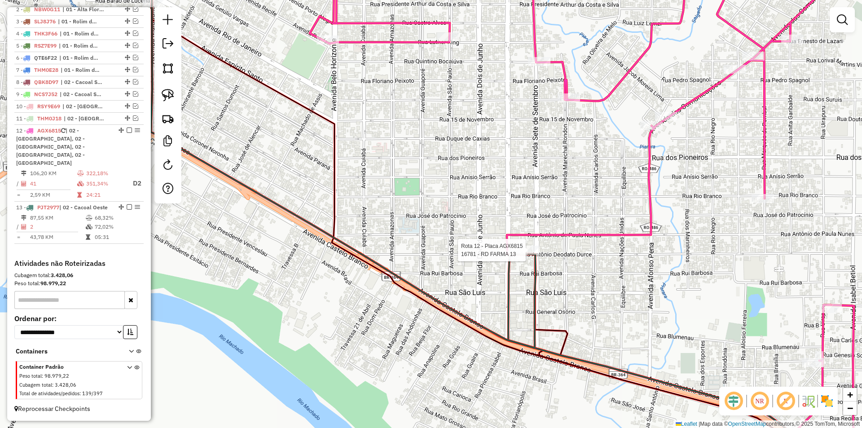
select select "*********"
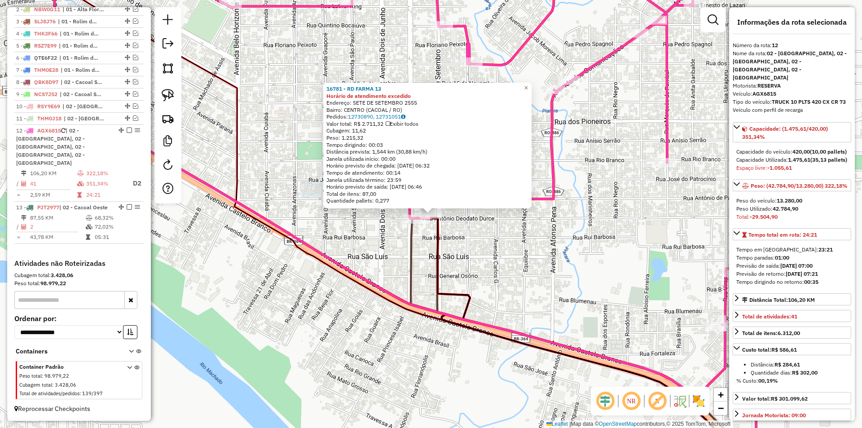
click at [521, 250] on div "16781 - RD FARMA 13 Horário de atendimento excedido Endereço: SETE DE [DATE] [G…" at bounding box center [431, 214] width 862 height 428
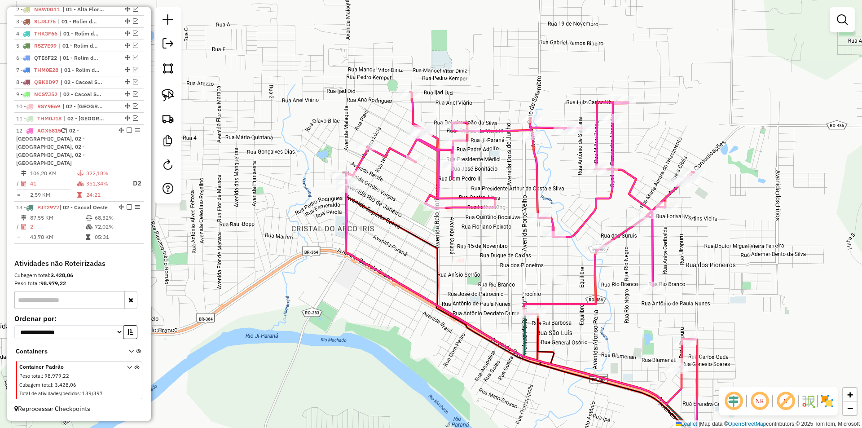
drag, startPoint x: 437, startPoint y: 267, endPoint x: 525, endPoint y: 333, distance: 109.9
click at [525, 333] on icon at bounding box center [697, 436] width 346 height 244
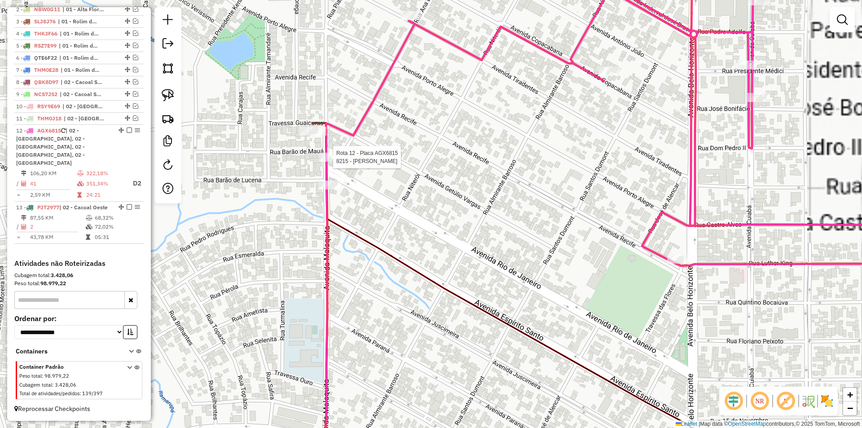
click at [332, 162] on div at bounding box center [330, 157] width 22 height 9
select select "*********"
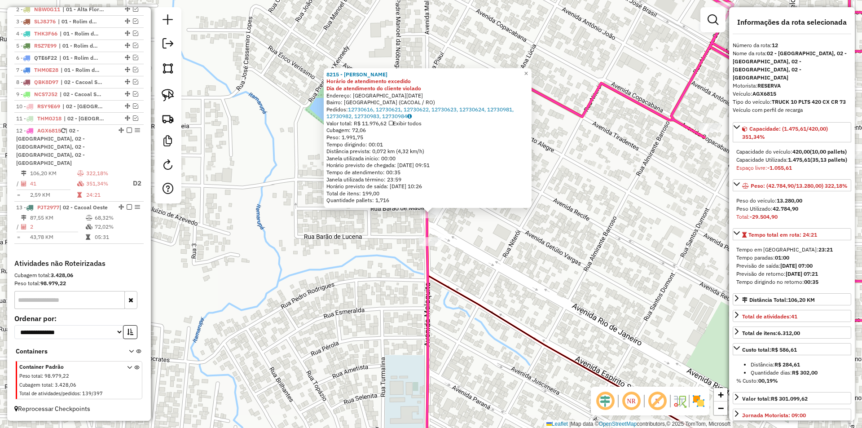
click at [342, 213] on div "8215 - [PERSON_NAME] de atendimento excedido Dia de atendimento do cliente viol…" at bounding box center [431, 214] width 862 height 428
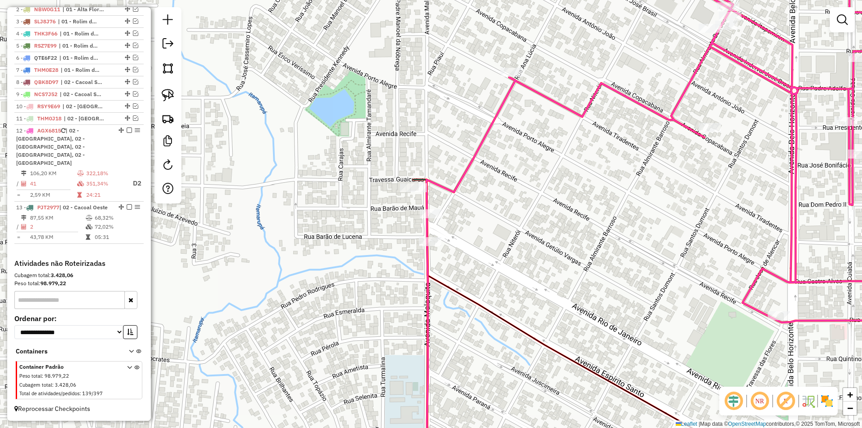
click at [427, 235] on icon at bounding box center [686, 213] width 521 height 513
select select "*********"
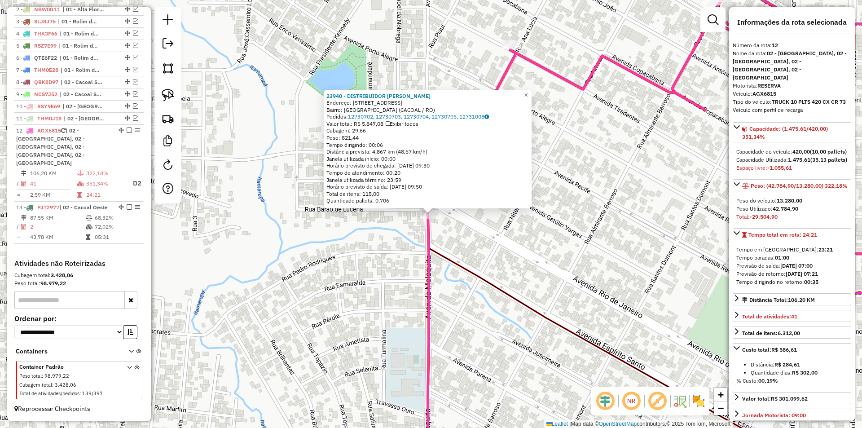
click at [388, 245] on div "23940 - DISTRIBUIDOR [PERSON_NAME]: [STREET_ADDRESS] (CACOAL / [GEOGRAPHIC_DATA…" at bounding box center [431, 214] width 862 height 428
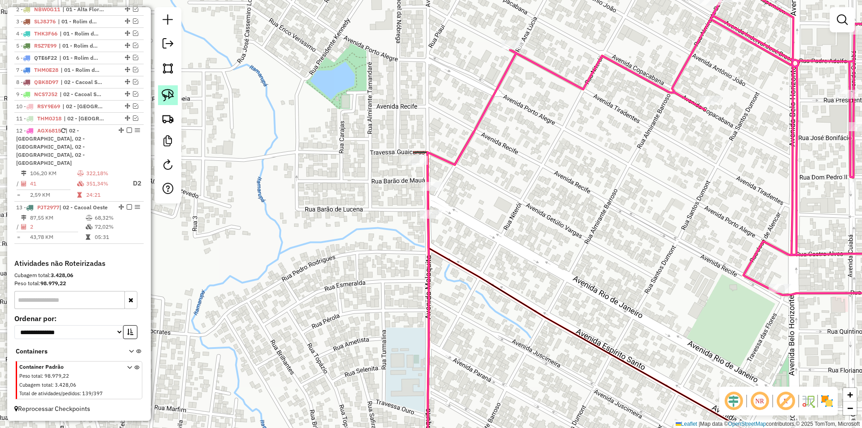
click at [171, 98] on img at bounding box center [168, 95] width 13 height 13
drag, startPoint x: 167, startPoint y: 89, endPoint x: 181, endPoint y: 111, distance: 26.6
click at [167, 90] on img at bounding box center [168, 95] width 13 height 13
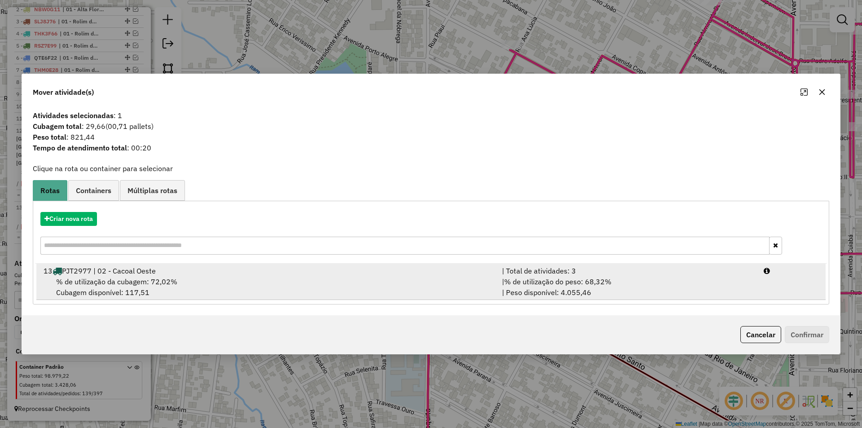
click at [125, 279] on span "% de utilização da cubagem: 72,02%" at bounding box center [116, 281] width 121 height 9
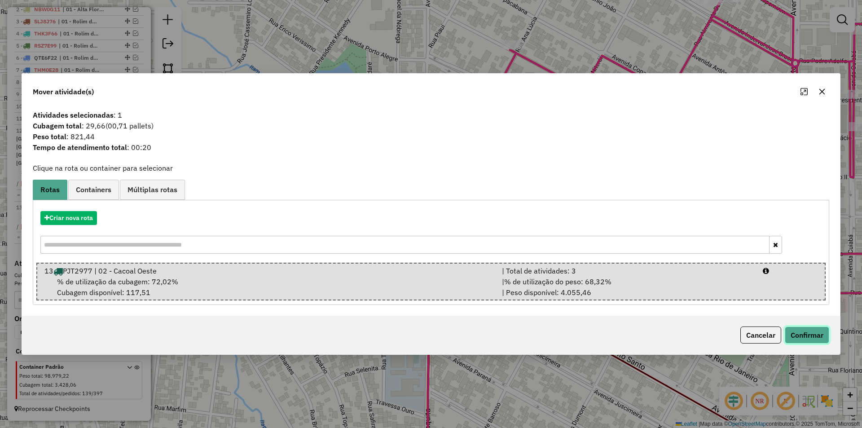
click at [793, 330] on button "Confirmar" at bounding box center [806, 334] width 44 height 17
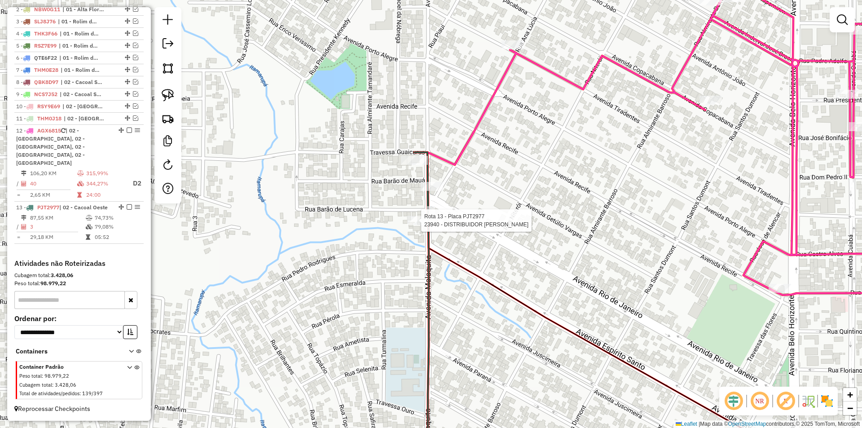
select select "*********"
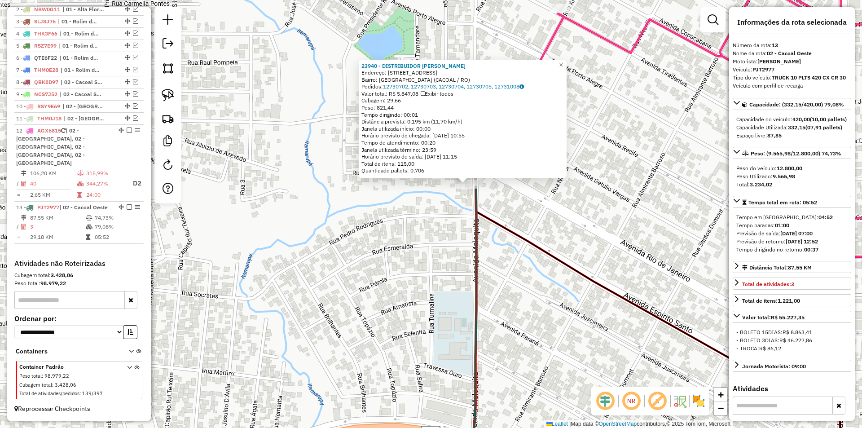
click at [605, 211] on div "23940 - DISTRIBUIDOR [PERSON_NAME]: [STREET_ADDRESS] (CACOAL / RO) Pedidos: 127…" at bounding box center [431, 214] width 862 height 428
click at [603, 211] on div "23940 - DISTRIBUIDOR [PERSON_NAME]: [STREET_ADDRESS] (CACOAL / RO) Pedidos: 127…" at bounding box center [431, 214] width 862 height 428
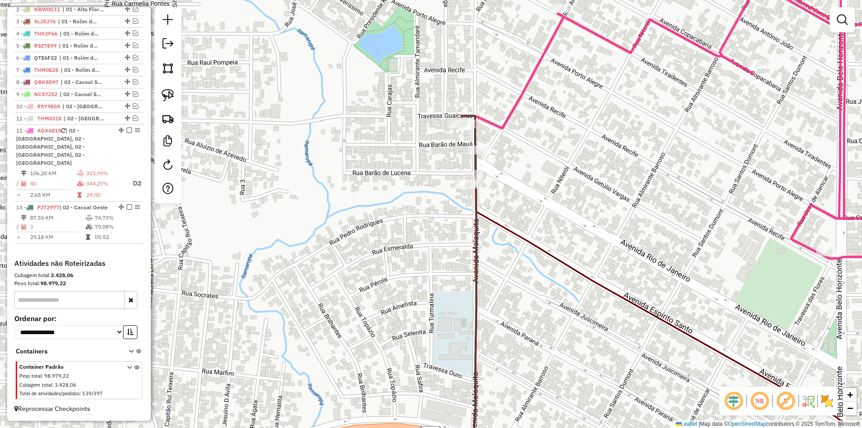
click at [422, 267] on div "Janela de atendimento Grade de atendimento Capacidade Transportadoras Veículos …" at bounding box center [431, 214] width 862 height 428
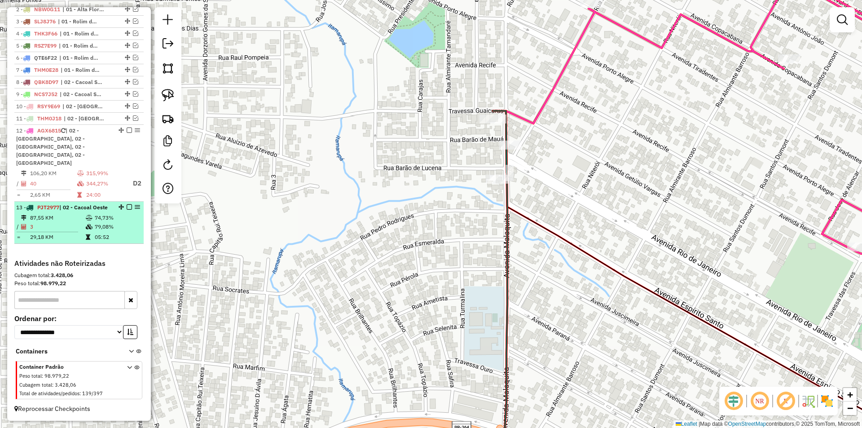
click at [129, 204] on em at bounding box center [129, 206] width 5 height 5
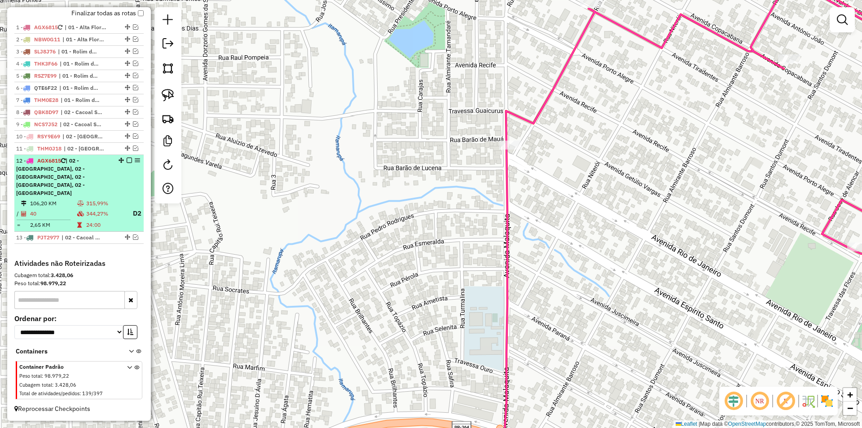
scroll to position [325, 0]
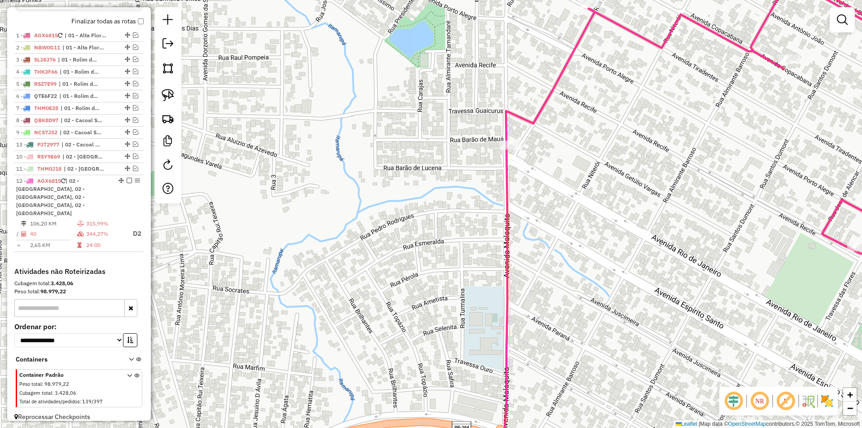
drag, startPoint x: 123, startPoint y: 236, endPoint x: 106, endPoint y: 152, distance: 85.2
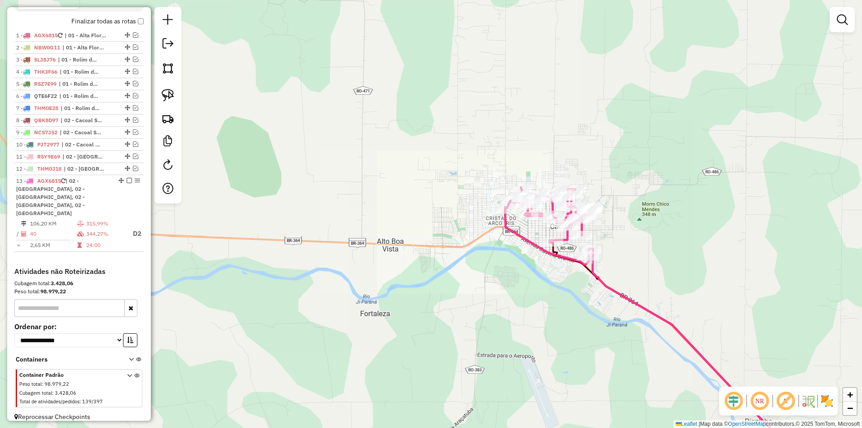
click at [515, 236] on icon at bounding box center [548, 226] width 87 height 78
select select "*********"
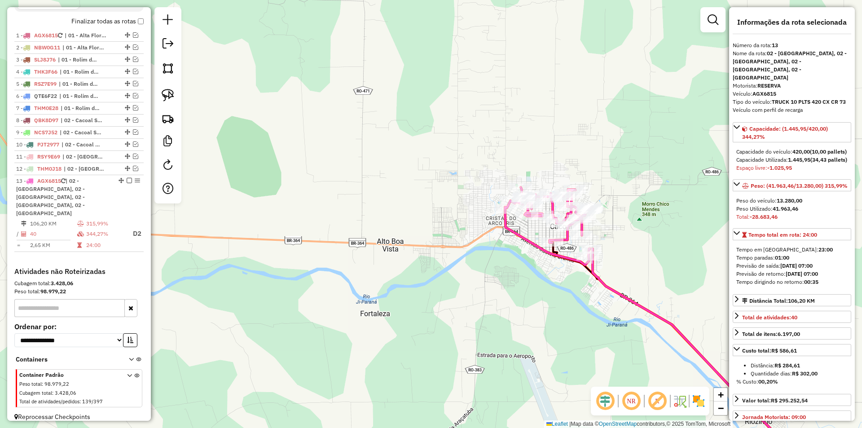
drag, startPoint x: 484, startPoint y: 246, endPoint x: 440, endPoint y: 254, distance: 44.2
click at [441, 254] on div "Janela de atendimento Grade de atendimento Capacidade Transportadoras Veículos …" at bounding box center [431, 214] width 862 height 428
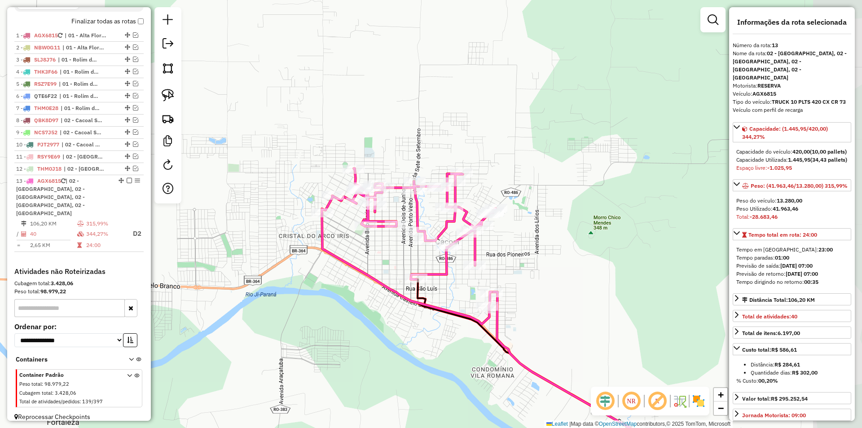
drag, startPoint x: 578, startPoint y: 235, endPoint x: 512, endPoint y: 245, distance: 66.3
click at [512, 245] on div "Janela de atendimento Grade de atendimento Capacidade Transportadoras Veículos …" at bounding box center [431, 214] width 862 height 428
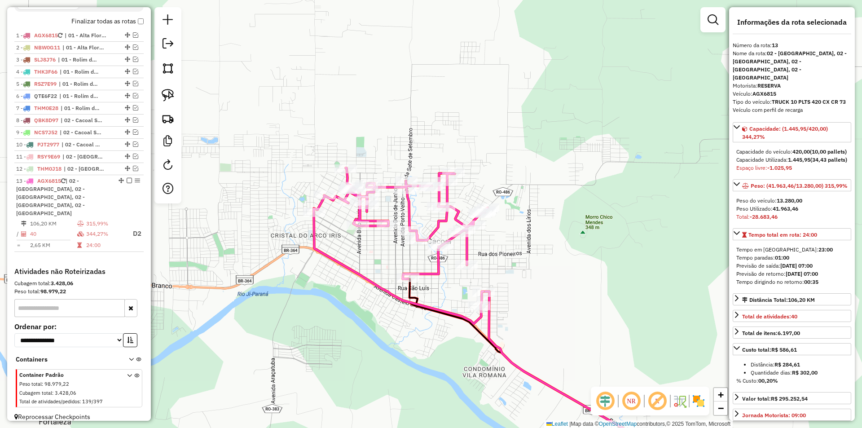
click at [512, 245] on div "Janela de atendimento Grade de atendimento Capacidade Transportadoras Veículos …" at bounding box center [431, 214] width 862 height 428
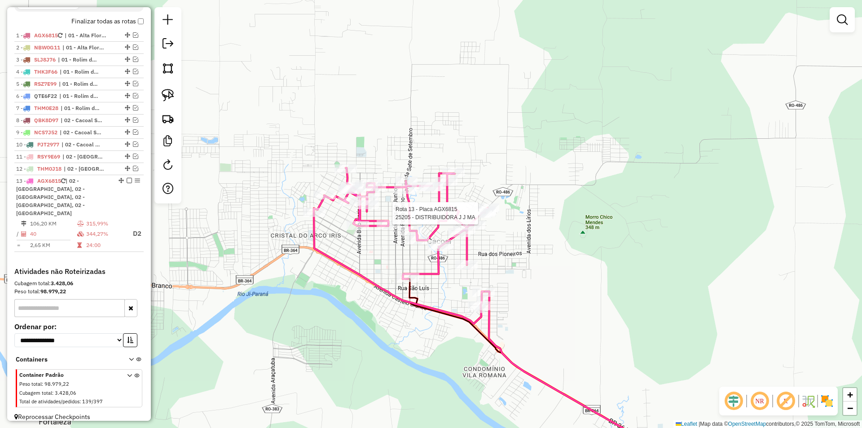
select select "*********"
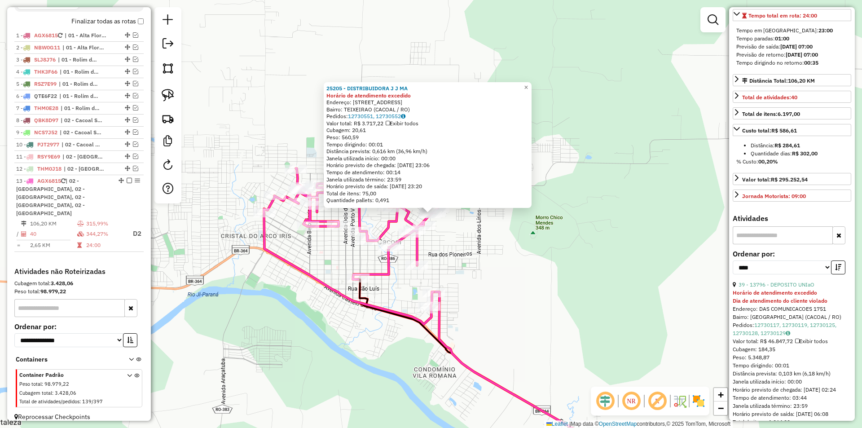
scroll to position [224, 0]
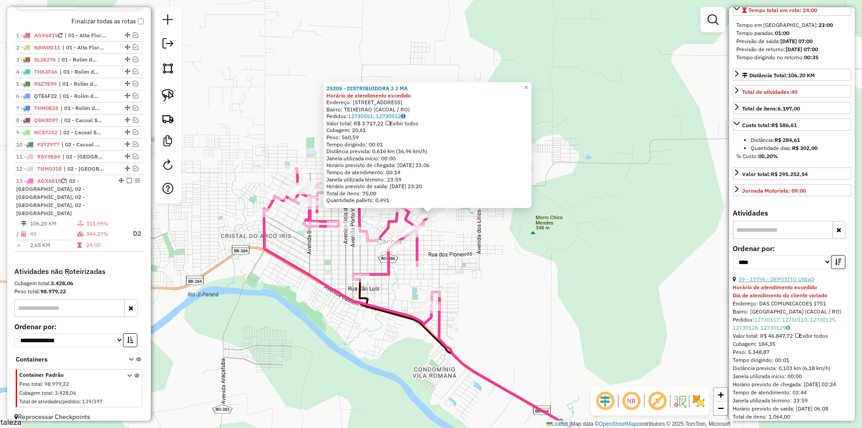
click at [789, 282] on link "39 - 13796 - DEPOSITO UNIaO" at bounding box center [776, 279] width 76 height 7
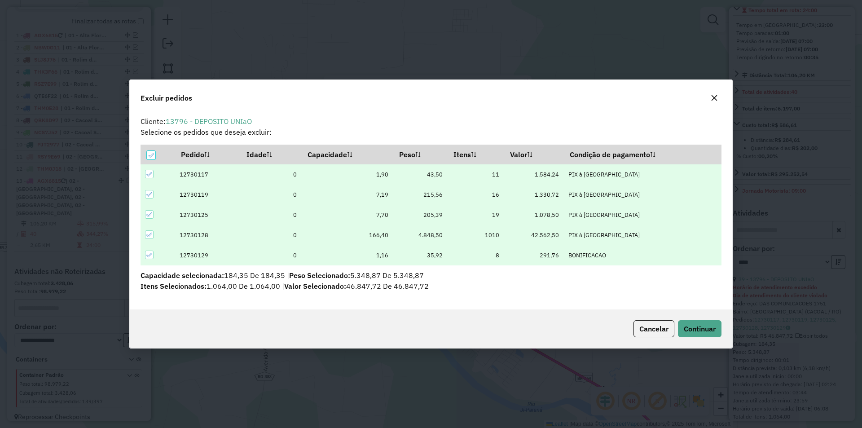
scroll to position [0, 0]
click at [696, 332] on span "Continuar" at bounding box center [699, 328] width 32 height 9
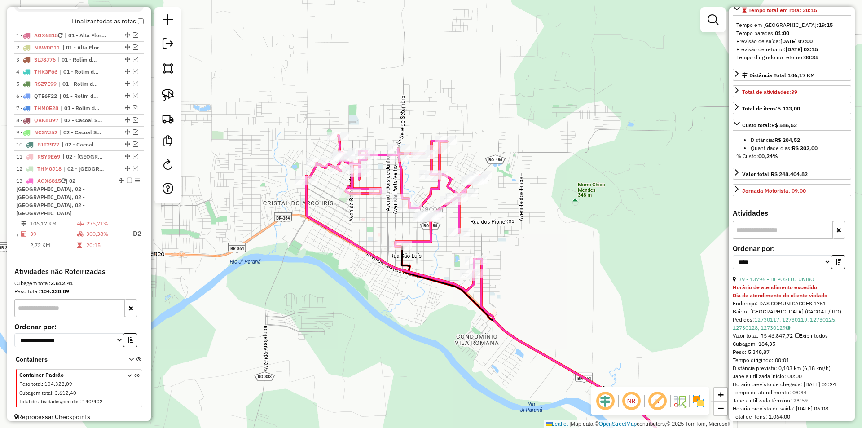
click at [835, 265] on icon "button" at bounding box center [838, 261] width 6 height 6
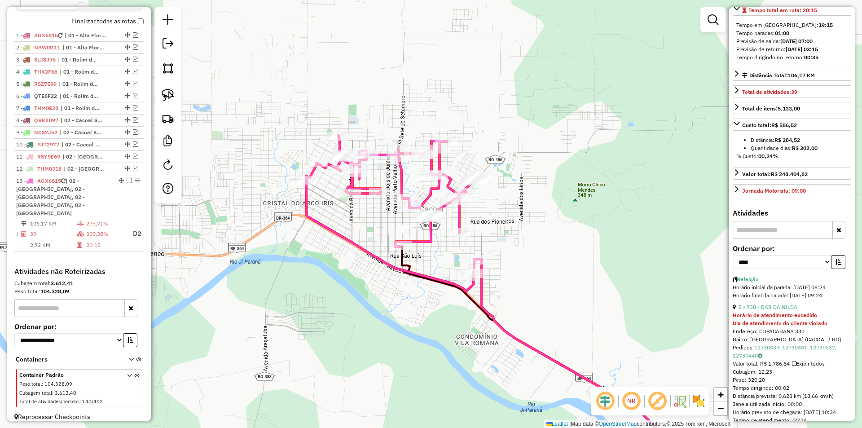
click at [835, 265] on icon "button" at bounding box center [838, 261] width 6 height 6
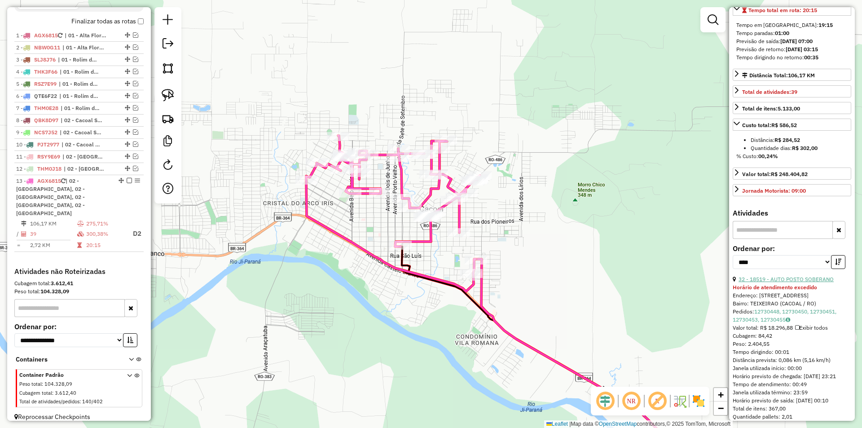
click at [783, 282] on link "32 - 18519 - AUTO POSTO SOBERANO" at bounding box center [785, 279] width 95 height 7
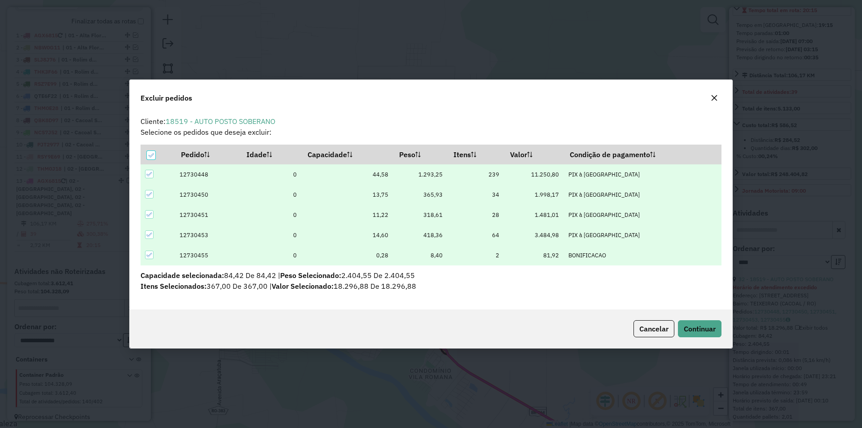
scroll to position [5, 3]
click at [700, 320] on button "Continuar" at bounding box center [700, 328] width 44 height 17
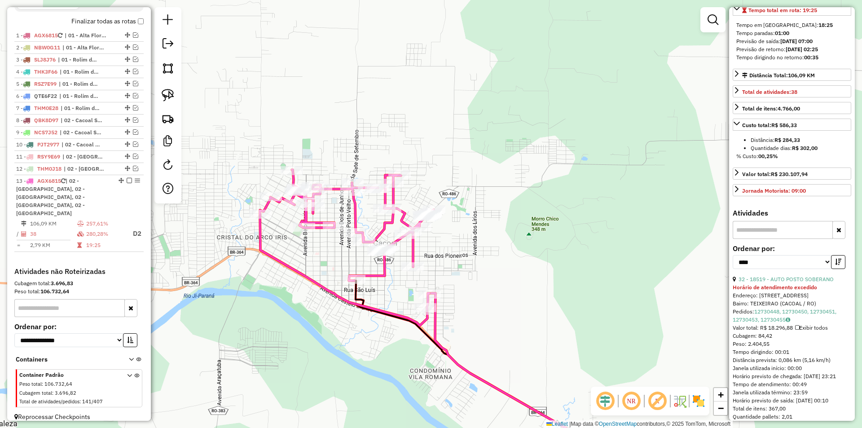
click at [835, 265] on icon "button" at bounding box center [838, 261] width 6 height 6
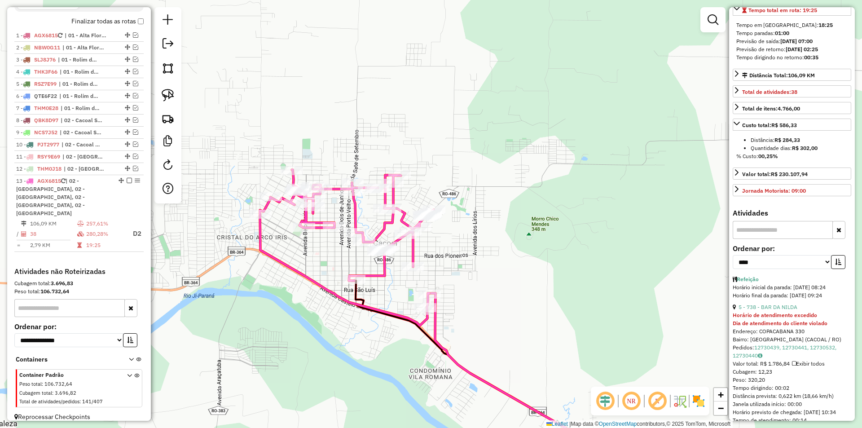
click at [835, 265] on icon "button" at bounding box center [838, 261] width 6 height 6
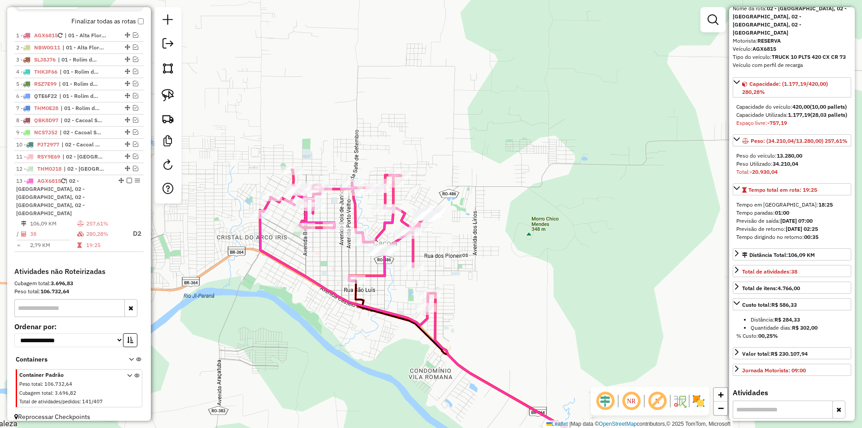
scroll to position [269, 0]
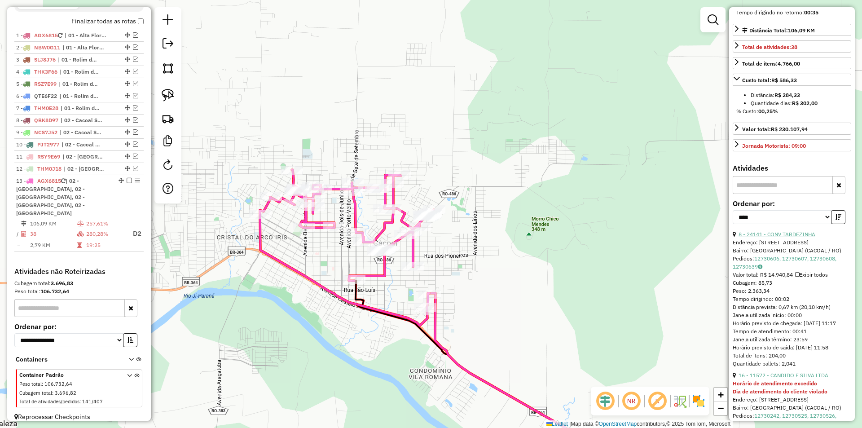
click at [785, 237] on link "8 - 24141 - CONV TARDEZINHA" at bounding box center [776, 234] width 77 height 7
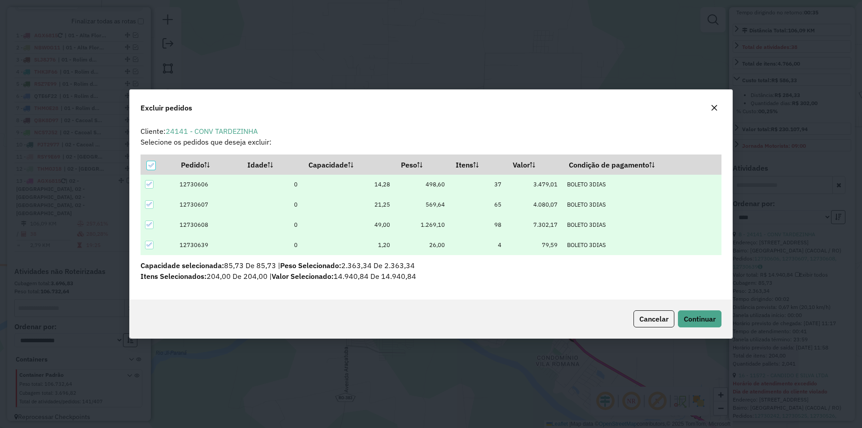
scroll to position [0, 0]
click at [689, 317] on span "Continuar" at bounding box center [699, 318] width 32 height 9
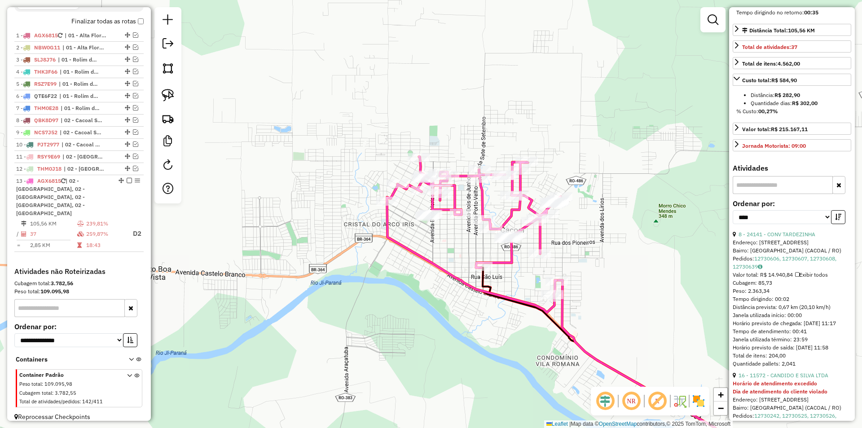
click at [608, 264] on div "Janela de atendimento Grade de atendimento Capacidade Transportadoras Veículos …" at bounding box center [431, 214] width 862 height 428
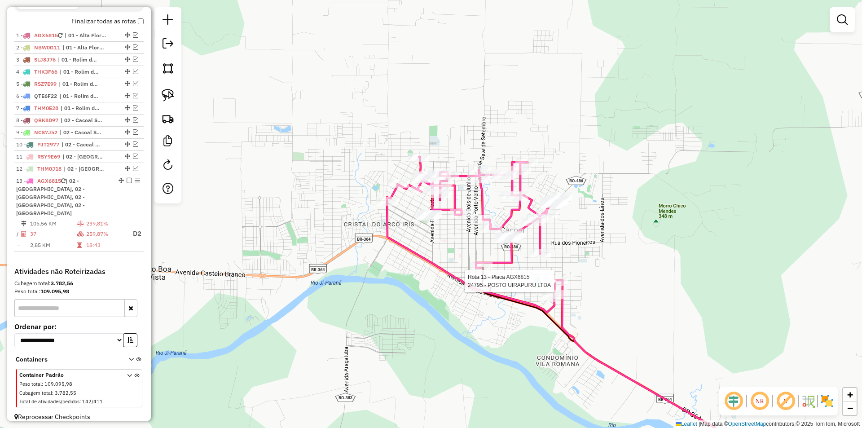
select select "*********"
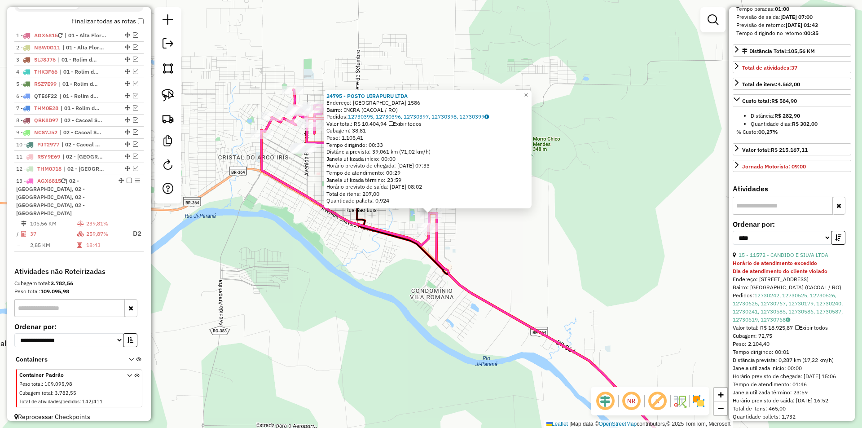
scroll to position [269, 0]
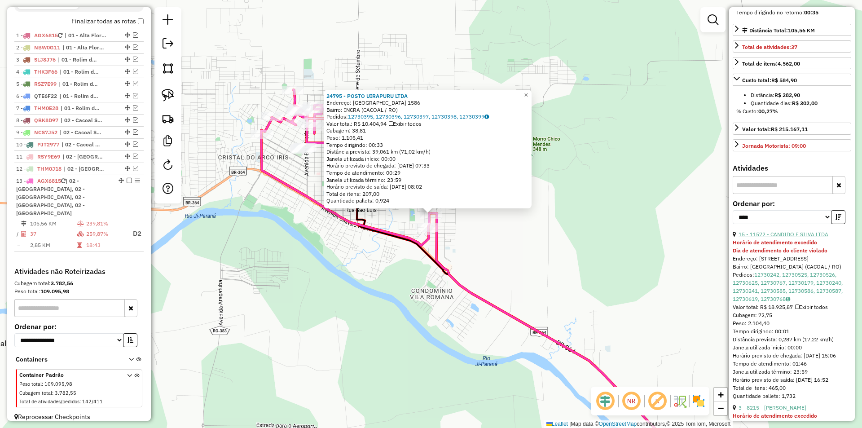
click at [796, 237] on link "15 - 11572 - CANDIDO E SILVA LTDA" at bounding box center [783, 234] width 90 height 7
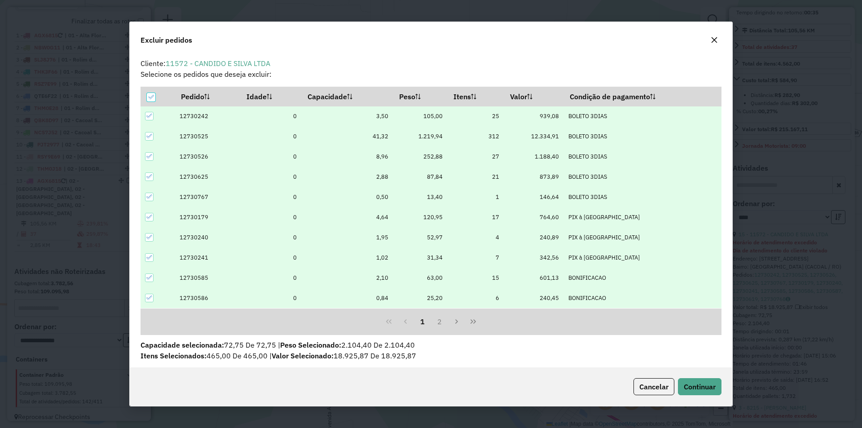
scroll to position [5, 3]
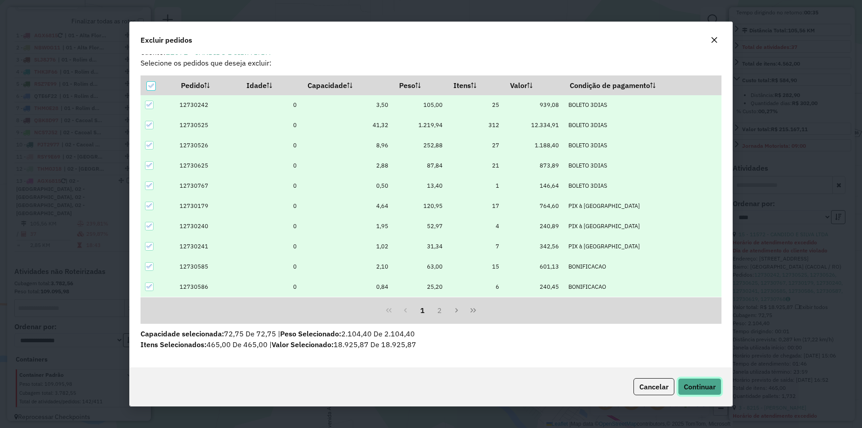
click at [696, 385] on span "Continuar" at bounding box center [699, 386] width 32 height 9
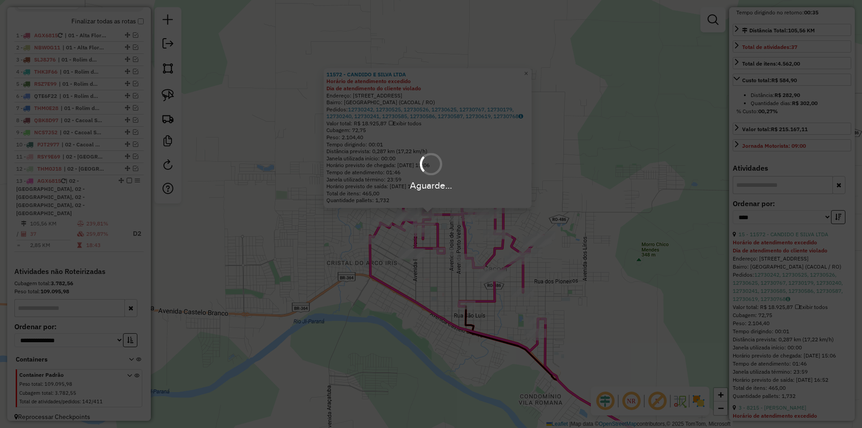
click at [398, 324] on div "Aguarde..." at bounding box center [431, 214] width 862 height 428
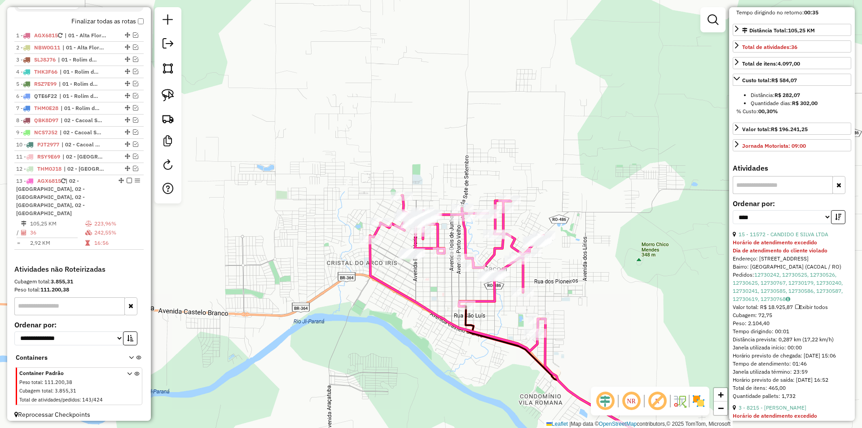
scroll to position [323, 0]
drag, startPoint x: 518, startPoint y: 39, endPoint x: 508, endPoint y: 53, distance: 16.8
click at [517, 40] on div "Janela de atendimento Grade de atendimento Capacidade Transportadoras Veículos …" at bounding box center [431, 214] width 862 height 428
click at [486, 132] on div "Janela de atendimento Grade de atendimento Capacidade Transportadoras Veículos …" at bounding box center [431, 214] width 862 height 428
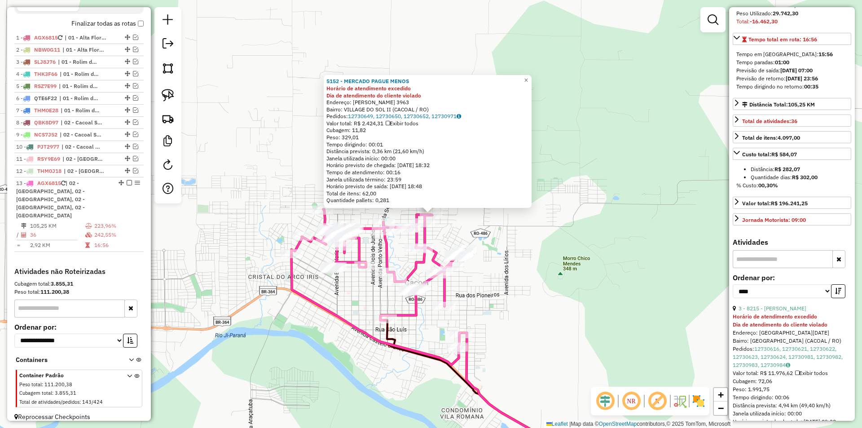
scroll to position [224, 0]
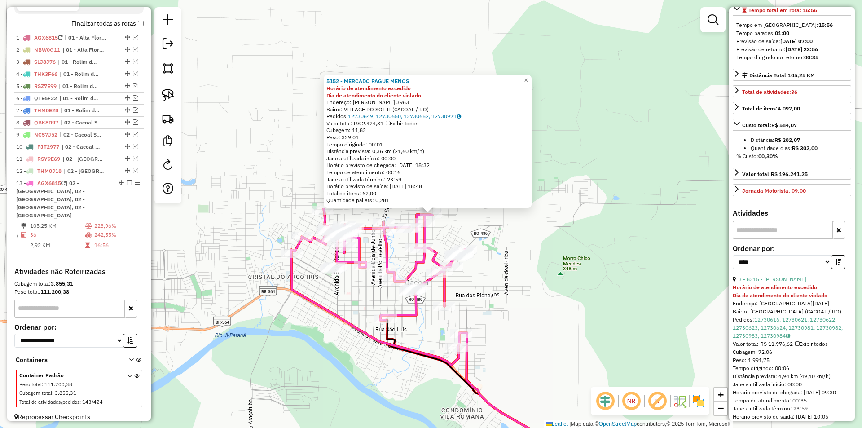
click at [581, 272] on div "5152 - MERCADO PAGUE MENOS Horário de atendimento excedido Dia de atendimento d…" at bounding box center [431, 214] width 862 height 428
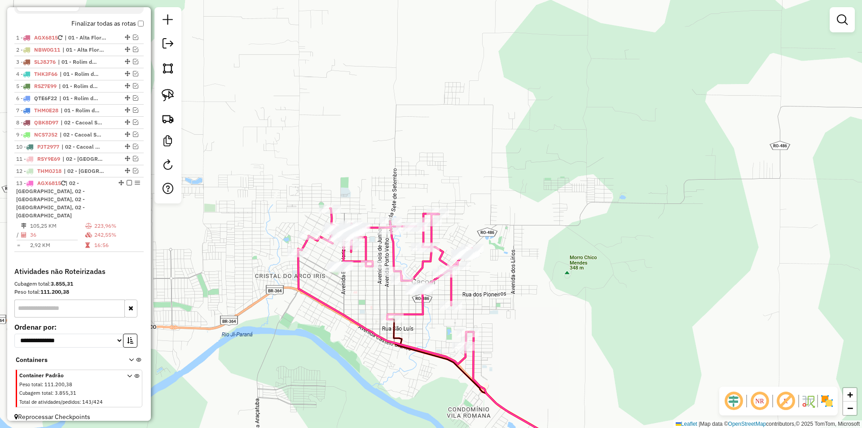
drag, startPoint x: 468, startPoint y: 295, endPoint x: 549, endPoint y: 281, distance: 82.4
click at [549, 281] on div "Janela de atendimento Grade de atendimento Capacidade Transportadoras Veículos …" at bounding box center [431, 214] width 862 height 428
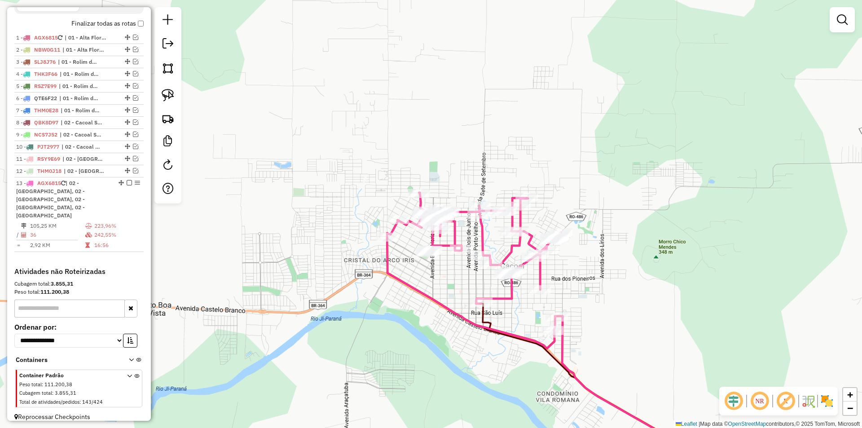
drag, startPoint x: 532, startPoint y: 283, endPoint x: 554, endPoint y: 285, distance: 22.2
click at [560, 286] on div "Janela de atendimento Grade de atendimento Capacidade Transportadoras Veículos …" at bounding box center [431, 214] width 862 height 428
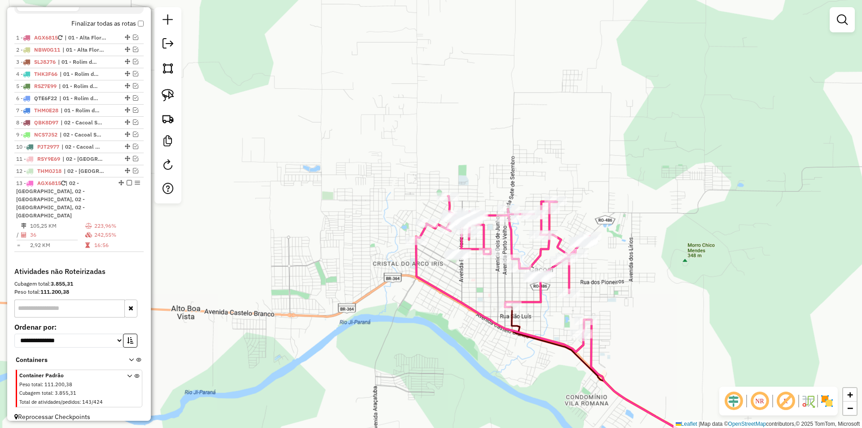
drag, startPoint x: 437, startPoint y: 264, endPoint x: 427, endPoint y: 263, distance: 10.0
click at [437, 264] on div "Janela de atendimento Grade de atendimento Capacidade Transportadoras Veículos …" at bounding box center [431, 214] width 862 height 428
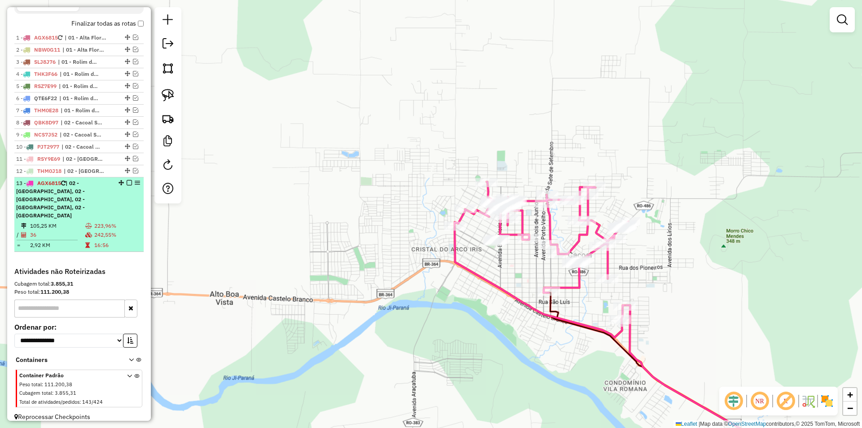
click at [127, 185] on em at bounding box center [129, 182] width 5 height 5
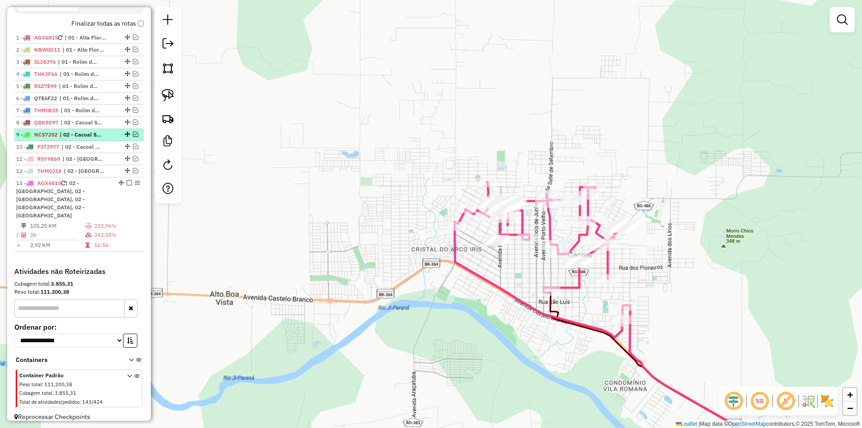
scroll to position [276, 0]
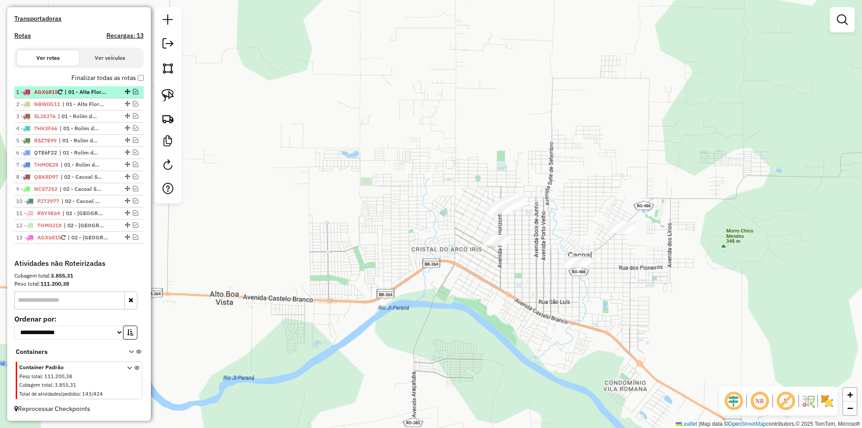
click at [133, 91] on em at bounding box center [135, 91] width 5 height 5
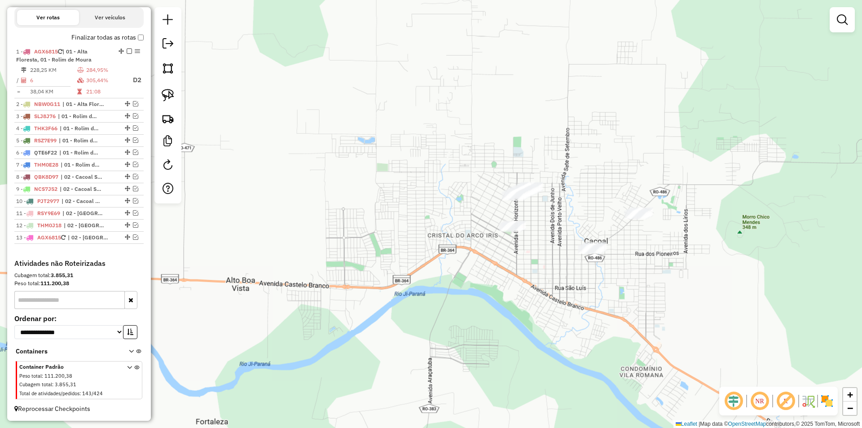
drag, startPoint x: 302, startPoint y: 133, endPoint x: 296, endPoint y: 105, distance: 29.0
click at [307, 109] on div "Janela de atendimento Grade de atendimento Capacidade Transportadoras Veículos …" at bounding box center [431, 214] width 862 height 428
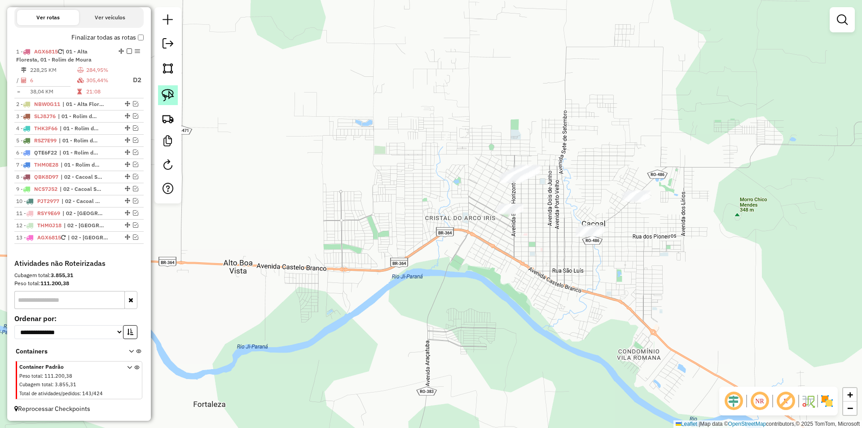
click at [171, 92] on img at bounding box center [168, 95] width 13 height 13
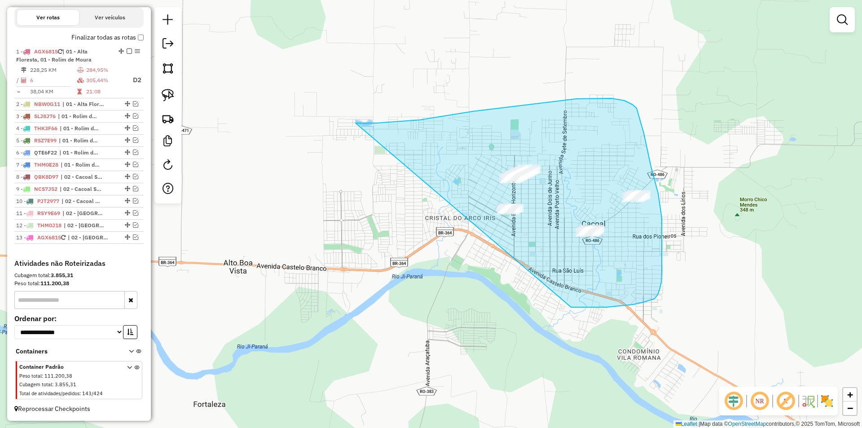
drag, startPoint x: 488, startPoint y: 109, endPoint x: 536, endPoint y: 302, distance: 198.4
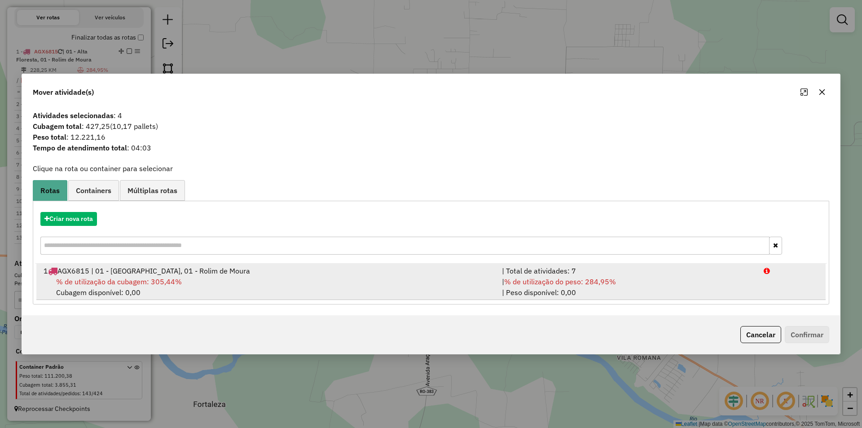
click at [96, 289] on div "% de utilização da cubagem: 305,44% Cubagem disponível: 0,00" at bounding box center [267, 287] width 458 height 22
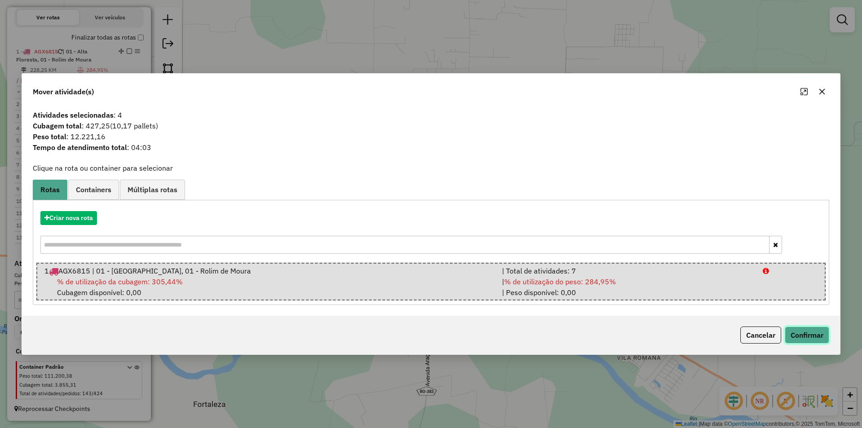
click at [808, 340] on button "Confirmar" at bounding box center [806, 334] width 44 height 17
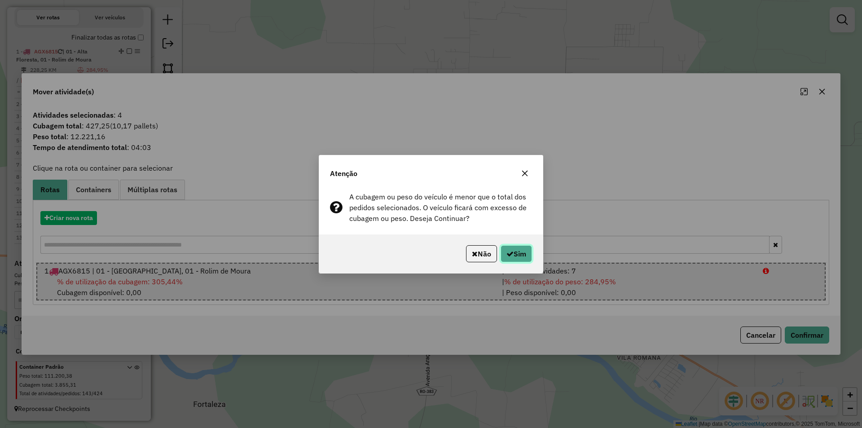
click at [516, 248] on button "Sim" at bounding box center [515, 253] width 31 height 17
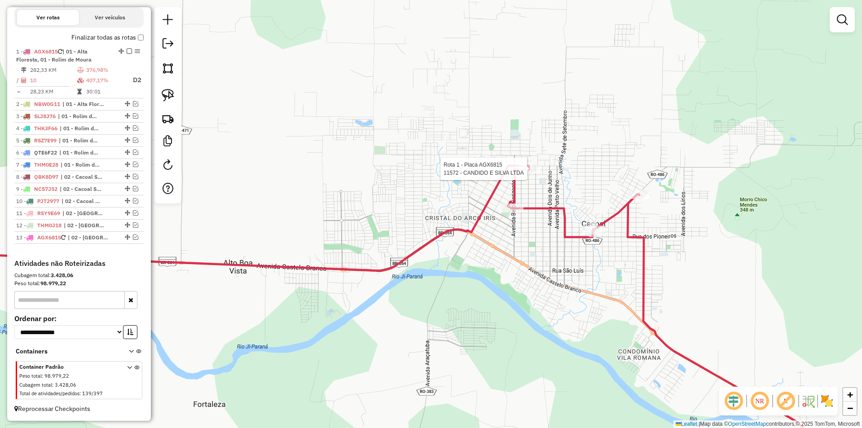
select select "*********"
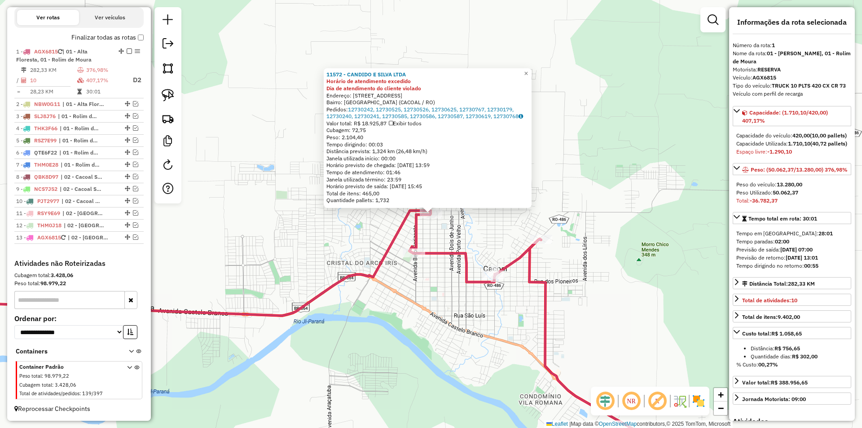
click at [333, 246] on div "11572 - CANDIDO E SILVA LTDA Horário de atendimento excedido Dia de atendimento…" at bounding box center [431, 214] width 862 height 428
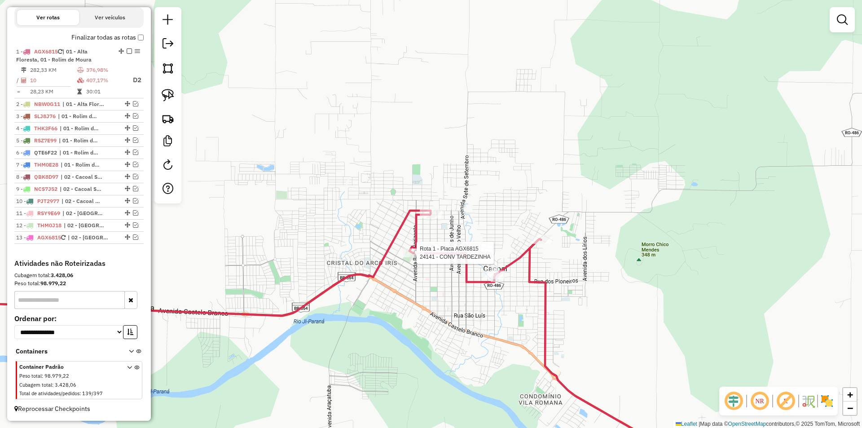
select select "*********"
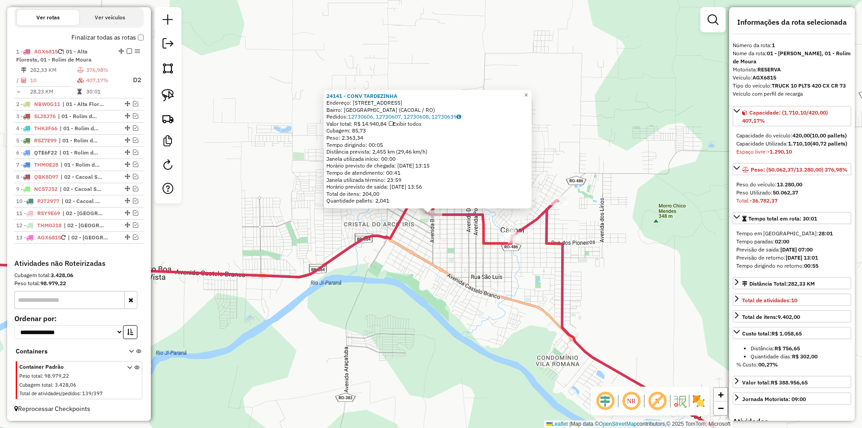
click at [438, 249] on div "24141 - CONV TARDEZINHA Endereço: AVENIDA BELO HORIZONTE 2963 Bairro: NOVO CACO…" at bounding box center [431, 214] width 862 height 428
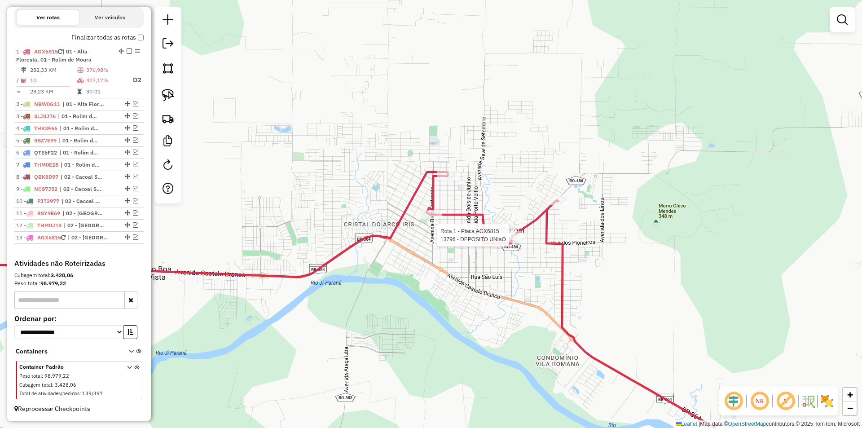
select select "*********"
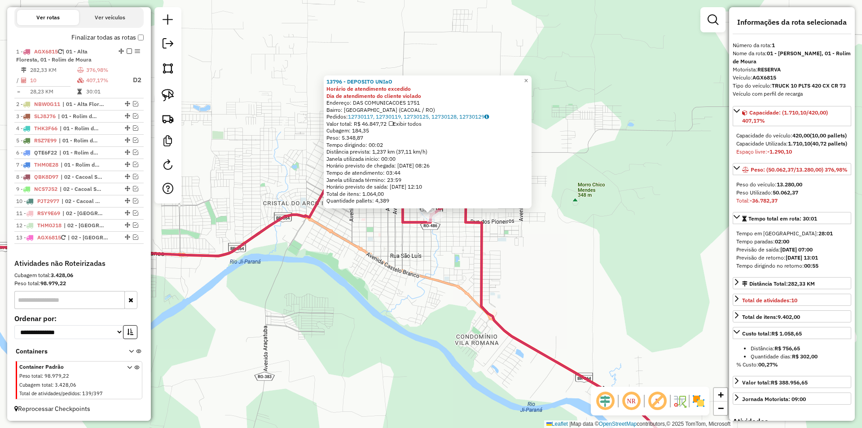
click at [428, 327] on div "13796 - DEPOSITO UNIaO Horário de atendimento excedido Dia de atendimento do cl…" at bounding box center [431, 214] width 862 height 428
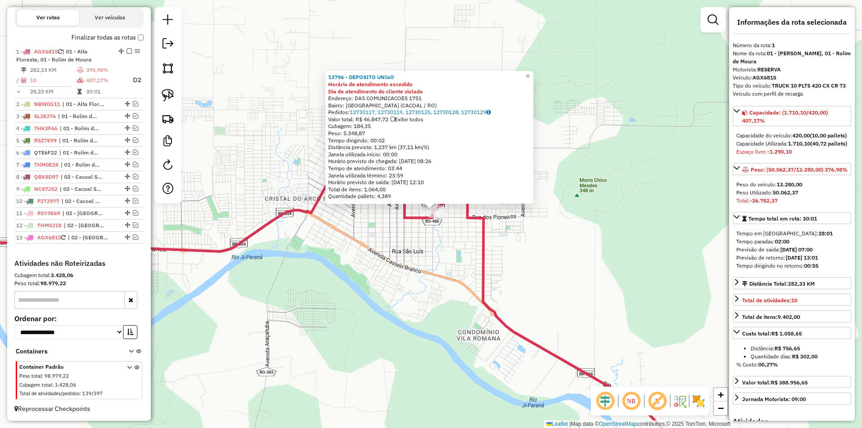
click at [433, 312] on div "13796 - DEPOSITO UNIaO Horário de atendimento excedido Dia de atendimento do cl…" at bounding box center [431, 214] width 862 height 428
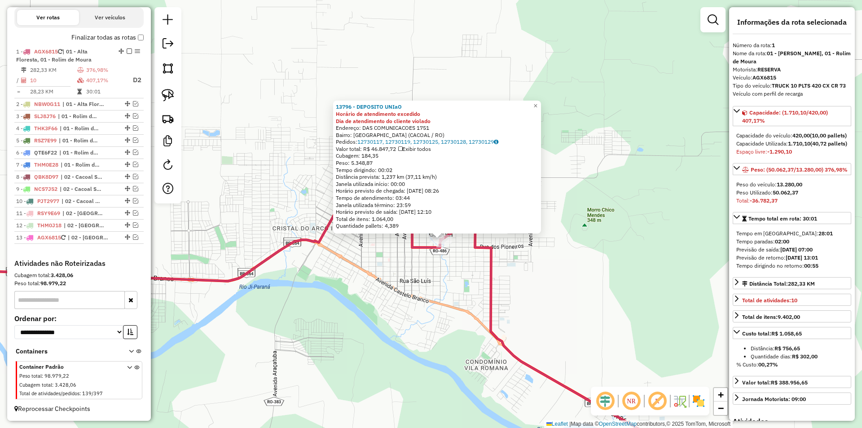
click at [435, 308] on div "13796 - DEPOSITO UNIaO Horário de atendimento excedido Dia de atendimento do cl…" at bounding box center [431, 214] width 862 height 428
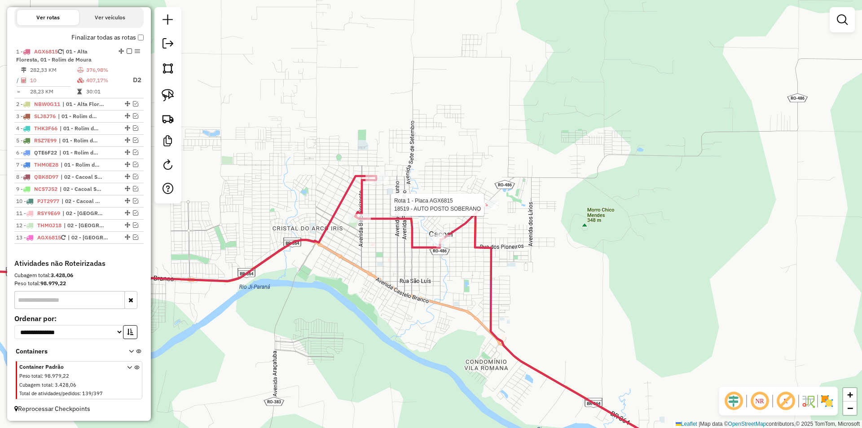
select select "*********"
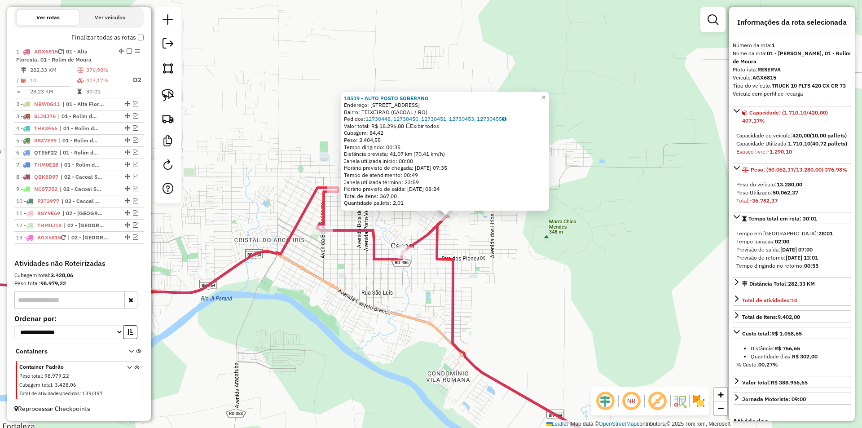
click at [437, 297] on div "18519 - AUTO POSTO SOBERANO Endereço: AVENIDA DAS COMUNICACOES 2972 Bairro: TEI…" at bounding box center [431, 214] width 862 height 428
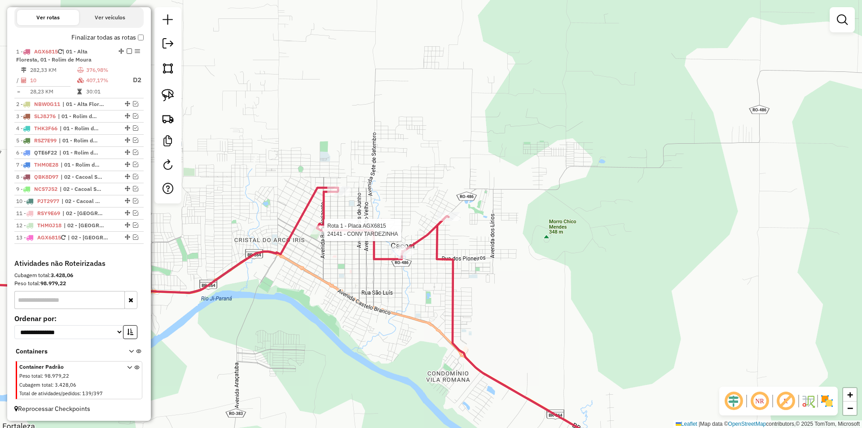
click at [322, 234] on div at bounding box center [321, 229] width 22 height 9
select select "*********"
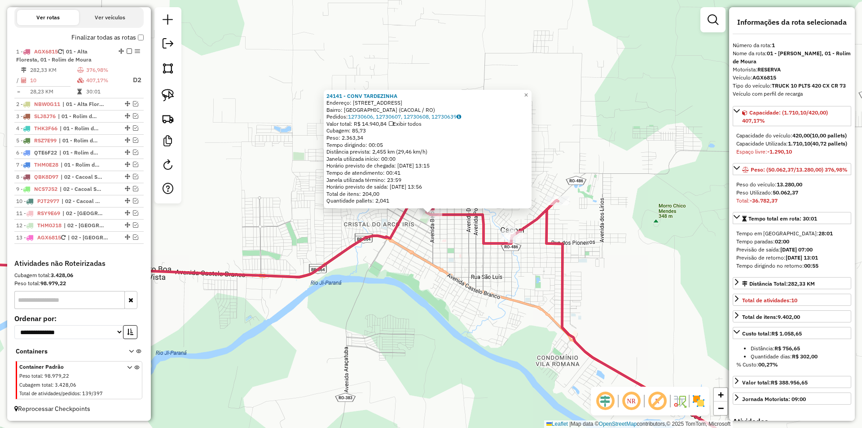
click at [461, 229] on div "24141 - CONV TARDEZINHA Endereço: AVENIDA BELO HORIZONTE 2963 Bairro: NOVO CACO…" at bounding box center [431, 214] width 862 height 428
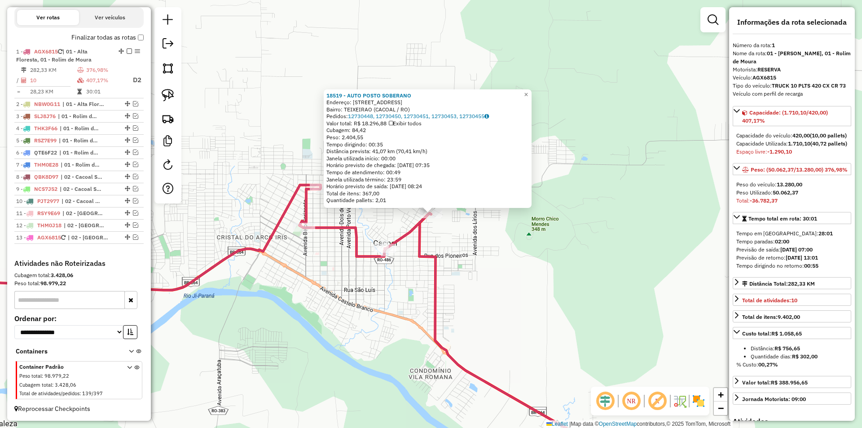
click at [386, 256] on div at bounding box center [385, 248] width 8 height 16
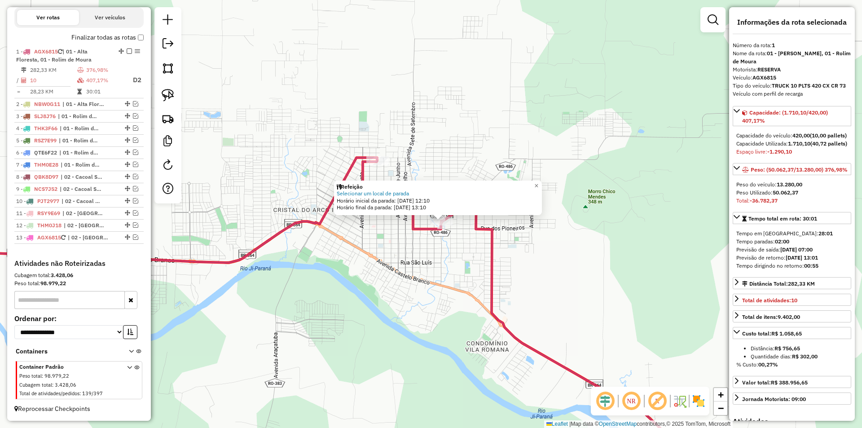
drag, startPoint x: 271, startPoint y: 285, endPoint x: 310, endPoint y: 272, distance: 40.6
click at [286, 296] on div "Refeição Selecionar um local de parada Horário inicial da parada: 13/08/2025 12…" at bounding box center [431, 214] width 862 height 428
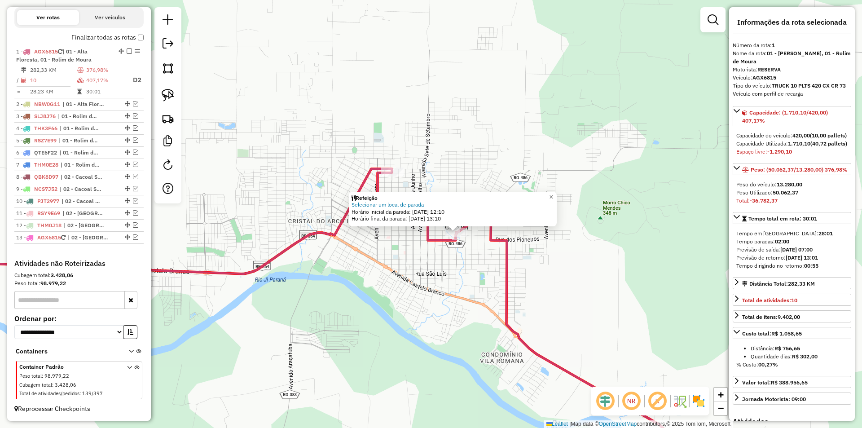
click at [385, 267] on div "Refeição Selecionar um local de parada Horário inicial da parada: 13/08/2025 12…" at bounding box center [431, 214] width 862 height 428
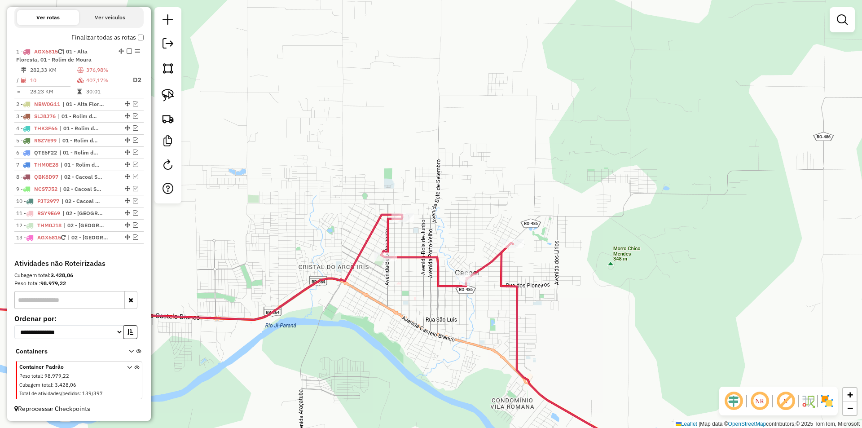
drag, startPoint x: 396, startPoint y: 286, endPoint x: 398, endPoint y: 293, distance: 7.8
click at [398, 293] on div "Janela de atendimento Grade de atendimento Capacidade Transportadoras Veículos …" at bounding box center [431, 214] width 862 height 428
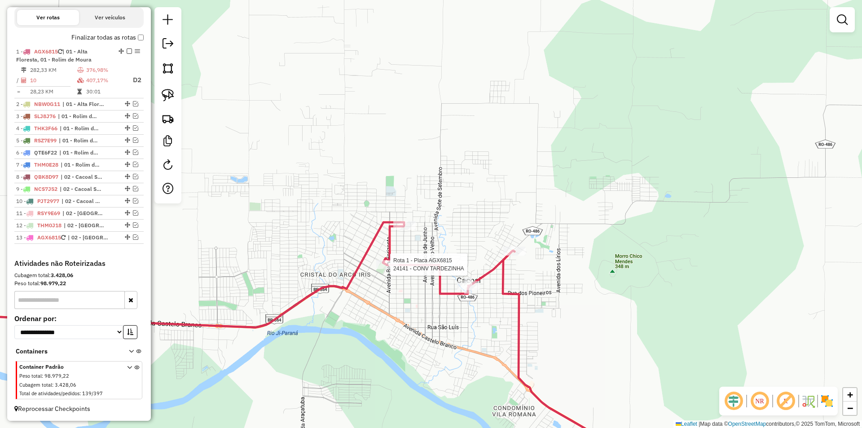
select select "*********"
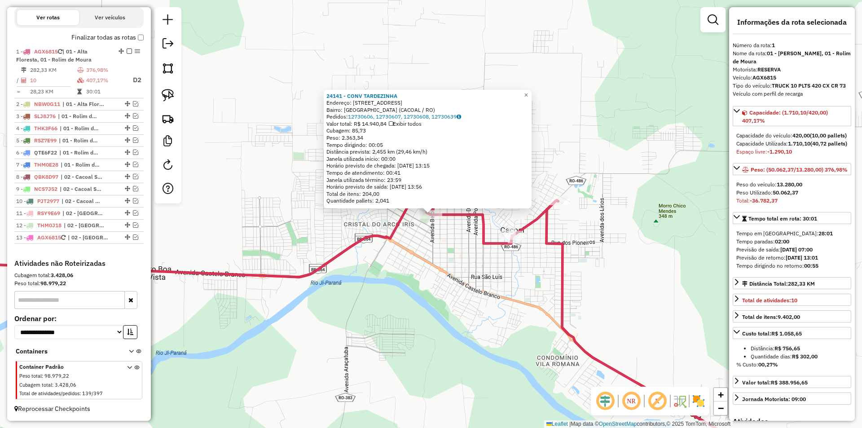
click at [444, 250] on div "24141 - CONV TARDEZINHA Endereço: AVENIDA BELO HORIZONTE 2963 Bairro: NOVO CACO…" at bounding box center [431, 214] width 862 height 428
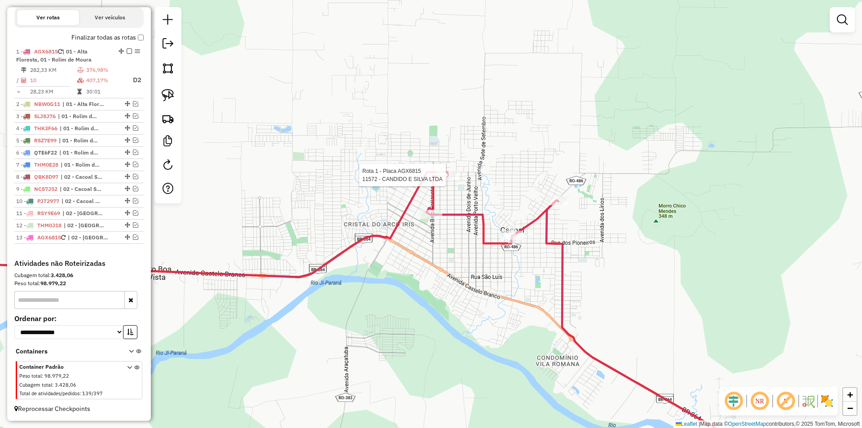
select select "*********"
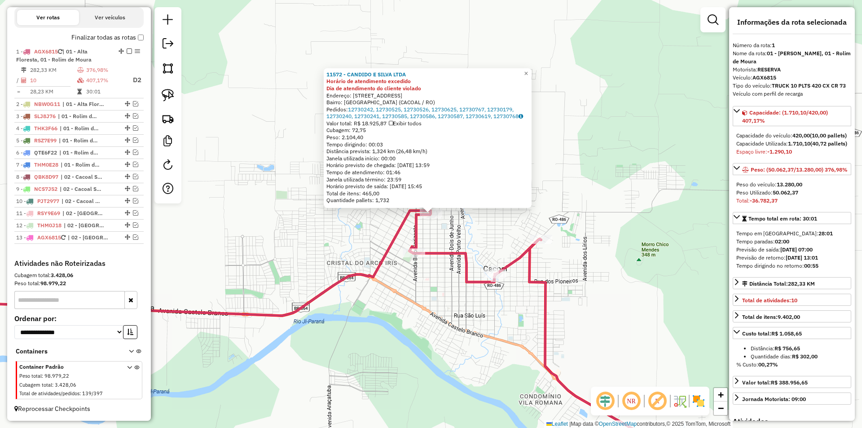
click at [407, 274] on div "11572 - CANDIDO E SILVA LTDA Horário de atendimento excedido Dia de atendimento…" at bounding box center [431, 214] width 862 height 428
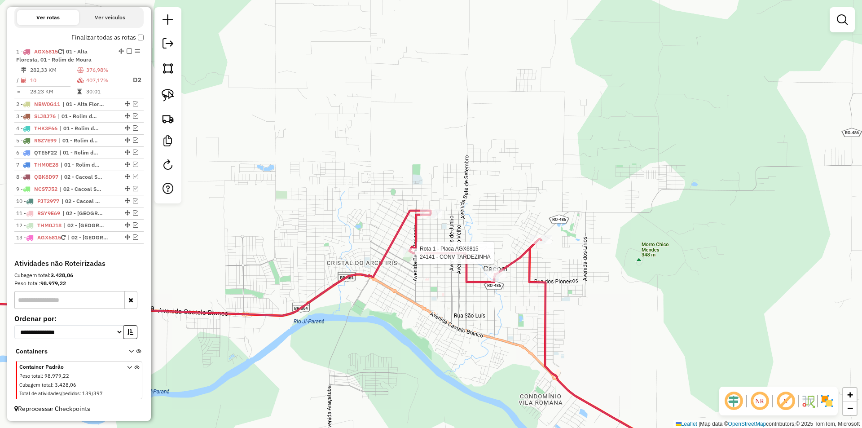
select select "*********"
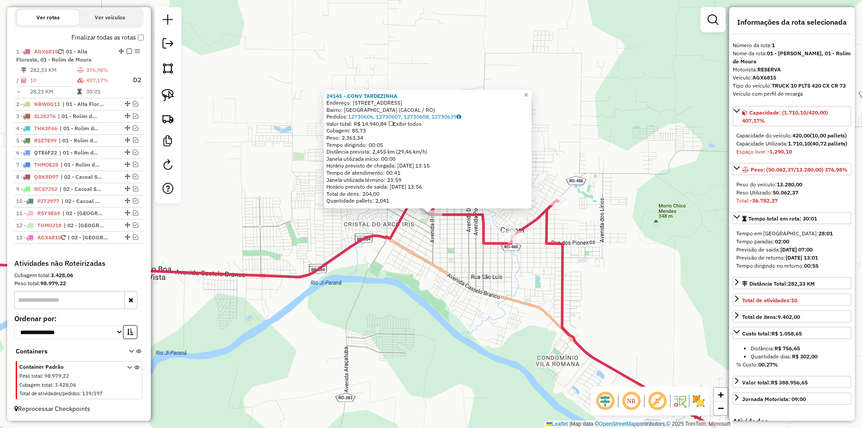
drag, startPoint x: 495, startPoint y: 317, endPoint x: 486, endPoint y: 300, distance: 18.7
click at [495, 317] on div "24141 - CONV TARDEZINHA Endereço: AVENIDA BELO HORIZONTE 2963 Bairro: NOVO CACO…" at bounding box center [431, 214] width 862 height 428
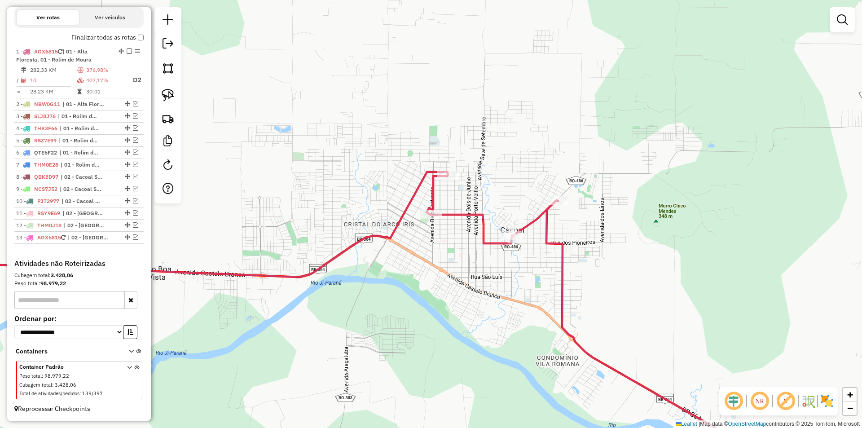
click at [454, 280] on div "Rota 1 - Placa AGX6815 24141 - CONV TARDEZINHA 24141 - CONV TARDEZINHA Endereço…" at bounding box center [431, 214] width 862 height 428
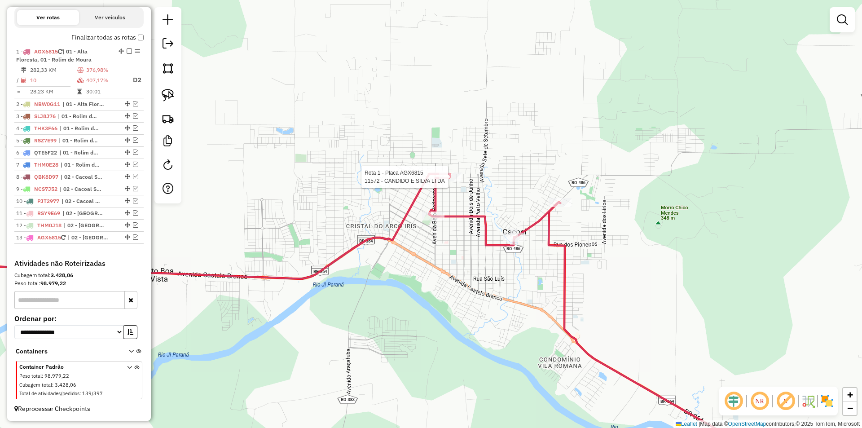
select select "*********"
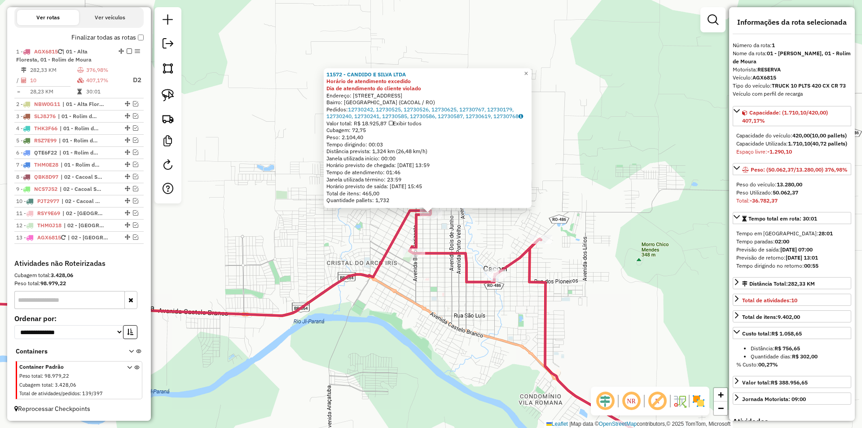
drag, startPoint x: 547, startPoint y: 329, endPoint x: 541, endPoint y: 329, distance: 6.3
click at [547, 329] on icon at bounding box center [616, 355] width 174 height 232
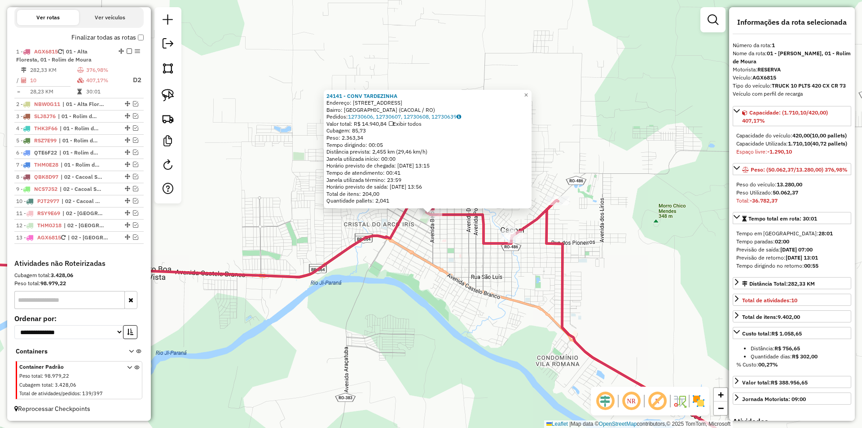
click at [464, 245] on div "24141 - CONV TARDEZINHA Endereço: AVENIDA BELO HORIZONTE 2963 Bairro: NOVO CACO…" at bounding box center [431, 214] width 862 height 428
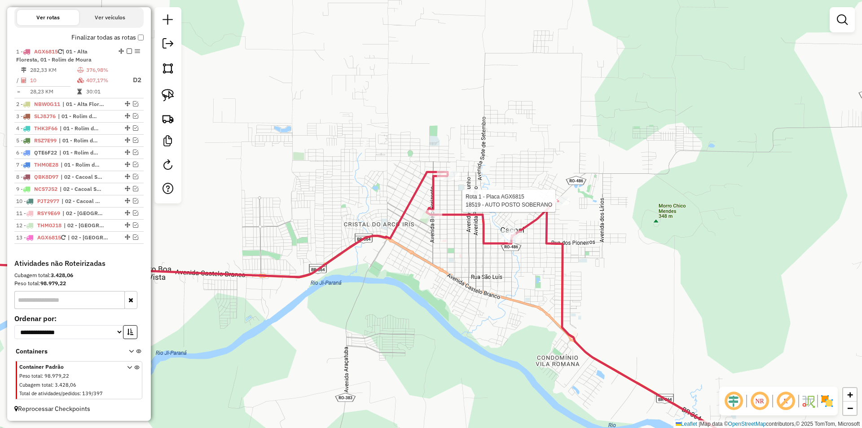
select select "*********"
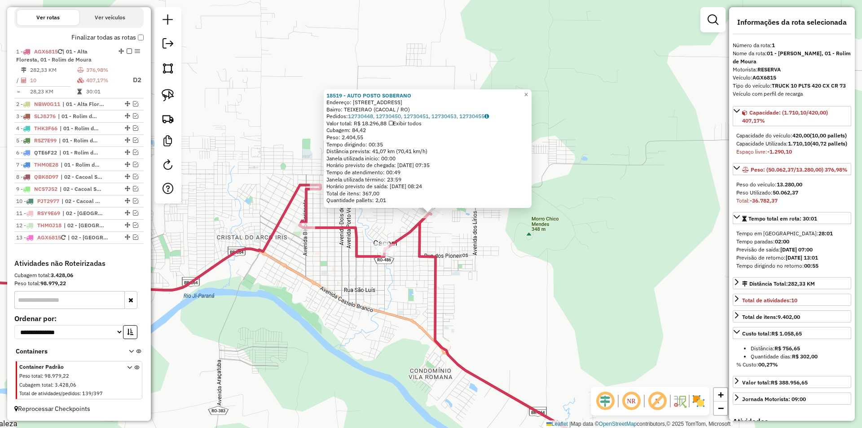
click at [481, 249] on div "18519 - AUTO POSTO SOBERANO Endereço: AVENIDA DAS COMUNICACOES 2972 Bairro: TEI…" at bounding box center [431, 214] width 862 height 428
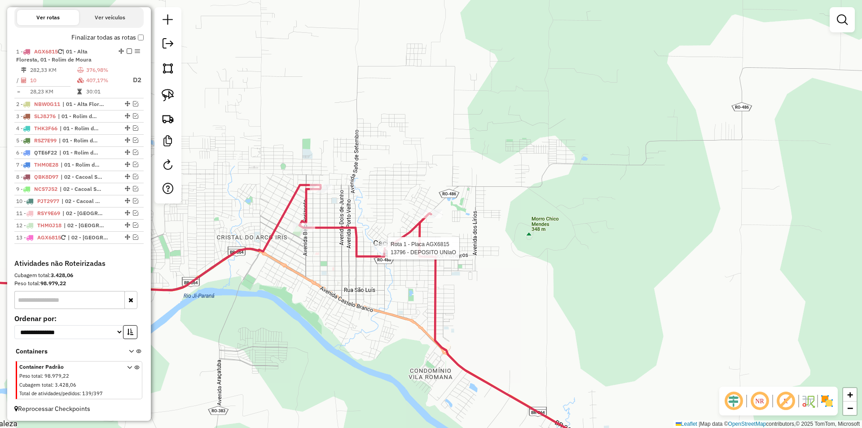
select select "*********"
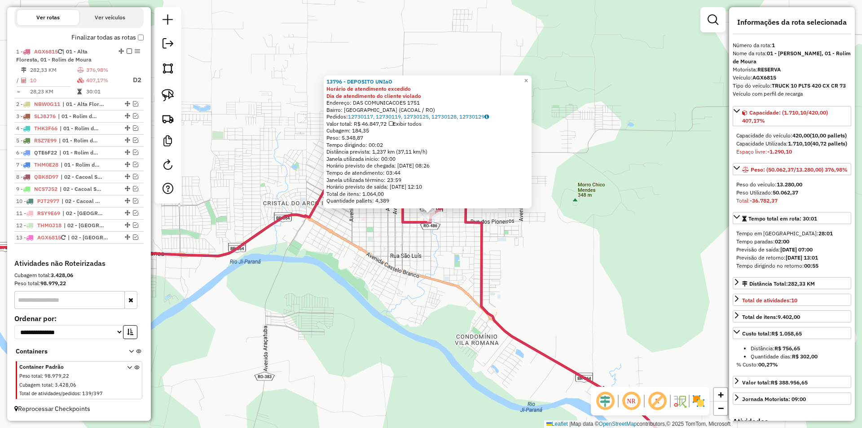
click at [372, 259] on div "13796 - DEPOSITO UNIaO Horário de atendimento excedido Dia de atendimento do cl…" at bounding box center [431, 214] width 862 height 428
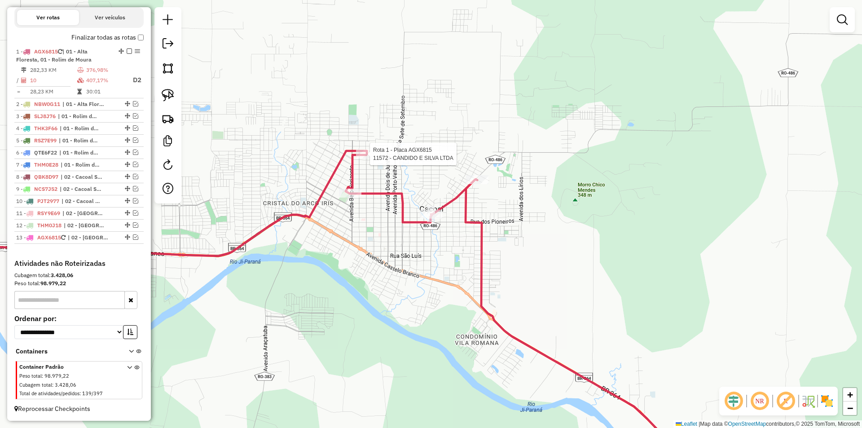
select select "*********"
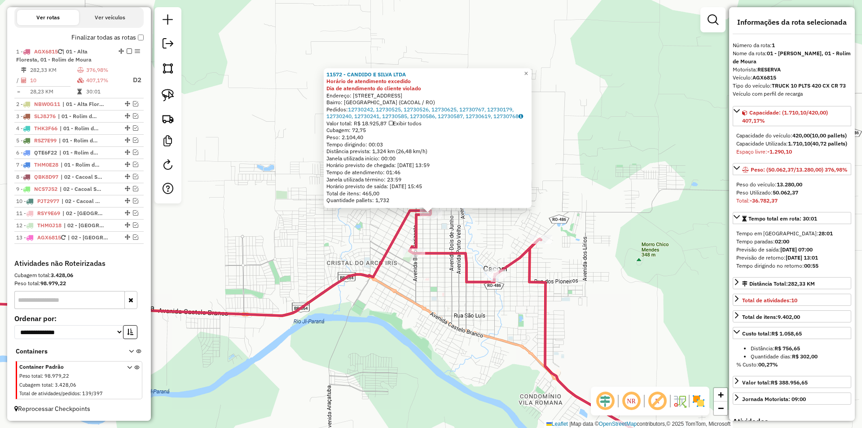
click at [629, 329] on div "11572 - CANDIDO E SILVA LTDA Horário de atendimento excedido Dia de atendimento…" at bounding box center [431, 214] width 862 height 428
click at [446, 225] on div "11572 - CANDIDO E SILVA LTDA Horário de atendimento excedido Dia de atendimento…" at bounding box center [431, 214] width 862 height 428
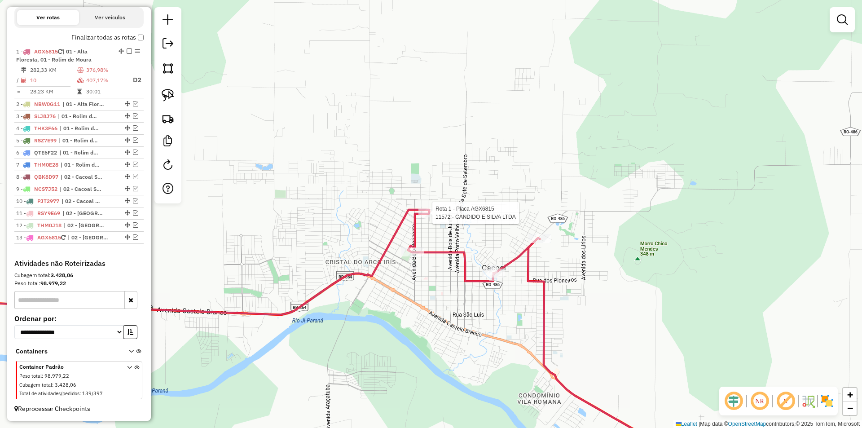
select select "*********"
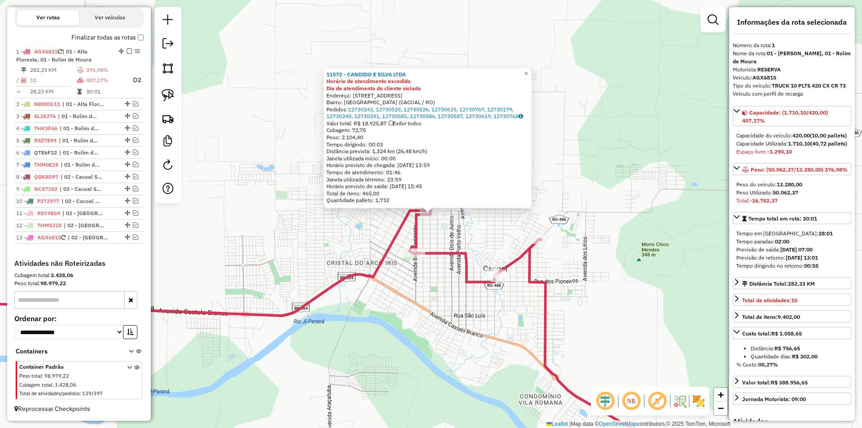
click at [368, 233] on div "11572 - CANDIDO E SILVA LTDA Horário de atendimento excedido Dia de atendimento…" at bounding box center [431, 214] width 862 height 428
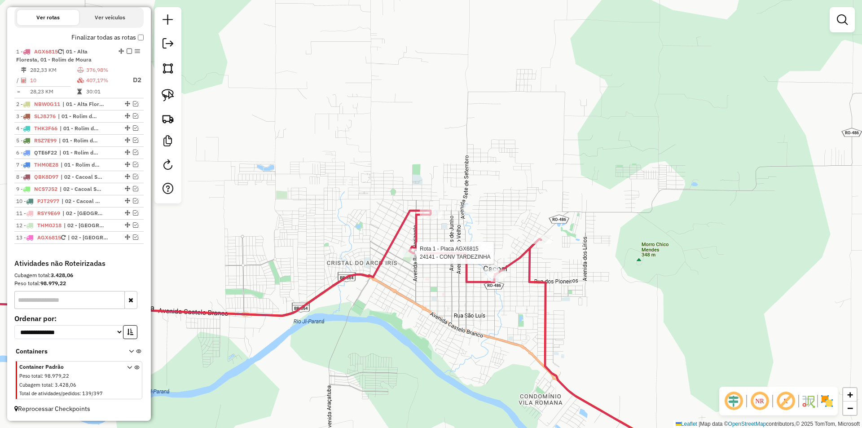
select select "*********"
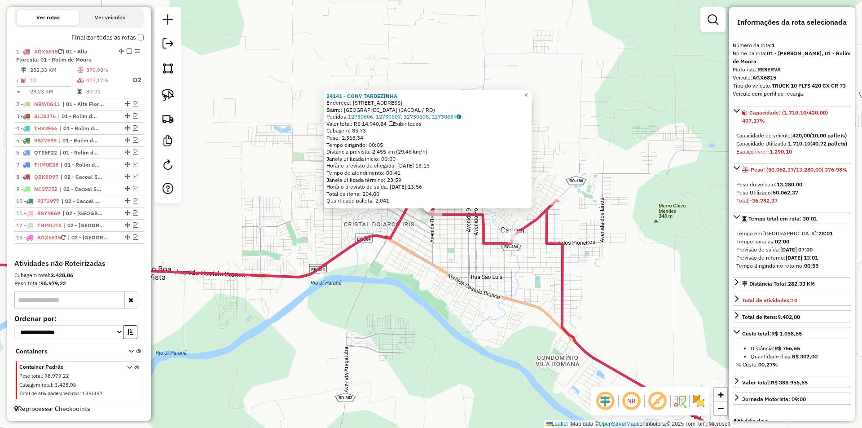
click at [449, 271] on div "24141 - CONV TARDEZINHA Endereço: AVENIDA BELO HORIZONTE 2963 Bairro: NOVO CACO…" at bounding box center [431, 214] width 862 height 428
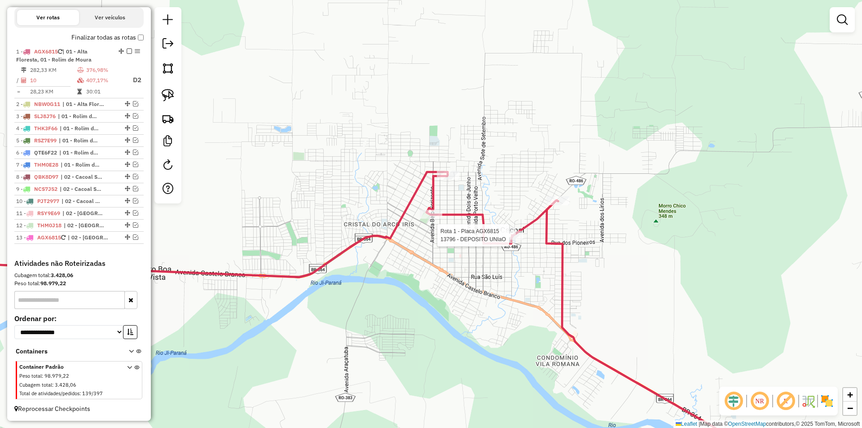
select select "*********"
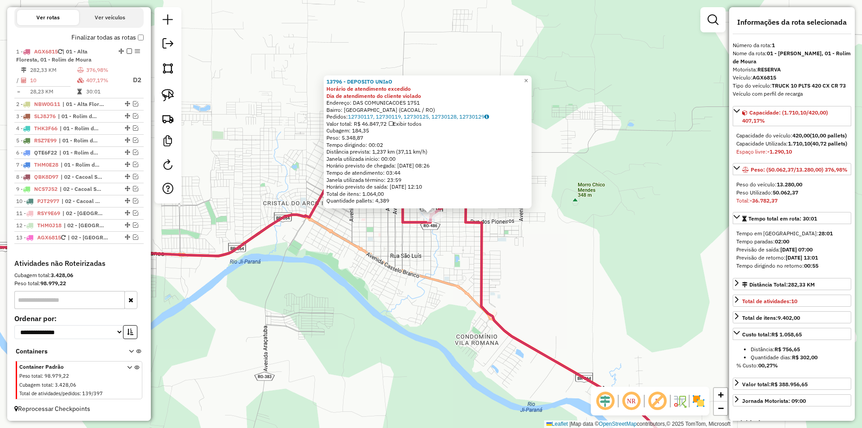
click at [508, 252] on div "13796 - DEPOSITO UNIaO Horário de atendimento excedido Dia de atendimento do cl…" at bounding box center [431, 214] width 862 height 428
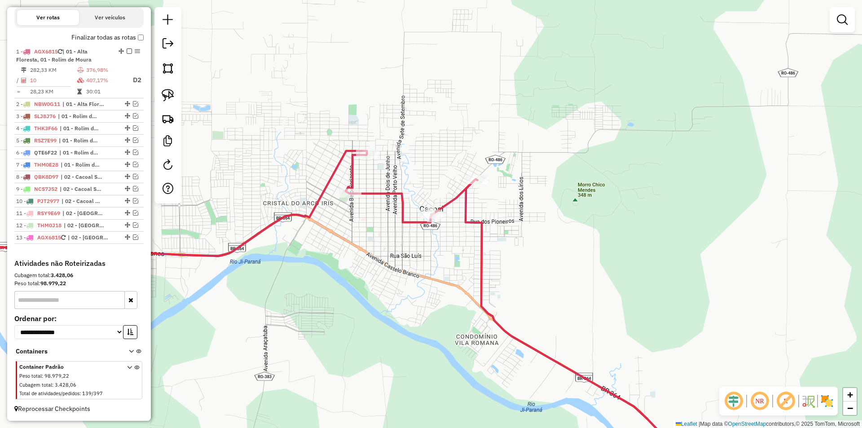
select select "*********"
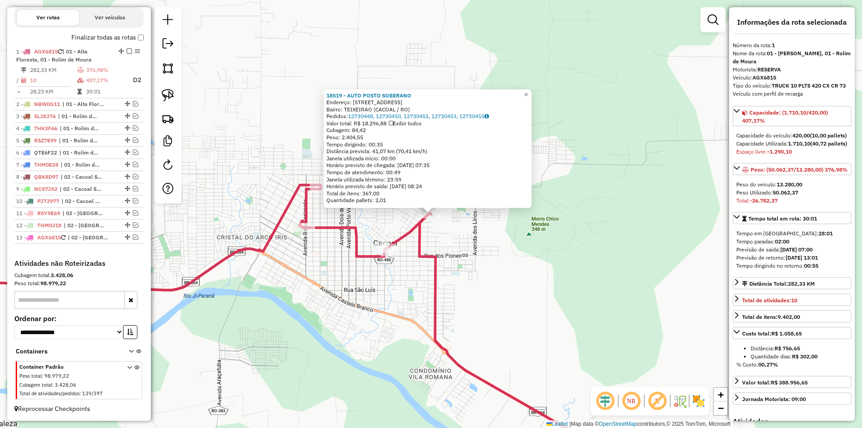
click at [503, 339] on div "18519 - AUTO POSTO SOBERANO Endereço: AVENIDA DAS COMUNICACOES 2972 Bairro: TEI…" at bounding box center [431, 214] width 862 height 428
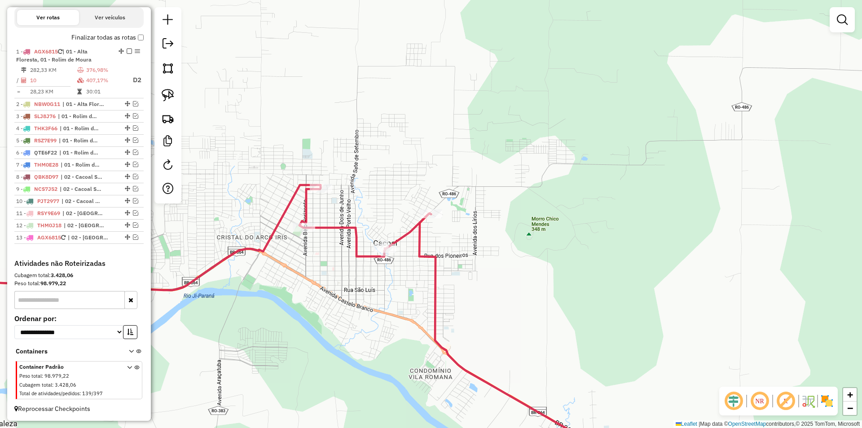
click at [430, 283] on icon at bounding box center [518, 342] width 199 height 258
select select "*********"
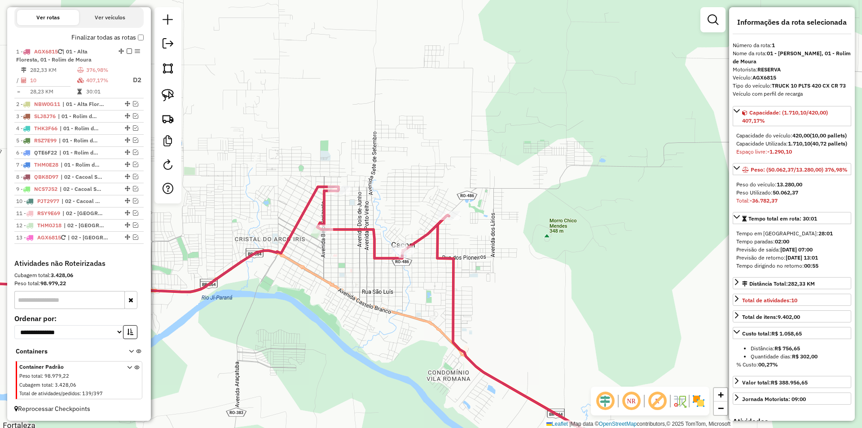
drag, startPoint x: 429, startPoint y: 263, endPoint x: 574, endPoint y: 205, distance: 155.9
click at [605, 223] on div "Janela de atendimento Grade de atendimento Capacidade Transportadoras Veículos …" at bounding box center [431, 214] width 862 height 428
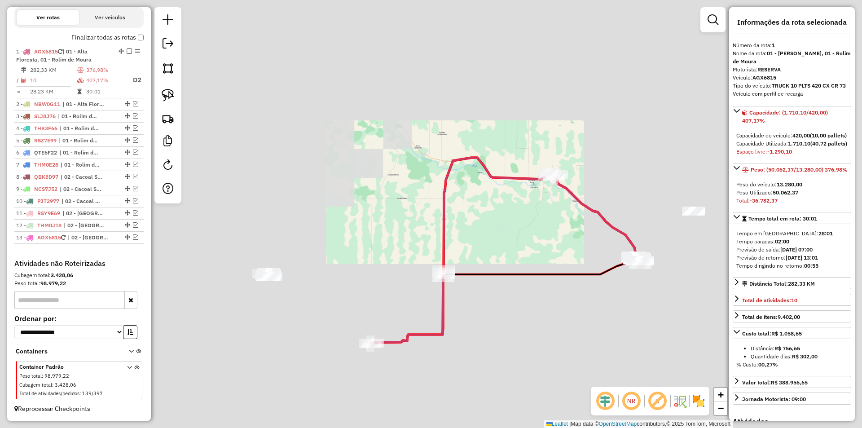
drag, startPoint x: 465, startPoint y: 208, endPoint x: 451, endPoint y: 232, distance: 28.6
click at [470, 203] on div "Janela de atendimento Grade de atendimento Capacidade Transportadoras Veículos …" at bounding box center [431, 214] width 862 height 428
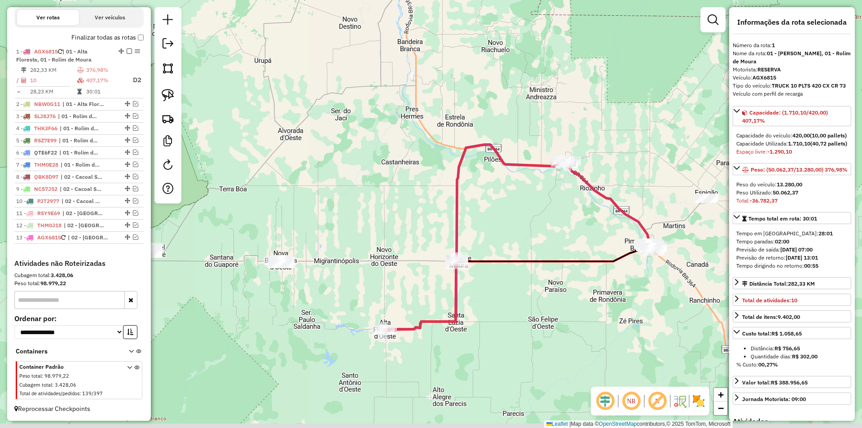
drag, startPoint x: 449, startPoint y: 232, endPoint x: 472, endPoint y: 218, distance: 26.6
click at [517, 178] on div "Janela de atendimento Grade de atendimento Capacidade Transportadoras Veículos …" at bounding box center [431, 214] width 862 height 428
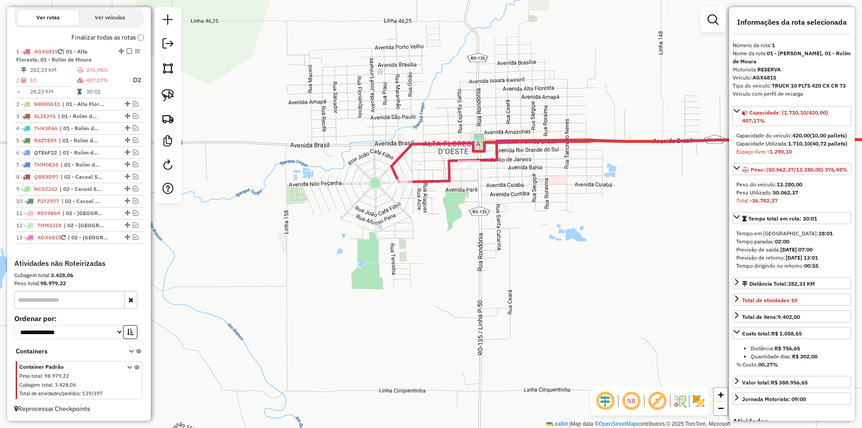
drag, startPoint x: 403, startPoint y: 177, endPoint x: 406, endPoint y: 209, distance: 32.5
click at [406, 209] on div "Janela de atendimento Grade de atendimento Capacidade Transportadoras Veículos …" at bounding box center [431, 214] width 862 height 428
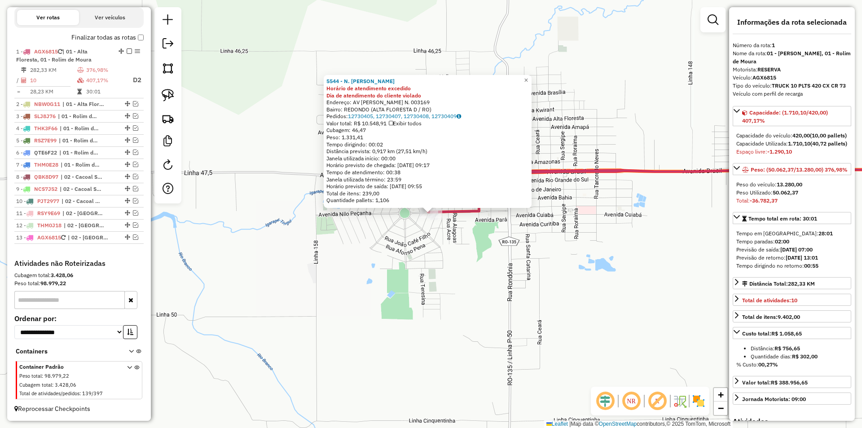
click at [488, 265] on div "5544 - N. PEREIRA BENTO - M Horário de atendimento excedido Dia de atendimento …" at bounding box center [431, 214] width 862 height 428
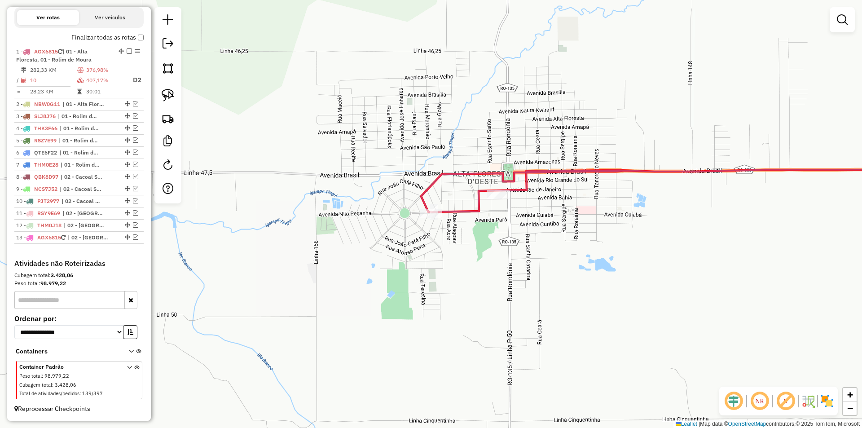
click at [488, 265] on div "Rota 1 - Placa AGX6815 5544 - N. PEREIRA BENTO - M 5544 - N. PEREIRA BENTO - M …" at bounding box center [431, 214] width 862 height 428
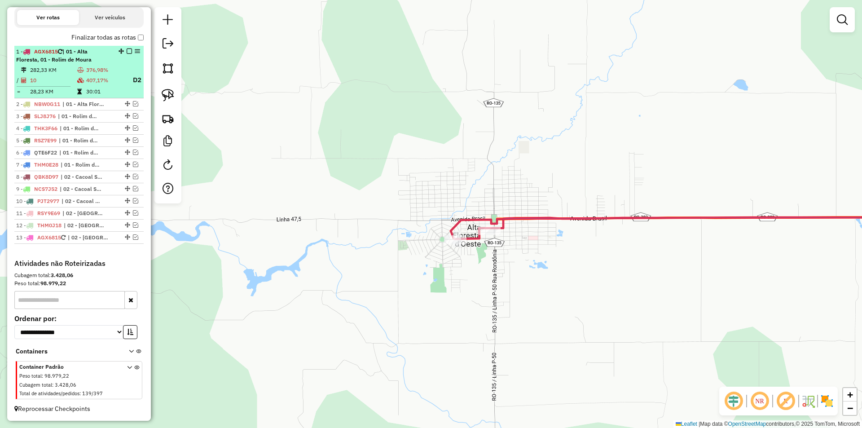
click at [127, 50] on em at bounding box center [129, 50] width 5 height 5
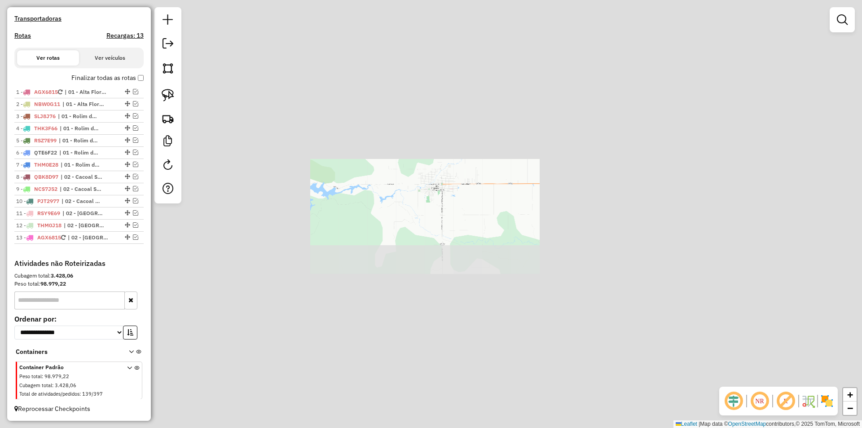
click at [449, 179] on div "Janela de atendimento Grade de atendimento Capacidade Transportadoras Veículos …" at bounding box center [431, 214] width 862 height 428
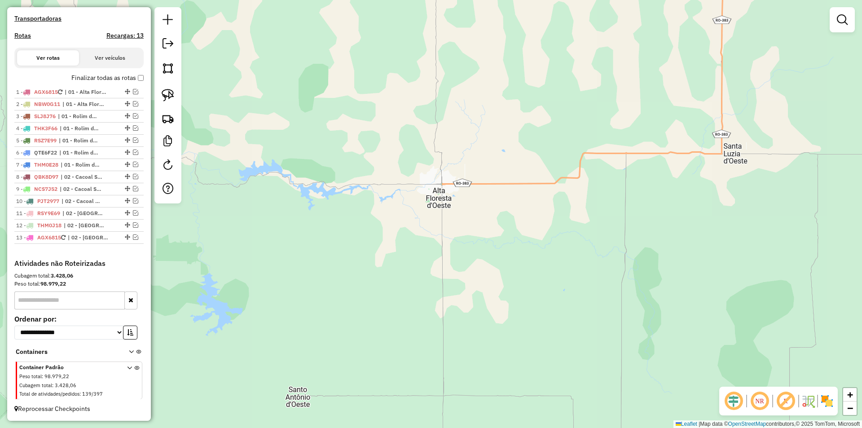
click at [313, 221] on div "Janela de atendimento Grade de atendimento Capacidade Transportadoras Veículos …" at bounding box center [431, 214] width 862 height 428
click at [133, 238] on em at bounding box center [135, 236] width 5 height 5
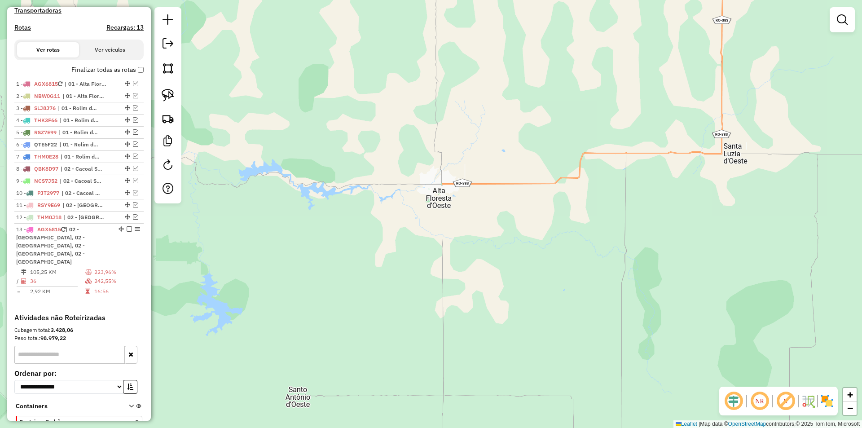
scroll to position [323, 0]
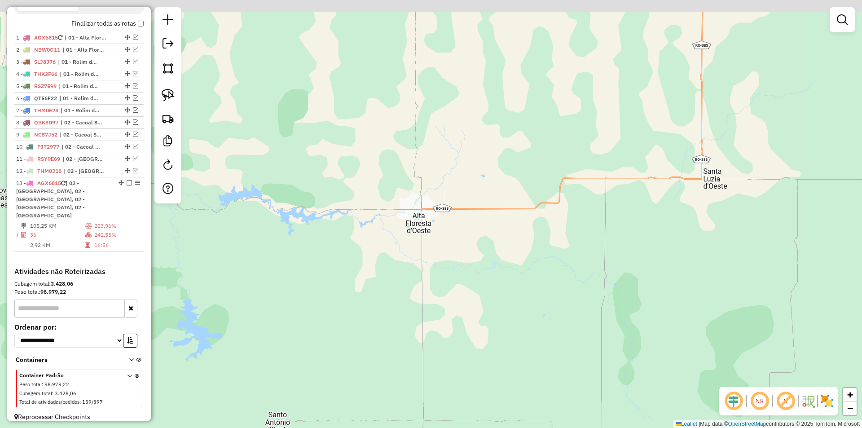
drag, startPoint x: 662, startPoint y: 173, endPoint x: 609, endPoint y: 227, distance: 76.2
click at [623, 224] on div "Janela de atendimento Grade de atendimento Capacidade Transportadoras Veículos …" at bounding box center [431, 214] width 862 height 428
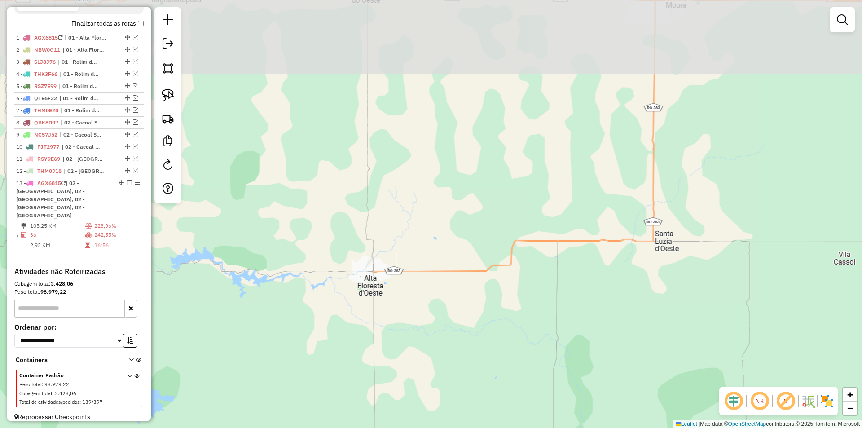
drag, startPoint x: 636, startPoint y: 179, endPoint x: 555, endPoint y: 280, distance: 129.2
click at [560, 283] on div "Janela de atendimento Grade de atendimento Capacidade Transportadoras Veículos …" at bounding box center [431, 214] width 862 height 428
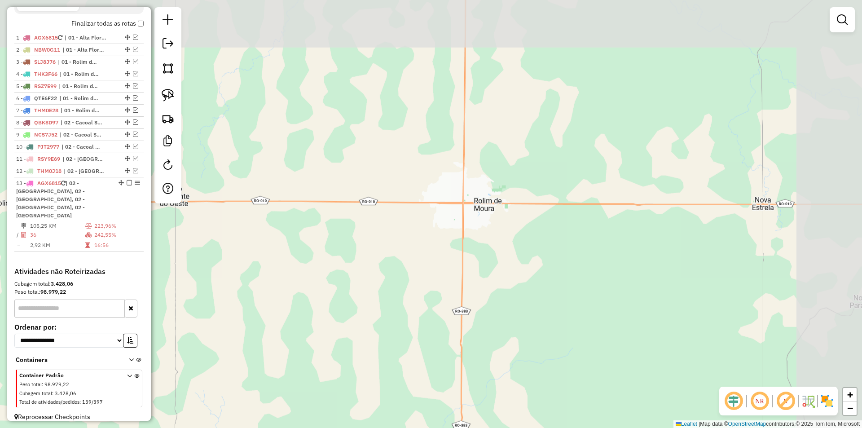
drag, startPoint x: 695, startPoint y: 199, endPoint x: 639, endPoint y: 211, distance: 56.9
click at [656, 209] on div "Janela de atendimento Grade de atendimento Capacidade Transportadoras Veículos …" at bounding box center [431, 214] width 862 height 428
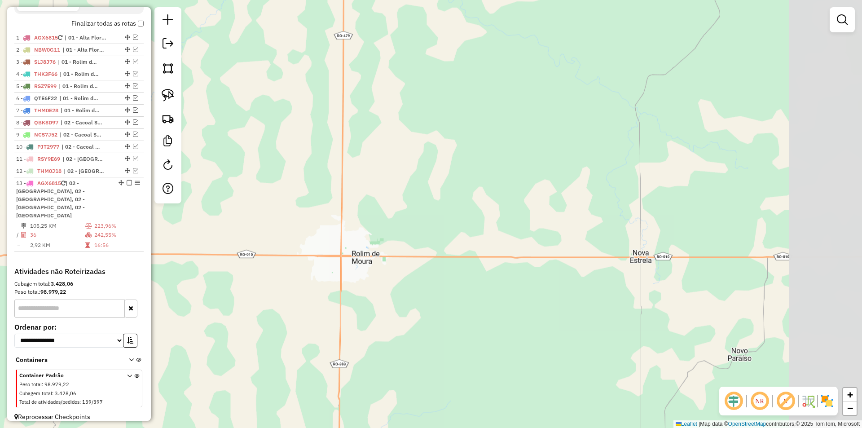
drag, startPoint x: 630, startPoint y: 197, endPoint x: 506, endPoint y: 239, distance: 131.5
click at [537, 236] on div "Janela de atendimento Grade de atendimento Capacidade Transportadoras Veículos …" at bounding box center [431, 214] width 862 height 428
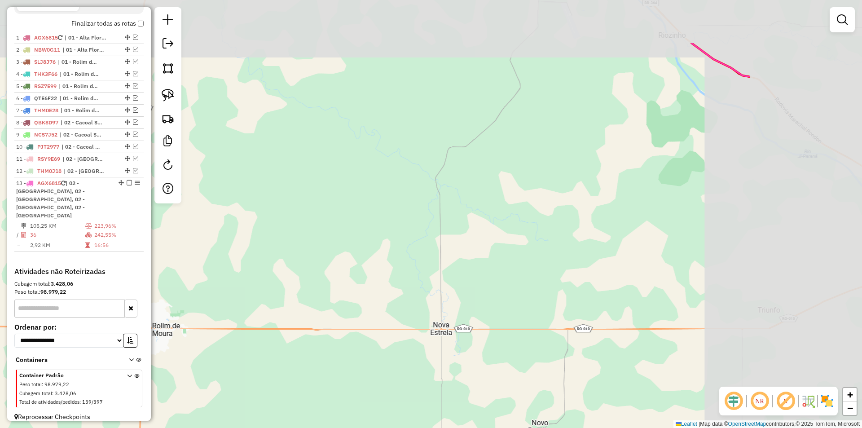
click at [589, 226] on div "Janela de atendimento Grade de atendimento Capacidade Transportadoras Veículos …" at bounding box center [431, 214] width 862 height 428
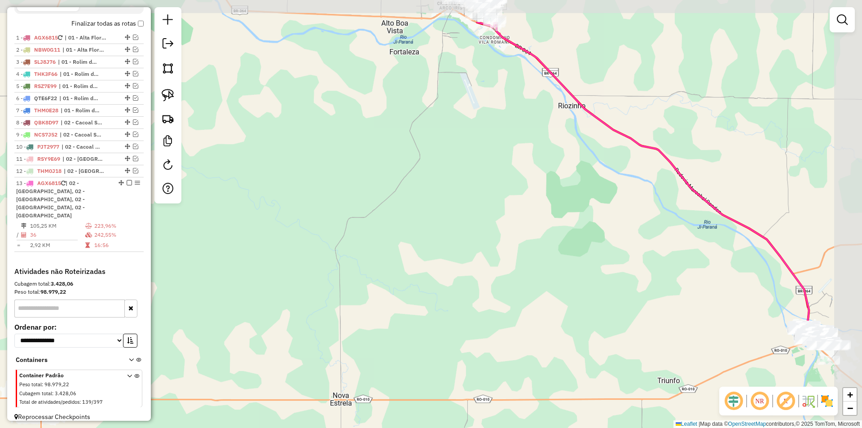
drag, startPoint x: 598, startPoint y: 196, endPoint x: 539, endPoint y: 232, distance: 68.9
click at [546, 237] on div "Janela de atendimento Grade de atendimento Capacidade Transportadoras Veículos …" at bounding box center [431, 214] width 862 height 428
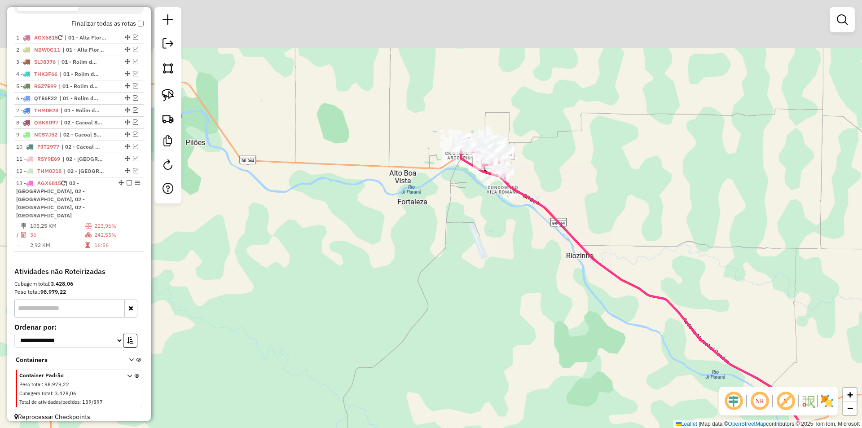
drag, startPoint x: 540, startPoint y: 219, endPoint x: 605, endPoint y: 273, distance: 85.0
click at [656, 344] on div "Janela de atendimento Grade de atendimento Capacidade Transportadoras Veículos …" at bounding box center [431, 214] width 862 height 428
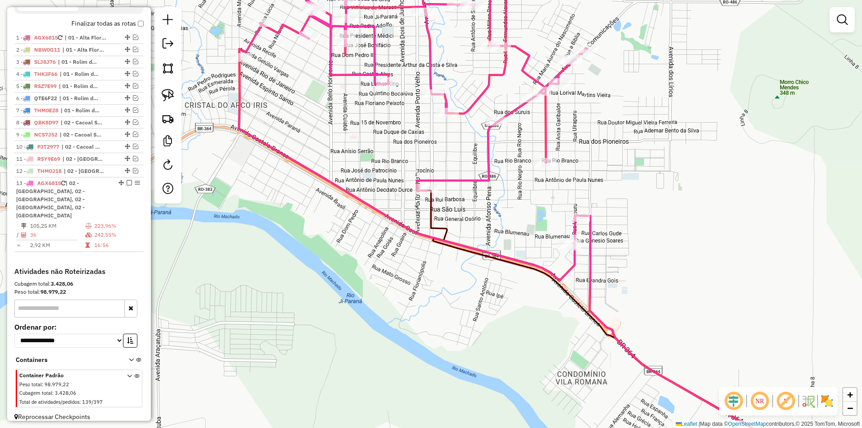
click at [503, 208] on div "Janela de atendimento Grade de atendimento Capacidade Transportadoras Veículos …" at bounding box center [431, 214] width 862 height 428
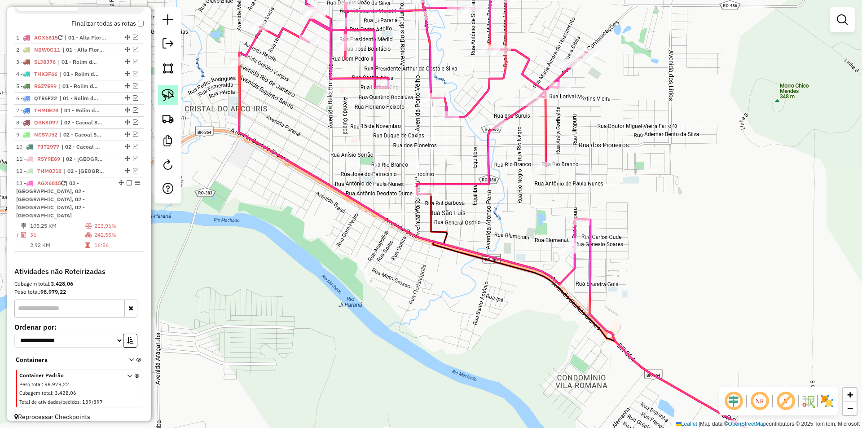
click at [167, 88] on link at bounding box center [168, 95] width 20 height 20
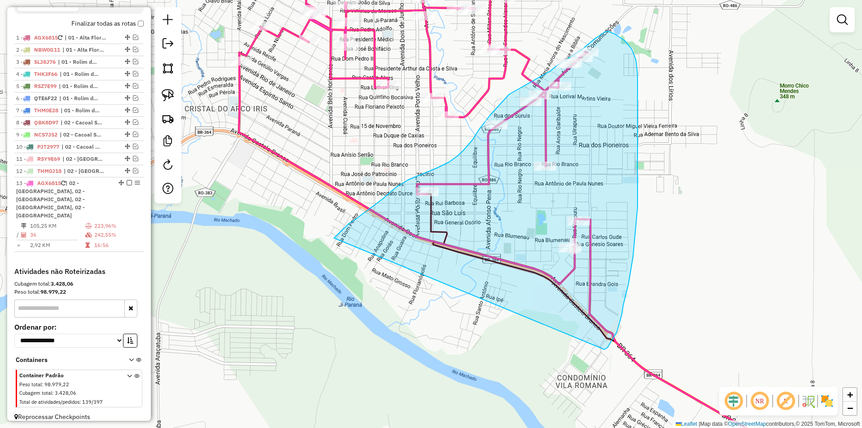
drag, startPoint x: 337, startPoint y: 236, endPoint x: 601, endPoint y: 350, distance: 288.2
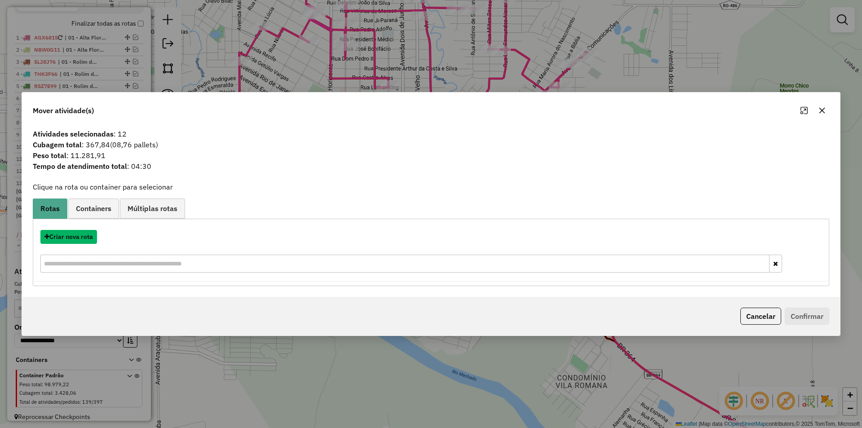
click at [81, 231] on button "Criar nova rota" at bounding box center [68, 237] width 57 height 14
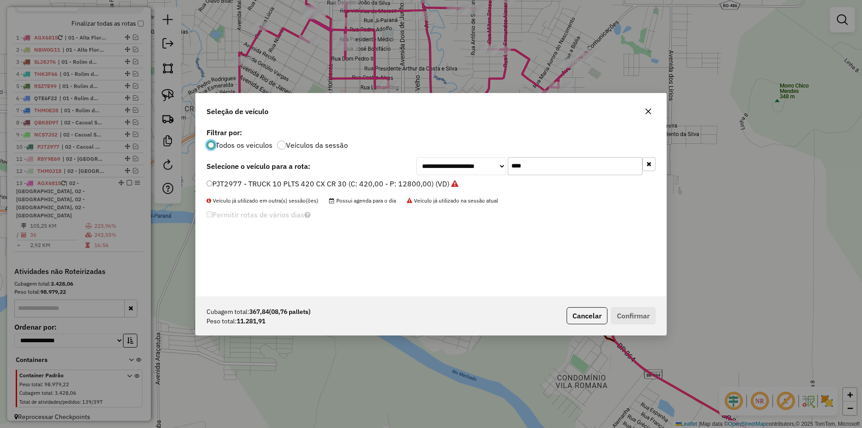
scroll to position [5, 3]
drag, startPoint x: 531, startPoint y: 163, endPoint x: 464, endPoint y: 186, distance: 70.9
click at [464, 186] on div "**********" at bounding box center [431, 211] width 470 height 171
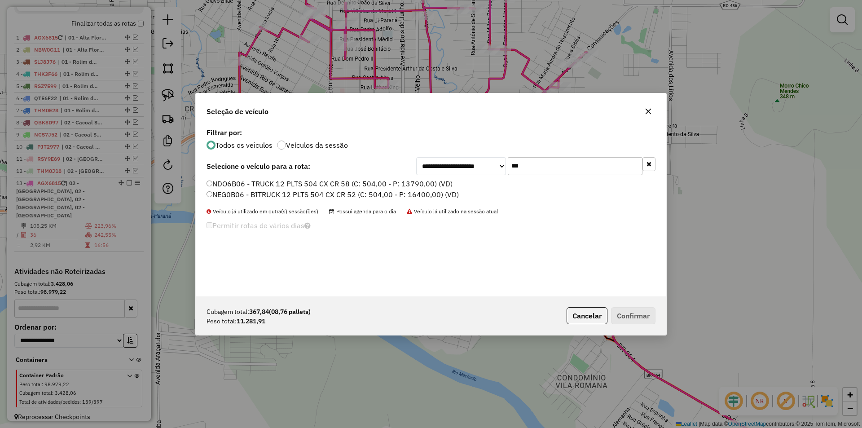
type input "***"
click at [212, 183] on label "NDO6B06 - TRUCK 12 PLTS 504 CX CR 58 (C: 504,00 - P: 13790,00) (VD)" at bounding box center [329, 183] width 246 height 11
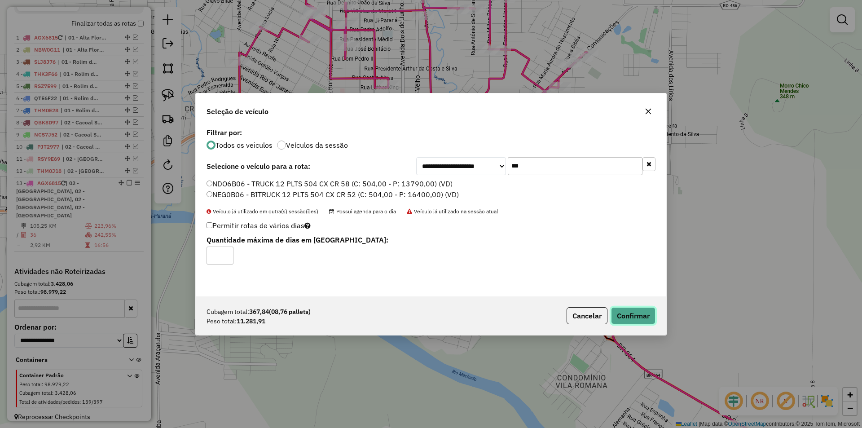
drag, startPoint x: 629, startPoint y: 314, endPoint x: 621, endPoint y: 315, distance: 8.2
click at [629, 314] on button "Confirmar" at bounding box center [633, 315] width 44 height 17
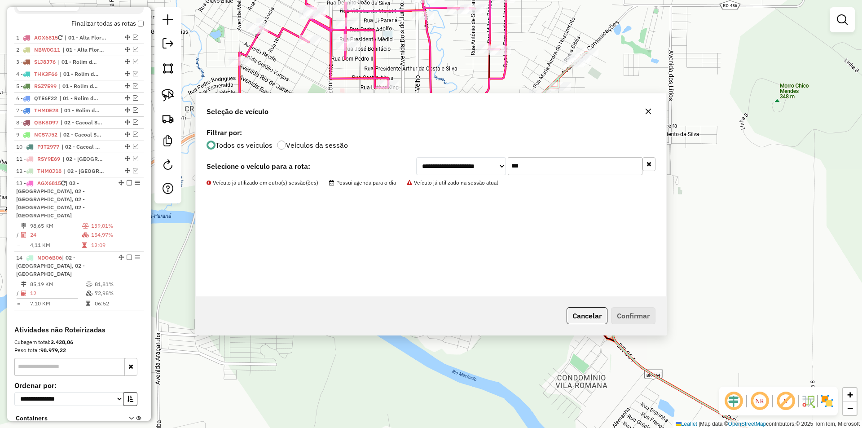
scroll to position [325, 0]
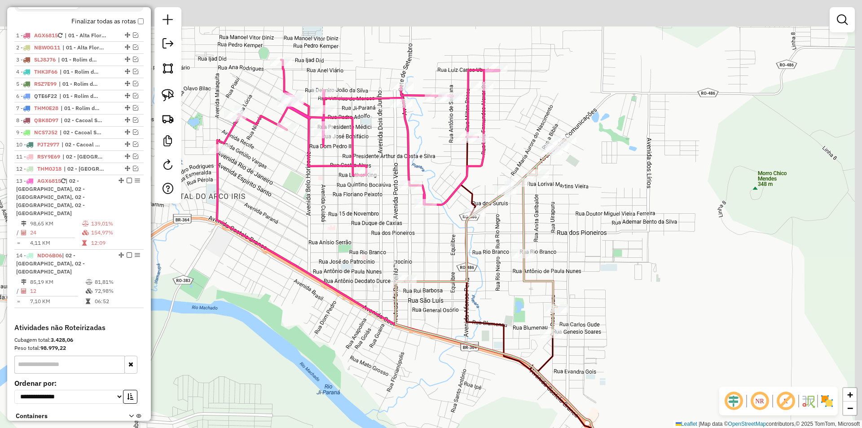
drag, startPoint x: 668, startPoint y: 139, endPoint x: 646, endPoint y: 227, distance: 90.2
click at [646, 227] on div "Janela de atendimento Grade de atendimento Capacidade Transportadoras Veículos …" at bounding box center [431, 214] width 862 height 428
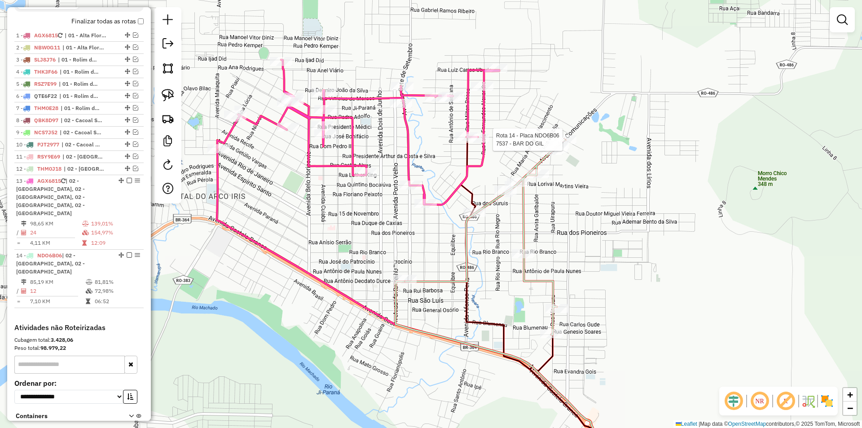
select select "*********"
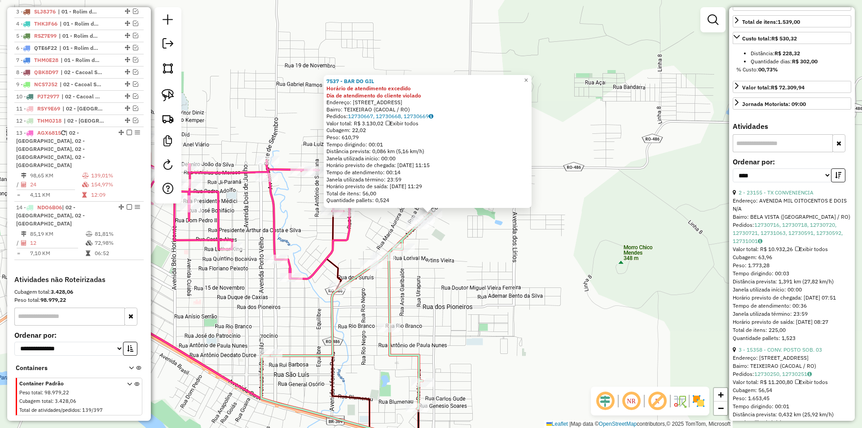
scroll to position [314, 0]
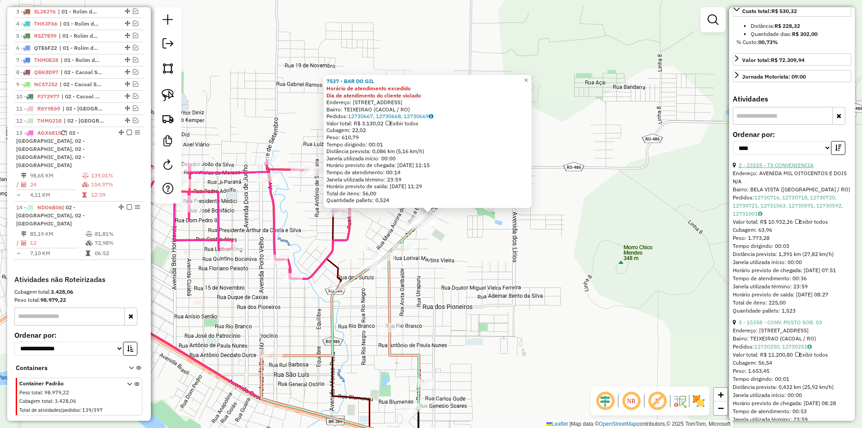
click at [784, 168] on link "2 - 23155 - TX CONVENIENCIA" at bounding box center [775, 165] width 75 height 7
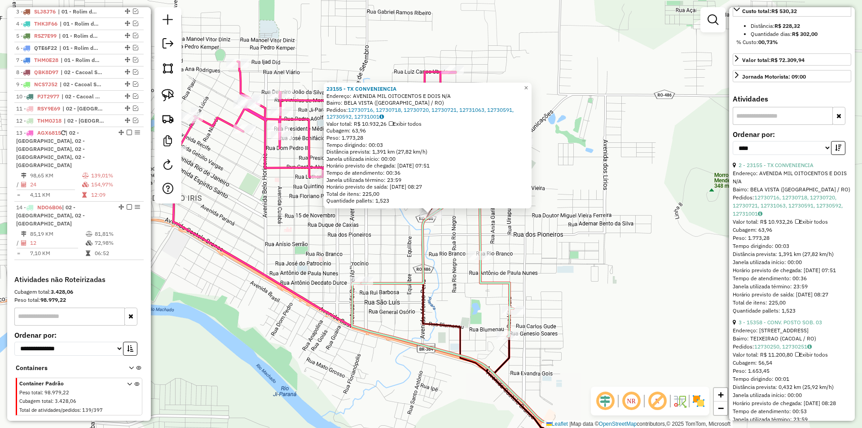
click at [404, 235] on div "23155 - TX CONVENIENCIA Endereço: AVENIDA MIL OITOCENTOS E DOIS N/A Bairro: BEL…" at bounding box center [431, 214] width 862 height 428
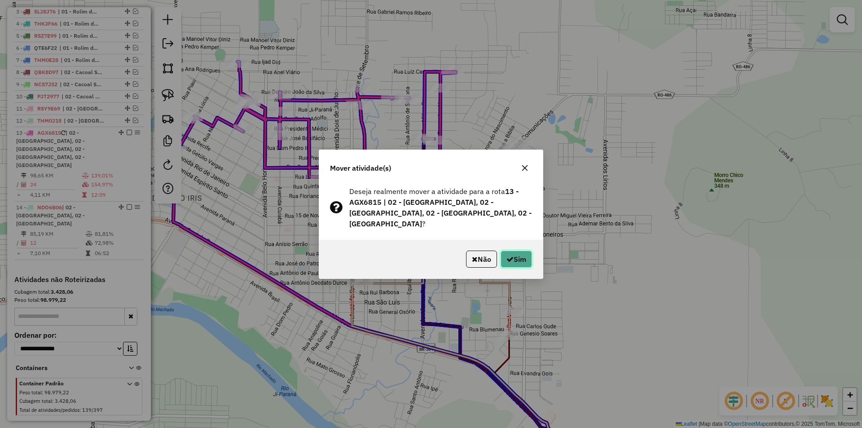
click at [518, 254] on button "Sim" at bounding box center [515, 258] width 31 height 17
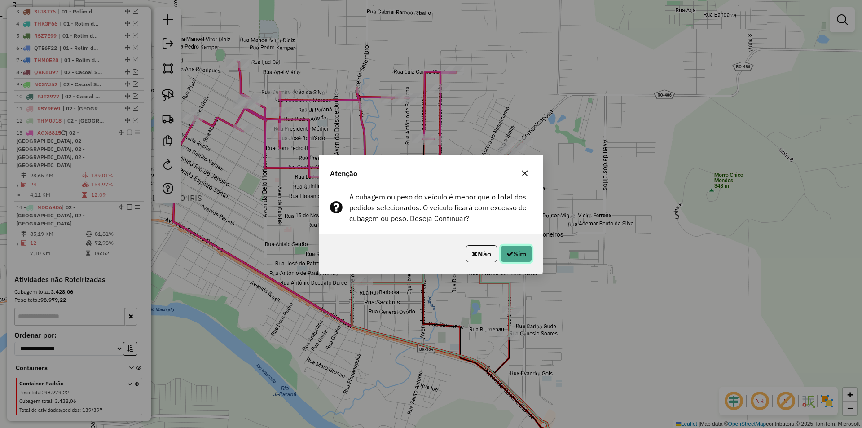
click at [515, 251] on button "Sim" at bounding box center [515, 253] width 31 height 17
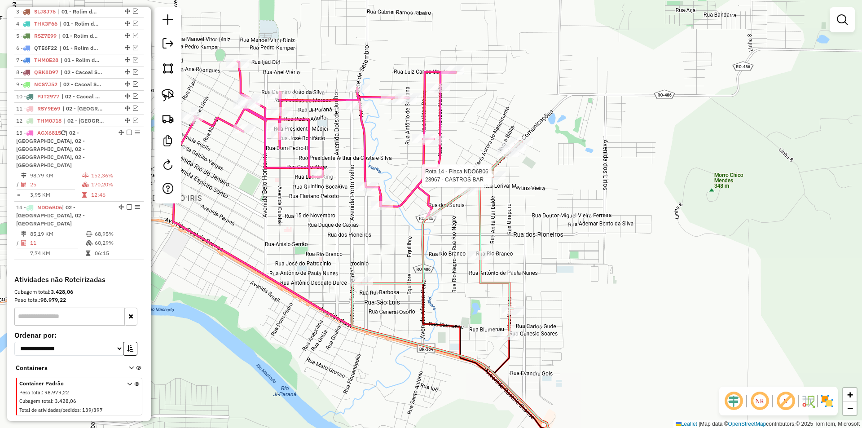
select select "*********"
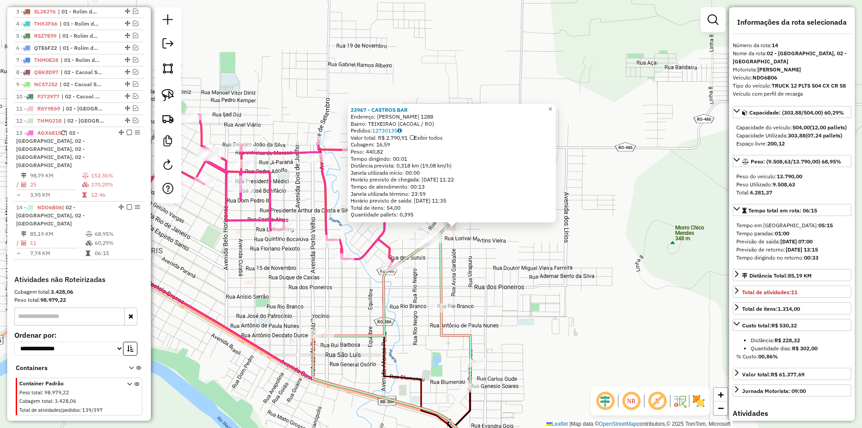
drag, startPoint x: 544, startPoint y: 228, endPoint x: 565, endPoint y: 241, distance: 24.5
click at [565, 241] on div "23967 - CASTROS BAR Endereço: ANITA GARIBALDI 1288 Bairro: TEIXEIRAO (CACOAL / …" at bounding box center [431, 214] width 862 height 428
click at [540, 301] on div "23967 - CASTROS BAR Endereço: ANITA GARIBALDI 1288 Bairro: TEIXEIRAO (CACOAL / …" at bounding box center [431, 214] width 862 height 428
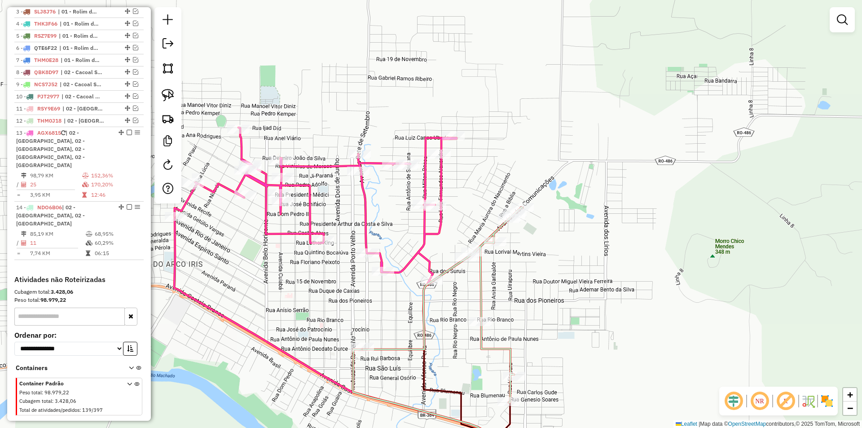
drag, startPoint x: 518, startPoint y: 328, endPoint x: 527, endPoint y: 329, distance: 9.5
click at [532, 333] on div "Janela de atendimento Grade de atendimento Capacidade Transportadoras Veículos …" at bounding box center [431, 214] width 862 height 428
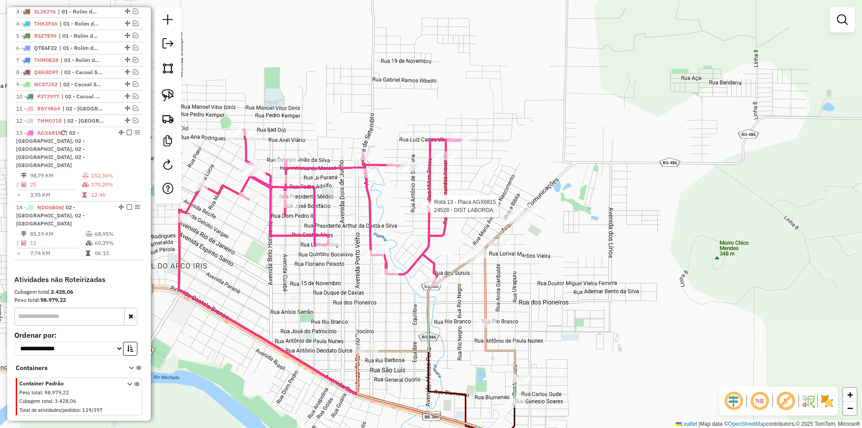
select select "*********"
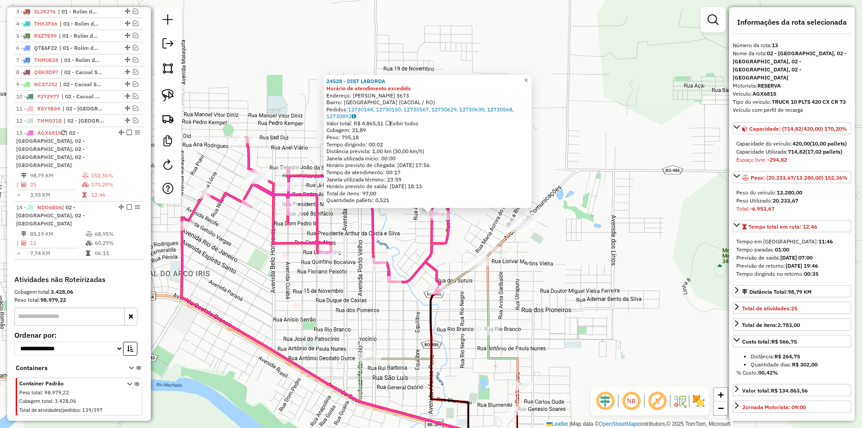
click at [619, 145] on div "24528 - DIST LABORDA Horário de atendimento excedido Endereço: JOSE BONIFACIO 3…" at bounding box center [431, 214] width 862 height 428
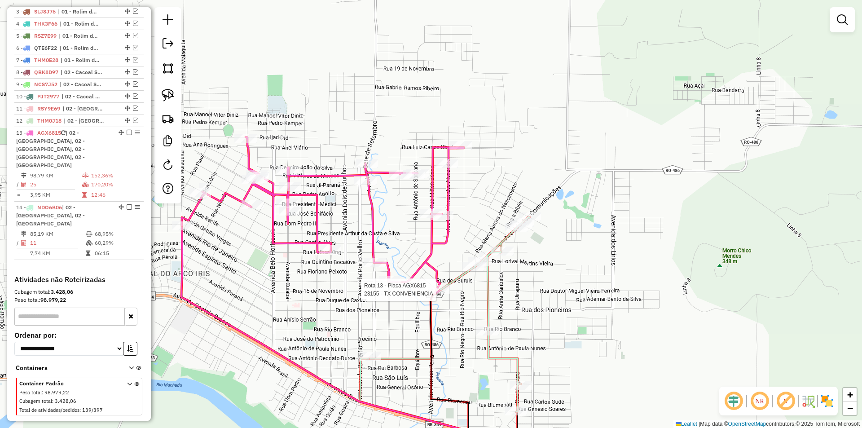
select select "*********"
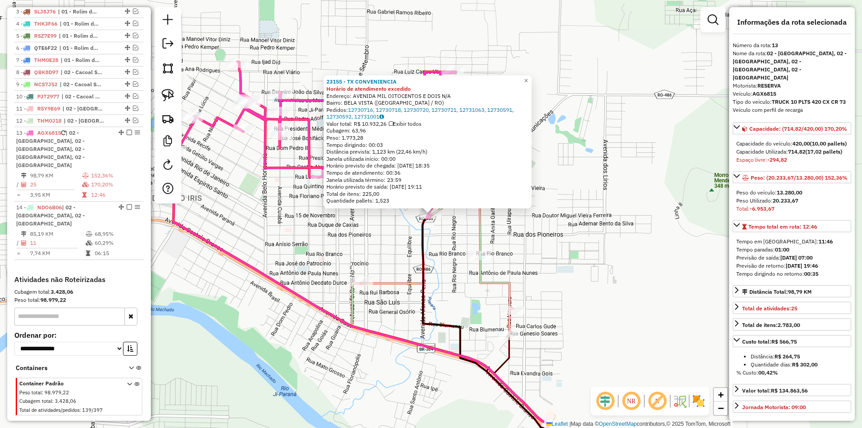
click at [394, 225] on div "23155 - TX CONVENIENCIA Horário de atendimento excedido Endereço: AVENIDA MIL O…" at bounding box center [431, 214] width 862 height 428
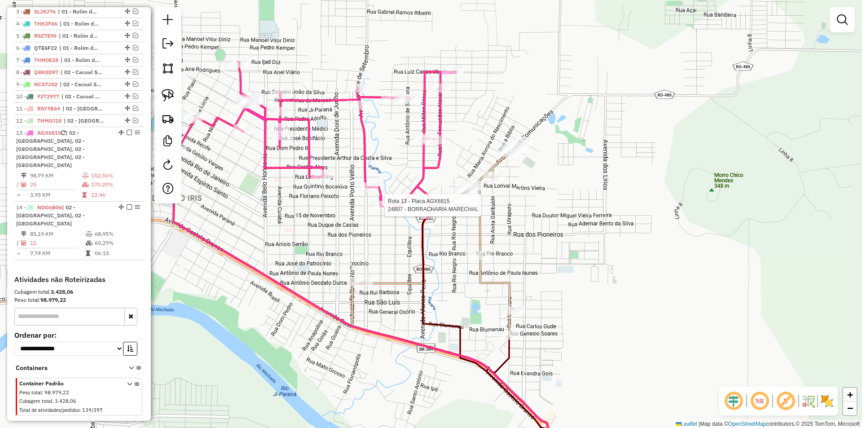
select select "*********"
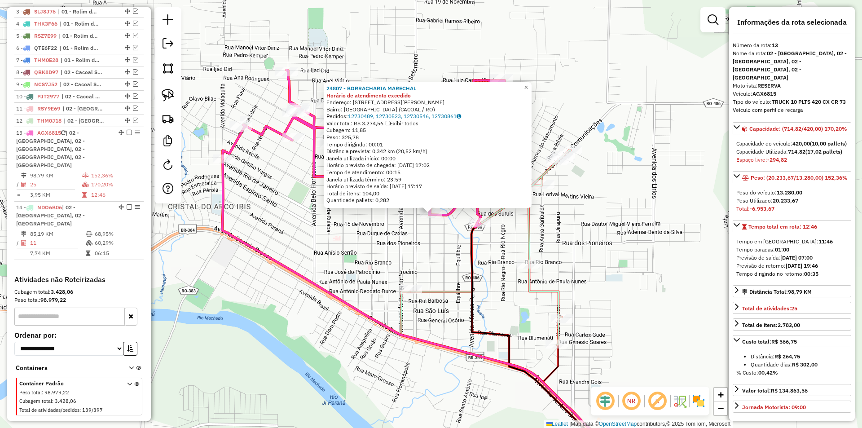
click at [420, 238] on div "24807 - BORRACHARIA MARECHAL Horário de atendimento excedido Endereço: Rua Mare…" at bounding box center [431, 214] width 862 height 428
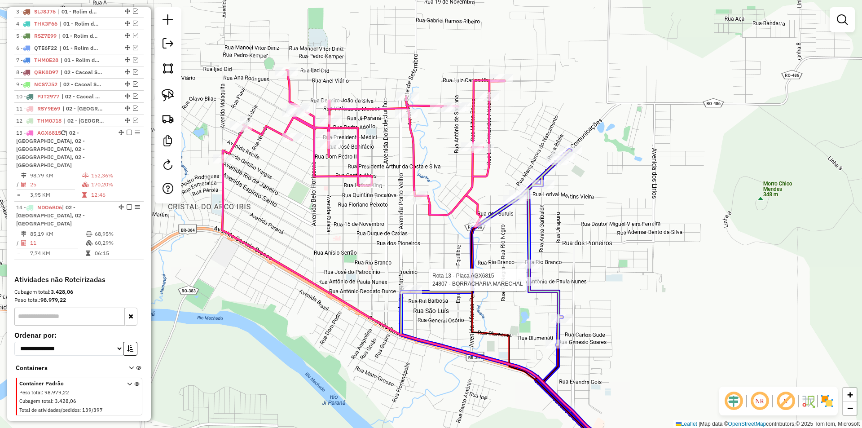
click at [539, 285] on div at bounding box center [529, 281] width 22 height 9
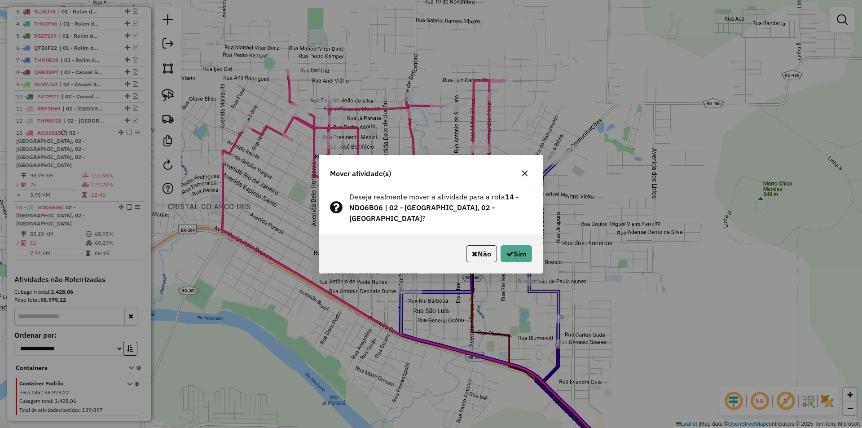
click at [517, 239] on div "Não Sim" at bounding box center [430, 253] width 223 height 39
click at [516, 251] on button "Sim" at bounding box center [515, 253] width 31 height 17
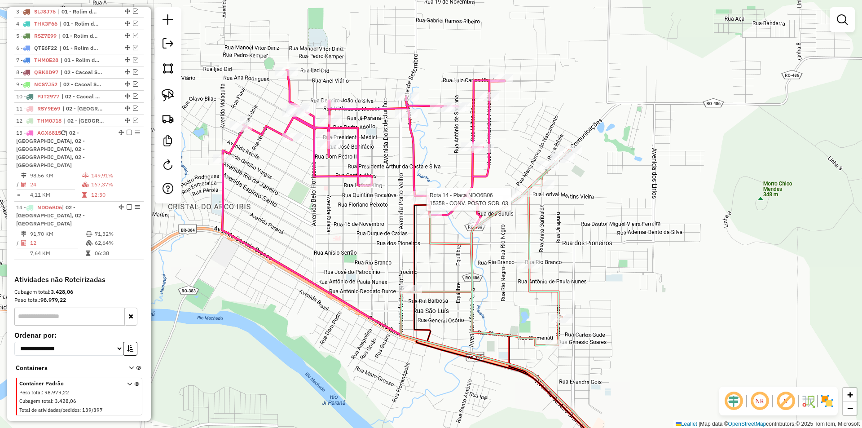
select select "*********"
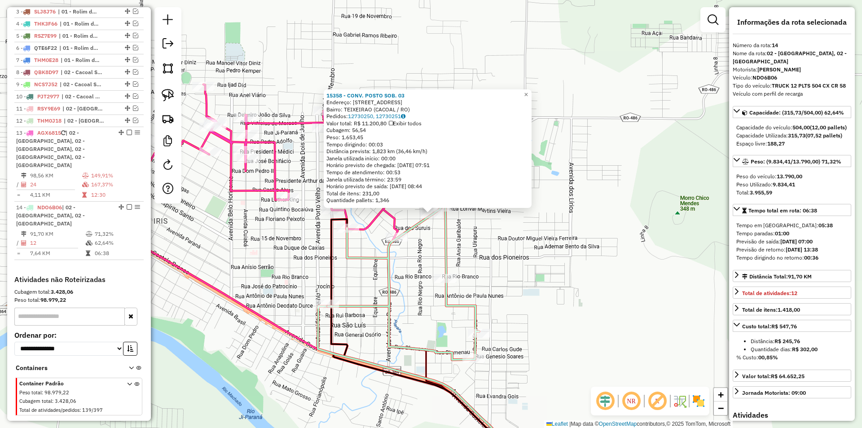
drag, startPoint x: 636, startPoint y: 267, endPoint x: 676, endPoint y: 236, distance: 50.7
click at [676, 236] on div "15358 - CONV. POSTO SOB. 03 Endereço: Avenida Das Comunica o 2291 Bairro: TEIXE…" at bounding box center [431, 214] width 862 height 428
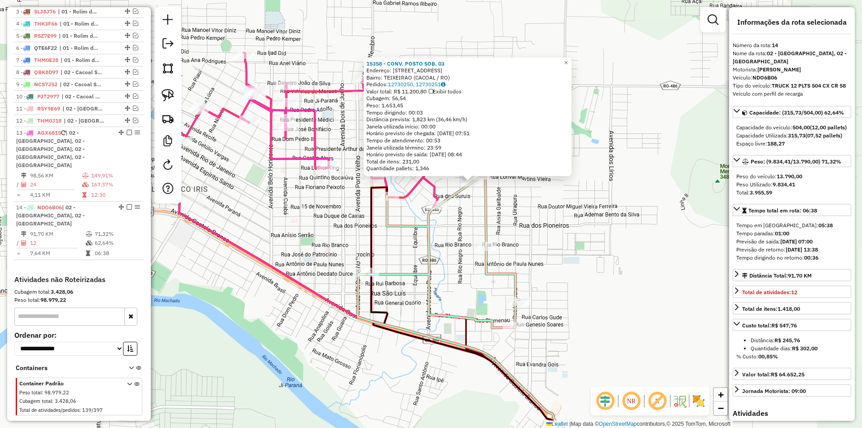
click at [641, 247] on div "15358 - CONV. POSTO SOB. 03 Endereço: Avenida Das Comunica o 2291 Bairro: TEIXE…" at bounding box center [431, 214] width 862 height 428
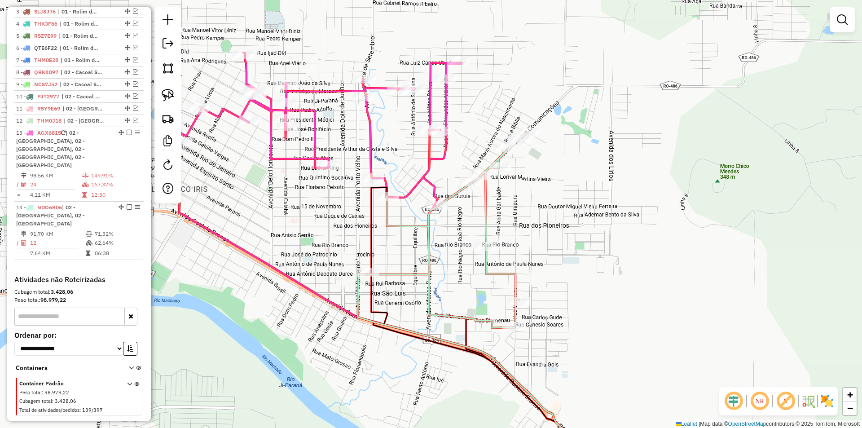
drag, startPoint x: 447, startPoint y: 311, endPoint x: 412, endPoint y: 324, distance: 37.3
click at [466, 315] on div "Janela de atendimento Grade de atendimento Capacidade Transportadoras Veículos …" at bounding box center [431, 214] width 862 height 428
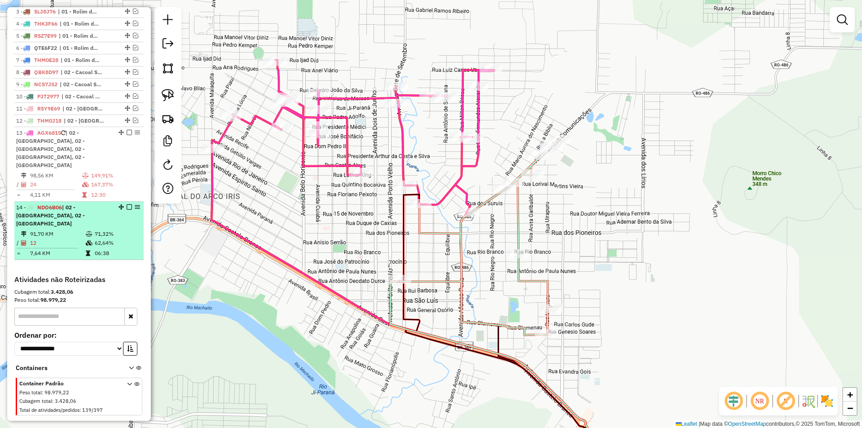
click at [127, 204] on em at bounding box center [129, 206] width 5 height 5
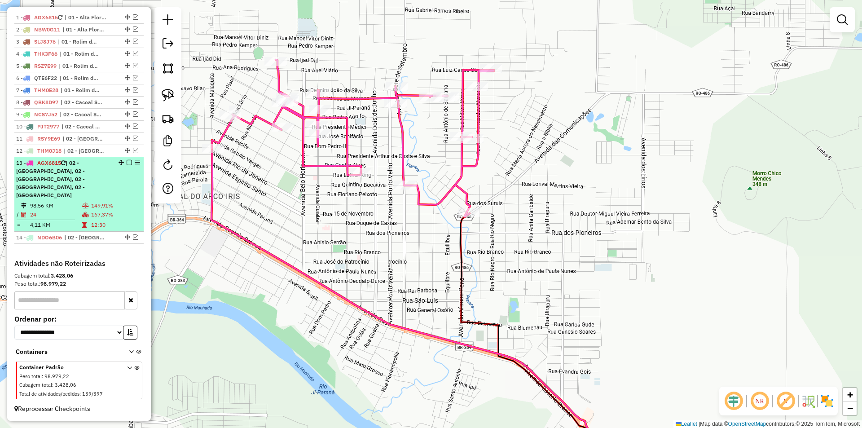
scroll to position [335, 0]
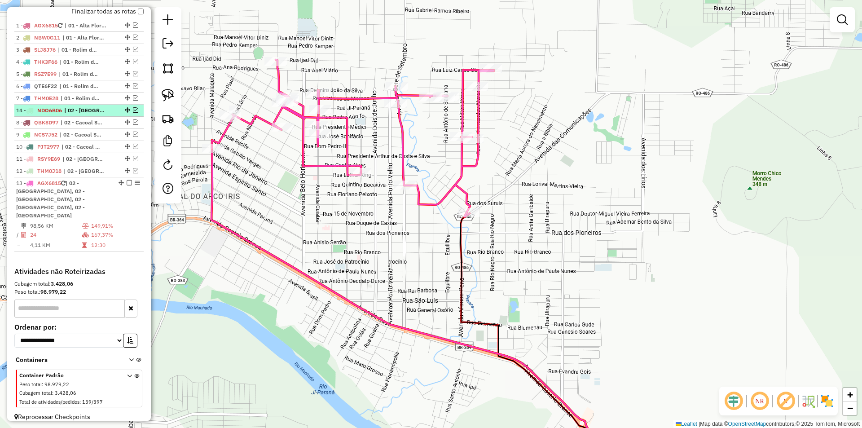
drag, startPoint x: 123, startPoint y: 236, endPoint x: 122, endPoint y: 117, distance: 118.9
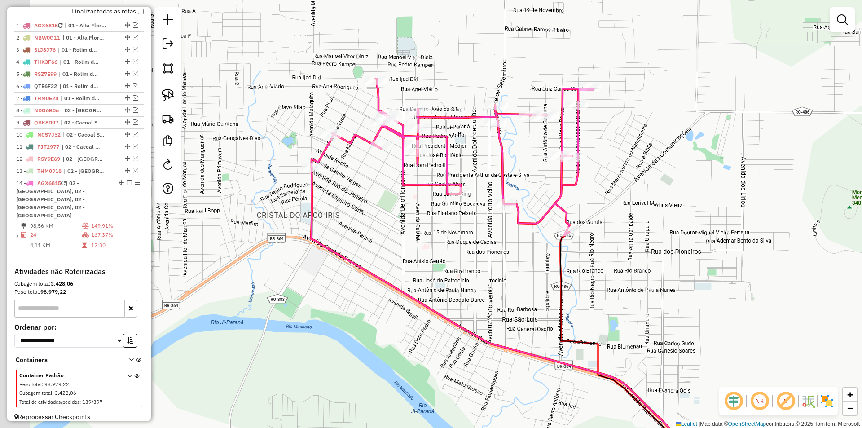
drag, startPoint x: 599, startPoint y: 199, endPoint x: 621, endPoint y: 208, distance: 24.4
click at [621, 208] on div "Janela de atendimento Grade de atendimento Capacidade Transportadoras Veículos …" at bounding box center [431, 214] width 862 height 428
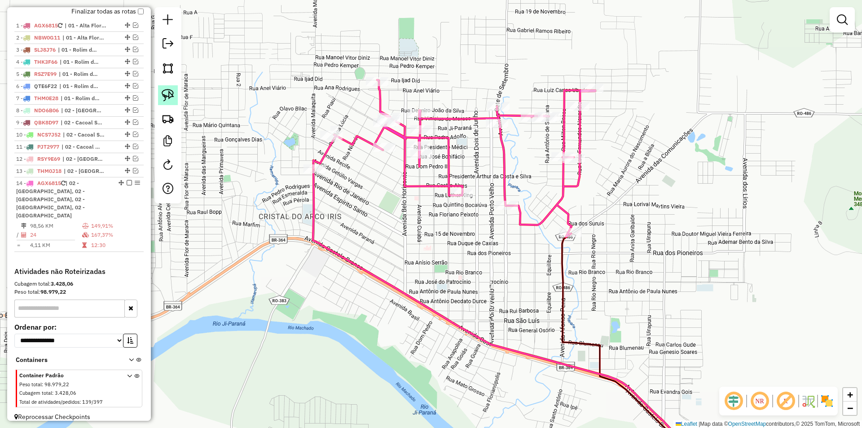
click at [173, 96] on img at bounding box center [168, 95] width 13 height 13
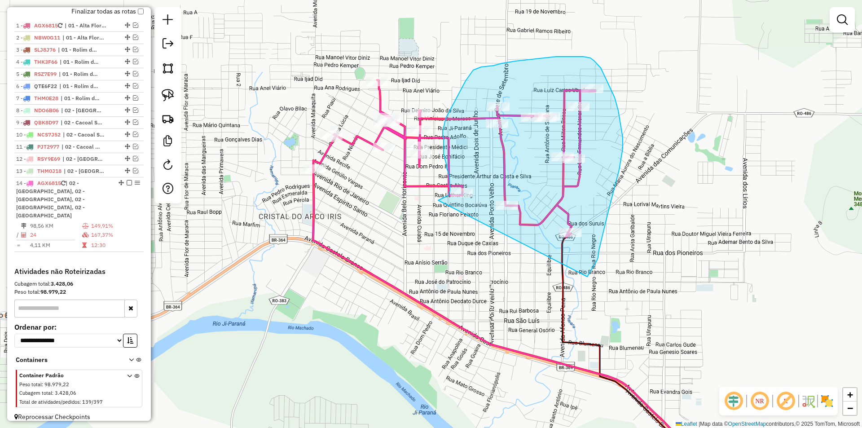
drag, startPoint x: 441, startPoint y: 199, endPoint x: 586, endPoint y: 277, distance: 165.2
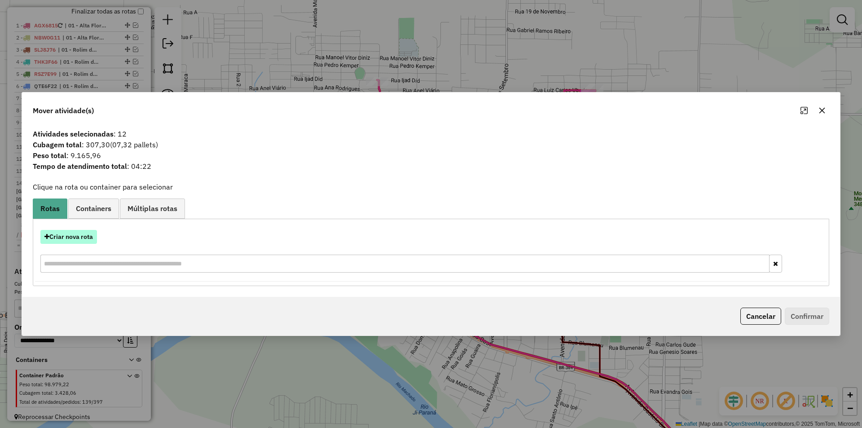
click at [78, 237] on button "Criar nova rota" at bounding box center [68, 237] width 57 height 14
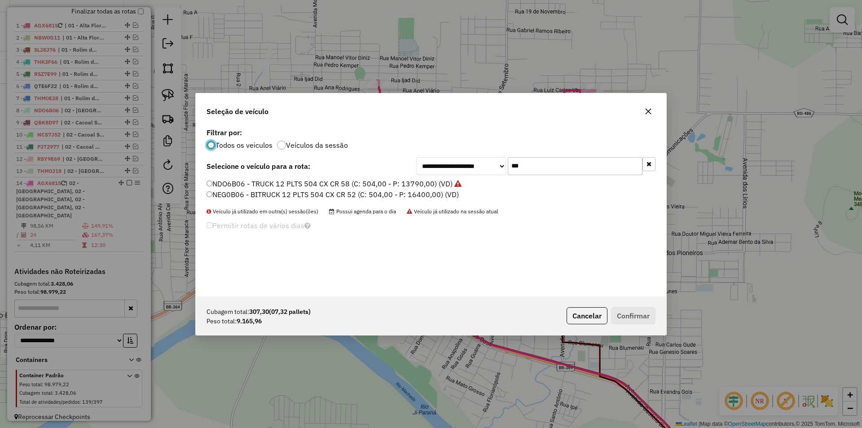
scroll to position [5, 3]
drag, startPoint x: 534, startPoint y: 165, endPoint x: 481, endPoint y: 172, distance: 53.9
click at [481, 174] on div "**********" at bounding box center [535, 166] width 239 height 18
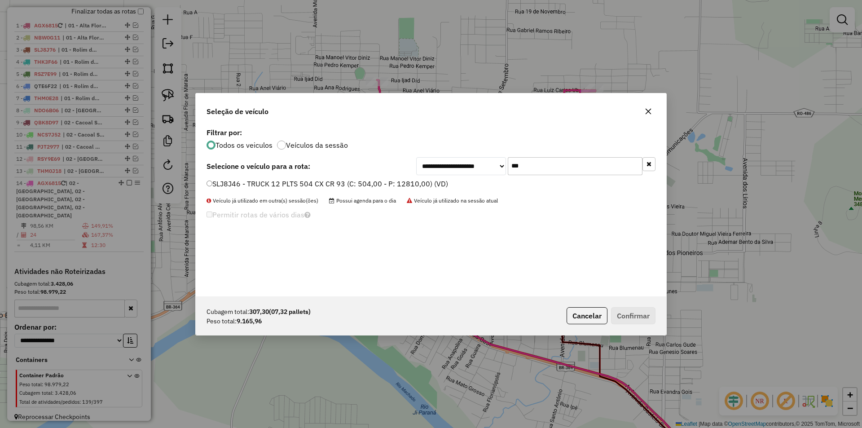
type input "***"
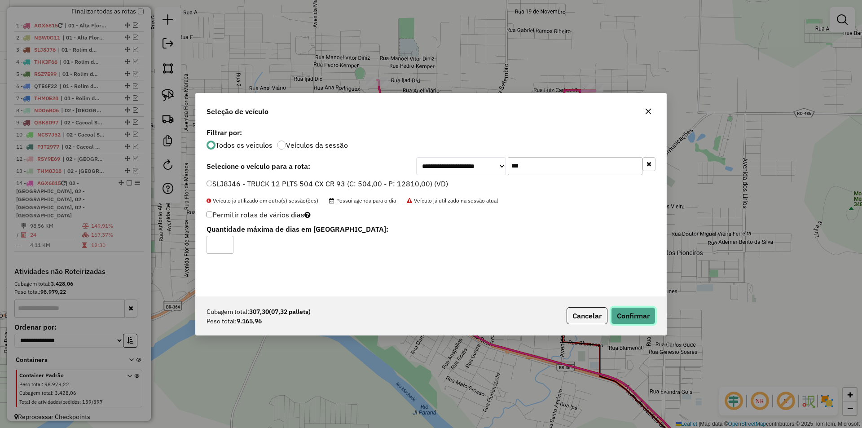
click at [635, 319] on button "Confirmar" at bounding box center [633, 315] width 44 height 17
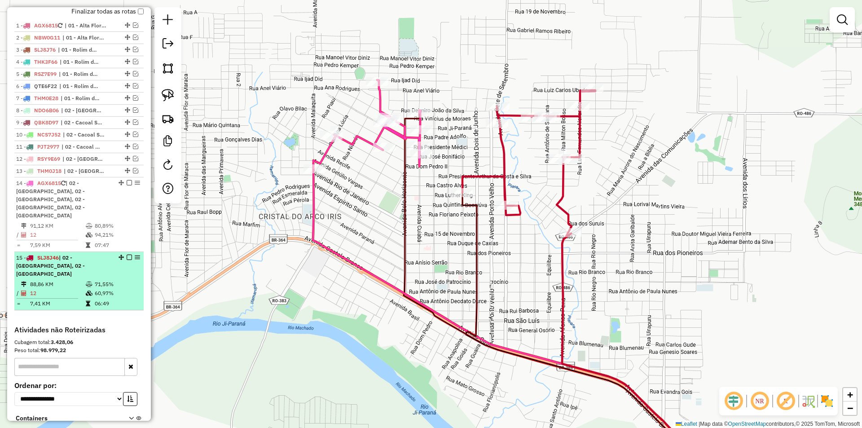
click at [127, 254] on em at bounding box center [129, 256] width 5 height 5
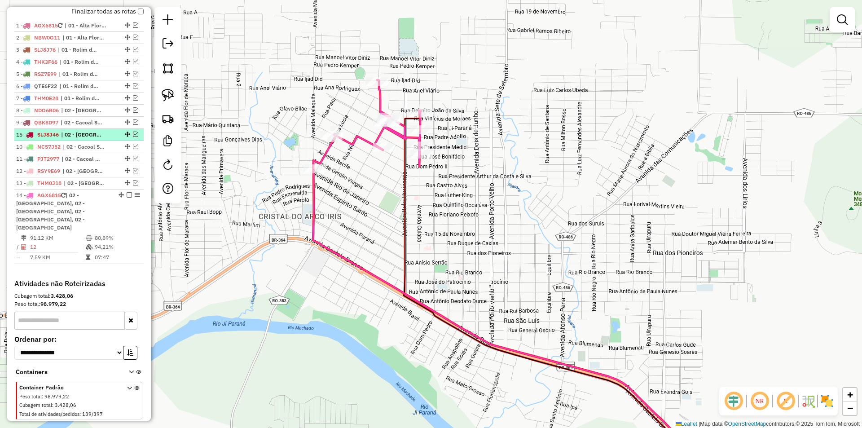
drag, startPoint x: 123, startPoint y: 248, endPoint x: 123, endPoint y: 142, distance: 106.4
select select "*********"
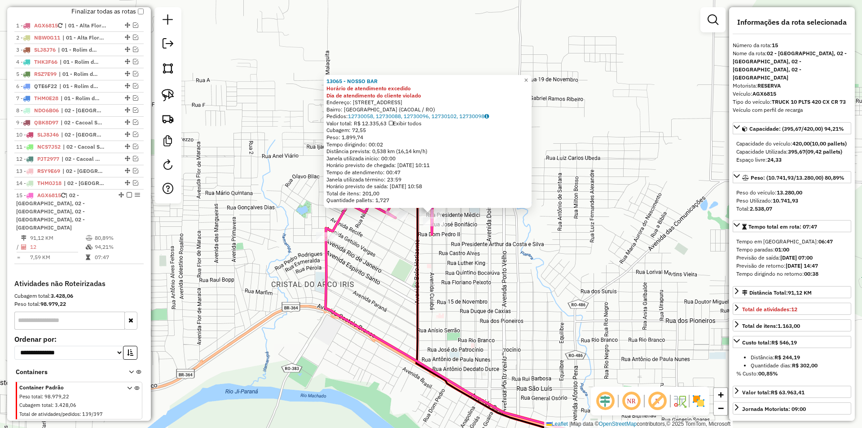
scroll to position [347, 0]
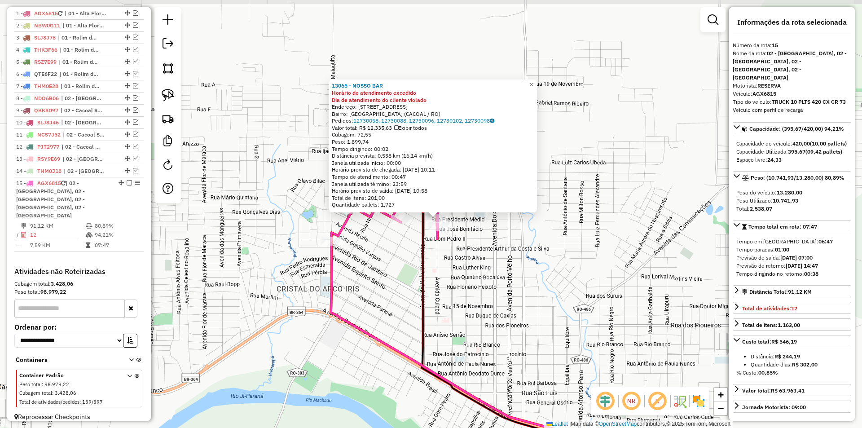
click at [465, 232] on div "13065 - NOSSO BAR Horário de atendimento excedido Dia de atendimento do cliente…" at bounding box center [431, 214] width 862 height 428
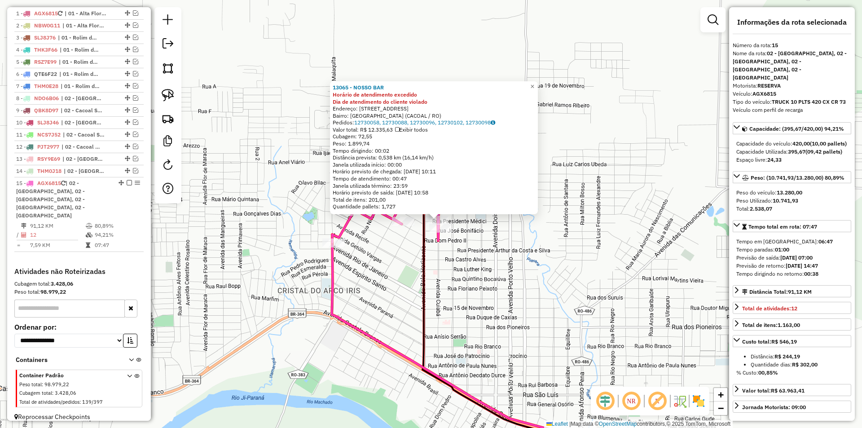
click at [465, 234] on div "13065 - NOSSO BAR Horário de atendimento excedido Dia de atendimento do cliente…" at bounding box center [431, 214] width 862 height 428
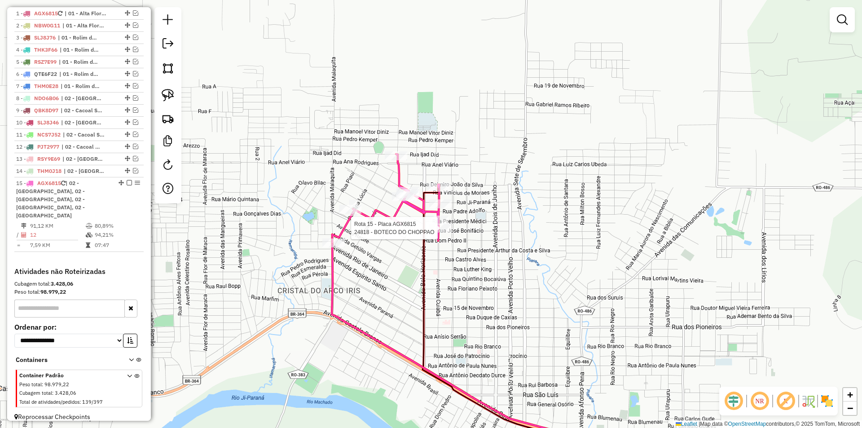
select select "*********"
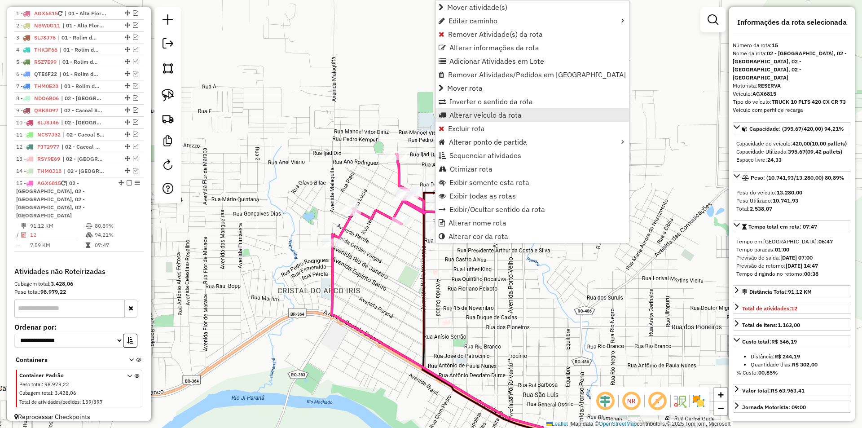
click at [456, 120] on link "Alterar veículo da rota" at bounding box center [531, 114] width 193 height 13
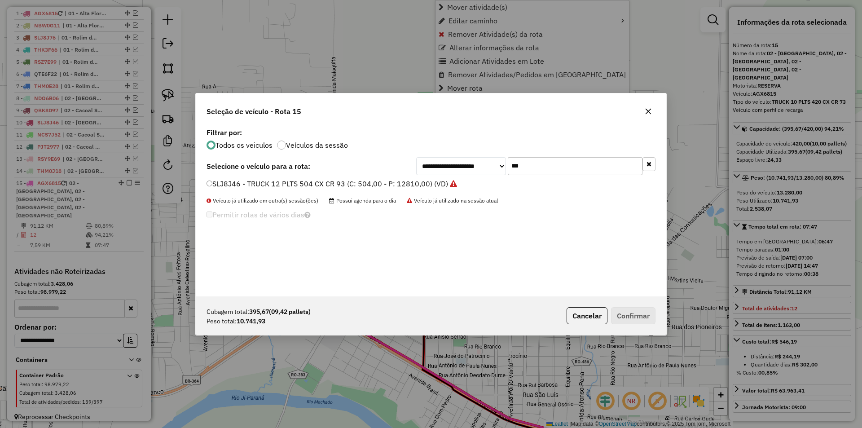
scroll to position [5, 3]
drag, startPoint x: 529, startPoint y: 165, endPoint x: 482, endPoint y: 181, distance: 48.8
click at [483, 181] on div "**********" at bounding box center [431, 211] width 470 height 171
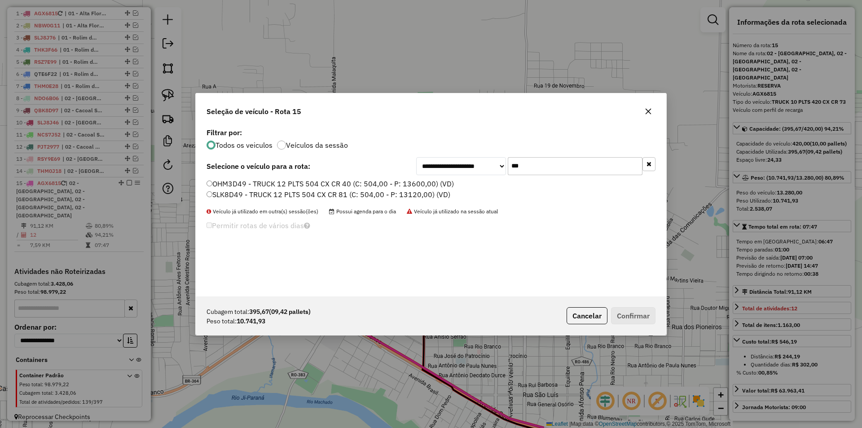
type input "***"
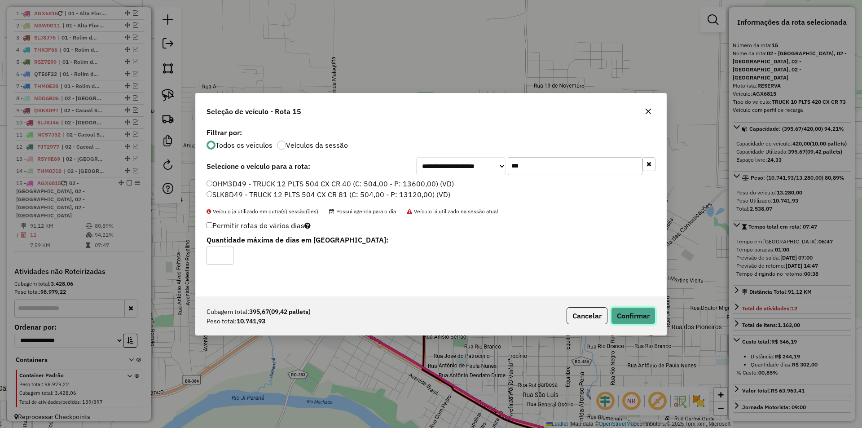
click at [638, 319] on button "Confirmar" at bounding box center [633, 315] width 44 height 17
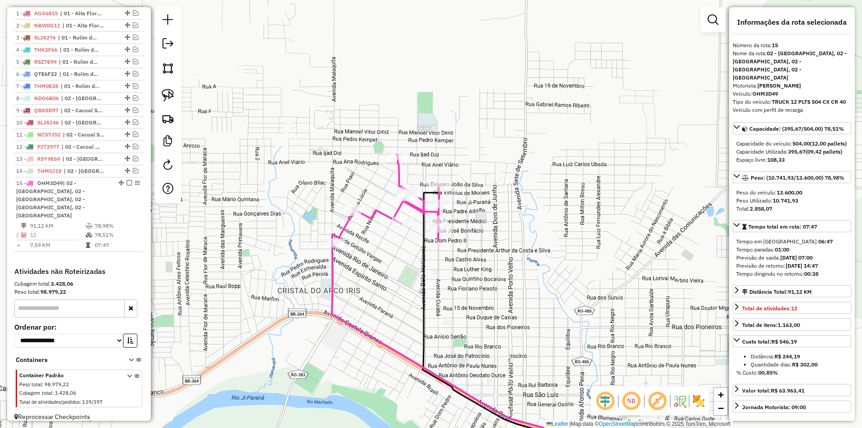
click at [490, 199] on div "Janela de atendimento Grade de atendimento Capacidade Transportadoras Veículos …" at bounding box center [431, 214] width 862 height 428
click at [427, 228] on icon at bounding box center [539, 329] width 230 height 284
drag, startPoint x: 398, startPoint y: 241, endPoint x: 355, endPoint y: 241, distance: 43.1
click at [396, 242] on div "Janela de atendimento Grade de atendimento Capacidade Transportadoras Veículos …" at bounding box center [431, 214] width 862 height 428
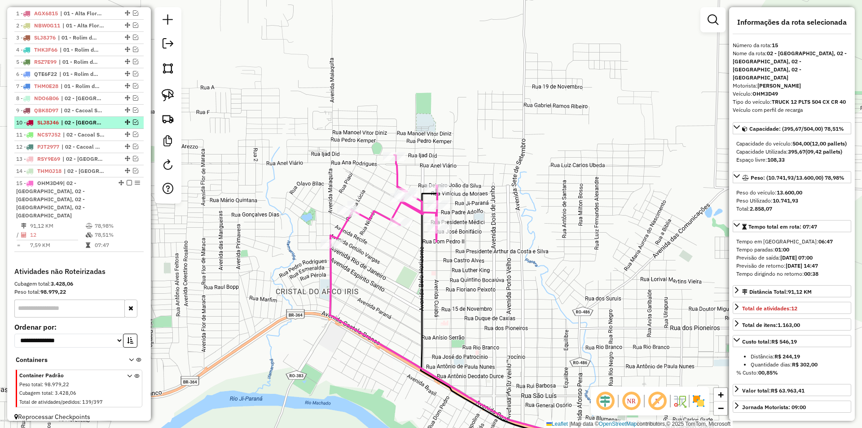
click at [133, 125] on em at bounding box center [135, 121] width 5 height 5
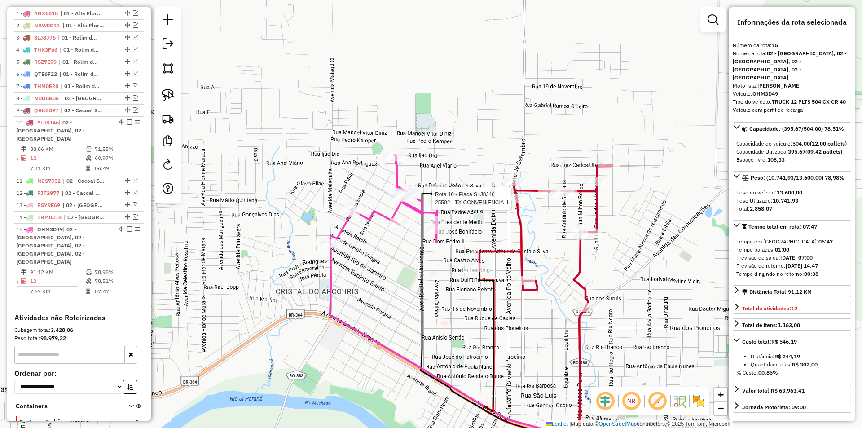
scroll to position [385, 0]
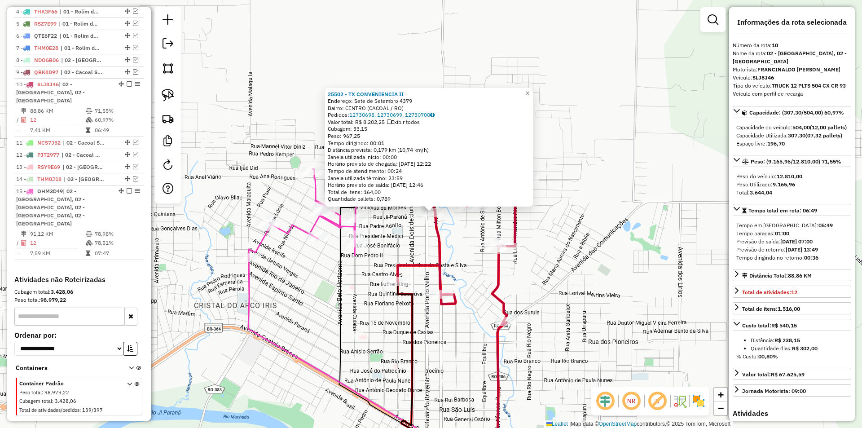
drag, startPoint x: 603, startPoint y: 194, endPoint x: 626, endPoint y: 179, distance: 27.6
click at [626, 179] on div "25502 - TX CONVENIENCIA II Endereço: Sete de Setembro 4379 Bairro: CENTRO (CACO…" at bounding box center [431, 214] width 862 height 428
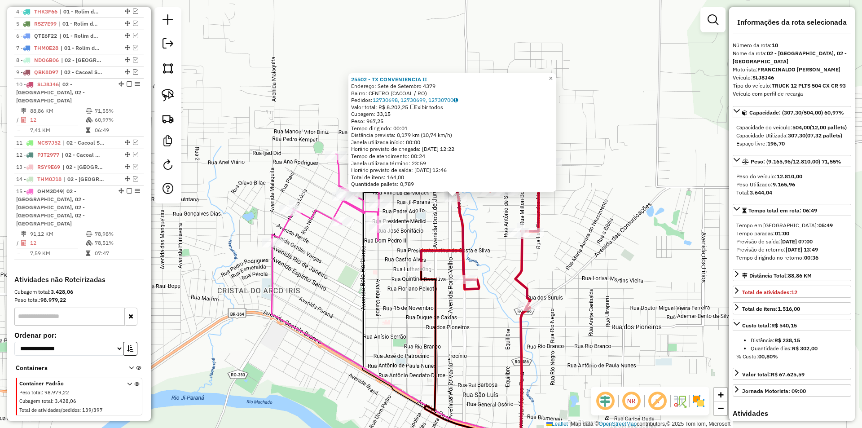
click at [626, 179] on div "25502 - TX CONVENIENCIA II Endereço: Sete de Setembro 4379 Bairro: CENTRO (CACO…" at bounding box center [431, 214] width 862 height 428
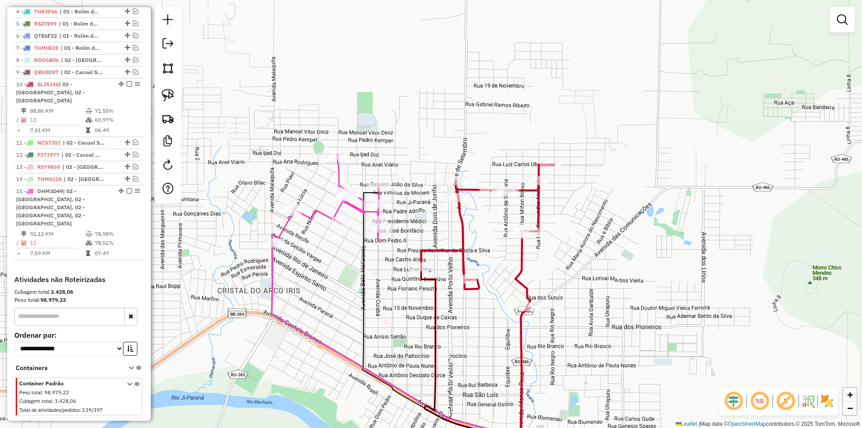
click at [594, 207] on div "25502 - TX CONVENIENCIA II Endereço: Sete de Setembro 4379 Bairro: CENTRO (CACO…" at bounding box center [431, 214] width 862 height 428
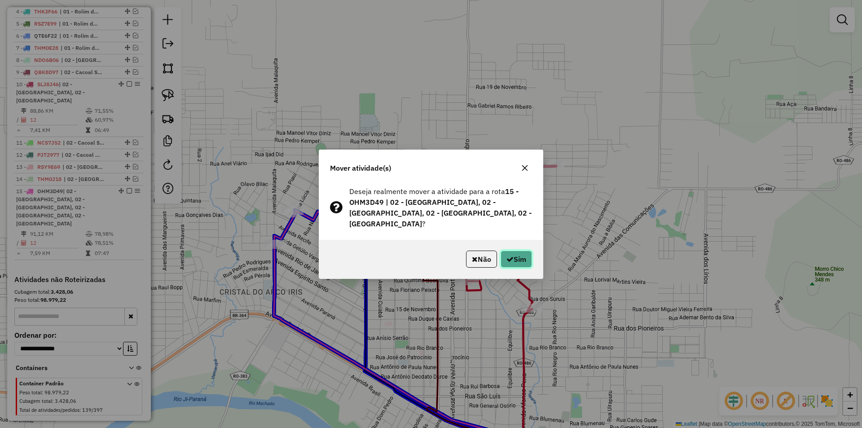
click at [516, 254] on button "Sim" at bounding box center [515, 258] width 31 height 17
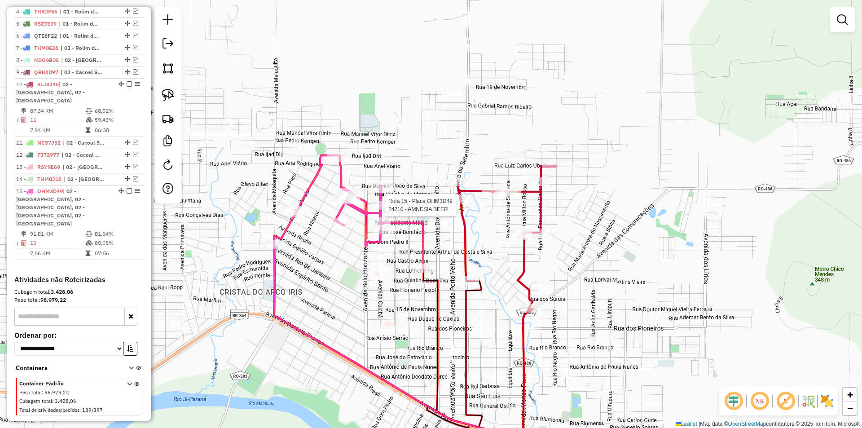
select select "*********"
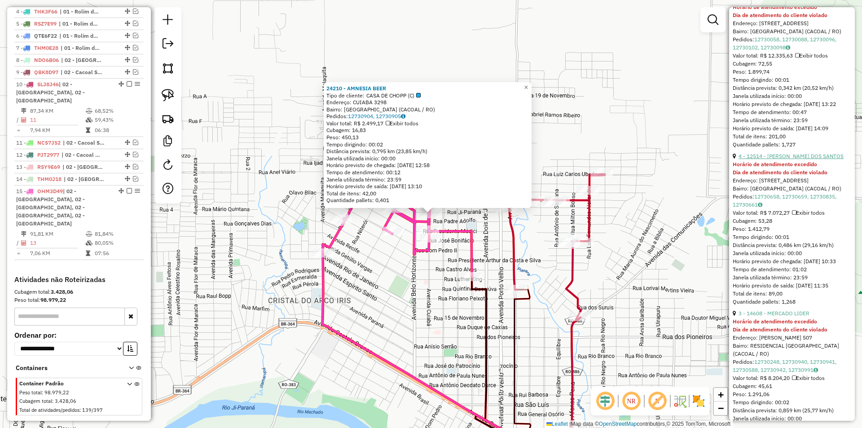
scroll to position [673, 0]
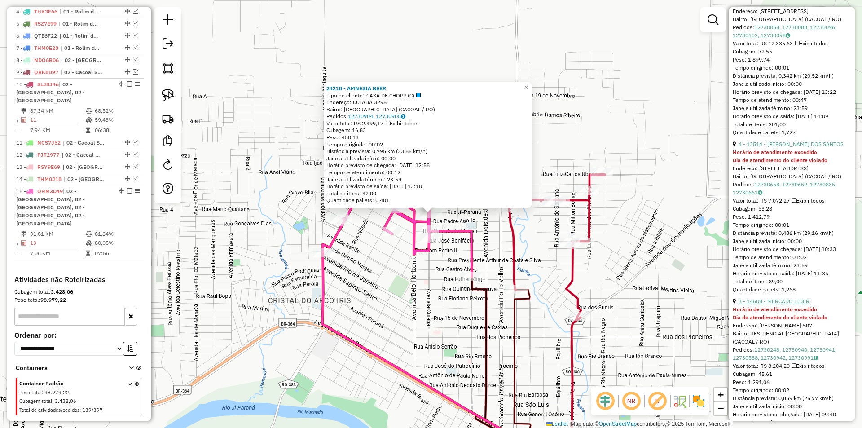
click at [774, 304] on link "3 - 14608 - MERCADO LIDER" at bounding box center [773, 301] width 71 height 7
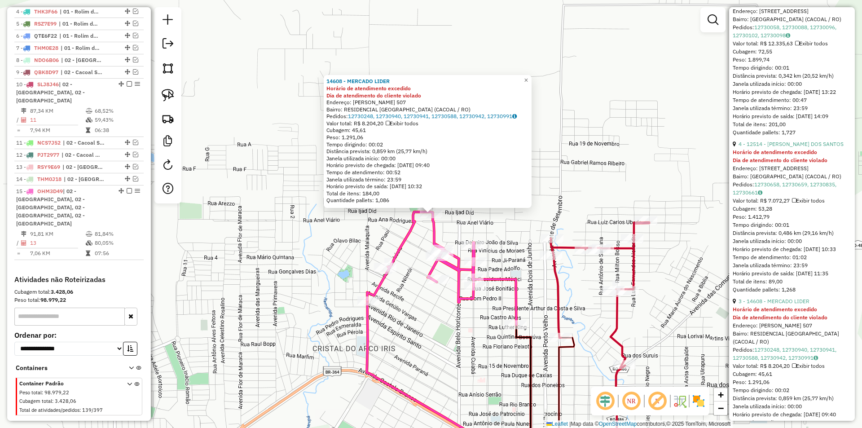
click at [420, 236] on div "14608 - MERCADO LIDER Horário de atendimento excedido Dia de atendimento do cli…" at bounding box center [431, 214] width 862 height 428
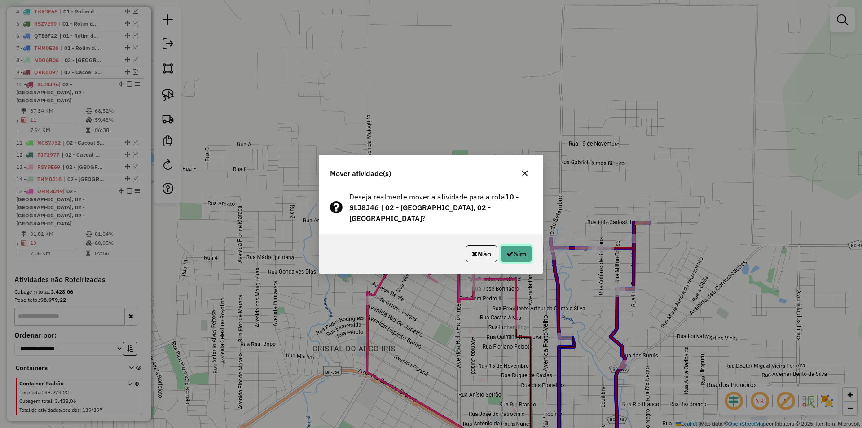
click at [527, 250] on button "Sim" at bounding box center [515, 253] width 31 height 17
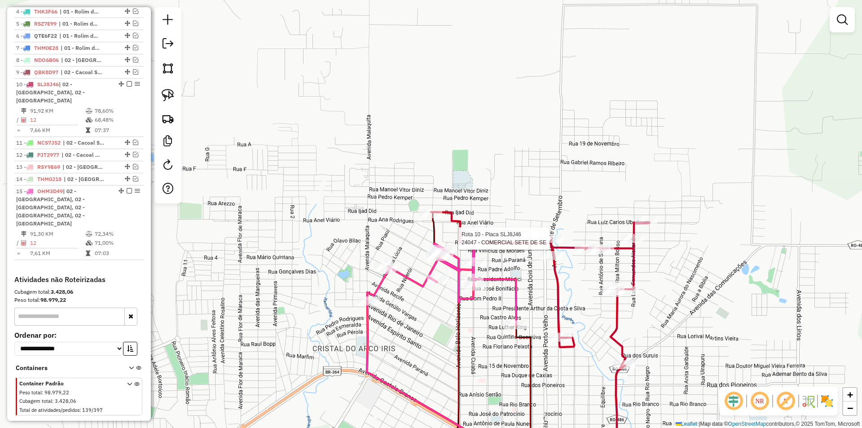
select select "*********"
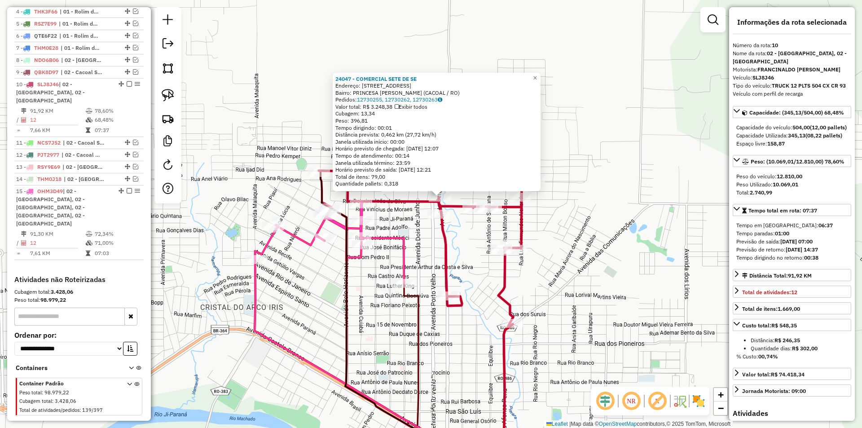
drag, startPoint x: 660, startPoint y: 228, endPoint x: 672, endPoint y: 205, distance: 25.3
click at [672, 205] on div "24047 - COMERCIAL SETE DE SE Endereço: AVENIDA SETE DE SETEMBRO 5084 Bairro: PR…" at bounding box center [431, 214] width 862 height 428
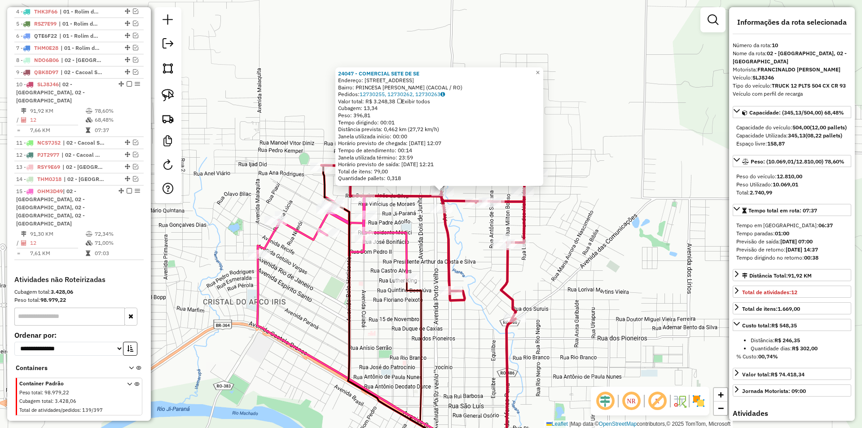
click at [672, 205] on div "24047 - COMERCIAL SETE DE SE Endereço: AVENIDA SETE DE SETEMBRO 5084 Bairro: PR…" at bounding box center [431, 214] width 862 height 428
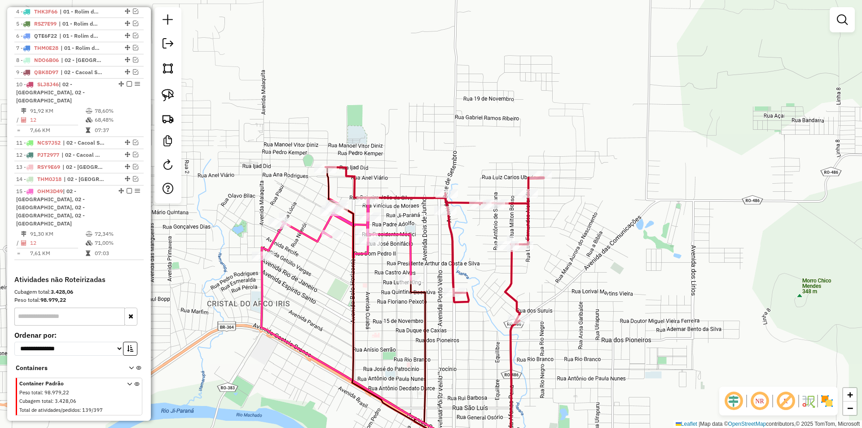
drag, startPoint x: 596, startPoint y: 232, endPoint x: 578, endPoint y: 231, distance: 17.5
click at [599, 232] on div "Janela de atendimento Grade de atendimento Capacidade Transportadoras Veículos …" at bounding box center [431, 214] width 862 height 428
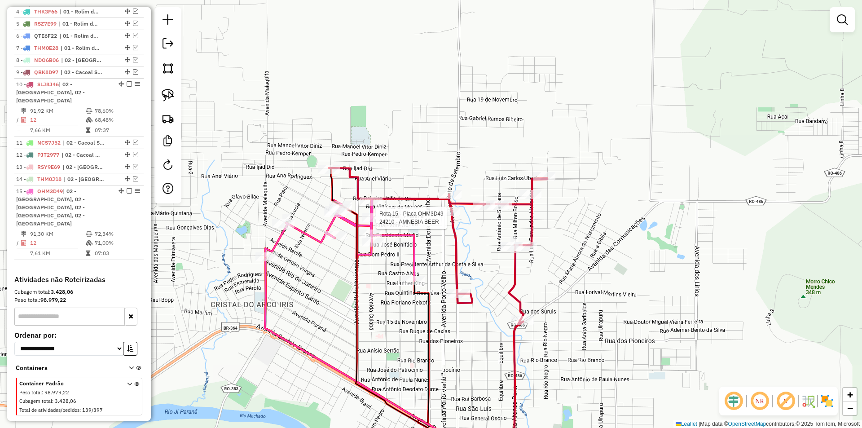
select select "*********"
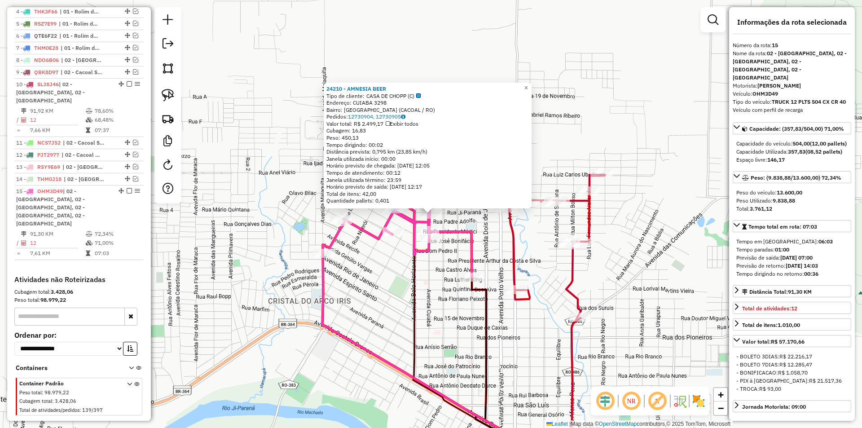
drag, startPoint x: 618, startPoint y: 103, endPoint x: 473, endPoint y: 138, distance: 149.5
click at [619, 105] on div "24210 - AMNESIA BEER Tipo de cliente: CASA DE CHOPP (C) Endereço: CUIABA 3298 B…" at bounding box center [431, 214] width 862 height 428
click at [367, 276] on div "24210 - AMNESIA BEER Tipo de cliente: CASA DE CHOPP (C) Endereço: CUIABA 3298 B…" at bounding box center [431, 214] width 862 height 428
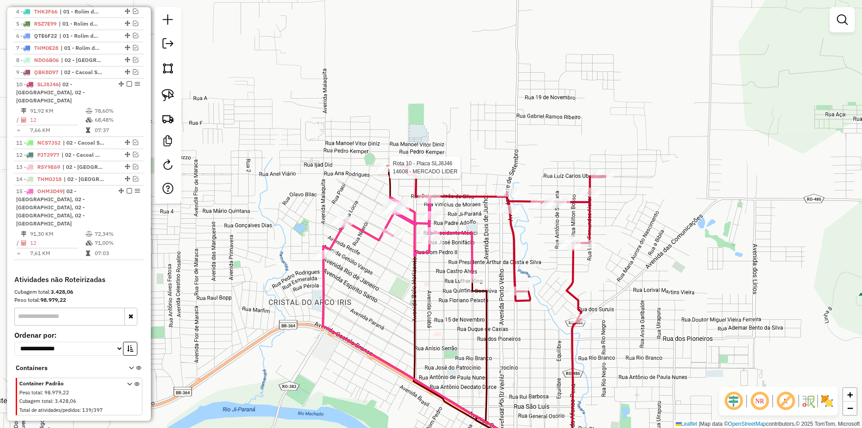
select select "*********"
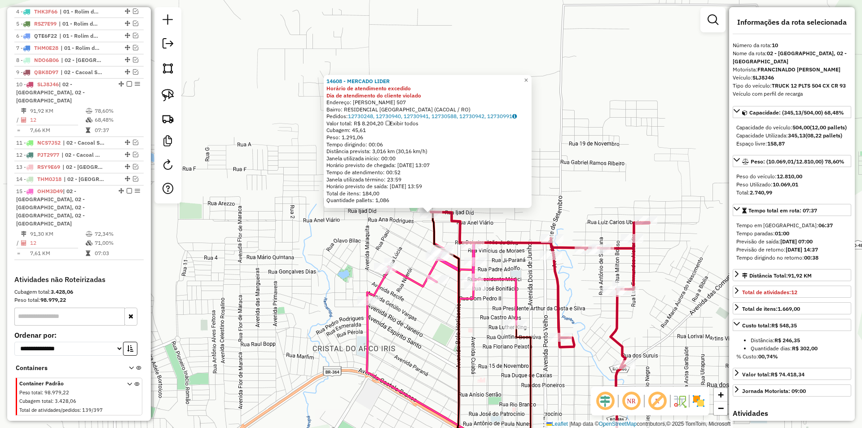
click at [344, 218] on div "14608 - MERCADO LIDER Horário de atendimento excedido Dia de atendimento do cli…" at bounding box center [431, 214] width 862 height 428
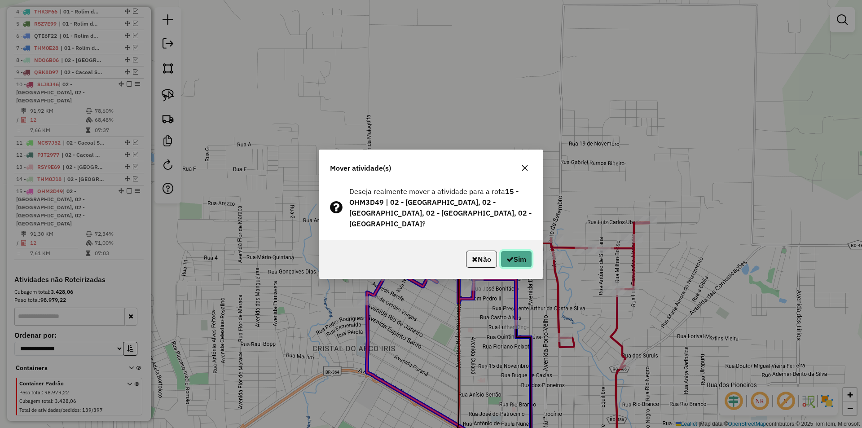
click at [506, 255] on icon "button" at bounding box center [509, 258] width 7 height 7
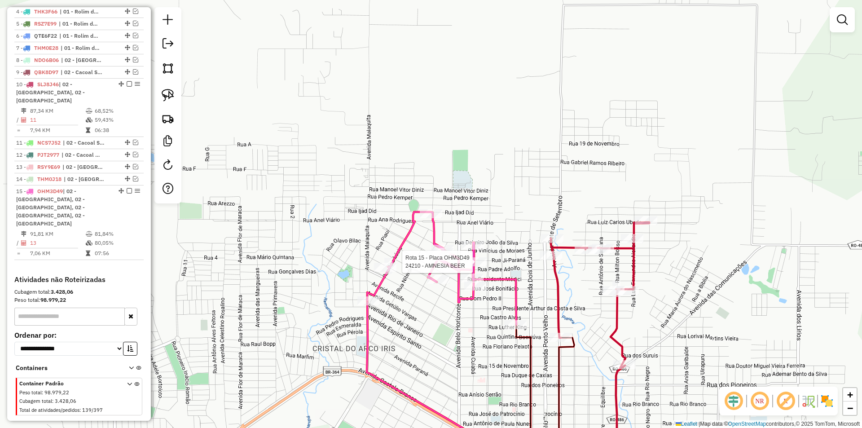
select select "*********"
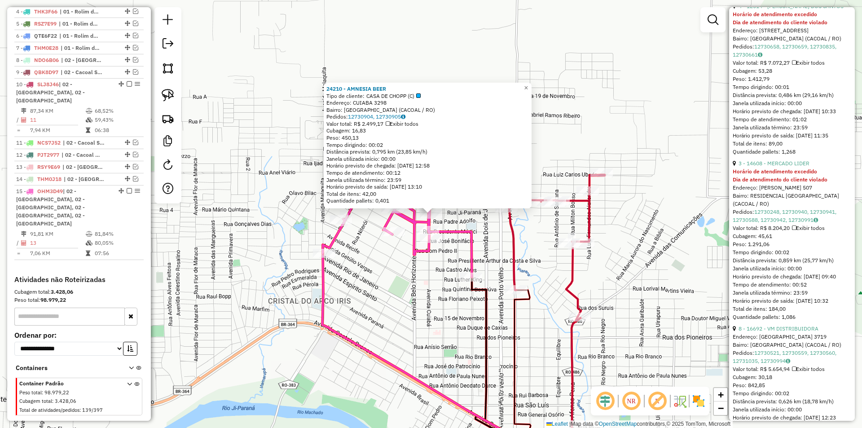
scroll to position [853, 0]
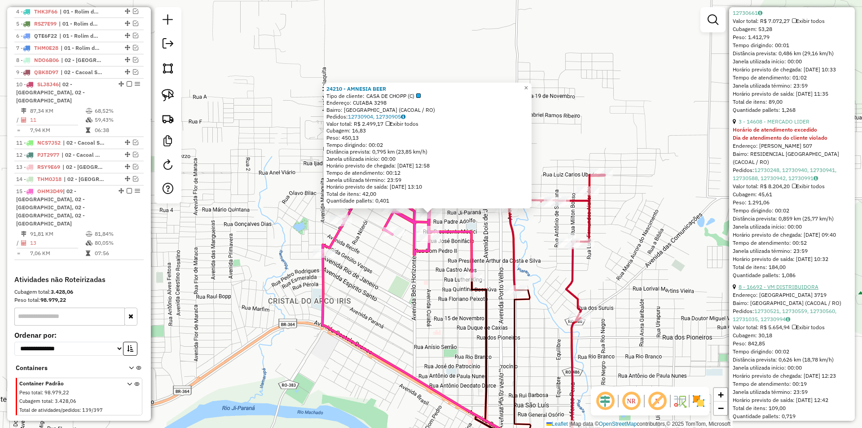
click at [779, 290] on link "8 - 16692 - VM DISTRIBUIDORA" at bounding box center [778, 286] width 80 height 7
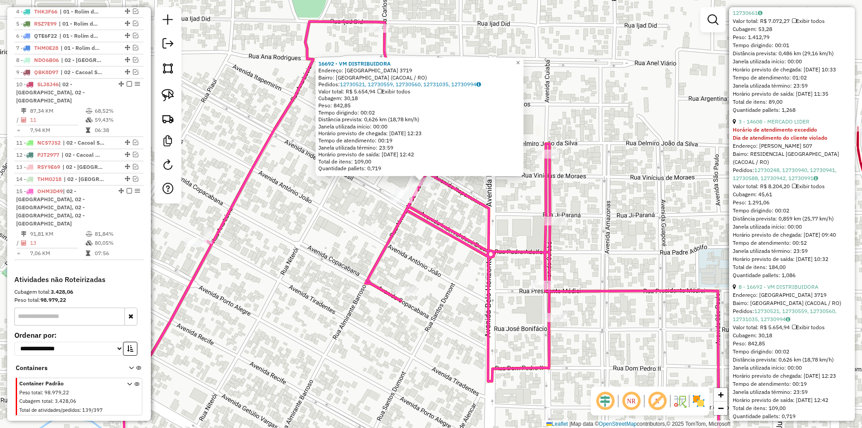
click at [465, 215] on div "16692 - VM DISTRIBUIDORA Endereço: BELO HORIZONTE 3719 Bairro: NOVO CACOAL (CAC…" at bounding box center [431, 214] width 862 height 428
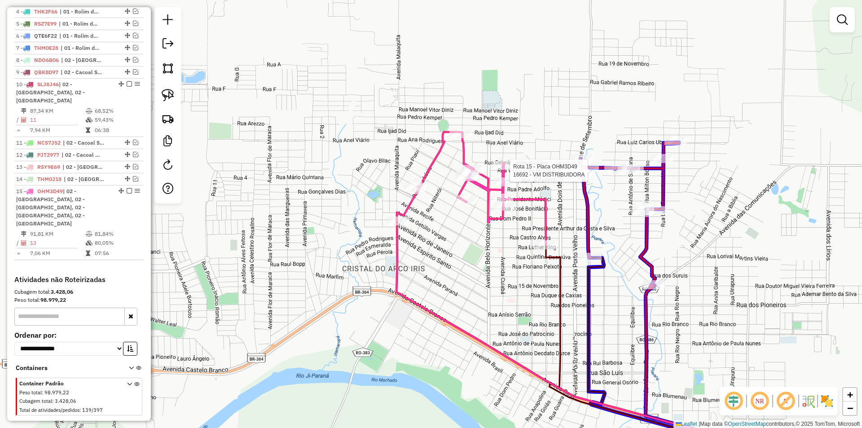
click at [592, 172] on div at bounding box center [587, 167] width 22 height 9
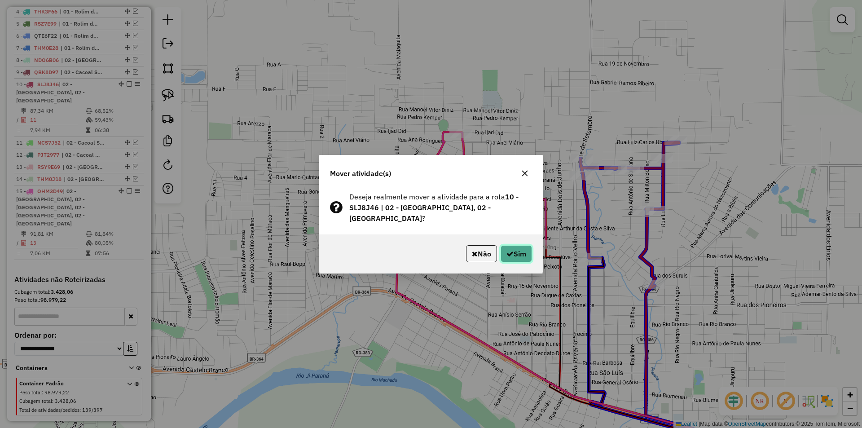
click at [520, 245] on button "Sim" at bounding box center [515, 253] width 31 height 17
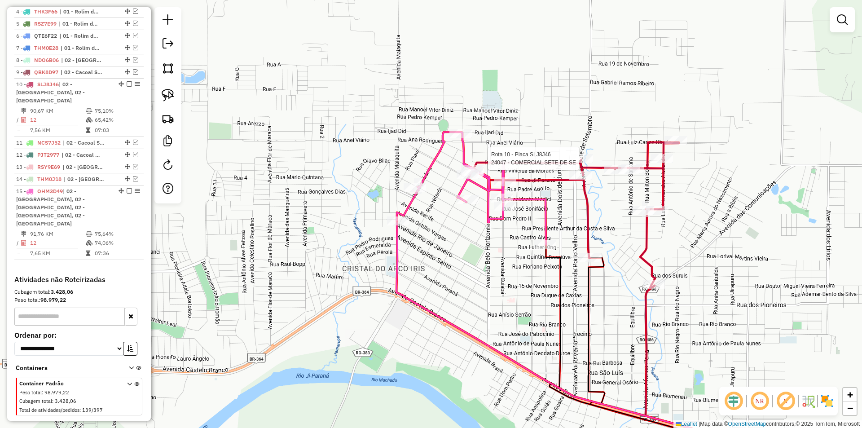
select select "*********"
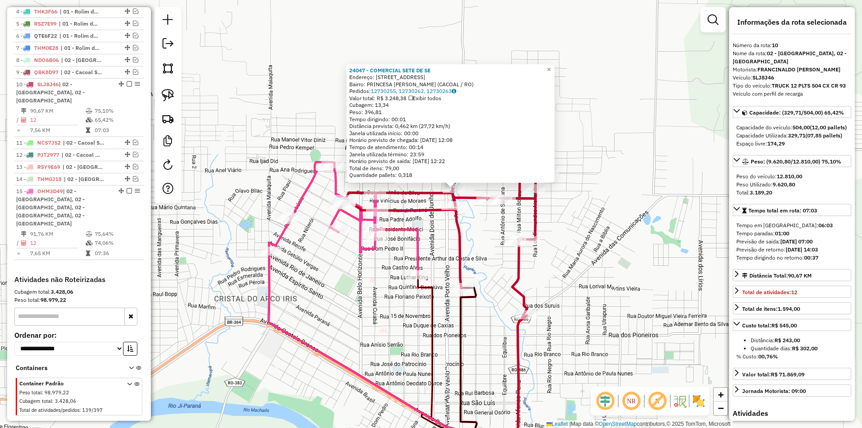
drag, startPoint x: 623, startPoint y: 190, endPoint x: 647, endPoint y: 163, distance: 36.3
click at [647, 163] on div "24047 - COMERCIAL SETE DE SE Endereço: AVENIDA SETE DE SETEMBRO 5084 Bairro: PR…" at bounding box center [431, 214] width 862 height 428
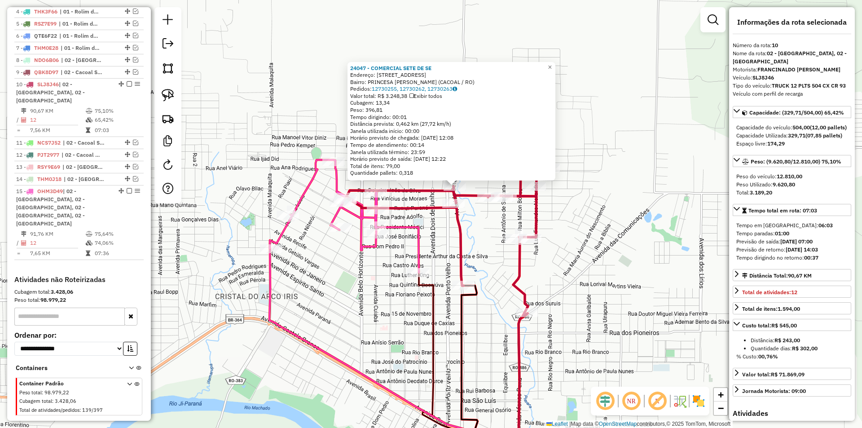
click at [647, 163] on div "24047 - COMERCIAL SETE DE SE Endereço: AVENIDA SETE DE SETEMBRO 5084 Bairro: PR…" at bounding box center [431, 214] width 862 height 428
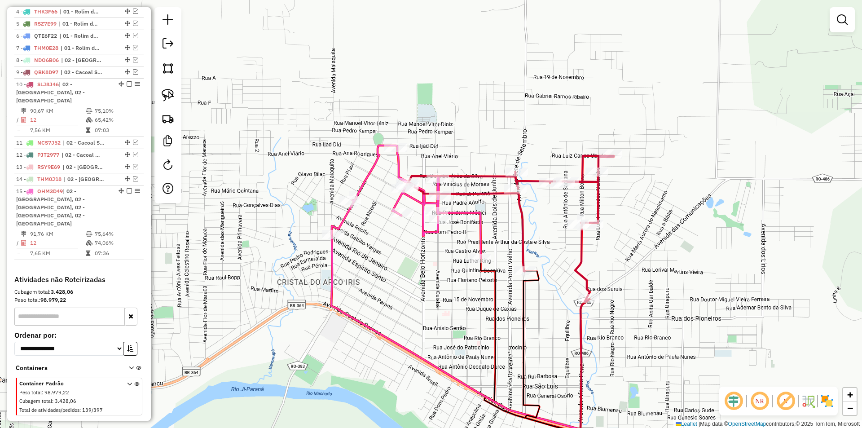
drag, startPoint x: 602, startPoint y: 210, endPoint x: 490, endPoint y: 208, distance: 112.2
click at [613, 207] on icon at bounding box center [510, 229] width 207 height 147
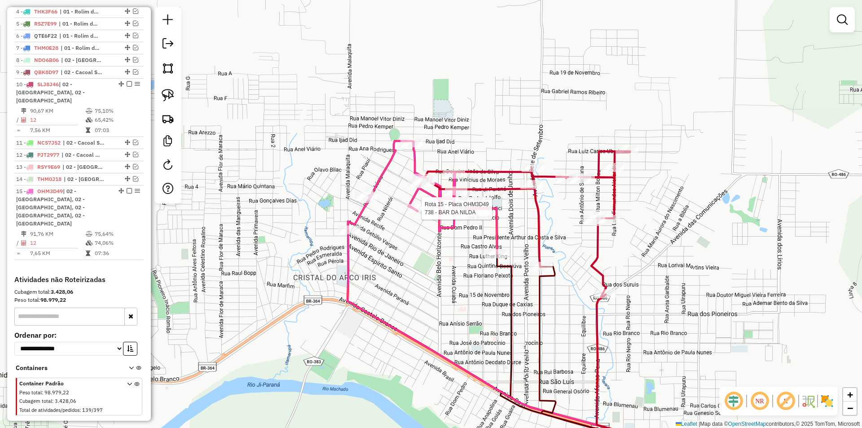
select select "*********"
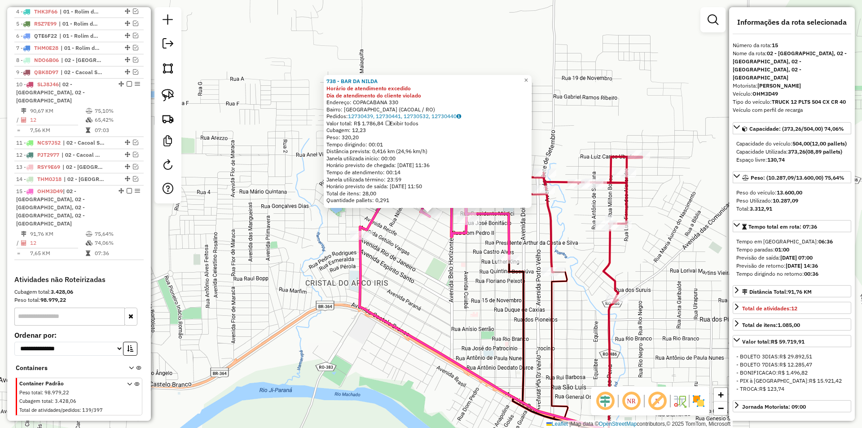
click at [444, 223] on div "738 - BAR DA NILDA Horário de atendimento excedido Dia de atendimento do client…" at bounding box center [431, 214] width 862 height 428
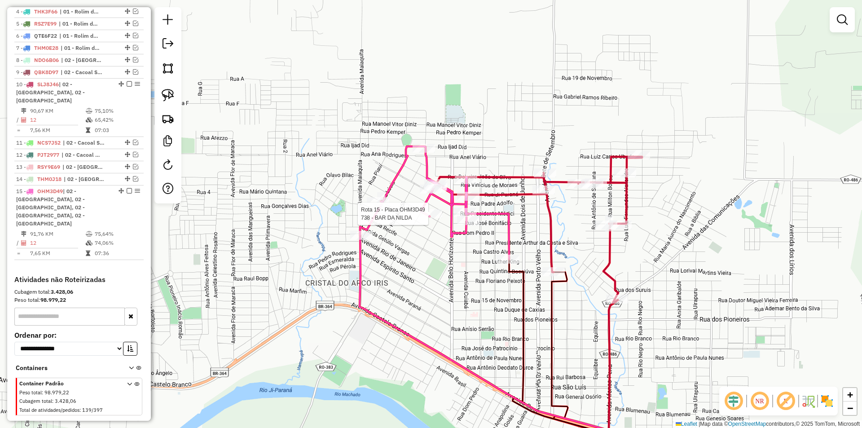
select select "*********"
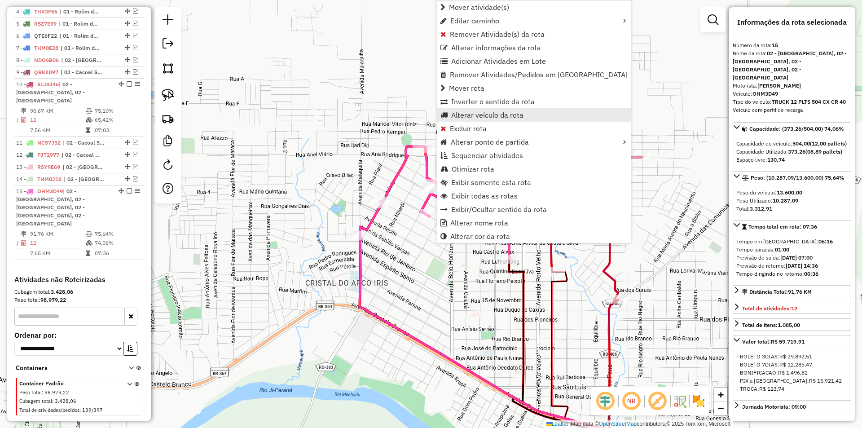
click at [459, 120] on link "Alterar veículo da rota" at bounding box center [533, 114] width 193 height 13
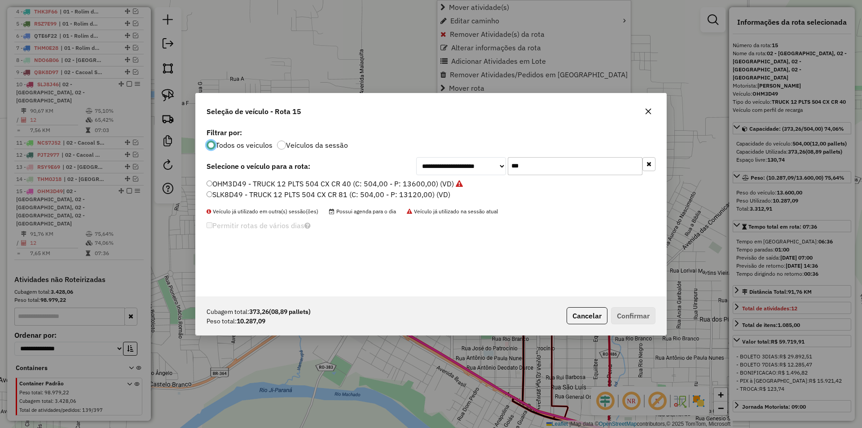
scroll to position [5, 3]
drag, startPoint x: 530, startPoint y: 161, endPoint x: 481, endPoint y: 177, distance: 51.1
click at [492, 176] on div "**********" at bounding box center [431, 211] width 470 height 171
click at [649, 114] on icon "button" at bounding box center [647, 111] width 7 height 7
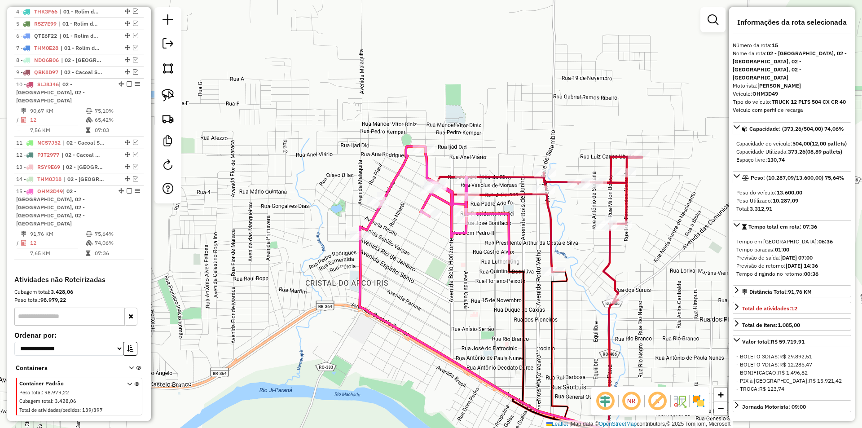
click at [224, 254] on div "Janela de atendimento Grade de atendimento Capacidade Transportadoras Veículos …" at bounding box center [431, 214] width 862 height 428
click at [127, 193] on em at bounding box center [129, 190] width 5 height 5
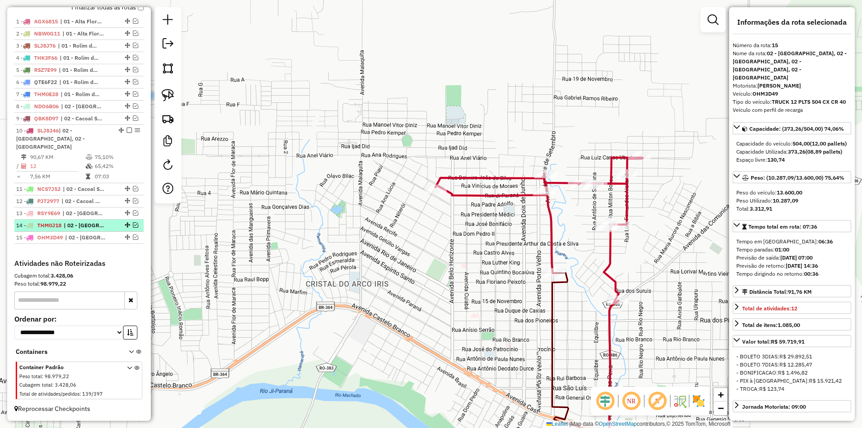
scroll to position [339, 0]
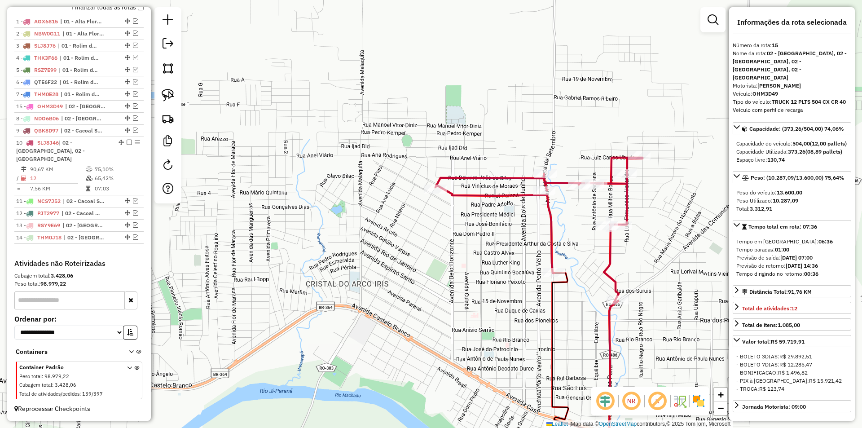
drag, startPoint x: 125, startPoint y: 236, endPoint x: 107, endPoint y: 117, distance: 120.3
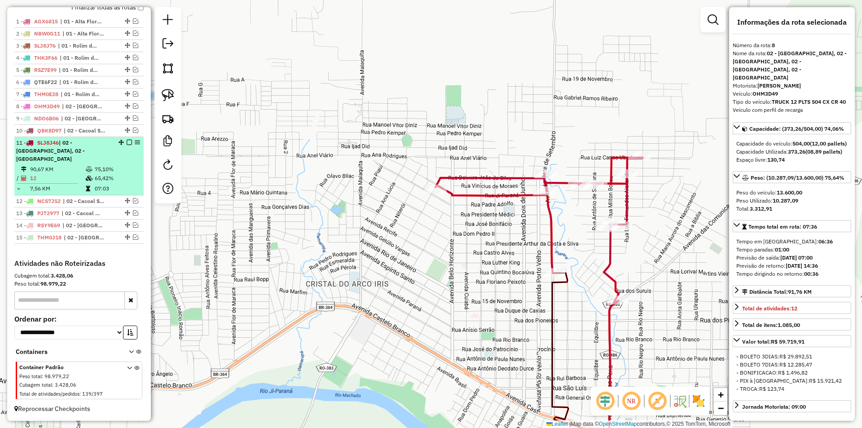
click at [127, 145] on em at bounding box center [129, 142] width 5 height 5
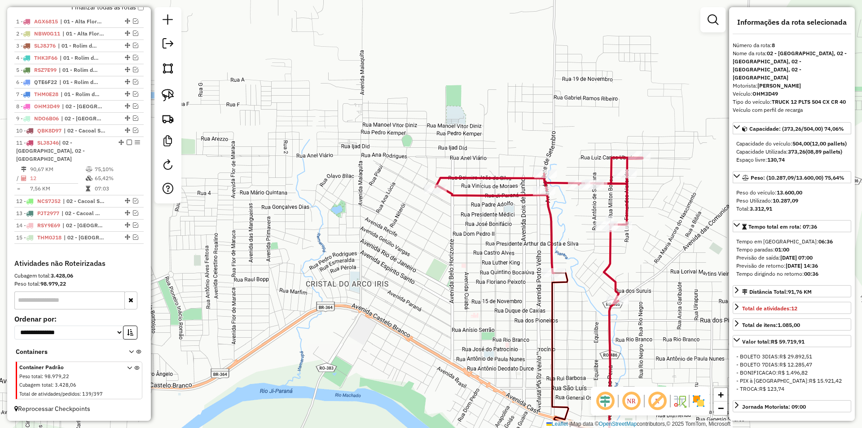
scroll to position [301, 0]
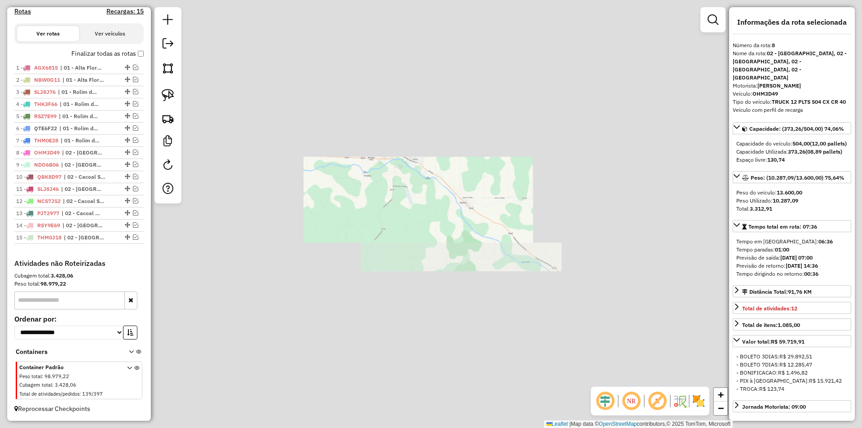
click at [411, 156] on div "Janela de atendimento Grade de atendimento Capacidade Transportadoras Veículos …" at bounding box center [431, 214] width 862 height 428
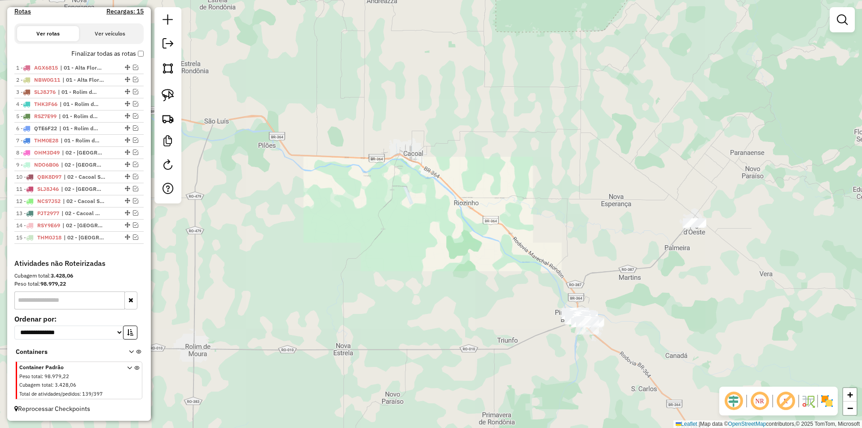
click at [402, 170] on div "Janela de atendimento Grade de atendimento Capacidade Transportadoras Veículos …" at bounding box center [431, 214] width 862 height 428
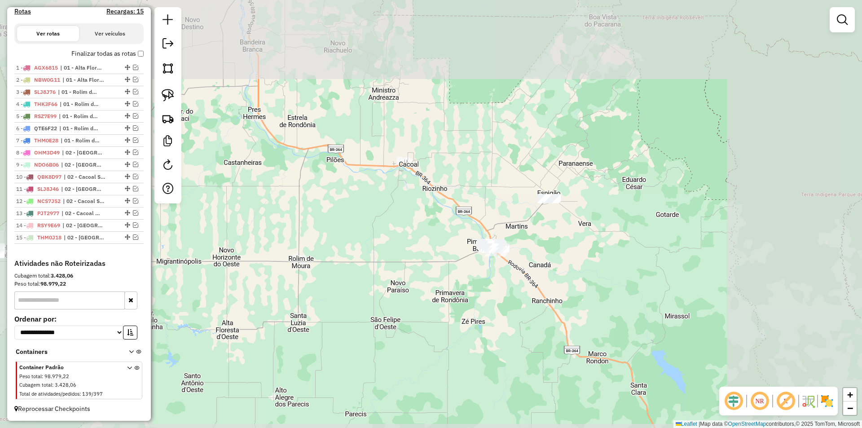
click at [417, 188] on div "Janela de atendimento Grade de atendimento Capacidade Transportadoras Veículos …" at bounding box center [431, 214] width 862 height 428
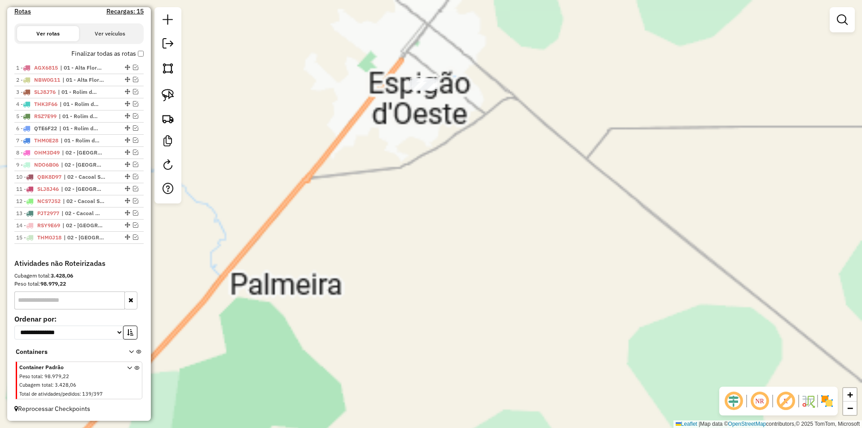
drag, startPoint x: 438, startPoint y: 153, endPoint x: 414, endPoint y: 227, distance: 77.9
click at [416, 228] on div "Janela de atendimento Grade de atendimento Capacidade Transportadoras Veículos …" at bounding box center [431, 214] width 862 height 428
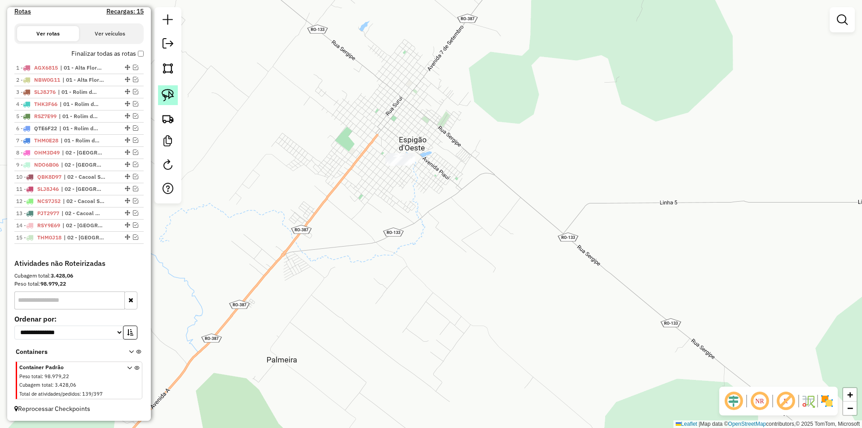
drag, startPoint x: 159, startPoint y: 95, endPoint x: 405, endPoint y: 100, distance: 245.5
click at [160, 95] on link at bounding box center [168, 95] width 20 height 20
drag, startPoint x: 448, startPoint y: 89, endPoint x: 472, endPoint y: 198, distance: 112.1
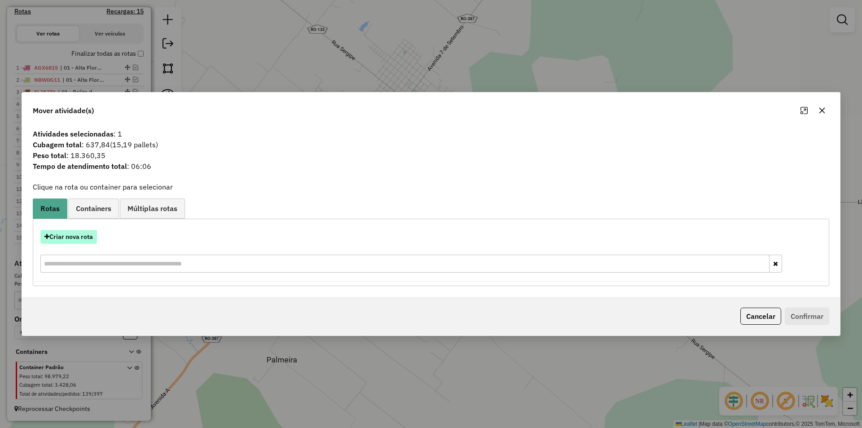
click at [78, 235] on button "Criar nova rota" at bounding box center [68, 237] width 57 height 14
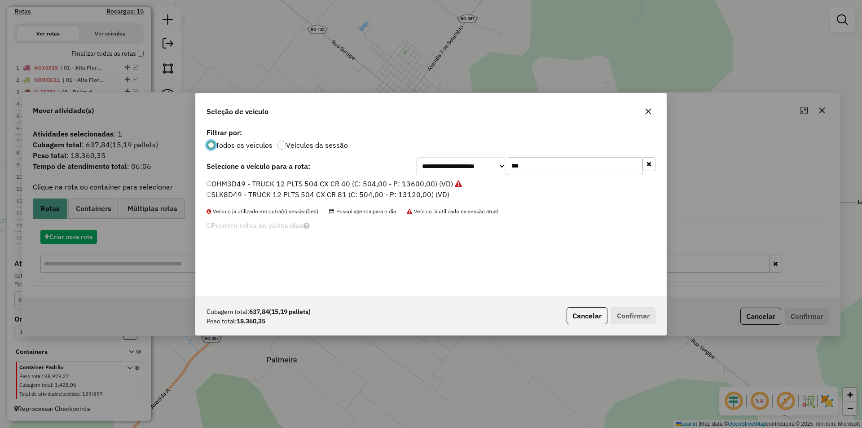
scroll to position [5, 3]
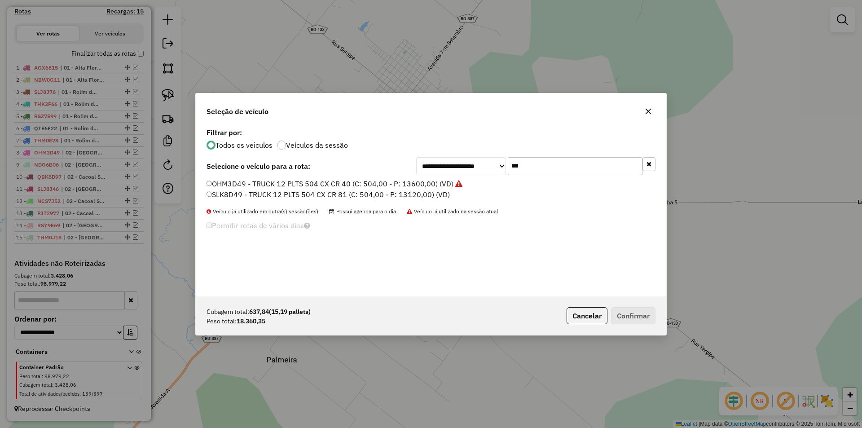
drag, startPoint x: 528, startPoint y: 164, endPoint x: 488, endPoint y: 174, distance: 40.7
click at [485, 172] on div "**********" at bounding box center [535, 166] width 239 height 18
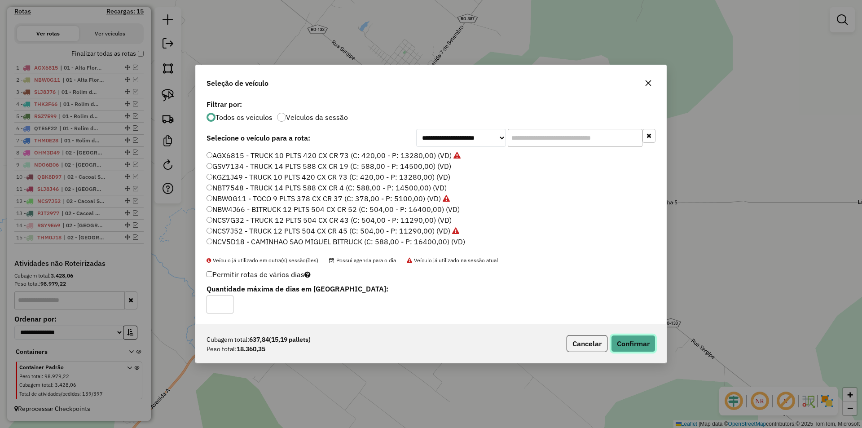
click at [630, 346] on button "Confirmar" at bounding box center [633, 343] width 44 height 17
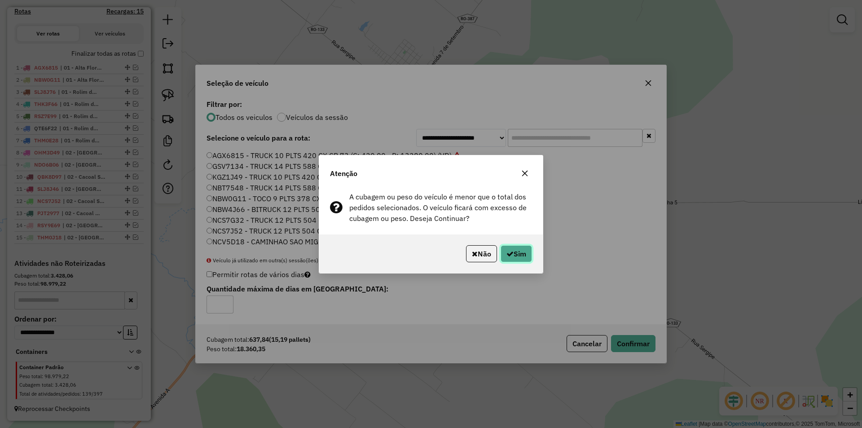
click at [512, 258] on button "Sim" at bounding box center [515, 253] width 31 height 17
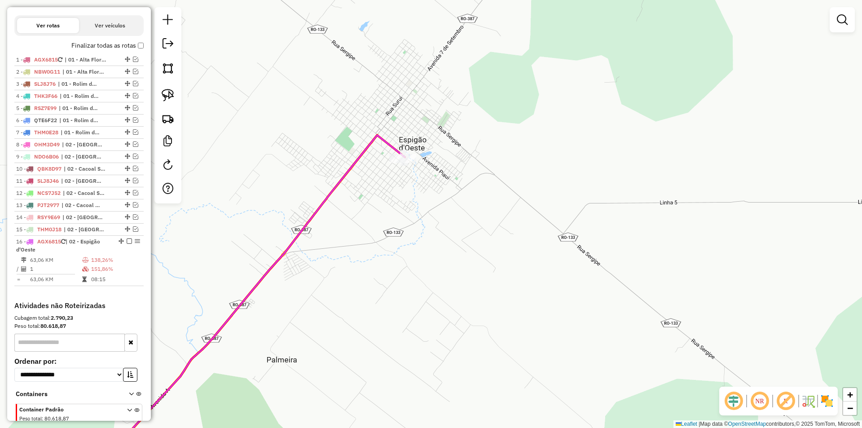
scroll to position [339, 0]
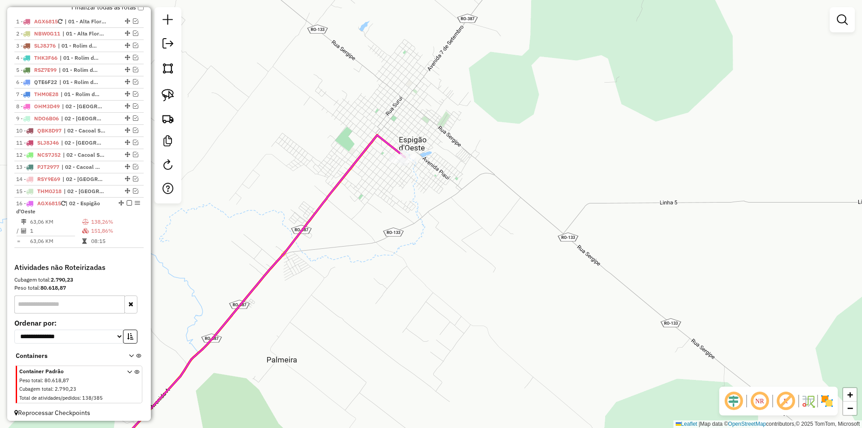
click at [447, 200] on div "Janela de atendimento Grade de atendimento Capacidade Transportadoras Veículos …" at bounding box center [431, 214] width 862 height 428
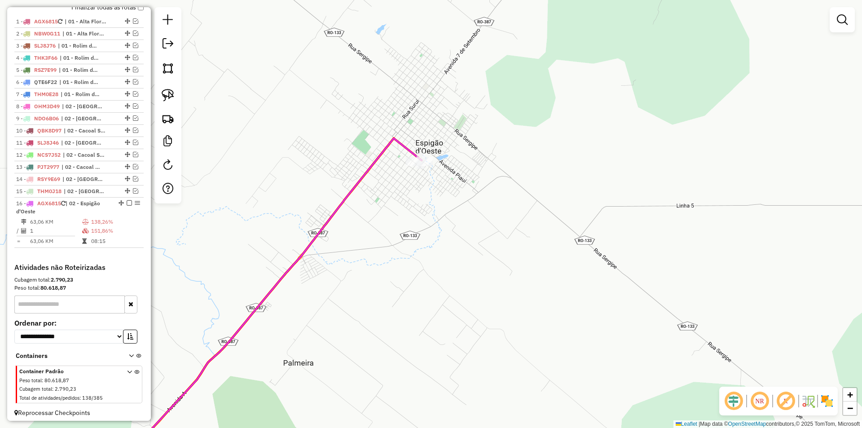
drag, startPoint x: 370, startPoint y: 226, endPoint x: 387, endPoint y: 210, distance: 23.5
click at [380, 226] on div "Janela de atendimento Grade de atendimento Capacidade Transportadoras Veículos …" at bounding box center [431, 214] width 862 height 428
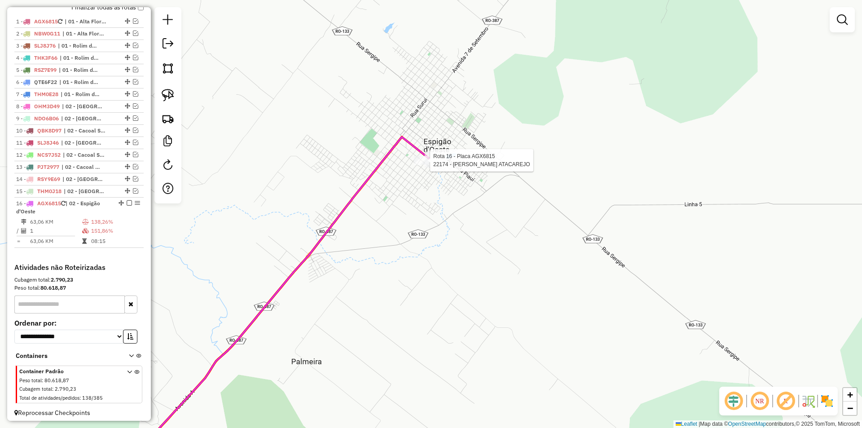
select select "*********"
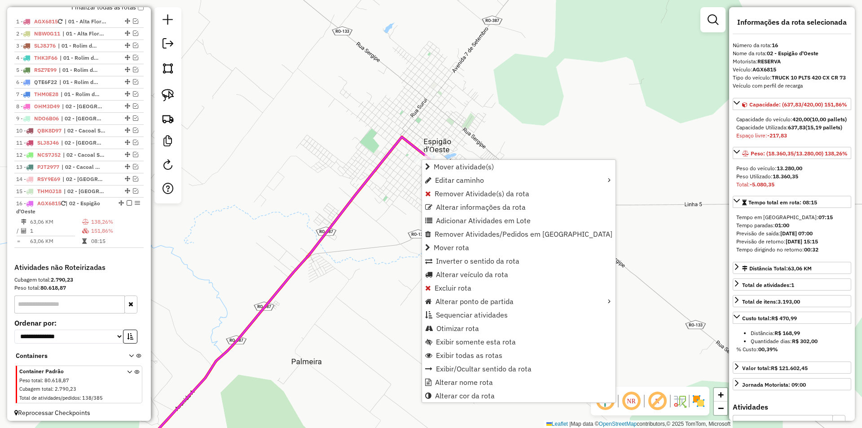
scroll to position [351, 0]
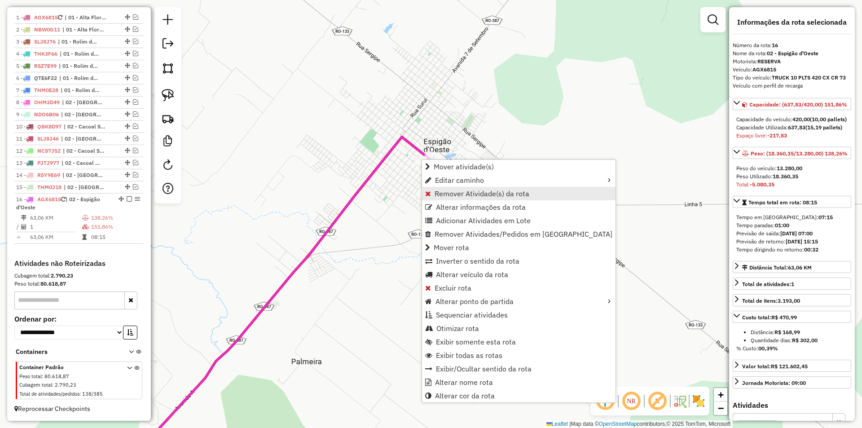
click at [454, 196] on span "Remover Atividade(s) da rota" at bounding box center [481, 193] width 95 height 7
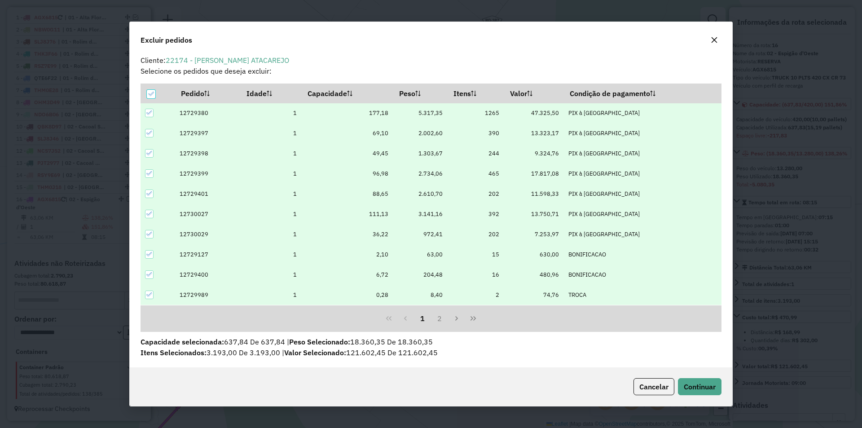
scroll to position [0, 0]
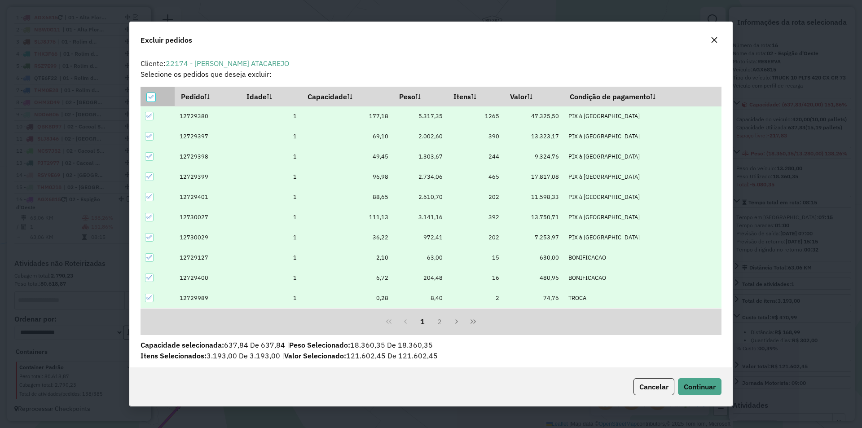
click at [149, 98] on icon at bounding box center [151, 97] width 6 height 6
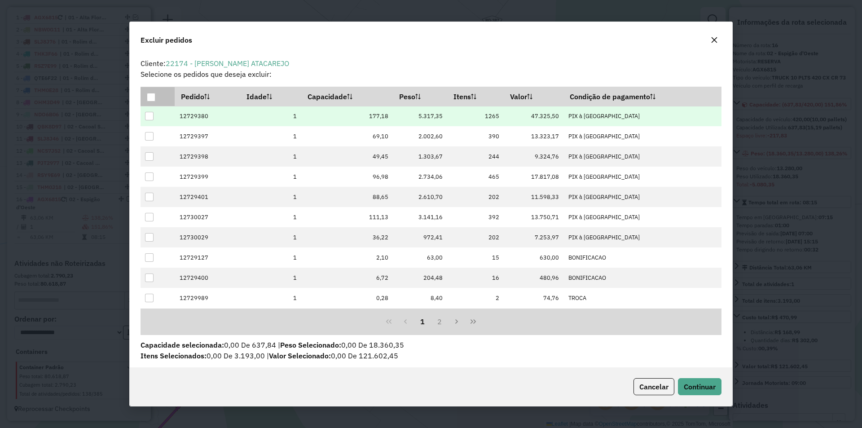
click at [151, 113] on div at bounding box center [149, 116] width 9 height 9
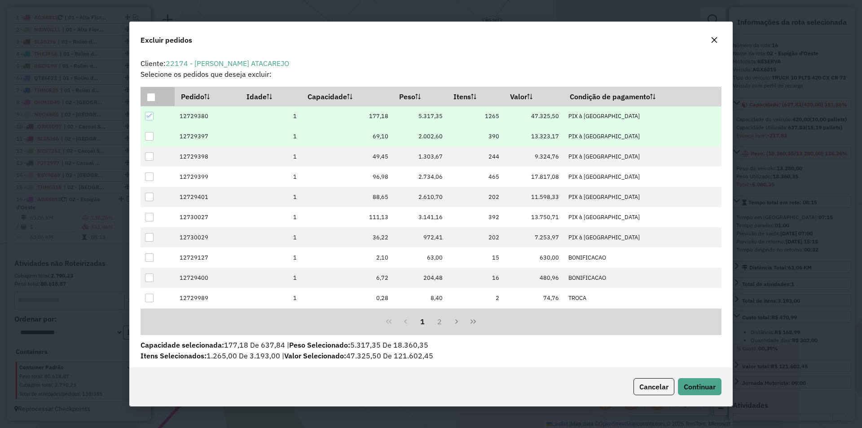
click at [149, 136] on div at bounding box center [149, 136] width 9 height 9
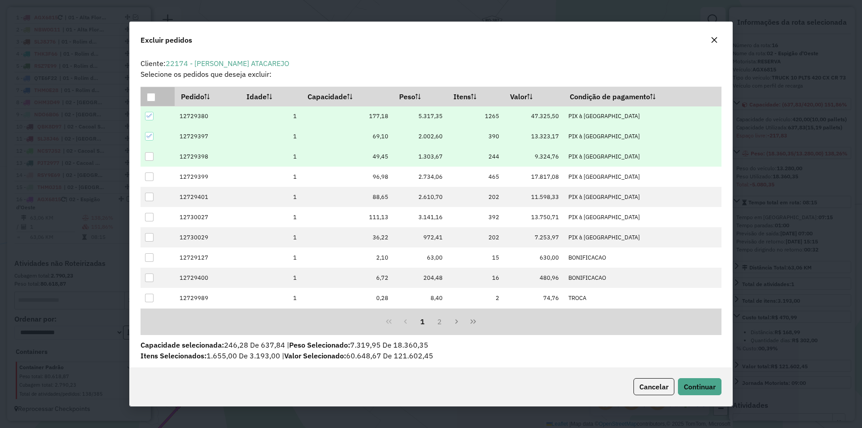
click at [149, 156] on div at bounding box center [149, 156] width 9 height 9
click at [724, 388] on div "Cancelar Continuar" at bounding box center [431, 386] width 602 height 39
click at [709, 383] on span "Continuar" at bounding box center [699, 386] width 32 height 9
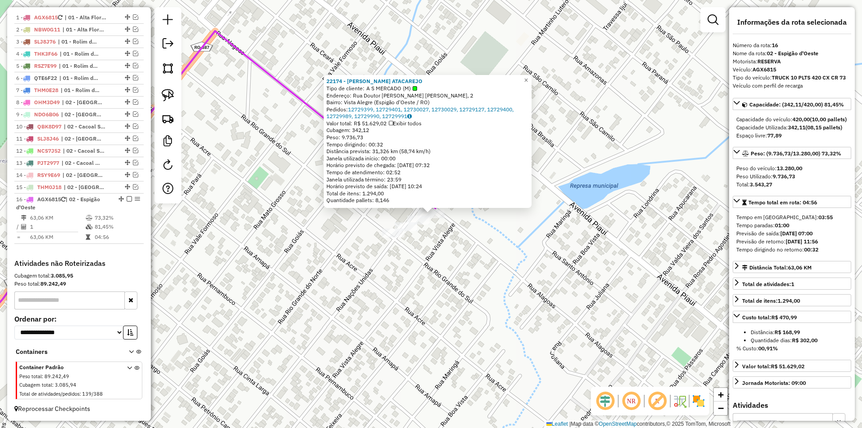
click at [612, 218] on div "22174 - OLIVEIRA ATACAREJO Tipo de cliente: A S MERCADO (M) Endereço: Rua Douto…" at bounding box center [431, 214] width 862 height 428
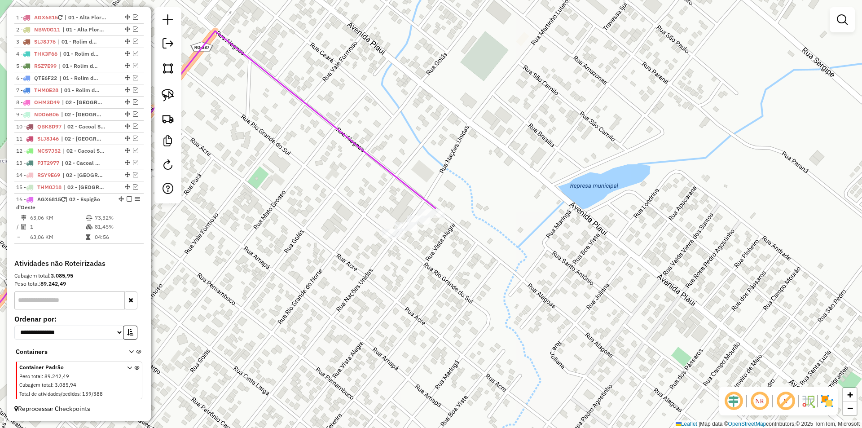
drag, startPoint x: 498, startPoint y: 255, endPoint x: 468, endPoint y: 229, distance: 40.1
click at [498, 254] on div "Janela de atendimento Grade de atendimento Capacidade Transportadoras Veículos …" at bounding box center [431, 214] width 862 height 428
select select "*********"
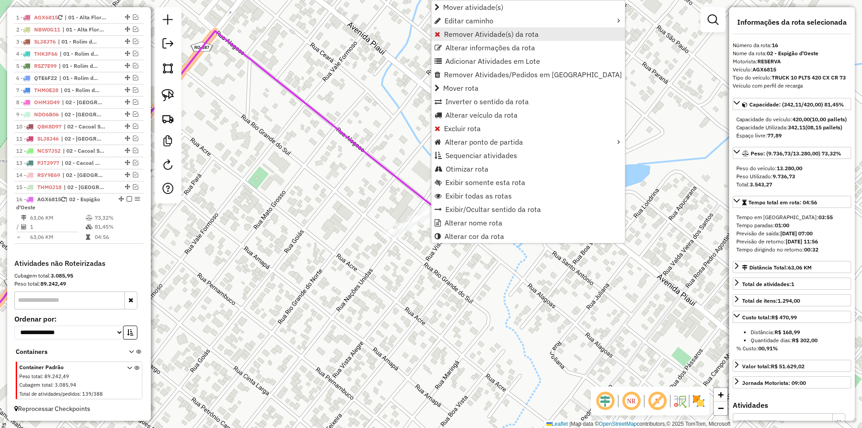
click at [461, 39] on link "Remover Atividade(s) da rota" at bounding box center [527, 33] width 193 height 13
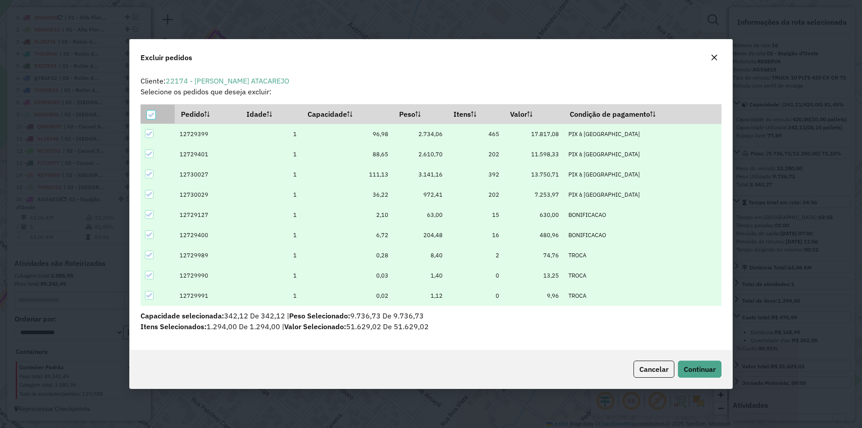
click at [150, 118] on div at bounding box center [151, 114] width 9 height 9
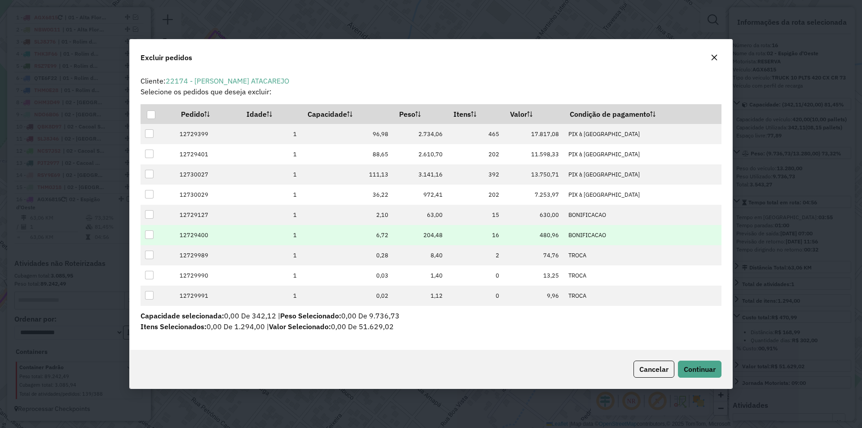
drag, startPoint x: 153, startPoint y: 215, endPoint x: 143, endPoint y: 225, distance: 14.6
click at [152, 215] on div at bounding box center [149, 214] width 9 height 9
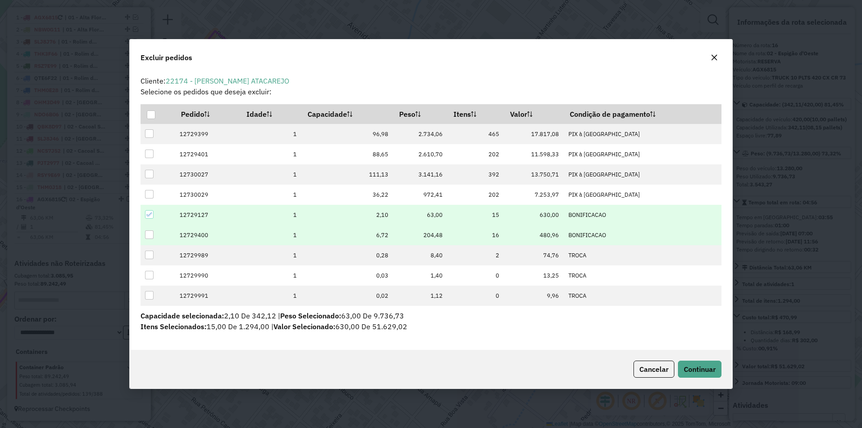
click at [149, 235] on div at bounding box center [149, 234] width 9 height 9
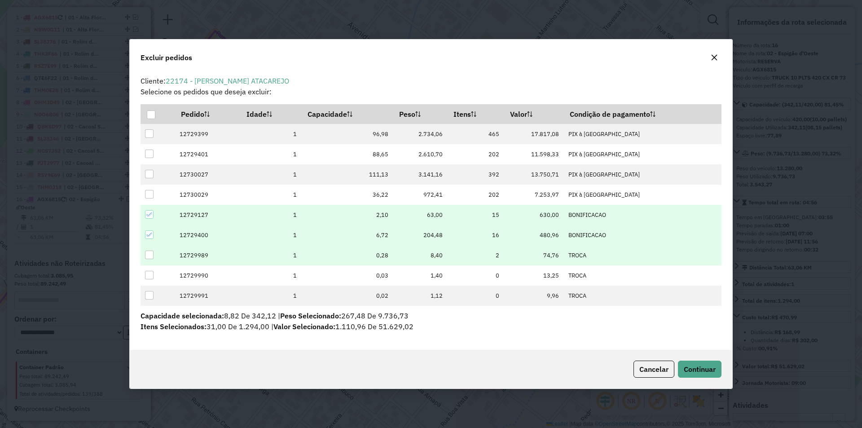
click at [149, 258] on div at bounding box center [149, 254] width 9 height 9
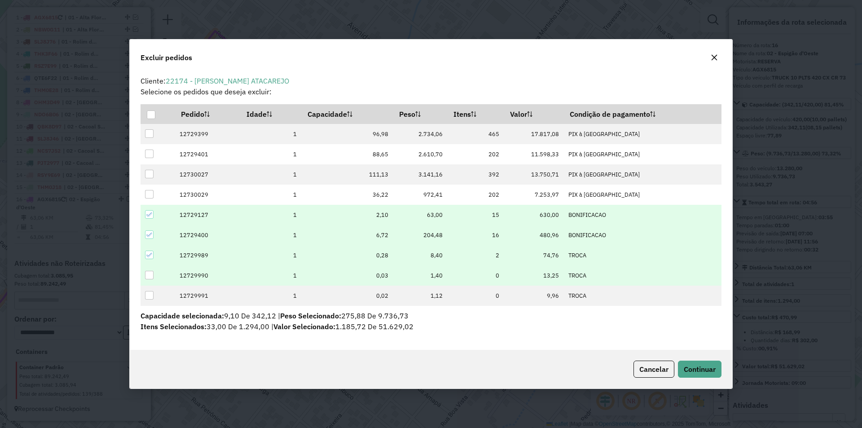
drag, startPoint x: 149, startPoint y: 273, endPoint x: 150, endPoint y: 289, distance: 16.2
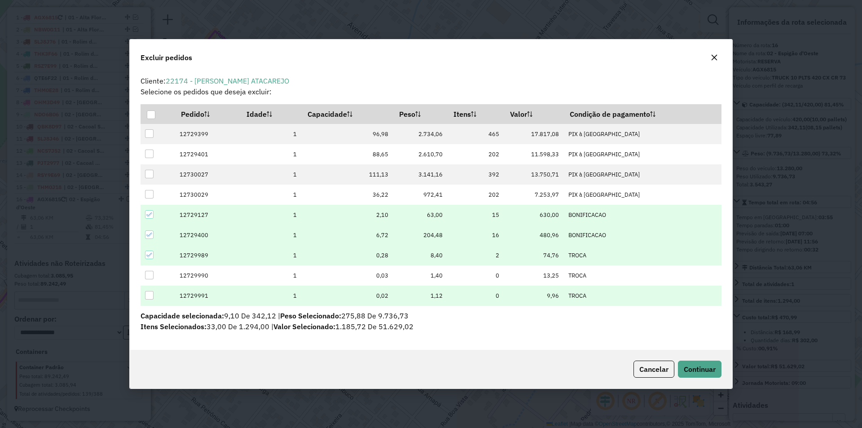
click at [149, 273] on div at bounding box center [149, 275] width 9 height 9
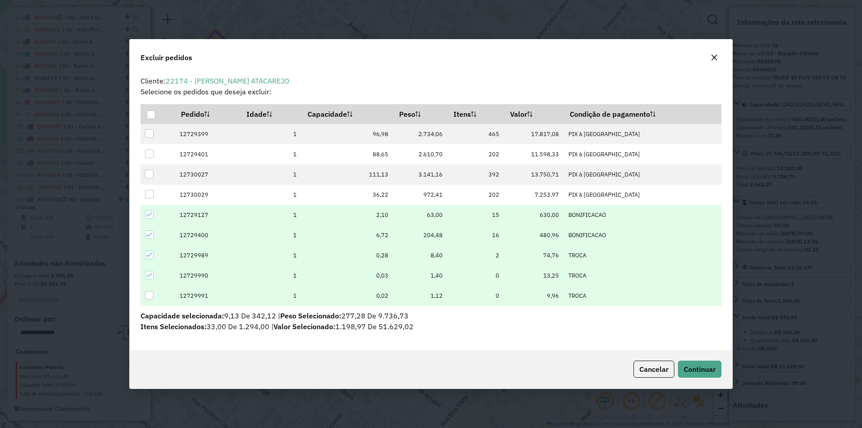
drag, startPoint x: 150, startPoint y: 292, endPoint x: 245, endPoint y: 305, distance: 96.5
click at [150, 293] on div at bounding box center [149, 295] width 9 height 9
drag, startPoint x: 701, startPoint y: 375, endPoint x: 688, endPoint y: 373, distance: 13.5
click at [701, 375] on button "Continuar" at bounding box center [700, 368] width 44 height 17
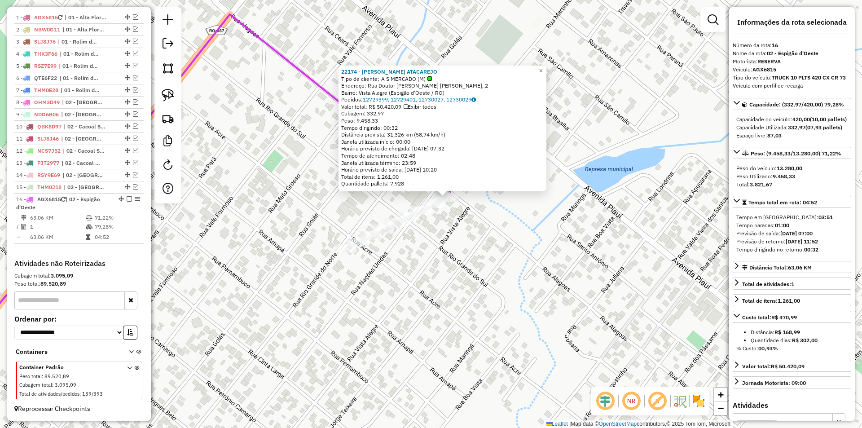
drag, startPoint x: 525, startPoint y: 239, endPoint x: 541, endPoint y: 220, distance: 25.1
click at [541, 220] on div "22174 - [PERSON_NAME] ATACAREJO Tipo de cliente: A S MERCADO (M) Endereço: Rua …" at bounding box center [431, 214] width 862 height 428
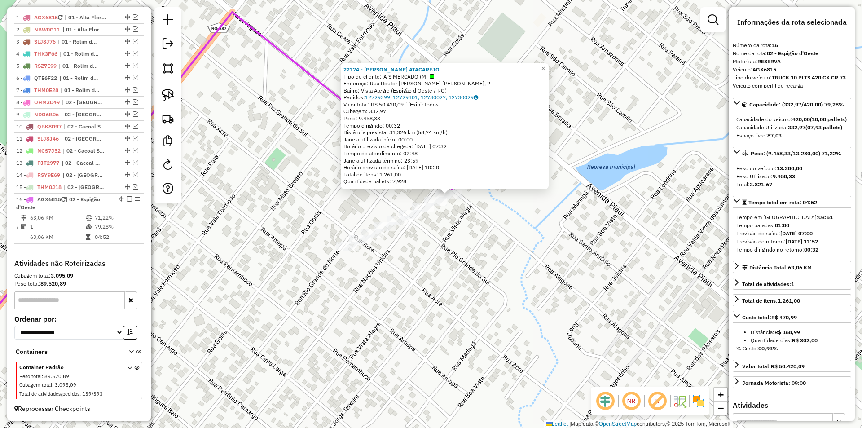
click at [541, 220] on div "22174 - [PERSON_NAME] ATACAREJO Tipo de cliente: A S MERCADO (M) Endereço: Rua …" at bounding box center [431, 214] width 862 height 428
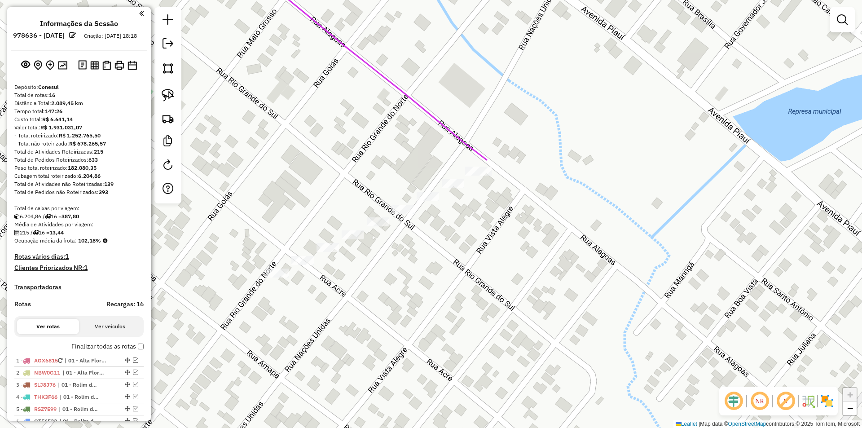
scroll to position [351, 0]
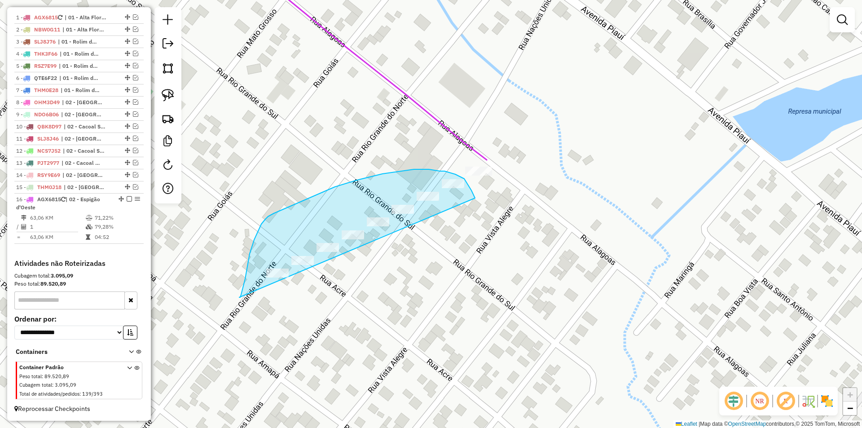
drag, startPoint x: 248, startPoint y: 262, endPoint x: 474, endPoint y: 203, distance: 233.7
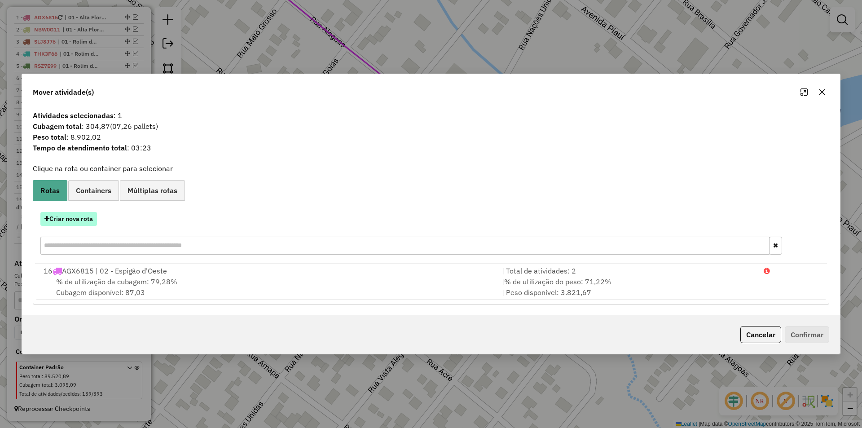
click at [79, 219] on button "Criar nova rota" at bounding box center [68, 219] width 57 height 14
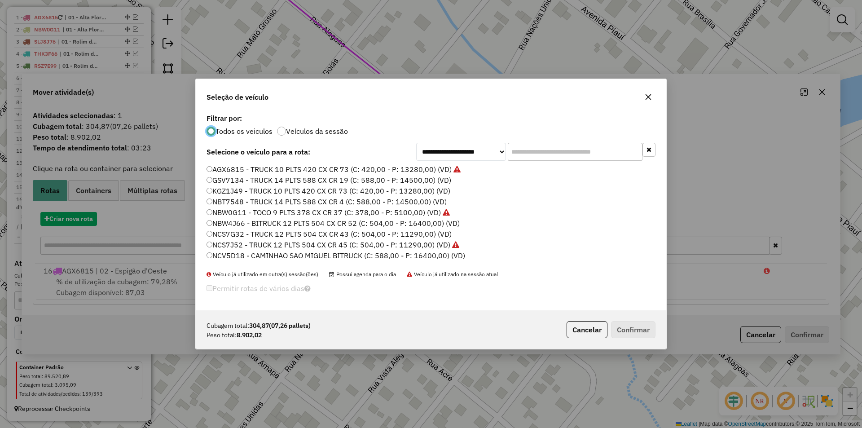
scroll to position [5, 3]
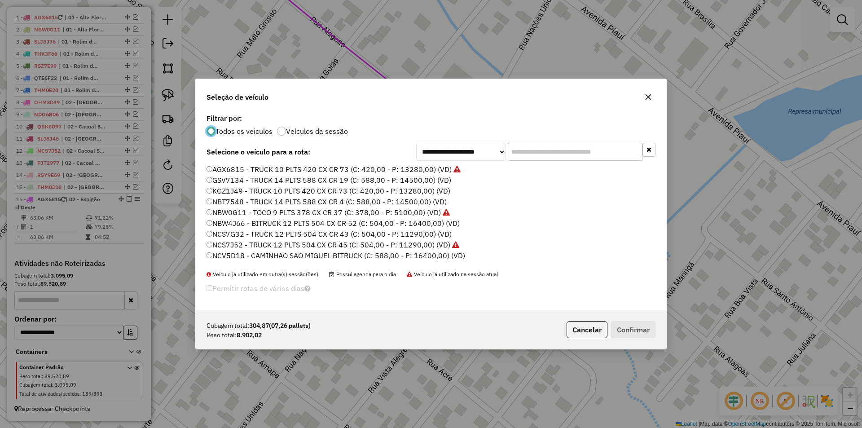
click at [524, 149] on input "text" at bounding box center [575, 152] width 135 height 18
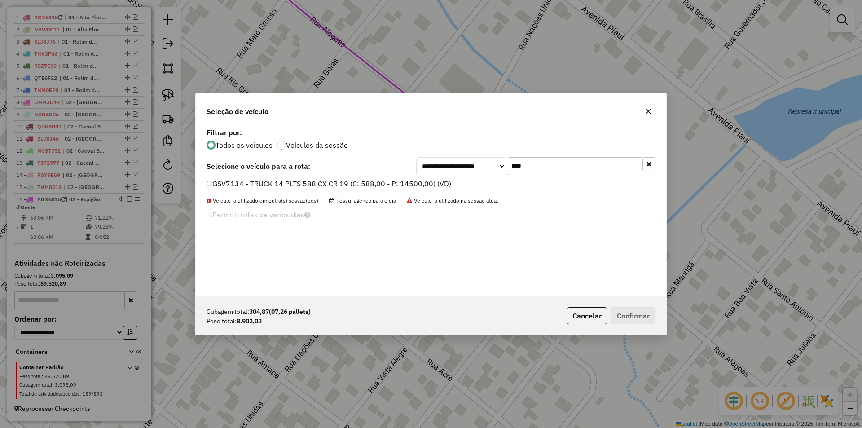
type input "****"
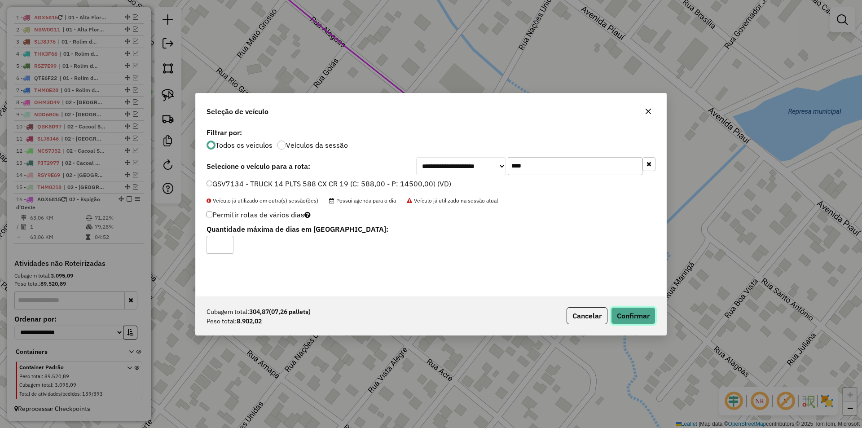
click at [638, 320] on button "Confirmar" at bounding box center [633, 315] width 44 height 17
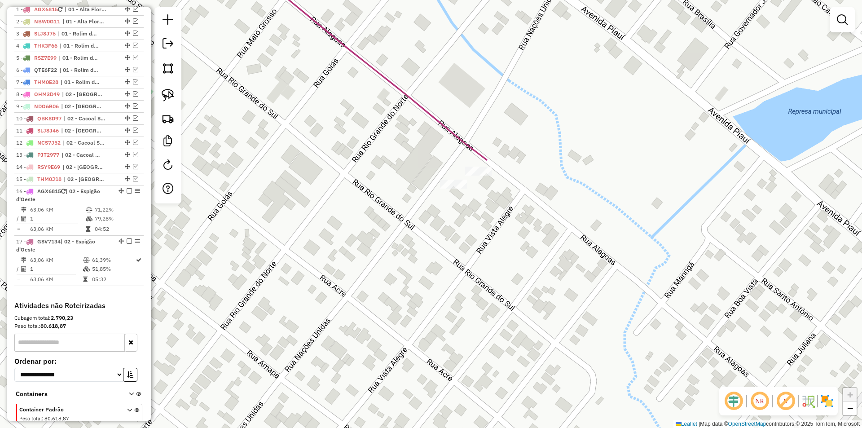
drag, startPoint x: 479, startPoint y: 208, endPoint x: 475, endPoint y: 197, distance: 11.9
click at [478, 208] on div "Janela de atendimento Grade de atendimento Capacidade Transportadoras Veículos …" at bounding box center [431, 214] width 862 height 428
click at [472, 167] on div "Rota 16 - Placa AGX6815 22174 - OLIVEIRA ATACAREJO Janela de atendimento Grade …" at bounding box center [431, 214] width 862 height 428
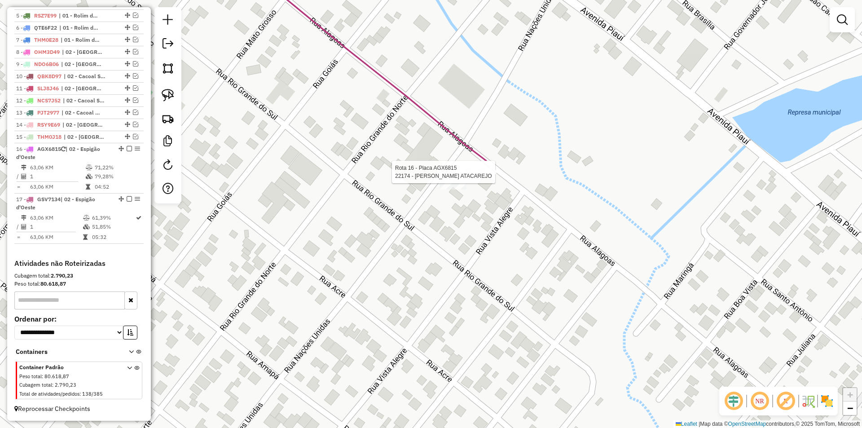
select select "*********"
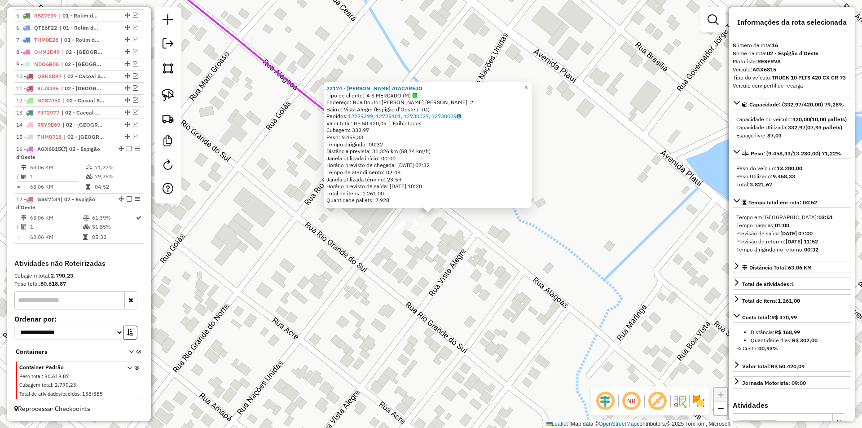
click at [516, 215] on div "22174 - [PERSON_NAME] ATACAREJO Tipo de cliente: A S MERCADO (M) Endereço: Rua …" at bounding box center [431, 214] width 862 height 428
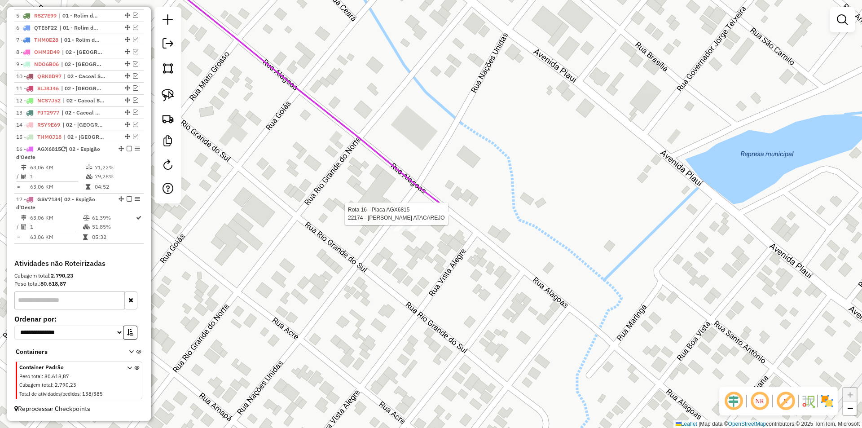
select select "*********"
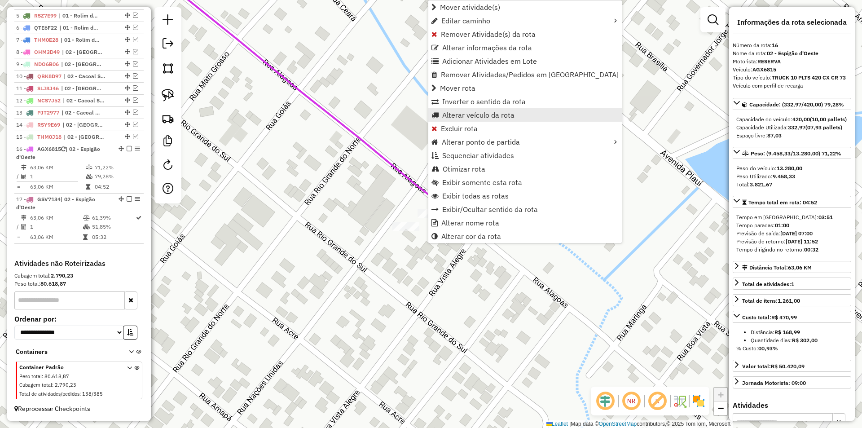
click at [459, 117] on span "Alterar veículo da rota" at bounding box center [478, 114] width 72 height 7
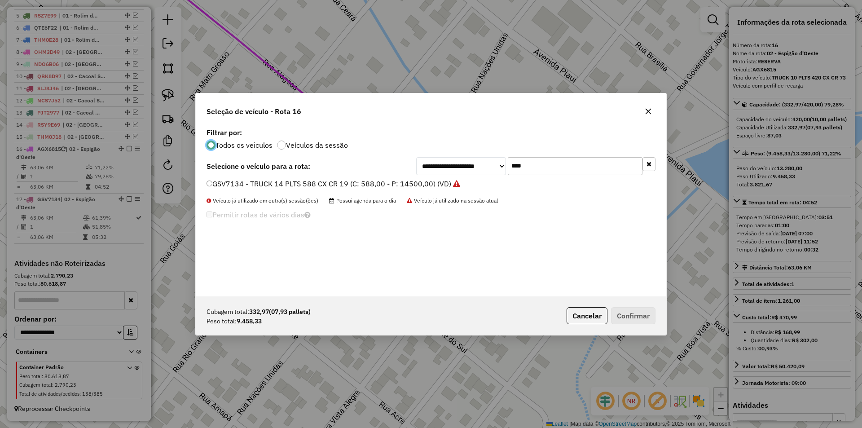
scroll to position [5, 3]
drag, startPoint x: 534, startPoint y: 164, endPoint x: 484, endPoint y: 180, distance: 52.4
click at [489, 178] on div "**********" at bounding box center [431, 211] width 470 height 171
type input "****"
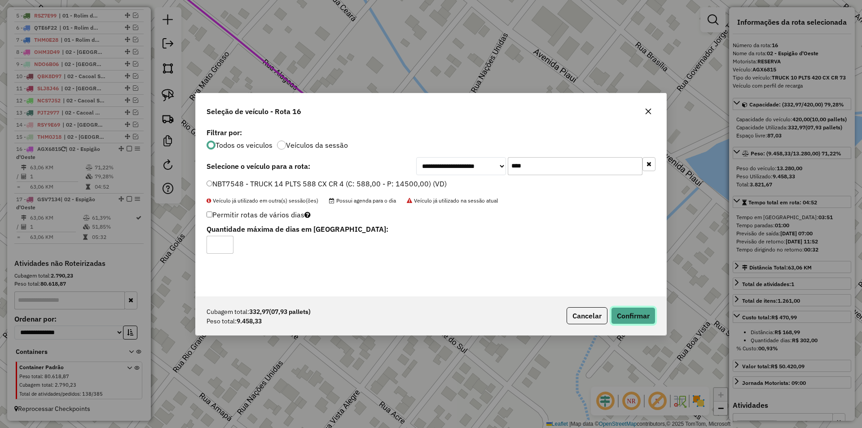
click at [639, 320] on button "Confirmar" at bounding box center [633, 315] width 44 height 17
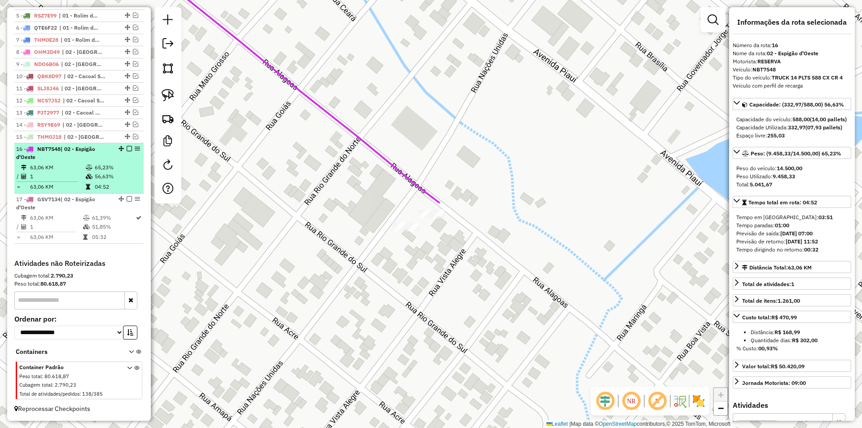
click at [127, 147] on em at bounding box center [129, 148] width 5 height 5
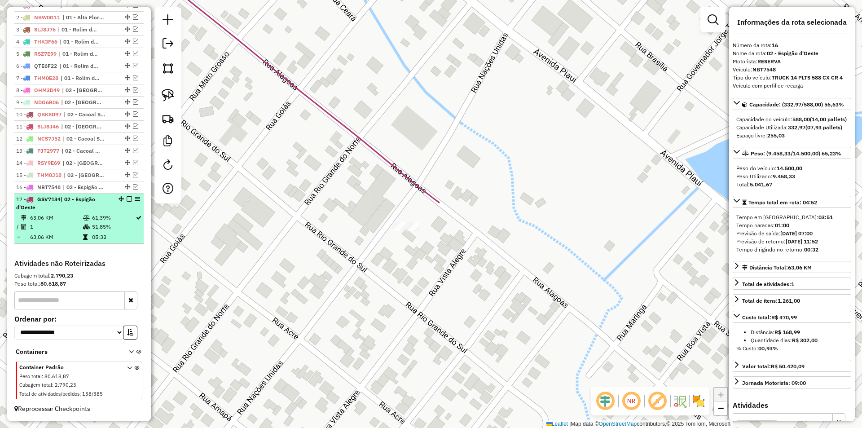
click at [127, 197] on em at bounding box center [129, 198] width 5 height 5
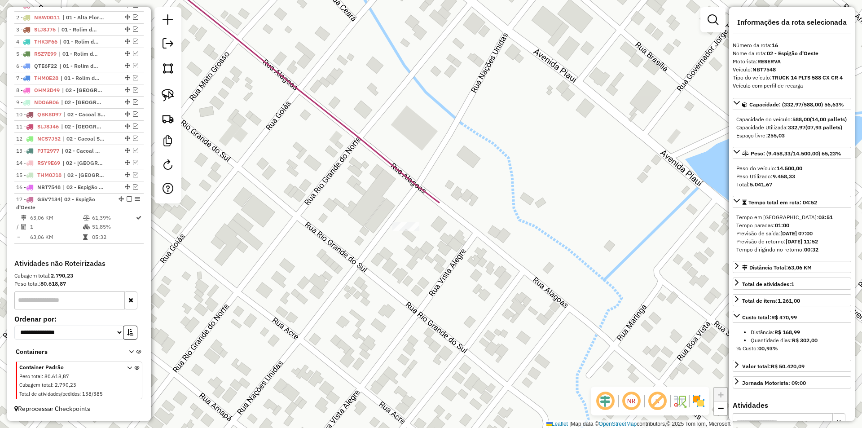
scroll to position [325, 0]
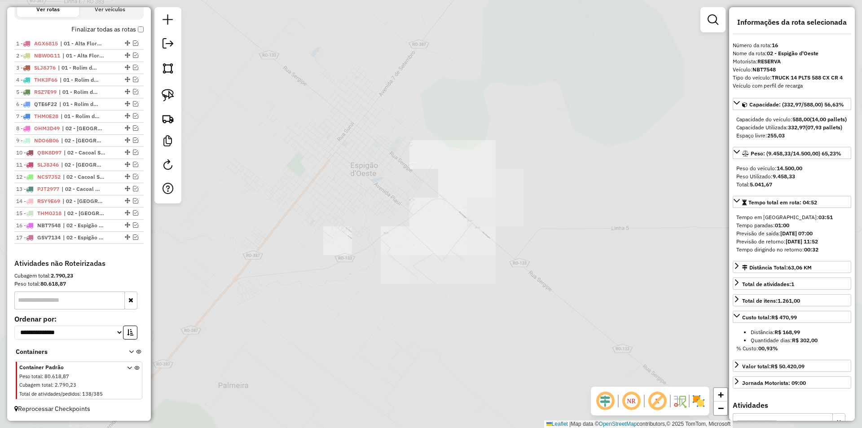
click at [366, 194] on div "Janela de atendimento Grade de atendimento Capacidade Transportadoras Veículos …" at bounding box center [431, 214] width 862 height 428
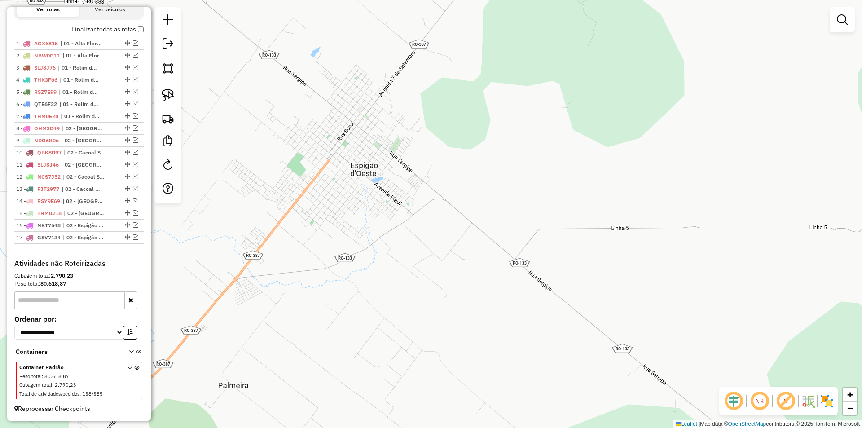
drag, startPoint x: 340, startPoint y: 228, endPoint x: 363, endPoint y: 210, distance: 28.8
click at [362, 212] on div "Janela de atendimento Grade de atendimento Capacidade Transportadoras Veículos …" at bounding box center [431, 214] width 862 height 428
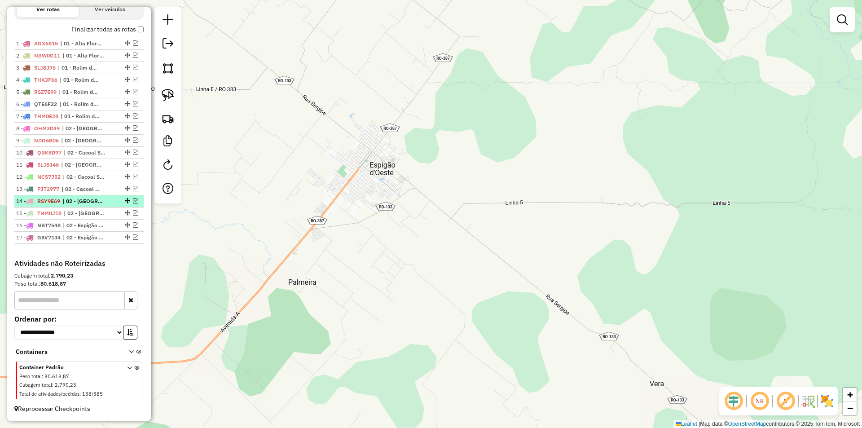
click at [133, 200] on em at bounding box center [135, 200] width 5 height 5
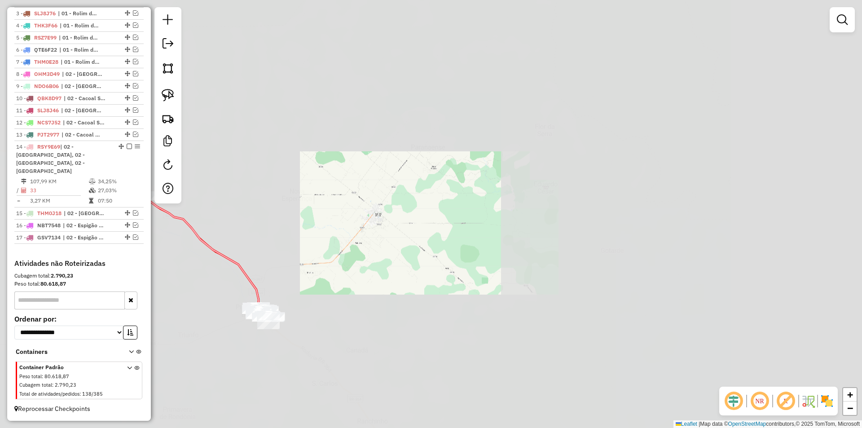
drag, startPoint x: 460, startPoint y: 259, endPoint x: 473, endPoint y: 256, distance: 12.8
click at [468, 257] on div "Janela de atendimento Grade de atendimento Capacidade Transportadoras Veículos …" at bounding box center [431, 214] width 862 height 428
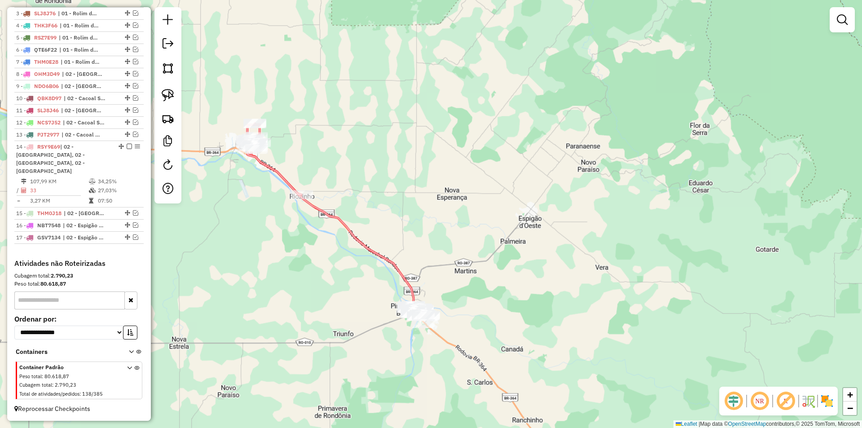
drag, startPoint x: 439, startPoint y: 256, endPoint x: 403, endPoint y: 236, distance: 41.8
click at [444, 250] on div "Janela de atendimento Grade de atendimento Capacidade Transportadoras Veículos …" at bounding box center [431, 214] width 862 height 428
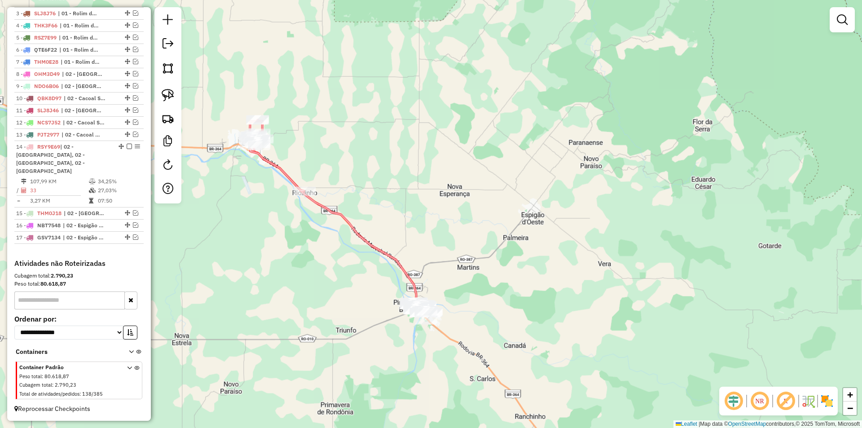
drag, startPoint x: 322, startPoint y: 215, endPoint x: 370, endPoint y: 282, distance: 81.9
click at [370, 282] on div "Janela de atendimento Grade de atendimento Capacidade Transportadoras Veículos …" at bounding box center [431, 214] width 862 height 428
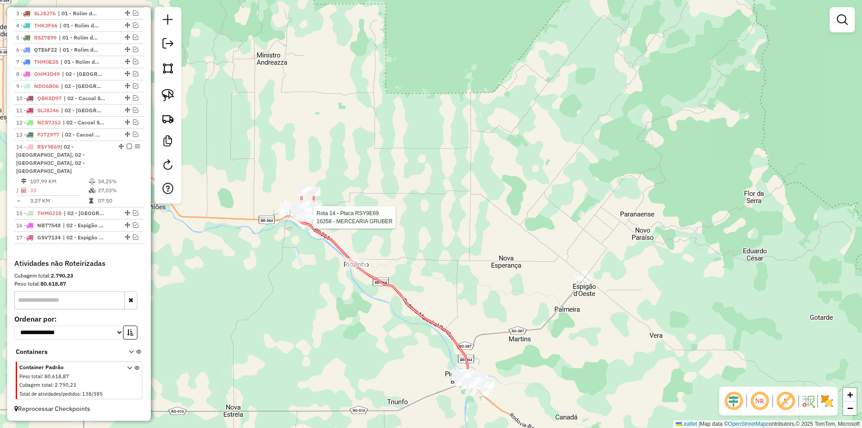
select select "*********"
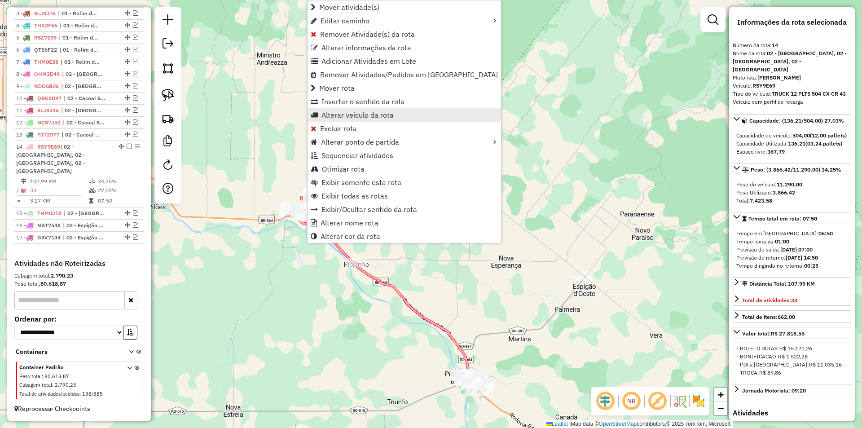
click at [346, 118] on span "Alterar veículo da rota" at bounding box center [357, 114] width 72 height 7
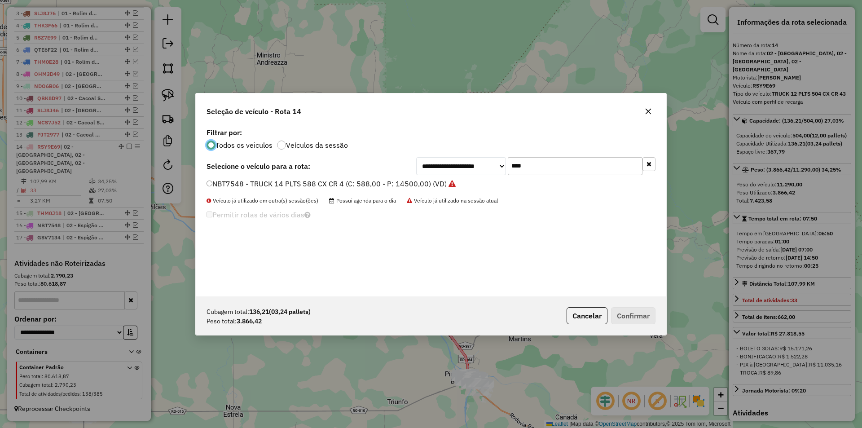
scroll to position [5, 3]
drag, startPoint x: 536, startPoint y: 171, endPoint x: 468, endPoint y: 176, distance: 67.6
click at [468, 176] on div "**********" at bounding box center [431, 211] width 470 height 171
type input "***"
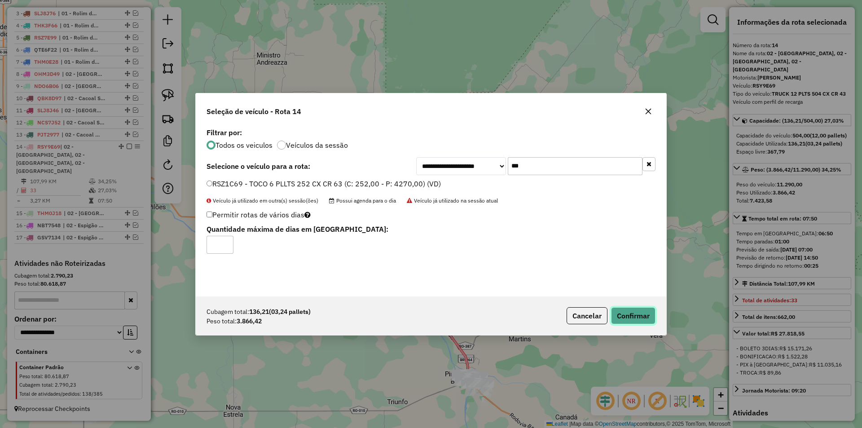
click at [632, 308] on button "Confirmar" at bounding box center [633, 315] width 44 height 17
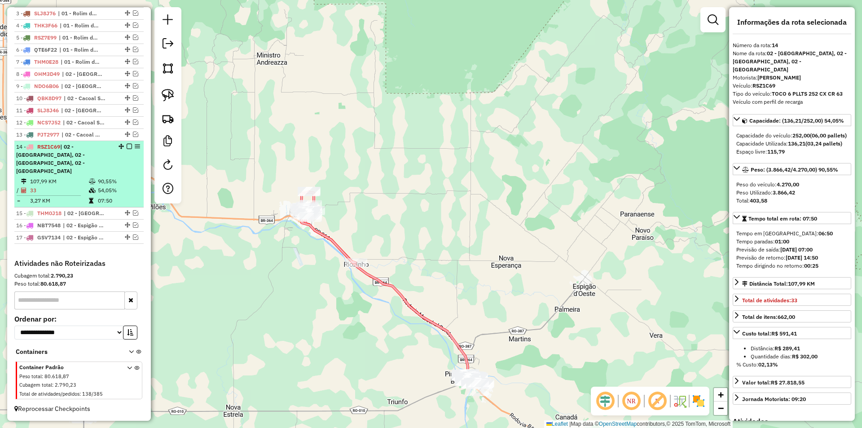
click at [128, 149] on em at bounding box center [129, 146] width 5 height 5
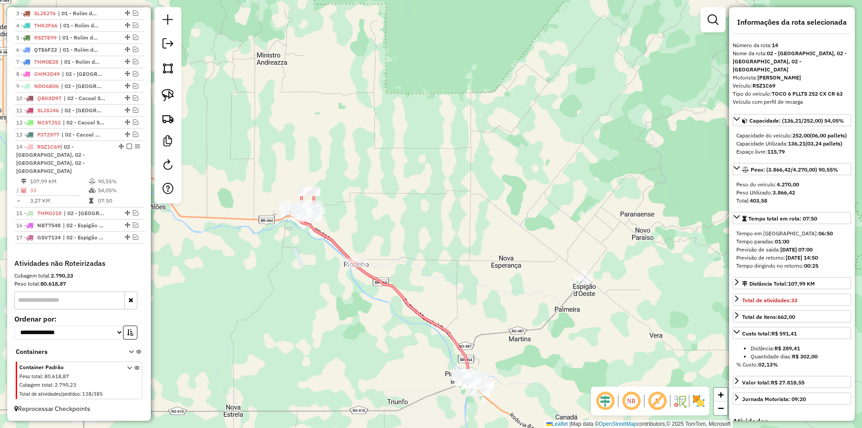
scroll to position [325, 0]
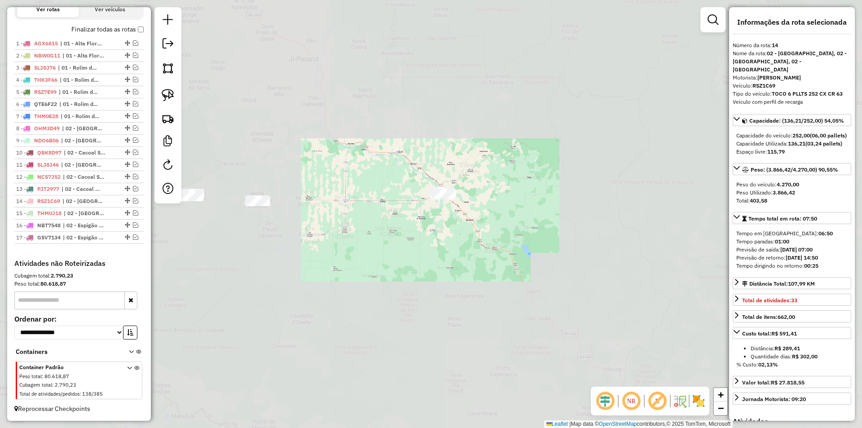
click at [426, 165] on div "Janela de atendimento Grade de atendimento Capacidade Transportadoras Veículos …" at bounding box center [431, 214] width 862 height 428
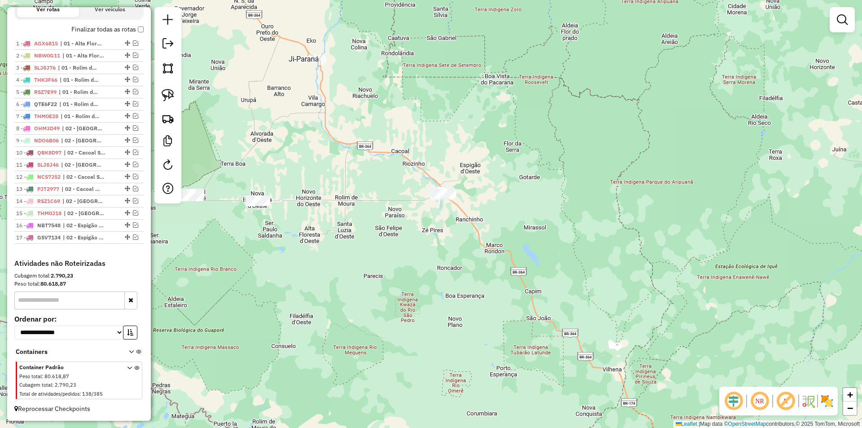
drag, startPoint x: 338, startPoint y: 244, endPoint x: 374, endPoint y: 240, distance: 36.1
click at [374, 240] on div "Janela de atendimento Grade de atendimento Capacidade Transportadoras Veículos …" at bounding box center [431, 214] width 862 height 428
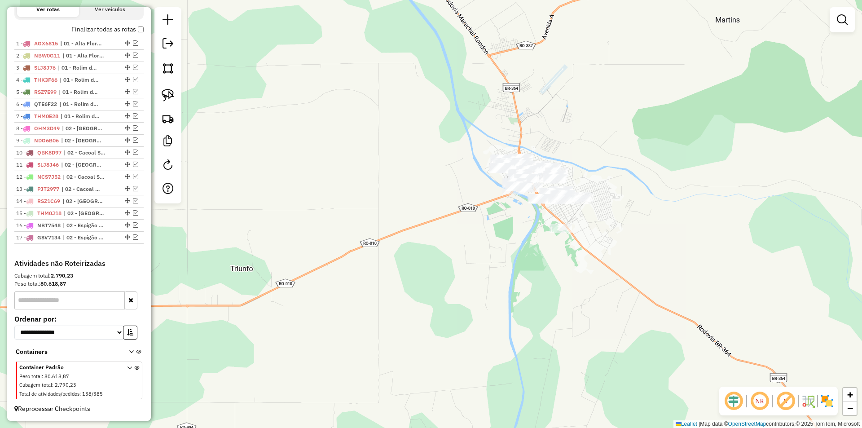
click at [401, 190] on div "Janela de atendimento Grade de atendimento Capacidade Transportadoras Veículos …" at bounding box center [431, 214] width 862 height 428
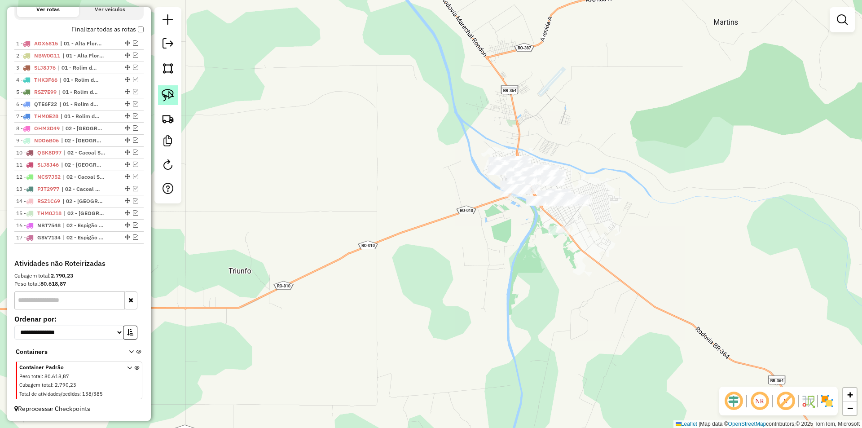
click at [170, 95] on img at bounding box center [168, 95] width 13 height 13
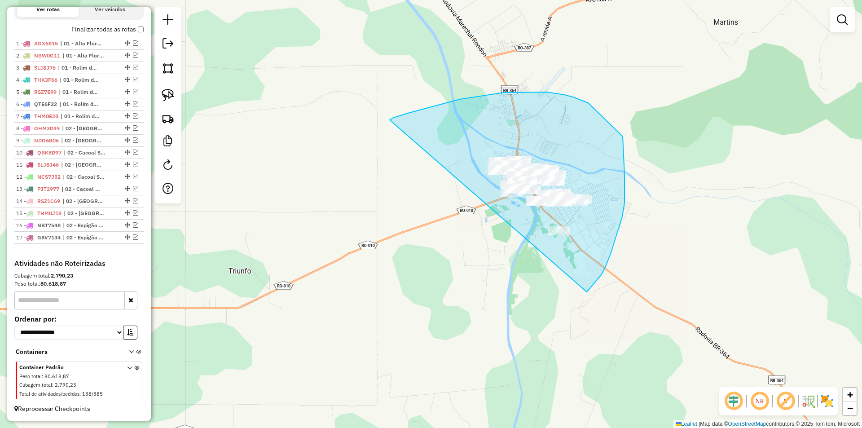
drag, startPoint x: 425, startPoint y: 108, endPoint x: 555, endPoint y: 303, distance: 234.0
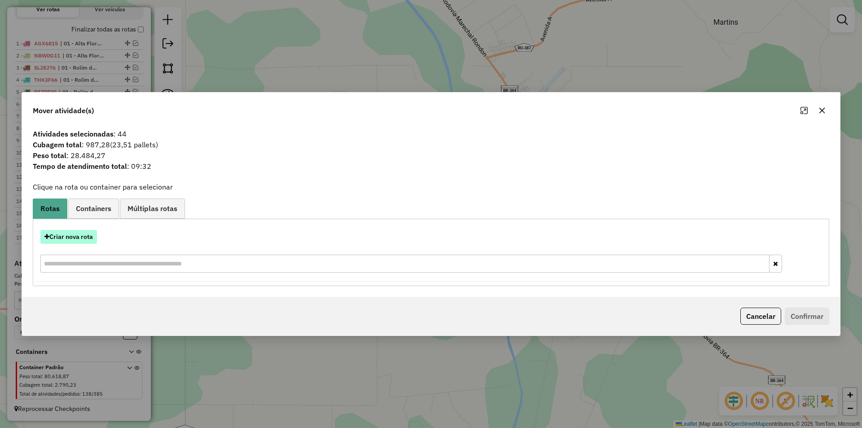
click at [74, 234] on button "Criar nova rota" at bounding box center [68, 237] width 57 height 14
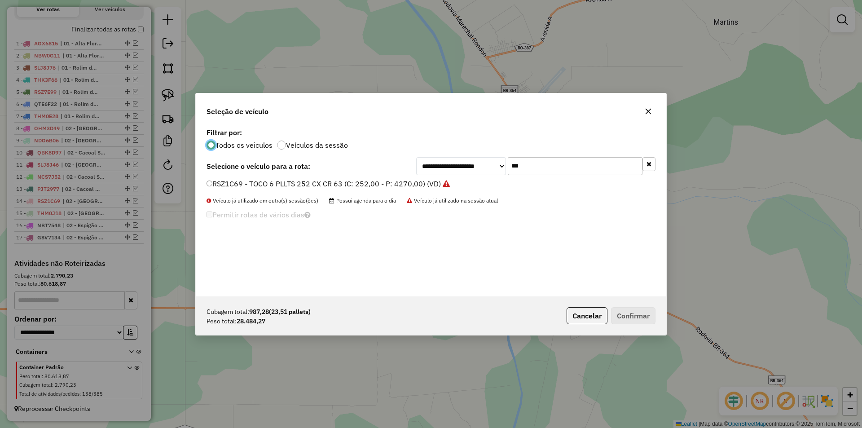
scroll to position [5, 3]
drag, startPoint x: 537, startPoint y: 163, endPoint x: 435, endPoint y: 184, distance: 104.0
click at [435, 184] on div "**********" at bounding box center [431, 211] width 470 height 171
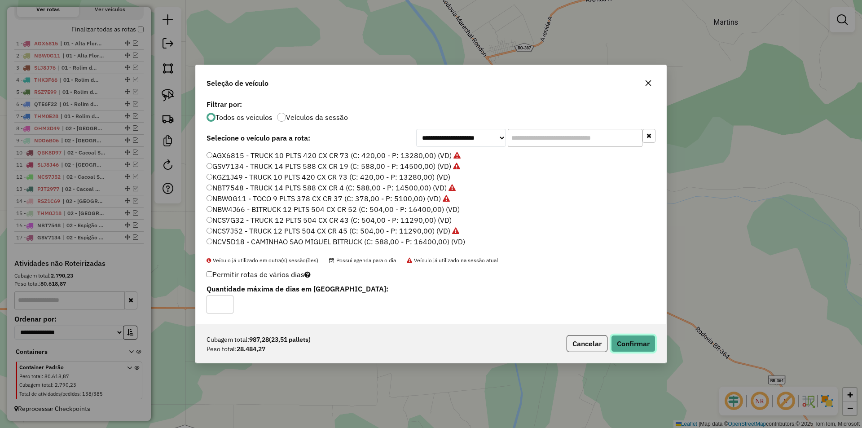
click at [630, 337] on button "Confirmar" at bounding box center [633, 343] width 44 height 17
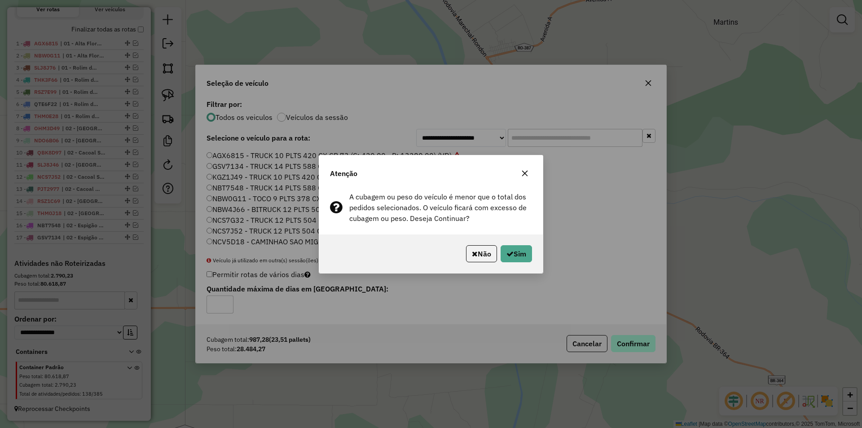
click at [628, 342] on div "Atenção A cubagem ou peso do veículo é menor que o total dos pedidos selecionad…" at bounding box center [431, 214] width 862 height 428
drag, startPoint x: 522, startPoint y: 264, endPoint x: 520, endPoint y: 258, distance: 6.7
click at [521, 264] on div "Não Sim" at bounding box center [430, 253] width 223 height 39
click at [520, 258] on button "Sim" at bounding box center [515, 253] width 31 height 17
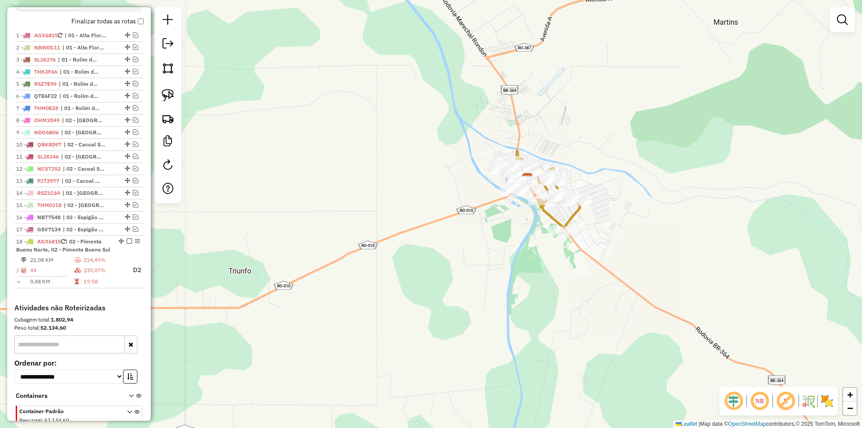
scroll to position [385, 0]
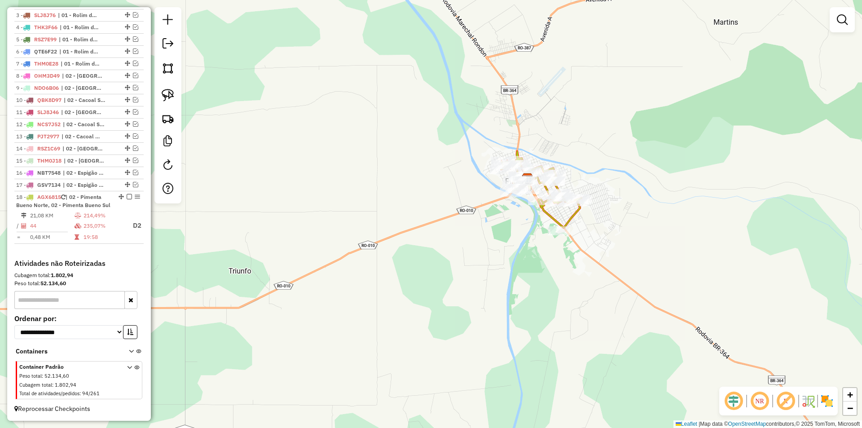
click at [374, 83] on div "Janela de atendimento Grade de atendimento Capacidade Transportadoras Veículos …" at bounding box center [431, 214] width 862 height 428
select select "*********"
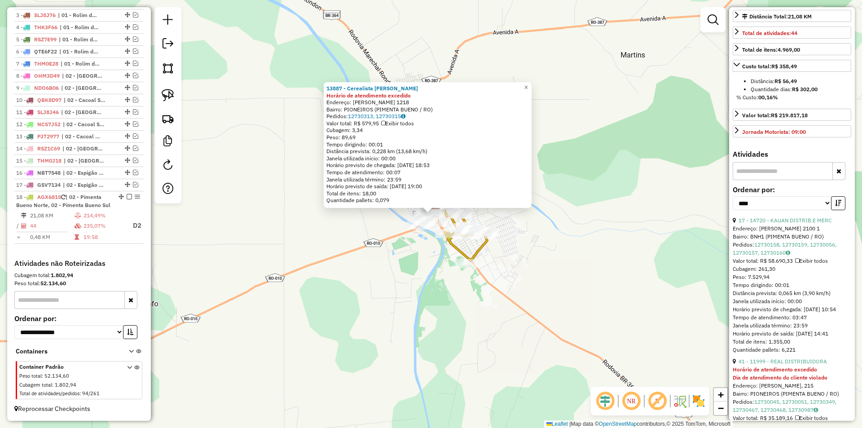
scroll to position [269, 0]
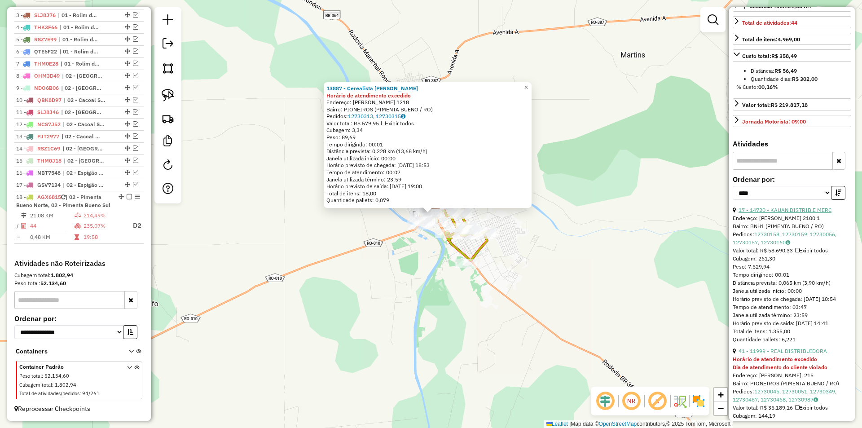
click at [787, 213] on link "17 - 14720 - KAUAN DISTRIB.E MERC" at bounding box center [784, 209] width 93 height 7
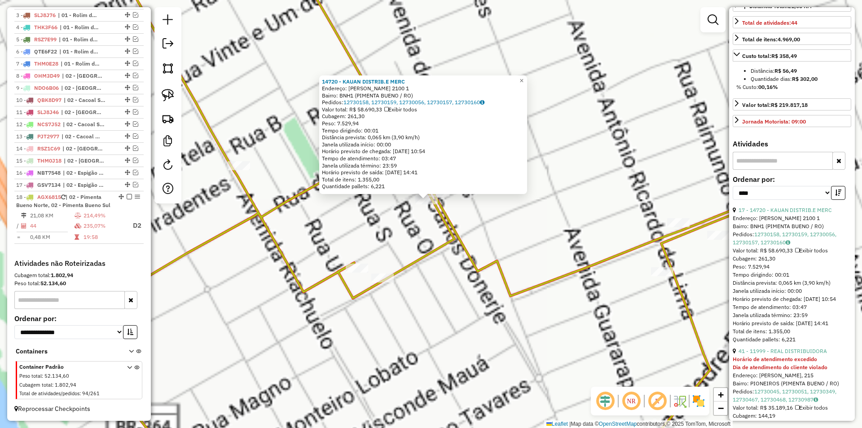
click at [409, 214] on div "14720 - KAUAN DISTRIB.E MERC Endereço: [PERSON_NAME] 2100 1 Bairro: BNH1 (PIMEN…" at bounding box center [431, 214] width 862 height 428
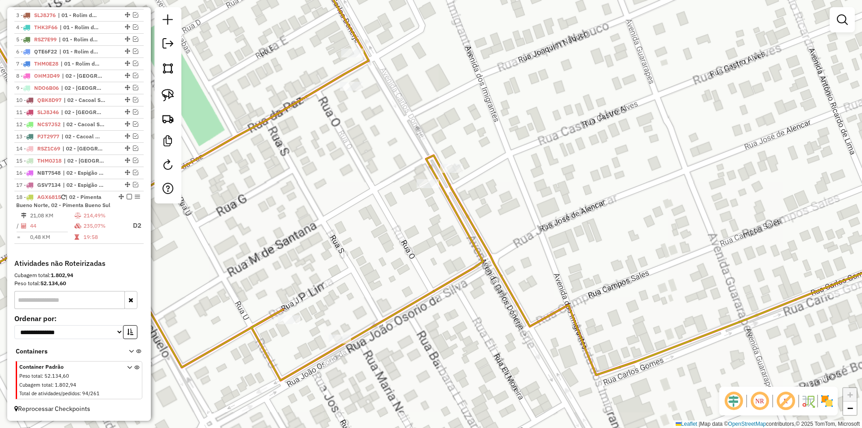
click at [392, 212] on div "Janela de atendimento Grade de atendimento Capacidade Transportadoras Veículos …" at bounding box center [431, 214] width 862 height 428
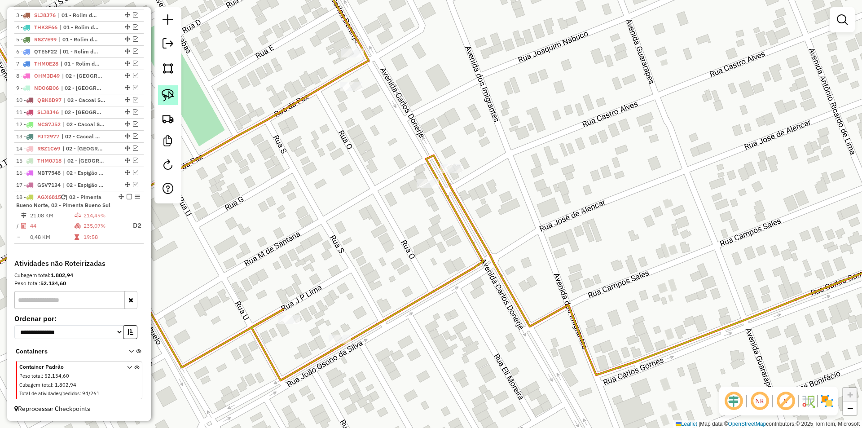
click at [166, 88] on link at bounding box center [168, 95] width 20 height 20
drag, startPoint x: 363, startPoint y: 204, endPoint x: 451, endPoint y: 208, distance: 88.0
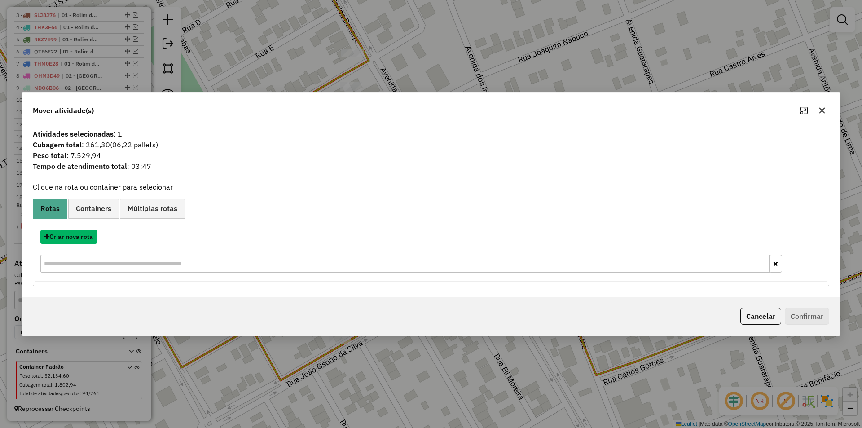
click at [81, 234] on button "Criar nova rota" at bounding box center [68, 237] width 57 height 14
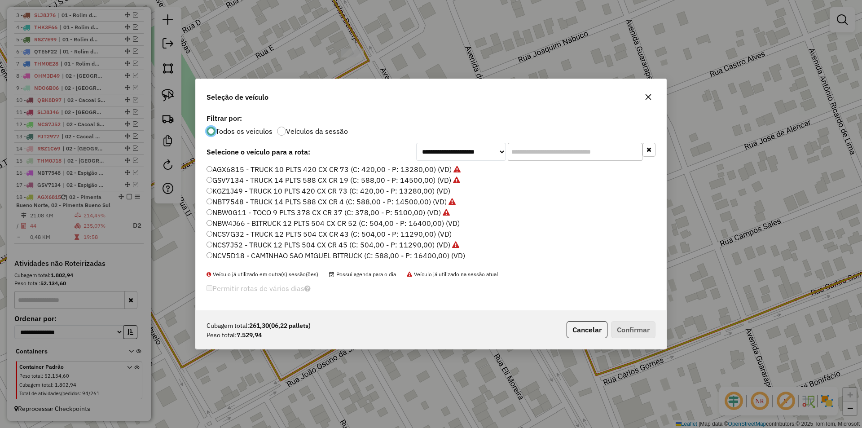
scroll to position [5, 3]
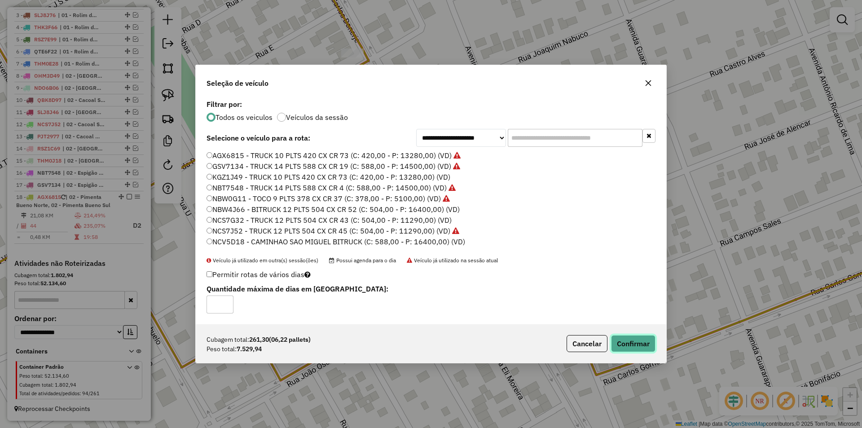
click at [627, 341] on button "Confirmar" at bounding box center [633, 343] width 44 height 17
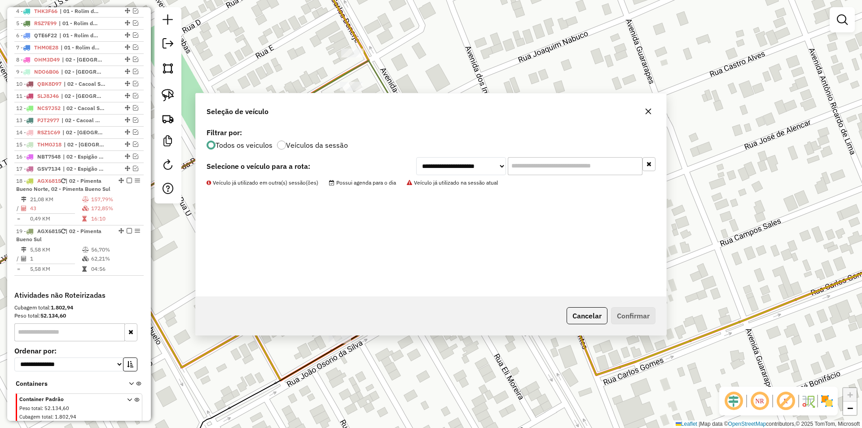
scroll to position [401, 0]
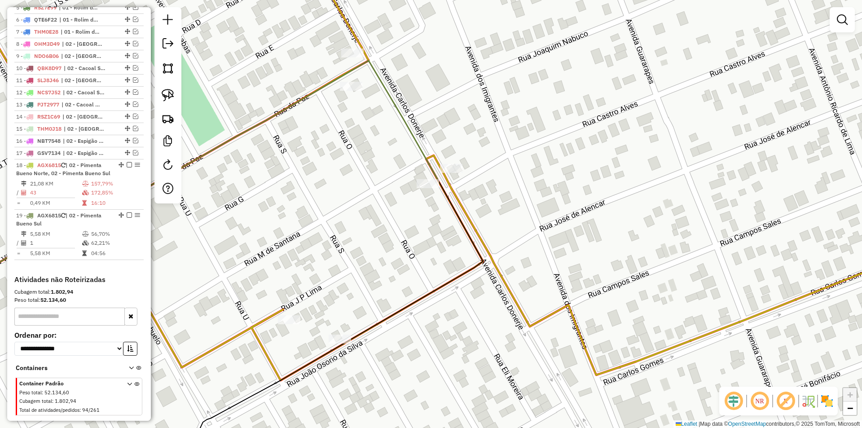
click at [430, 252] on div "Janela de atendimento Grade de atendimento Capacidade Transportadoras Veículos …" at bounding box center [431, 214] width 862 height 428
select select "*********"
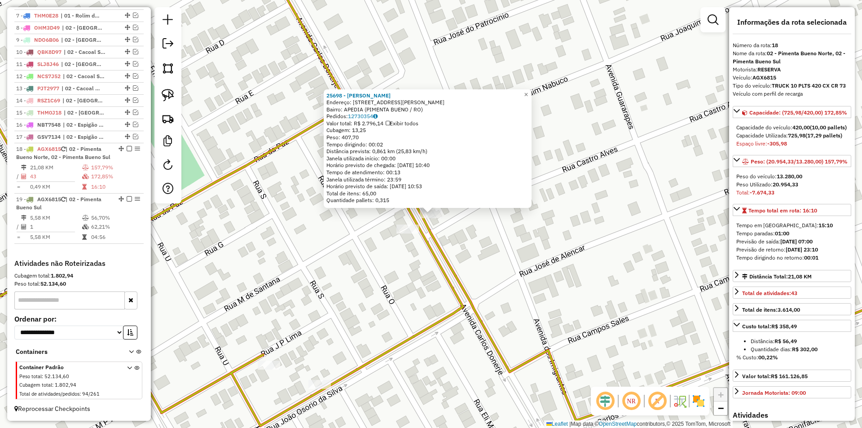
scroll to position [433, 0]
click at [594, 265] on div "25698 - THAINARA DOS SANTOS Endereço: [STREET_ADDRESS][PERSON_NAME] Bairro: APE…" at bounding box center [431, 214] width 862 height 428
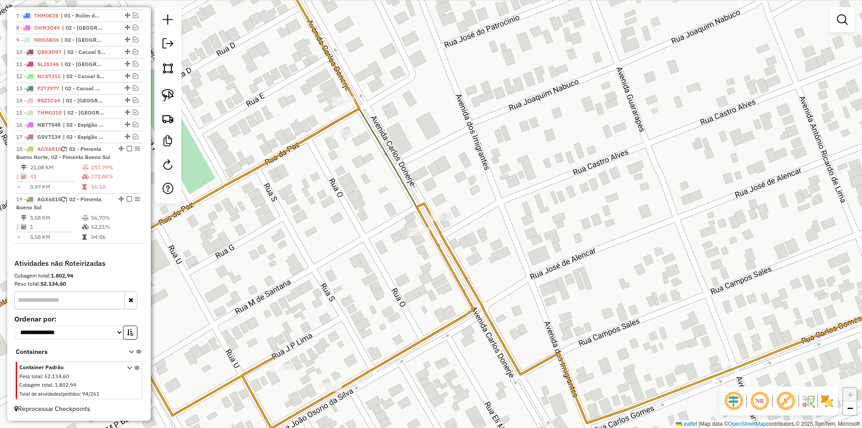
click at [429, 278] on div "Janela de atendimento Grade de atendimento Capacidade Transportadoras Veículos …" at bounding box center [431, 214] width 862 height 428
select select "*********"
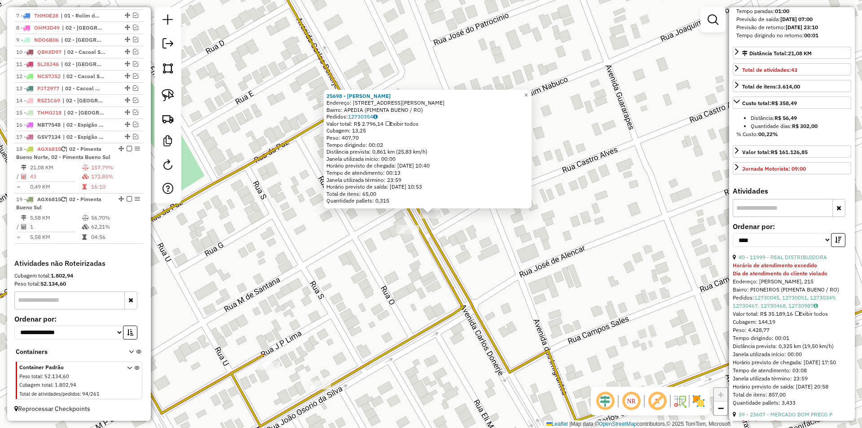
scroll to position [224, 0]
click at [784, 258] on link "40 - 11999 - REAL DISTRIBUIDORA" at bounding box center [782, 254] width 88 height 7
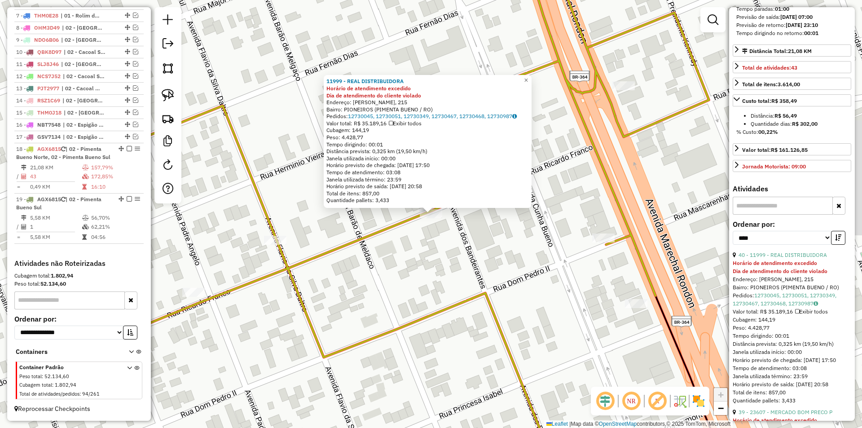
click at [433, 258] on div "11999 - REAL DISTRIBUIDORA Horário de atendimento excedido Dia de atendimento d…" at bounding box center [431, 214] width 862 height 428
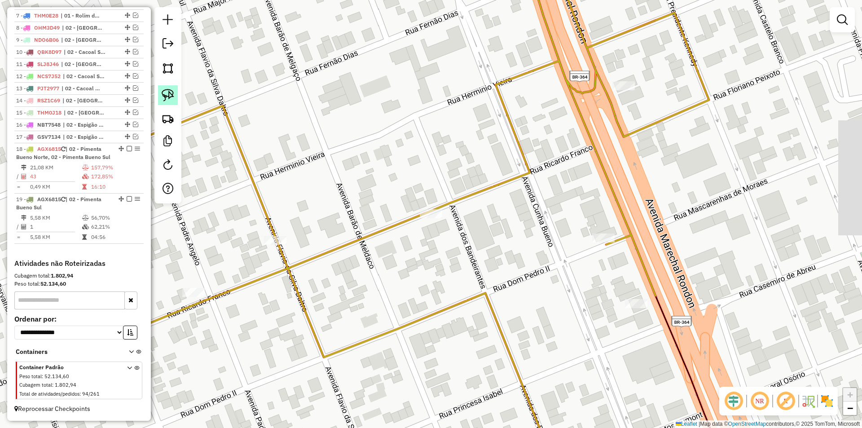
click at [164, 95] on img at bounding box center [168, 95] width 13 height 13
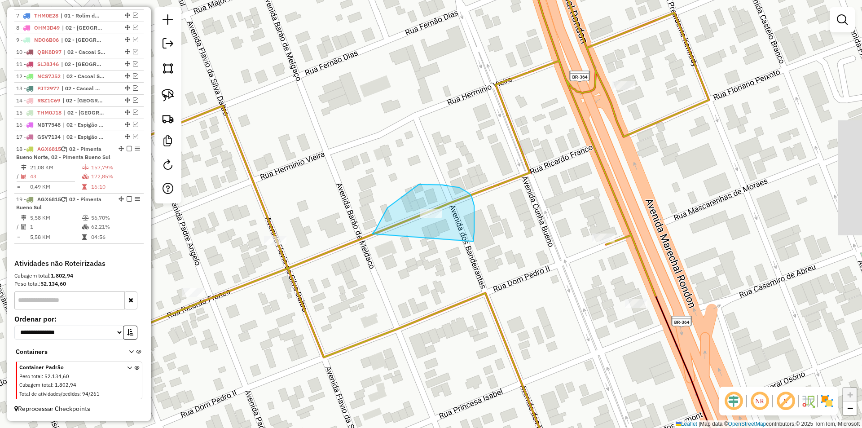
drag, startPoint x: 387, startPoint y: 208, endPoint x: 467, endPoint y: 249, distance: 89.3
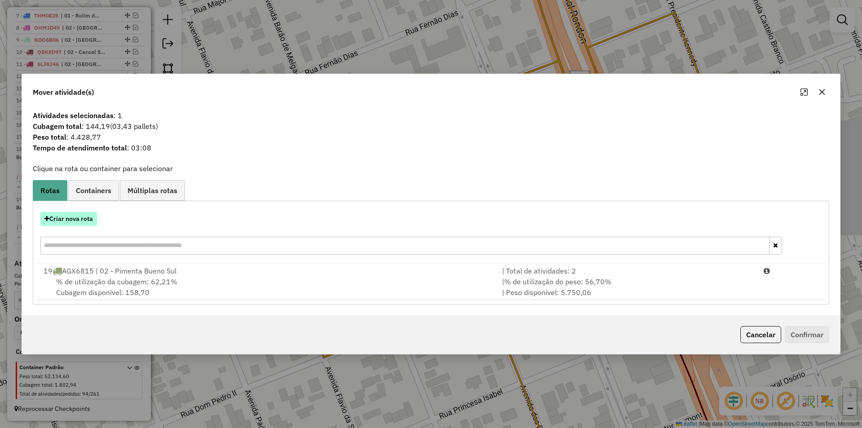
click at [76, 215] on button "Criar nova rota" at bounding box center [68, 219] width 57 height 14
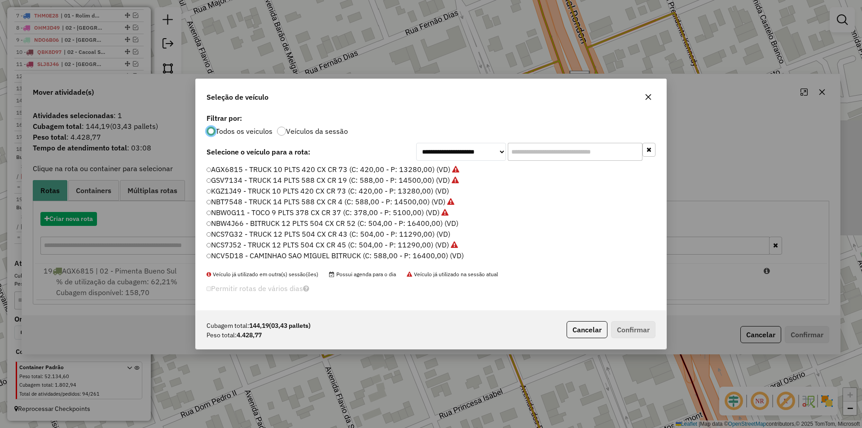
scroll to position [5, 3]
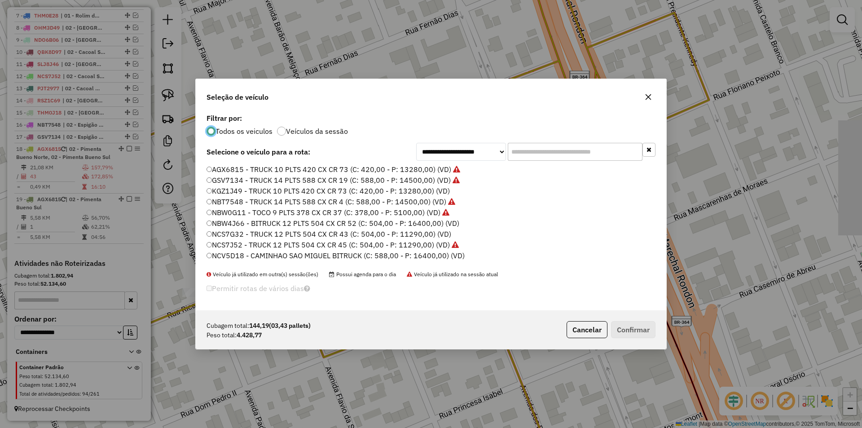
click at [535, 145] on input "text" at bounding box center [575, 152] width 135 height 18
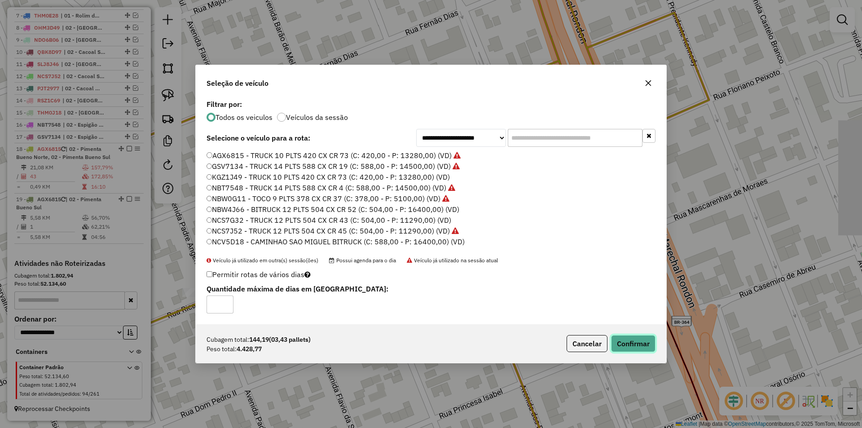
click at [628, 342] on button "Confirmar" at bounding box center [633, 343] width 44 height 17
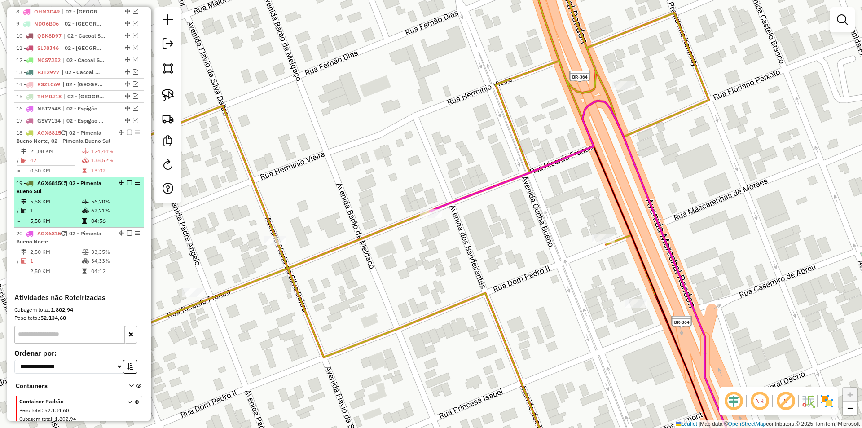
click at [128, 185] on em at bounding box center [129, 182] width 5 height 5
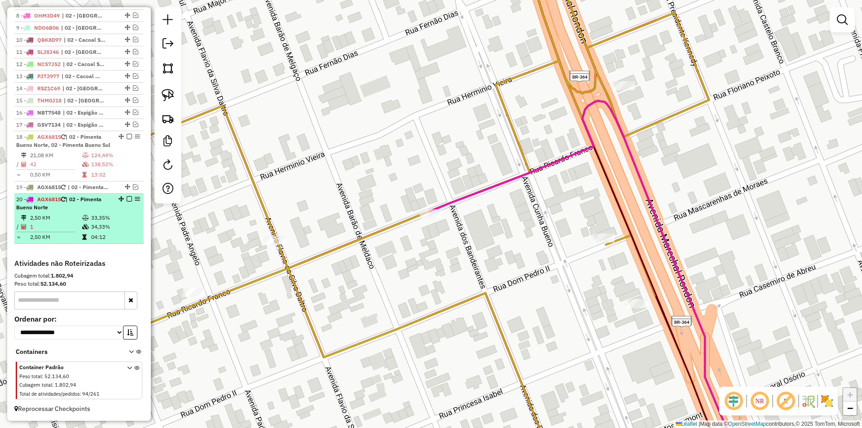
click at [127, 201] on em at bounding box center [129, 198] width 5 height 5
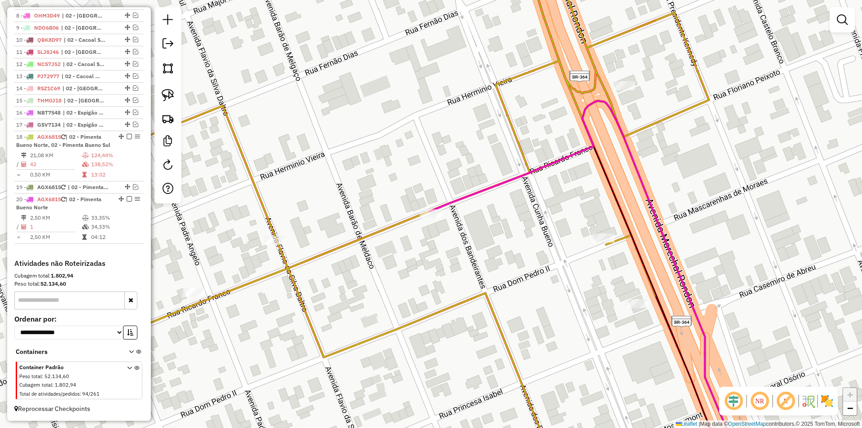
scroll to position [407, 0]
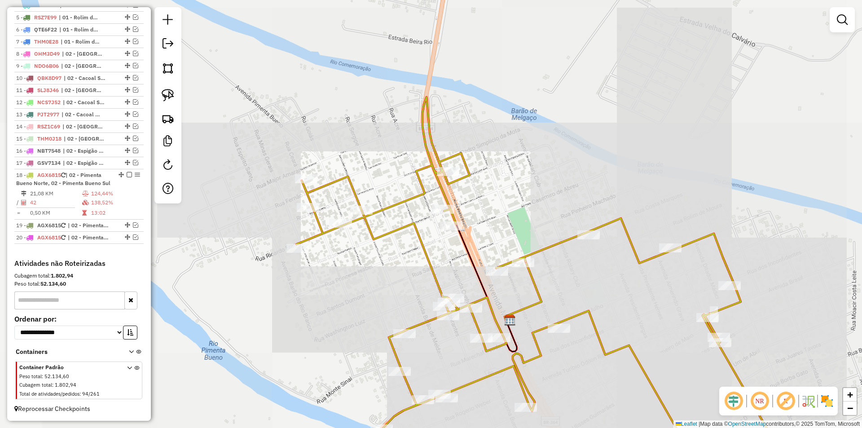
click at [391, 263] on div "Janela de atendimento Grade de atendimento Capacidade Transportadoras Veículos …" at bounding box center [431, 214] width 862 height 428
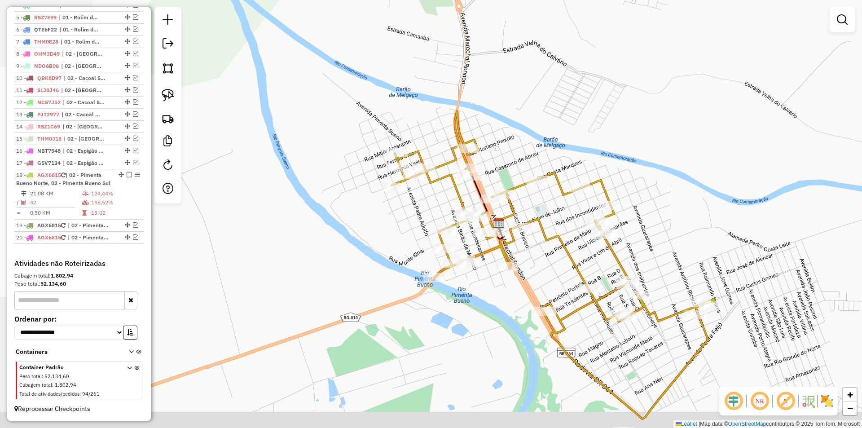
drag, startPoint x: 538, startPoint y: 192, endPoint x: 540, endPoint y: 146, distance: 45.8
click at [540, 146] on div "Janela de atendimento Grade de atendimento Capacidade Transportadoras Veículos …" at bounding box center [431, 214] width 862 height 428
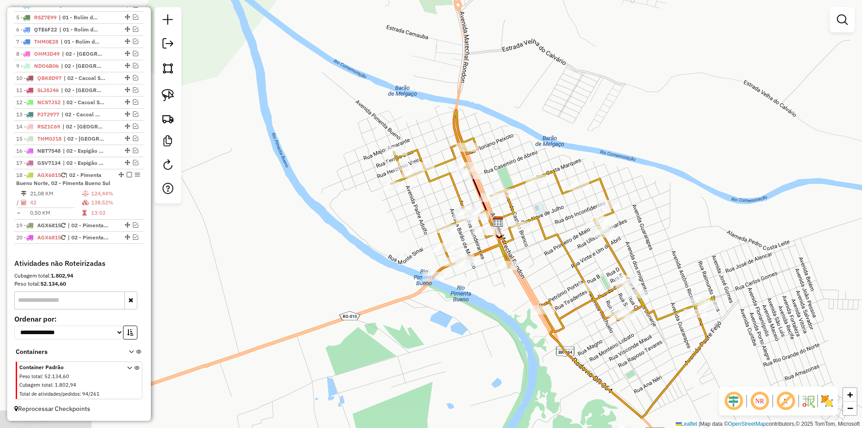
click at [539, 146] on div "Janela de atendimento Grade de atendimento Capacidade Transportadoras Veículos …" at bounding box center [431, 214] width 862 height 428
select select "*********"
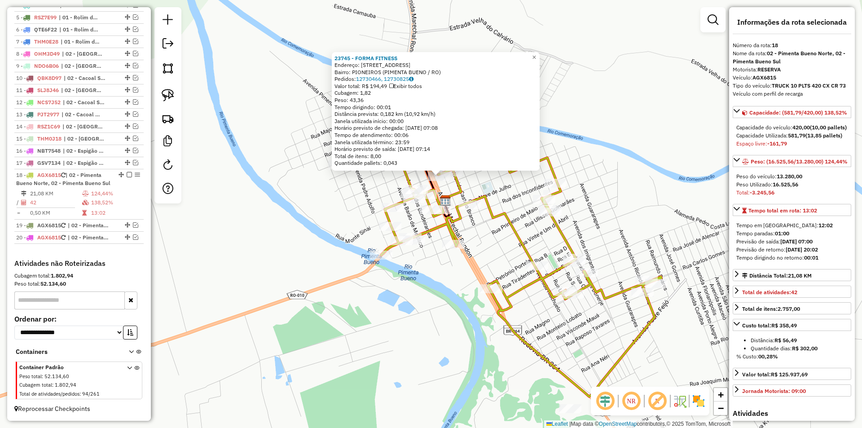
drag, startPoint x: 598, startPoint y: 154, endPoint x: 598, endPoint y: 148, distance: 6.3
click at [598, 148] on div "23745 - FORMA FITNESS Endereço: [STREET_ADDRESS] Bairro: PIONEIROS (PIMENTA BUE…" at bounding box center [431, 214] width 862 height 428
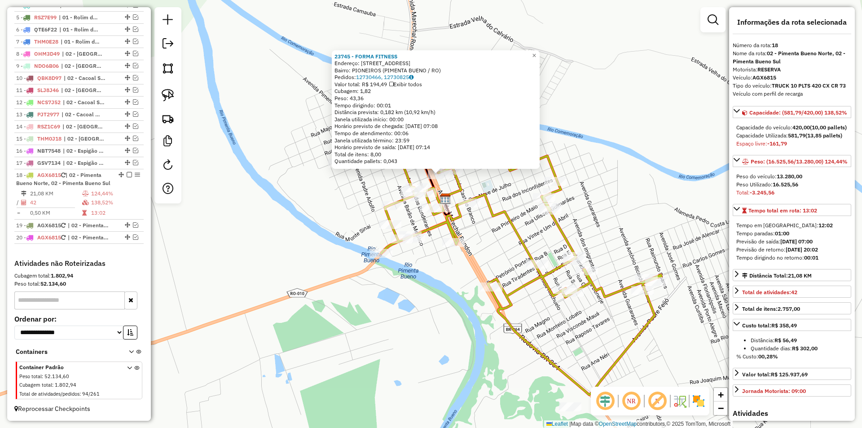
click at [641, 149] on div "23745 - FORMA FITNESS Endereço: [STREET_ADDRESS] Bairro: PIONEIROS (PIMENTA BUE…" at bounding box center [431, 214] width 862 height 428
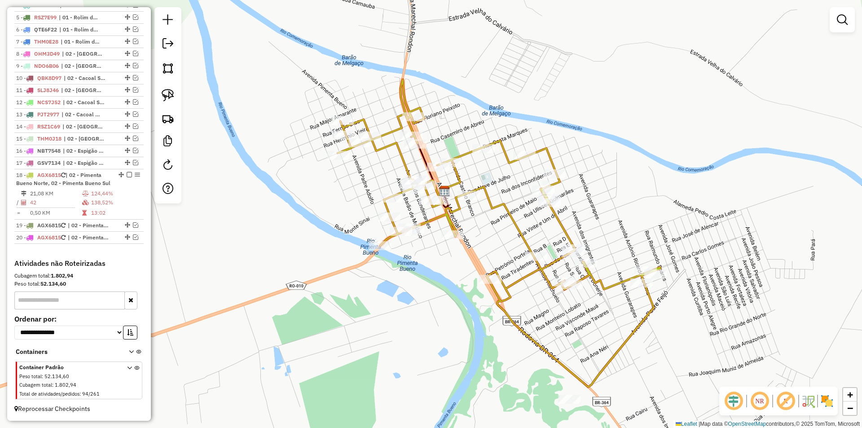
drag, startPoint x: 475, startPoint y: 254, endPoint x: 483, endPoint y: 219, distance: 35.5
click at [483, 220] on div "Janela de atendimento Grade de atendimento Capacidade Transportadoras Veículos …" at bounding box center [431, 214] width 862 height 428
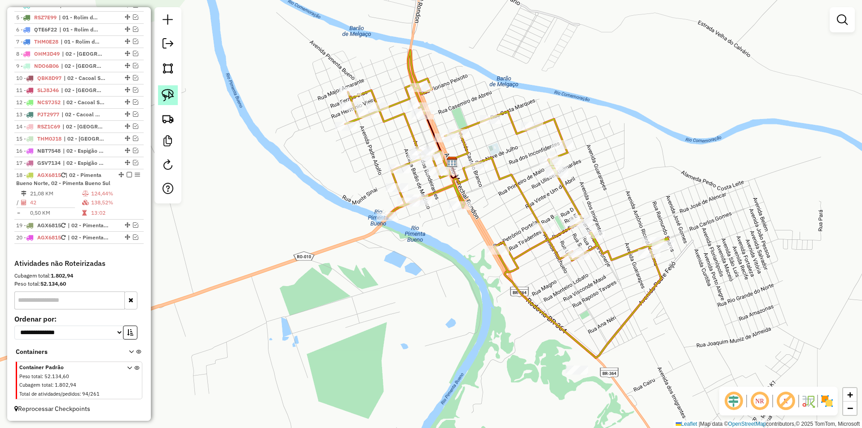
click at [163, 99] on img at bounding box center [168, 95] width 13 height 13
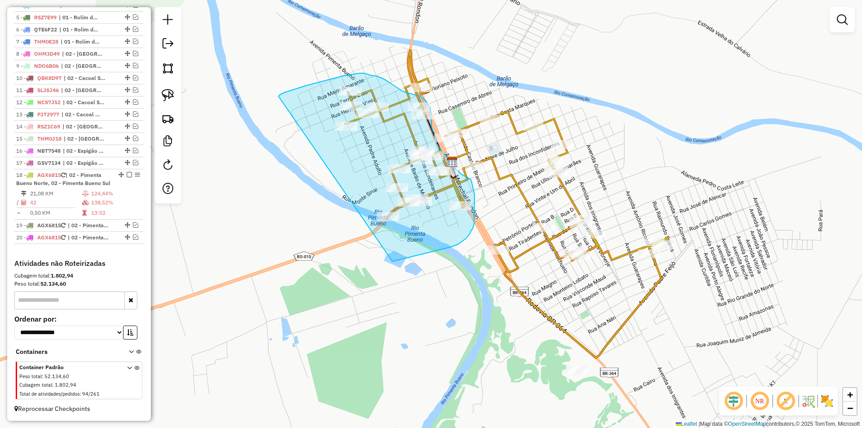
drag, startPoint x: 294, startPoint y: 89, endPoint x: 378, endPoint y: 265, distance: 194.3
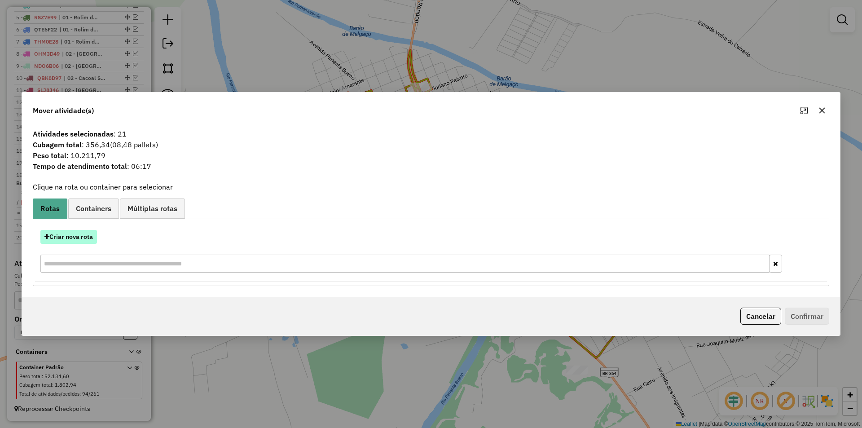
click at [70, 232] on button "Criar nova rota" at bounding box center [68, 237] width 57 height 14
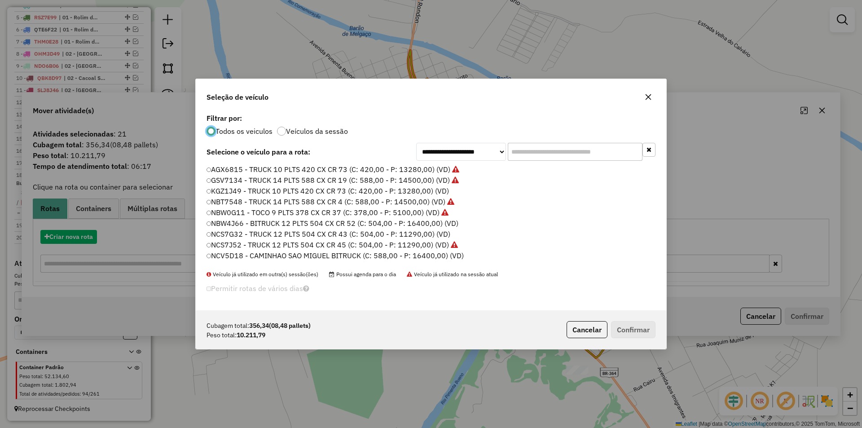
scroll to position [5, 3]
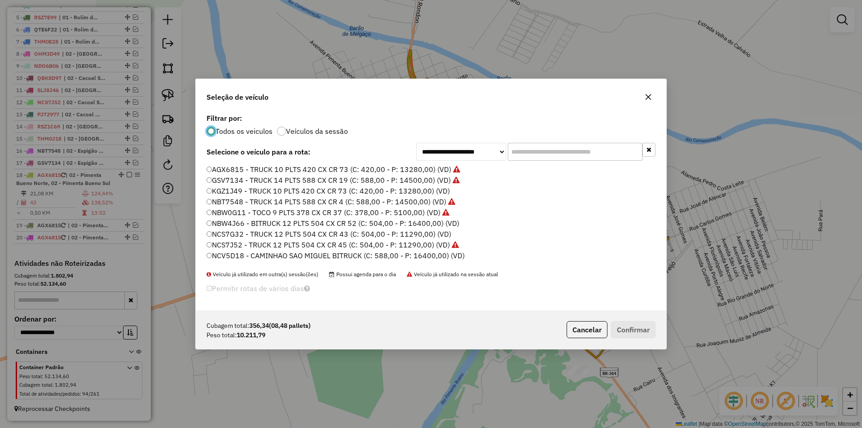
click at [527, 147] on input "text" at bounding box center [575, 152] width 135 height 18
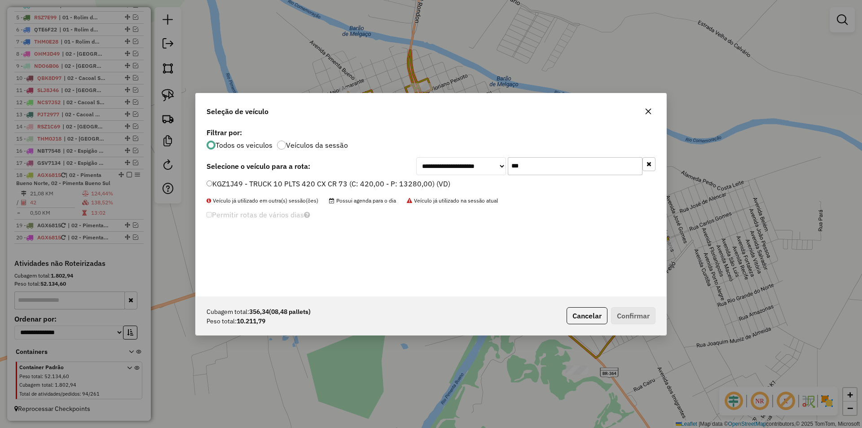
type input "***"
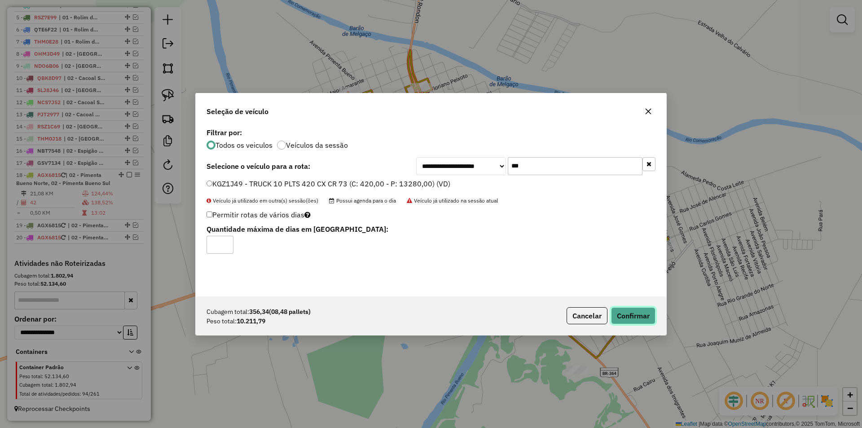
click at [643, 315] on button "Confirmar" at bounding box center [633, 315] width 44 height 17
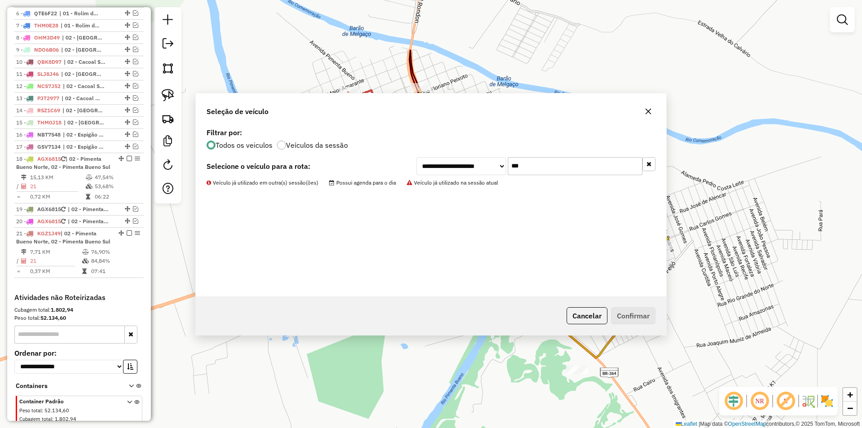
scroll to position [433, 0]
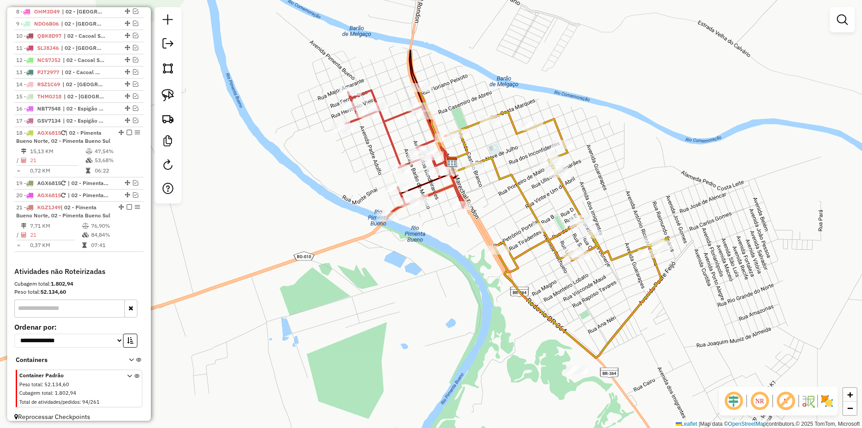
click at [303, 181] on div "Rota 21 - Placa KGZ1J49 23222 - DISTRIBUIDORA DU RUI Janela de atendimento Grad…" at bounding box center [431, 214] width 862 height 428
click at [401, 161] on icon at bounding box center [404, 153] width 119 height 126
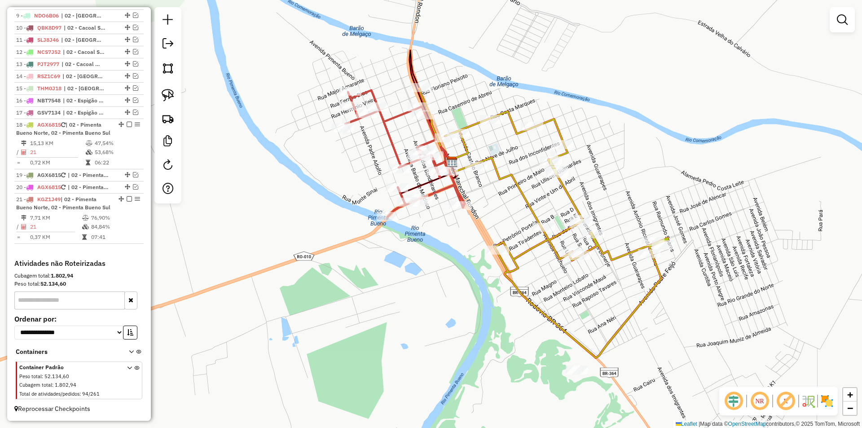
select select "*********"
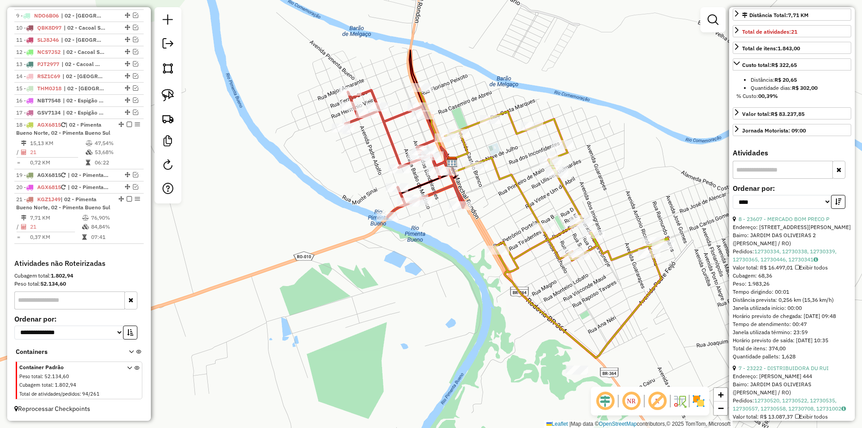
scroll to position [269, 0]
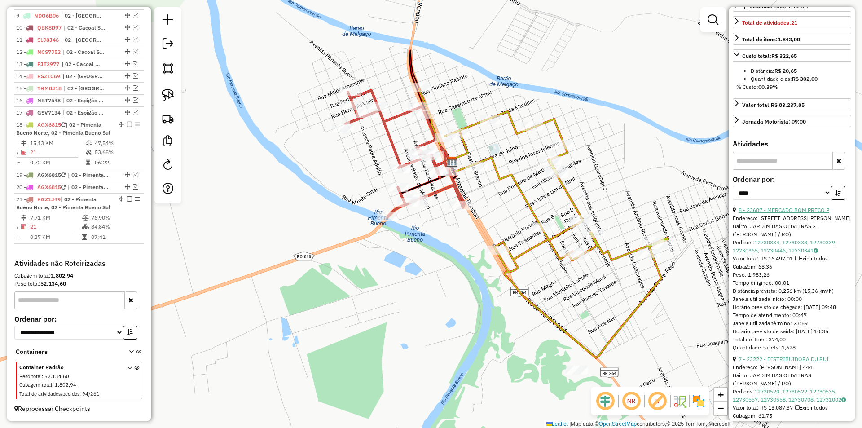
click at [794, 213] on link "8 - 23607 - MERCADO BOM PRECO P" at bounding box center [783, 209] width 91 height 7
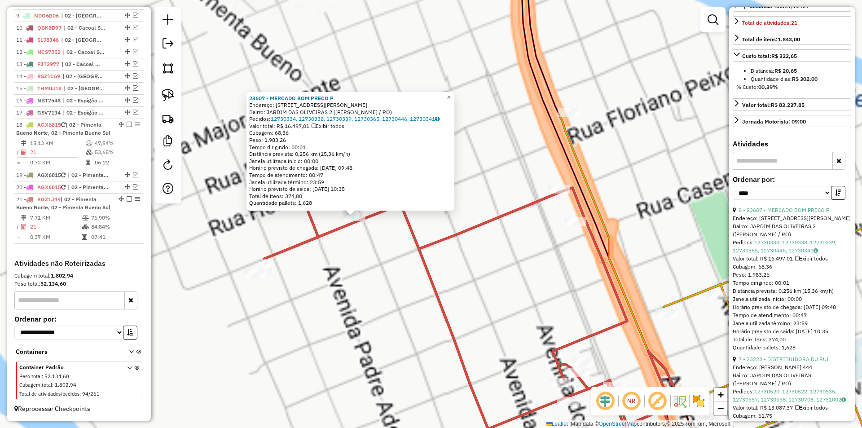
click at [364, 248] on div "23607 - MERCADO BOM PRECO P Endereço: [STREET_ADDRESS][PERSON_NAME] ([PERSON_NA…" at bounding box center [431, 214] width 862 height 428
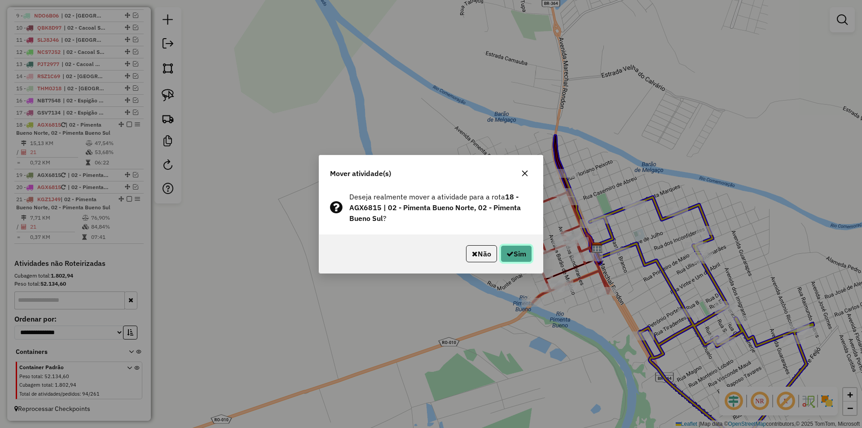
click at [509, 250] on icon "button" at bounding box center [509, 253] width 7 height 7
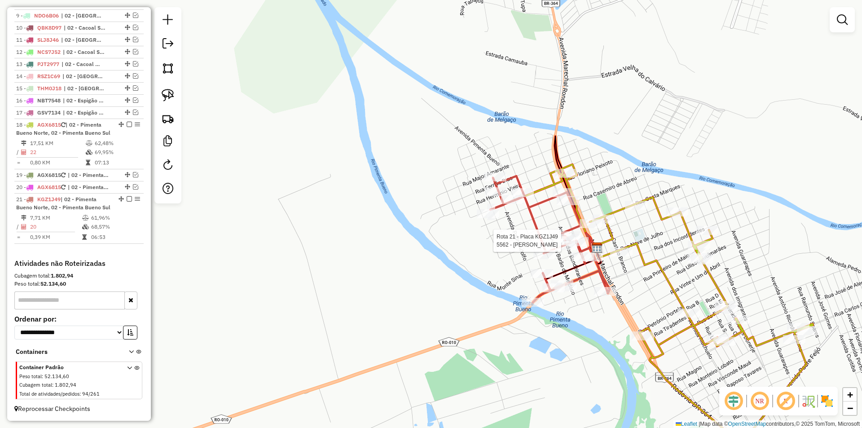
select select "*********"
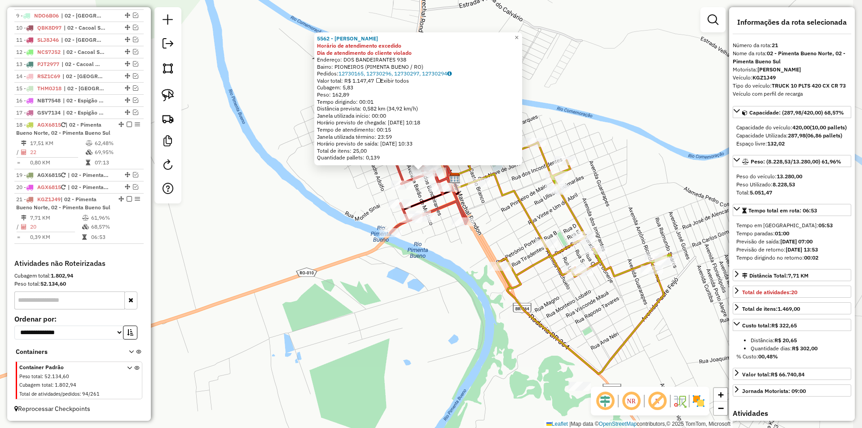
drag, startPoint x: 700, startPoint y: 153, endPoint x: 692, endPoint y: 116, distance: 38.0
click at [692, 116] on div "5562 - AKI MERCADO Horário de atendimento excedido Dia de atendimento do client…" at bounding box center [431, 214] width 862 height 428
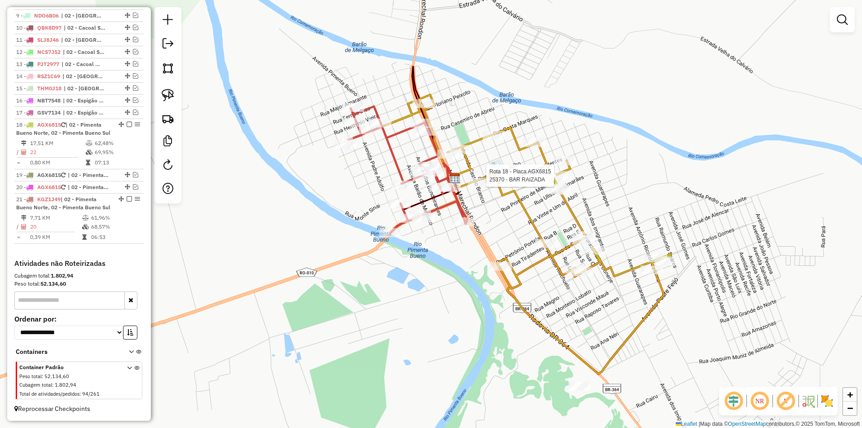
select select "*********"
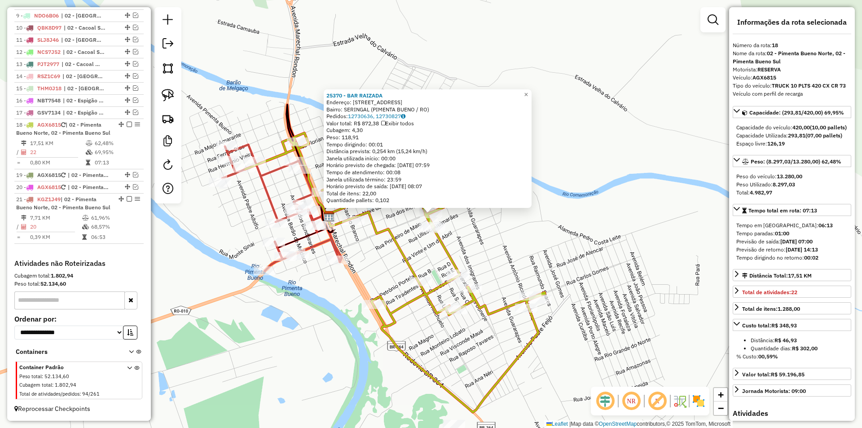
drag, startPoint x: 571, startPoint y: 235, endPoint x: 606, endPoint y: 206, distance: 45.3
click at [606, 206] on div "25370 - BAR [PERSON_NAME]: [STREET_ADDRESS] Bairro: SERINGAL (PIMENTA BUENO / R…" at bounding box center [431, 214] width 862 height 428
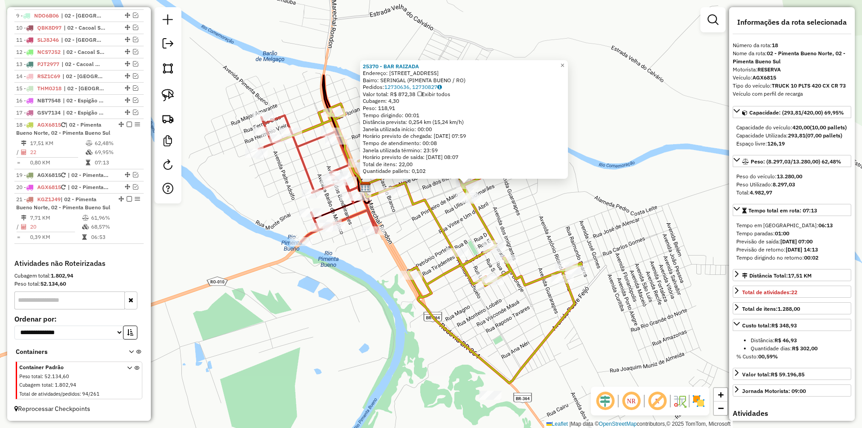
click at [606, 206] on div "25370 - BAR [PERSON_NAME]: [STREET_ADDRESS] Bairro: SERINGAL (PIMENTA BUENO / R…" at bounding box center [431, 214] width 862 height 428
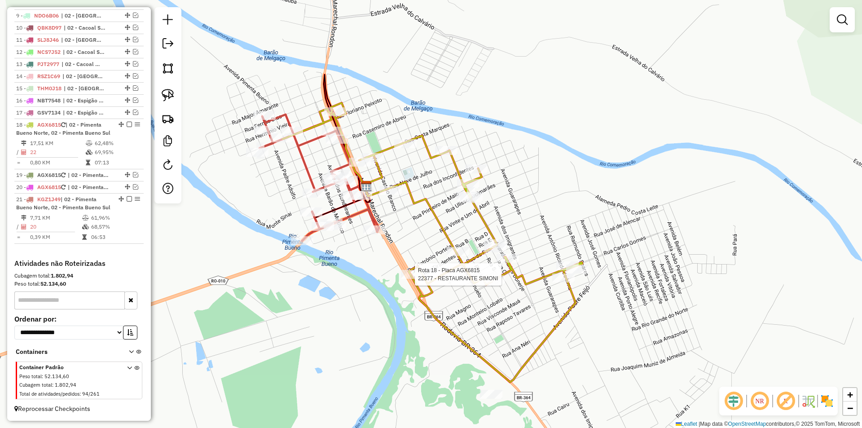
select select "*********"
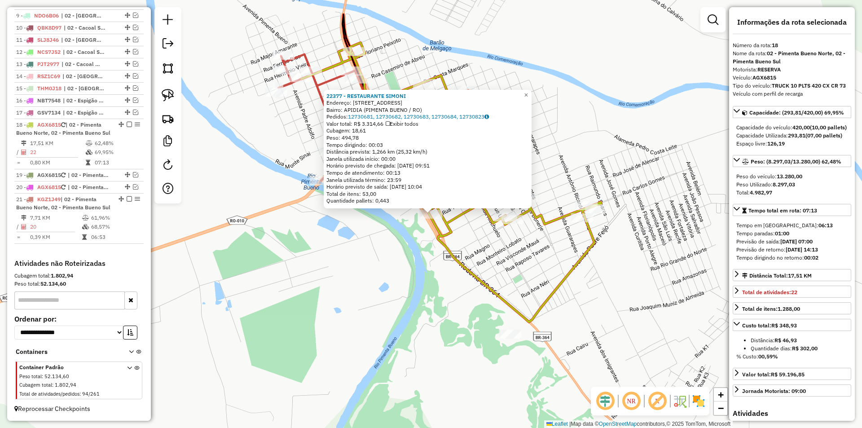
click at [386, 245] on div "22377 - RESTAURANTE [PERSON_NAME]: [STREET_ADDRESS] Pedidos: 12730681, 12730682…" at bounding box center [431, 214] width 862 height 428
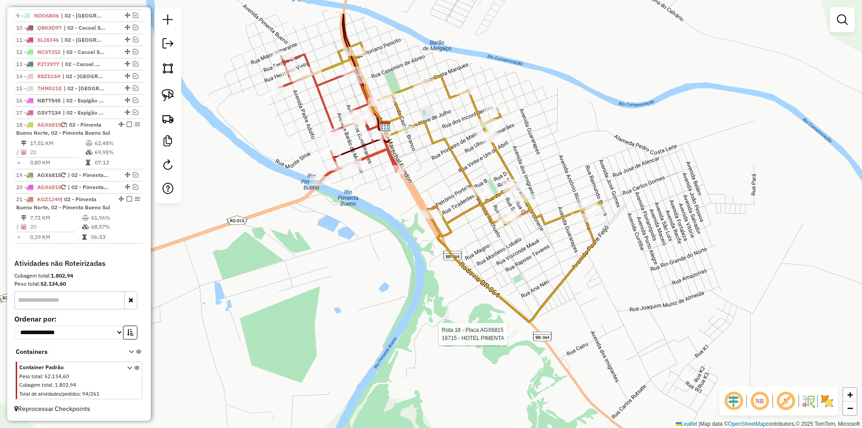
click at [504, 338] on div at bounding box center [510, 333] width 22 height 9
select select "*********"
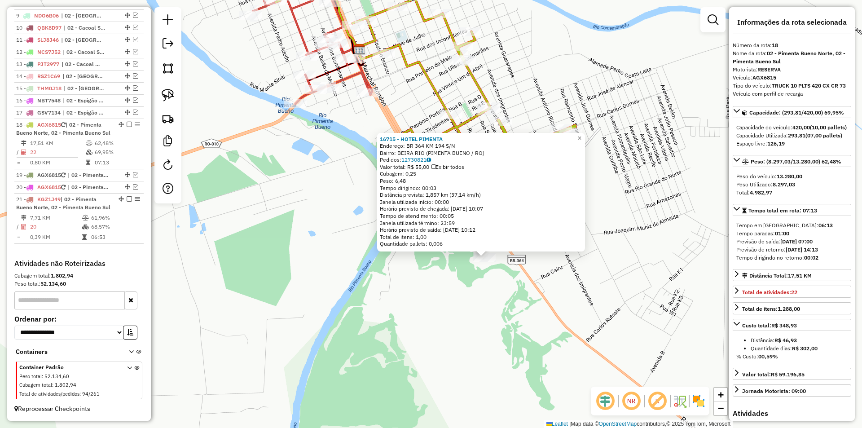
drag, startPoint x: 437, startPoint y: 298, endPoint x: 464, endPoint y: 321, distance: 36.3
click at [464, 321] on div "16715 - HOTEL PIMENTA Endereço: BR 364 KM 194 S/[GEOGRAPHIC_DATA]: [GEOGRAPHIC_…" at bounding box center [431, 214] width 862 height 428
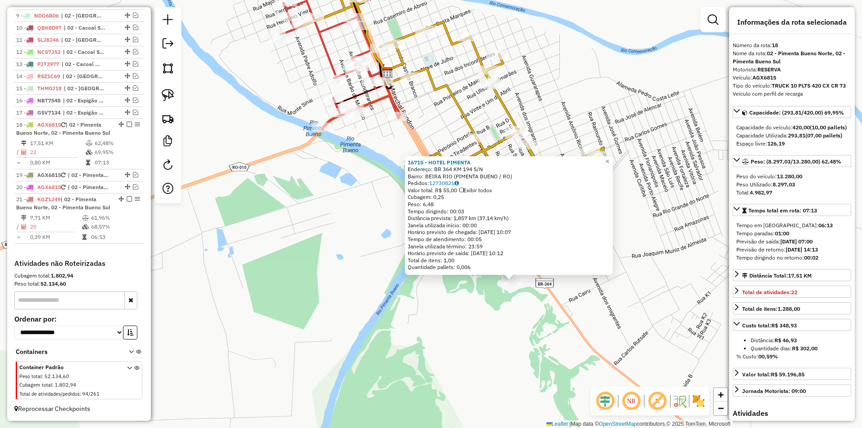
click at [464, 321] on div "16715 - HOTEL PIMENTA Endereço: BR 364 KM 194 S/[GEOGRAPHIC_DATA]: [GEOGRAPHIC_…" at bounding box center [431, 214] width 862 height 428
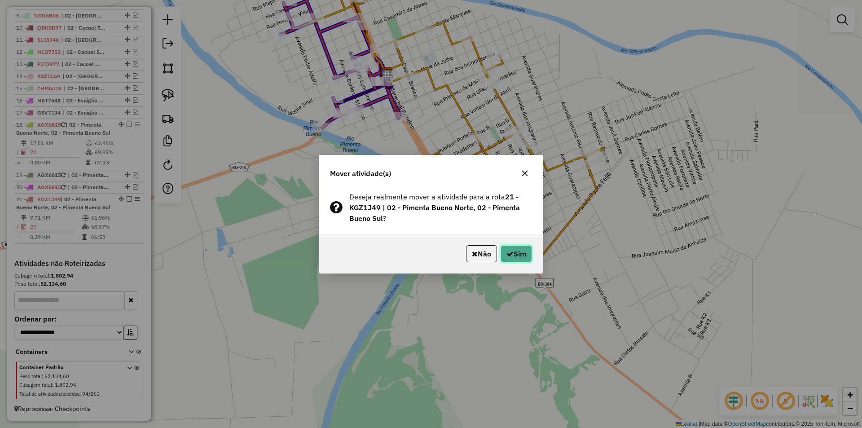
click at [506, 256] on icon "button" at bounding box center [509, 253] width 7 height 7
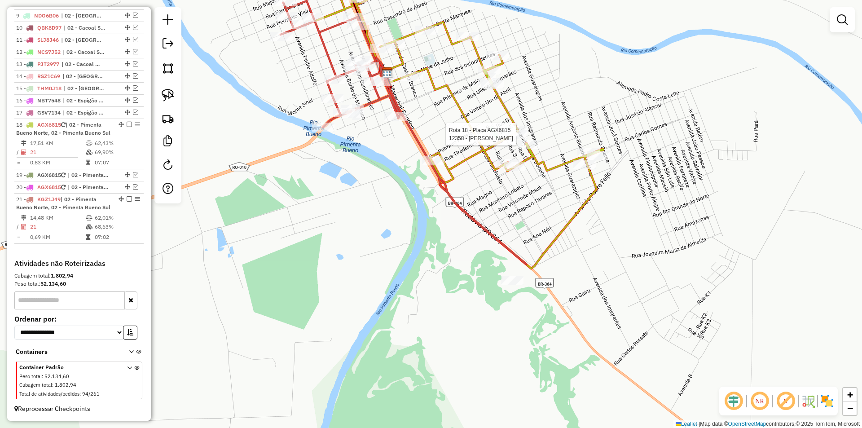
select select "*********"
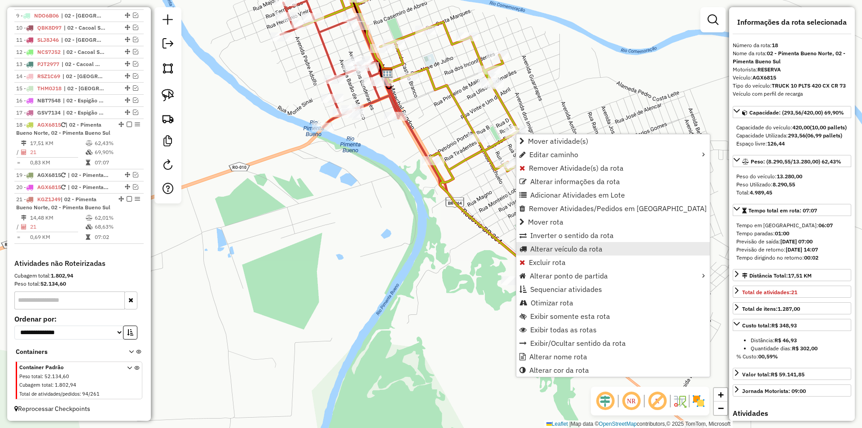
click at [535, 251] on span "Alterar veículo da rota" at bounding box center [566, 248] width 72 height 7
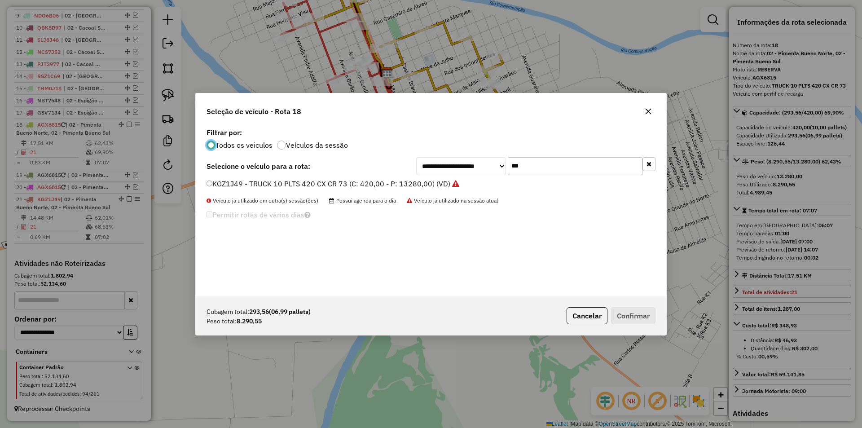
scroll to position [5, 3]
drag, startPoint x: 529, startPoint y: 166, endPoint x: 452, endPoint y: 194, distance: 82.0
click at [450, 191] on div "**********" at bounding box center [431, 211] width 470 height 171
type input "***"
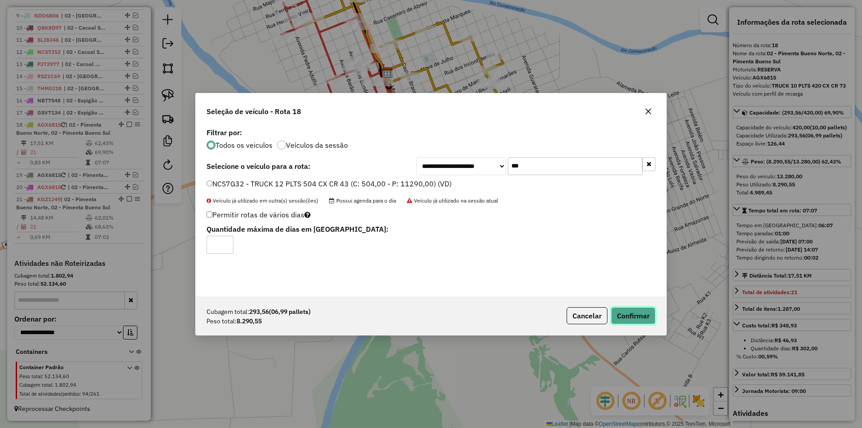
click at [629, 314] on button "Confirmar" at bounding box center [633, 315] width 44 height 17
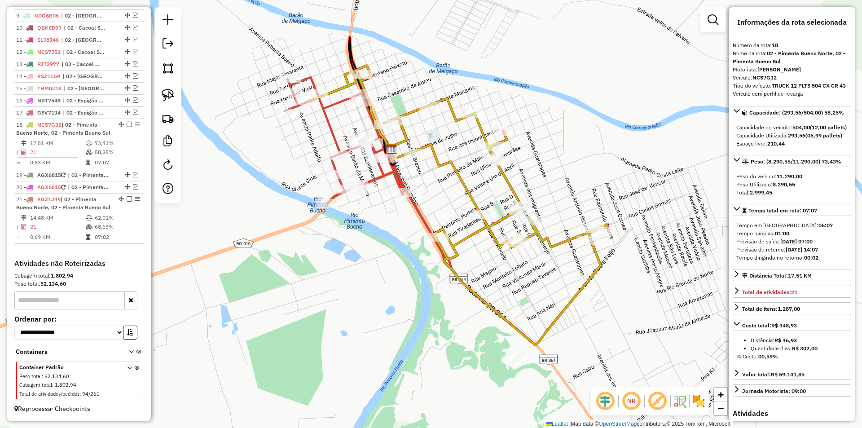
drag, startPoint x: 231, startPoint y: 266, endPoint x: 231, endPoint y: 281, distance: 15.3
click at [230, 287] on div "Janela de atendimento Grade de atendimento Capacidade Transportadoras Veículos …" at bounding box center [431, 214] width 862 height 428
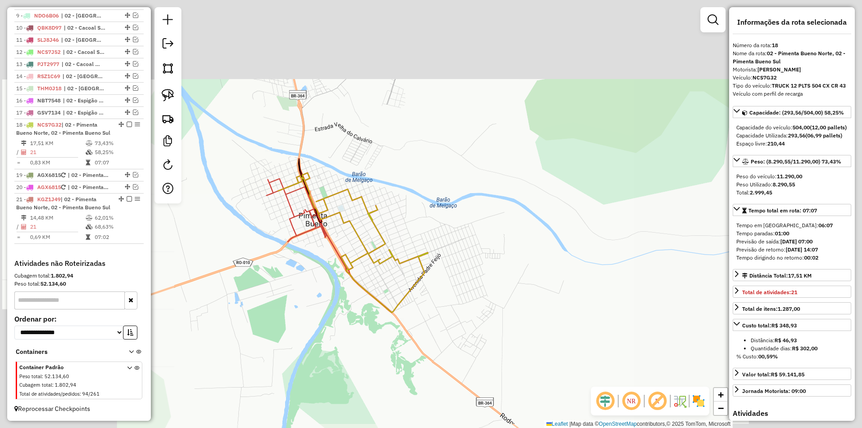
click at [270, 282] on div "Janela de atendimento Grade de atendimento Capacidade Transportadoras Veículos …" at bounding box center [431, 214] width 862 height 428
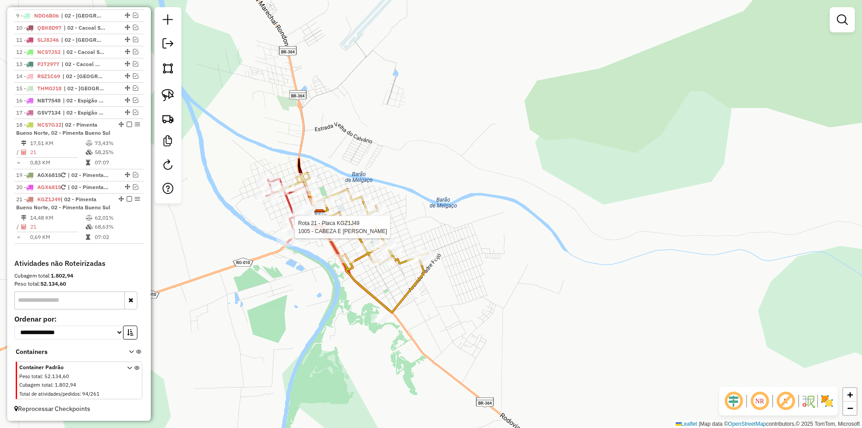
select select "*********"
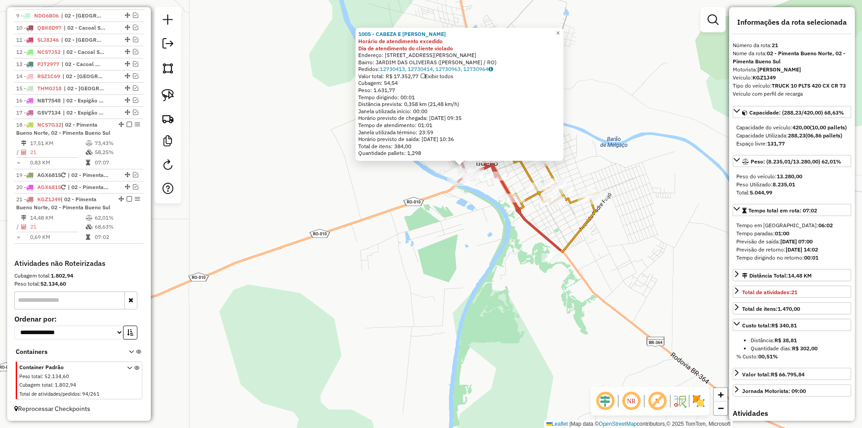
click at [521, 173] on icon at bounding box center [523, 182] width 150 height 140
click at [607, 145] on div "1005 - CABEZA E SILVA MERCE Horário de atendimento excedido Dia de atendimento …" at bounding box center [431, 214] width 862 height 428
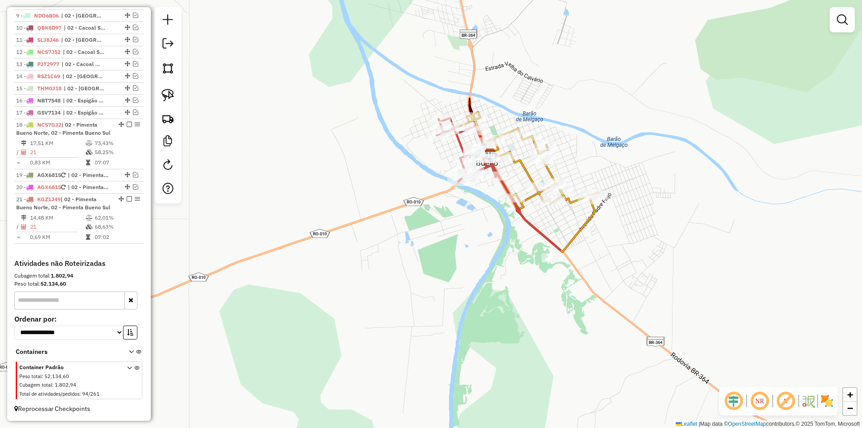
click at [579, 184] on div "Janela de atendimento Grade de atendimento Capacidade Transportadoras Veículos …" at bounding box center [431, 214] width 862 height 428
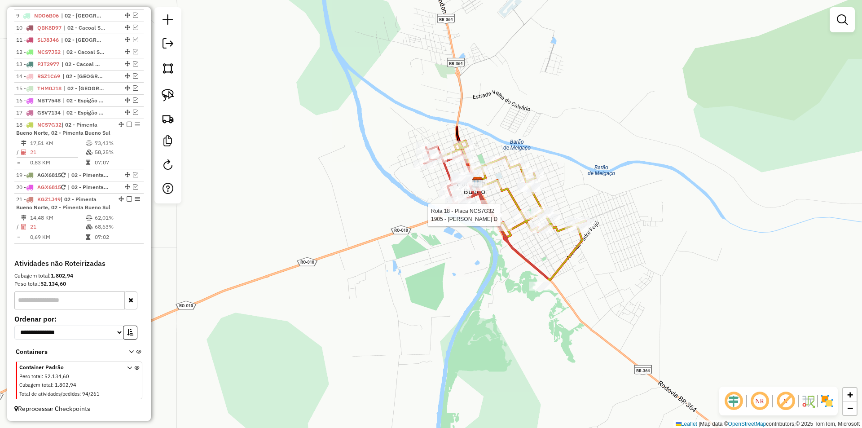
select select "*********"
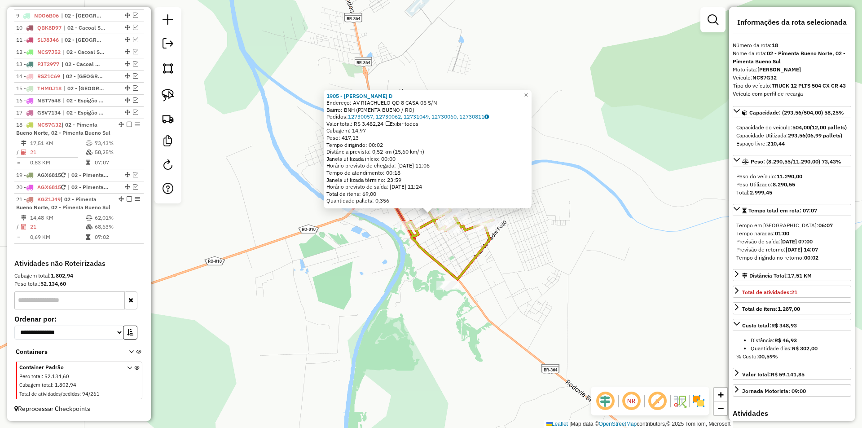
click at [610, 181] on div "1905 - [PERSON_NAME]: AV RIACHUELO QD 8 CASA 05 S/N Bairro: BNH (PIMENTA BUENO …" at bounding box center [431, 214] width 862 height 428
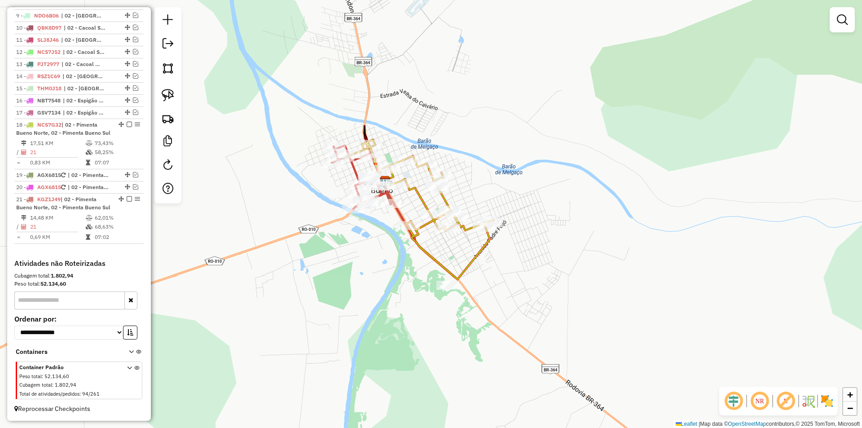
click at [563, 253] on div "1905 - [PERSON_NAME]: AV RIACHUELO QD 8 CASA 05 S/N Bairro: BNH (PIMENTA BUENO …" at bounding box center [431, 214] width 862 height 428
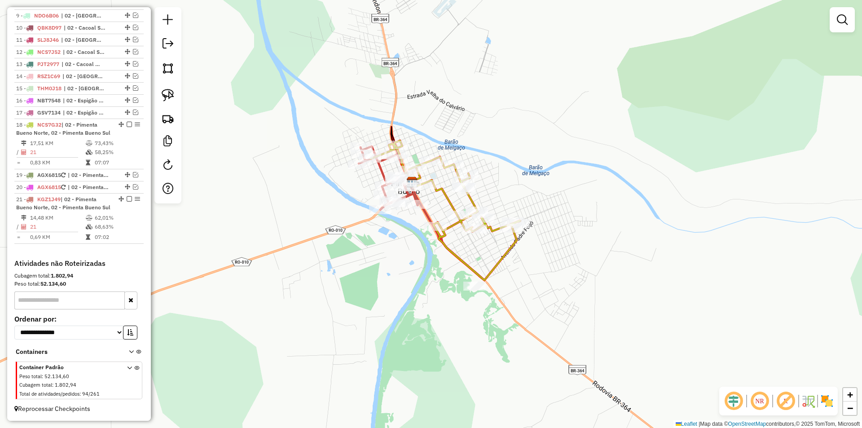
scroll to position [421, 0]
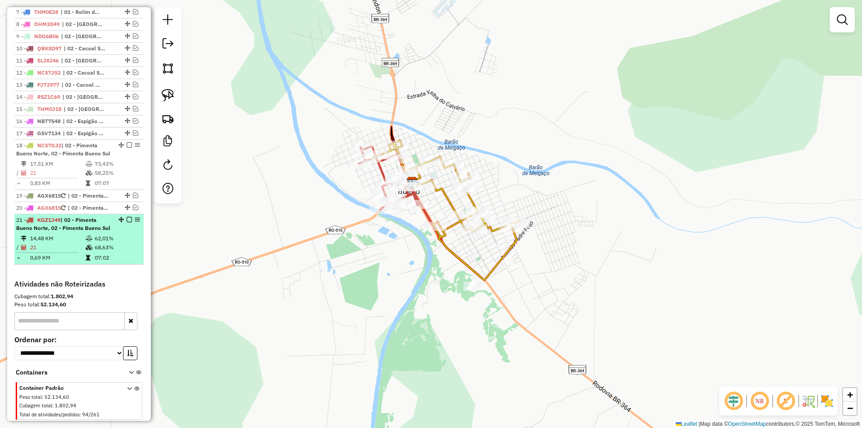
click at [127, 222] on em at bounding box center [129, 219] width 5 height 5
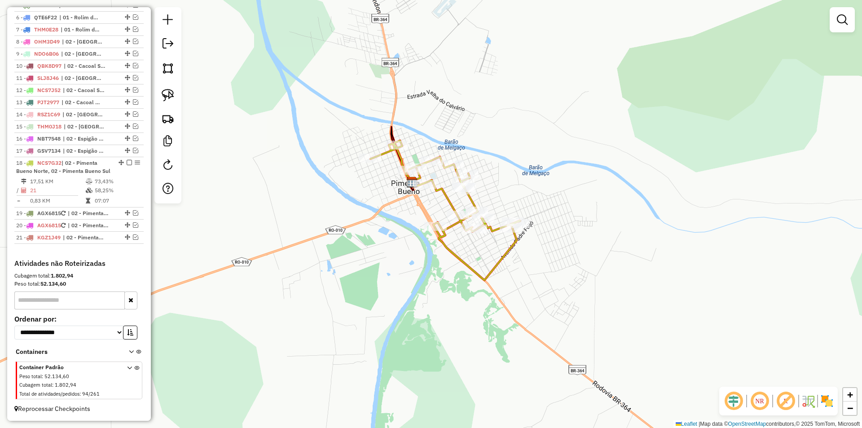
scroll to position [420, 0]
drag, startPoint x: 126, startPoint y: 237, endPoint x: 117, endPoint y: 211, distance: 27.4
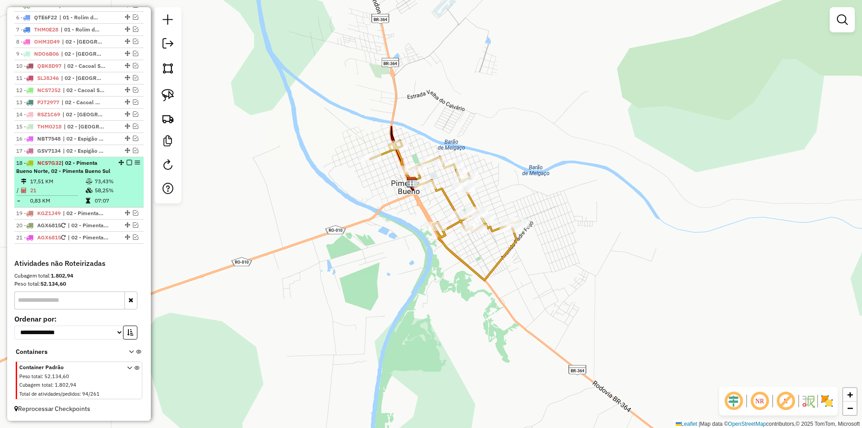
click at [127, 160] on em at bounding box center [129, 162] width 5 height 5
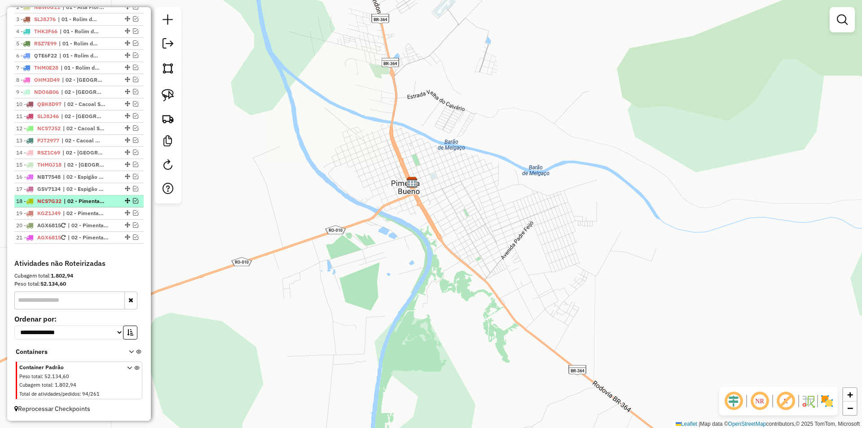
scroll to position [373, 0]
click at [272, 181] on div "Janela de atendimento Grade de atendimento Capacidade Transportadoras Veículos …" at bounding box center [431, 214] width 862 height 428
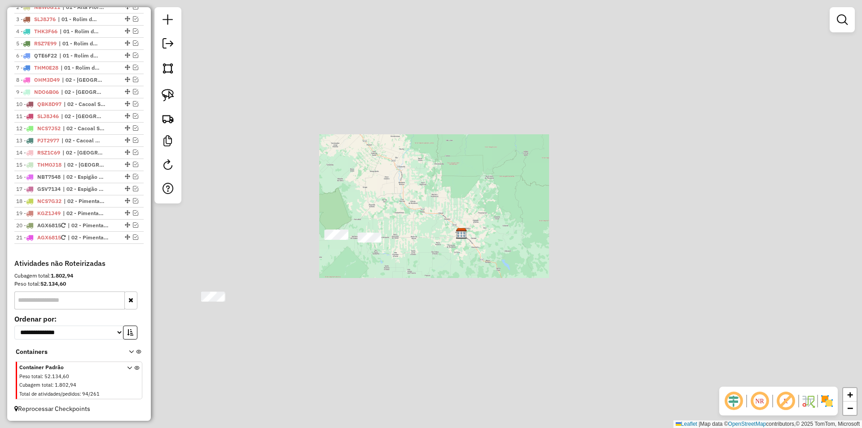
click at [423, 251] on div "Janela de atendimento Grade de atendimento Capacidade Transportadoras Veículos …" at bounding box center [431, 214] width 862 height 428
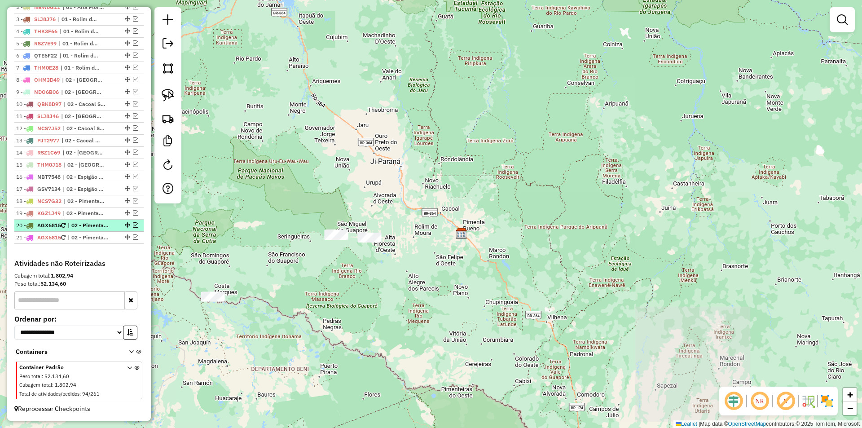
scroll to position [284, 0]
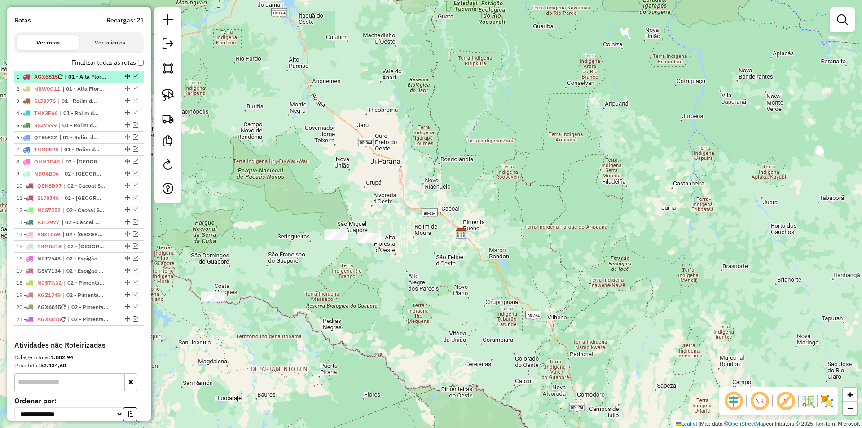
click at [133, 79] on em at bounding box center [135, 76] width 5 height 5
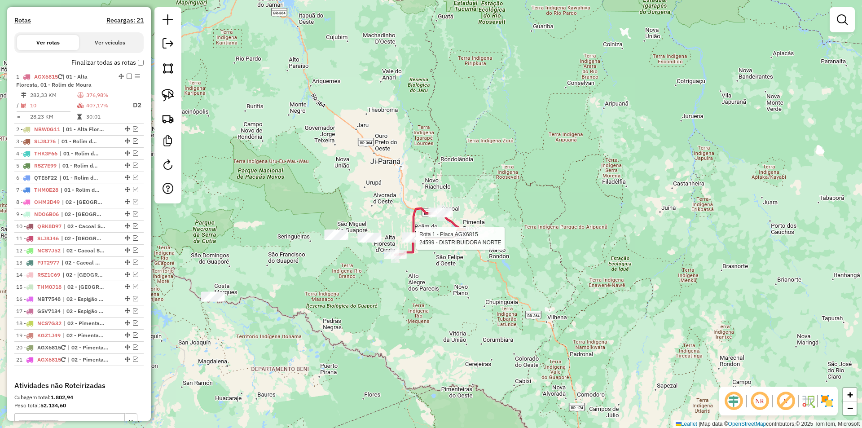
select select "*********"
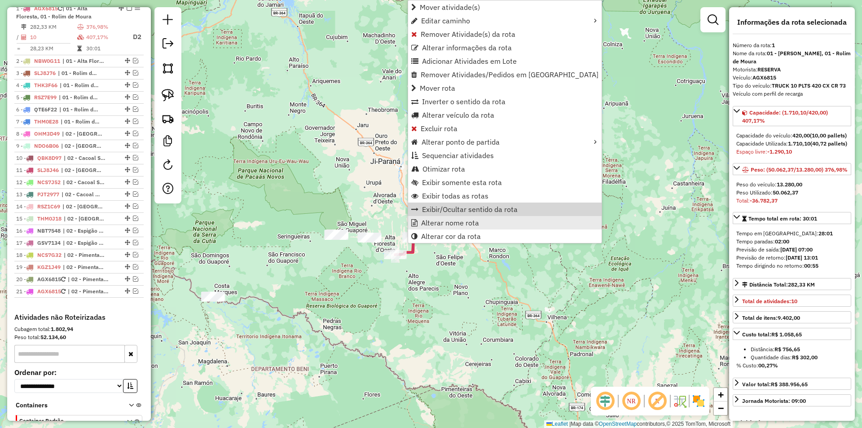
scroll to position [355, 0]
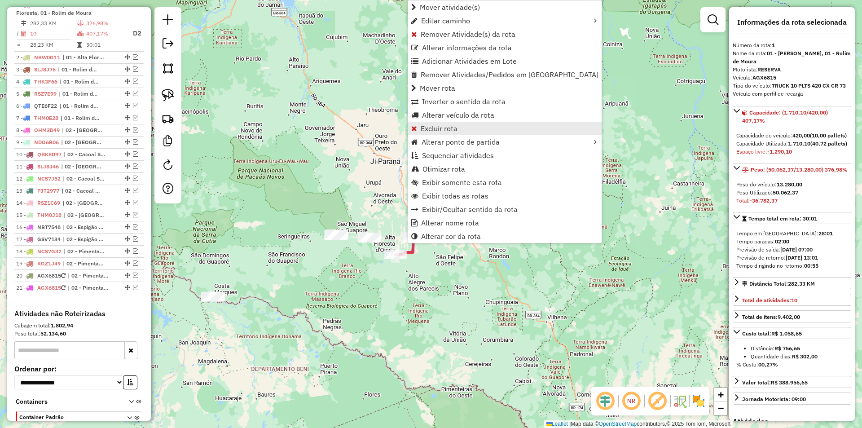
click at [423, 131] on span "Excluir rota" at bounding box center [438, 128] width 37 height 7
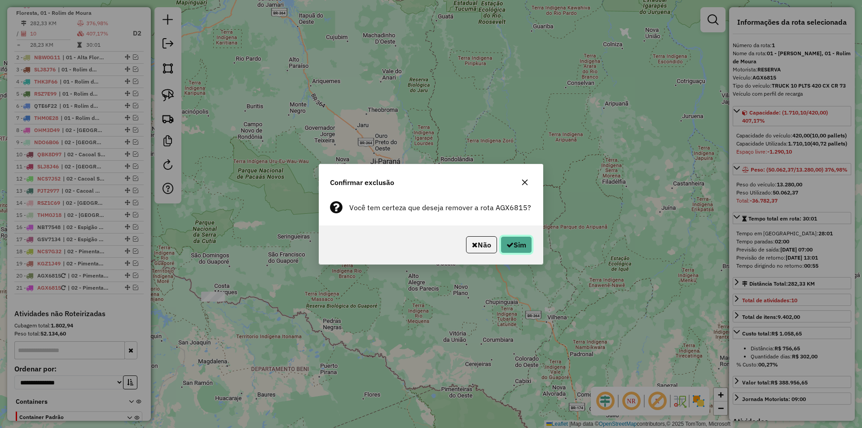
click at [507, 245] on icon "button" at bounding box center [509, 244] width 7 height 7
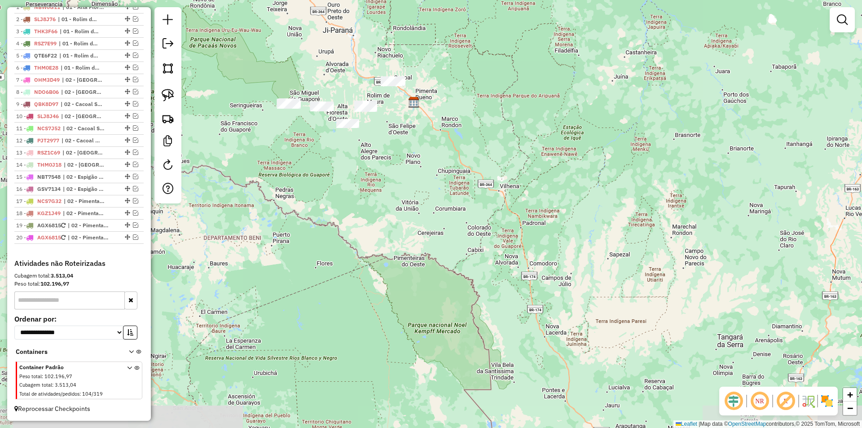
drag, startPoint x: 460, startPoint y: 136, endPoint x: 388, endPoint y: 126, distance: 72.9
click at [462, 142] on div "Janela de atendimento Grade de atendimento Capacidade Transportadoras Veículos …" at bounding box center [431, 214] width 862 height 428
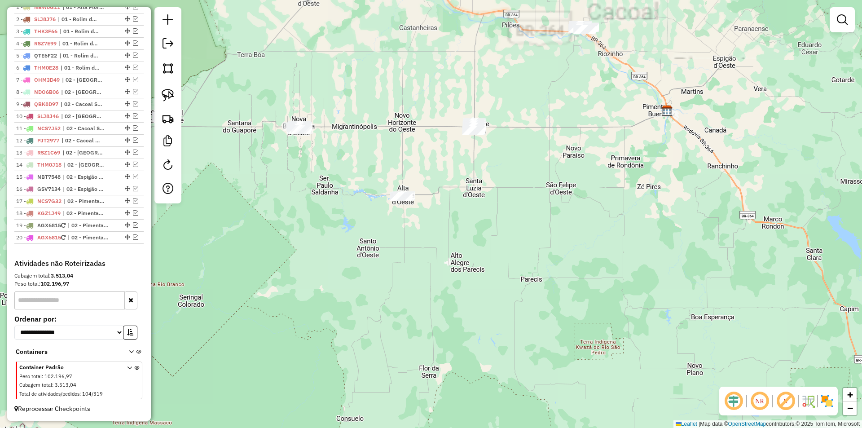
drag, startPoint x: 293, startPoint y: 145, endPoint x: 362, endPoint y: 208, distance: 92.4
click at [377, 206] on div "Janela de atendimento Grade de atendimento Capacidade Transportadoras Veículos …" at bounding box center [431, 214] width 862 height 428
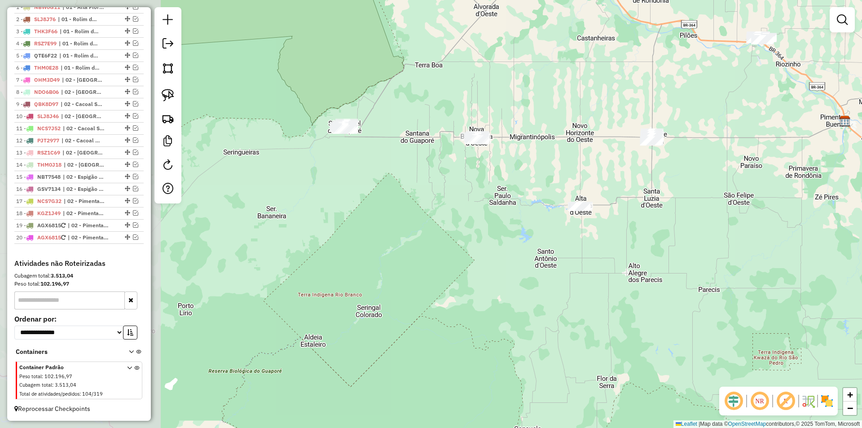
drag, startPoint x: 397, startPoint y: 192, endPoint x: 440, endPoint y: 193, distance: 42.6
click at [440, 193] on div "Janela de atendimento Grade de atendimento Capacidade Transportadoras Veículos …" at bounding box center [431, 214] width 862 height 428
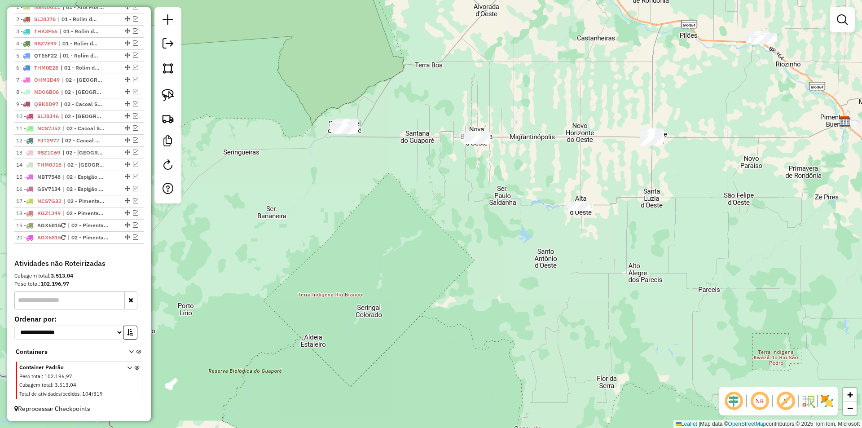
click at [437, 241] on div "Janela de atendimento Grade de atendimento Capacidade Transportadoras Veículos …" at bounding box center [431, 214] width 862 height 428
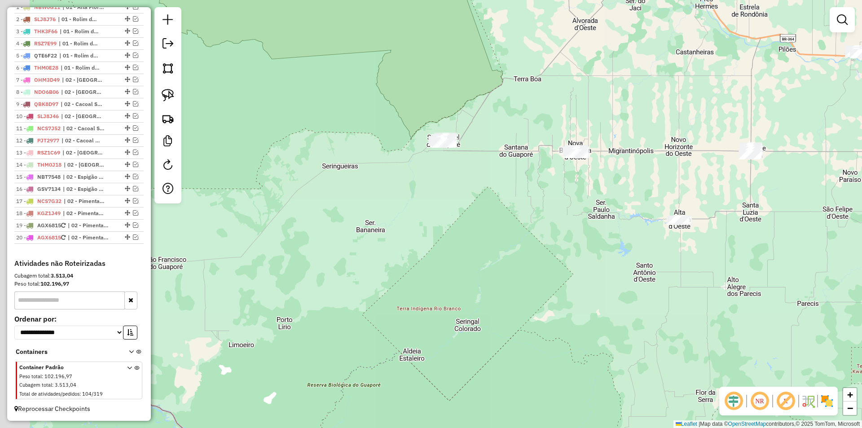
drag, startPoint x: 442, startPoint y: 218, endPoint x: 505, endPoint y: 199, distance: 66.0
click at [505, 199] on div "Janela de atendimento Grade de atendimento Capacidade Transportadoras Veículos …" at bounding box center [431, 214] width 862 height 428
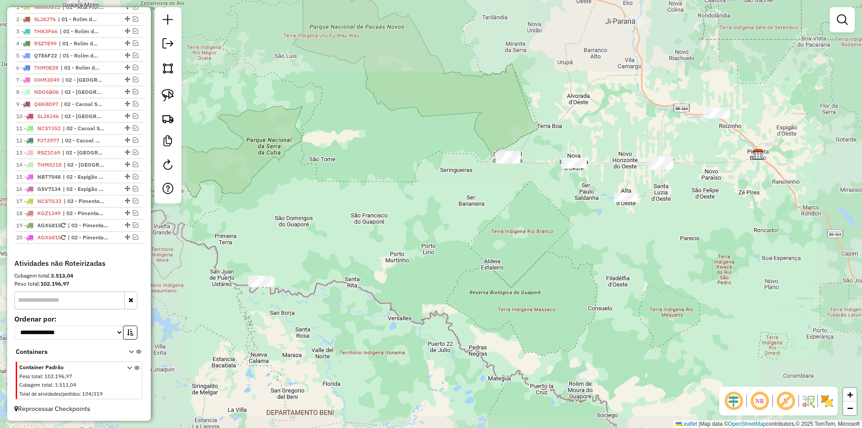
drag, startPoint x: 451, startPoint y: 231, endPoint x: 463, endPoint y: 222, distance: 14.8
click at [459, 226] on div "Janela de atendimento Grade de atendimento Capacidade Transportadoras Veículos …" at bounding box center [431, 214] width 862 height 428
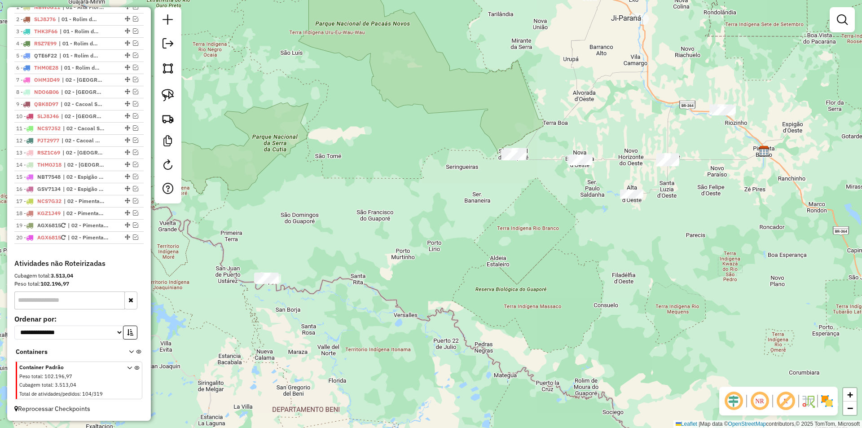
click at [439, 116] on div "Janela de atendimento Grade de atendimento Capacidade Transportadoras Veículos …" at bounding box center [431, 214] width 862 height 428
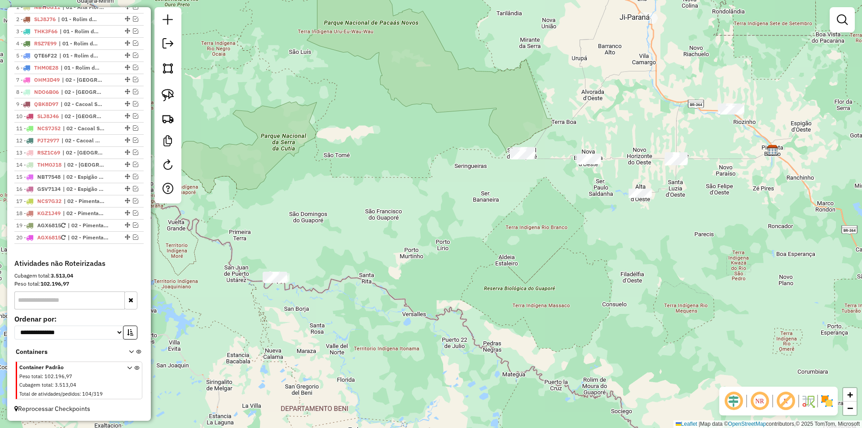
drag, startPoint x: 319, startPoint y: 177, endPoint x: 343, endPoint y: 158, distance: 31.3
click at [340, 160] on div "Janela de atendimento Grade de atendimento Capacidade Transportadoras Veículos …" at bounding box center [431, 214] width 862 height 428
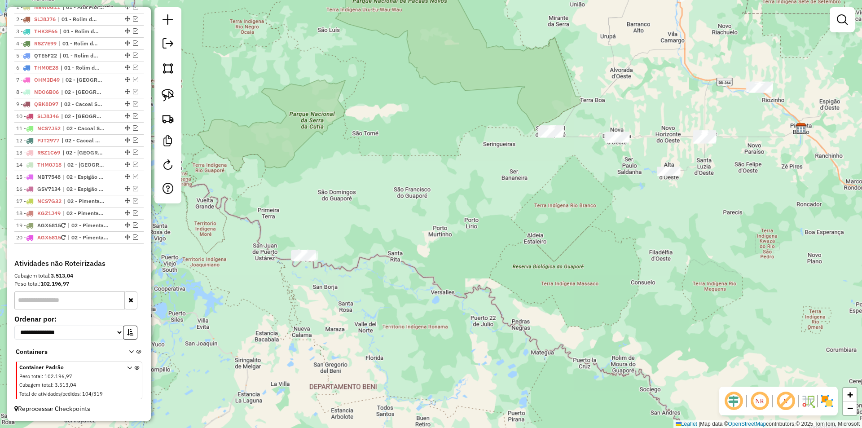
click at [329, 162] on div "Janela de atendimento Grade de atendimento Capacidade Transportadoras Veículos …" at bounding box center [431, 214] width 862 height 428
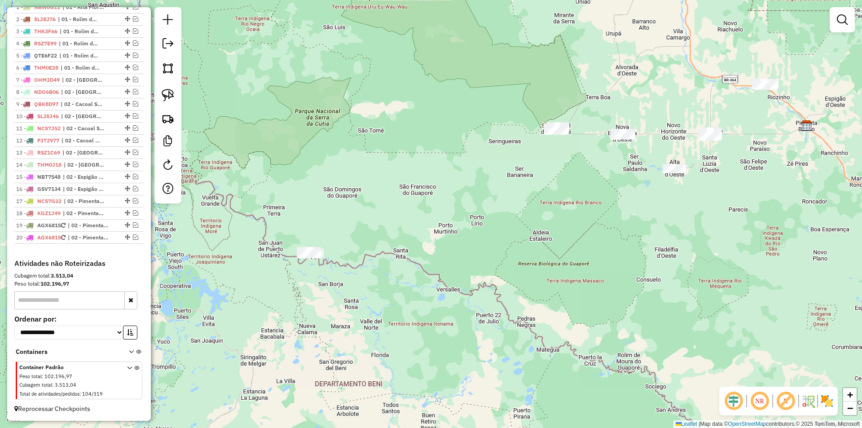
click at [366, 153] on div "Janela de atendimento Grade de atendimento Capacidade Transportadoras Veículos …" at bounding box center [431, 214] width 862 height 428
click at [391, 114] on div "Janela de atendimento Grade de atendimento Capacidade Transportadoras Veículos …" at bounding box center [431, 214] width 862 height 428
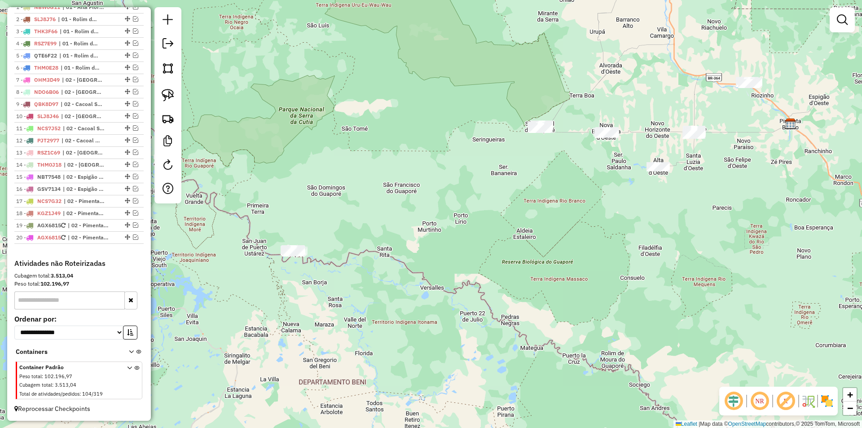
click at [468, 128] on div "Janela de atendimento Grade de atendimento Capacidade Transportadoras Veículos …" at bounding box center [431, 214] width 862 height 428
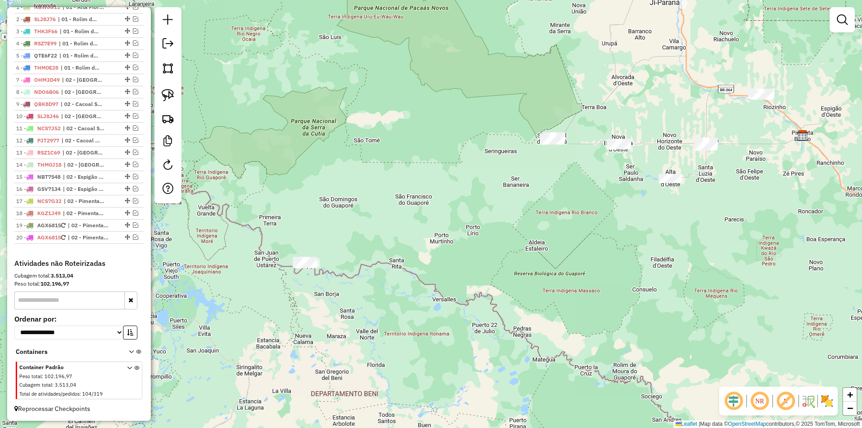
drag, startPoint x: 382, startPoint y: 169, endPoint x: 252, endPoint y: 193, distance: 132.6
click at [382, 170] on div "Janela de atendimento Grade de atendimento Capacidade Transportadoras Veículos …" at bounding box center [431, 214] width 862 height 428
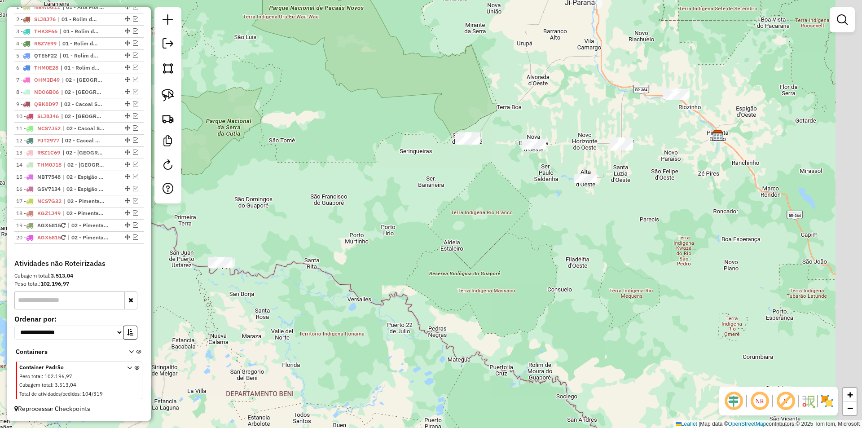
drag, startPoint x: 501, startPoint y: 114, endPoint x: 394, endPoint y: 113, distance: 106.8
click at [394, 113] on div "Janela de atendimento Grade de atendimento Capacidade Transportadoras Veículos …" at bounding box center [431, 214] width 862 height 428
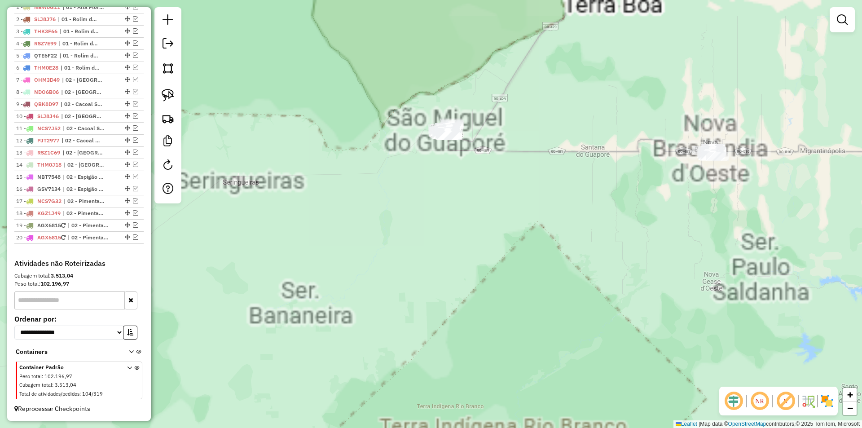
drag, startPoint x: 366, startPoint y: 183, endPoint x: 375, endPoint y: 182, distance: 8.6
click at [350, 189] on div "Janela de atendimento Grade de atendimento Capacidade Transportadoras Veículos …" at bounding box center [431, 214] width 862 height 428
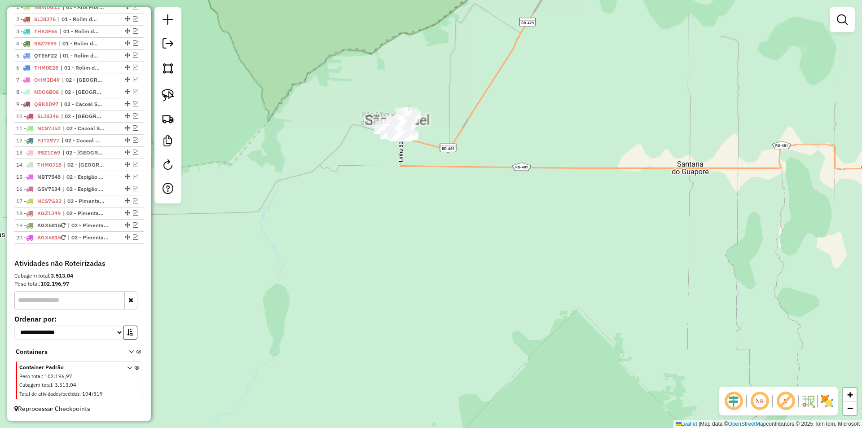
drag, startPoint x: 368, startPoint y: 198, endPoint x: 295, endPoint y: 186, distance: 73.3
click at [343, 206] on div "Janela de atendimento Grade de atendimento Capacidade Transportadoras Veículos …" at bounding box center [431, 214] width 862 height 428
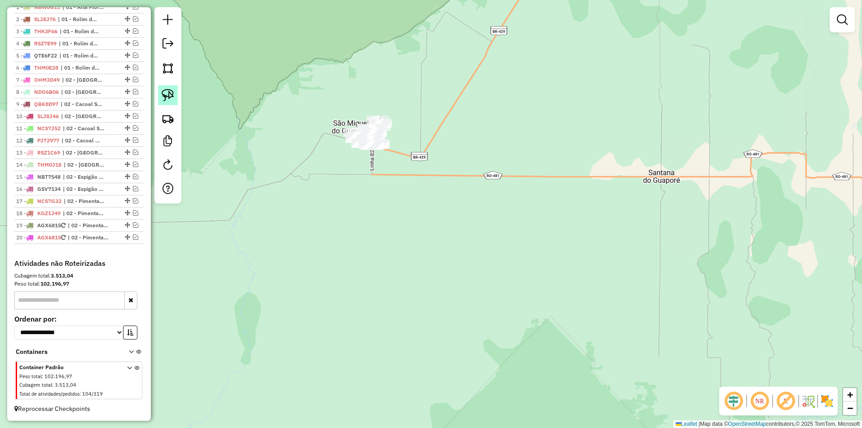
click at [161, 90] on link at bounding box center [168, 95] width 20 height 20
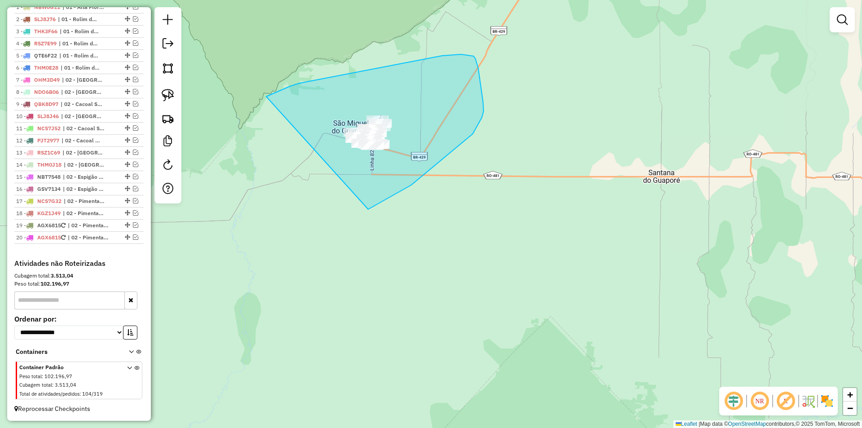
drag, startPoint x: 300, startPoint y: 83, endPoint x: 349, endPoint y: 214, distance: 140.4
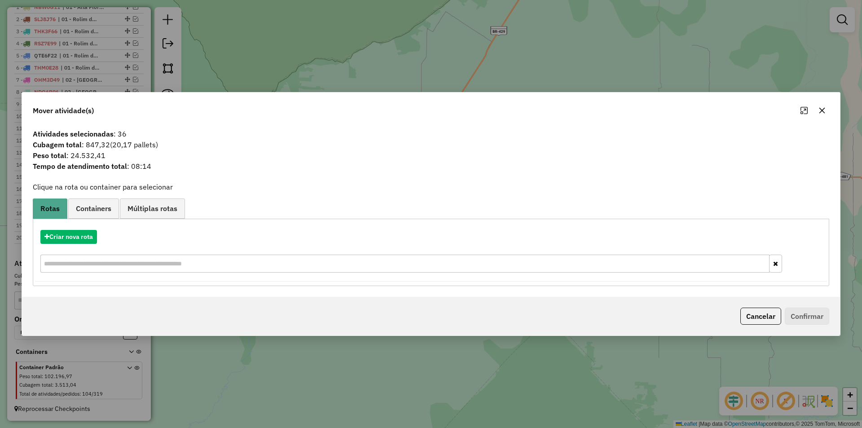
click at [821, 108] on icon "button" at bounding box center [821, 110] width 7 height 7
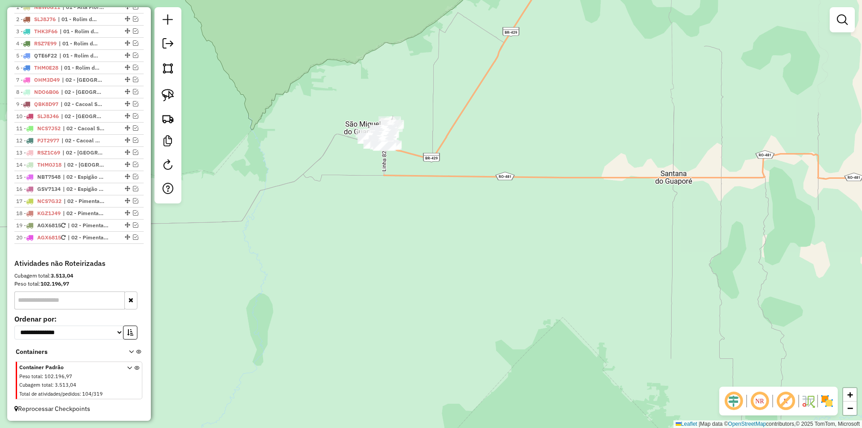
drag, startPoint x: 388, startPoint y: 204, endPoint x: 568, endPoint y: 189, distance: 180.6
click at [578, 191] on div "Janela de atendimento Grade de atendimento Capacidade Transportadoras Veículos …" at bounding box center [431, 214] width 862 height 428
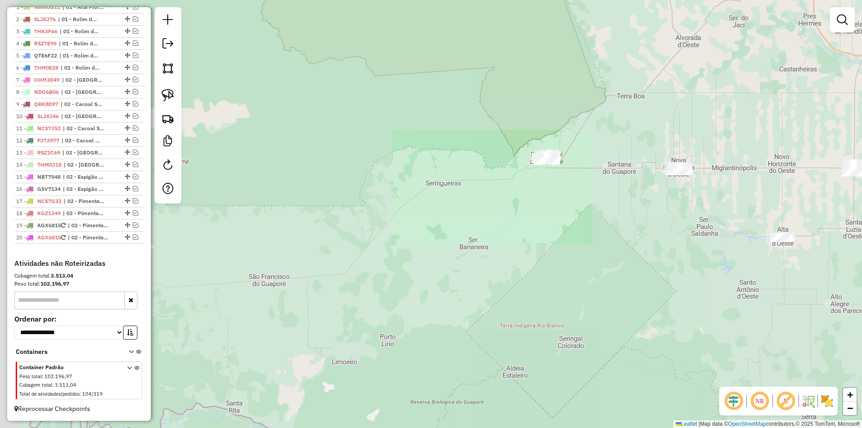
drag, startPoint x: 429, startPoint y: 237, endPoint x: 437, endPoint y: 236, distance: 8.2
click at [437, 236] on div "Janela de atendimento Grade de atendimento Capacidade Transportadoras Veículos …" at bounding box center [431, 214] width 862 height 428
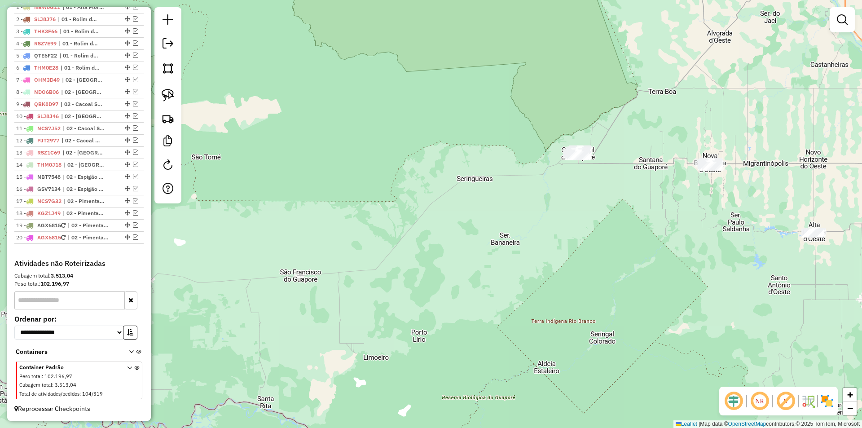
drag, startPoint x: 354, startPoint y: 252, endPoint x: 456, endPoint y: 222, distance: 107.1
click at [447, 226] on div "Janela de atendimento Grade de atendimento Capacidade Transportadoras Veículos …" at bounding box center [431, 214] width 862 height 428
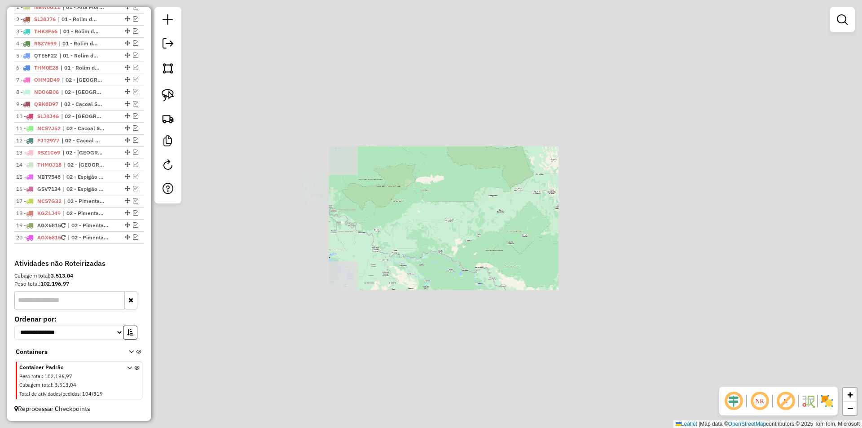
click at [391, 245] on div "Janela de atendimento Grade de atendimento Capacidade Transportadoras Veículos …" at bounding box center [431, 214] width 862 height 428
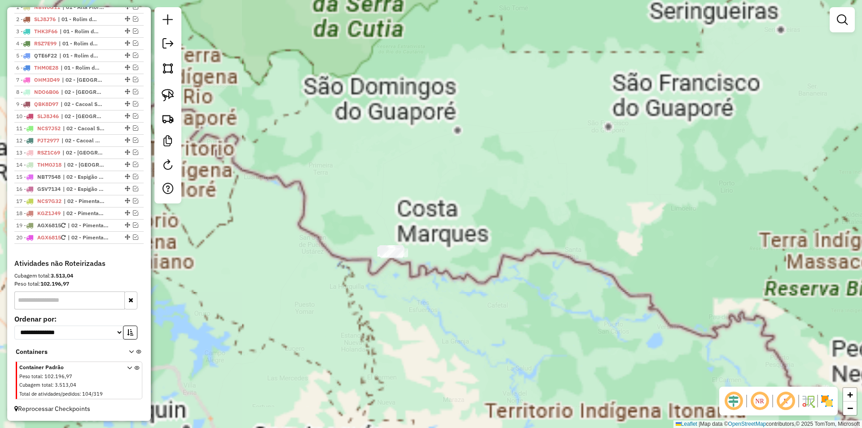
drag, startPoint x: 359, startPoint y: 285, endPoint x: 341, endPoint y: 234, distance: 54.2
click at [358, 248] on div "Janela de atendimento Grade de atendimento Capacidade Transportadoras Veículos …" at bounding box center [431, 214] width 862 height 428
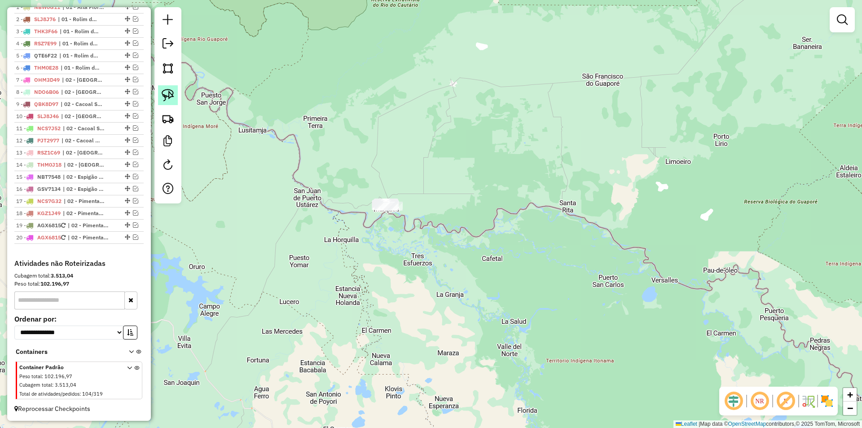
click at [166, 95] on img at bounding box center [168, 95] width 13 height 13
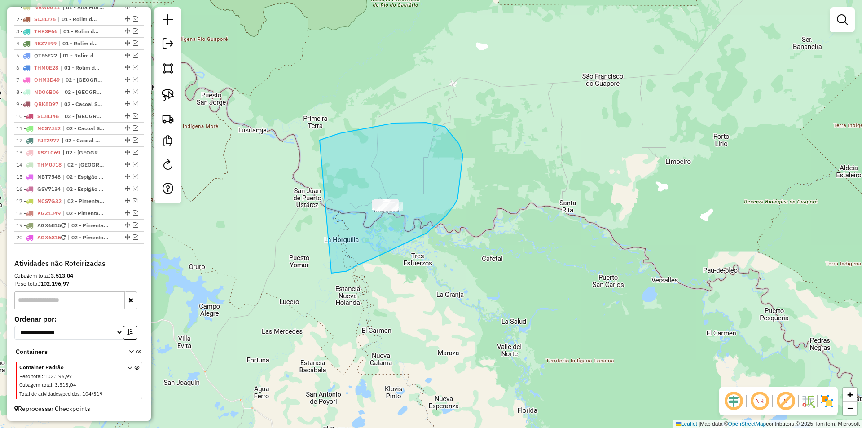
drag, startPoint x: 420, startPoint y: 123, endPoint x: 330, endPoint y: 273, distance: 175.1
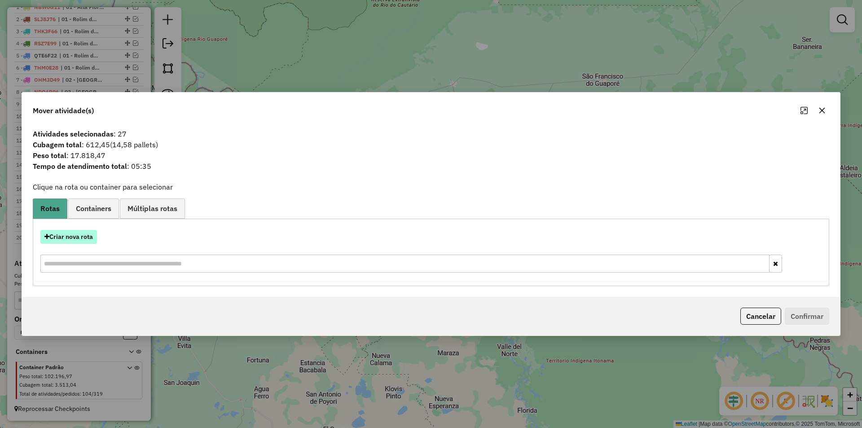
click at [70, 234] on button "Criar nova rota" at bounding box center [68, 237] width 57 height 14
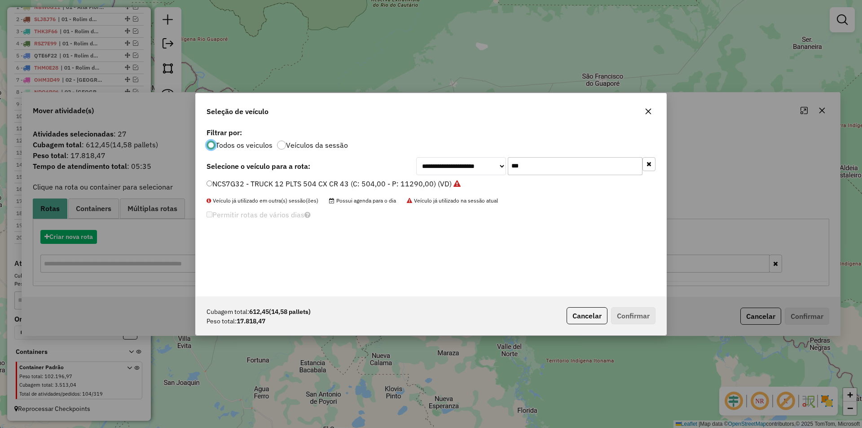
scroll to position [5, 3]
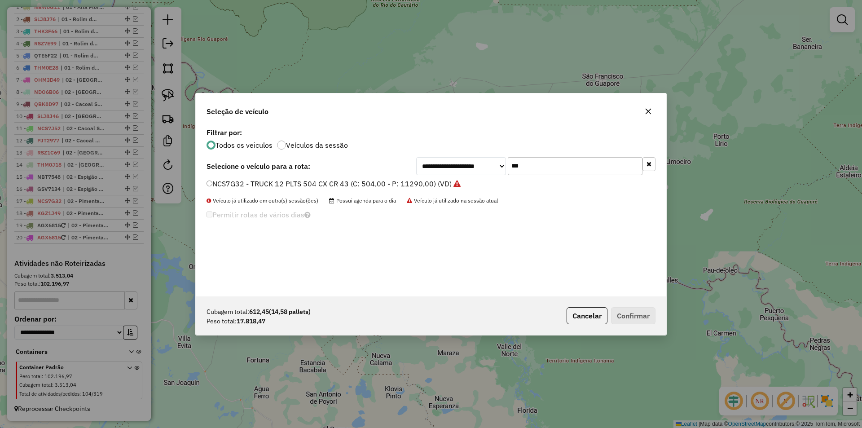
drag, startPoint x: 521, startPoint y: 164, endPoint x: 498, endPoint y: 175, distance: 26.1
click at [500, 175] on div "**********" at bounding box center [431, 211] width 470 height 171
type input "***"
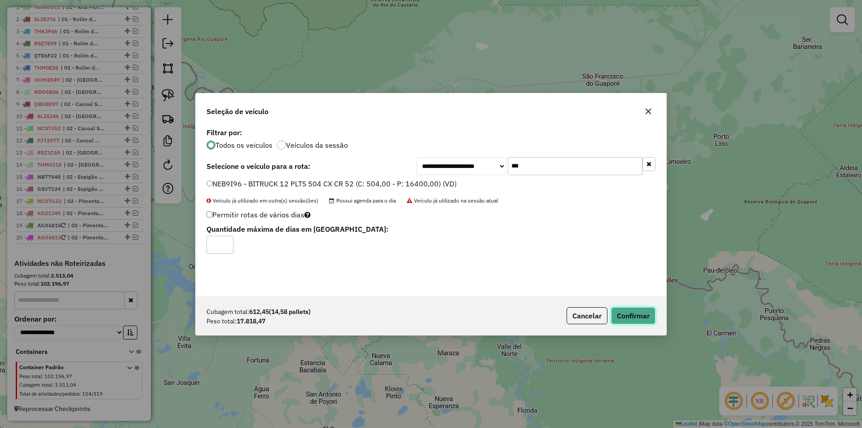
click at [643, 314] on button "Confirmar" at bounding box center [633, 315] width 44 height 17
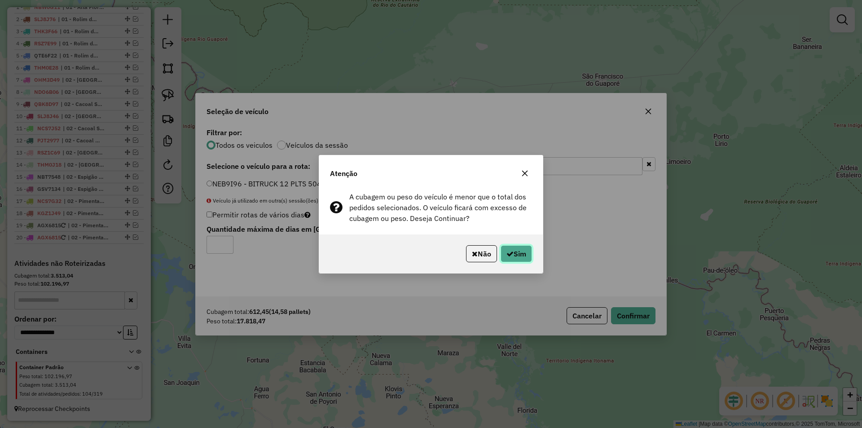
click at [511, 254] on icon "button" at bounding box center [509, 253] width 7 height 7
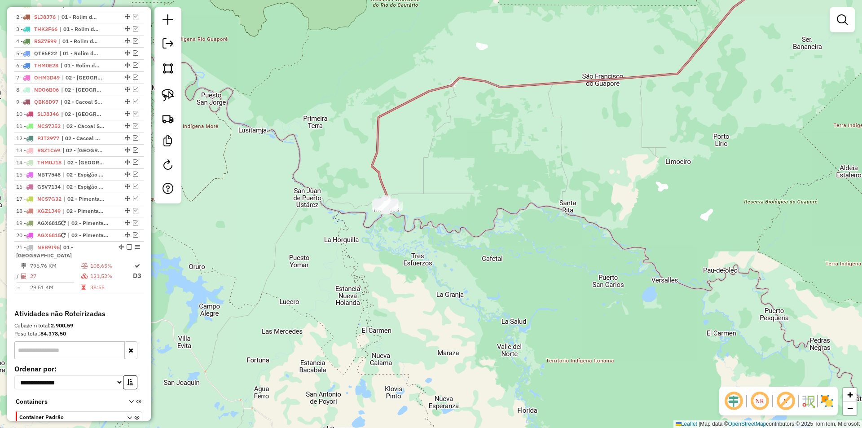
drag, startPoint x: 625, startPoint y: 348, endPoint x: 610, endPoint y: 338, distance: 17.9
click at [618, 343] on div "Janela de atendimento Grade de atendimento Capacidade Transportadoras Veículos …" at bounding box center [431, 214] width 862 height 428
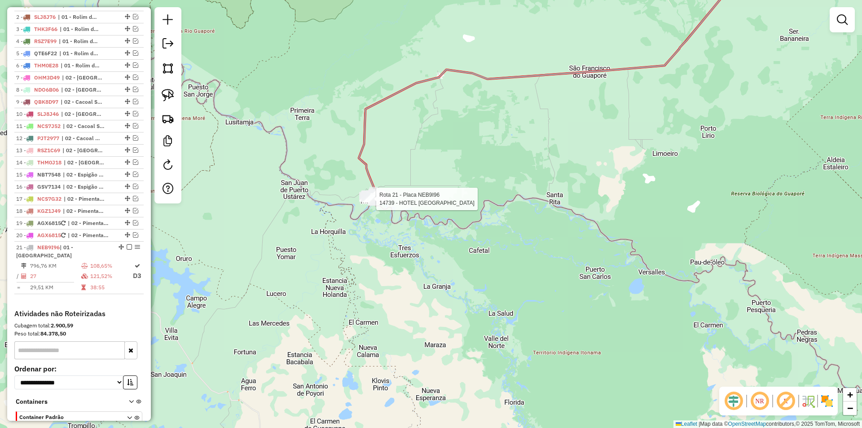
select select "*********"
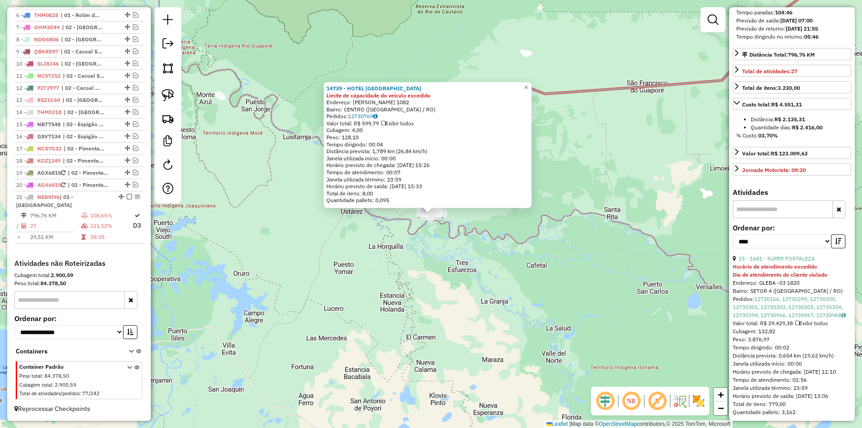
scroll to position [224, 0]
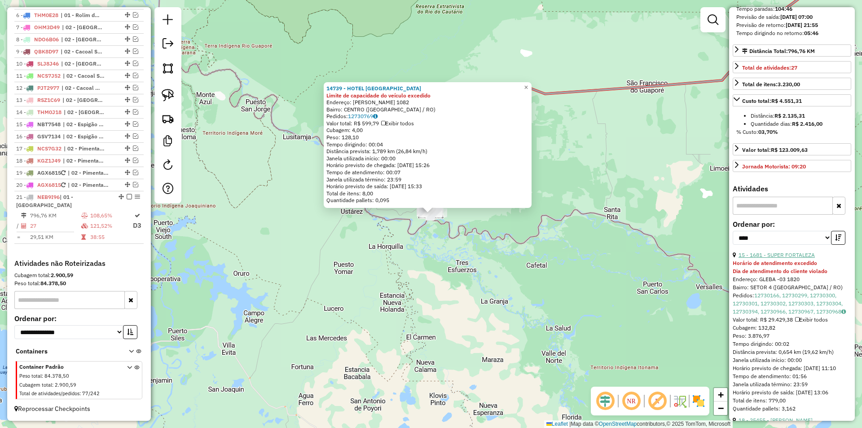
click at [784, 258] on link "15 - 1681 - SUPER FORTALEZA" at bounding box center [776, 254] width 76 height 7
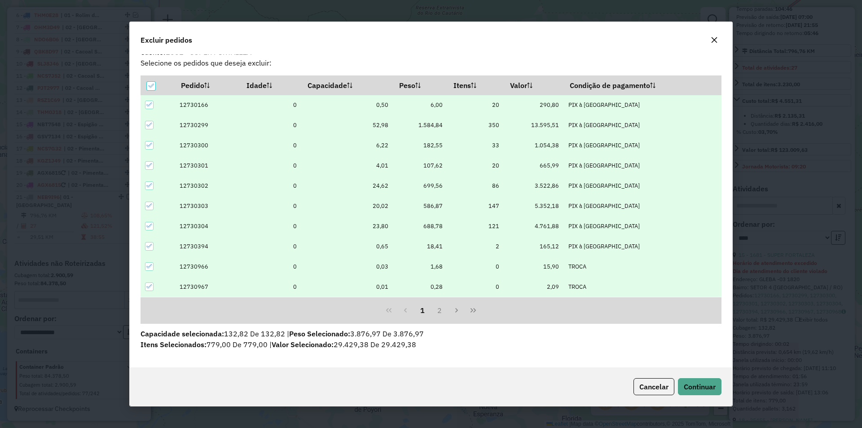
scroll to position [11, 0]
click at [694, 383] on span "Continuar" at bounding box center [699, 386] width 32 height 9
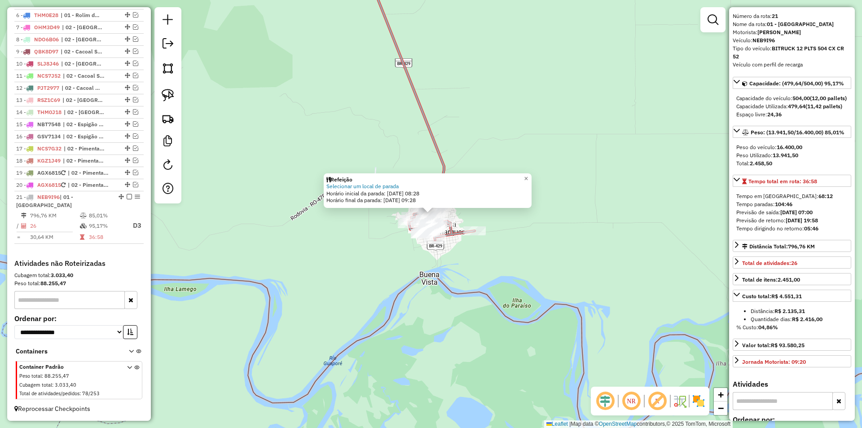
scroll to position [29, 0]
click at [629, 284] on div "Refeição Selecionar um local de parada Horário inicial da parada: [DATE] 08:28 …" at bounding box center [431, 214] width 862 height 428
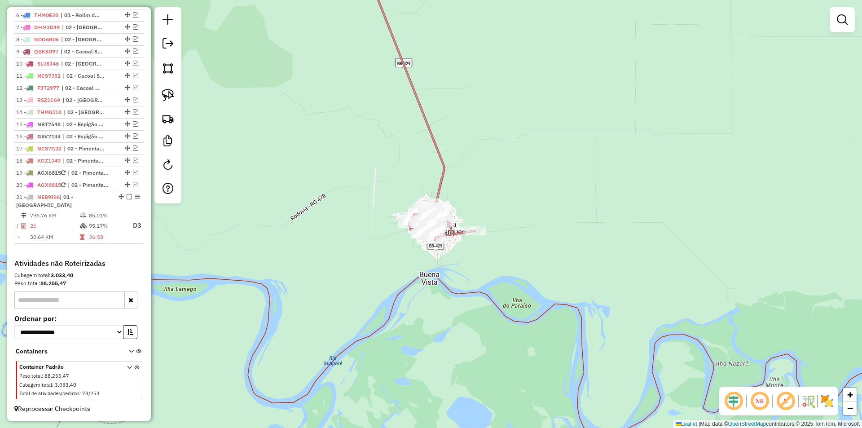
click at [473, 313] on div "Refeição Selecionar um local de parada Horário inicial da parada: [DATE] 08:28 …" at bounding box center [431, 214] width 862 height 428
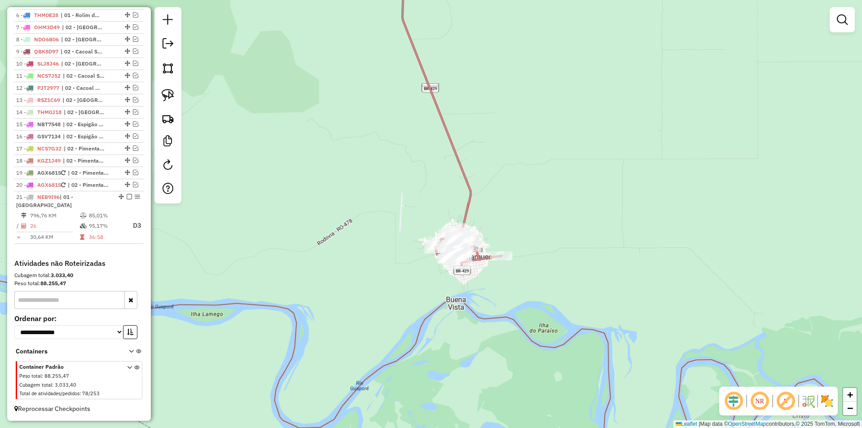
drag, startPoint x: 275, startPoint y: 293, endPoint x: 272, endPoint y: 286, distance: 7.0
click at [275, 289] on div "Janela de atendimento Grade de atendimento Capacidade Transportadoras Veículos …" at bounding box center [431, 214] width 862 height 428
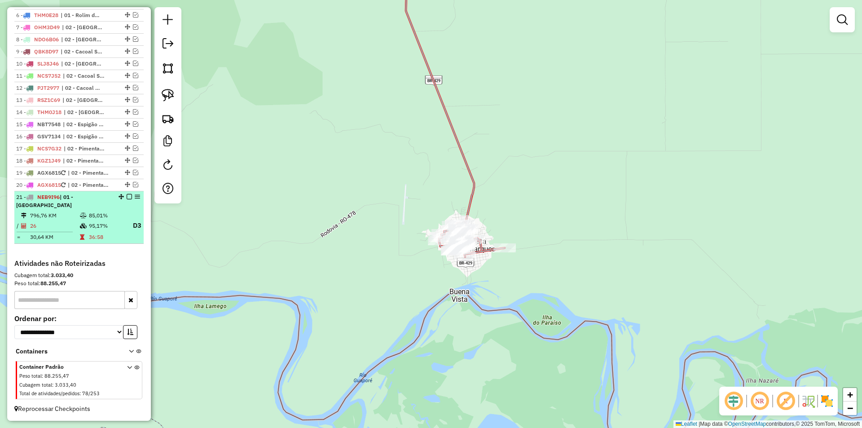
click at [127, 195] on em at bounding box center [129, 196] width 5 height 5
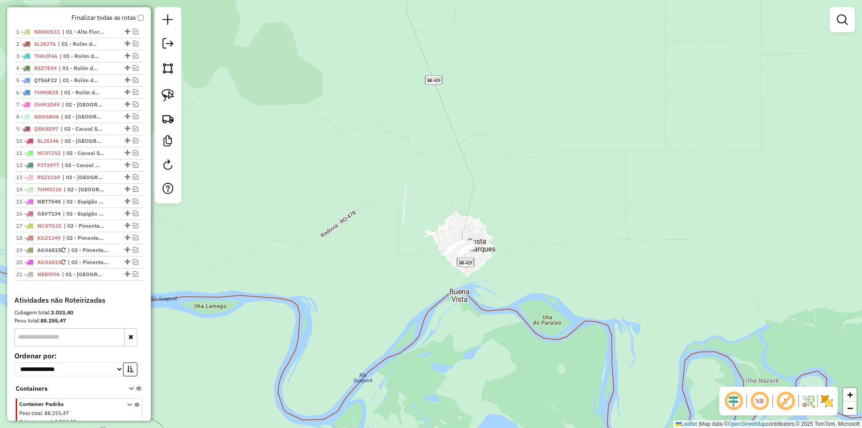
scroll to position [284, 0]
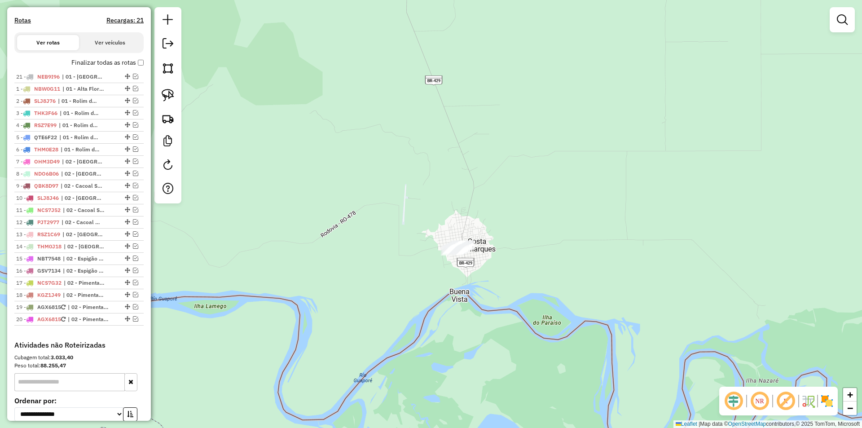
drag, startPoint x: 124, startPoint y: 327, endPoint x: 95, endPoint y: 81, distance: 248.1
click at [133, 79] on em at bounding box center [135, 76] width 5 height 5
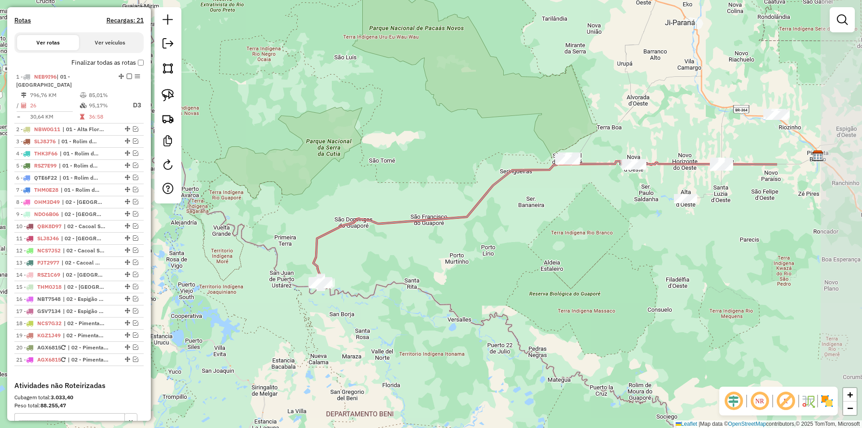
drag, startPoint x: 502, startPoint y: 239, endPoint x: 393, endPoint y: 268, distance: 112.9
click at [393, 268] on div "Janela de atendimento Grade de atendimento Capacidade Transportadoras Veículos …" at bounding box center [431, 214] width 862 height 428
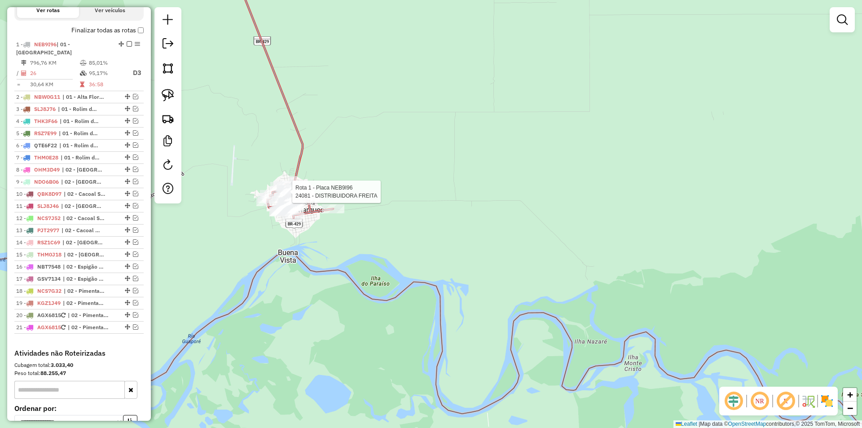
select select "*********"
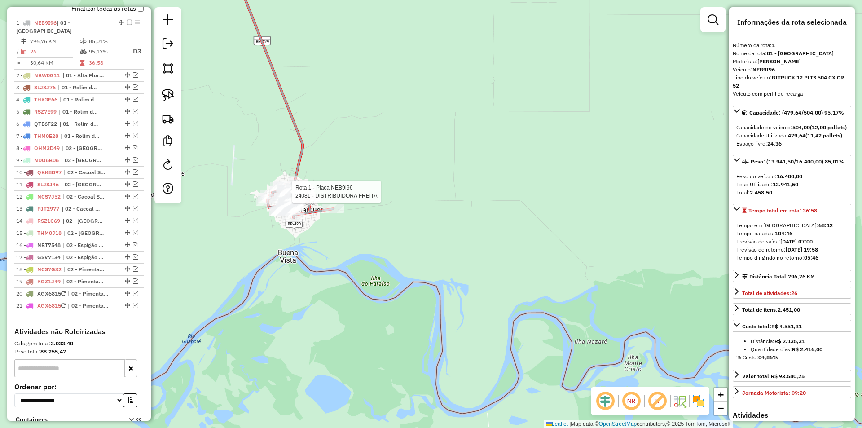
scroll to position [355, 0]
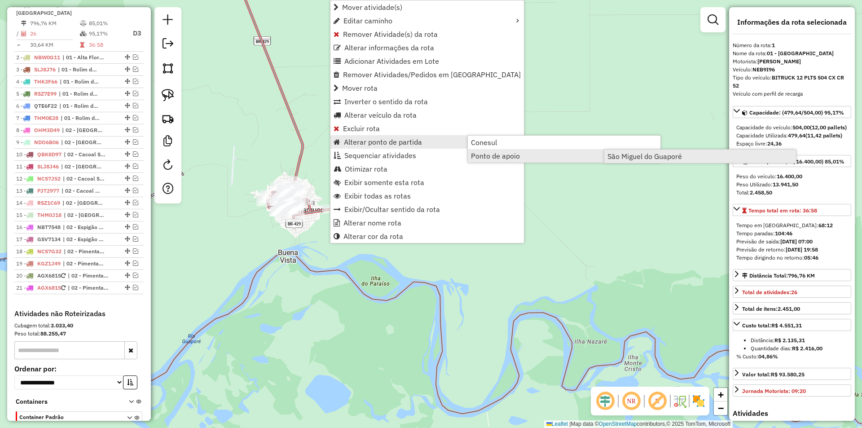
click at [636, 158] on span "São Miguel do Guaporé" at bounding box center [644, 156] width 74 height 7
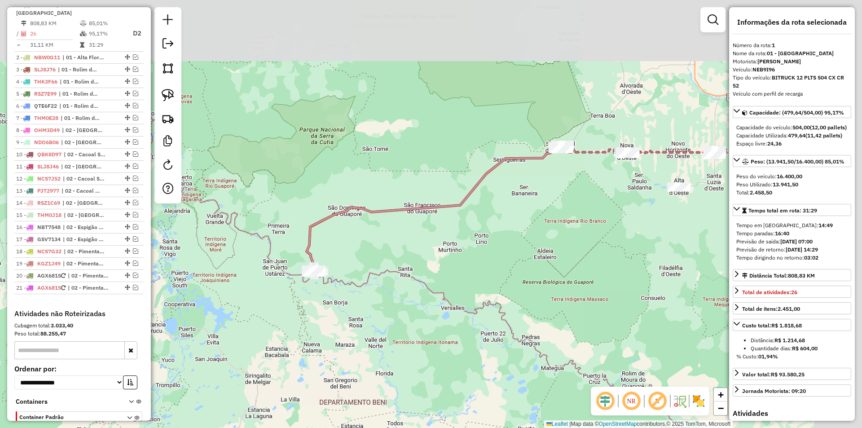
drag, startPoint x: 523, startPoint y: 148, endPoint x: 398, endPoint y: 236, distance: 152.6
click at [398, 236] on div "Janela de atendimento Grade de atendimento Capacidade Transportadoras Veículos …" at bounding box center [431, 214] width 862 height 428
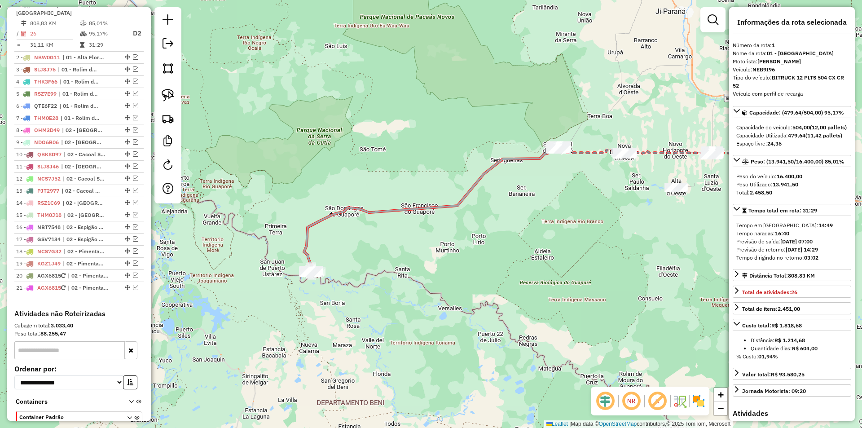
drag, startPoint x: 402, startPoint y: 231, endPoint x: 394, endPoint y: 228, distance: 8.0
click at [405, 229] on div "Janela de atendimento Grade de atendimento Capacidade Transportadoras Veículos …" at bounding box center [431, 214] width 862 height 428
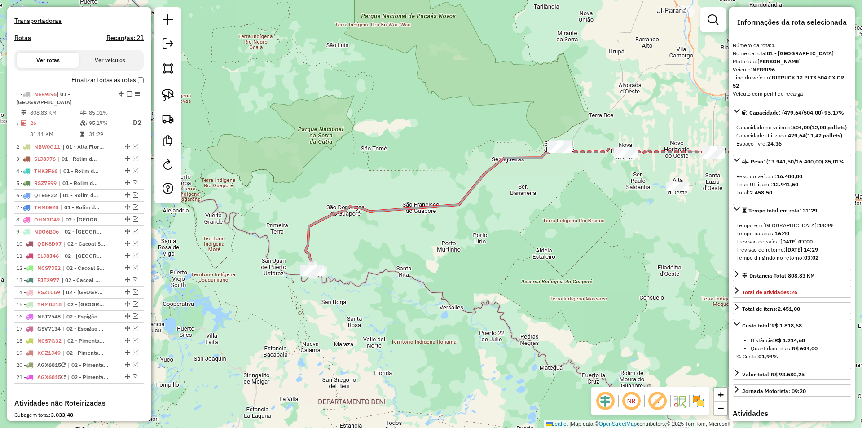
scroll to position [266, 0]
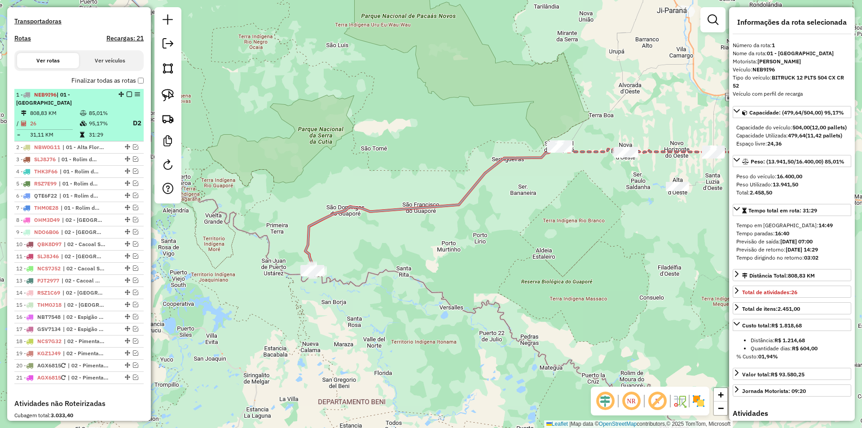
click at [127, 97] on em at bounding box center [129, 94] width 5 height 5
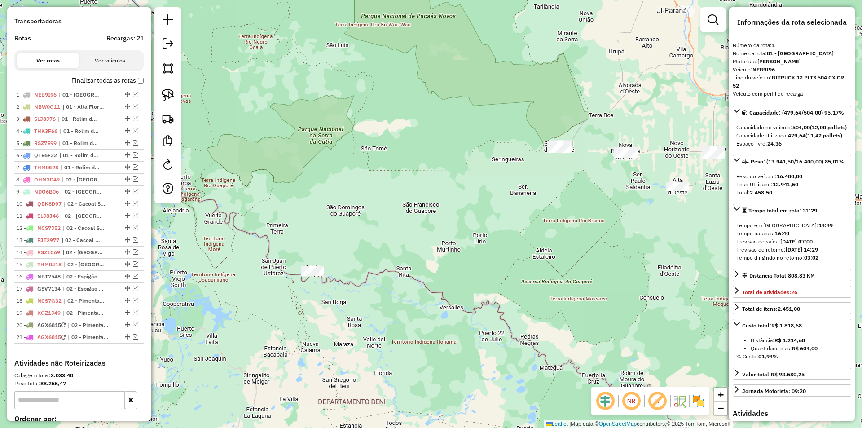
drag, startPoint x: 366, startPoint y: 92, endPoint x: 386, endPoint y: 106, distance: 23.9
click at [367, 93] on div "Janela de atendimento Grade de atendimento Capacidade Transportadoras Veículos …" at bounding box center [431, 214] width 862 height 428
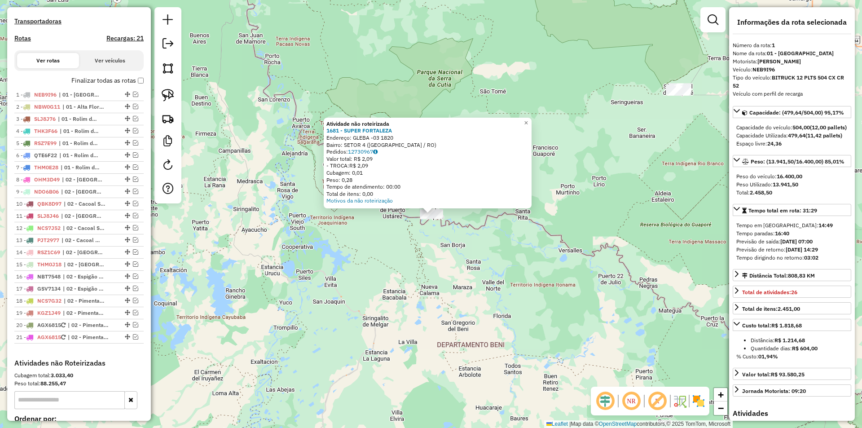
click at [429, 277] on div "Atividade não roteirizada 1681 - SUPER FORTALEZA Endereço: GLEBA -03 1820 Bairr…" at bounding box center [431, 214] width 862 height 428
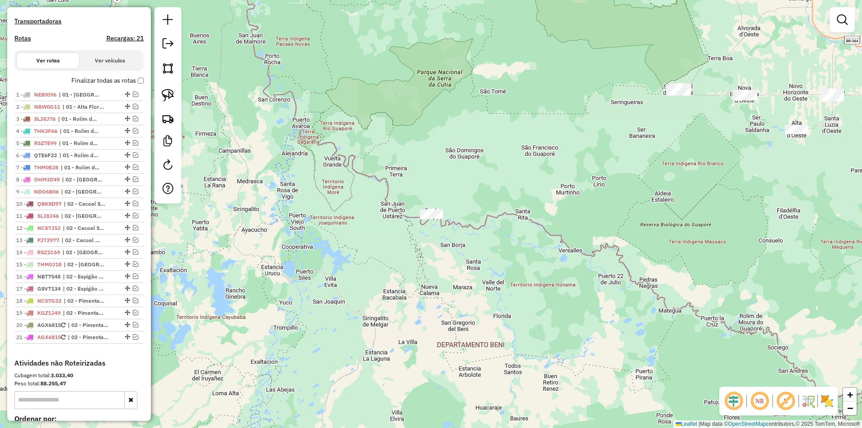
click at [384, 267] on div "Atividade não roteirizada 1681 - SUPER FORTALEZA Endereço: GLEBA -03 1820 Bairr…" at bounding box center [431, 214] width 862 height 428
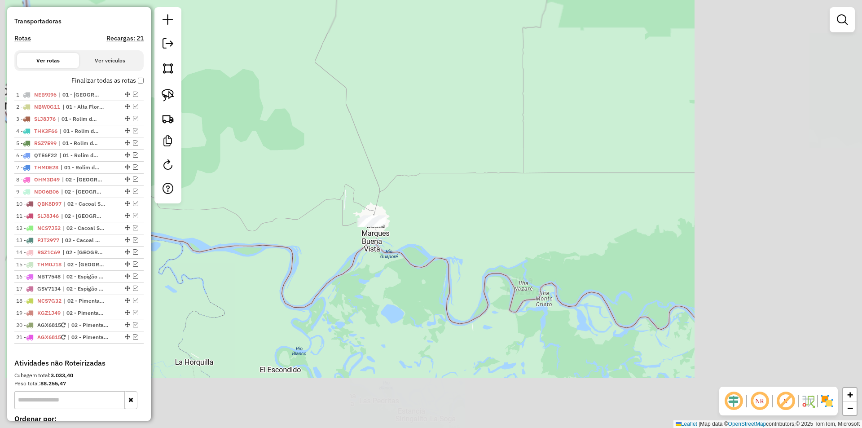
drag, startPoint x: 321, startPoint y: 268, endPoint x: 328, endPoint y: 267, distance: 6.7
click at [328, 267] on div "Janela de atendimento Grade de atendimento Capacidade Transportadoras Veículos …" at bounding box center [431, 214] width 862 height 428
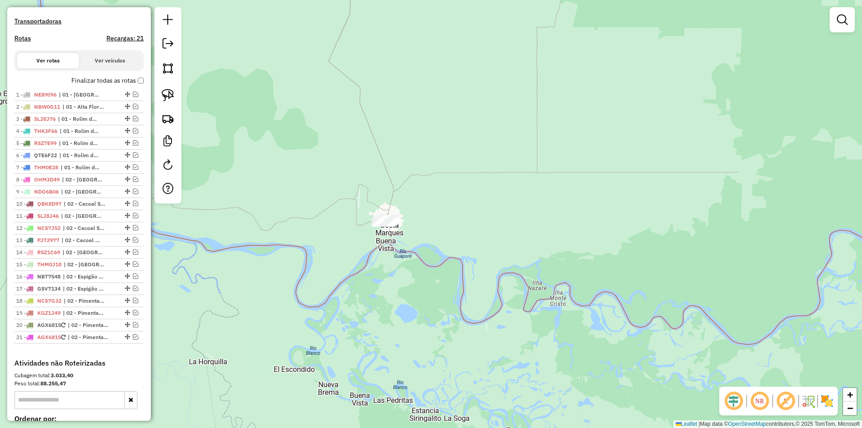
click at [342, 143] on div "Janela de atendimento Grade de atendimento Capacidade Transportadoras Veículos …" at bounding box center [431, 214] width 862 height 428
click at [335, 223] on div "Janela de atendimento Grade de atendimento Capacidade Transportadoras Veículos …" at bounding box center [431, 214] width 862 height 428
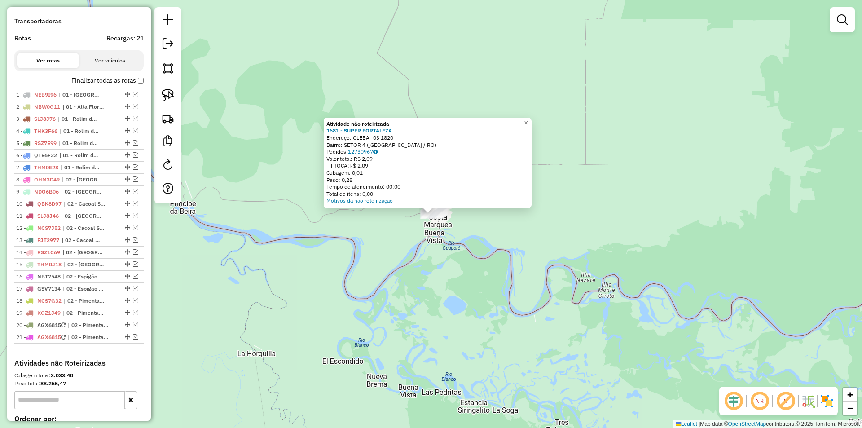
click at [409, 309] on div "Atividade não roteirizada 1681 - SUPER FORTALEZA Endereço: GLEBA -03 1820 Bairr…" at bounding box center [431, 214] width 862 height 428
click at [527, 262] on div "Atividade não roteirizada 1681 - SUPER FORTALEZA Endereço: GLEBA -03 1820 Bairr…" at bounding box center [431, 214] width 862 height 428
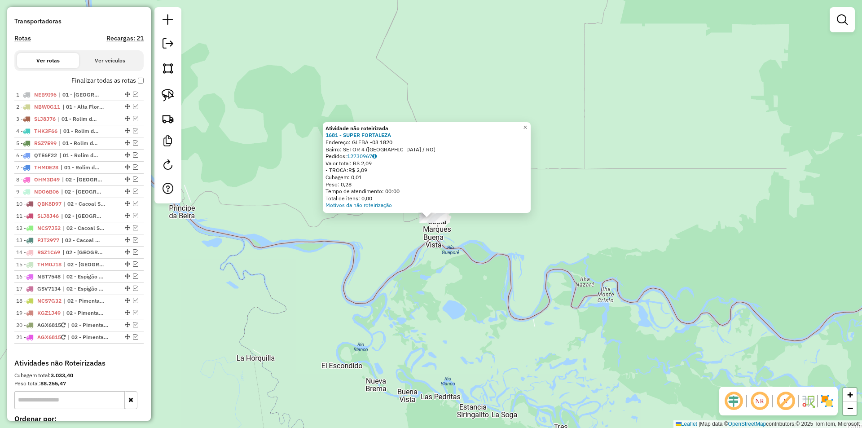
click at [526, 262] on div "Atividade não roteirizada 1681 - SUPER FORTALEZA Endereço: GLEBA -03 1820 Bairr…" at bounding box center [431, 214] width 862 height 428
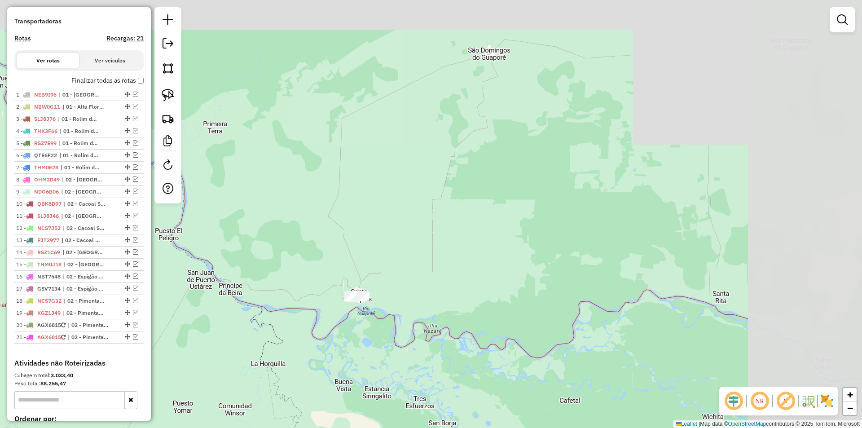
drag, startPoint x: 481, startPoint y: 275, endPoint x: 595, endPoint y: 223, distance: 125.9
click at [475, 276] on div "Janela de atendimento Grade de atendimento Capacidade Transportadoras Veículos …" at bounding box center [431, 214] width 862 height 428
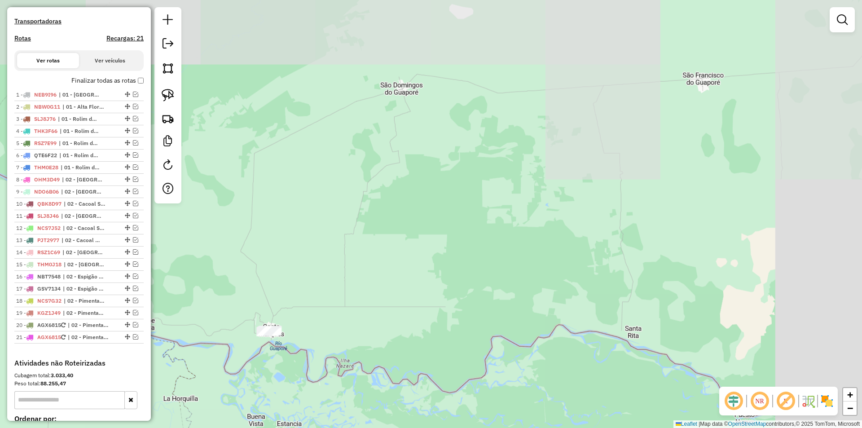
drag, startPoint x: 578, startPoint y: 240, endPoint x: 477, endPoint y: 275, distance: 107.1
click at [486, 272] on div "Janela de atendimento Grade de atendimento Capacidade Transportadoras Veículos …" at bounding box center [431, 214] width 862 height 428
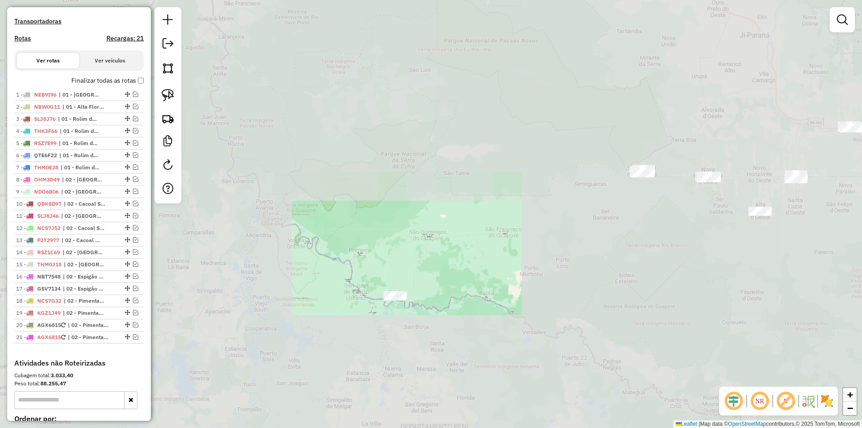
drag, startPoint x: 612, startPoint y: 210, endPoint x: 585, endPoint y: 231, distance: 33.7
click at [585, 231] on div "Janela de atendimento Grade de atendimento Capacidade Transportadoras Veículos …" at bounding box center [431, 214] width 862 height 428
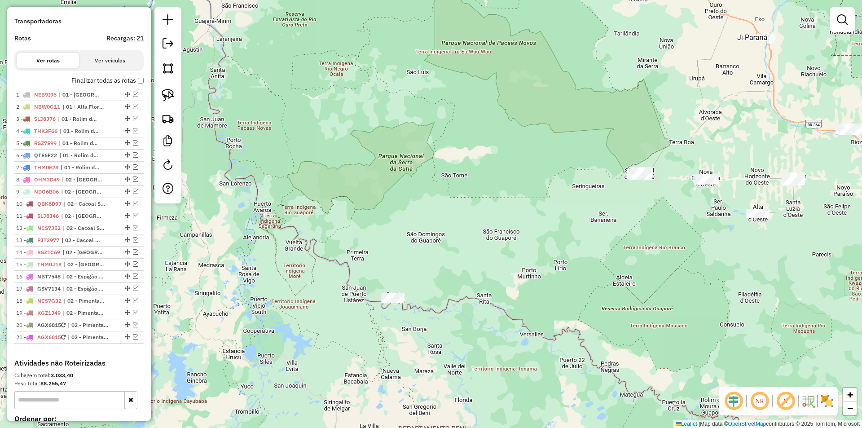
drag, startPoint x: 629, startPoint y: 219, endPoint x: 615, endPoint y: 228, distance: 17.2
click at [611, 228] on div "Janela de atendimento Grade de atendimento Capacidade Transportadoras Veículos …" at bounding box center [431, 214] width 862 height 428
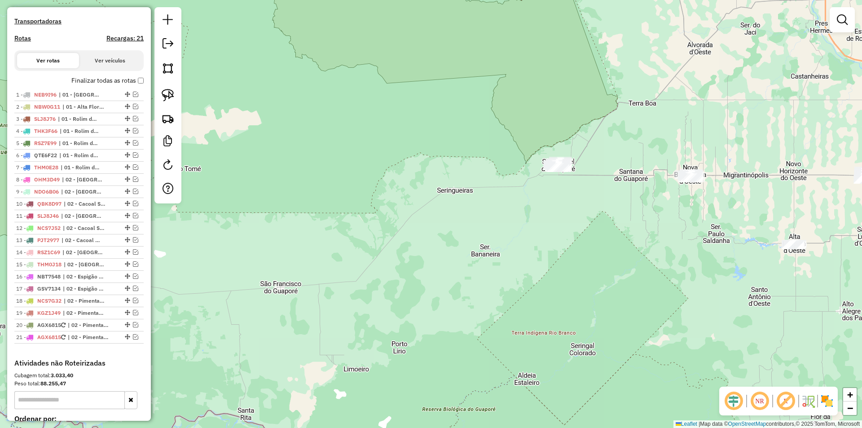
drag, startPoint x: 638, startPoint y: 213, endPoint x: 624, endPoint y: 215, distance: 14.5
click at [624, 215] on div "Janela de atendimento Grade de atendimento Capacidade Transportadoras Veículos …" at bounding box center [431, 214] width 862 height 428
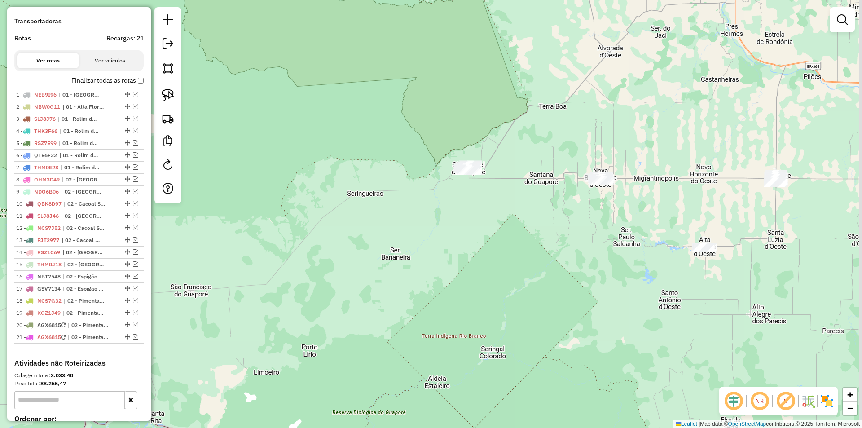
drag, startPoint x: 630, startPoint y: 224, endPoint x: 564, endPoint y: 227, distance: 65.6
click at [542, 227] on div "Janela de atendimento Grade de atendimento Capacidade Transportadoras Veículos …" at bounding box center [431, 214] width 862 height 428
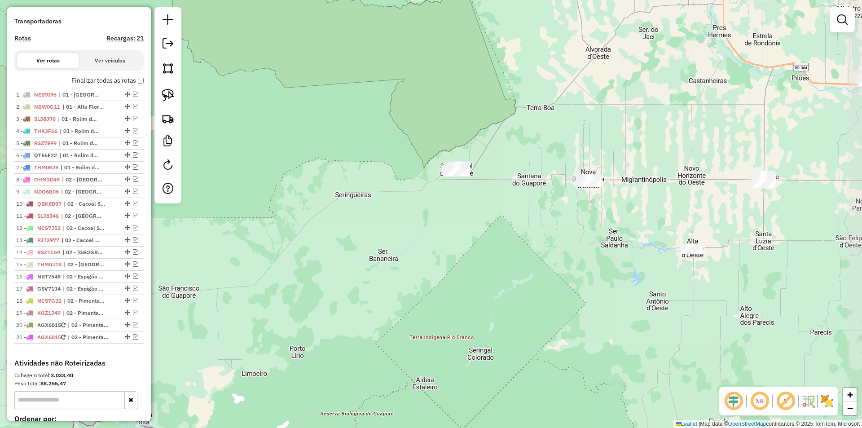
drag, startPoint x: 580, startPoint y: 234, endPoint x: 537, endPoint y: 236, distance: 43.1
click at [544, 238] on div "Janela de atendimento Grade de atendimento Capacidade Transportadoras Veículos …" at bounding box center [431, 214] width 862 height 428
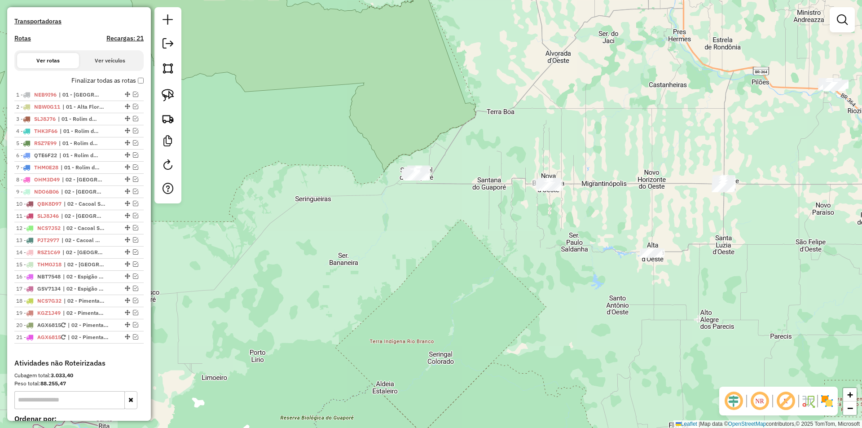
click at [312, 64] on div "Janela de atendimento Grade de atendimento Capacidade Transportadoras Veículos …" at bounding box center [431, 214] width 862 height 428
click at [335, 103] on div "Janela de atendimento Grade de atendimento Capacidade Transportadoras Veículos …" at bounding box center [431, 214] width 862 height 428
drag, startPoint x: 470, startPoint y: 199, endPoint x: 386, endPoint y: 164, distance: 90.5
click at [395, 168] on div "Janela de atendimento Grade de atendimento Capacidade Transportadoras Veículos …" at bounding box center [431, 214] width 862 height 428
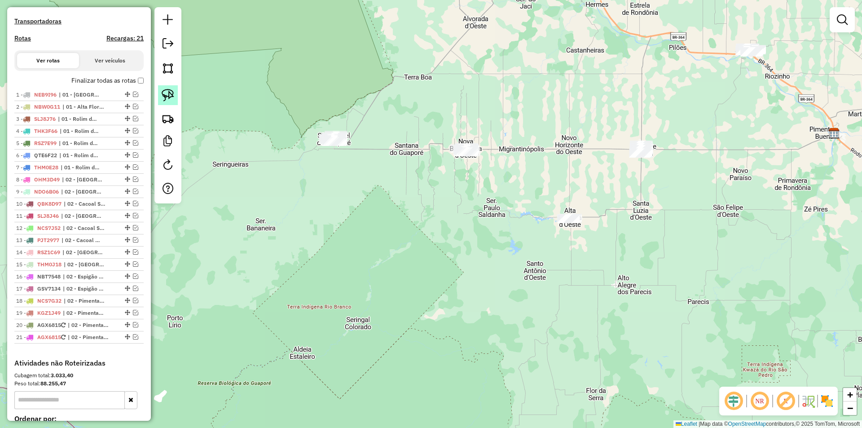
click at [167, 96] on img at bounding box center [168, 95] width 13 height 13
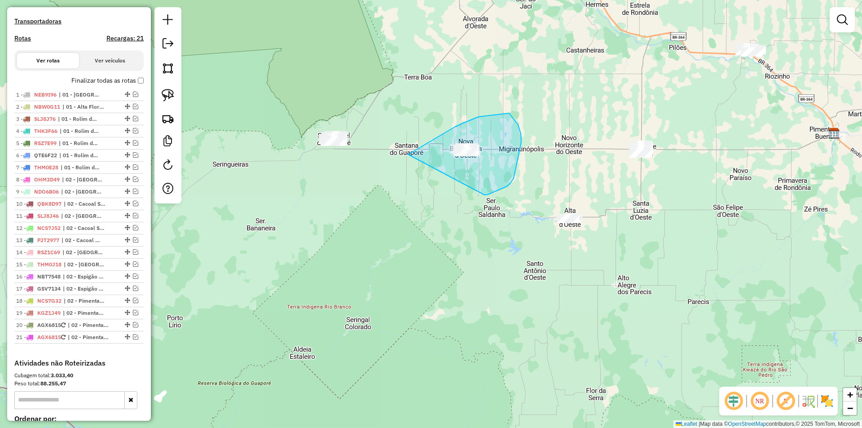
drag, startPoint x: 478, startPoint y: 117, endPoint x: 484, endPoint y: 195, distance: 78.3
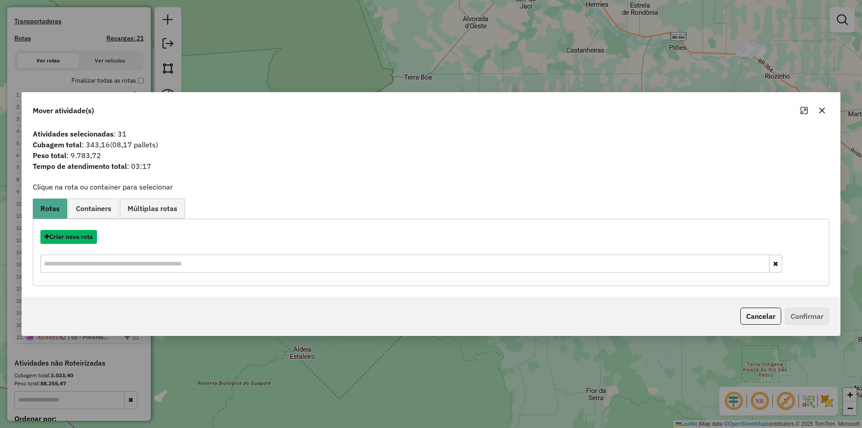
click at [74, 234] on button "Criar nova rota" at bounding box center [68, 237] width 57 height 14
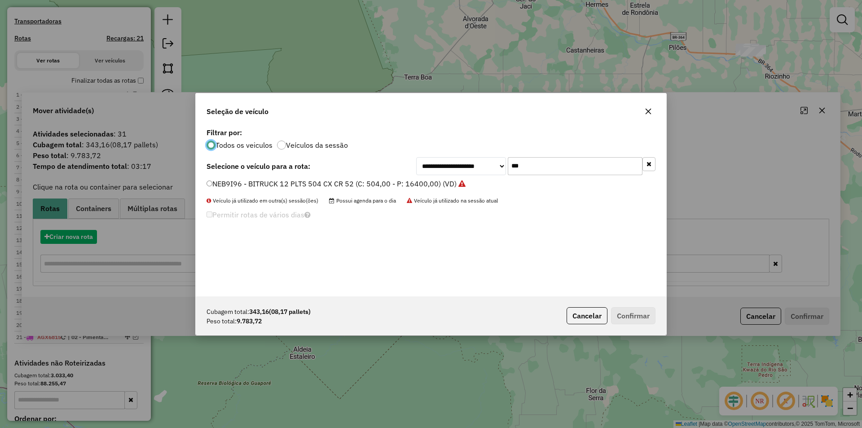
scroll to position [5, 3]
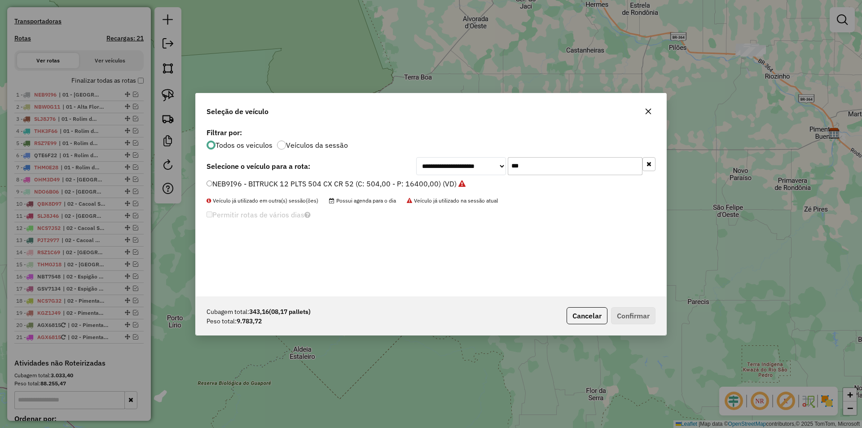
drag, startPoint x: 509, startPoint y: 174, endPoint x: 480, endPoint y: 180, distance: 29.4
click at [483, 181] on div "**********" at bounding box center [431, 211] width 470 height 171
type input "***"
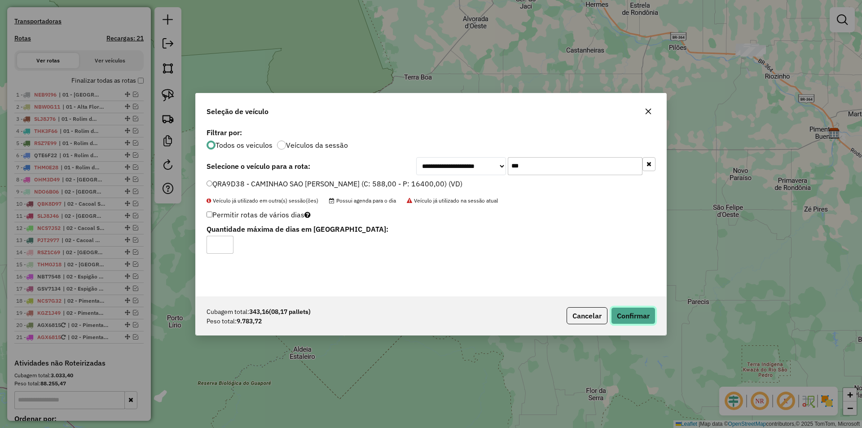
click at [636, 315] on button "Confirmar" at bounding box center [633, 315] width 44 height 17
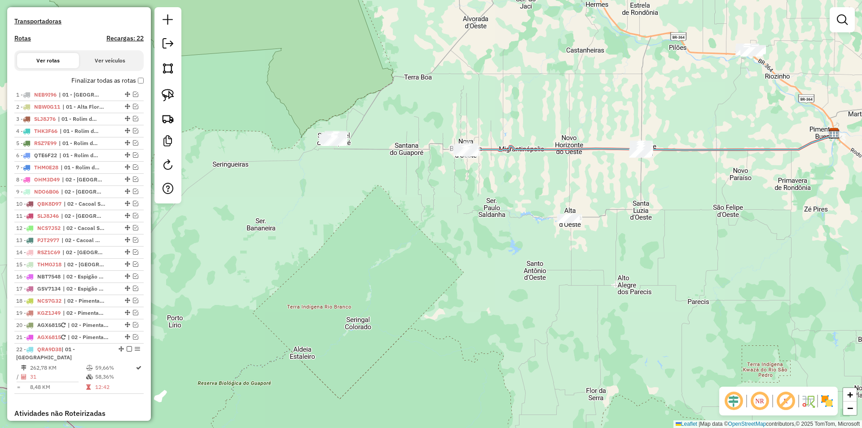
click at [364, 255] on div "Janela de atendimento Grade de atendimento Capacidade Transportadoras Veículos …" at bounding box center [431, 214] width 862 height 428
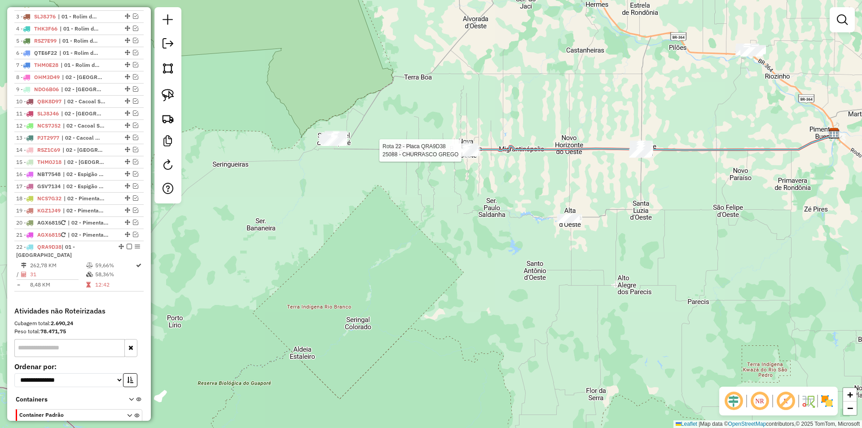
select select "*********"
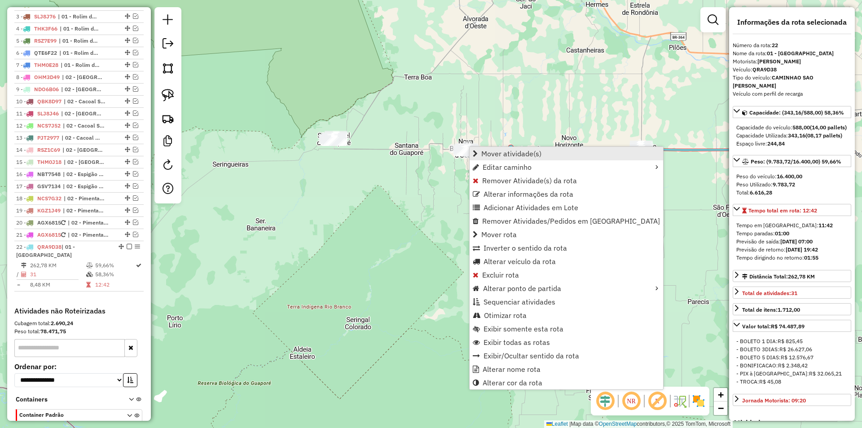
scroll to position [424, 0]
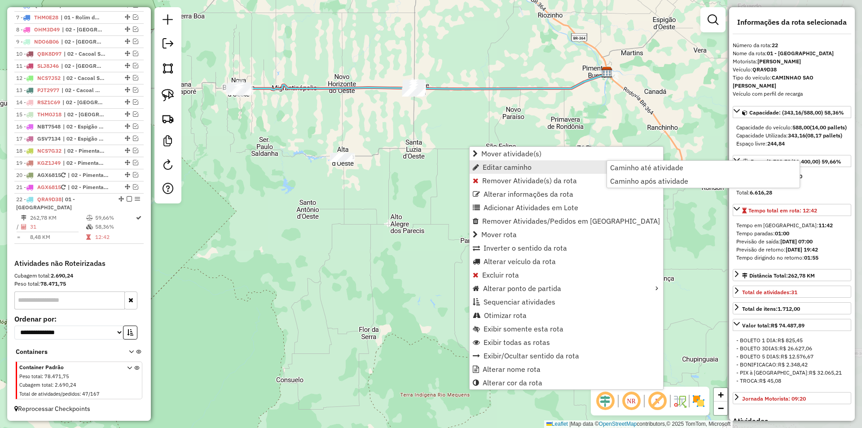
drag, startPoint x: 418, startPoint y: 190, endPoint x: 190, endPoint y: 132, distance: 235.6
click at [190, 131] on div "Janela de atendimento Grade de atendimento Capacidade Transportadoras Veículos …" at bounding box center [431, 214] width 862 height 428
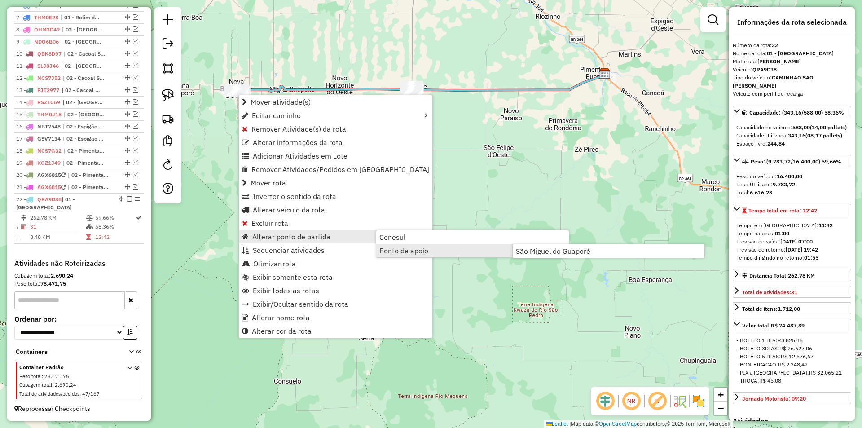
click at [552, 258] on div "Janela de atendimento Grade de atendimento Capacidade Transportadoras Veículos …" at bounding box center [431, 214] width 862 height 428
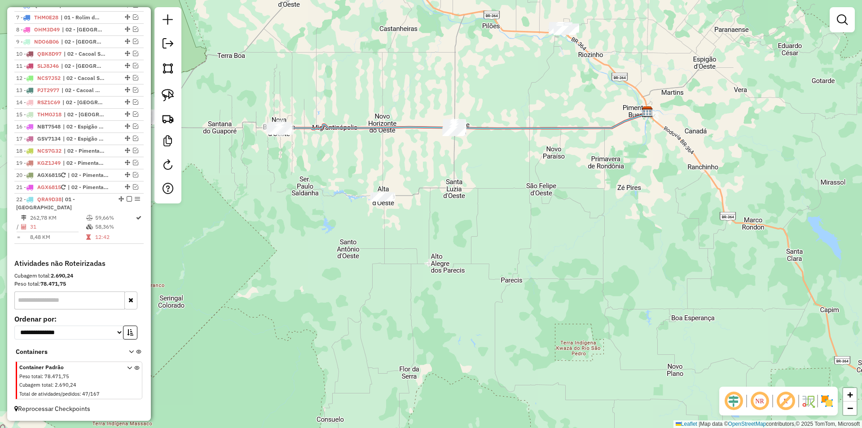
drag, startPoint x: 310, startPoint y: 183, endPoint x: 353, endPoint y: 208, distance: 49.7
click at [354, 218] on div "Janela de atendimento Grade de atendimento Capacidade Transportadoras Veículos …" at bounding box center [431, 214] width 862 height 428
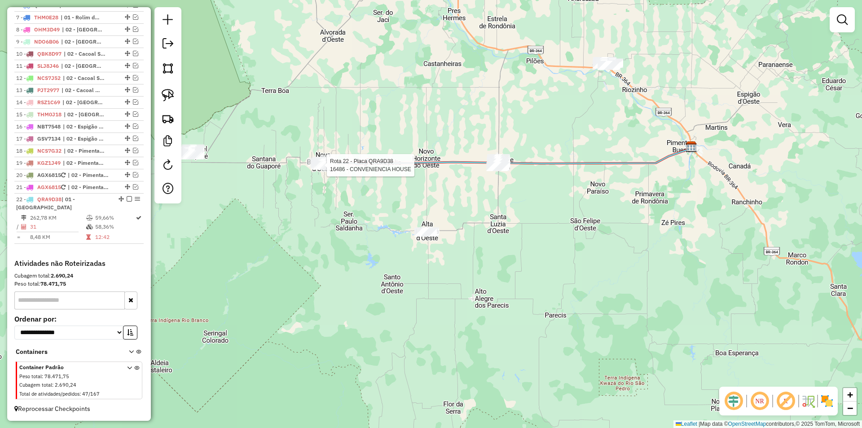
select select "*********"
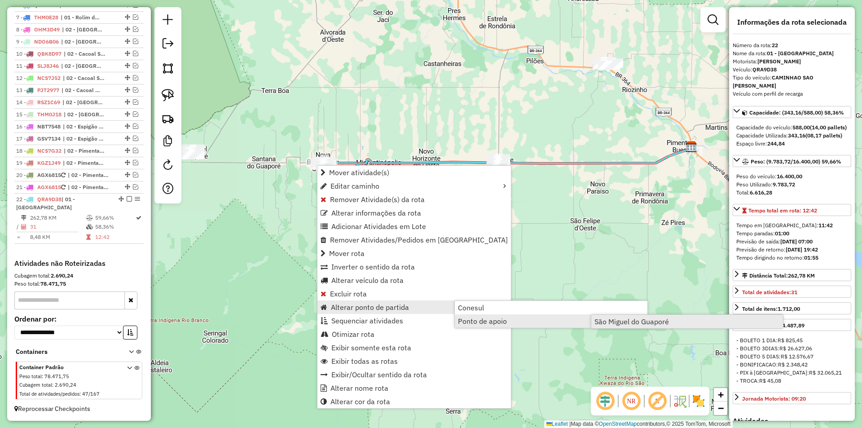
click at [608, 322] on span "São Miguel do Guaporé" at bounding box center [631, 321] width 74 height 7
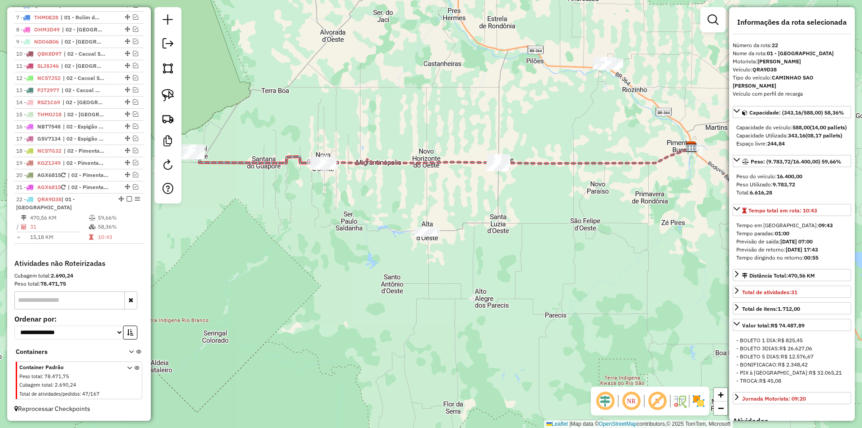
click at [314, 211] on div "Janela de atendimento Grade de atendimento Capacidade Transportadoras Veículos …" at bounding box center [431, 214] width 862 height 428
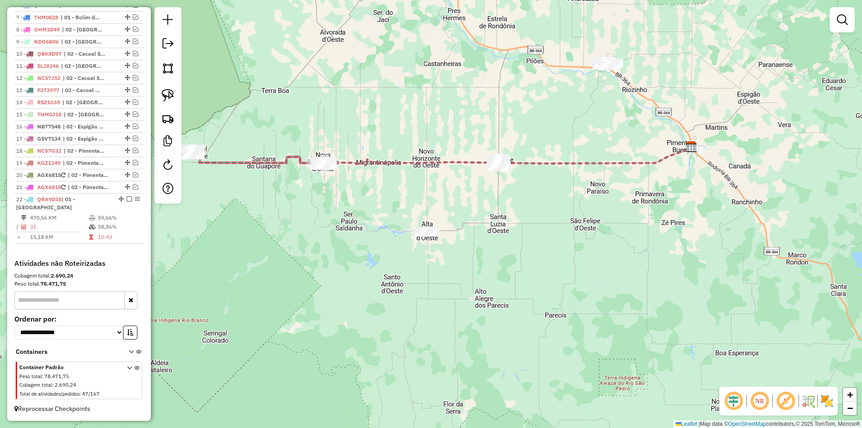
drag, startPoint x: 283, startPoint y: 220, endPoint x: 339, endPoint y: 223, distance: 55.7
click at [339, 223] on div "Janela de atendimento Grade de atendimento Capacidade Transportadoras Veículos …" at bounding box center [431, 214] width 862 height 428
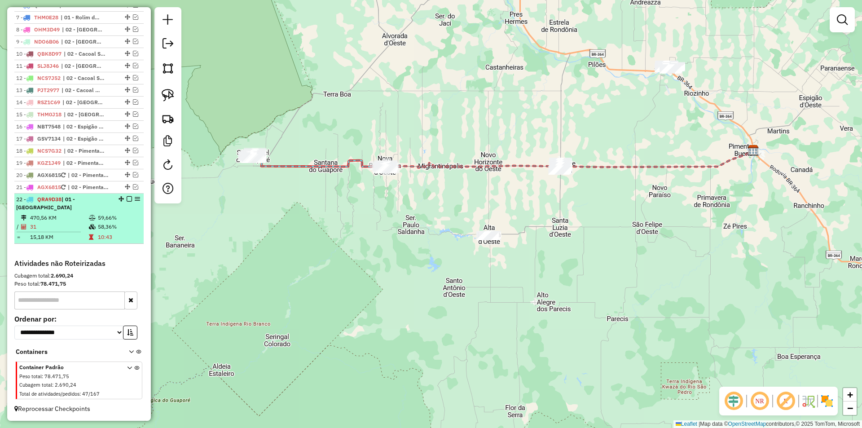
click at [127, 200] on em at bounding box center [129, 198] width 5 height 5
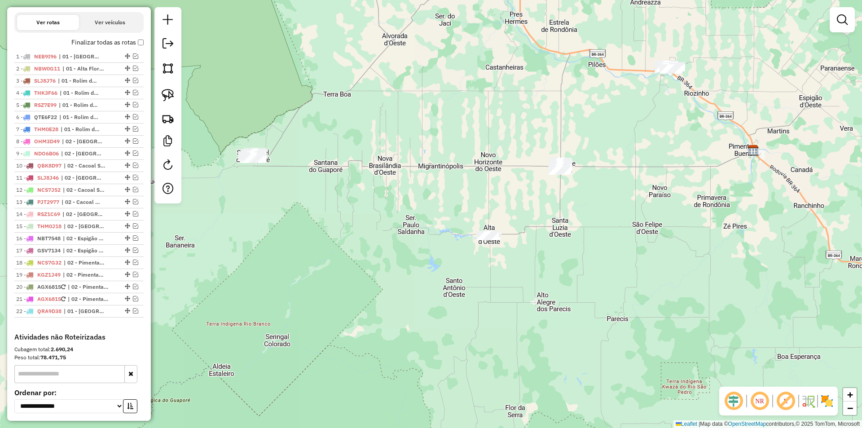
scroll to position [296, 0]
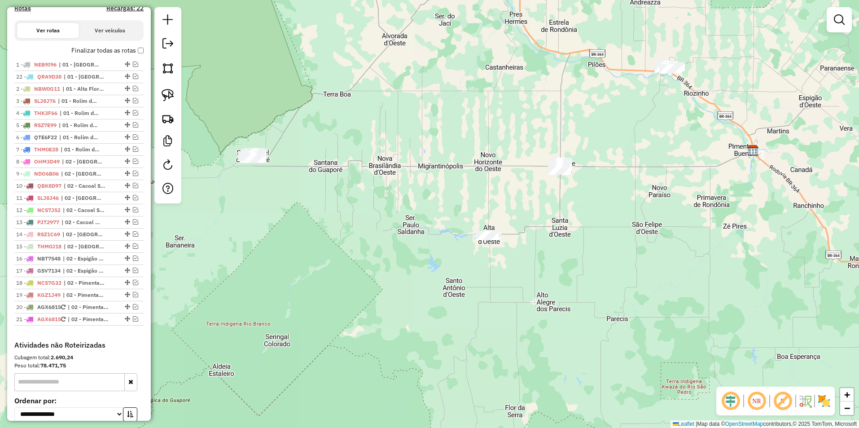
drag, startPoint x: 124, startPoint y: 327, endPoint x: 95, endPoint y: 81, distance: 247.1
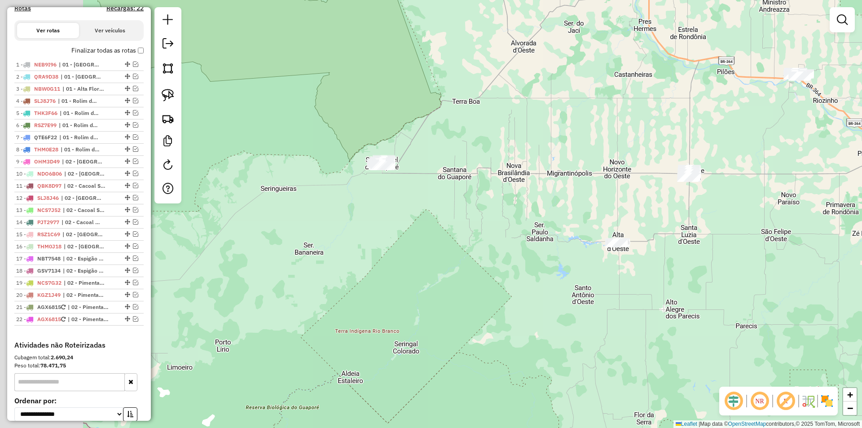
drag, startPoint x: 374, startPoint y: 195, endPoint x: 417, endPoint y: 184, distance: 44.4
click at [422, 187] on div "Janela de atendimento Grade de atendimento Capacidade Transportadoras Veículos …" at bounding box center [431, 214] width 862 height 428
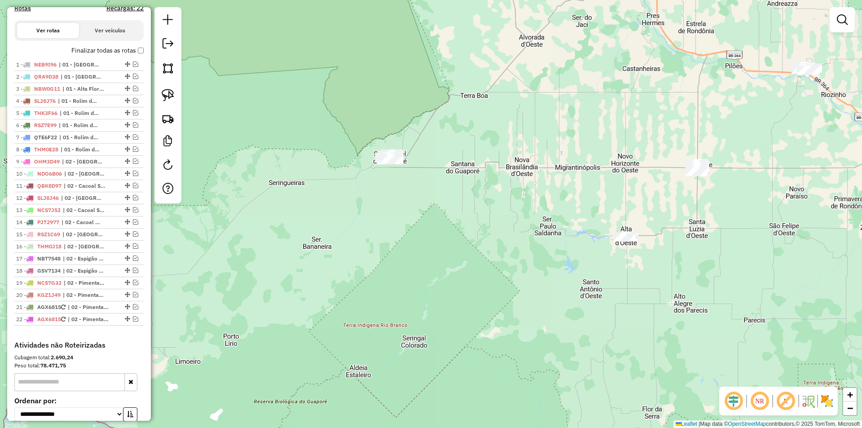
drag, startPoint x: 328, startPoint y: 185, endPoint x: 266, endPoint y: 149, distance: 71.8
click at [328, 183] on div "Janela de atendimento Grade de atendimento Capacidade Transportadoras Veículos …" at bounding box center [431, 214] width 862 height 428
click at [166, 93] on img at bounding box center [168, 95] width 13 height 13
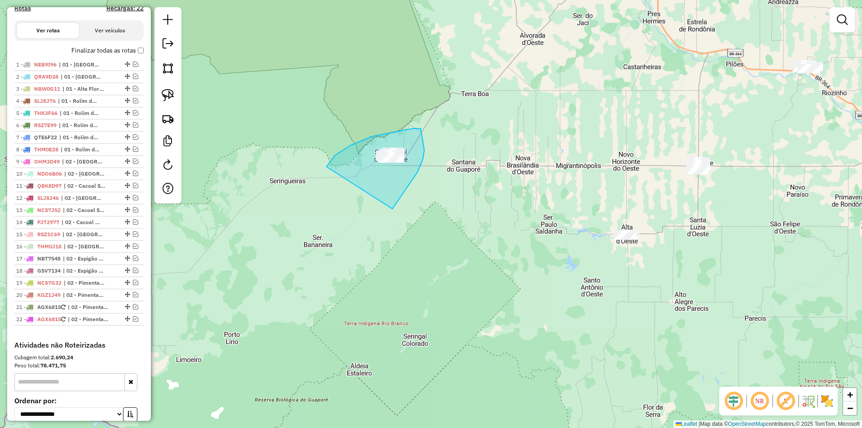
drag, startPoint x: 350, startPoint y: 145, endPoint x: 385, endPoint y: 208, distance: 71.7
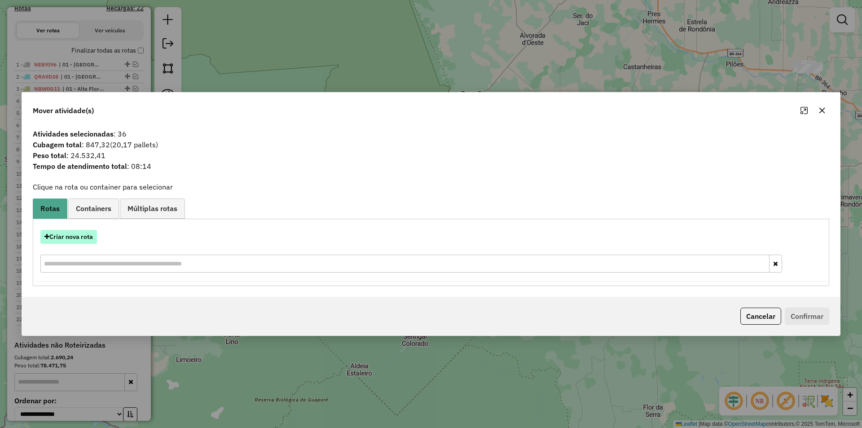
click at [81, 239] on button "Criar nova rota" at bounding box center [68, 237] width 57 height 14
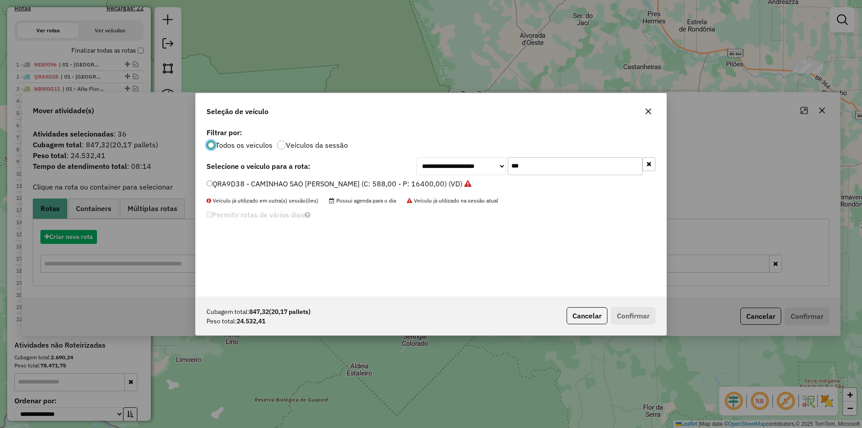
scroll to position [5, 3]
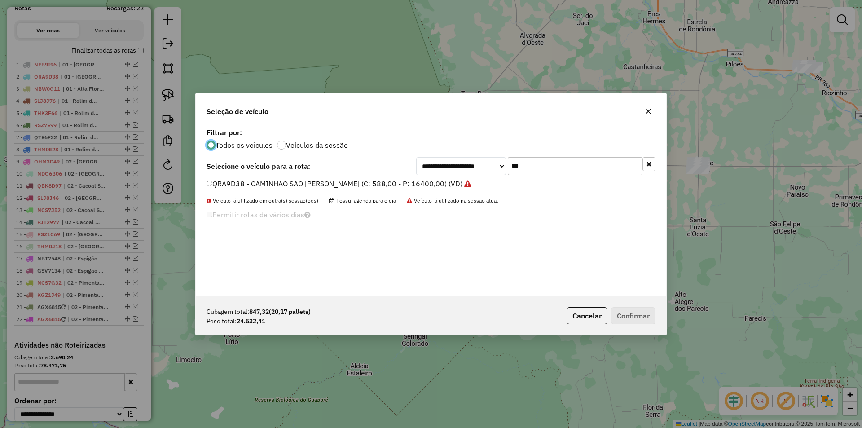
drag, startPoint x: 531, startPoint y: 168, endPoint x: 468, endPoint y: 169, distance: 62.8
click at [470, 168] on div "**********" at bounding box center [535, 166] width 239 height 18
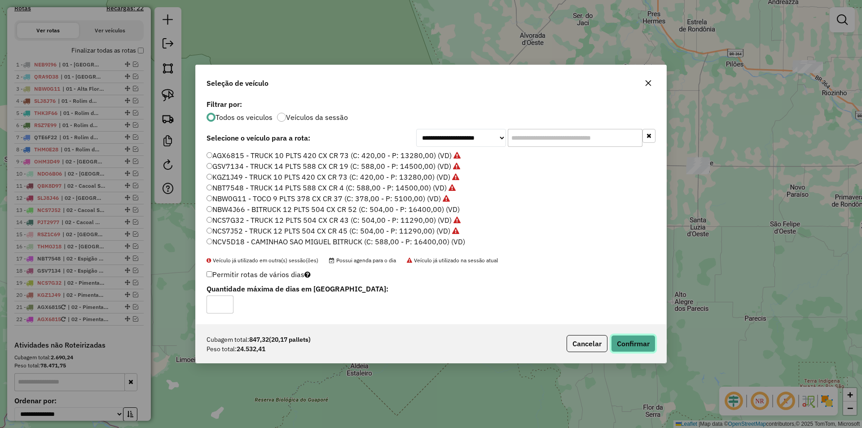
click at [641, 337] on button "Confirmar" at bounding box center [633, 343] width 44 height 17
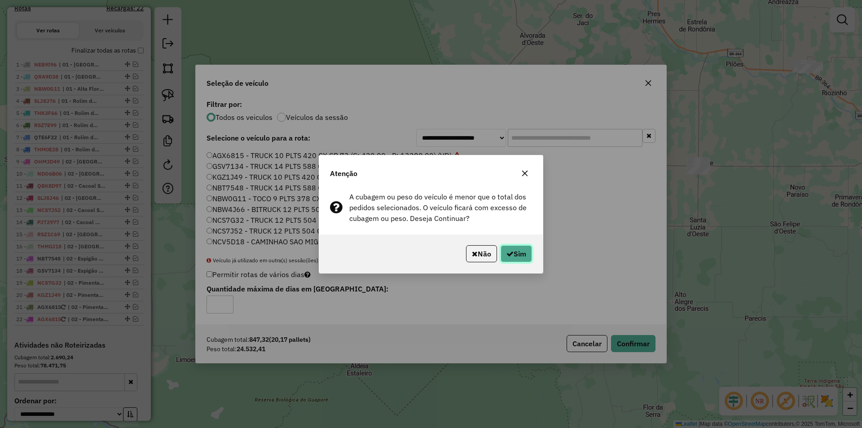
click at [525, 257] on button "Sim" at bounding box center [515, 253] width 31 height 17
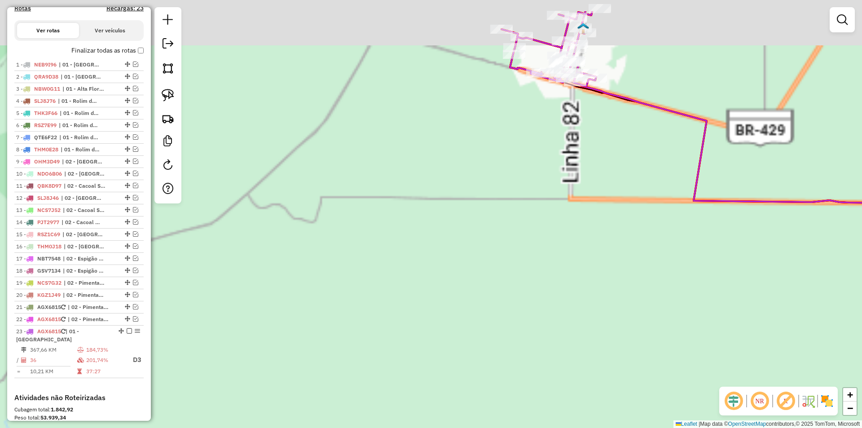
drag, startPoint x: 414, startPoint y: 177, endPoint x: 380, endPoint y: 275, distance: 104.0
click at [372, 292] on div "Janela de atendimento Grade de atendimento Capacidade Transportadoras Veículos …" at bounding box center [431, 214] width 862 height 428
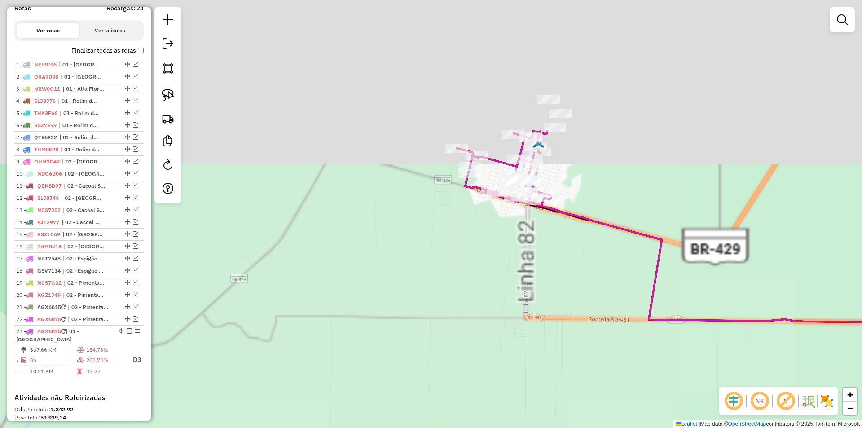
drag, startPoint x: 382, startPoint y: 288, endPoint x: 365, endPoint y: 286, distance: 16.8
click at [368, 298] on div "Janela de atendimento Grade de atendimento Capacidade Transportadoras Veículos …" at bounding box center [431, 214] width 862 height 428
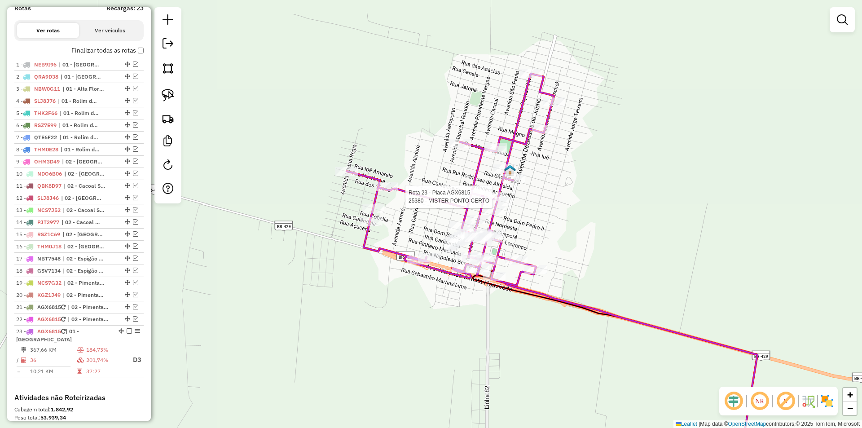
select select "*********"
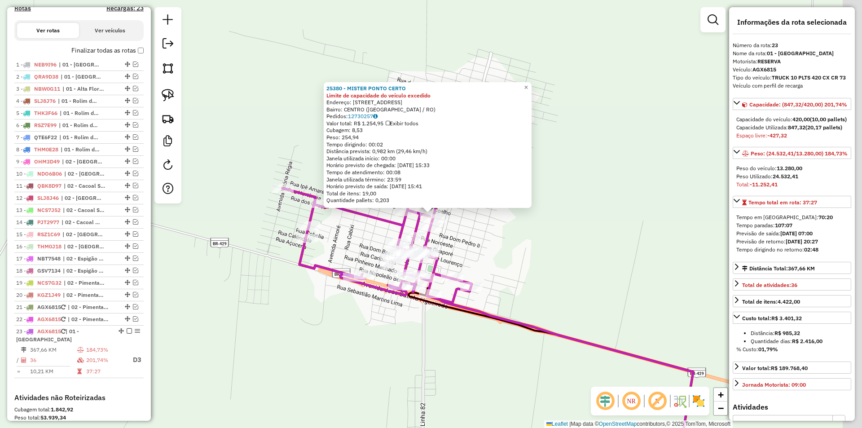
scroll to position [438, 0]
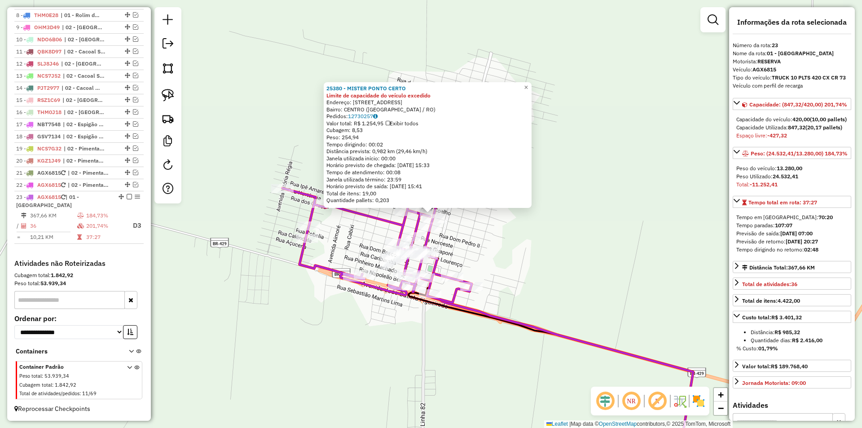
click at [573, 200] on div "25380 - MISTER PONTO CERTO Limite de capacidade do veículo excedido Endereço: A…" at bounding box center [431, 214] width 862 height 428
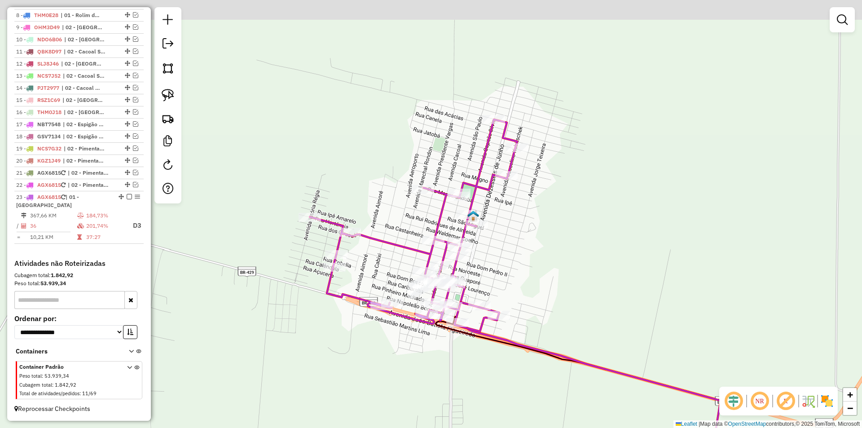
drag, startPoint x: 502, startPoint y: 208, endPoint x: 505, endPoint y: 234, distance: 26.2
click at [505, 234] on div "Janela de atendimento Grade de atendimento Capacidade Transportadoras Veículos …" at bounding box center [431, 214] width 862 height 428
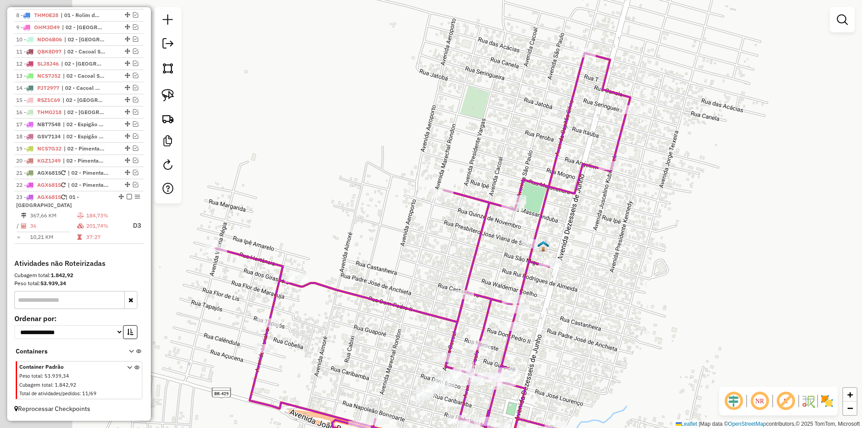
drag, startPoint x: 520, startPoint y: 242, endPoint x: 613, endPoint y: 267, distance: 96.2
click at [613, 267] on div "Janela de atendimento Grade de atendimento Capacidade Transportadoras Veículos …" at bounding box center [431, 214] width 862 height 428
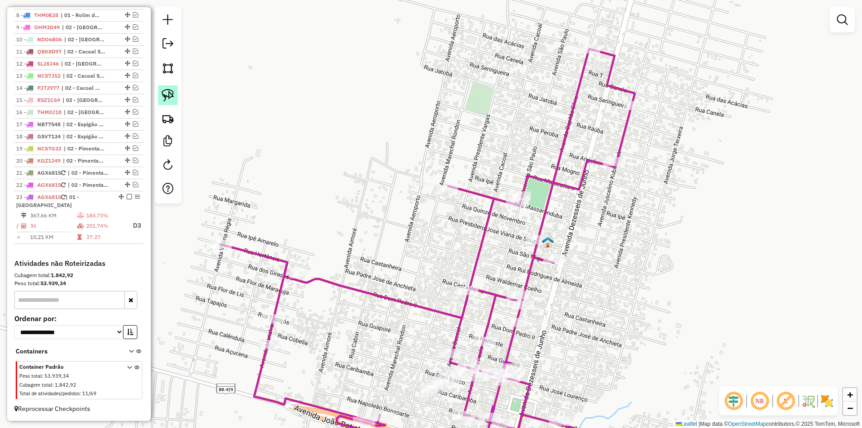
click at [168, 95] on img at bounding box center [168, 95] width 13 height 13
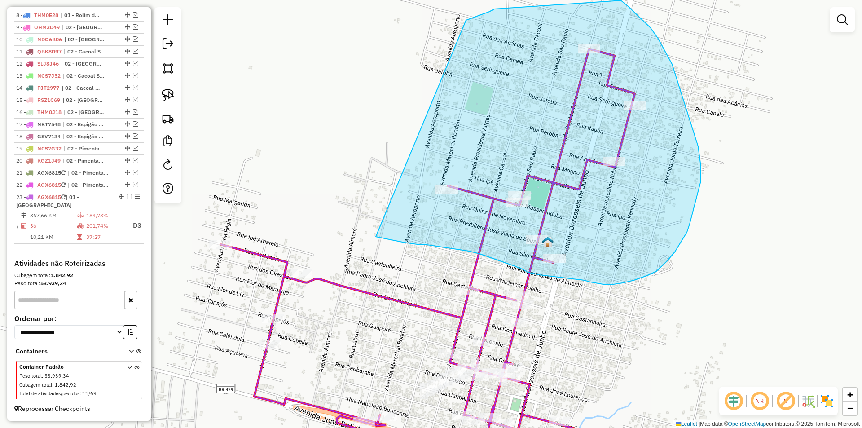
drag, startPoint x: 539, startPoint y: -3, endPoint x: 371, endPoint y: 226, distance: 284.1
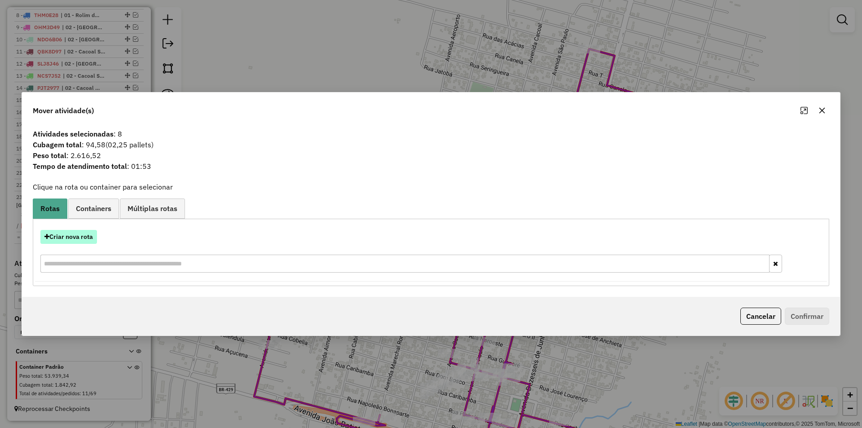
click at [69, 232] on button "Criar nova rota" at bounding box center [68, 237] width 57 height 14
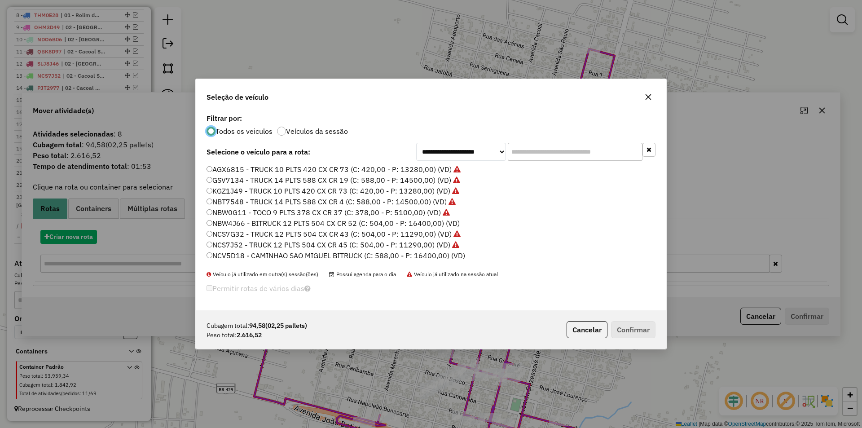
scroll to position [5, 3]
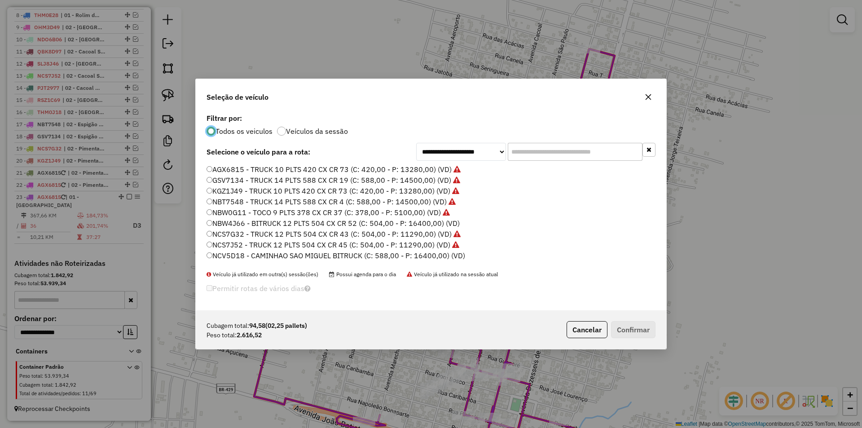
click at [546, 152] on input "text" at bounding box center [575, 152] width 135 height 18
click at [512, 153] on input "text" at bounding box center [575, 152] width 135 height 18
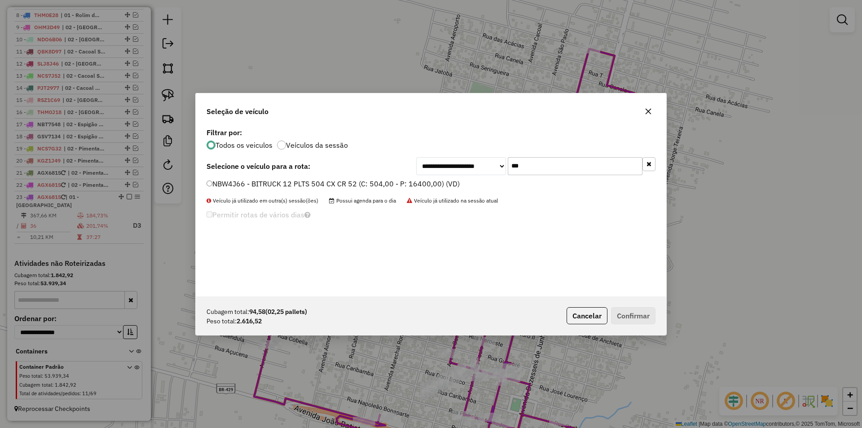
type input "***"
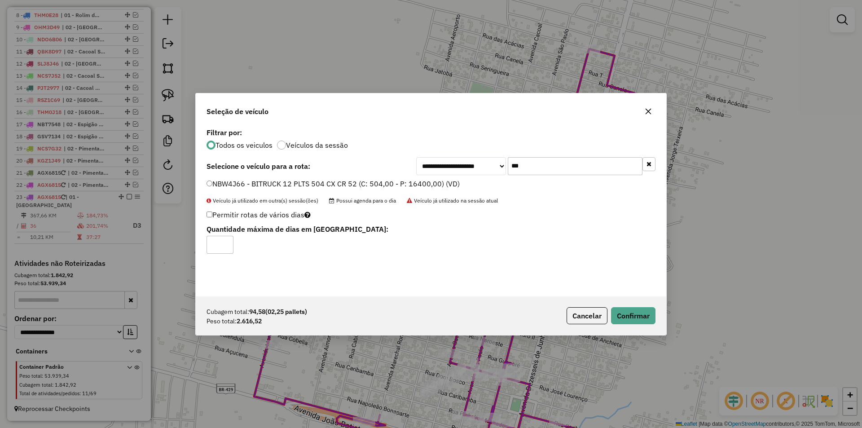
click at [628, 306] on div "Cubagem total: 94,58 (02,25 pallets) Peso total: 2.616,52 Cancelar Confirmar" at bounding box center [431, 315] width 470 height 39
click at [630, 316] on button "Confirmar" at bounding box center [633, 315] width 44 height 17
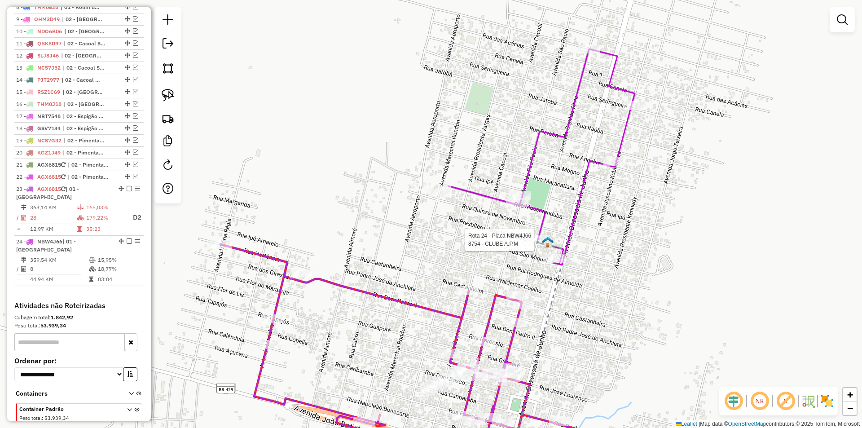
select select "*********"
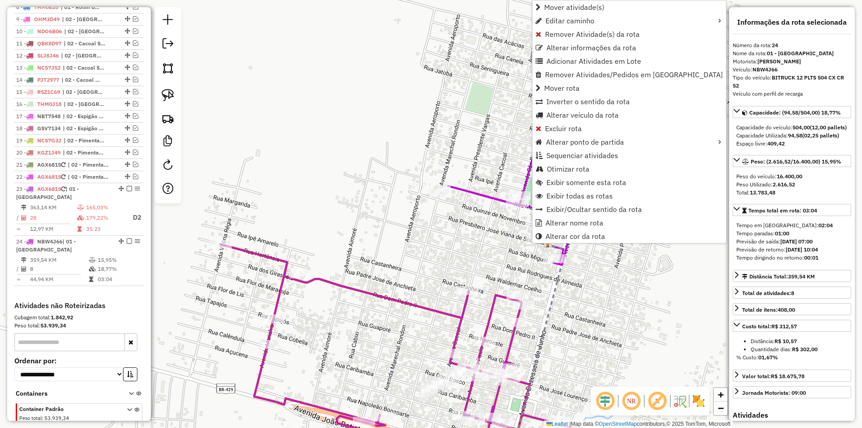
scroll to position [488, 0]
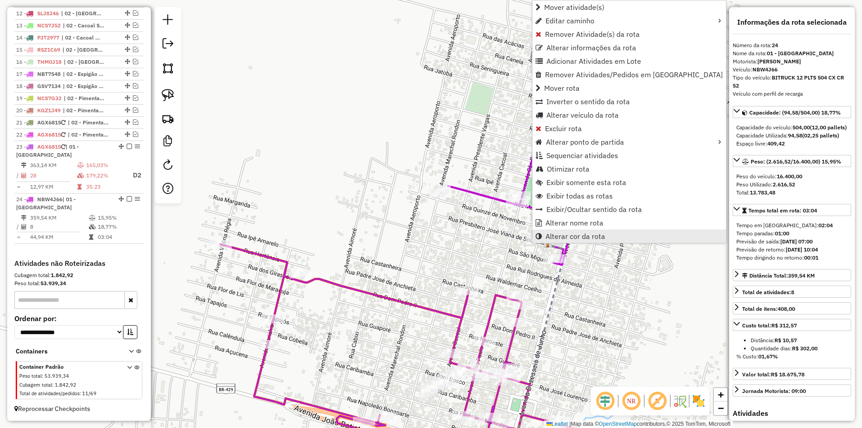
click at [572, 237] on span "Alterar cor da rota" at bounding box center [575, 235] width 60 height 7
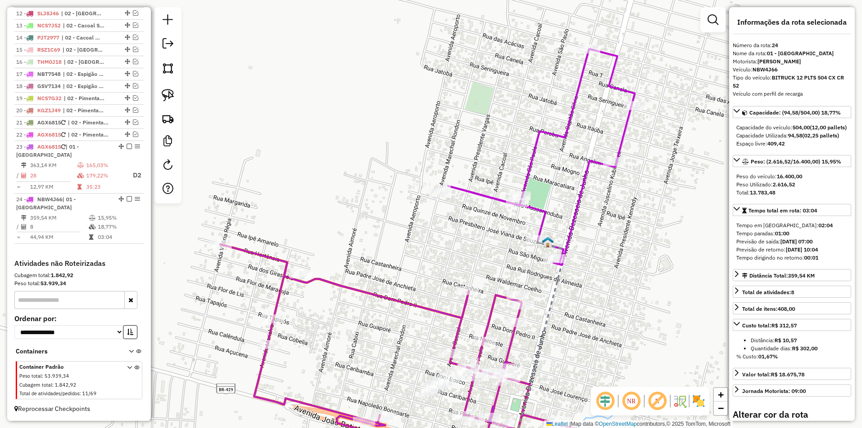
scroll to position [179, 0]
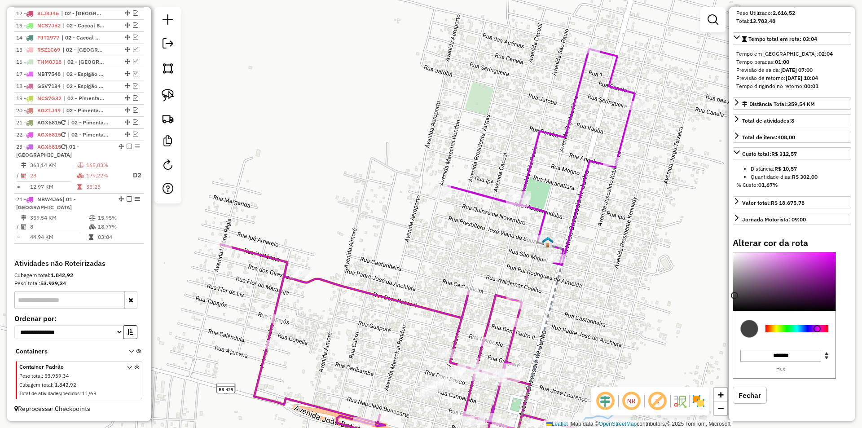
type input "*******"
drag, startPoint x: 807, startPoint y: 261, endPoint x: 739, endPoint y: 306, distance: 81.6
click at [739, 306] on div at bounding box center [784, 281] width 102 height 58
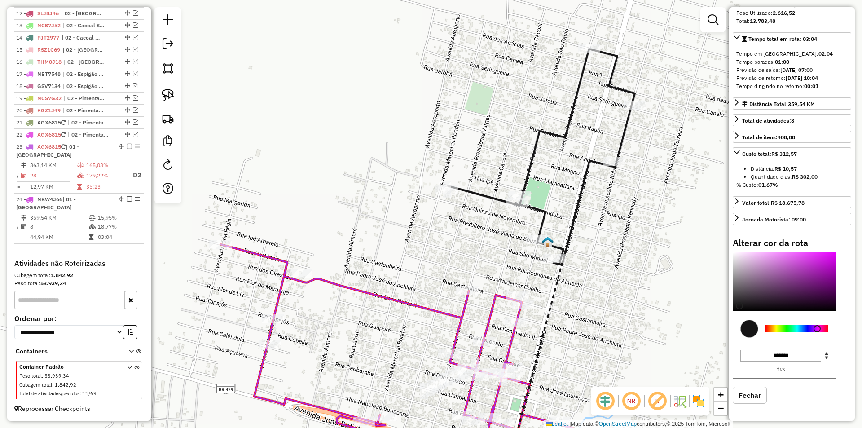
click at [441, 229] on div "Janela de atendimento Grade de atendimento Capacidade Transportadoras Veículos …" at bounding box center [431, 214] width 862 height 428
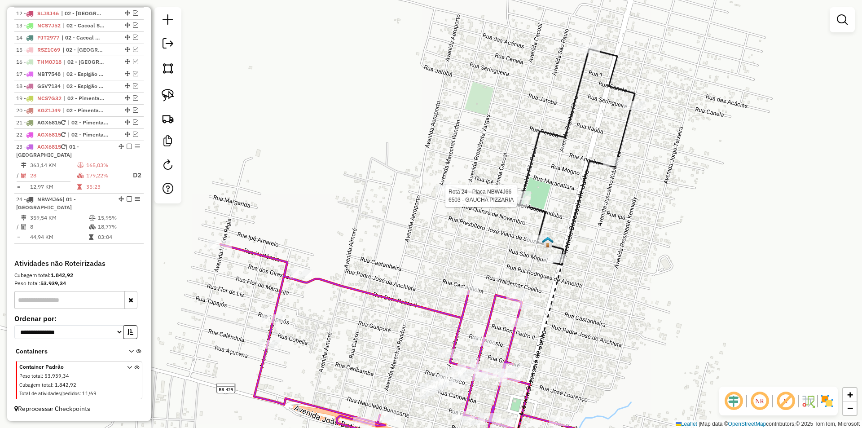
select select "*********"
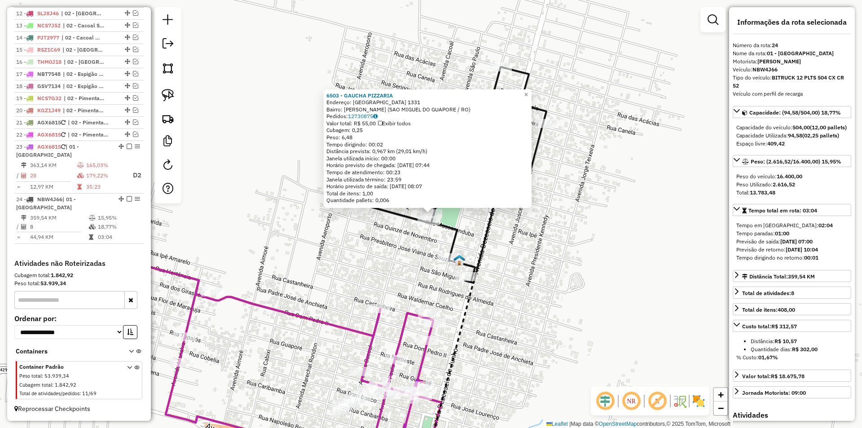
drag, startPoint x: 605, startPoint y: 281, endPoint x: 617, endPoint y: 252, distance: 31.8
click at [617, 252] on div "6503 - GAUCHA PIZZARIA Endereço: SAO PAULO 1331 Bairro: CRISTO REI (SAO MIGUEL …" at bounding box center [431, 214] width 862 height 428
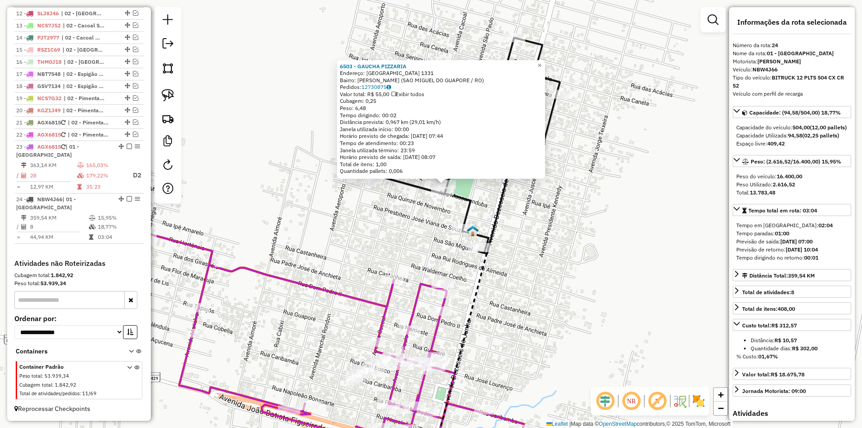
click at [617, 252] on div "6503 - GAUCHA PIZZARIA Endereço: SAO PAULO 1331 Bairro: CRISTO REI (SAO MIGUEL …" at bounding box center [431, 214] width 862 height 428
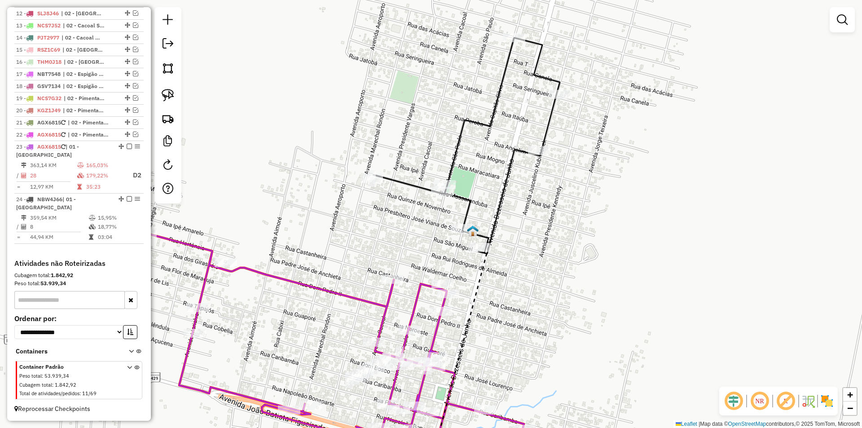
drag, startPoint x: 387, startPoint y: 248, endPoint x: 392, endPoint y: 247, distance: 4.7
click at [392, 247] on div "Rota 23 - Placa AGX6815 15969 - SERGIO FRANCISCO DOS Janela de atendimento Grad…" at bounding box center [431, 214] width 862 height 428
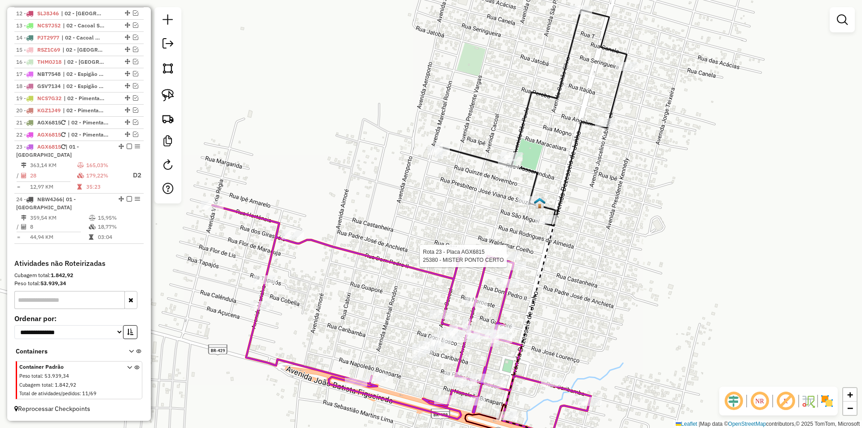
click at [507, 254] on div "Rota 23 - Placa AGX6815 25380 - MISTER PONTO CERTO Janela de atendimento Grade …" at bounding box center [431, 214] width 862 height 428
click at [508, 256] on icon at bounding box center [401, 319] width 378 height 229
select select "*********"
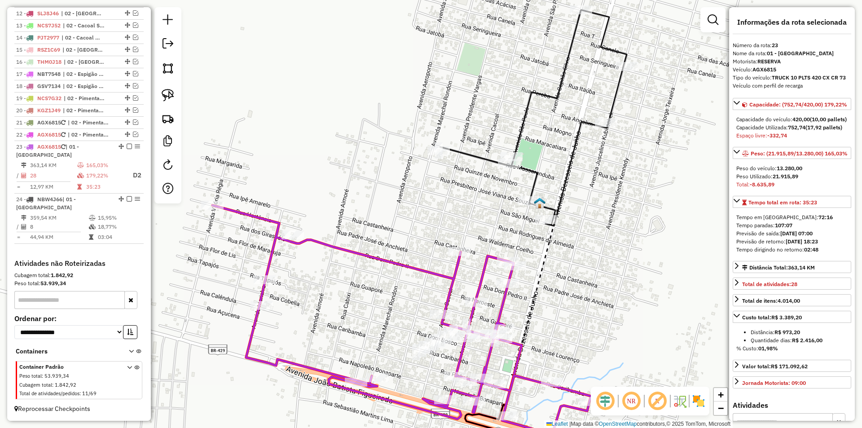
click at [543, 282] on icon at bounding box center [585, 338] width 167 height 265
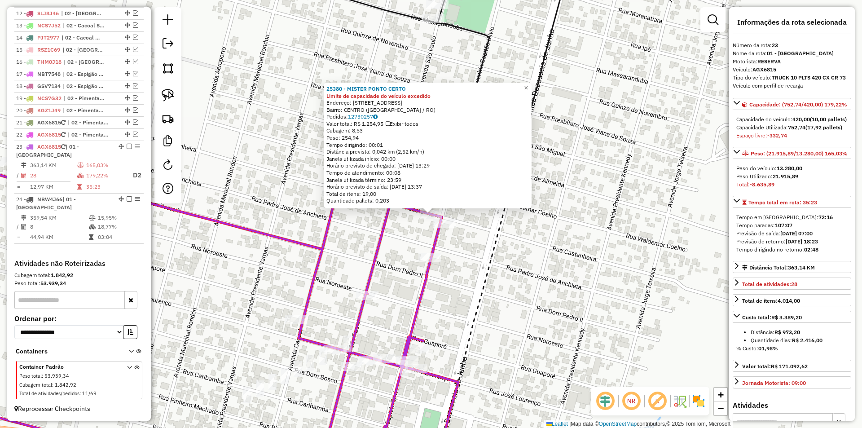
click at [491, 252] on icon at bounding box center [481, 286] width 95 height 368
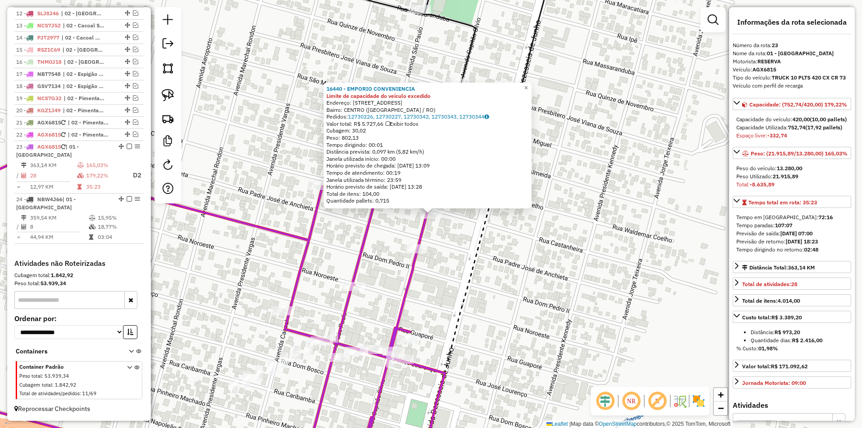
click at [467, 239] on div "16440 - EMPORIO CONVENIENCIA Limite de capacidade do veículo excedido Endereço:…" at bounding box center [431, 214] width 862 height 428
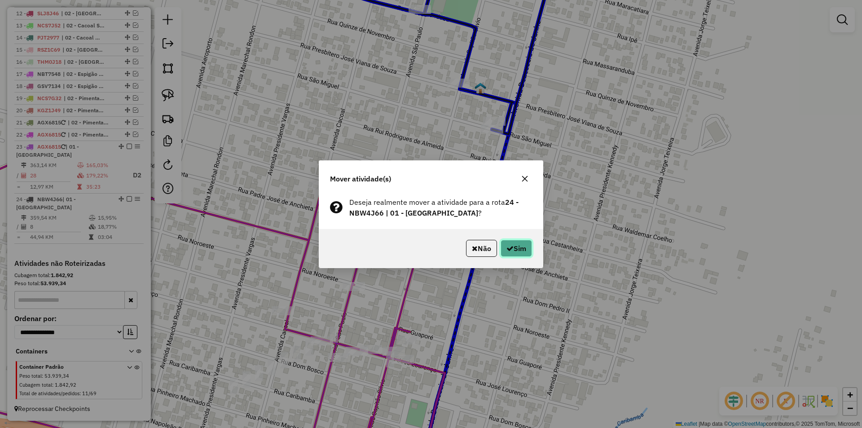
click at [512, 250] on button "Sim" at bounding box center [515, 248] width 31 height 17
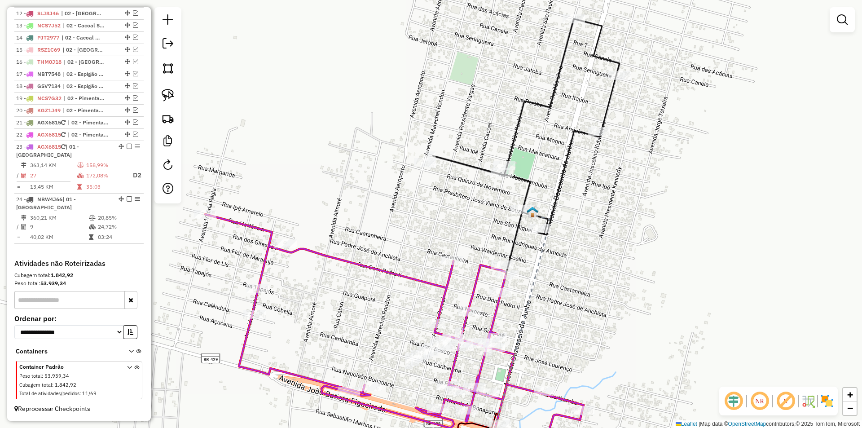
drag, startPoint x: 564, startPoint y: 271, endPoint x: 569, endPoint y: 285, distance: 15.3
click at [571, 287] on div "Janela de atendimento Grade de atendimento Capacidade Transportadoras Veículos …" at bounding box center [431, 214] width 862 height 428
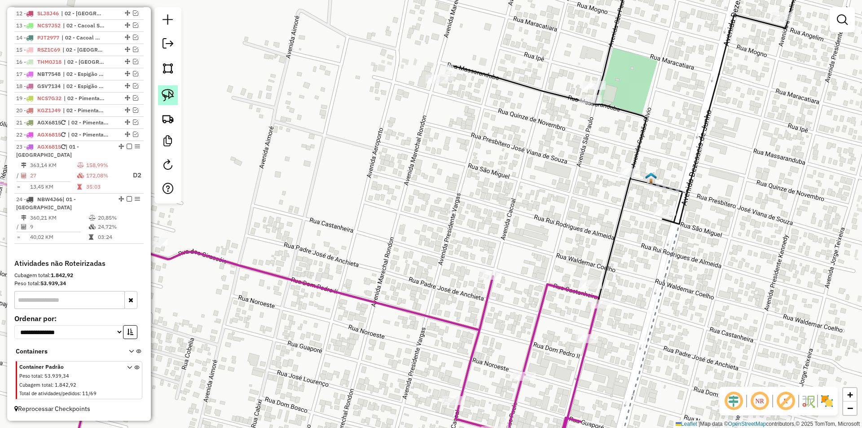
click at [174, 92] on img at bounding box center [168, 95] width 13 height 13
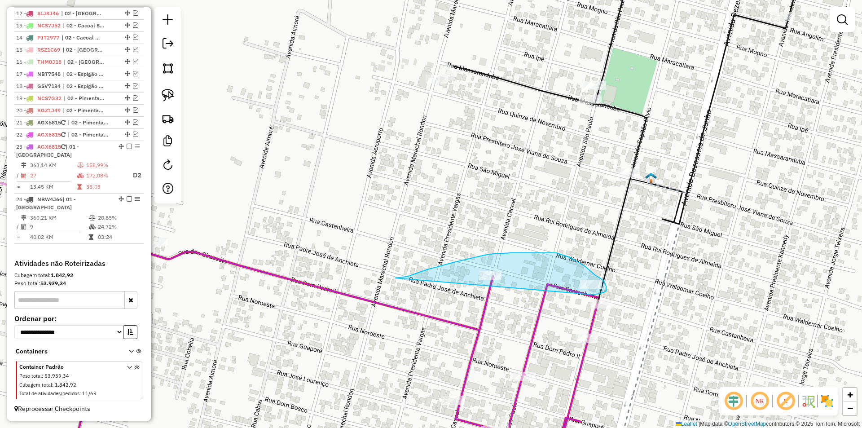
drag, startPoint x: 427, startPoint y: 269, endPoint x: 592, endPoint y: 294, distance: 166.6
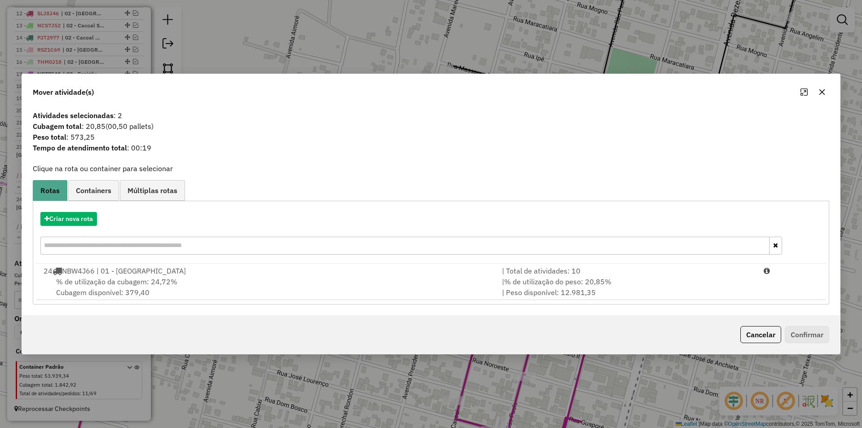
click at [99, 284] on span "% de utilização da cubagem: 24,72%" at bounding box center [116, 281] width 121 height 9
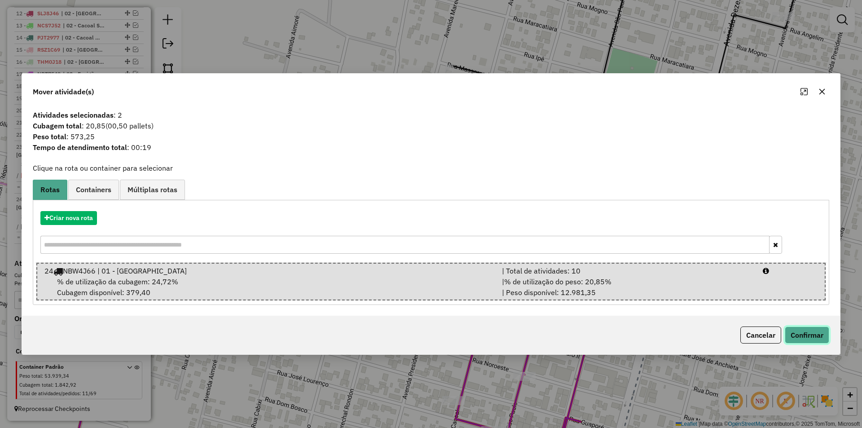
click at [806, 341] on button "Confirmar" at bounding box center [806, 334] width 44 height 17
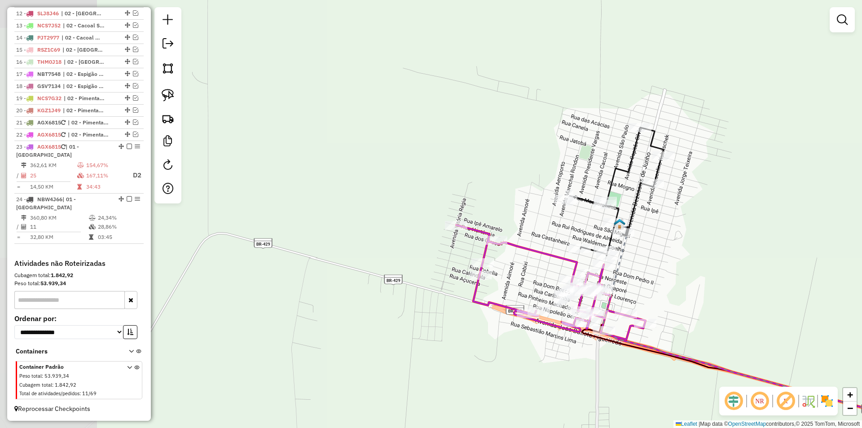
click at [682, 210] on div "Janela de atendimento Grade de atendimento Capacidade Transportadoras Veículos …" at bounding box center [431, 214] width 862 height 428
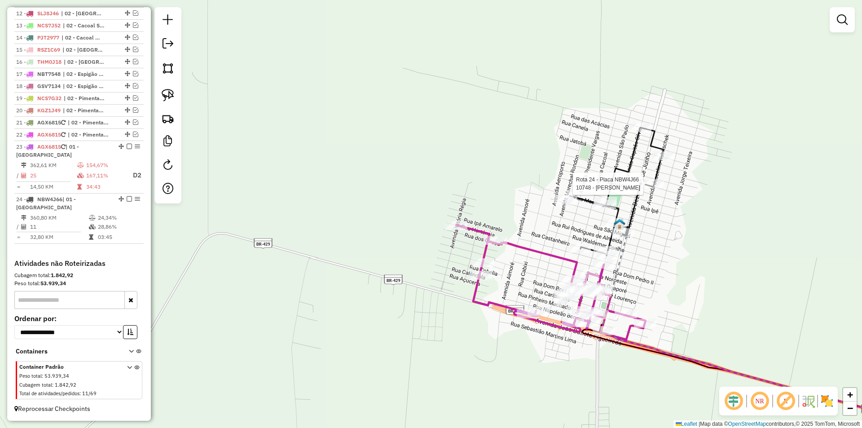
select select "*********"
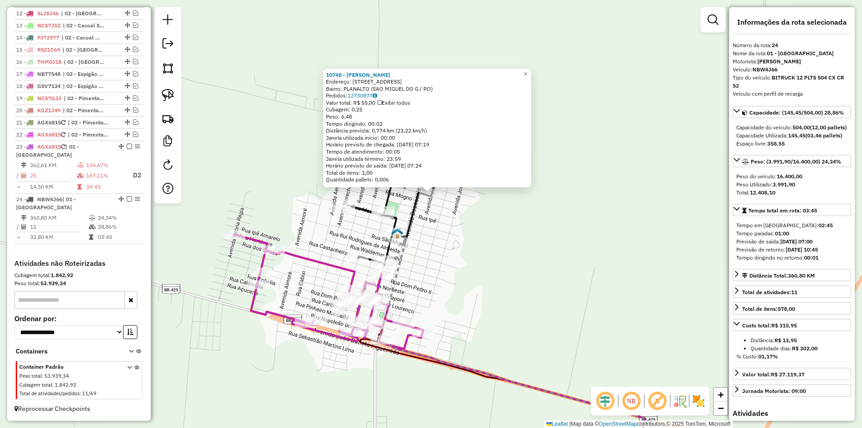
drag, startPoint x: 649, startPoint y: 246, endPoint x: 650, endPoint y: 225, distance: 21.1
click at [649, 225] on div "10748 - Marcio Antonio de So Endereço: AV Av jk 1621 Bairro: PLANALTO (SAO MIGU…" at bounding box center [431, 214] width 862 height 428
click at [650, 225] on div "10748 - Marcio Antonio de So Endereço: AV Av jk 1621 Bairro: PLANALTO (SAO MIGU…" at bounding box center [431, 214] width 862 height 428
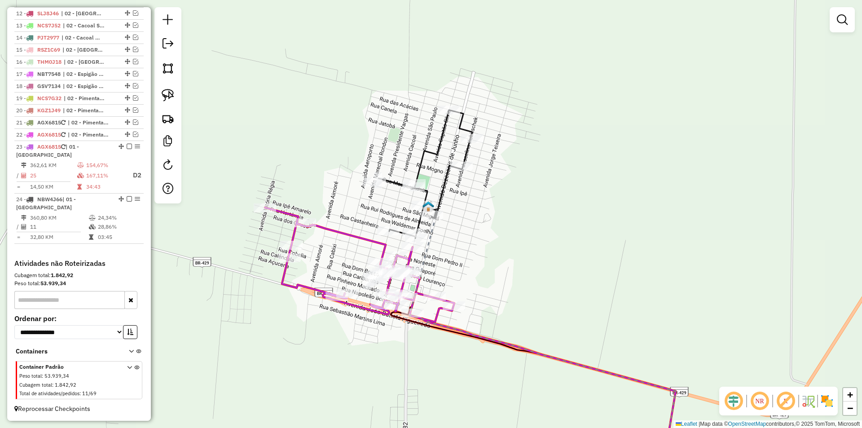
drag, startPoint x: 517, startPoint y: 292, endPoint x: 536, endPoint y: 277, distance: 24.3
click at [536, 277] on div "Janela de atendimento Grade de atendimento Capacidade Transportadoras Veículos …" at bounding box center [431, 214] width 862 height 428
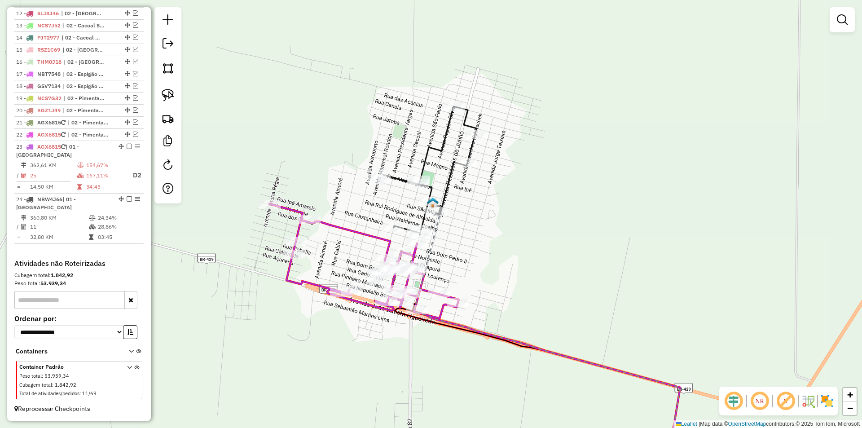
drag, startPoint x: 516, startPoint y: 279, endPoint x: 466, endPoint y: 269, distance: 50.8
click at [513, 279] on div "Janela de atendimento Grade de atendimento Capacidade Transportadoras Veículos …" at bounding box center [431, 214] width 862 height 428
select select "*********"
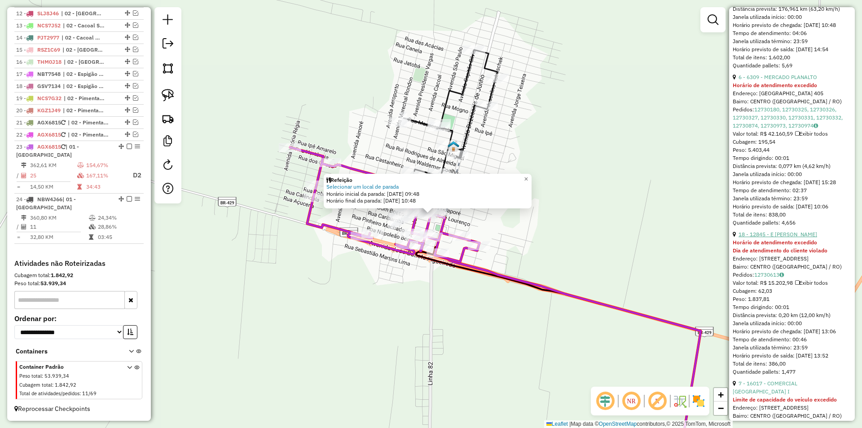
scroll to position [538, 0]
click at [782, 234] on link "18 - 12845 - E DA SILVA ROCHA" at bounding box center [777, 230] width 79 height 7
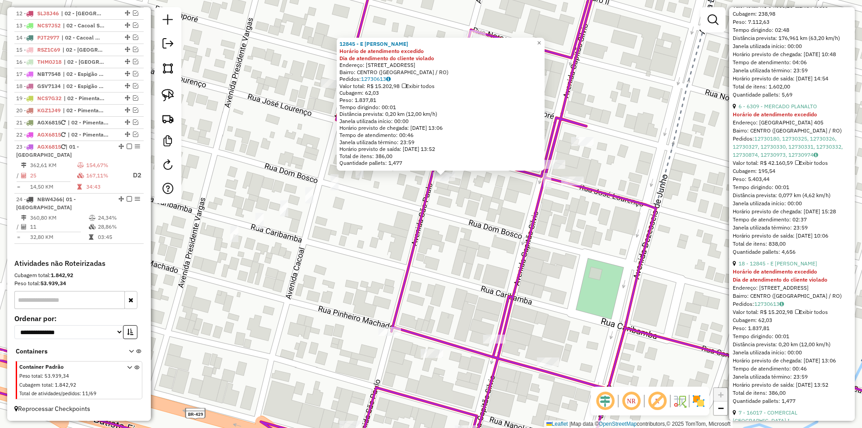
scroll to position [494, 0]
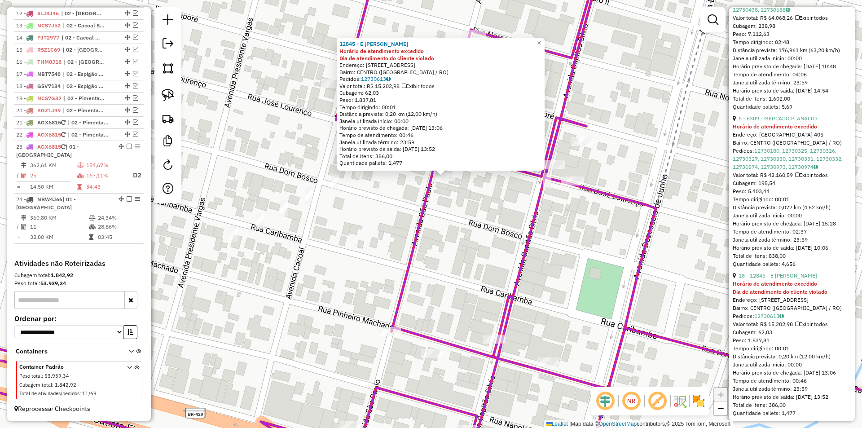
click at [794, 122] on link "6 - 6309 - MERCADO PLANALTO" at bounding box center [777, 118] width 79 height 7
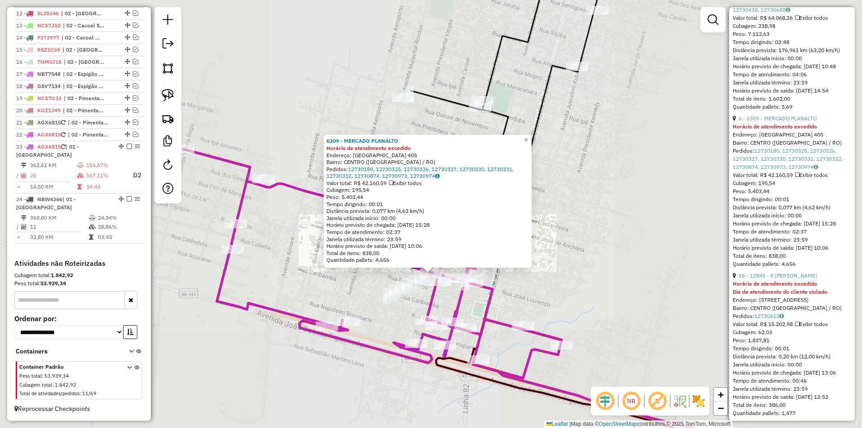
click at [423, 301] on div "6309 - MERCADO PLANALTO Horário de atendimento excedido Endereço: SAO PAULO 405…" at bounding box center [431, 214] width 862 height 428
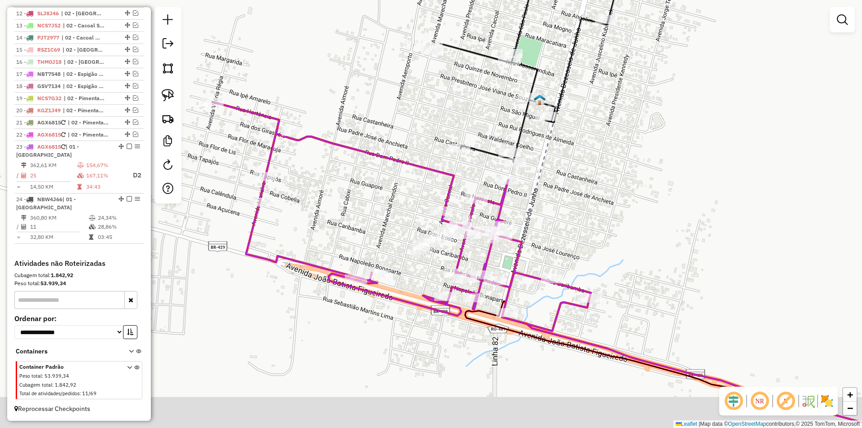
drag, startPoint x: 403, startPoint y: 311, endPoint x: 437, endPoint y: 260, distance: 60.7
click at [437, 260] on div "Janela de atendimento Grade de atendimento Capacidade Transportadoras Veículos …" at bounding box center [431, 214] width 862 height 428
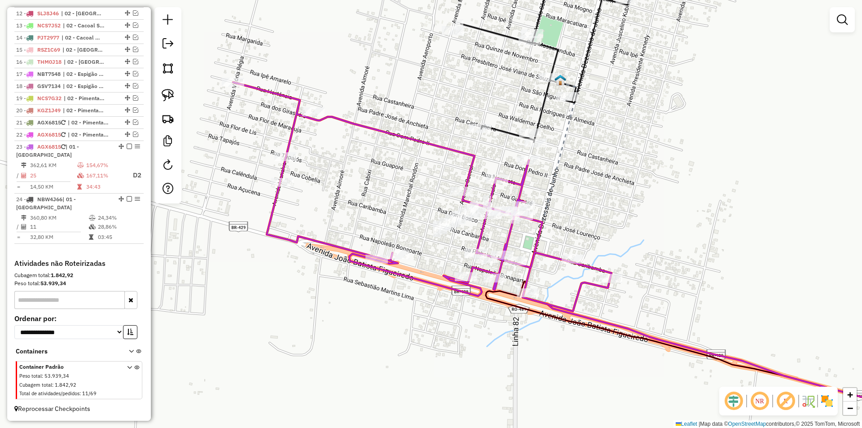
drag, startPoint x: 414, startPoint y: 277, endPoint x: 417, endPoint y: 270, distance: 7.6
click at [417, 270] on div "Janela de atendimento Grade de atendimento Capacidade Transportadoras Veículos …" at bounding box center [431, 214] width 862 height 428
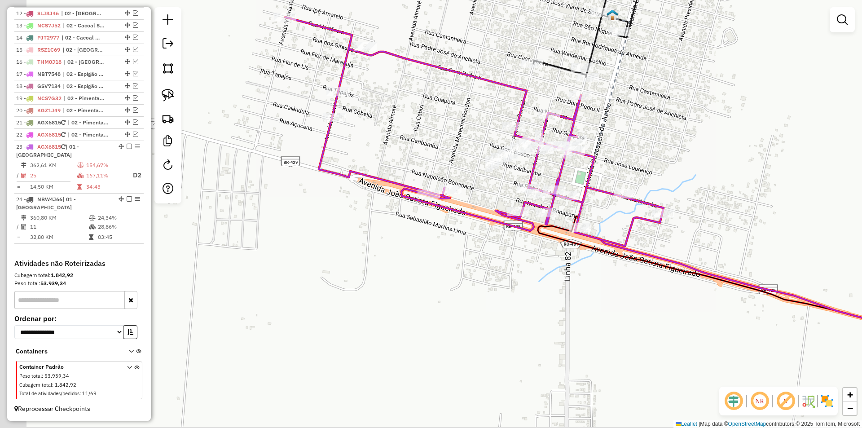
drag, startPoint x: 415, startPoint y: 294, endPoint x: 391, endPoint y: 267, distance: 36.2
click at [394, 267] on div "Janela de atendimento Grade de atendimento Capacidade Transportadoras Veículos …" at bounding box center [431, 214] width 862 height 428
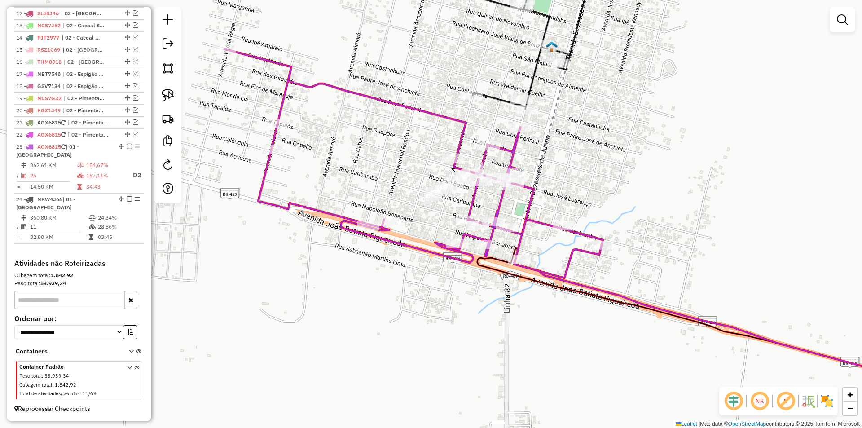
drag, startPoint x: 593, startPoint y: 144, endPoint x: 582, endPoint y: 274, distance: 130.6
click at [583, 275] on div "Rota 23 - Placa AGX6815 12845 - E DA SILVA ROCHA Janela de atendimento Grade de…" at bounding box center [431, 214] width 862 height 428
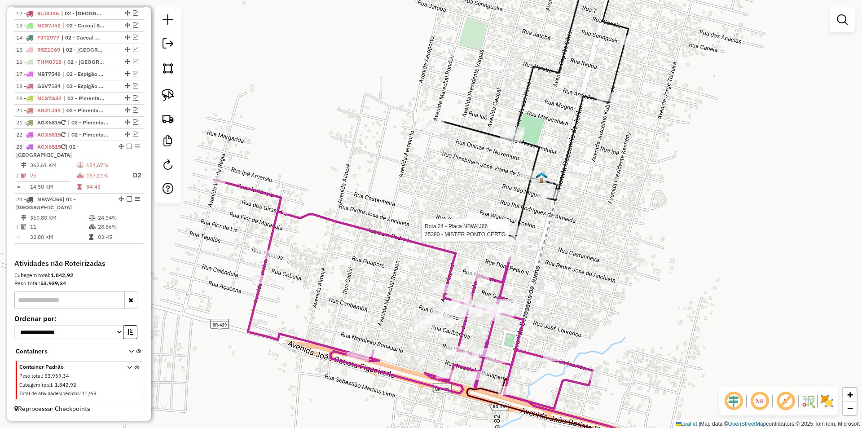
select select "*********"
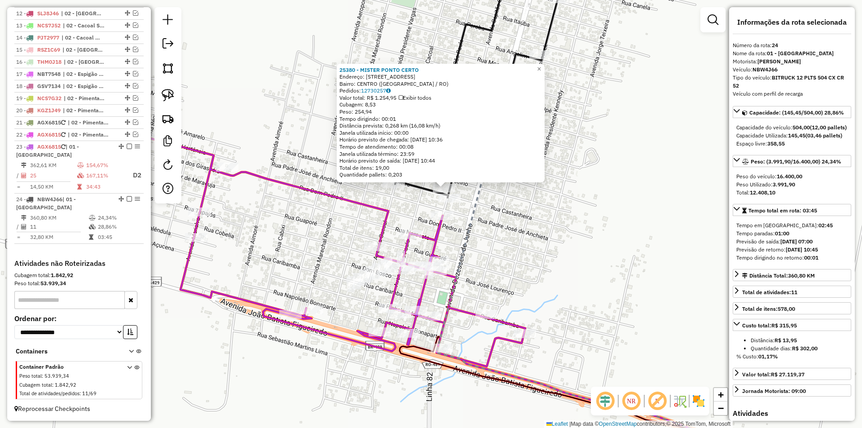
click at [612, 242] on div "25380 - MISTER PONTO CERTO Endereço: Avenida Capitao Silvio 805 Bairro: CENTRO …" at bounding box center [431, 214] width 862 height 428
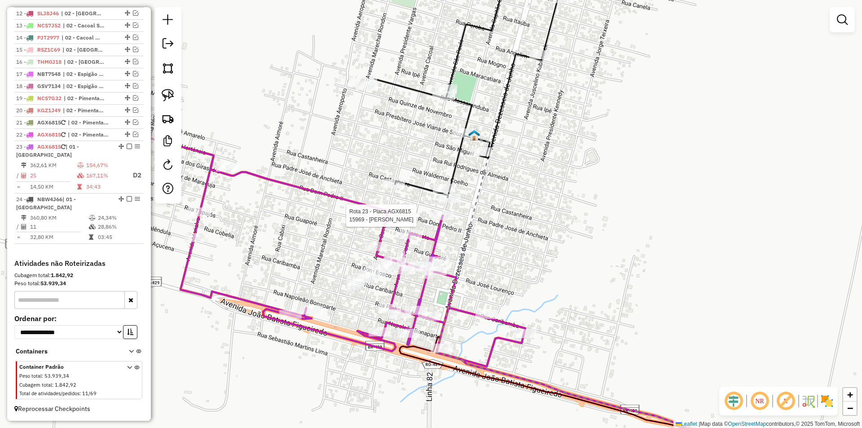
select select "*********"
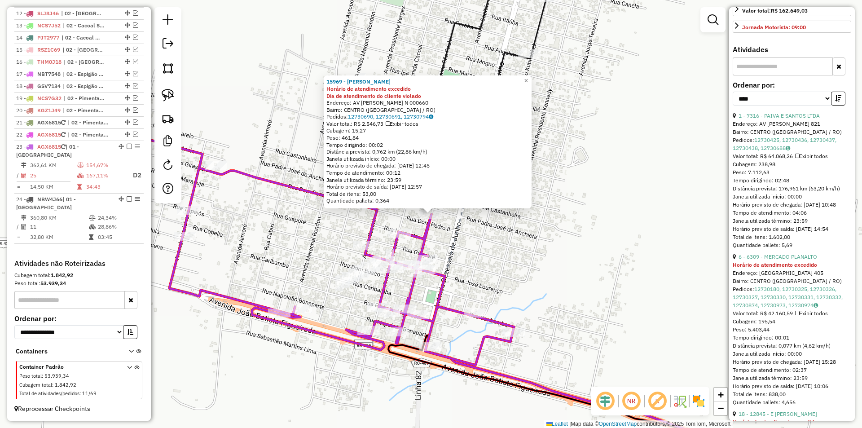
scroll to position [359, 0]
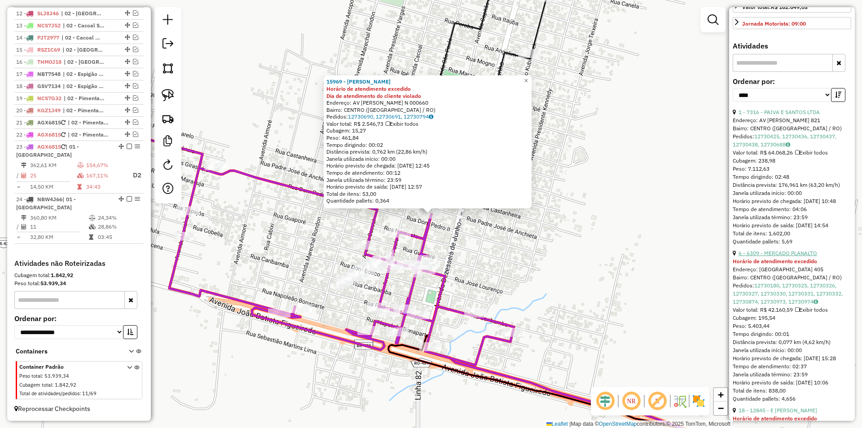
click at [792, 256] on link "6 - 6309 - MERCADO PLANALTO" at bounding box center [777, 252] width 79 height 7
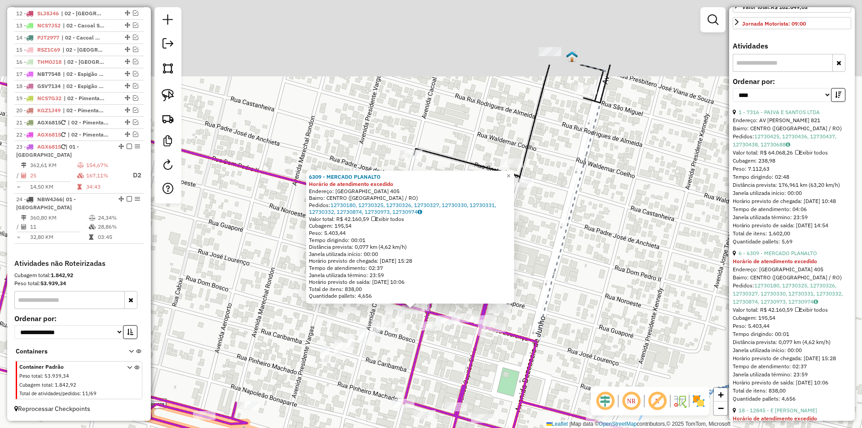
drag, startPoint x: 388, startPoint y: 282, endPoint x: 371, endPoint y: 380, distance: 98.9
click at [371, 380] on div "6309 - MERCADO PLANALTO Horário de atendimento excedido Endereço: SAO PAULO 405…" at bounding box center [431, 214] width 862 height 428
click at [368, 374] on div "6309 - MERCADO PLANALTO Horário de atendimento excedido Endereço: SAO PAULO 405…" at bounding box center [431, 214] width 862 height 428
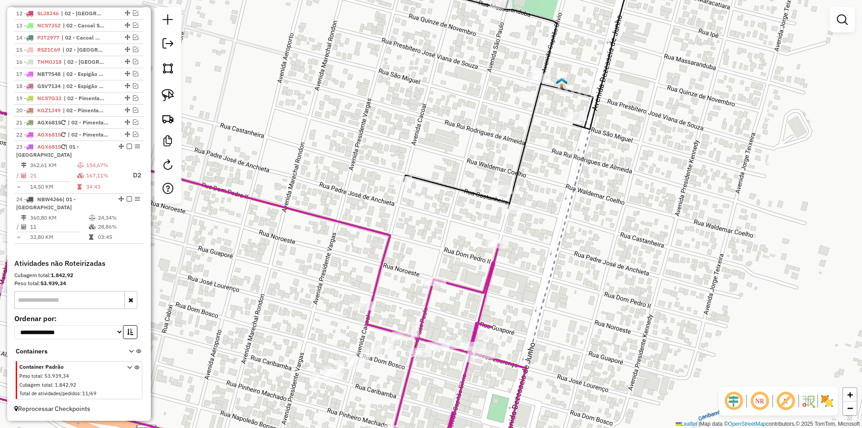
drag, startPoint x: 409, startPoint y: 290, endPoint x: 423, endPoint y: 231, distance: 60.8
click at [386, 348] on icon at bounding box center [285, 292] width 757 height 410
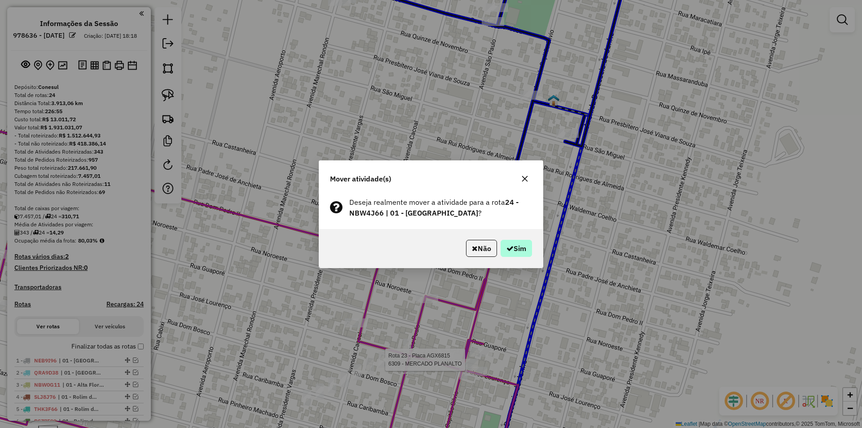
scroll to position [488, 0]
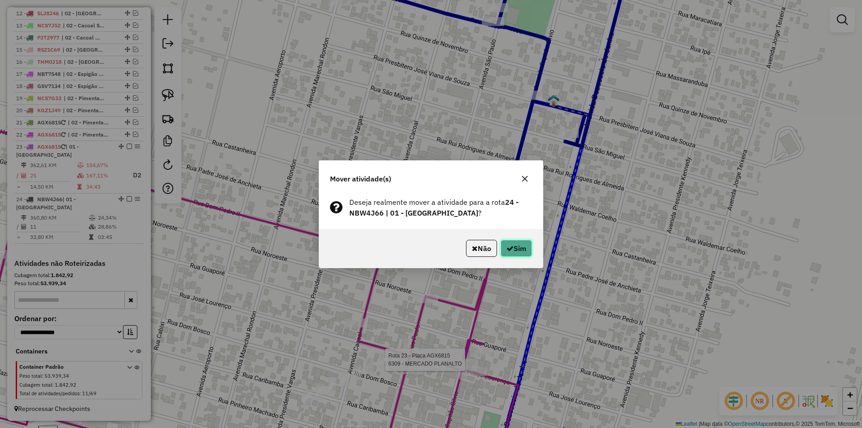
click at [508, 250] on icon "button" at bounding box center [509, 248] width 7 height 7
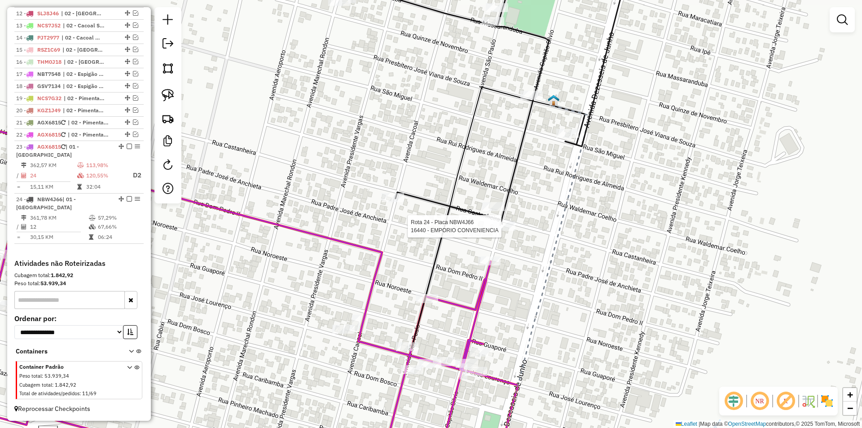
select select "*********"
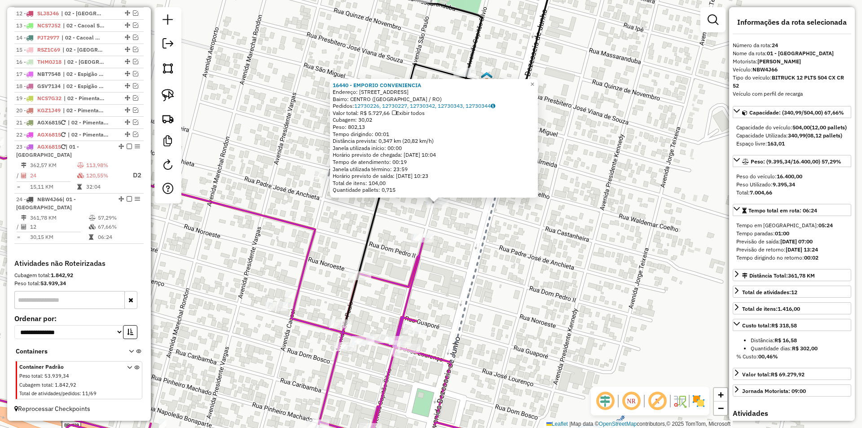
drag, startPoint x: 546, startPoint y: 266, endPoint x: 551, endPoint y: 257, distance: 10.6
click at [551, 257] on div "16440 - EMPORIO CONVENIENCIA Endereço: [STREET_ADDRESS] Bairro: [GEOGRAPHIC_DAT…" at bounding box center [431, 214] width 862 height 428
click at [536, 258] on div "16440 - EMPORIO CONVENIENCIA Endereço: [STREET_ADDRESS] Bairro: [GEOGRAPHIC_DAT…" at bounding box center [431, 214] width 862 height 428
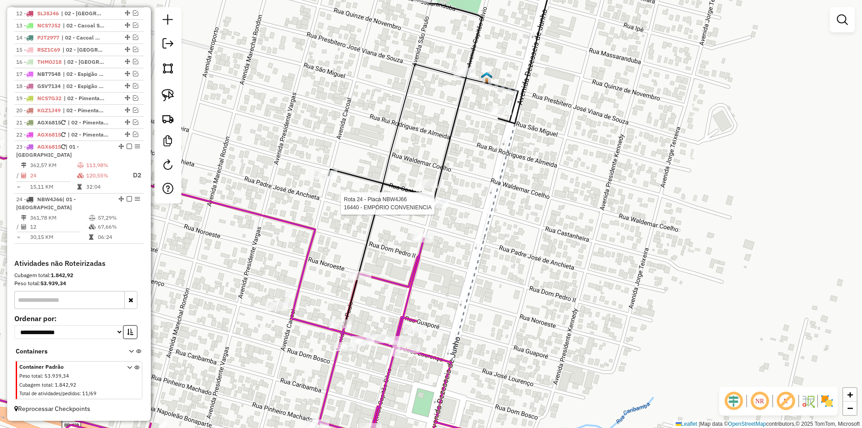
select select "*********"
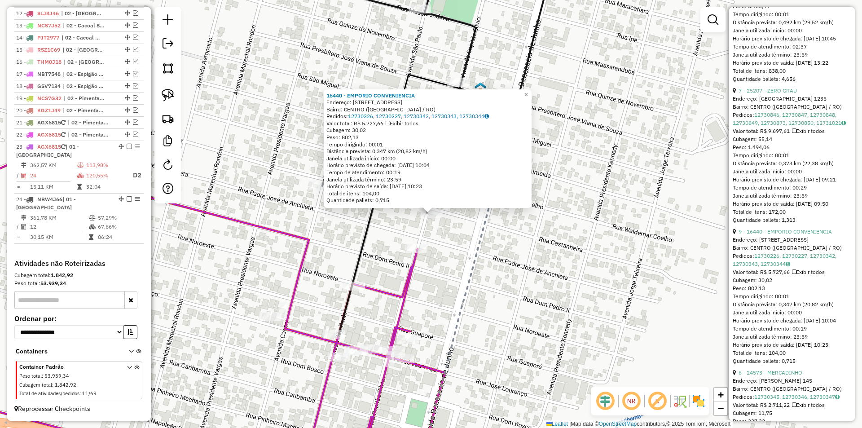
scroll to position [538, 0]
click at [781, 234] on link "9 - 16440 - EMPORIO CONVENIENCIA" at bounding box center [784, 230] width 93 height 7
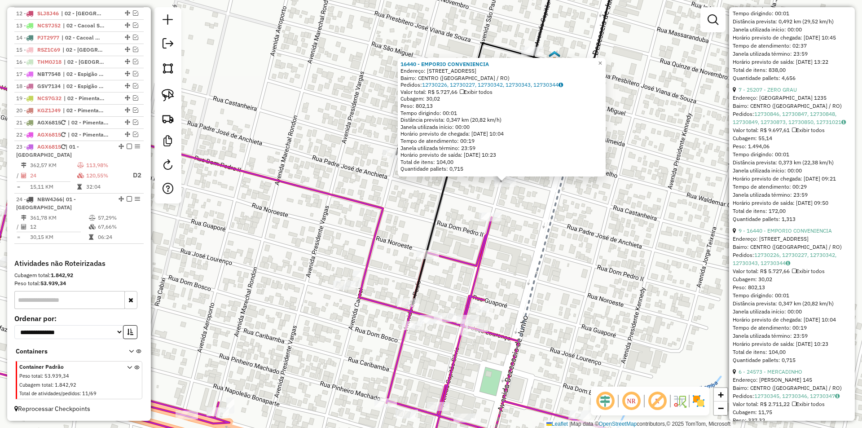
drag, startPoint x: 516, startPoint y: 248, endPoint x: 522, endPoint y: 244, distance: 7.1
click at [522, 244] on div "16440 - EMPORIO CONVENIENCIA Endereço: [STREET_ADDRESS] Bairro: [GEOGRAPHIC_DAT…" at bounding box center [431, 214] width 862 height 428
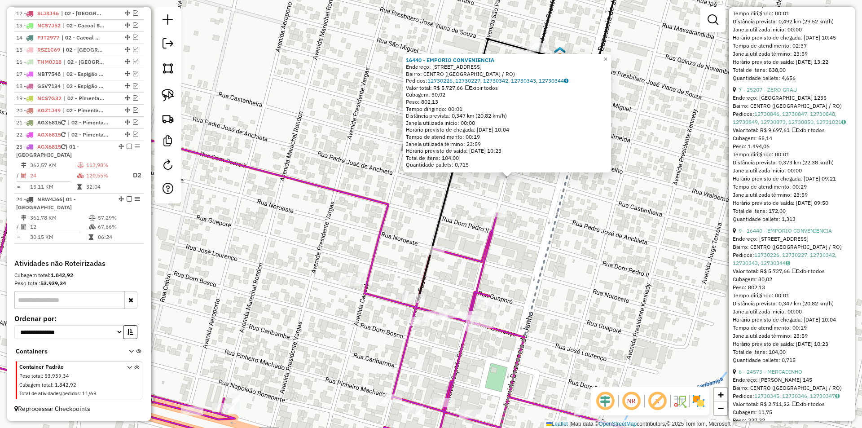
drag, startPoint x: 522, startPoint y: 244, endPoint x: 523, endPoint y: 210, distance: 33.7
click at [522, 243] on div "16440 - EMPORIO CONVENIENCIA Endereço: [STREET_ADDRESS] Bairro: [GEOGRAPHIC_DAT…" at bounding box center [431, 214] width 862 height 428
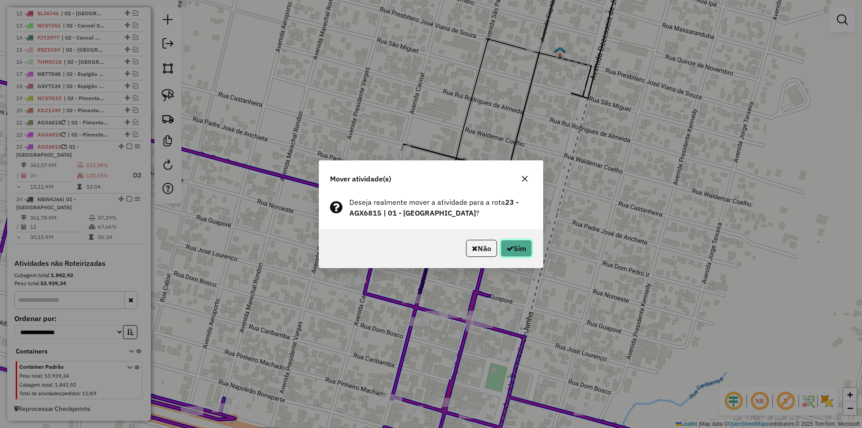
click at [515, 250] on button "Sim" at bounding box center [515, 248] width 31 height 17
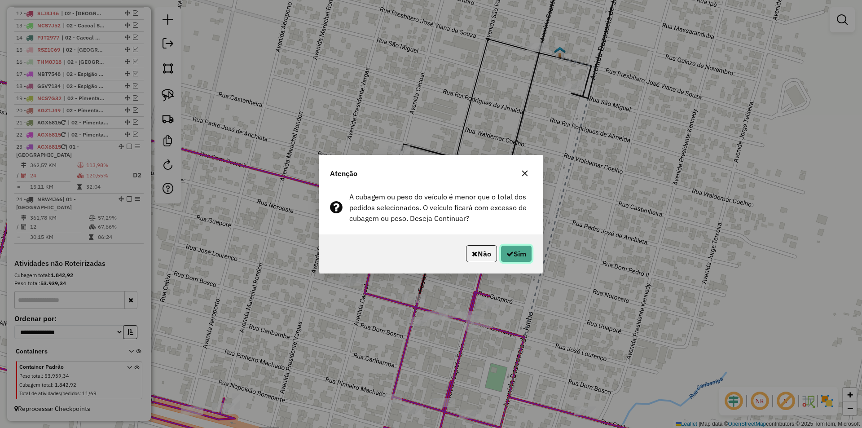
click at [513, 255] on button "Sim" at bounding box center [515, 253] width 31 height 17
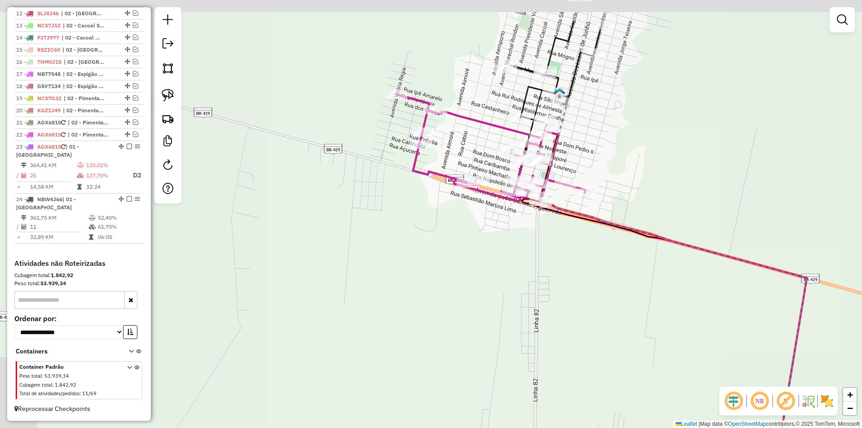
drag, startPoint x: 573, startPoint y: 82, endPoint x: 584, endPoint y: 227, distance: 145.8
click at [585, 230] on div "Janela de atendimento Grade de atendimento Capacidade Transportadoras Veículos …" at bounding box center [431, 214] width 862 height 428
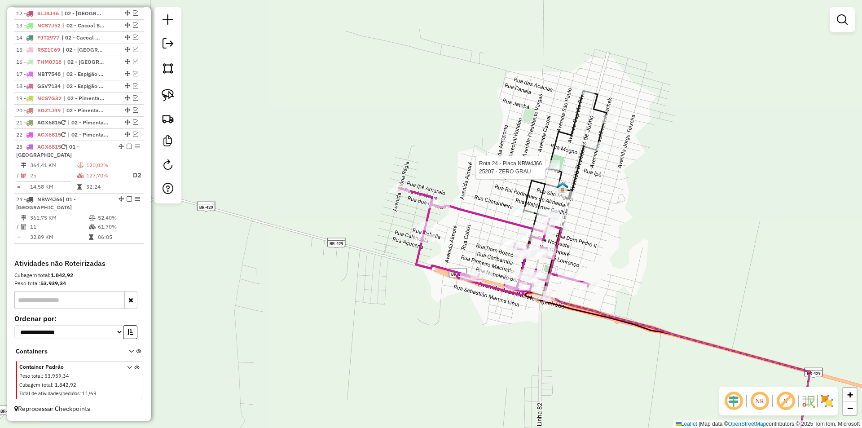
select select "*********"
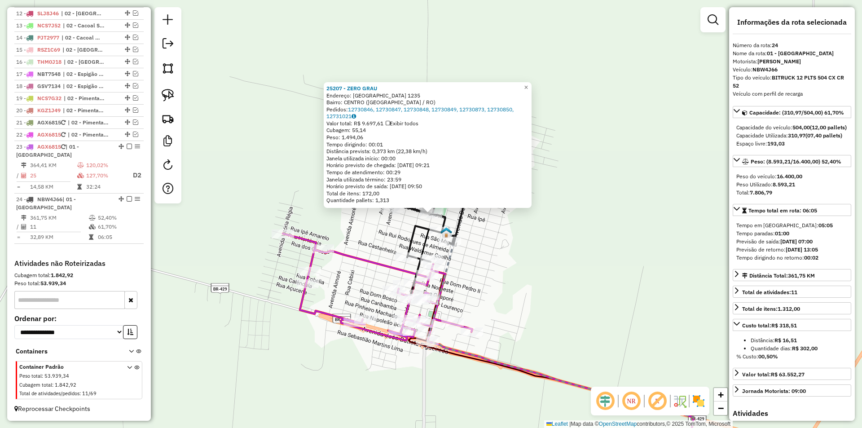
drag, startPoint x: 624, startPoint y: 255, endPoint x: 637, endPoint y: 224, distance: 33.2
click at [637, 224] on div "25207 - ZERO GRAU Endereço: [GEOGRAPHIC_DATA] 1235 Bairro: CENTRO ([GEOGRAPHIC_…" at bounding box center [431, 214] width 862 height 428
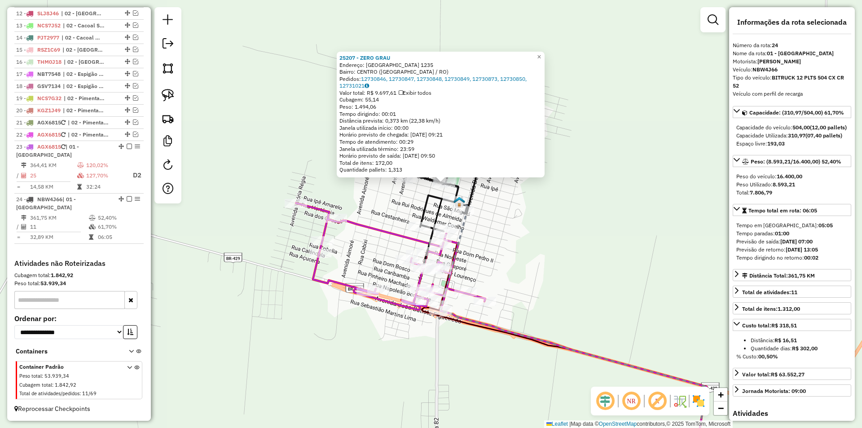
click at [633, 226] on div "25207 - ZERO GRAU Endereço: [GEOGRAPHIC_DATA] 1235 Bairro: CENTRO ([GEOGRAPHIC_…" at bounding box center [431, 214] width 862 height 428
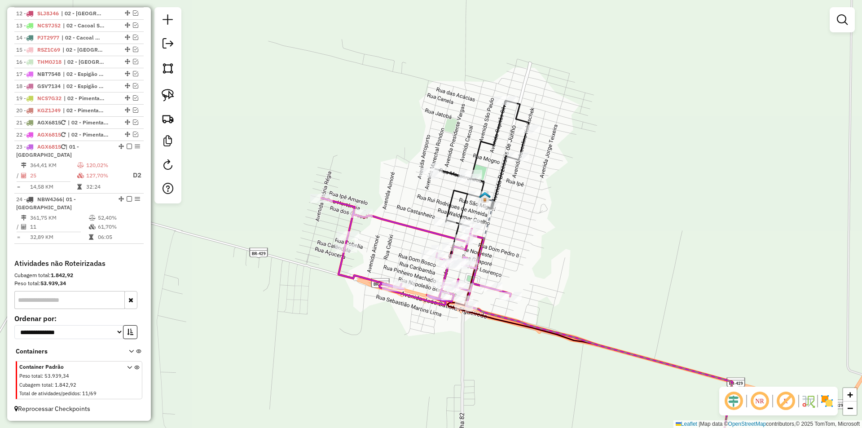
drag, startPoint x: 608, startPoint y: 267, endPoint x: 481, endPoint y: 303, distance: 132.0
click at [614, 267] on div "Janela de atendimento Grade de atendimento Capacidade Transportadoras Veículos …" at bounding box center [431, 214] width 862 height 428
click at [391, 333] on div "Rota 23 - Placa AGX6815 22283 - BAR E MERCERIA BRAND Janela de atendimento Grad…" at bounding box center [431, 214] width 862 height 428
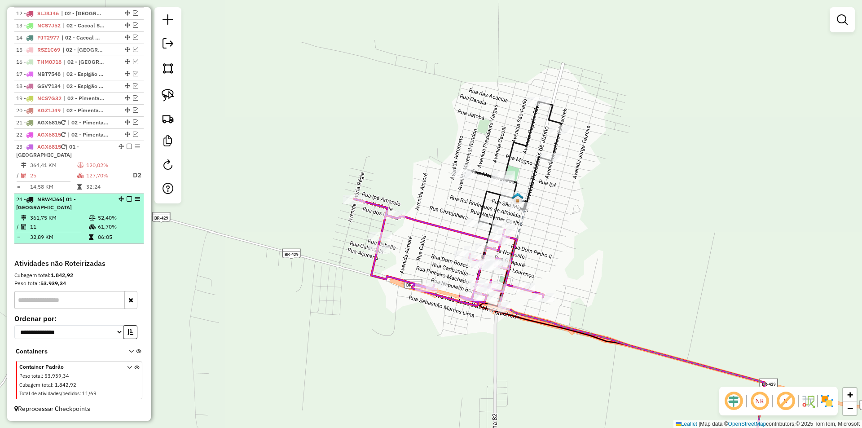
click at [127, 199] on em at bounding box center [129, 198] width 5 height 5
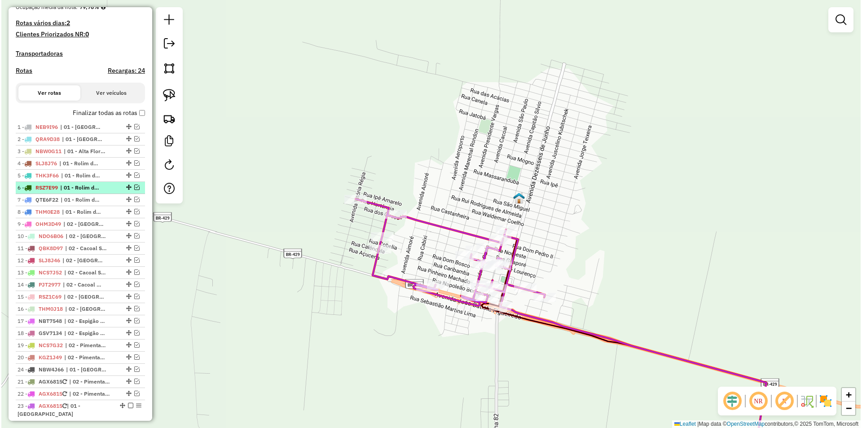
scroll to position [226, 0]
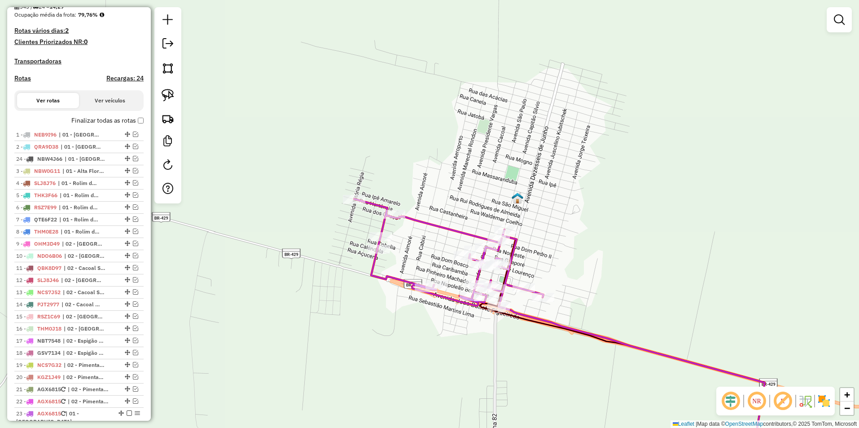
drag, startPoint x: 125, startPoint y: 370, endPoint x: 116, endPoint y: 166, distance: 204.4
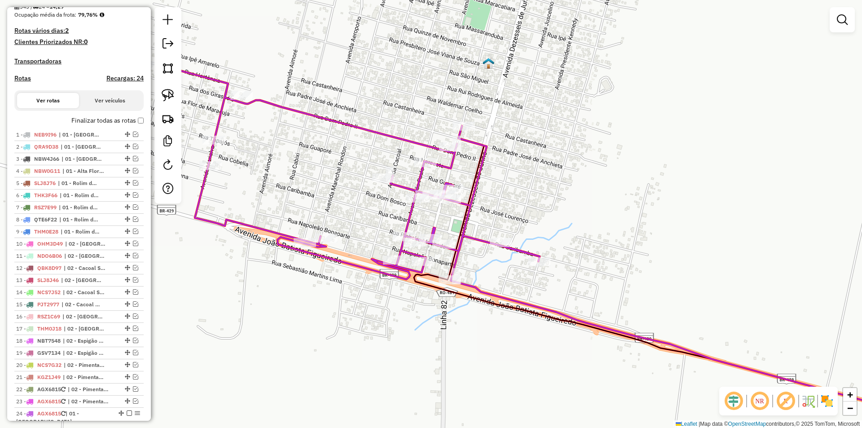
click at [378, 324] on div "Janela de atendimento Grade de atendimento Capacidade Transportadoras Veículos …" at bounding box center [431, 214] width 862 height 428
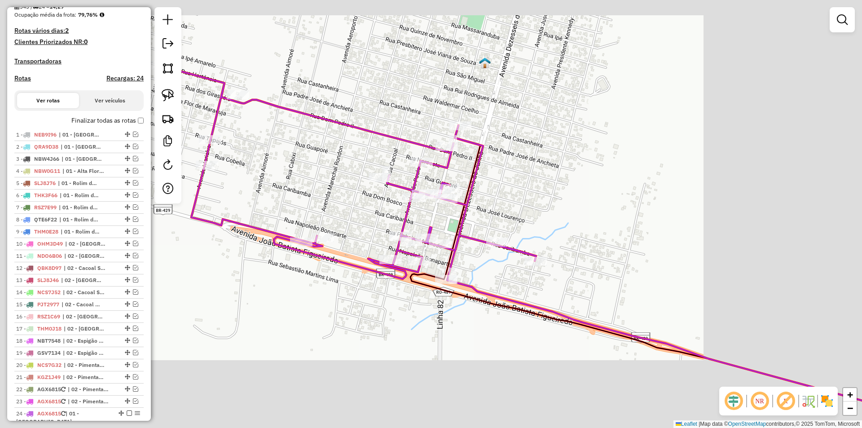
click at [381, 273] on div "Janela de atendimento Grade de atendimento Capacidade Transportadoras Veículos …" at bounding box center [431, 214] width 862 height 428
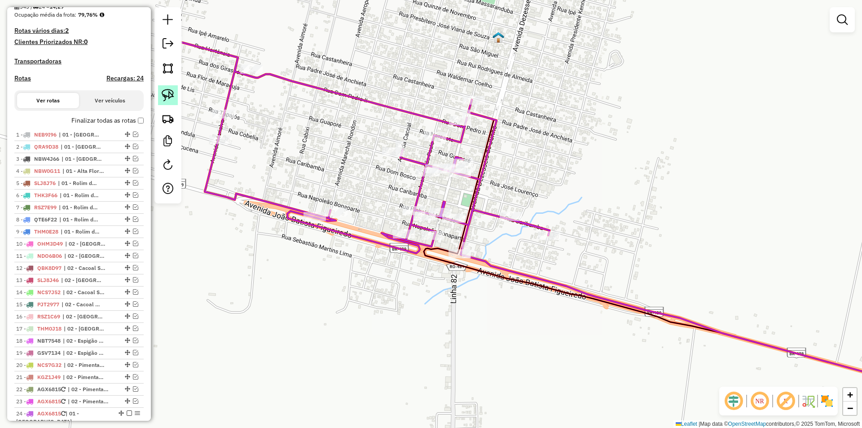
click at [165, 93] on img at bounding box center [168, 95] width 13 height 13
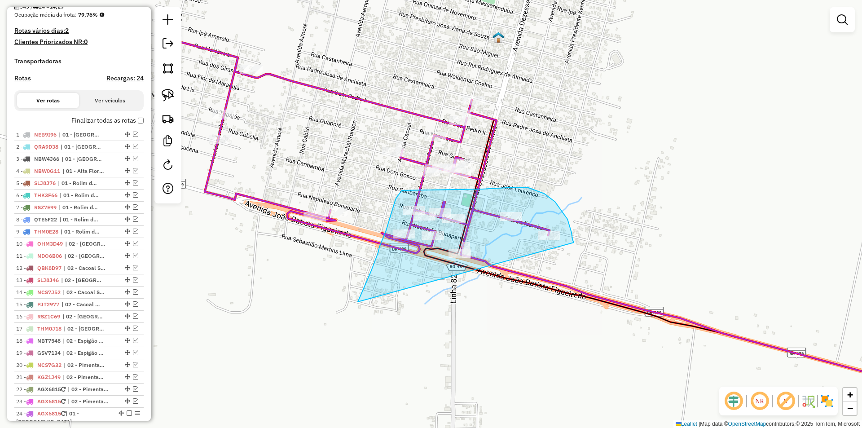
drag, startPoint x: 378, startPoint y: 253, endPoint x: 576, endPoint y: 284, distance: 200.7
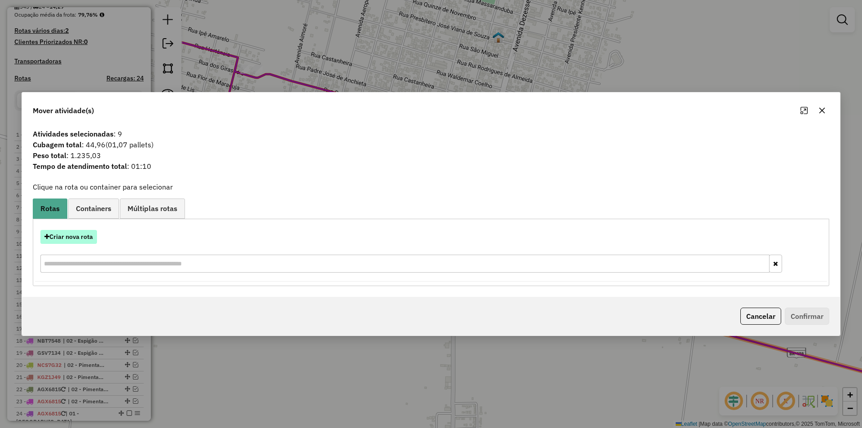
click at [73, 236] on button "Criar nova rota" at bounding box center [68, 237] width 57 height 14
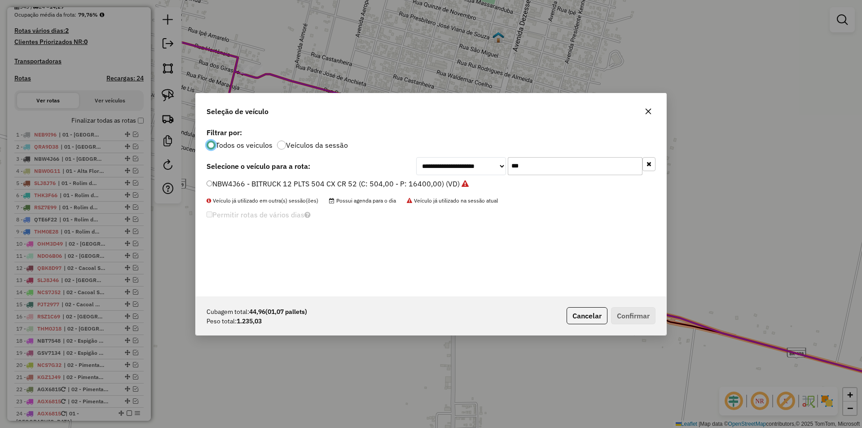
scroll to position [5, 3]
drag, startPoint x: 535, startPoint y: 171, endPoint x: 488, endPoint y: 179, distance: 47.7
click at [488, 179] on div "**********" at bounding box center [431, 211] width 470 height 171
type input "***"
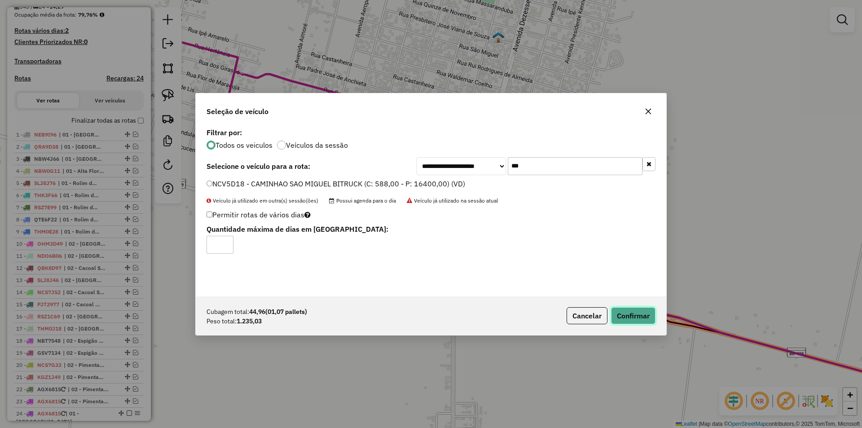
click at [644, 314] on button "Confirmar" at bounding box center [633, 315] width 44 height 17
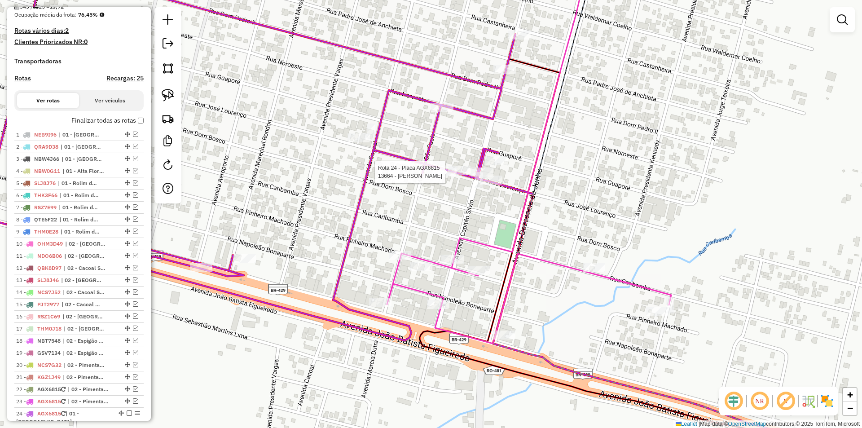
select select "*********"
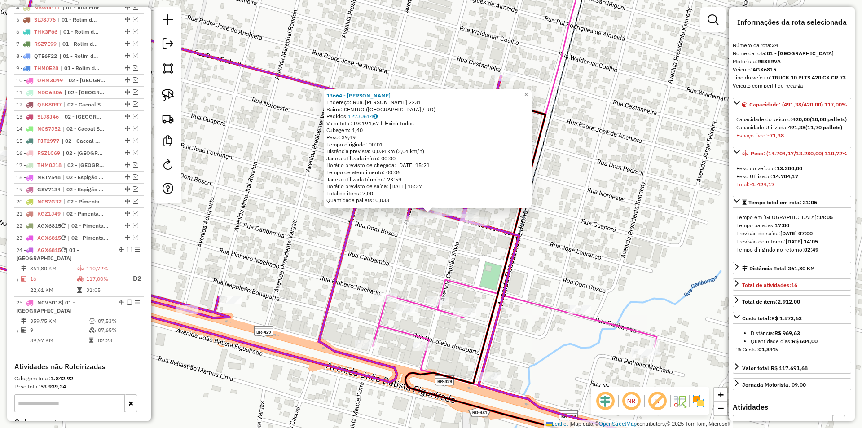
scroll to position [500, 0]
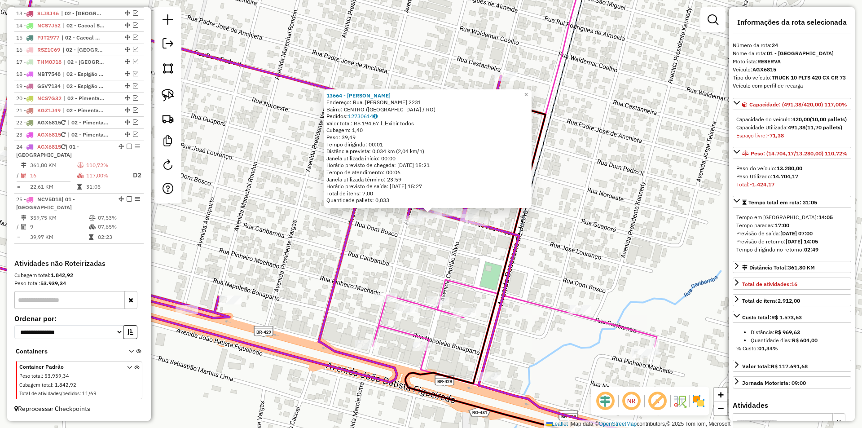
drag, startPoint x: 330, startPoint y: 251, endPoint x: 368, endPoint y: 234, distance: 41.4
click at [331, 251] on div "13664 - [PERSON_NAME]: Rua. [PERSON_NAME] 2231 Bairro: CENTRO ([GEOGRAPHIC_DATA…" at bounding box center [431, 214] width 862 height 428
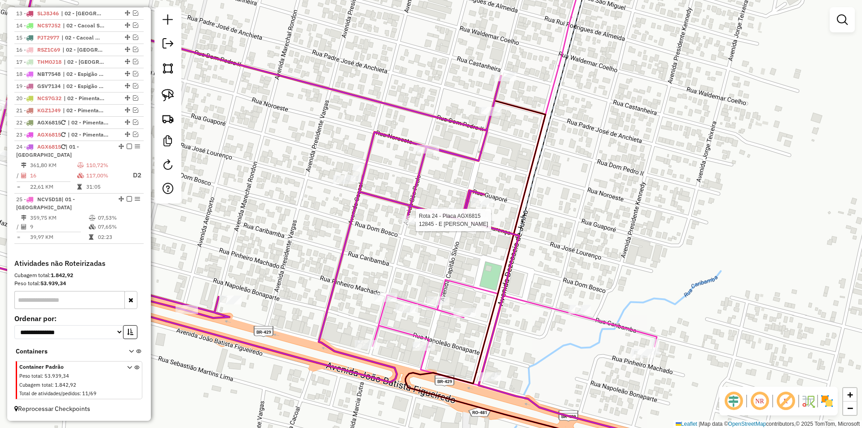
select select "*********"
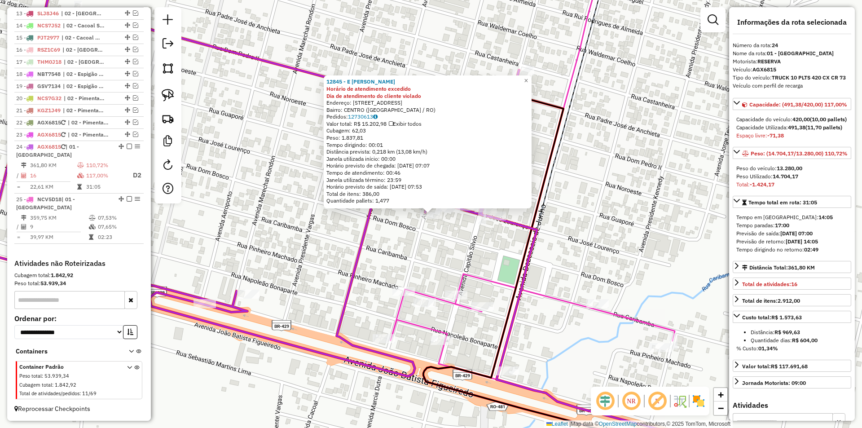
click at [400, 238] on div "12845 - E DA [PERSON_NAME] de atendimento excedido Dia de atendimento do client…" at bounding box center [431, 214] width 862 height 428
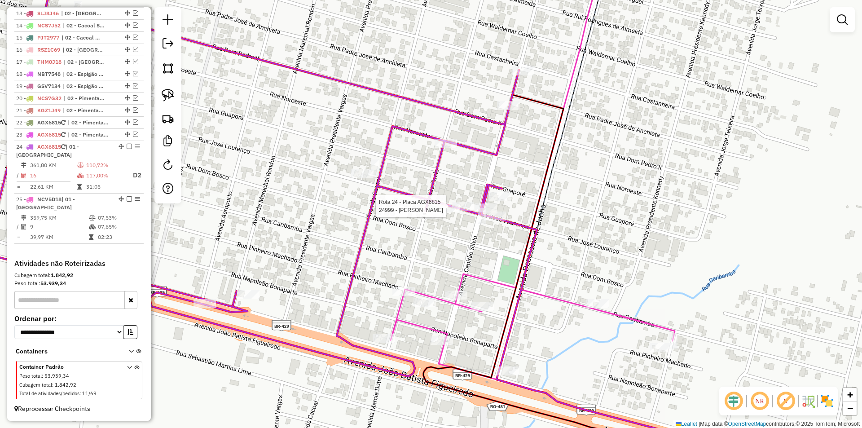
select select "*********"
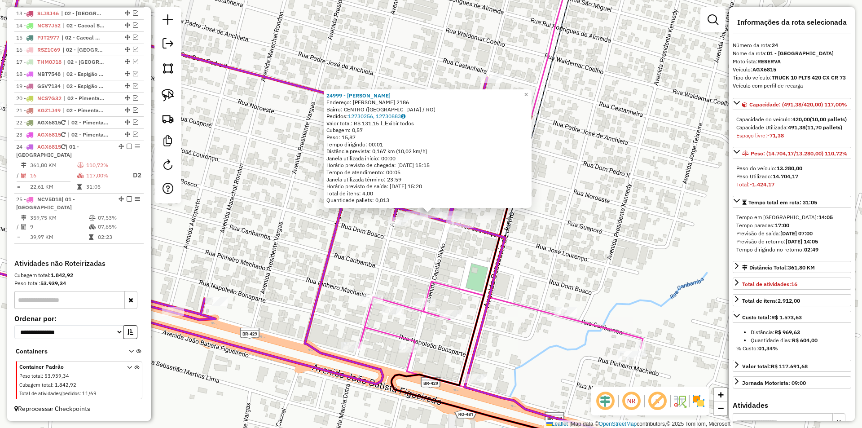
click at [405, 254] on div "24999 - [PERSON_NAME]: [PERSON_NAME] 2186 Bairro: CENTRO ([GEOGRAPHIC_DATA] / R…" at bounding box center [431, 214] width 862 height 428
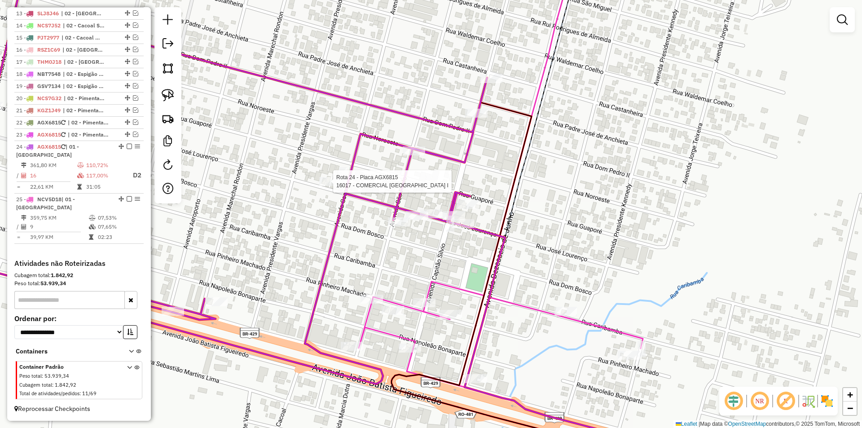
select select "*********"
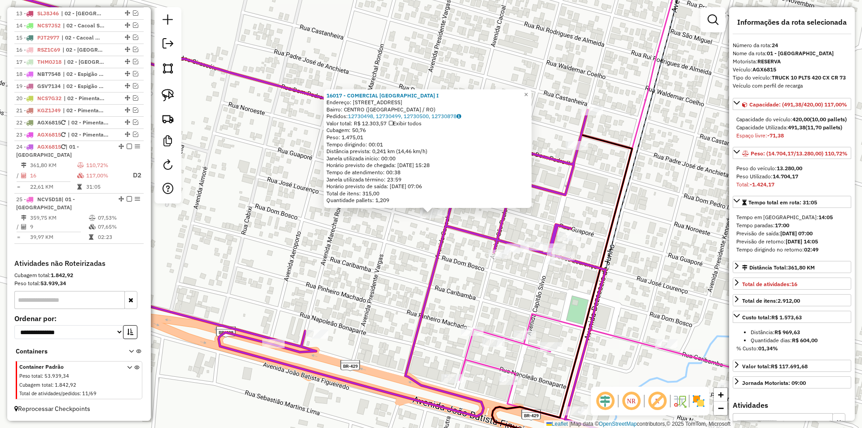
drag, startPoint x: 389, startPoint y: 261, endPoint x: 479, endPoint y: 237, distance: 92.3
click at [391, 261] on div "16017 - COMERCIAL [GEOGRAPHIC_DATA] I [GEOGRAPHIC_DATA]: [STREET_ADDRESS] Bairr…" at bounding box center [431, 214] width 862 height 428
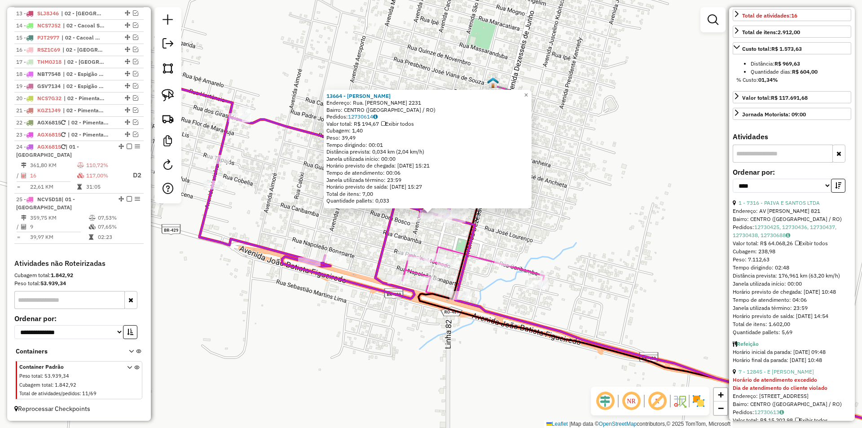
scroll to position [269, 0]
click at [780, 205] on link "1 - 7316 - PAIVA E SANTOS LTDA" at bounding box center [778, 201] width 81 height 7
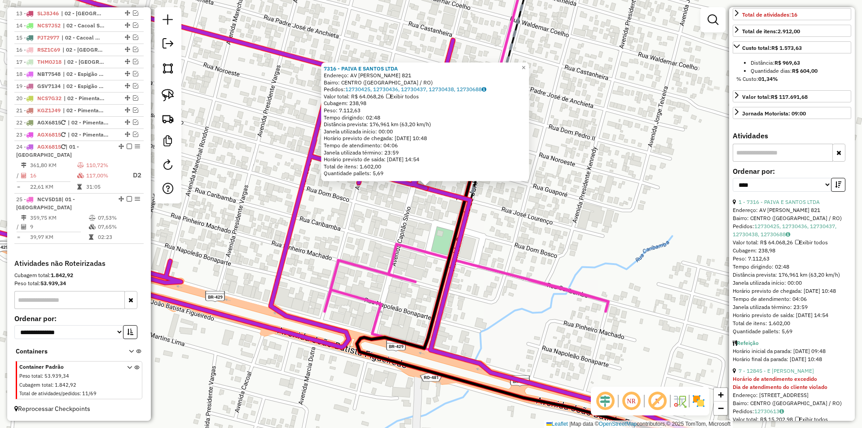
click at [430, 221] on div "7316 - PAIVA E SANTOS LTDA Endereço: AV [PERSON_NAME] 821 Bairro: CENTRO ([GEOG…" at bounding box center [431, 214] width 862 height 428
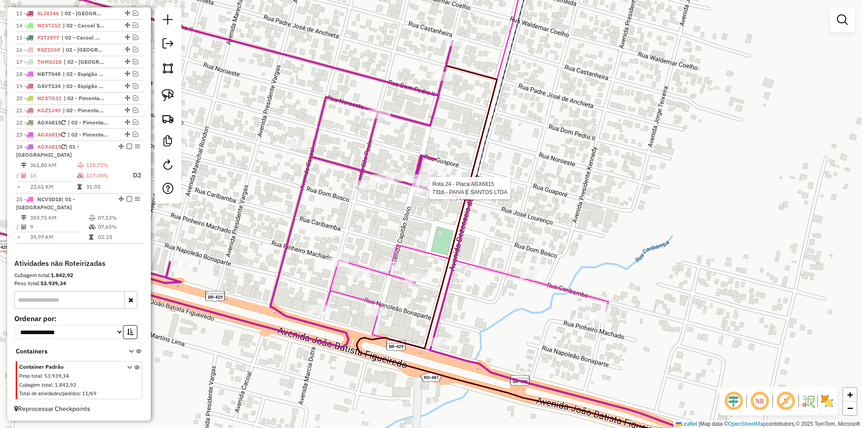
select select "*********"
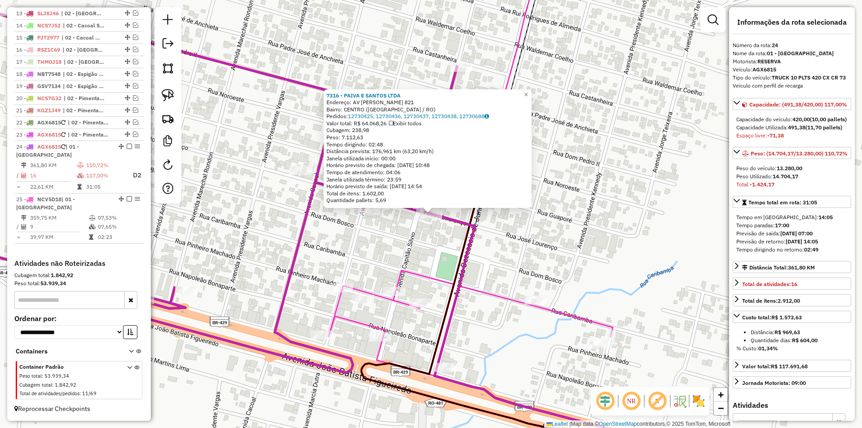
click at [414, 252] on div "7316 - PAIVA E SANTOS LTDA Endereço: AV [PERSON_NAME] 821 Bairro: CENTRO ([GEOG…" at bounding box center [431, 214] width 862 height 428
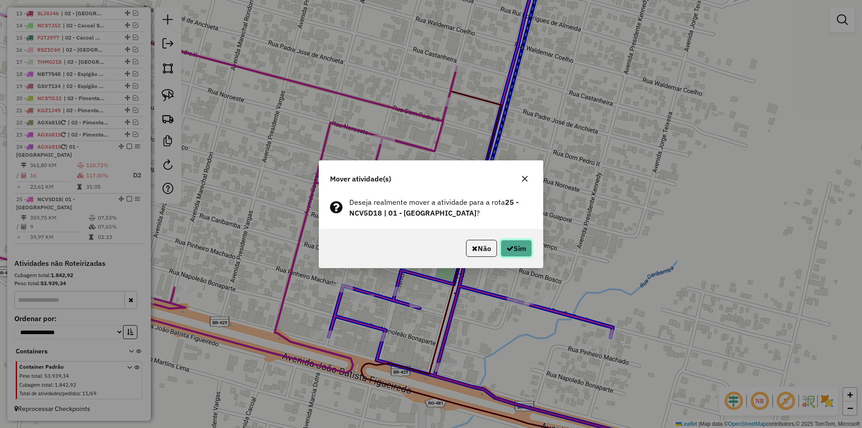
click at [513, 241] on button "Sim" at bounding box center [515, 248] width 31 height 17
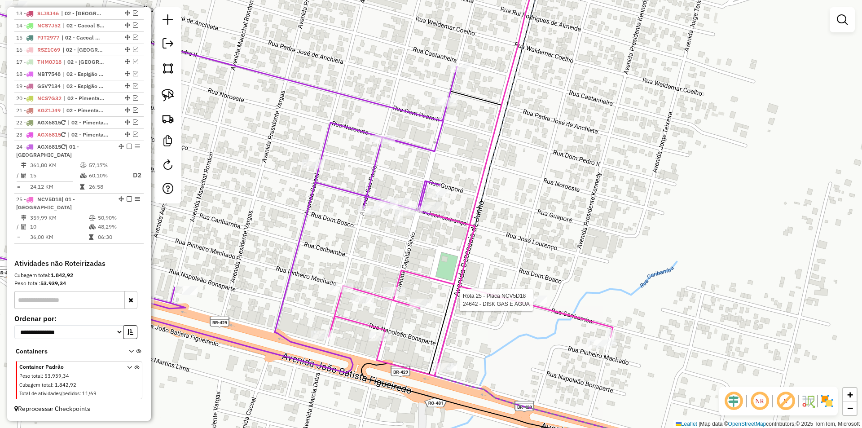
select select "*********"
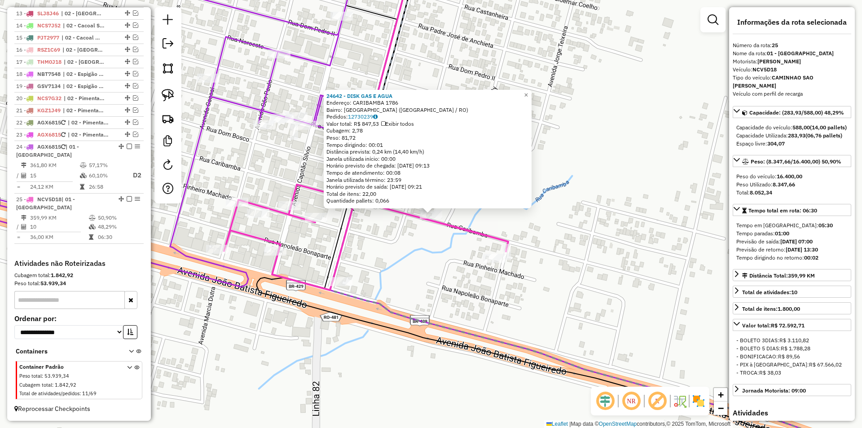
click at [633, 250] on div "24642 - DISK GAS E AGUA Endereço: CARIBAMBA 1786 Bairro: [GEOGRAPHIC_DATA] ([GE…" at bounding box center [431, 214] width 862 height 428
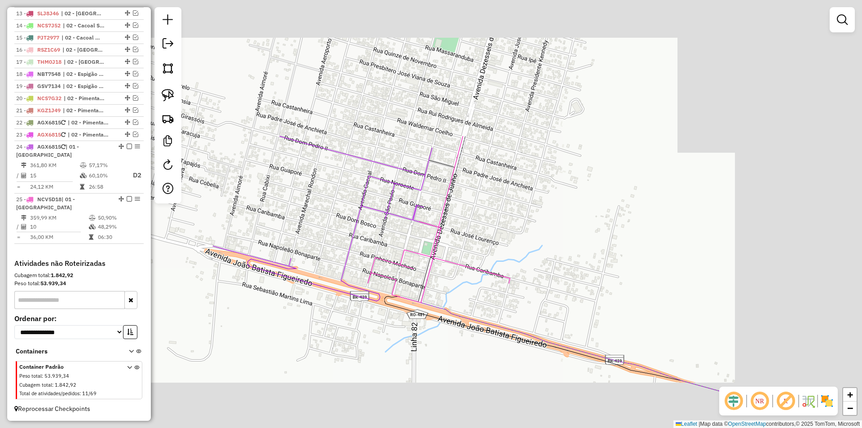
drag, startPoint x: 469, startPoint y: 314, endPoint x: 472, endPoint y: 329, distance: 15.9
click at [474, 331] on icon at bounding box center [574, 264] width 306 height 257
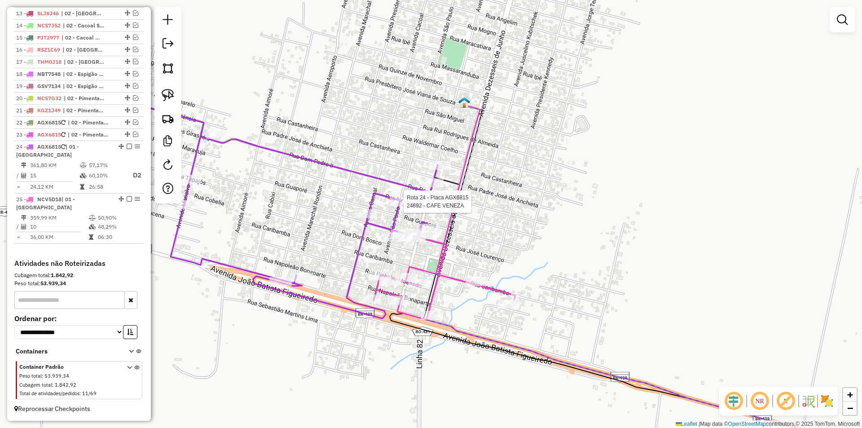
select select "*********"
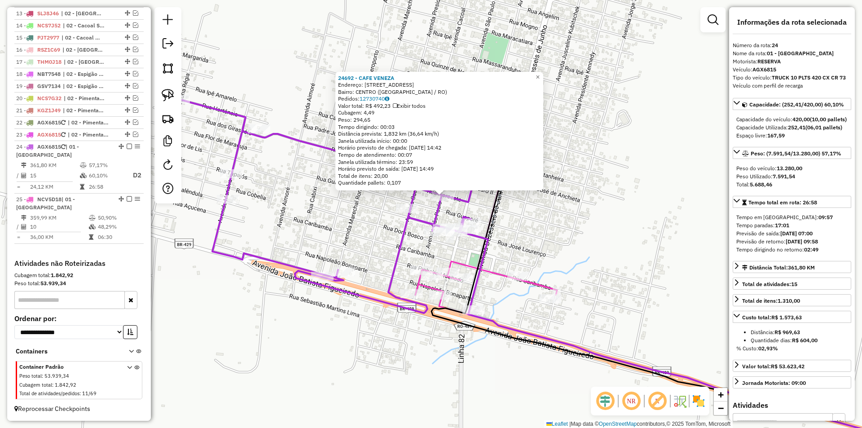
drag, startPoint x: 565, startPoint y: 247, endPoint x: 575, endPoint y: 229, distance: 20.3
click at [575, 229] on div "24692 - CAFE VENEZA Endereço: [STREET_ADDRESS] Bairro: CENTRO ([GEOGRAPHIC_DATA…" at bounding box center [431, 214] width 862 height 428
click at [577, 229] on div "24692 - CAFE VENEZA Endereço: [STREET_ADDRESS] Bairro: CENTRO ([GEOGRAPHIC_DATA…" at bounding box center [431, 214] width 862 height 428
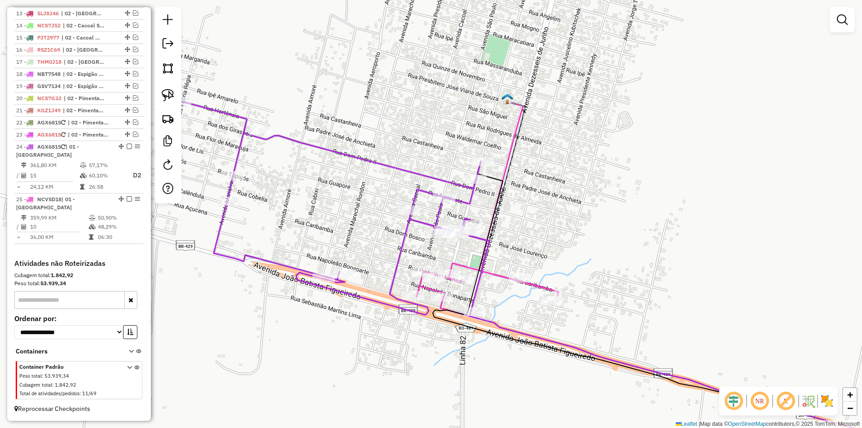
drag, startPoint x: 578, startPoint y: 236, endPoint x: 571, endPoint y: 236, distance: 7.2
click at [581, 237] on div "Janela de atendimento Grade de atendimento Capacidade Transportadoras Veículos …" at bounding box center [431, 214] width 862 height 428
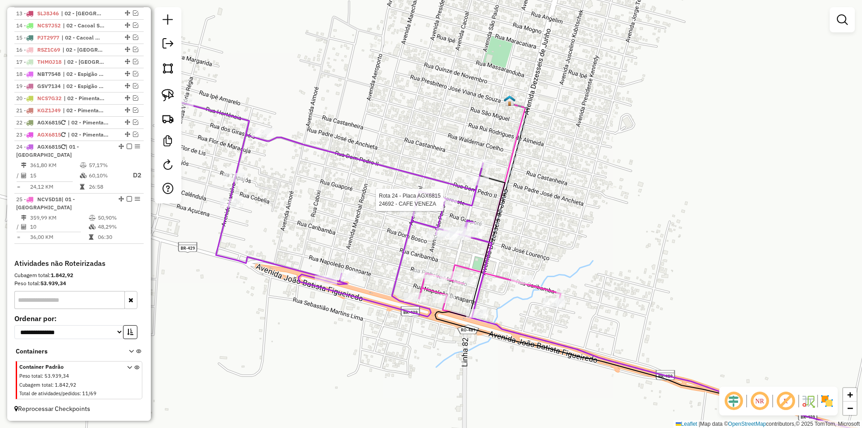
select select "*********"
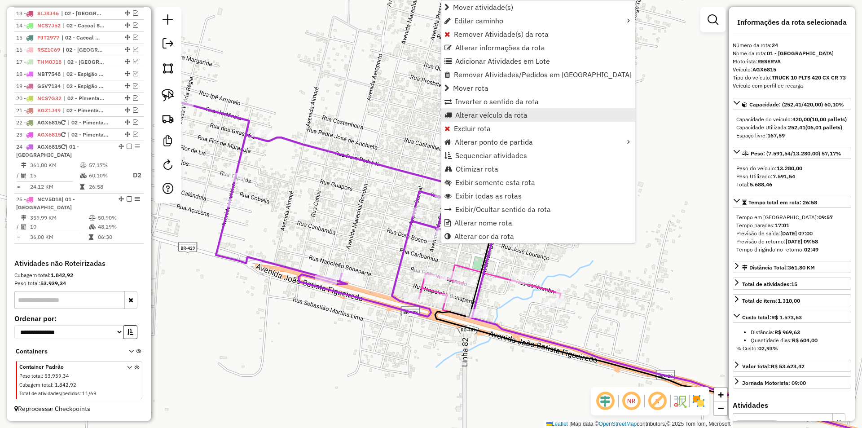
click at [465, 114] on span "Alterar veículo da rota" at bounding box center [491, 114] width 72 height 7
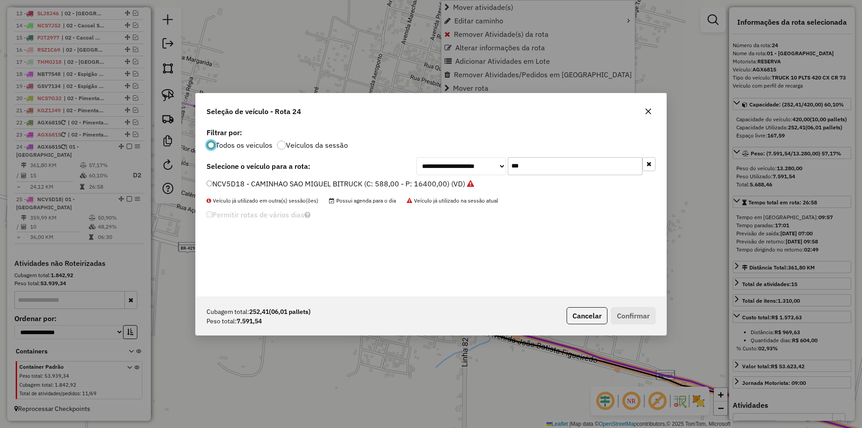
scroll to position [5, 3]
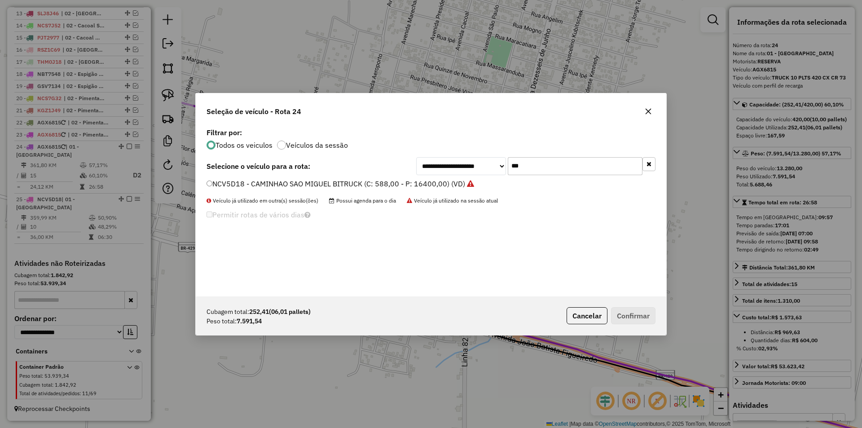
drag, startPoint x: 485, startPoint y: 167, endPoint x: 445, endPoint y: 176, distance: 41.3
click at [445, 176] on div "**********" at bounding box center [431, 211] width 470 height 171
drag, startPoint x: 523, startPoint y: 165, endPoint x: 490, endPoint y: 169, distance: 33.9
click at [490, 169] on div "**********" at bounding box center [535, 166] width 239 height 18
type input "***"
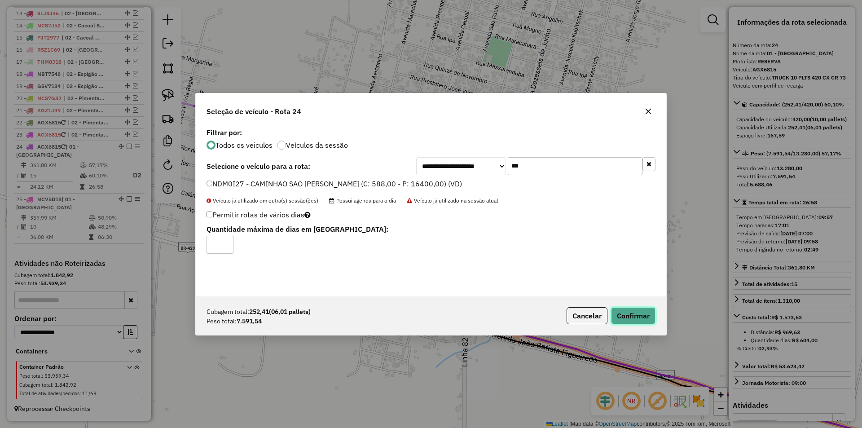
click at [645, 318] on button "Confirmar" at bounding box center [633, 315] width 44 height 17
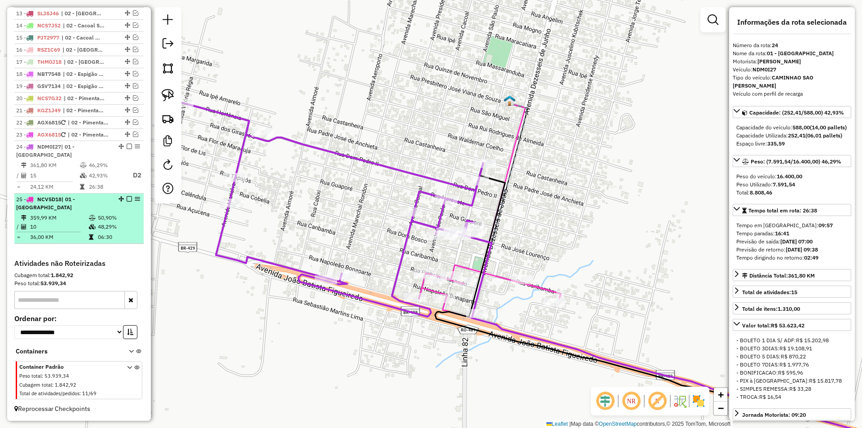
click at [123, 200] on div at bounding box center [126, 198] width 27 height 5
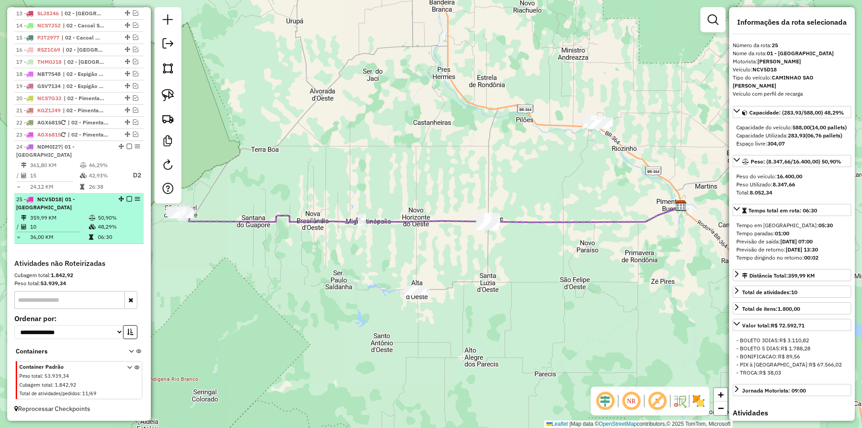
click at [127, 198] on em at bounding box center [129, 198] width 5 height 5
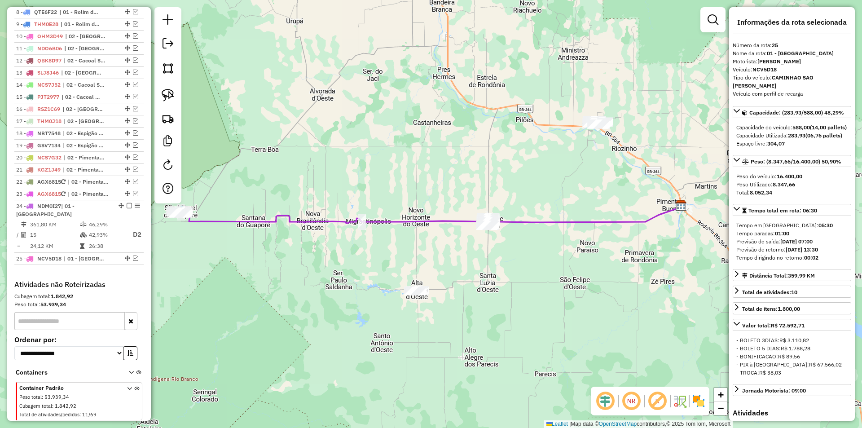
scroll to position [417, 0]
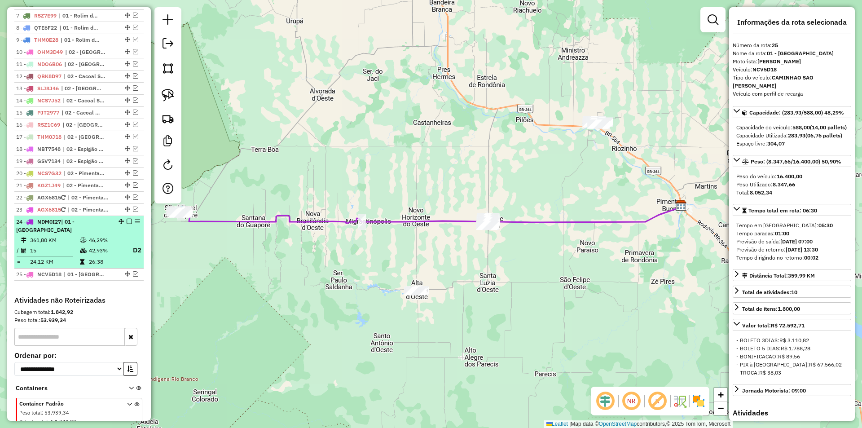
click at [127, 224] on em at bounding box center [129, 221] width 5 height 5
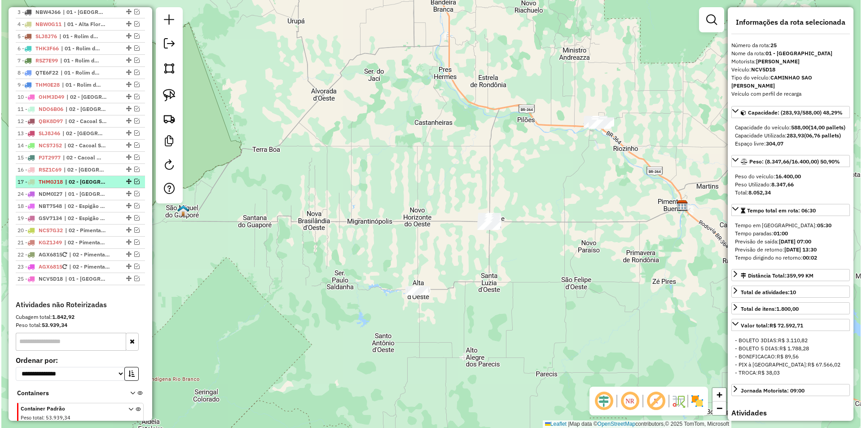
scroll to position [328, 0]
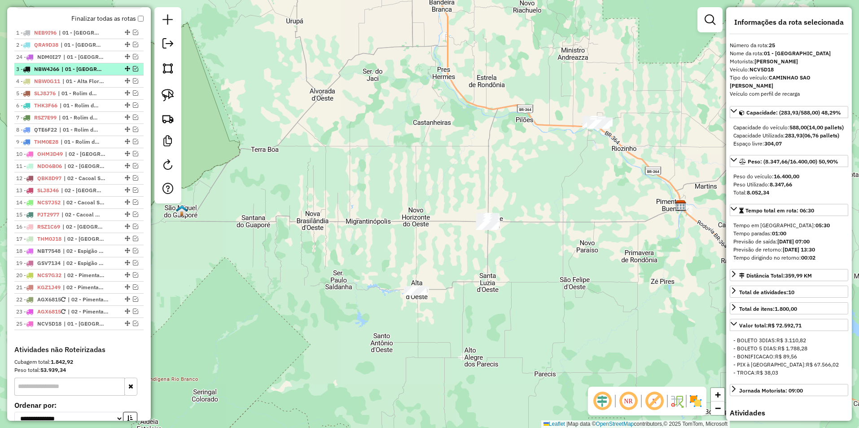
drag, startPoint x: 124, startPoint y: 275, endPoint x: 97, endPoint y: 65, distance: 212.2
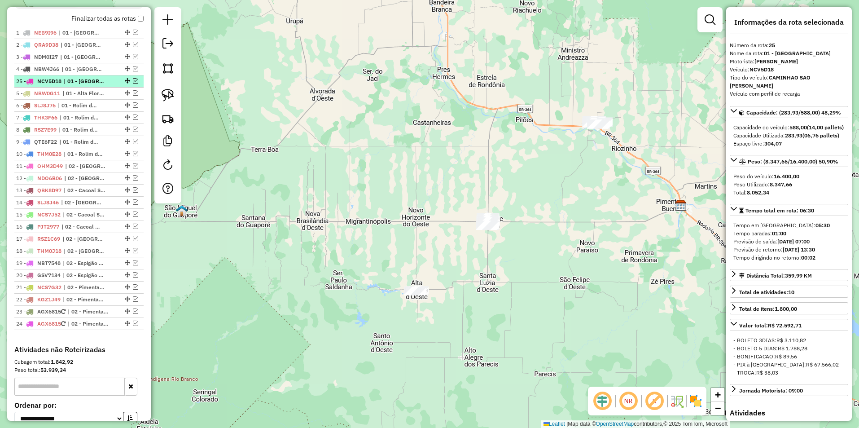
drag, startPoint x: 124, startPoint y: 331, endPoint x: 75, endPoint y: 86, distance: 249.7
click at [433, 188] on div "Janela de atendimento Grade de atendimento Capacidade Transportadoras Veículos …" at bounding box center [431, 214] width 862 height 428
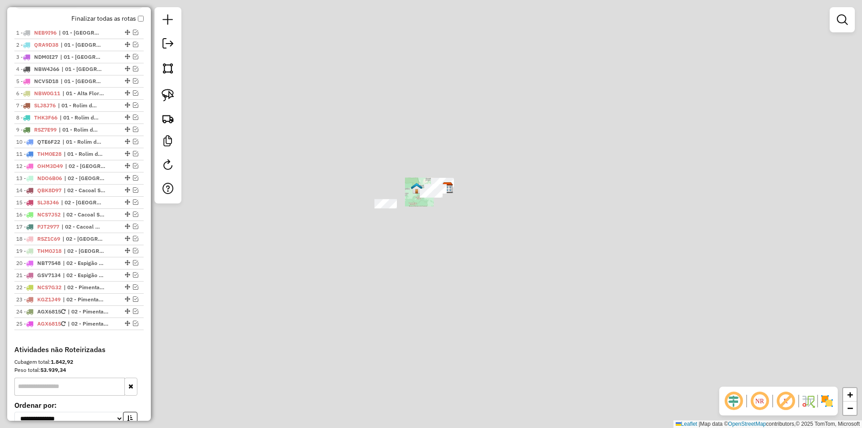
click at [467, 242] on div "Janela de atendimento Grade de atendimento Capacidade Transportadoras Veículos …" at bounding box center [431, 214] width 862 height 428
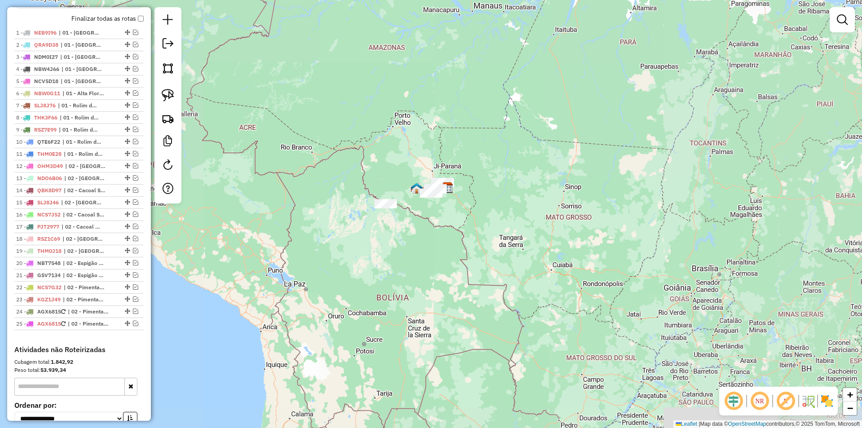
click at [446, 254] on div "Janela de atendimento Grade de atendimento Capacidade Transportadoras Veículos …" at bounding box center [431, 214] width 862 height 428
click at [426, 268] on div "Janela de atendimento Grade de atendimento Capacidade Transportadoras Veículos …" at bounding box center [431, 214] width 862 height 428
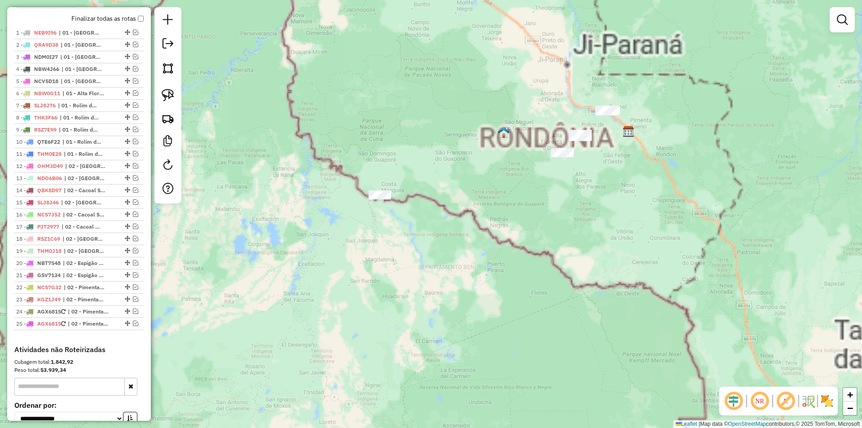
click at [370, 228] on div "Janela de atendimento Grade de atendimento Capacidade Transportadoras Veículos …" at bounding box center [431, 214] width 862 height 428
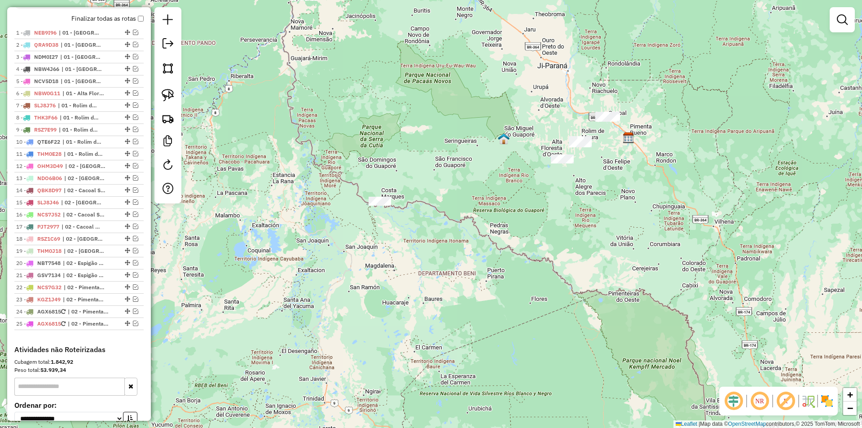
click at [368, 232] on div "Janela de atendimento Grade de atendimento Capacidade Transportadoras Veículos …" at bounding box center [431, 214] width 862 height 428
drag, startPoint x: 177, startPoint y: 93, endPoint x: 224, endPoint y: 210, distance: 126.7
click at [177, 94] on link at bounding box center [168, 95] width 20 height 20
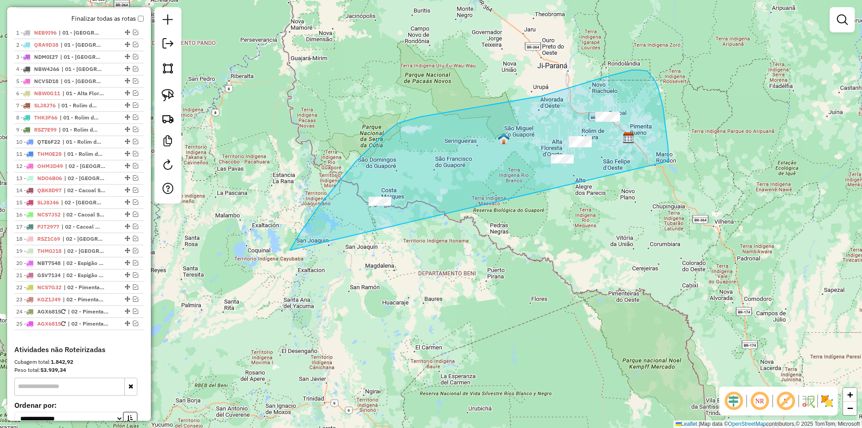
drag, startPoint x: 292, startPoint y: 246, endPoint x: 668, endPoint y: 182, distance: 381.1
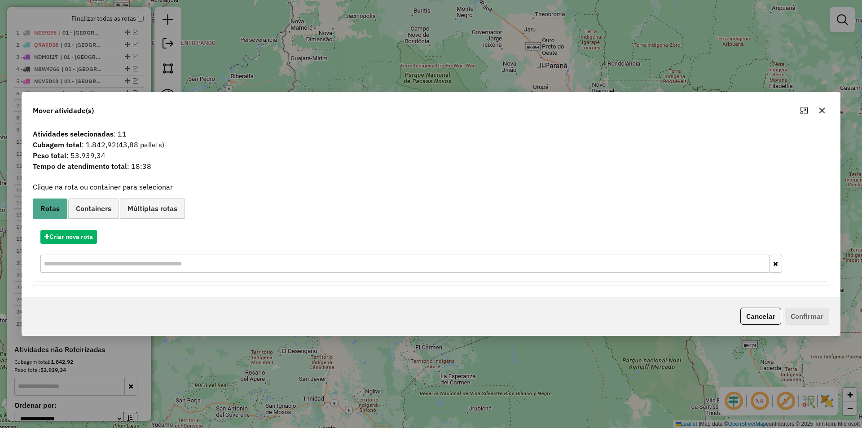
click at [818, 113] on button "button" at bounding box center [821, 110] width 14 height 14
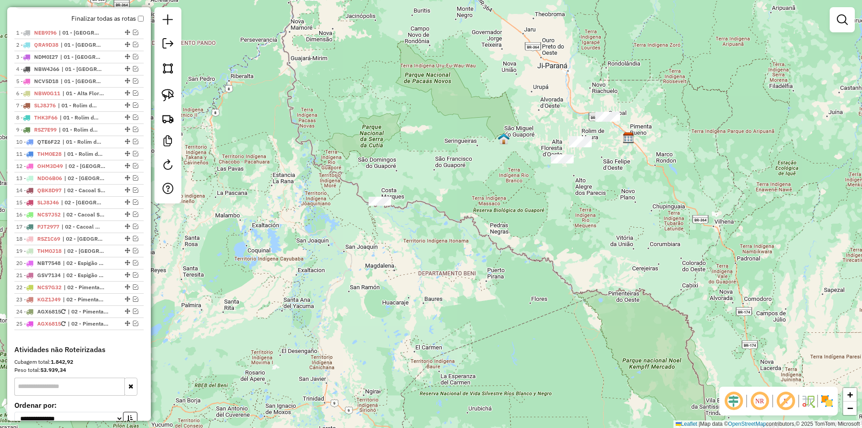
drag, startPoint x: 527, startPoint y: 248, endPoint x: 498, endPoint y: 250, distance: 28.8
click at [522, 249] on div "Janela de atendimento Grade de atendimento Capacidade Transportadoras Veículos …" at bounding box center [431, 214] width 862 height 428
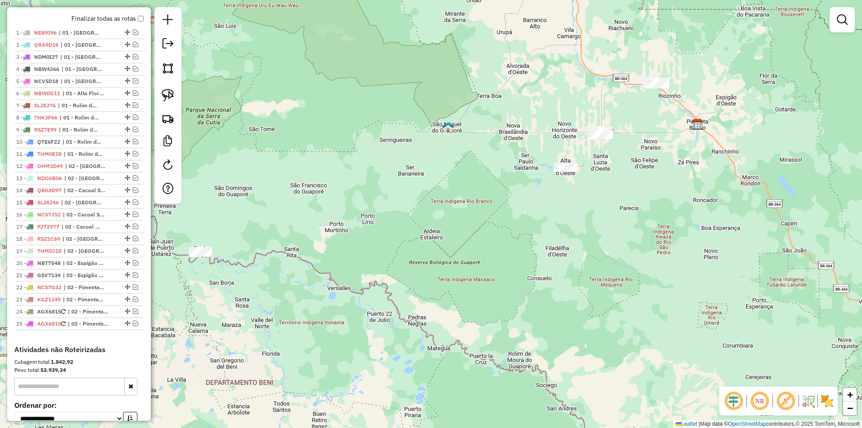
drag, startPoint x: 648, startPoint y: 192, endPoint x: 570, endPoint y: 249, distance: 95.9
click at [570, 249] on div "Janela de atendimento Grade de atendimento Capacidade Transportadoras Veículos …" at bounding box center [431, 214] width 862 height 428
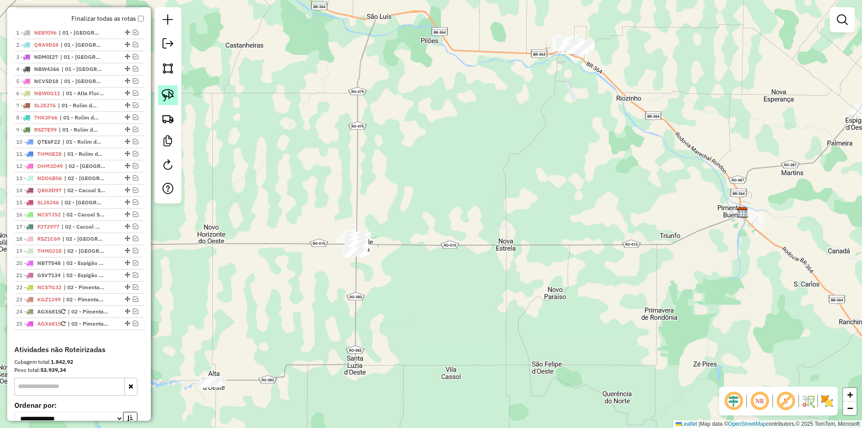
click at [166, 95] on img at bounding box center [168, 95] width 13 height 13
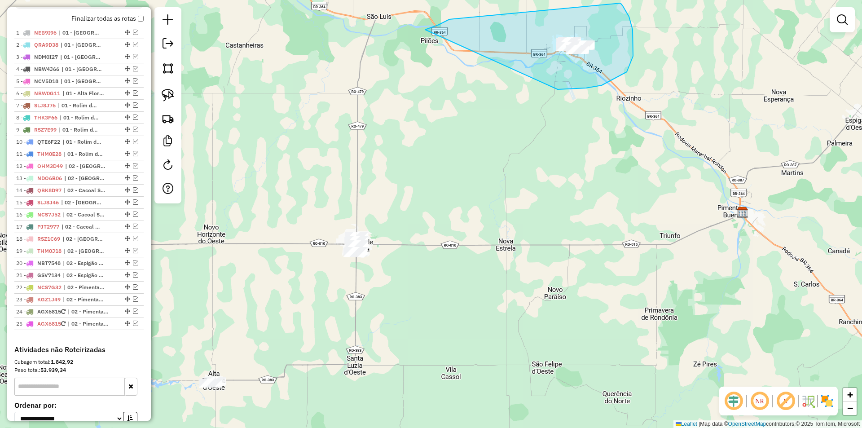
drag, startPoint x: 520, startPoint y: -9, endPoint x: 549, endPoint y: 89, distance: 102.0
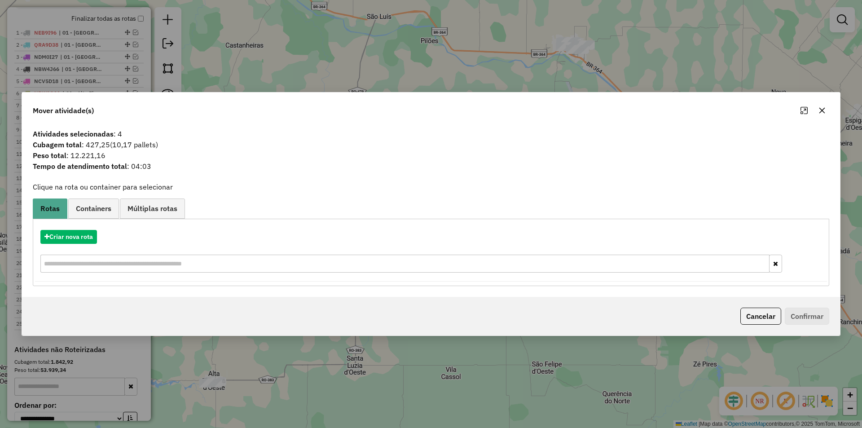
click at [820, 107] on icon "button" at bounding box center [821, 110] width 7 height 7
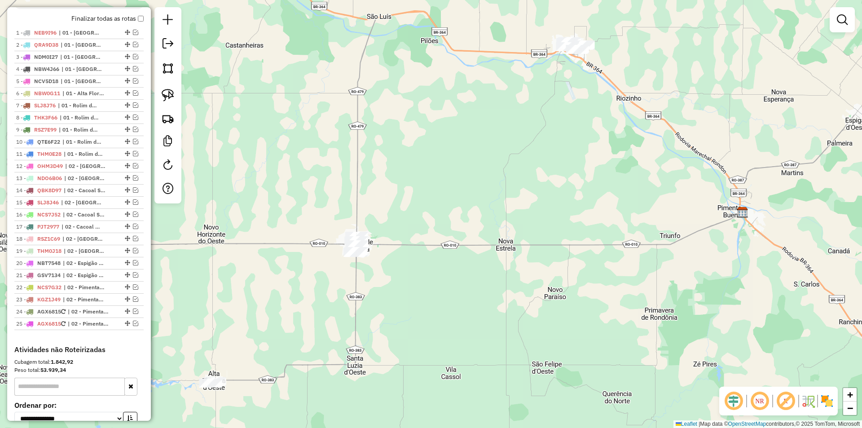
drag, startPoint x: 454, startPoint y: 284, endPoint x: 525, endPoint y: 238, distance: 84.8
click at [529, 236] on div "Janela de atendimento Grade de atendimento Capacidade Transportadoras Veículos …" at bounding box center [431, 214] width 862 height 428
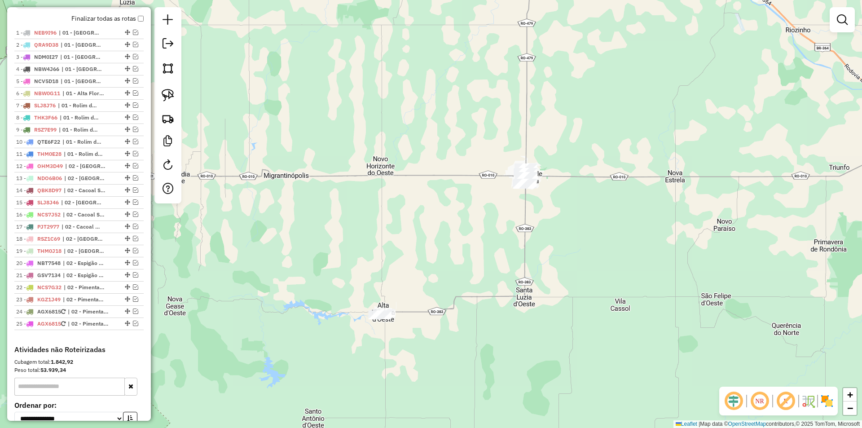
drag, startPoint x: 337, startPoint y: 200, endPoint x: 339, endPoint y: 151, distance: 48.5
click at [411, 180] on div "Janela de atendimento Grade de atendimento Capacidade Transportadoras Veículos …" at bounding box center [431, 214] width 862 height 428
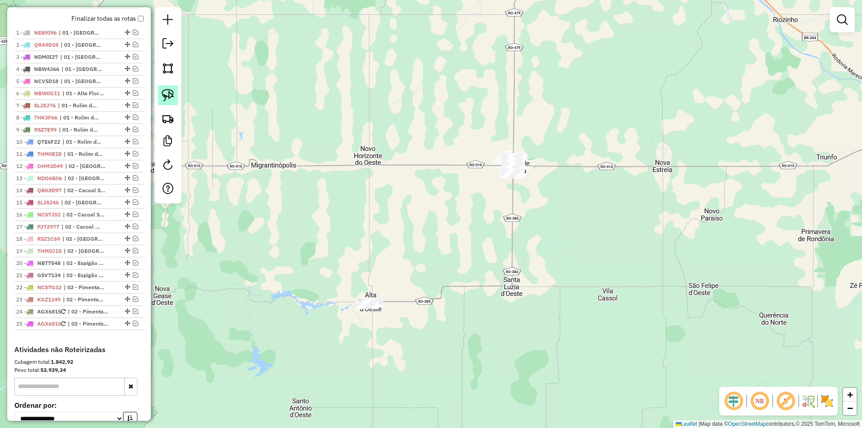
click at [173, 94] on img at bounding box center [168, 95] width 13 height 13
drag, startPoint x: 168, startPoint y: 88, endPoint x: 306, endPoint y: 143, distance: 149.4
click at [168, 88] on link at bounding box center [168, 95] width 20 height 20
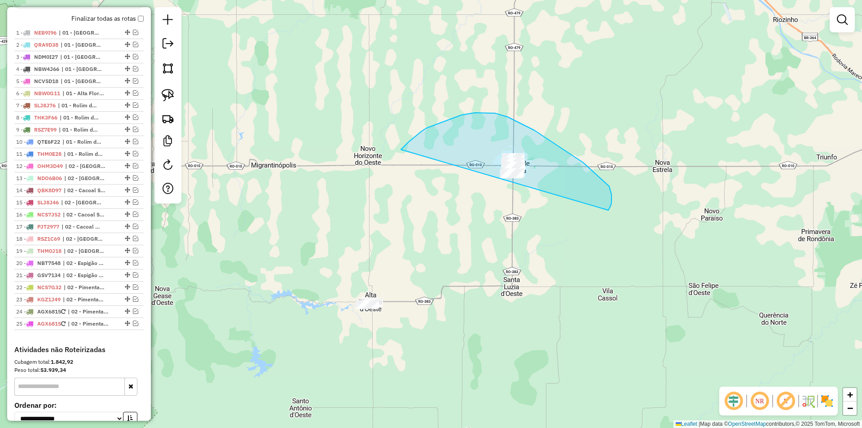
drag, startPoint x: 404, startPoint y: 146, endPoint x: 577, endPoint y: 225, distance: 190.4
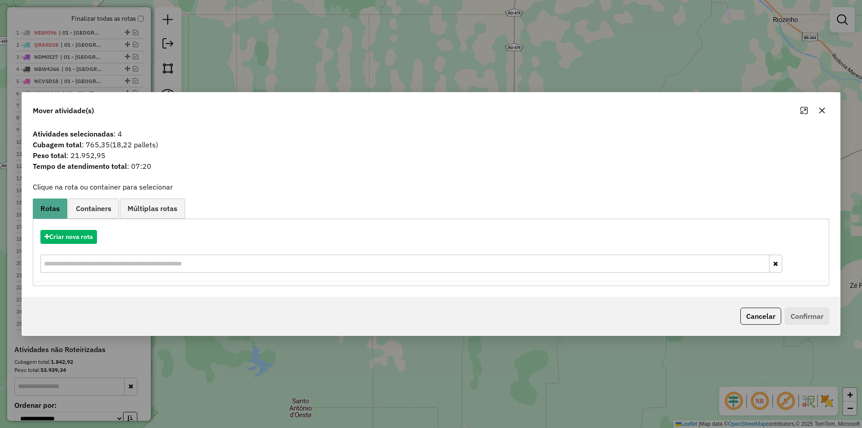
click at [823, 109] on icon "button" at bounding box center [821, 110] width 7 height 7
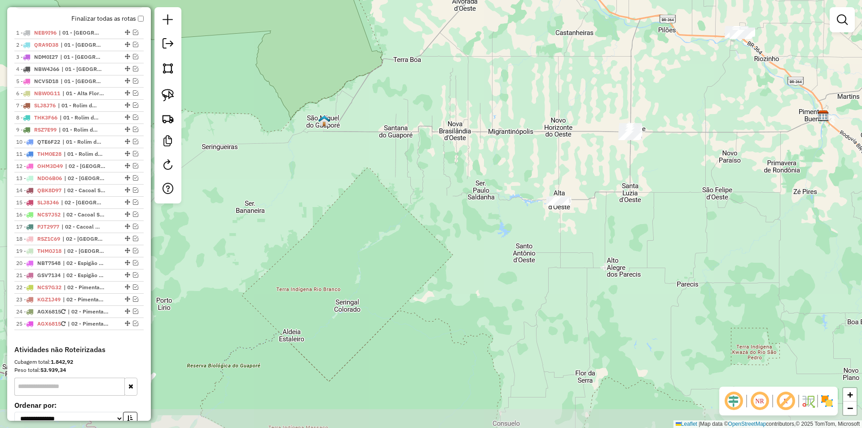
drag, startPoint x: 663, startPoint y: 258, endPoint x: 609, endPoint y: 218, distance: 67.0
click at [633, 230] on div "Janela de atendimento Grade de atendimento Capacidade Transportadoras Veículos …" at bounding box center [431, 214] width 862 height 428
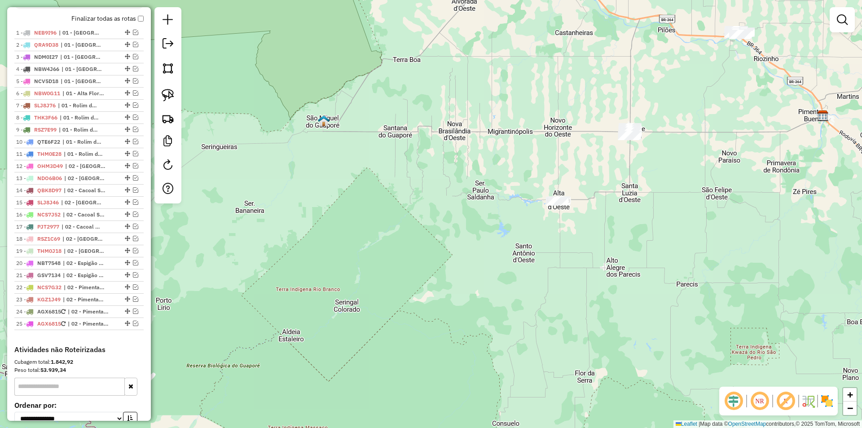
drag, startPoint x: 169, startPoint y: 96, endPoint x: 182, endPoint y: 104, distance: 15.6
click at [170, 96] on img at bounding box center [168, 95] width 13 height 13
drag, startPoint x: 525, startPoint y: 184, endPoint x: 556, endPoint y: 229, distance: 54.9
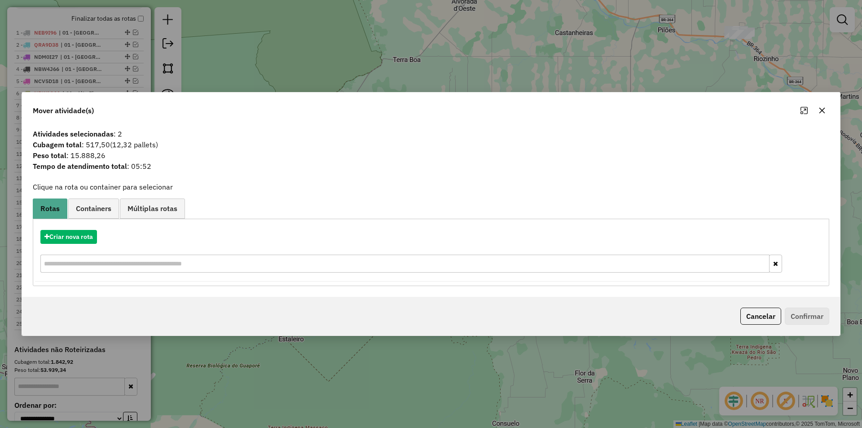
click at [821, 107] on icon "button" at bounding box center [821, 110] width 7 height 7
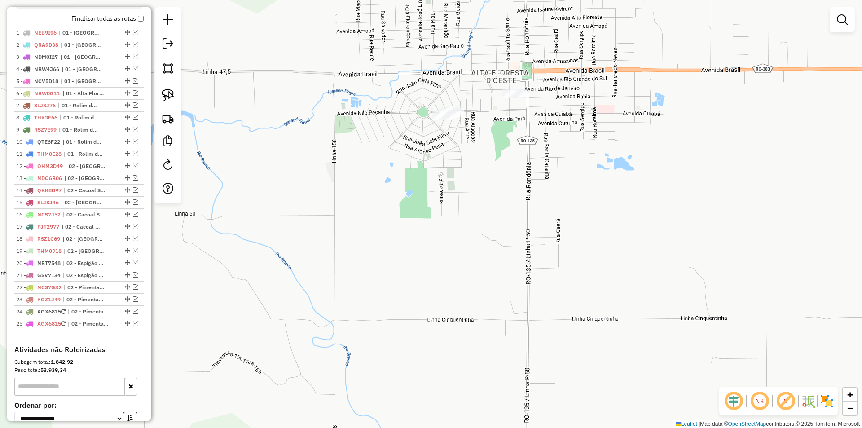
click at [465, 136] on div "Janela de atendimento Grade de atendimento Capacidade Transportadoras Veículos …" at bounding box center [431, 214] width 862 height 428
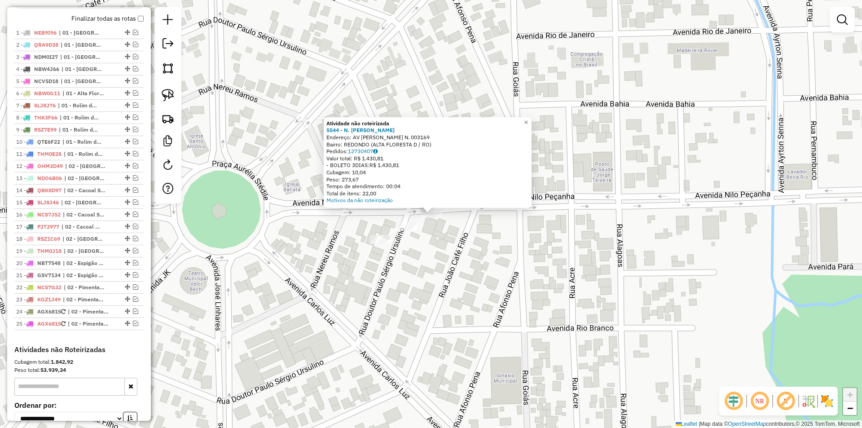
click at [451, 234] on div "Atividade não roteirizada 5544 - N. [PERSON_NAME]: AV [PERSON_NAME] 003169 Bair…" at bounding box center [431, 214] width 862 height 428
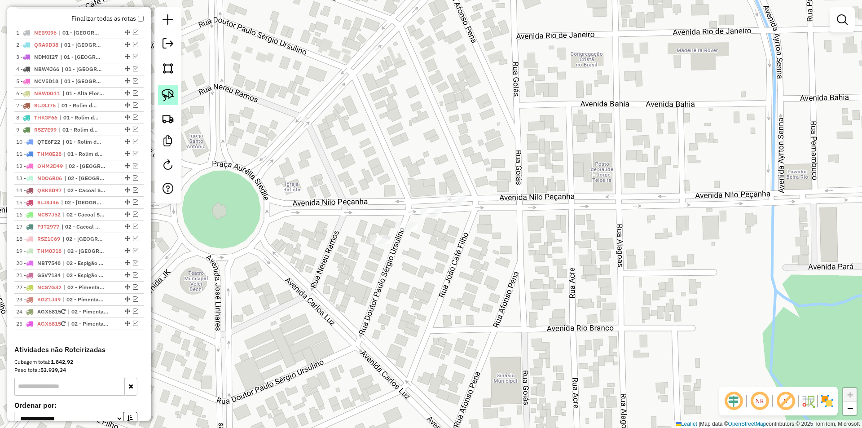
click at [171, 101] on img at bounding box center [168, 95] width 13 height 13
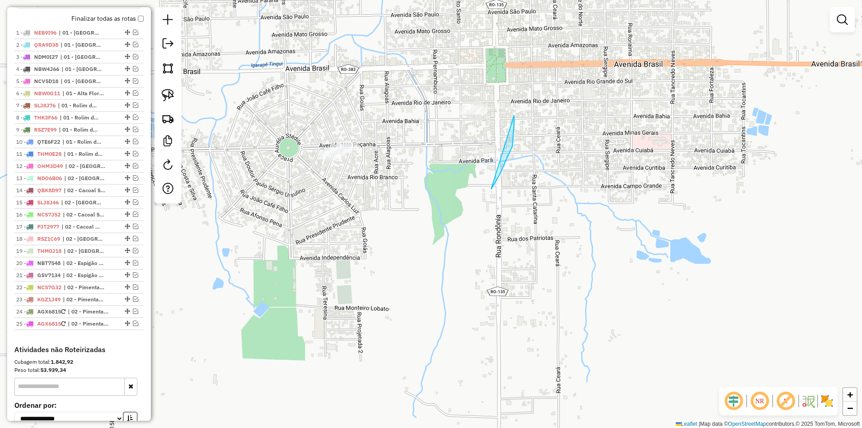
drag, startPoint x: 491, startPoint y: 189, endPoint x: 461, endPoint y: 216, distance: 40.7
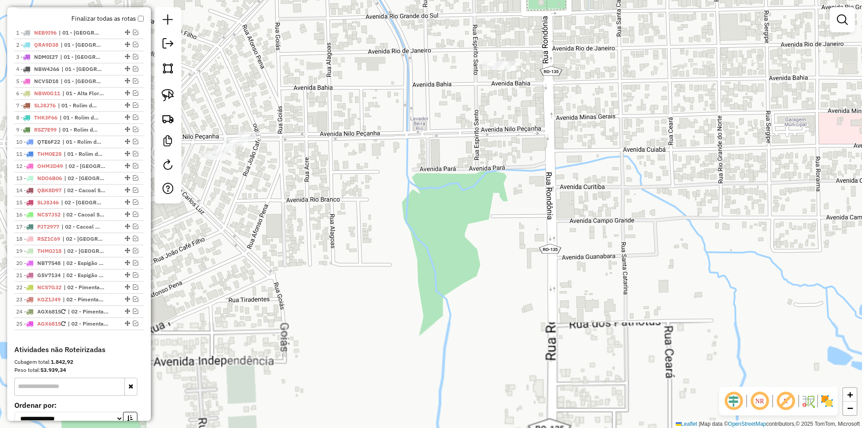
drag, startPoint x: 451, startPoint y: 156, endPoint x: 440, endPoint y: 197, distance: 42.7
click at [445, 196] on div "Janela de atendimento Grade de atendimento Capacidade Transportadoras Veículos …" at bounding box center [431, 214] width 862 height 428
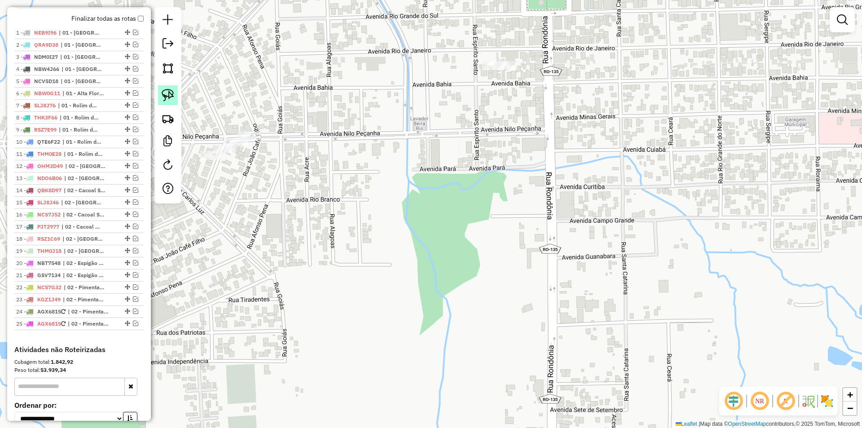
click at [164, 94] on img at bounding box center [168, 95] width 13 height 13
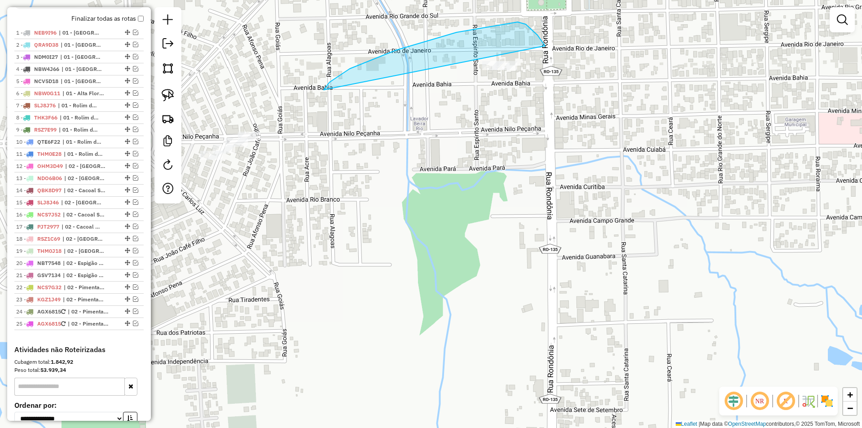
drag, startPoint x: 350, startPoint y: 69, endPoint x: 560, endPoint y: 107, distance: 214.3
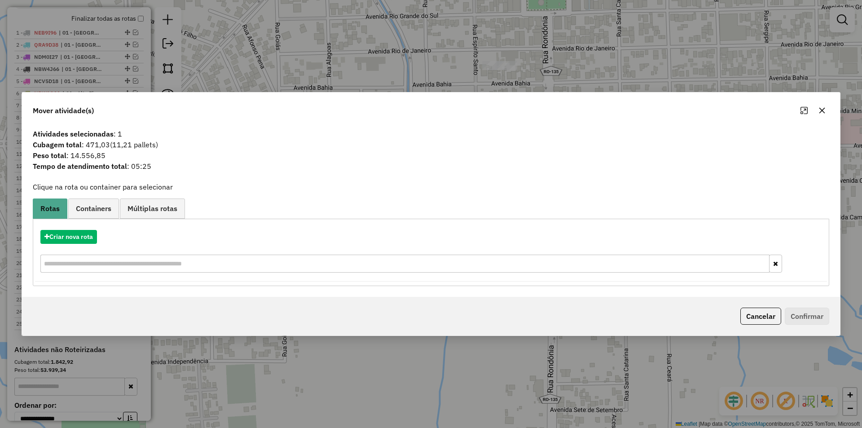
click at [821, 108] on icon "button" at bounding box center [821, 110] width 7 height 7
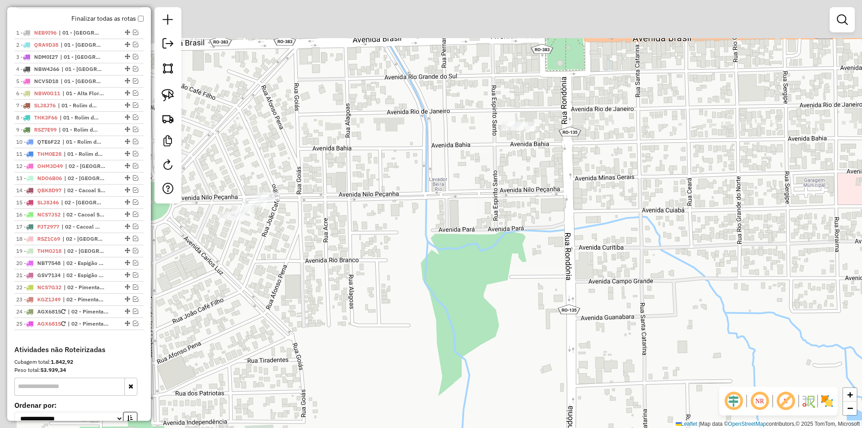
drag, startPoint x: 485, startPoint y: 103, endPoint x: 521, endPoint y: 144, distance: 54.8
click at [504, 161] on div "Janela de atendimento Grade de atendimento Capacidade Transportadoras Veículos …" at bounding box center [431, 214] width 862 height 428
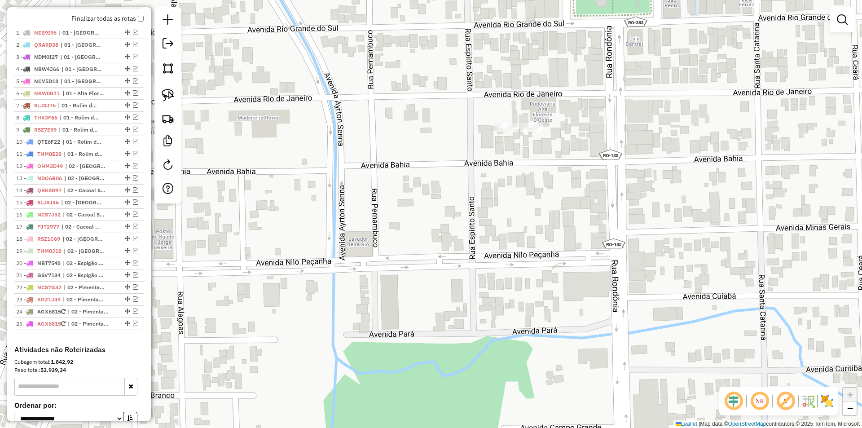
drag, startPoint x: 508, startPoint y: 151, endPoint x: 400, endPoint y: 122, distance: 111.1
click at [505, 153] on div "Janela de atendimento Grade de atendimento Capacidade Transportadoras Veículos …" at bounding box center [431, 214] width 862 height 428
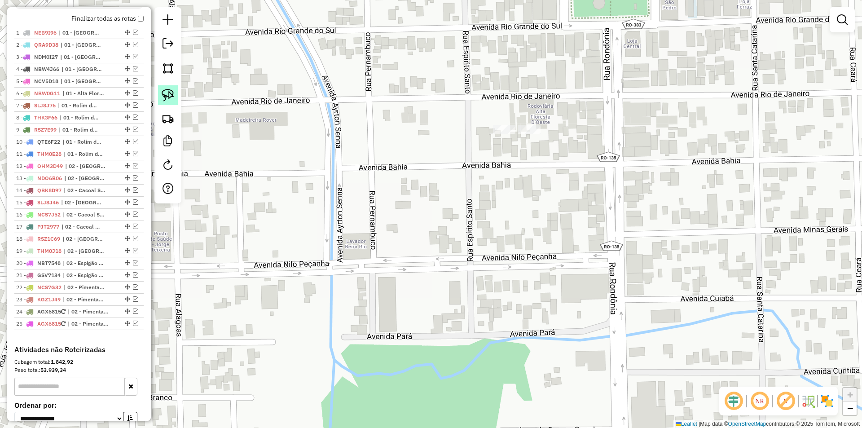
click at [167, 95] on img at bounding box center [168, 95] width 13 height 13
drag, startPoint x: 508, startPoint y: 149, endPoint x: 543, endPoint y: 161, distance: 35.9
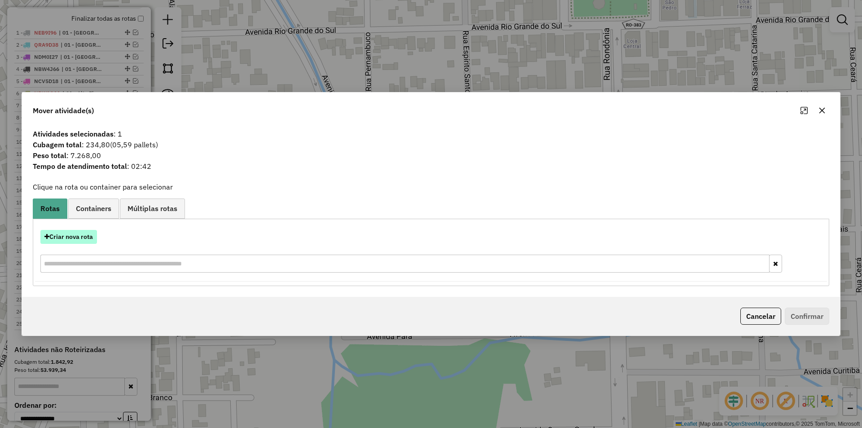
click at [80, 236] on button "Criar nova rota" at bounding box center [68, 237] width 57 height 14
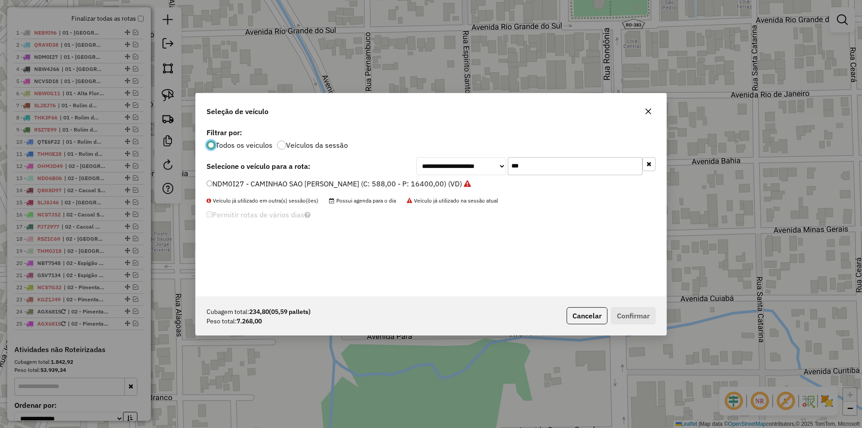
scroll to position [5, 3]
drag, startPoint x: 505, startPoint y: 173, endPoint x: 483, endPoint y: 177, distance: 22.4
click at [483, 177] on div "**********" at bounding box center [431, 211] width 470 height 171
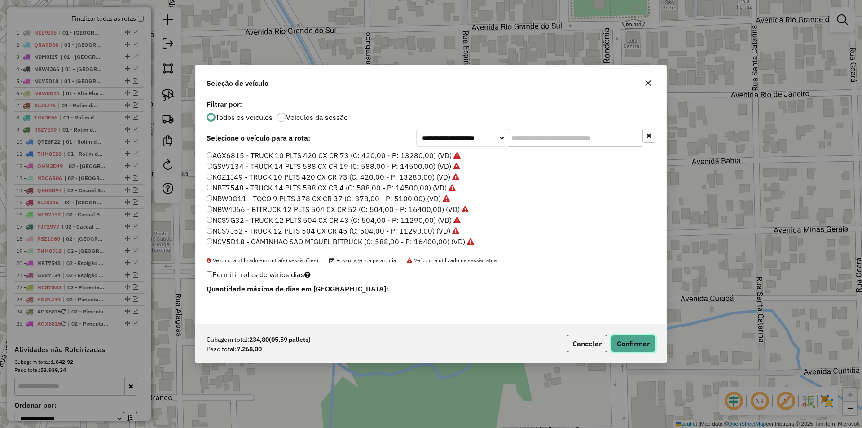
click at [638, 344] on button "Confirmar" at bounding box center [633, 343] width 44 height 17
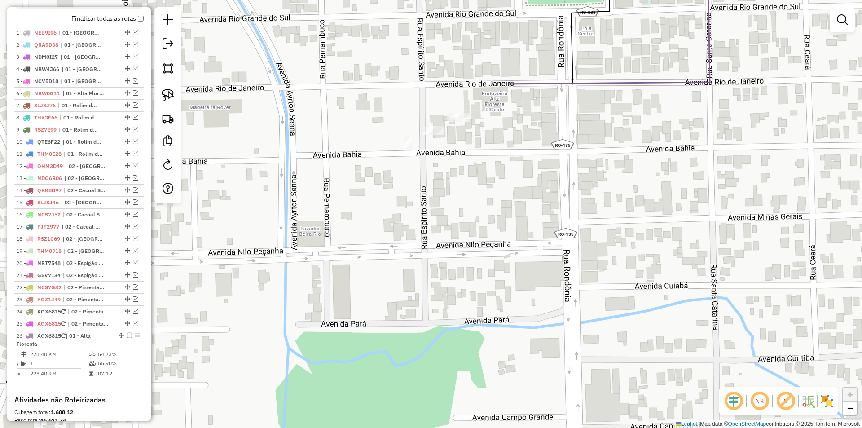
drag, startPoint x: 470, startPoint y: 118, endPoint x: 512, endPoint y: 110, distance: 42.9
click at [512, 110] on div "Janela de atendimento Grade de atendimento Capacidade Transportadoras Veículos …" at bounding box center [431, 214] width 862 height 428
click at [169, 92] on img at bounding box center [168, 95] width 13 height 13
drag, startPoint x: 495, startPoint y: 114, endPoint x: 455, endPoint y: 127, distance: 41.6
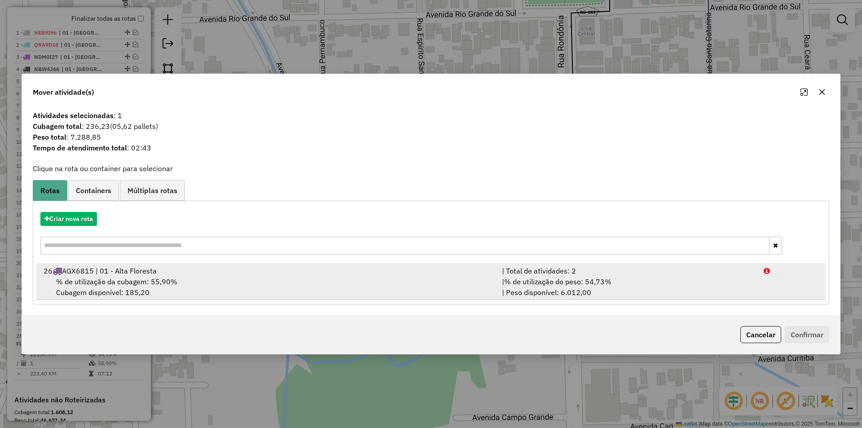
click at [114, 282] on span "% de utilização da cubagem: 55,90%" at bounding box center [116, 281] width 121 height 9
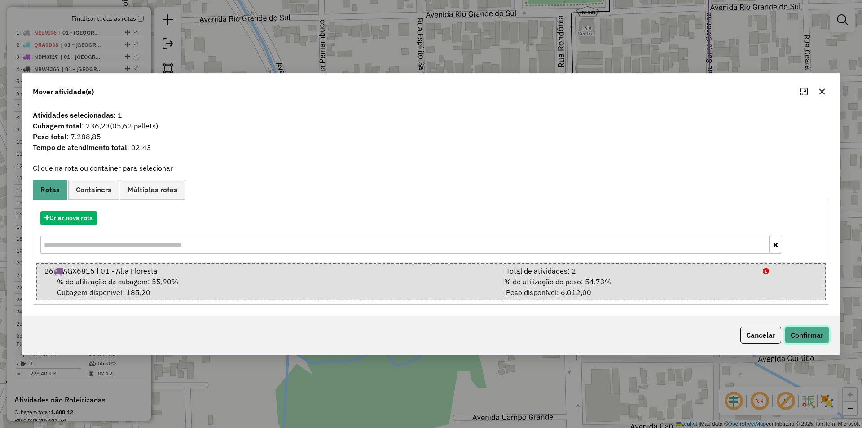
click at [800, 337] on button "Confirmar" at bounding box center [806, 334] width 44 height 17
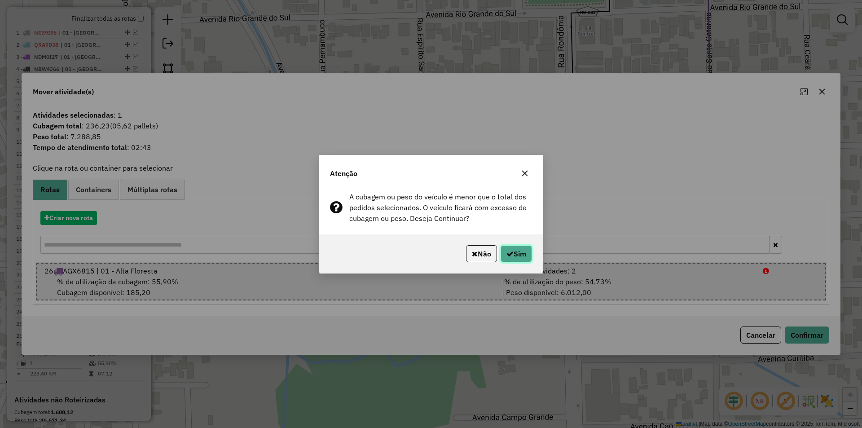
click at [526, 254] on button "Sim" at bounding box center [515, 253] width 31 height 17
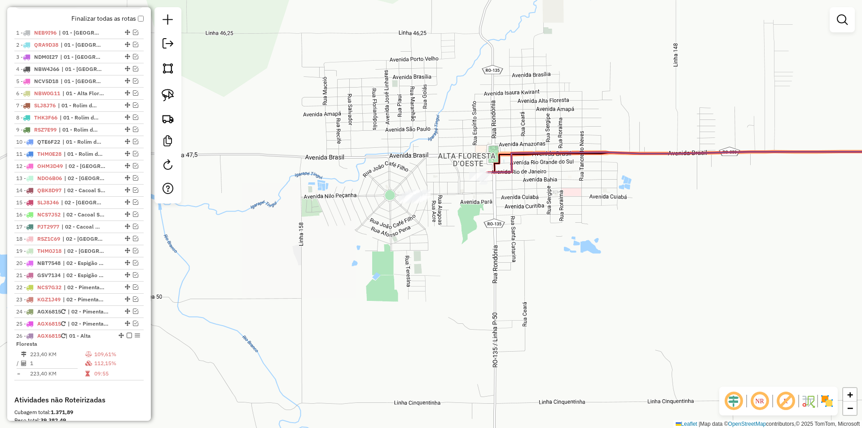
click at [494, 198] on div "Janela de atendimento Grade de atendimento Capacidade Transportadoras Veículos …" at bounding box center [431, 214] width 862 height 428
drag, startPoint x: 466, startPoint y: 198, endPoint x: 470, endPoint y: 188, distance: 11.1
click at [467, 198] on div "Janela de atendimento Grade de atendimento Capacidade Transportadoras Veículos …" at bounding box center [431, 214] width 862 height 428
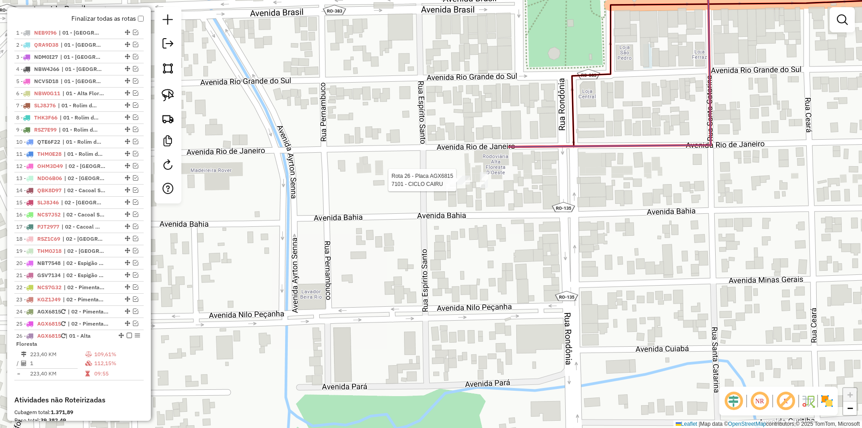
scroll to position [472, 0]
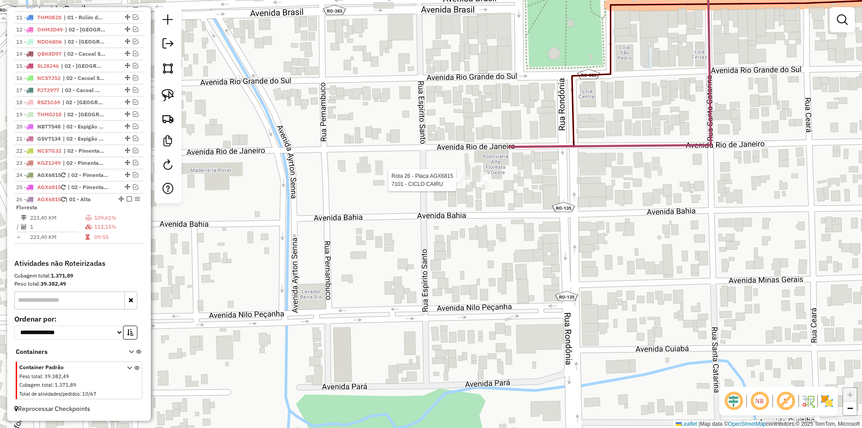
select select "*********"
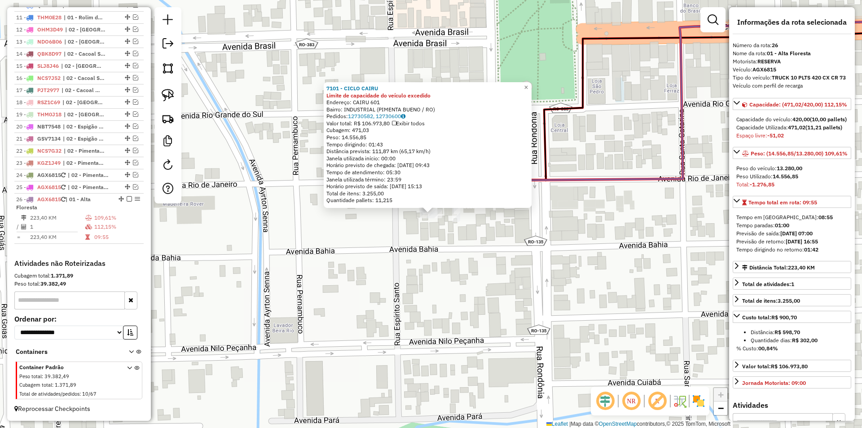
click at [424, 242] on div "7101 - CICLO CAIRU Limite de capacidade do veículo excedido Endereço: CAIRU 601…" at bounding box center [431, 214] width 862 height 428
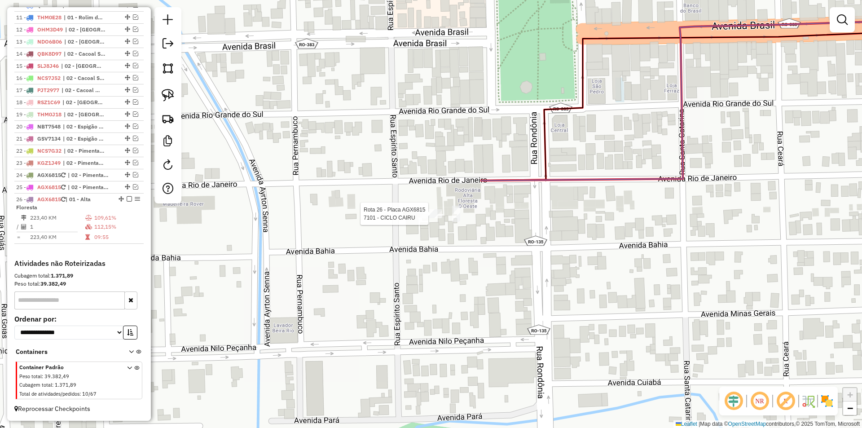
select select "*********"
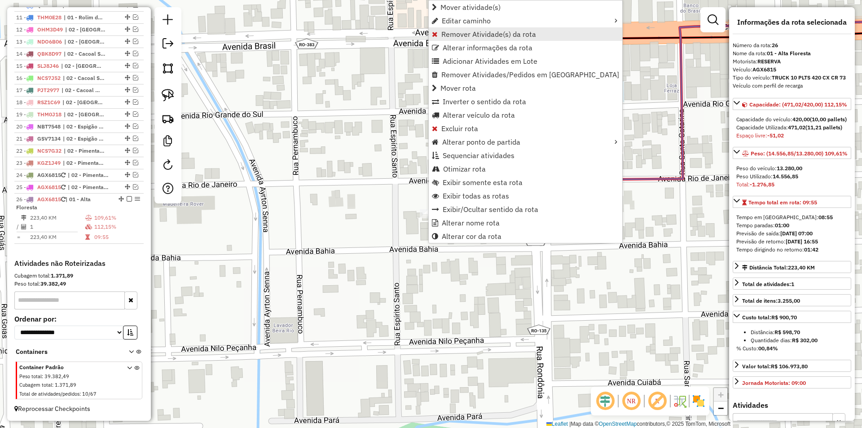
click at [462, 39] on link "Remover Atividade(s) da rota" at bounding box center [525, 33] width 193 height 13
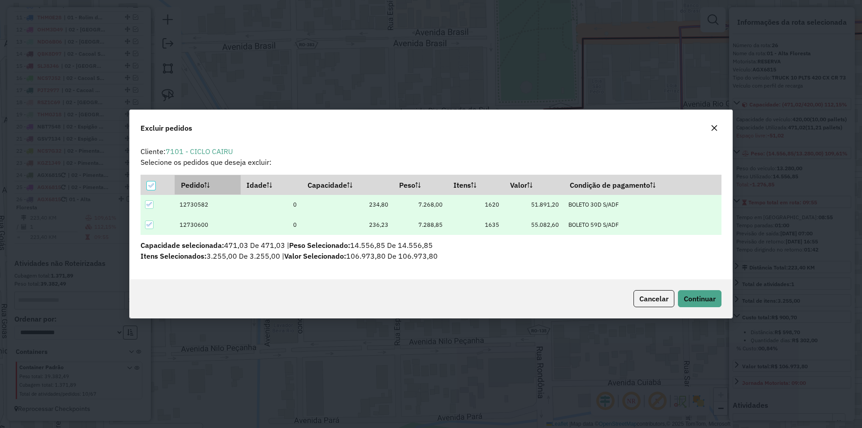
scroll to position [0, 0]
click at [150, 204] on icon at bounding box center [149, 204] width 6 height 4
click at [710, 299] on span "Continuar" at bounding box center [699, 298] width 32 height 9
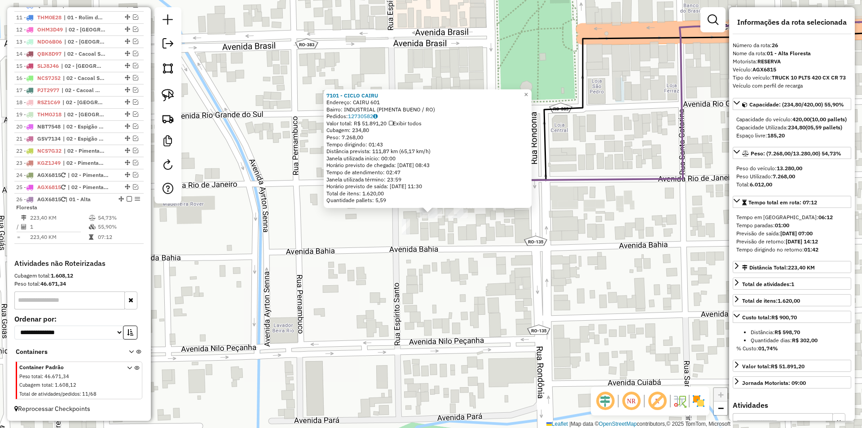
click at [392, 245] on div "7101 - CICLO CAIRU Endereço: CAIRU 601 Bairro: INDUSTRIAL (PIMENTA BUENO / RO) …" at bounding box center [431, 214] width 862 height 428
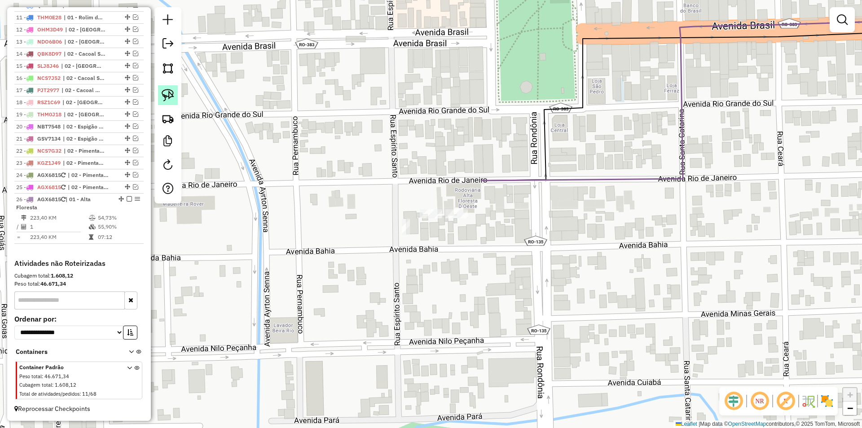
drag, startPoint x: 171, startPoint y: 90, endPoint x: 172, endPoint y: 95, distance: 4.8
click at [171, 90] on img at bounding box center [168, 95] width 13 height 13
drag, startPoint x: 446, startPoint y: 232, endPoint x: 472, endPoint y: 221, distance: 28.2
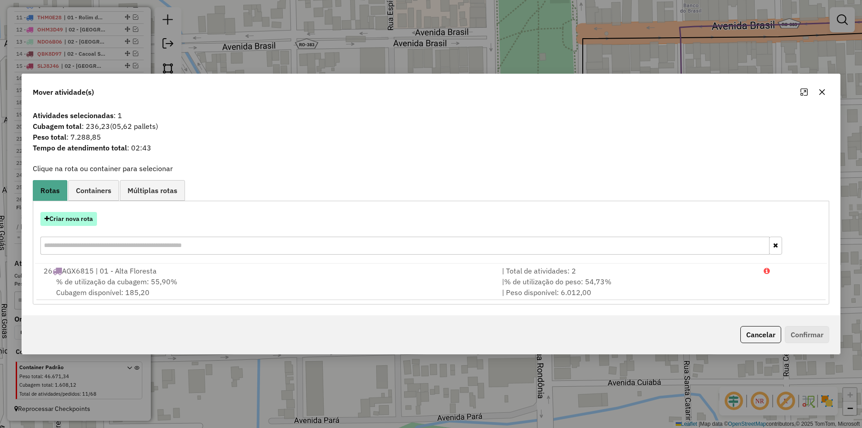
click at [73, 224] on button "Criar nova rota" at bounding box center [68, 219] width 57 height 14
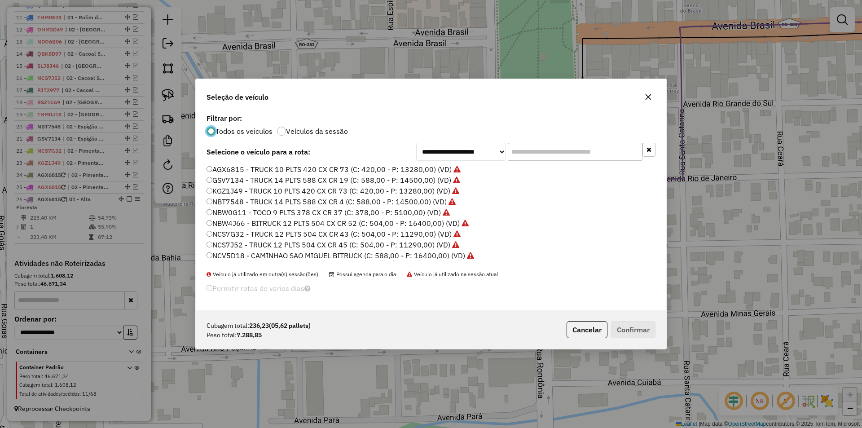
scroll to position [5, 3]
click at [213, 169] on label "AGX6815 - TRUCK 10 PLTS 420 CX CR 73 (C: 420,00 - P: 13280,00) (VD)" at bounding box center [333, 169] width 254 height 11
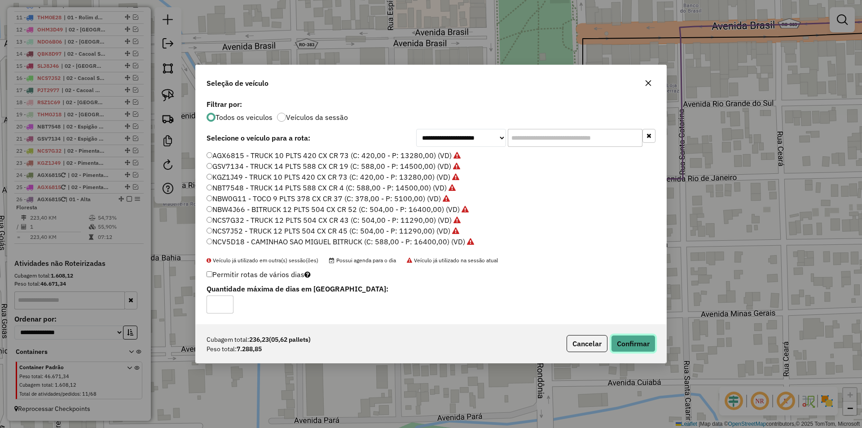
click at [639, 341] on button "Confirmar" at bounding box center [633, 343] width 44 height 17
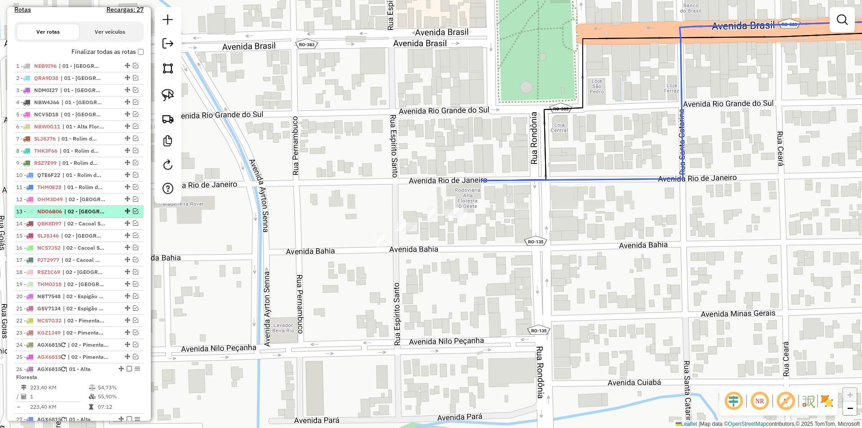
scroll to position [293, 0]
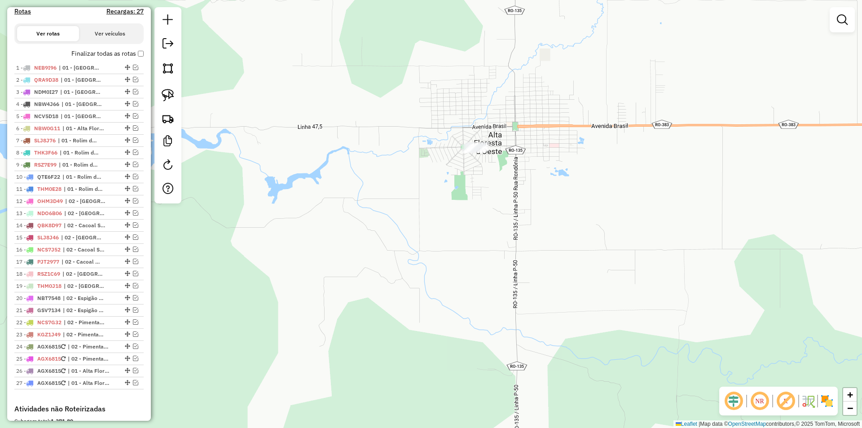
click at [516, 149] on div "Janela de atendimento Grade de atendimento Capacidade Transportadoras Veículos …" at bounding box center [431, 214] width 862 height 428
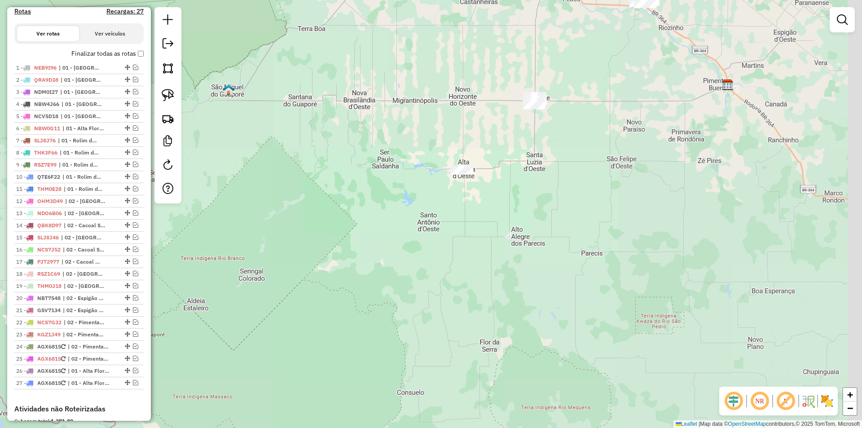
drag, startPoint x: 471, startPoint y: 189, endPoint x: 403, endPoint y: 207, distance: 70.5
click at [403, 207] on div "Janela de atendimento Grade de atendimento Capacidade Transportadoras Veículos …" at bounding box center [431, 214] width 862 height 428
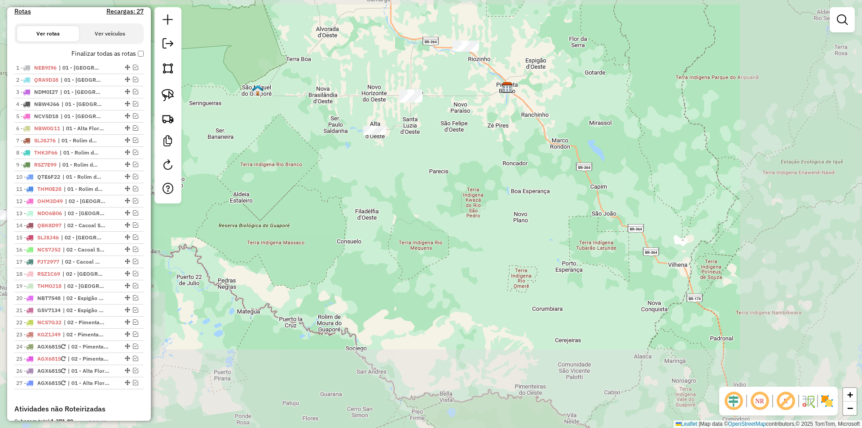
drag, startPoint x: 343, startPoint y: 81, endPoint x: 368, endPoint y: 159, distance: 82.4
click at [368, 159] on div "Janela de atendimento Grade de atendimento Capacidade Transportadoras Veículos …" at bounding box center [431, 214] width 862 height 428
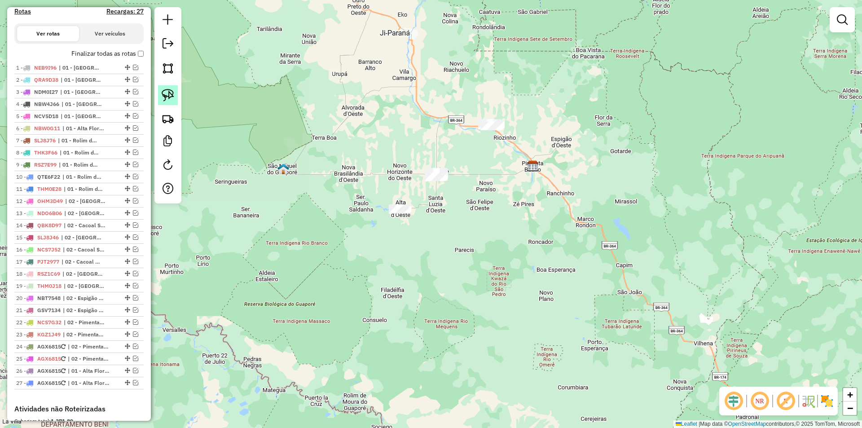
click at [164, 92] on img at bounding box center [168, 95] width 13 height 13
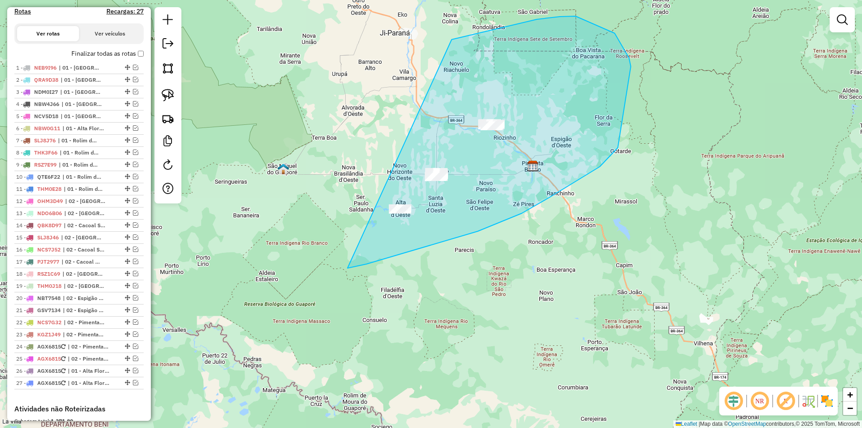
drag, startPoint x: 470, startPoint y: 35, endPoint x: 286, endPoint y: 272, distance: 300.2
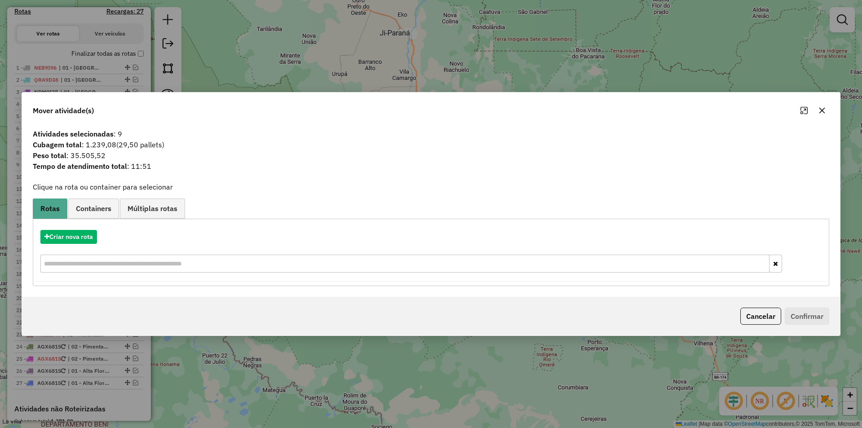
click at [823, 111] on icon "button" at bounding box center [822, 110] width 6 height 6
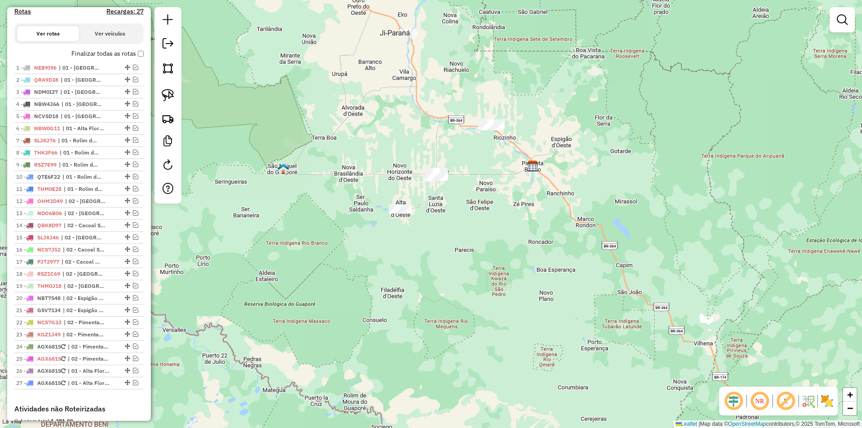
click at [667, 131] on div "Janela de atendimento Grade de atendimento Capacidade Transportadoras Veículos …" at bounding box center [431, 214] width 862 height 428
drag, startPoint x: 416, startPoint y: 116, endPoint x: 379, endPoint y: 118, distance: 37.3
click at [411, 117] on div "Janela de atendimento Grade de atendimento Capacidade Transportadoras Veículos …" at bounding box center [431, 214] width 862 height 428
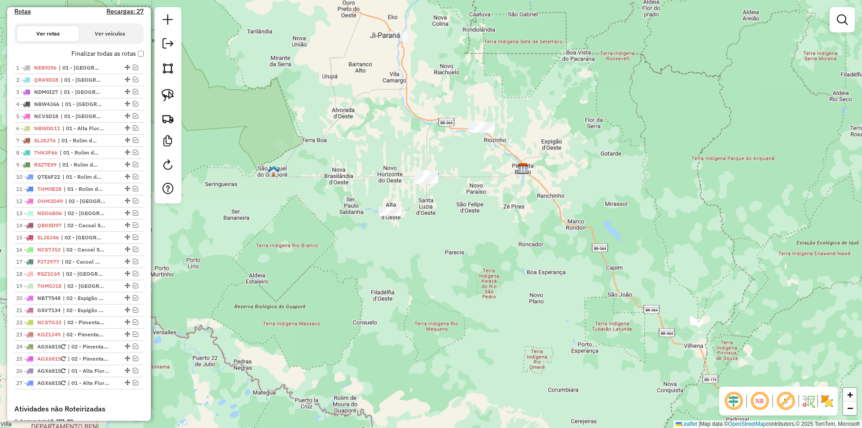
click at [301, 127] on div "Janela de atendimento Grade de atendimento Capacidade Transportadoras Veículos …" at bounding box center [431, 214] width 862 height 428
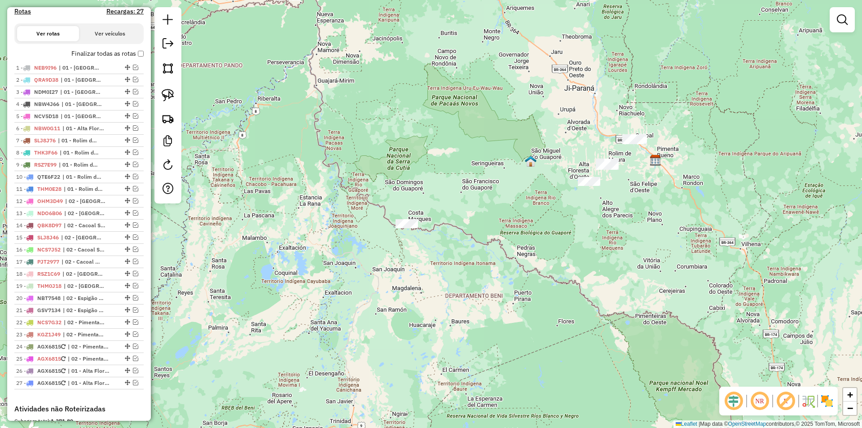
click at [478, 117] on div "Janela de atendimento Grade de atendimento Capacidade Transportadoras Veículos …" at bounding box center [431, 214] width 862 height 428
click at [481, 126] on div "Janela de atendimento Grade de atendimento Capacidade Transportadoras Veículos …" at bounding box center [431, 214] width 862 height 428
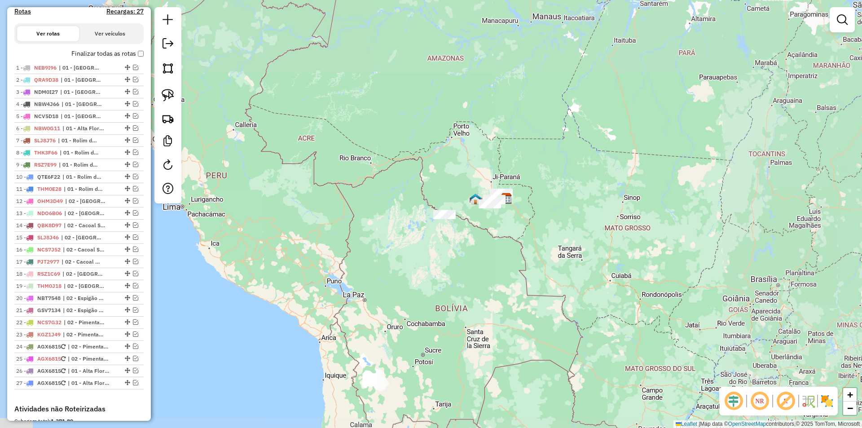
drag, startPoint x: 371, startPoint y: 179, endPoint x: 364, endPoint y: 205, distance: 26.6
click at [364, 205] on div "Janela de atendimento Grade de atendimento Capacidade Transportadoras Veículos …" at bounding box center [431, 214] width 862 height 428
click at [361, 198] on div "Janela de atendimento Grade de atendimento Capacidade Transportadoras Veículos …" at bounding box center [431, 214] width 862 height 428
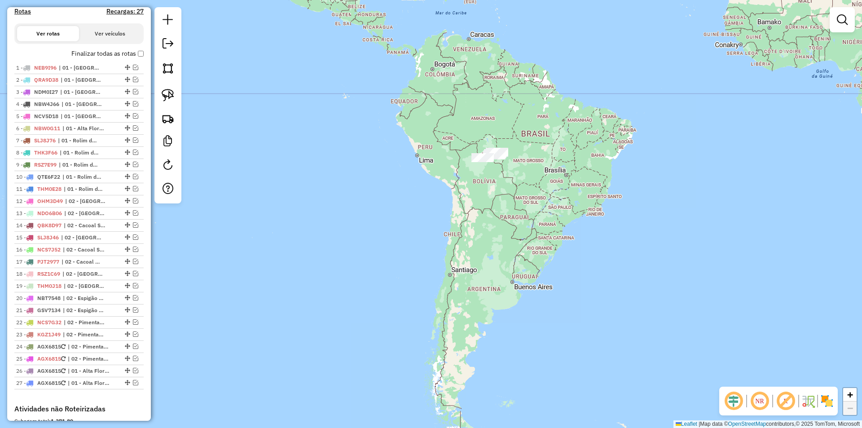
click at [546, 196] on div "Janela de atendimento Grade de atendimento Capacidade Transportadoras Veículos …" at bounding box center [431, 214] width 862 height 428
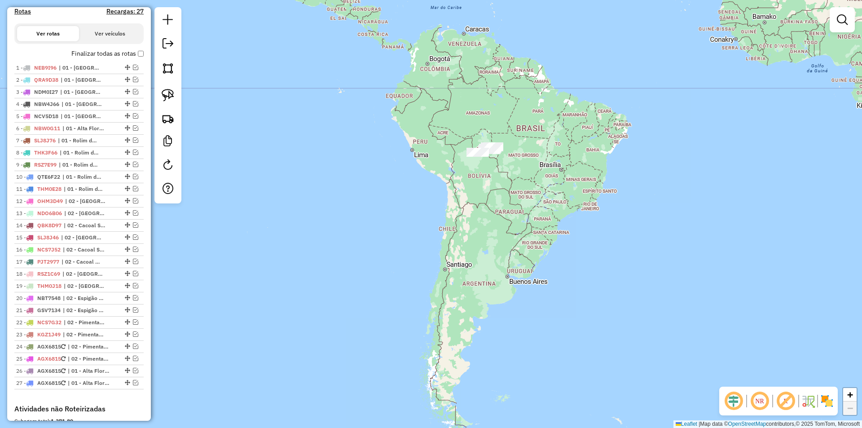
drag, startPoint x: 523, startPoint y: 227, endPoint x: 502, endPoint y: 221, distance: 21.3
click at [506, 220] on div "Janela de atendimento Grade de atendimento Capacidade Transportadoras Veículos …" at bounding box center [431, 214] width 862 height 428
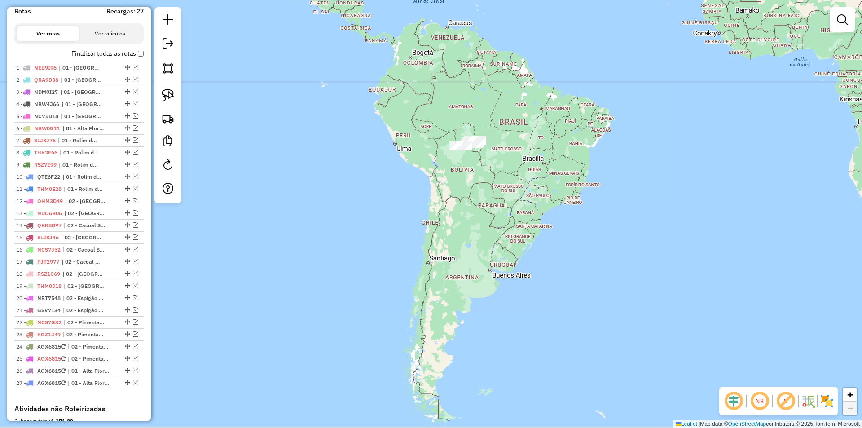
click at [498, 228] on div "Janela de atendimento Grade de atendimento Capacidade Transportadoras Veículos …" at bounding box center [431, 214] width 862 height 428
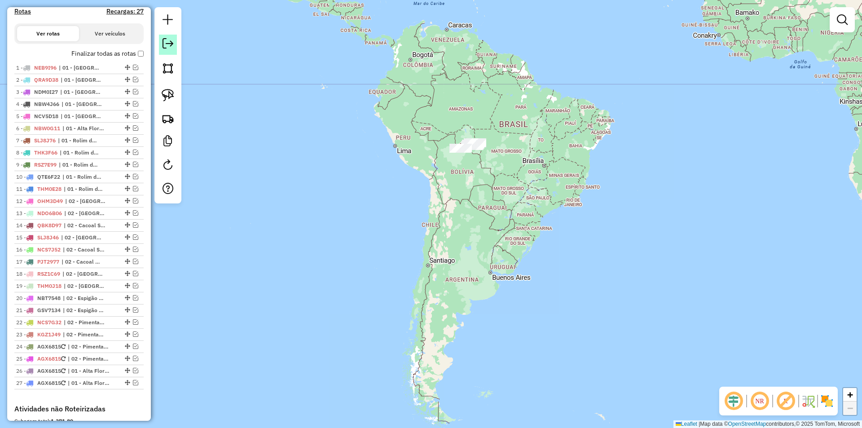
click at [166, 43] on em at bounding box center [167, 43] width 11 height 11
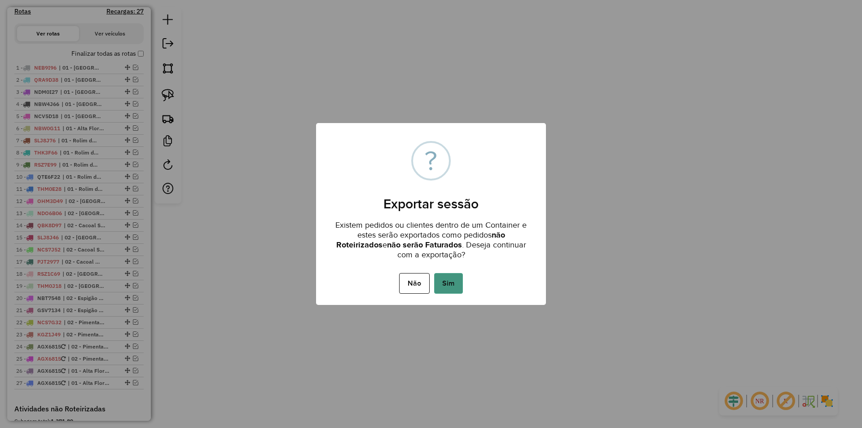
click at [448, 279] on button "Sim" at bounding box center [448, 283] width 29 height 21
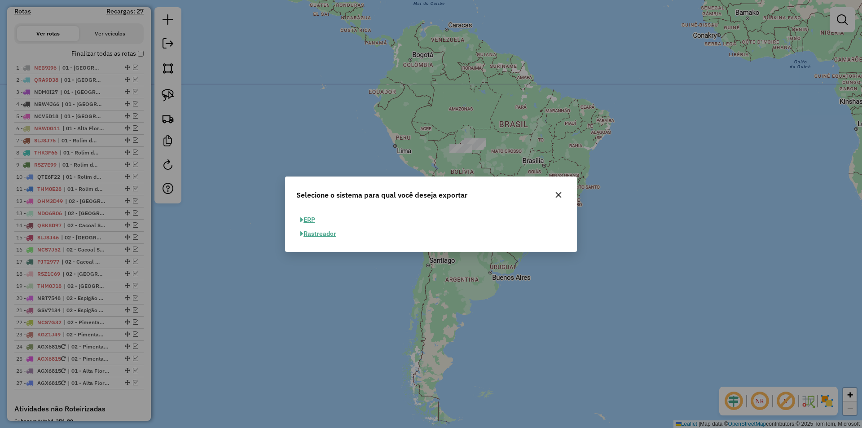
click at [317, 218] on button "ERP" at bounding box center [307, 220] width 23 height 14
select select "**"
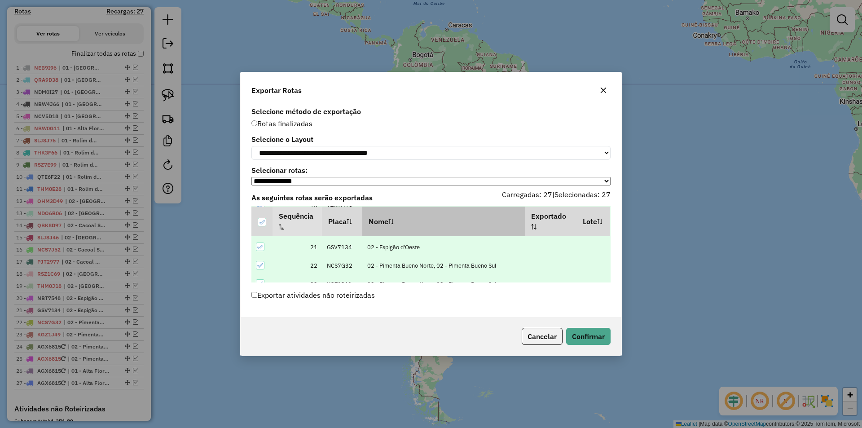
scroll to position [459, 0]
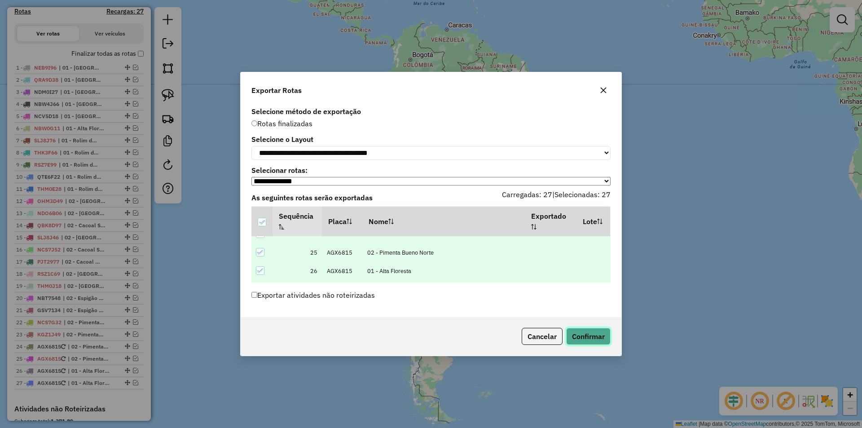
click at [589, 337] on button "Confirmar" at bounding box center [588, 336] width 44 height 17
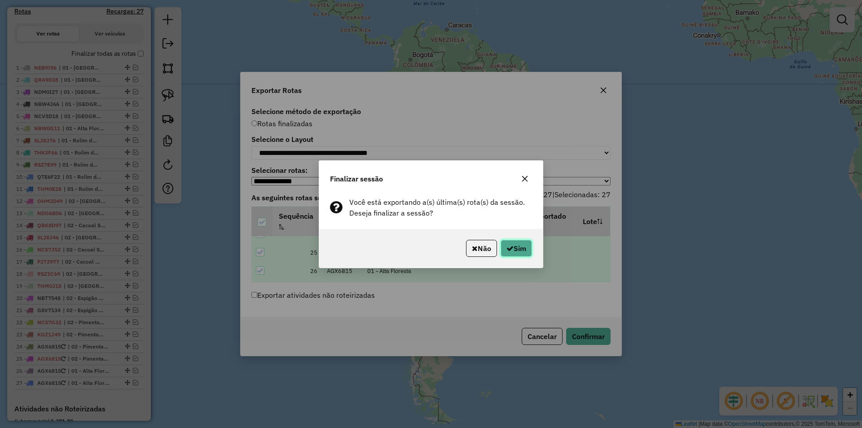
click at [513, 249] on button "Sim" at bounding box center [515, 248] width 31 height 17
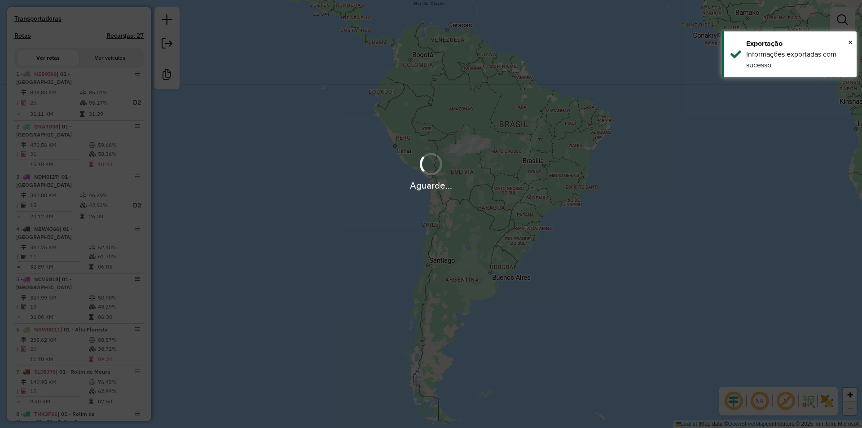
scroll to position [317, 0]
